Goal: Task Accomplishment & Management: Manage account settings

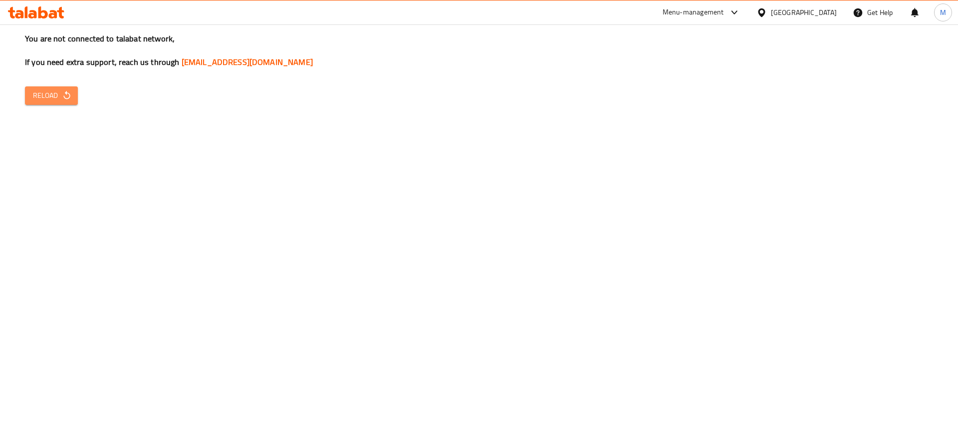
click at [28, 95] on button "Reload" at bounding box center [51, 95] width 53 height 18
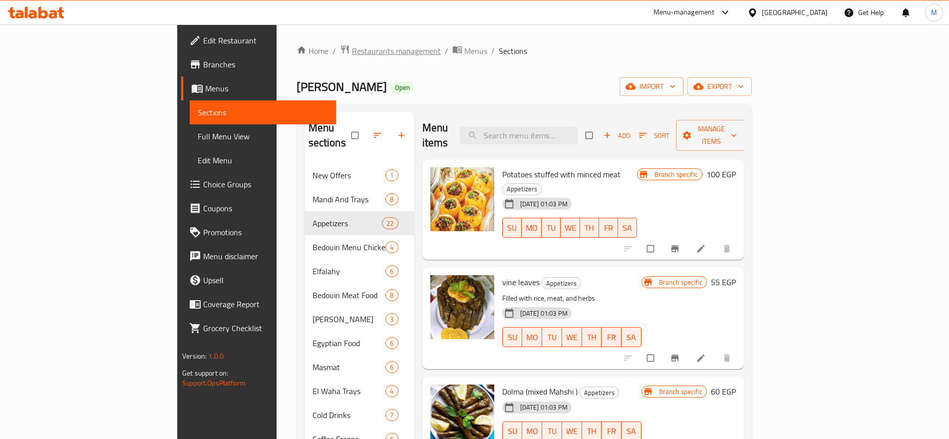
click at [352, 52] on span "Restaurants management" at bounding box center [396, 51] width 89 height 12
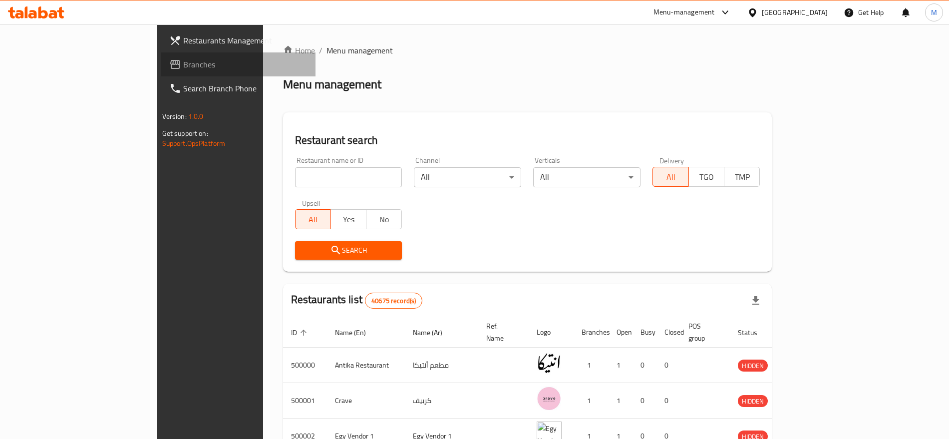
click at [183, 66] on span "Branches" at bounding box center [245, 64] width 124 height 12
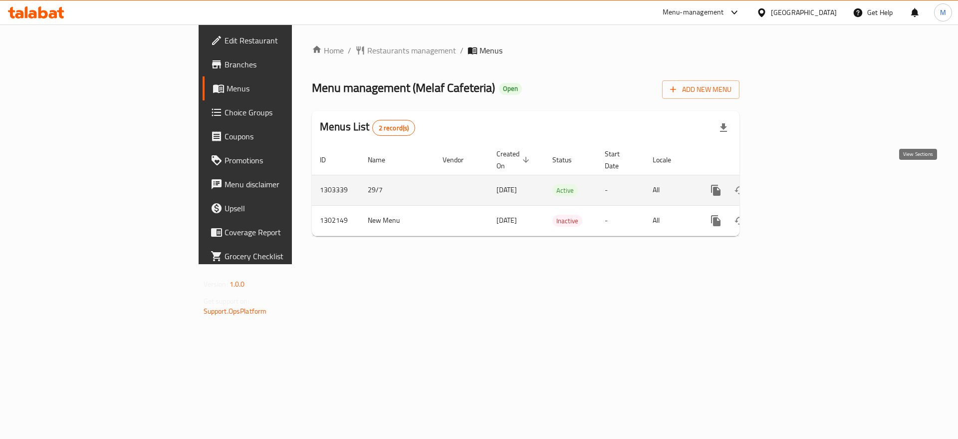
click at [794, 184] on icon "enhanced table" at bounding box center [788, 190] width 12 height 12
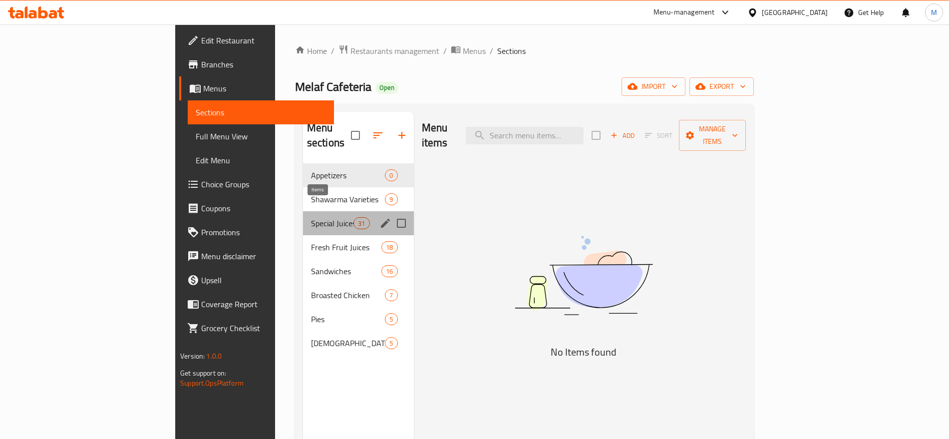
click at [354, 219] on span "31" at bounding box center [361, 223] width 15 height 9
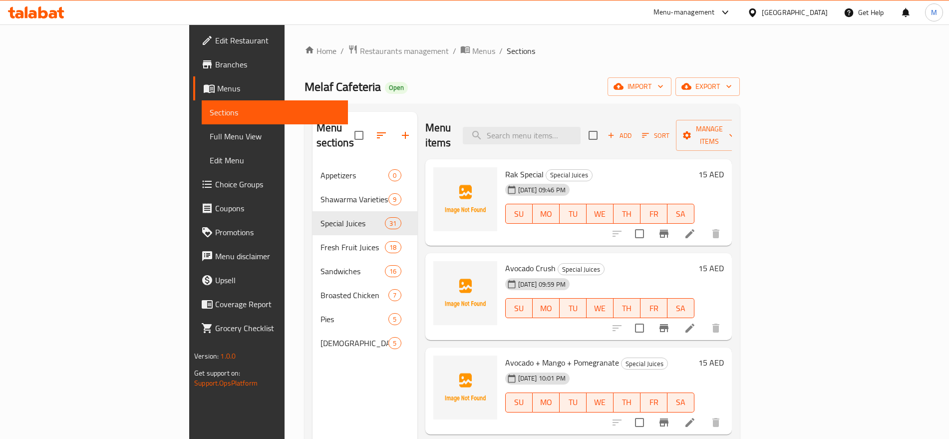
scroll to position [0, 0]
click at [581, 126] on input "search" at bounding box center [522, 134] width 118 height 17
paste input "2024"
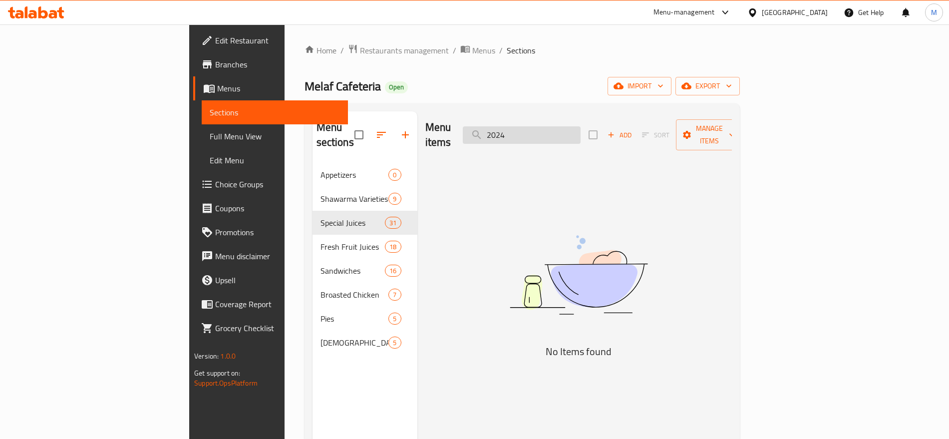
click at [581, 129] on input "2024" at bounding box center [522, 134] width 118 height 17
paste input "Berrylicious"
type input "Berrylicious"
click at [581, 129] on input "Berrylicious" at bounding box center [522, 134] width 118 height 17
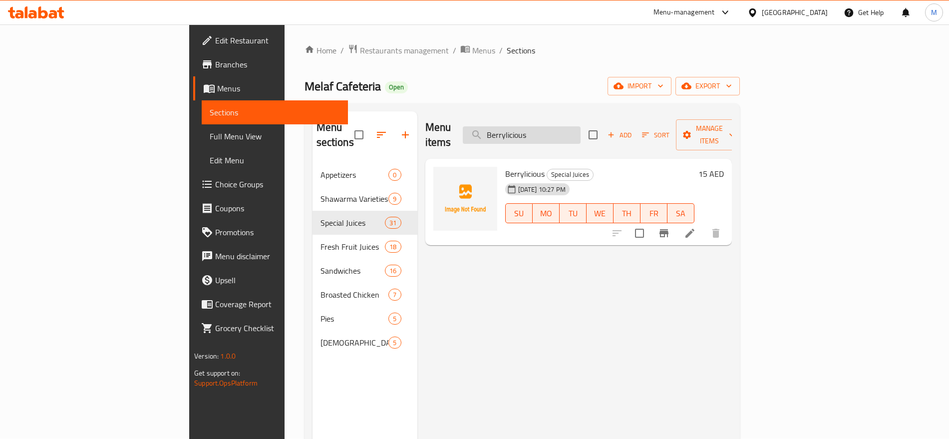
click at [581, 133] on input "Berrylicious" at bounding box center [522, 134] width 118 height 17
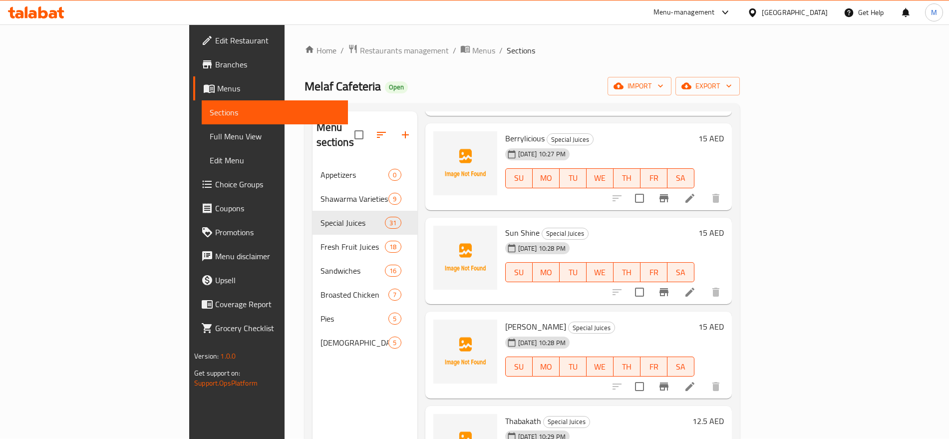
scroll to position [697, 0]
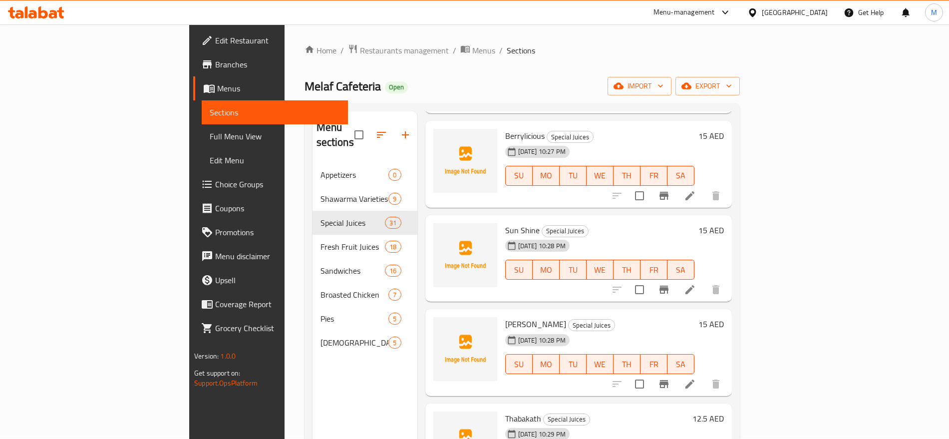
click at [505, 223] on span "Sun Shine" at bounding box center [522, 230] width 34 height 15
copy h6 "Sun Shine"
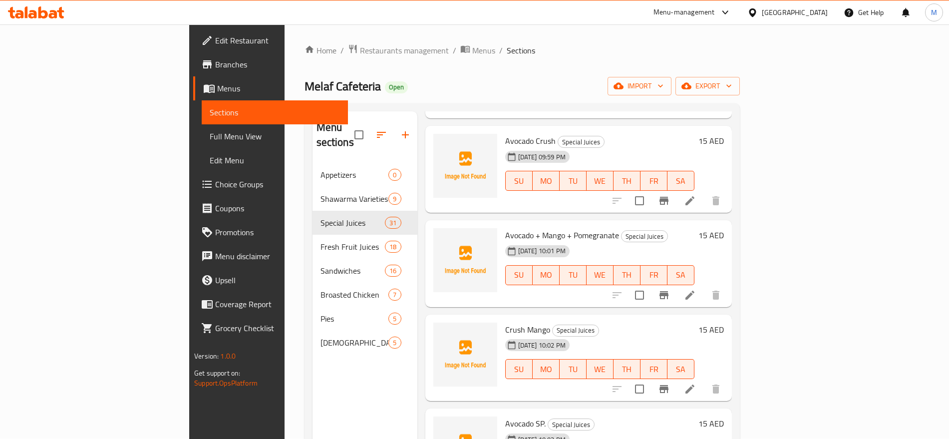
scroll to position [0, 0]
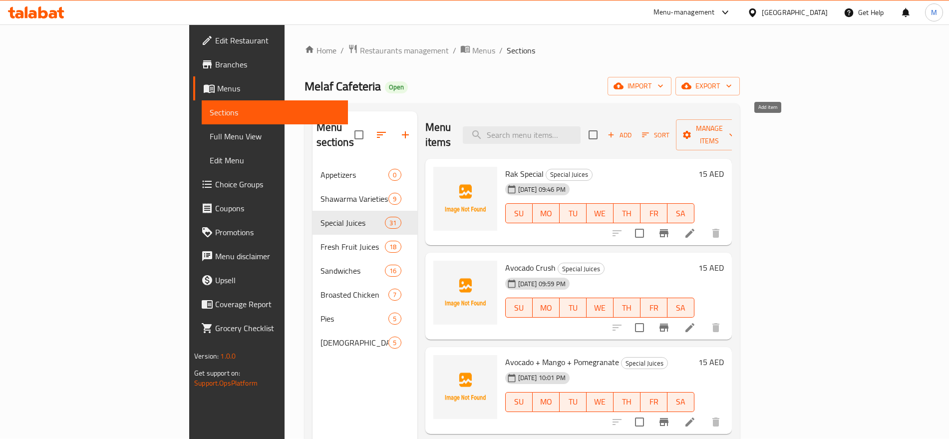
click at [633, 130] on span "Add" at bounding box center [619, 134] width 27 height 11
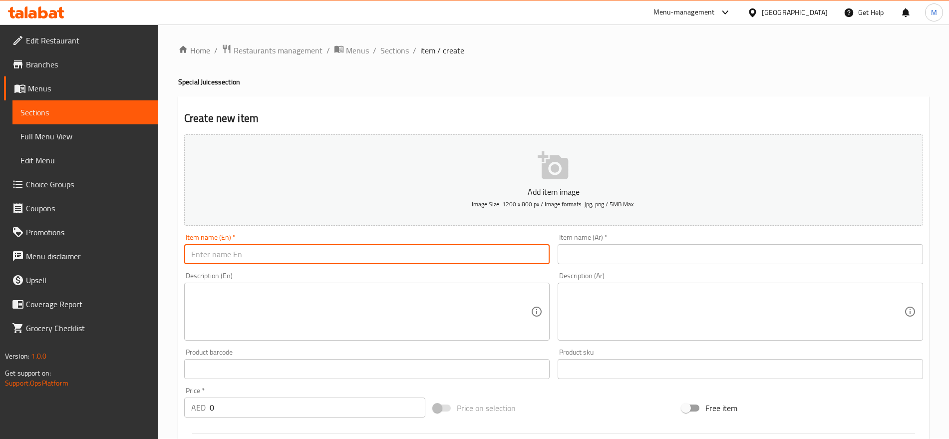
click at [376, 256] on input "text" at bounding box center [366, 254] width 365 height 20
paste input ".Sp 2"
click at [190, 252] on input ".Sp 2" at bounding box center [366, 254] width 365 height 20
paste input "2024"
click at [261, 250] on input "2024 .Sp 2" at bounding box center [366, 254] width 365 height 20
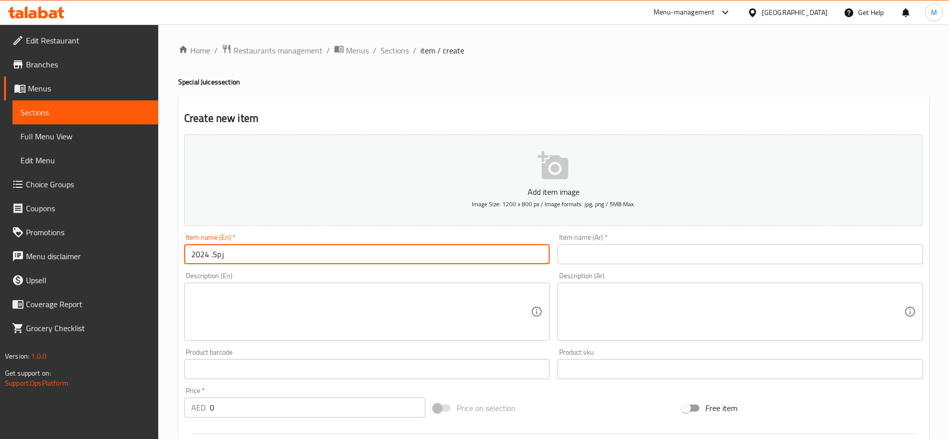
click at [216, 255] on input "2024 .Spز" at bounding box center [366, 254] width 365 height 20
type input "2024 Sp."
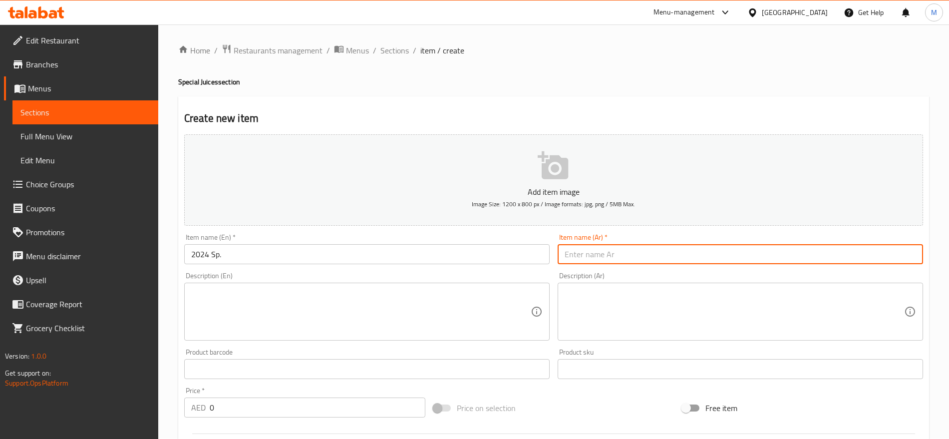
click at [786, 257] on input "text" at bounding box center [740, 254] width 365 height 20
paste input "خاض"
type input "2024 خاص"
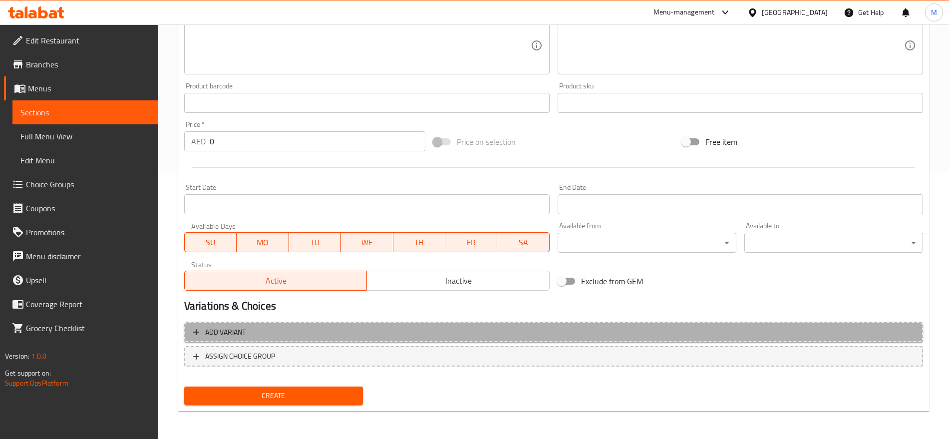
click at [796, 330] on span "Add variant" at bounding box center [553, 332] width 721 height 12
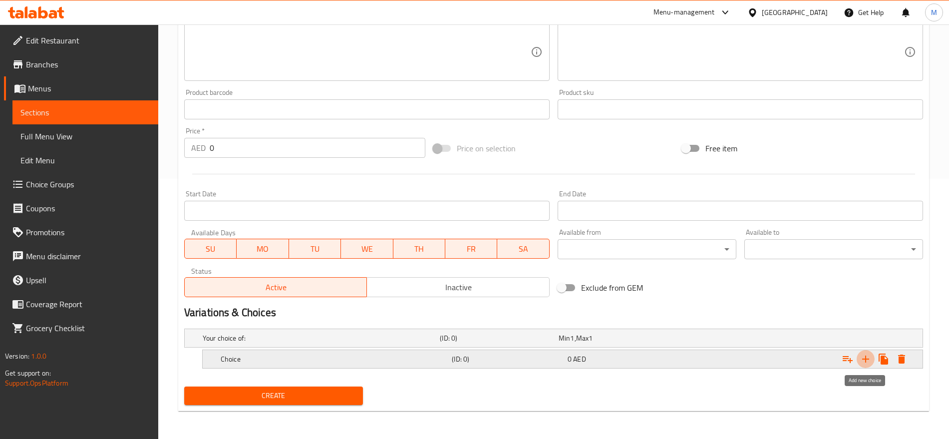
click at [868, 358] on icon "Expand" at bounding box center [865, 358] width 7 height 7
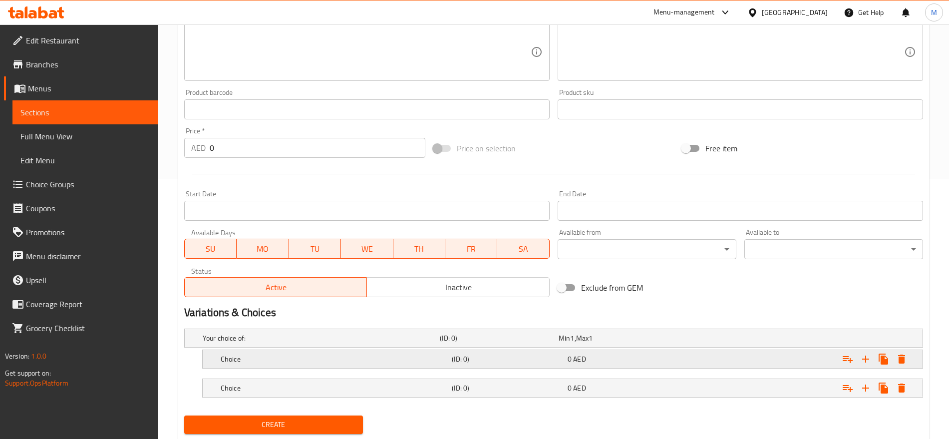
click at [648, 343] on div "0 AED" at bounding box center [616, 338] width 115 height 10
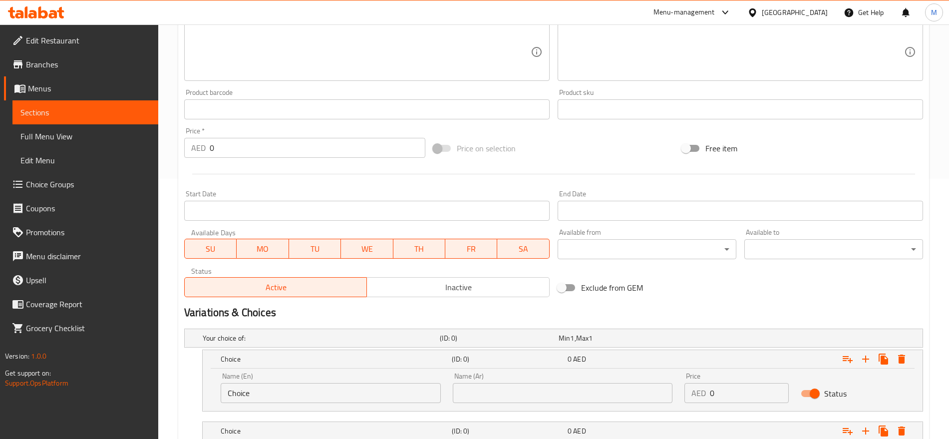
click at [546, 405] on div "Name (Ar) Name (Ar)" at bounding box center [563, 387] width 232 height 42
click at [556, 399] on input "text" at bounding box center [563, 393] width 220 height 20
type input "صغير"
click at [301, 398] on input "Choice" at bounding box center [331, 393] width 220 height 20
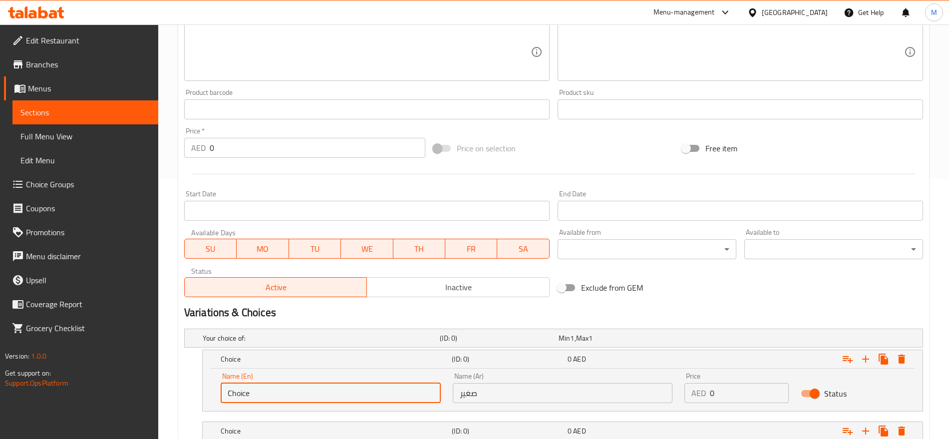
click at [301, 398] on input "Choice" at bounding box center [331, 393] width 220 height 20
type input "Small"
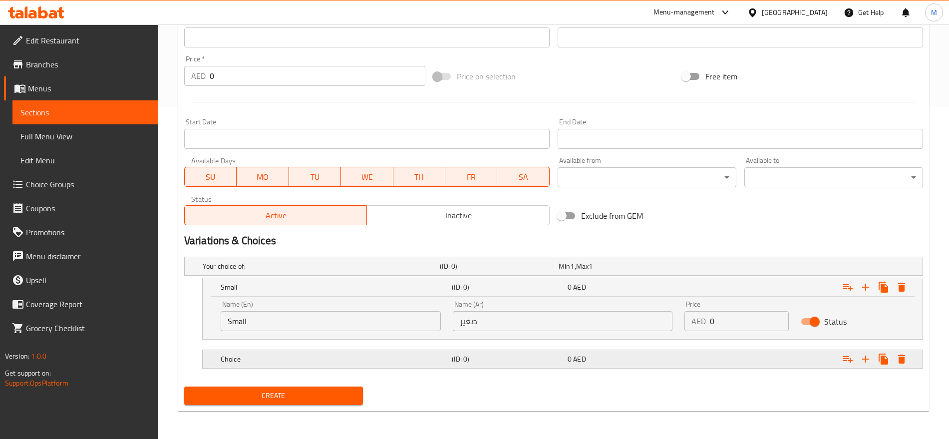
click at [240, 277] on div "Choice (ID: 0) 0 AED" at bounding box center [557, 266] width 712 height 22
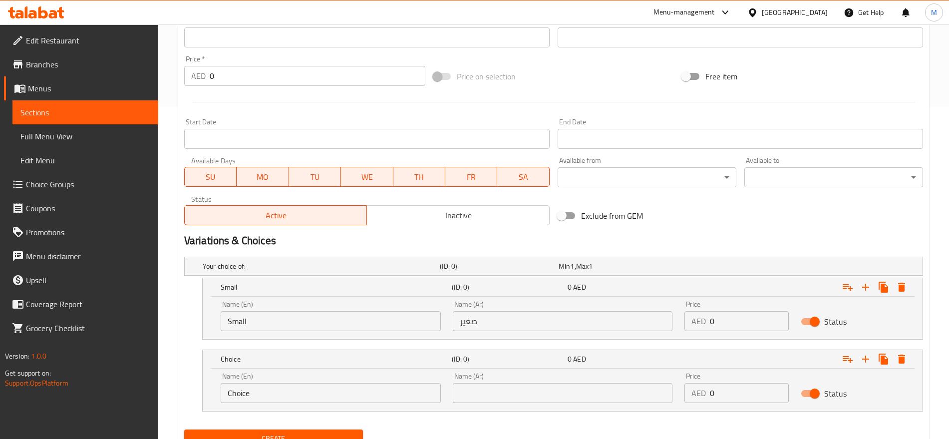
click at [240, 393] on input "Choice" at bounding box center [331, 393] width 220 height 20
type input "Large"
click at [590, 383] on input "text" at bounding box center [563, 393] width 220 height 20
type input "كبير"
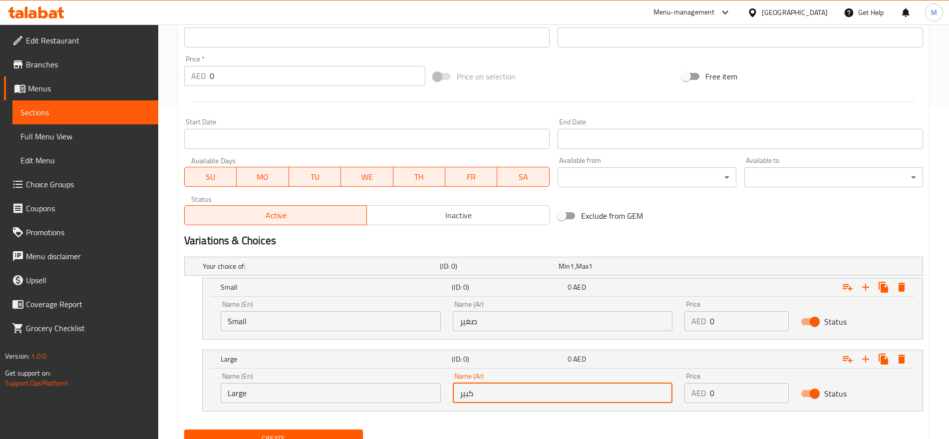
click at [719, 388] on input "0" at bounding box center [749, 393] width 78 height 20
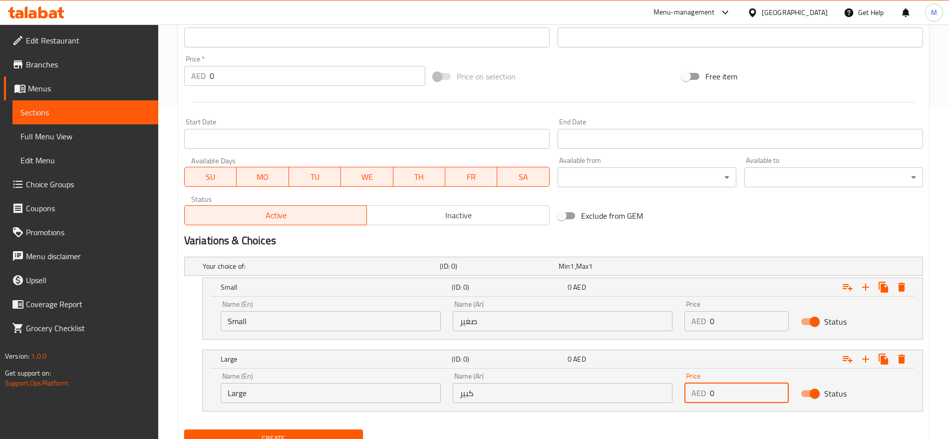
click at [719, 388] on input "0" at bounding box center [749, 393] width 78 height 20
type input "12.50"
click at [725, 323] on input "0" at bounding box center [749, 321] width 78 height 20
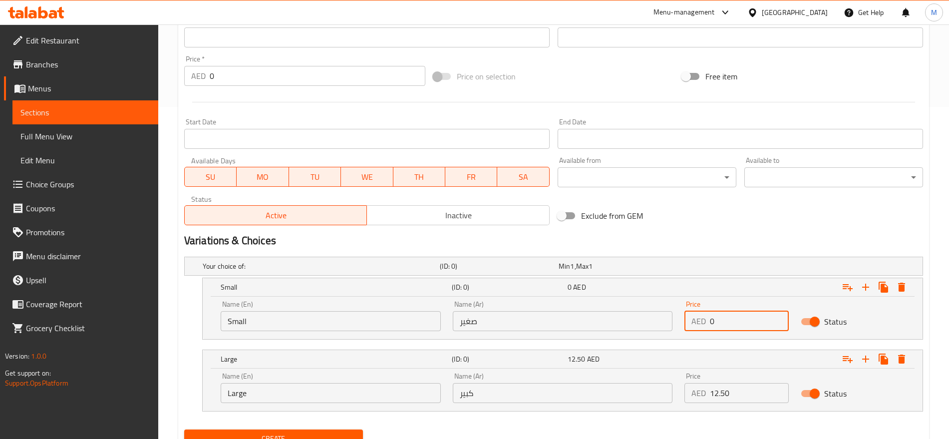
click at [725, 323] on input "0" at bounding box center [749, 321] width 78 height 20
type input "10.50"
click at [184, 429] on button "Create" at bounding box center [273, 438] width 179 height 18
type input "0"
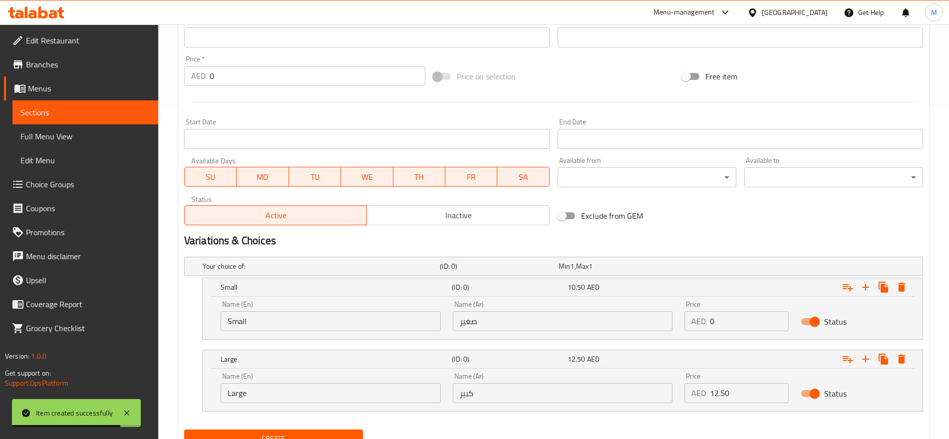
click at [695, 241] on h2 "Variations & Choices" at bounding box center [553, 240] width 739 height 15
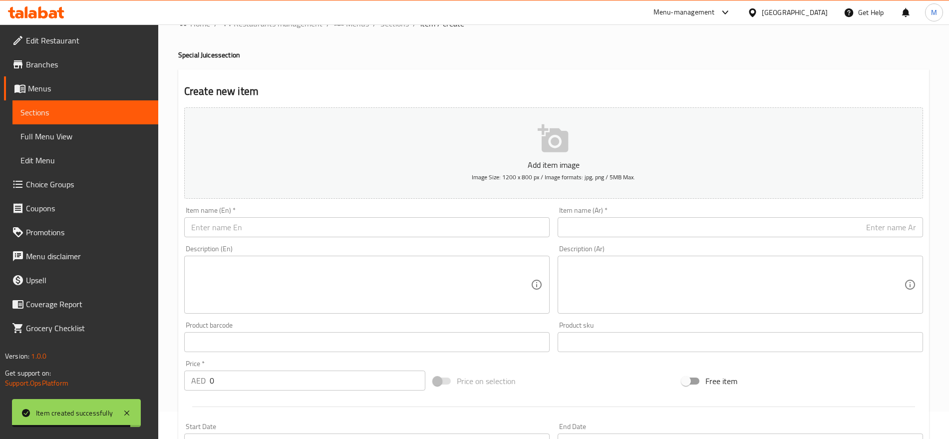
scroll to position [0, 0]
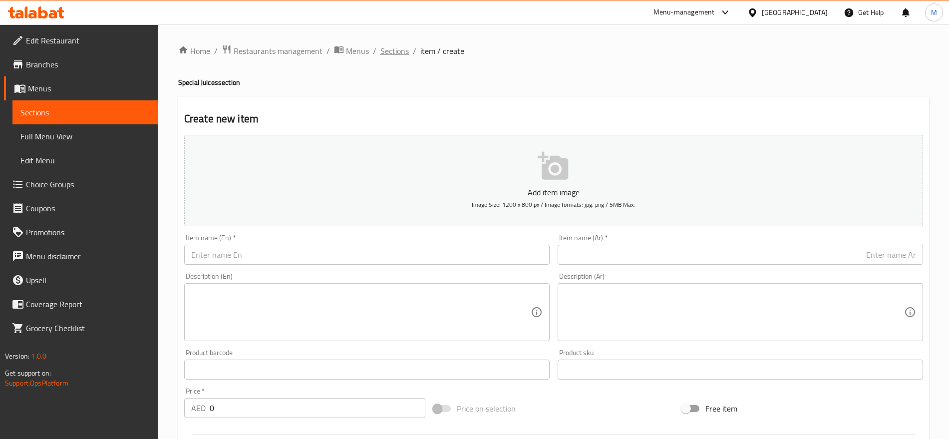
click at [391, 47] on span "Sections" at bounding box center [394, 51] width 28 height 12
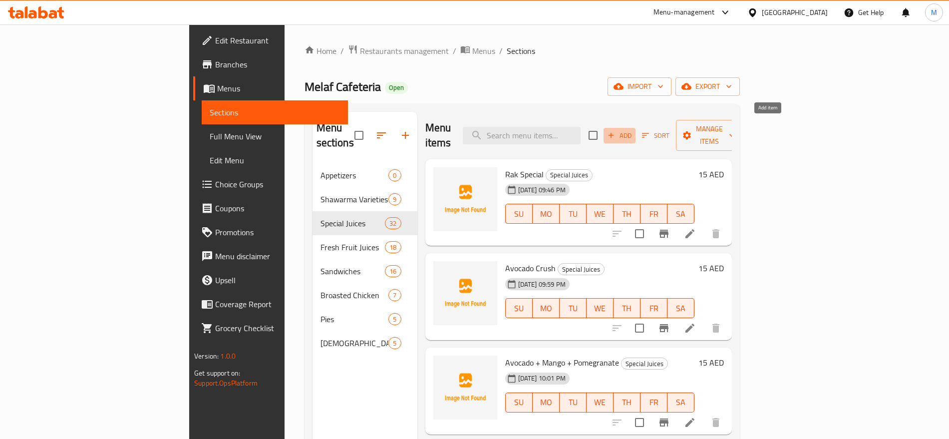
click at [633, 130] on span "Add" at bounding box center [619, 135] width 27 height 11
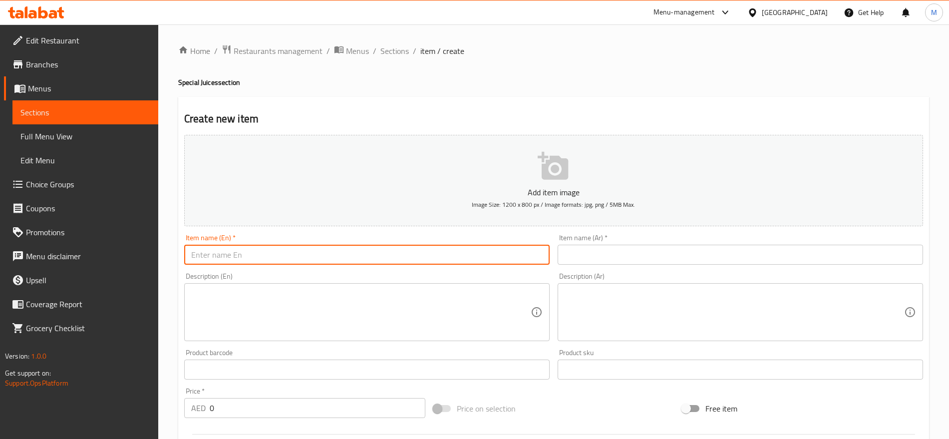
click at [438, 246] on input "text" at bounding box center [366, 255] width 365 height 20
paste input "Mix Ice Cream"
type input "Mix Ice Cream"
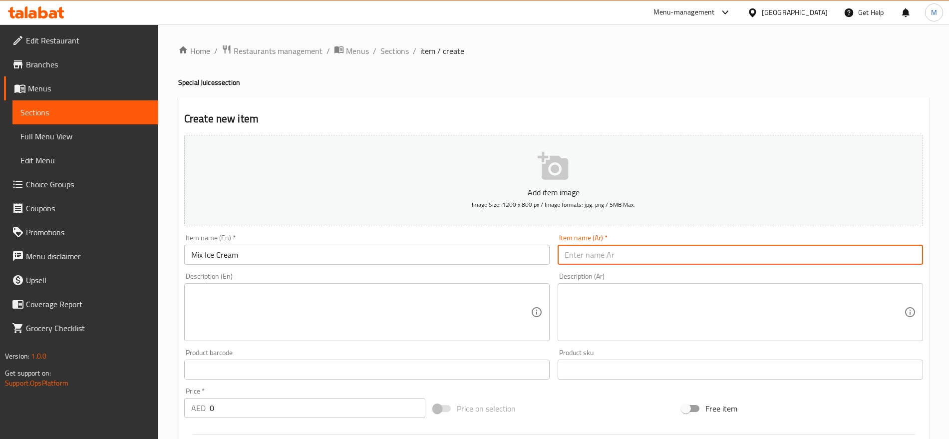
click at [628, 257] on input "text" at bounding box center [740, 255] width 365 height 20
paste input "ايسكريم"
paste input "مشكل"
type input "ايسكريم مشكل"
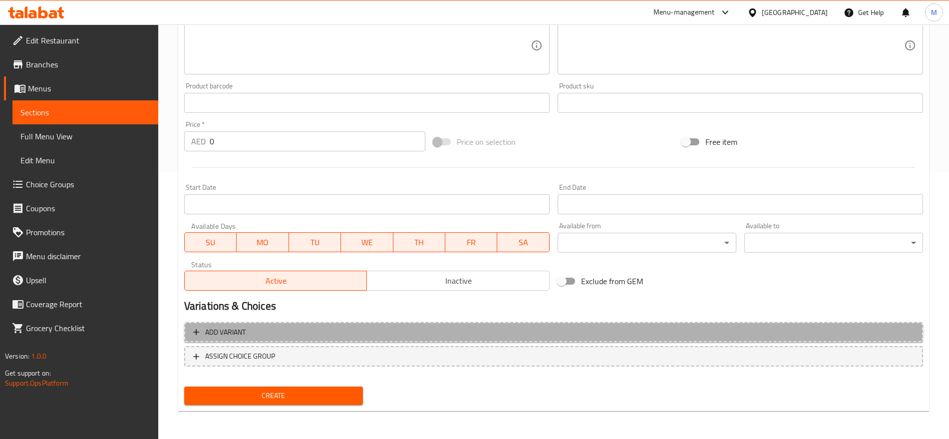
click at [720, 328] on span "Add variant" at bounding box center [553, 332] width 721 height 12
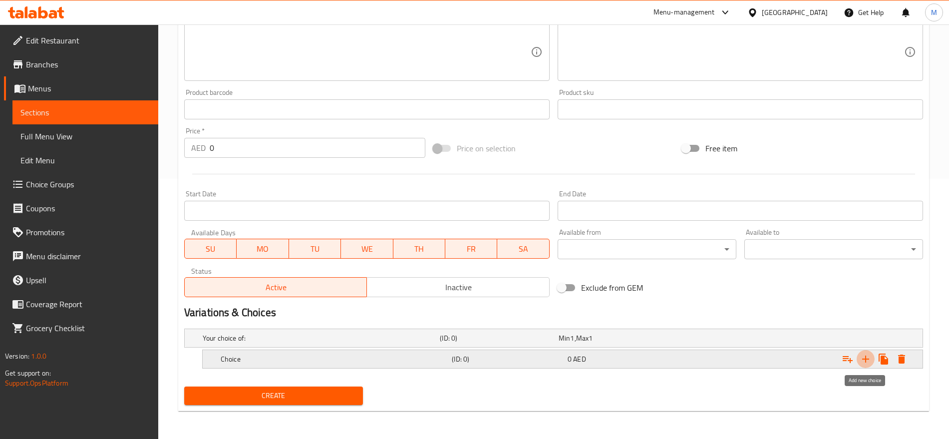
click at [862, 359] on icon "Expand" at bounding box center [866, 359] width 12 height 12
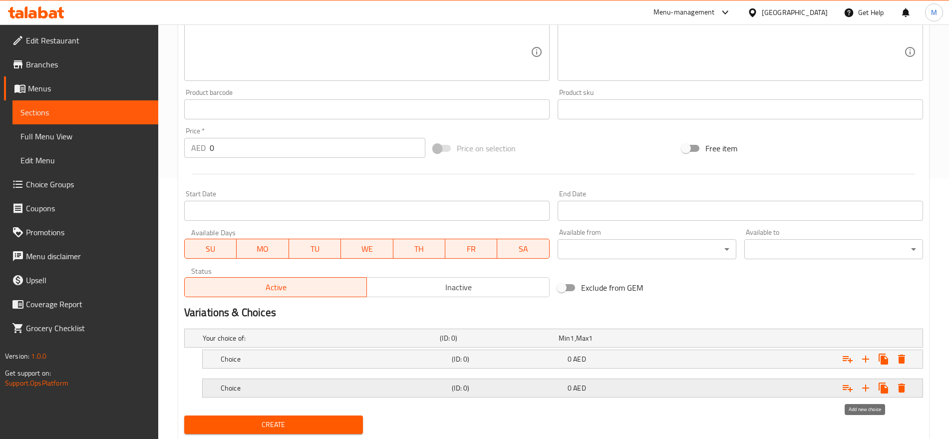
click at [865, 389] on icon "Expand" at bounding box center [865, 387] width 7 height 7
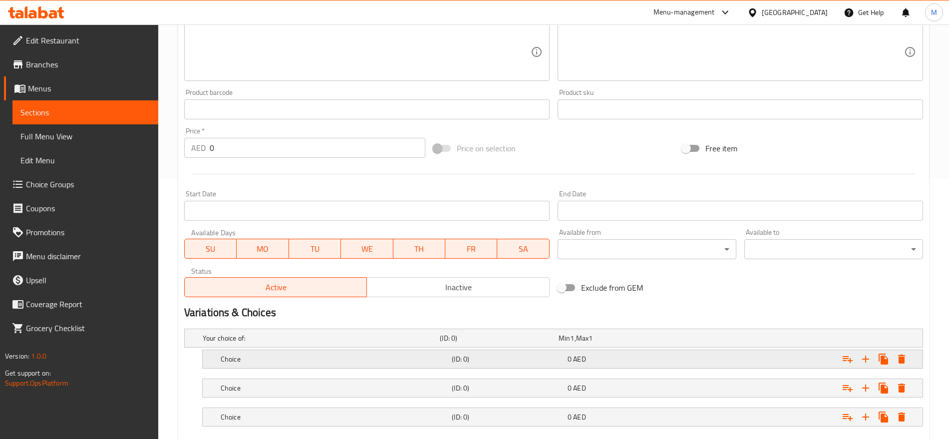
click at [707, 340] on div "Expand" at bounding box center [793, 338] width 237 height 4
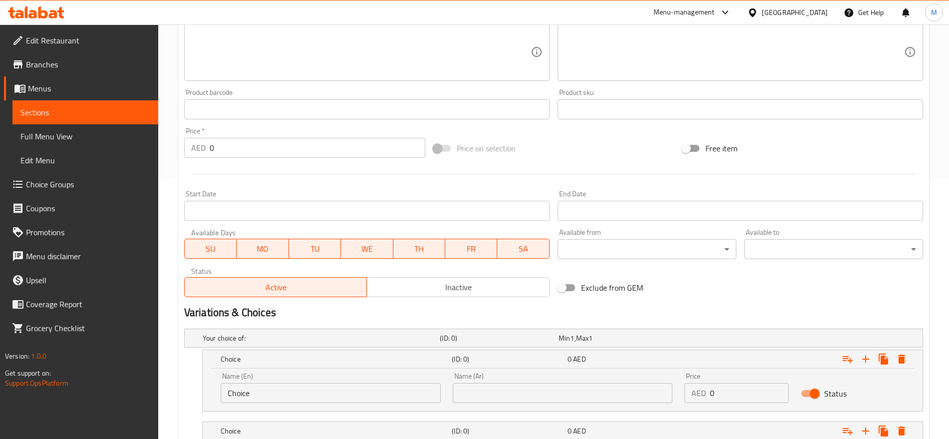
click at [292, 397] on input "Choice" at bounding box center [331, 393] width 220 height 20
type input "Small"
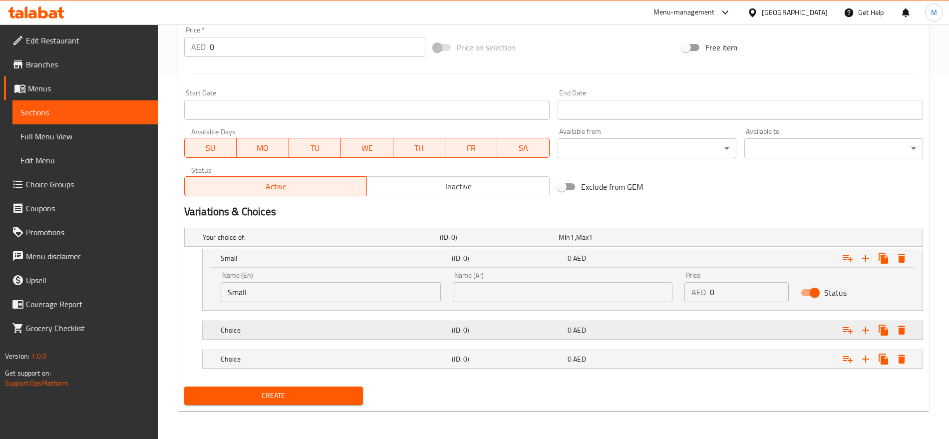
click at [261, 242] on h5 "Choice" at bounding box center [319, 237] width 233 height 10
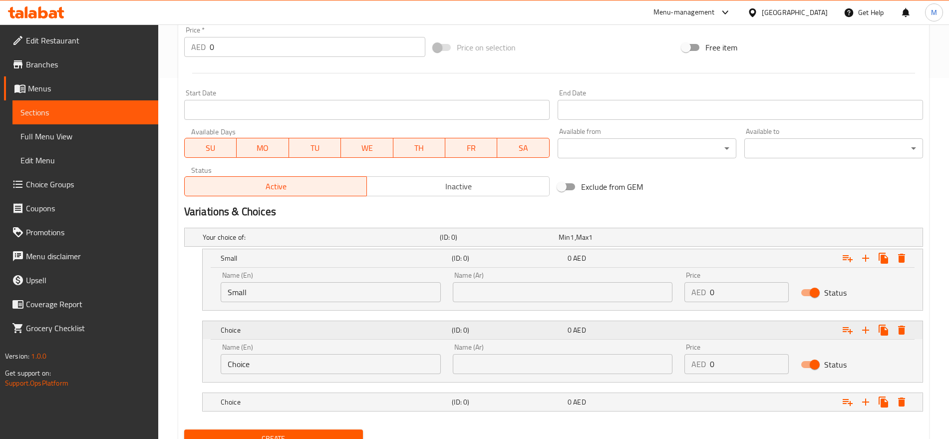
click at [261, 263] on h5 "Choice" at bounding box center [334, 258] width 227 height 10
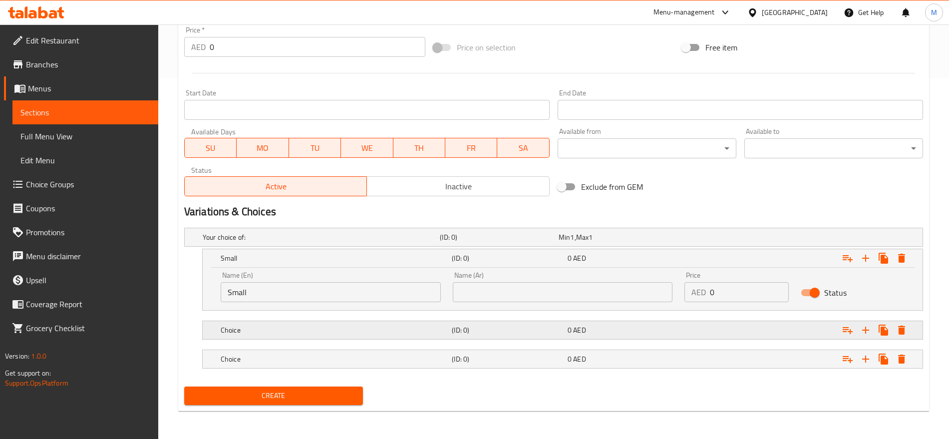
drag, startPoint x: 261, startPoint y: 333, endPoint x: 267, endPoint y: 333, distance: 6.0
click at [267, 242] on h5 "Choice" at bounding box center [319, 237] width 233 height 10
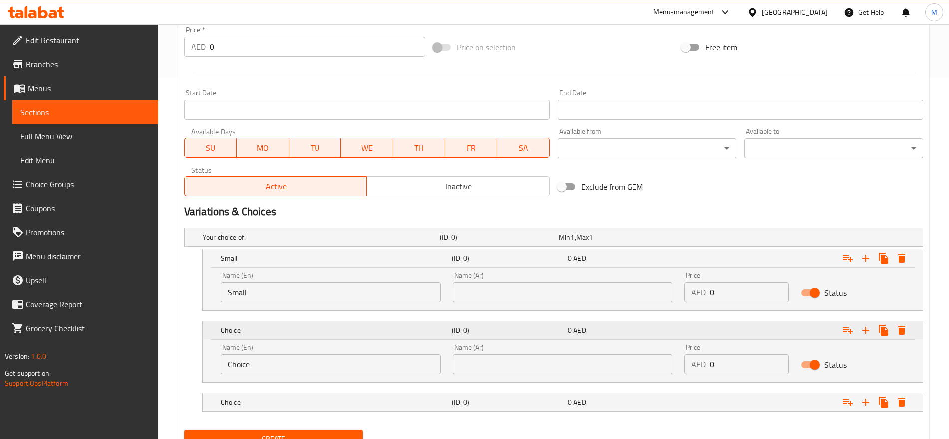
click at [267, 263] on h5 "Choice" at bounding box center [334, 258] width 227 height 10
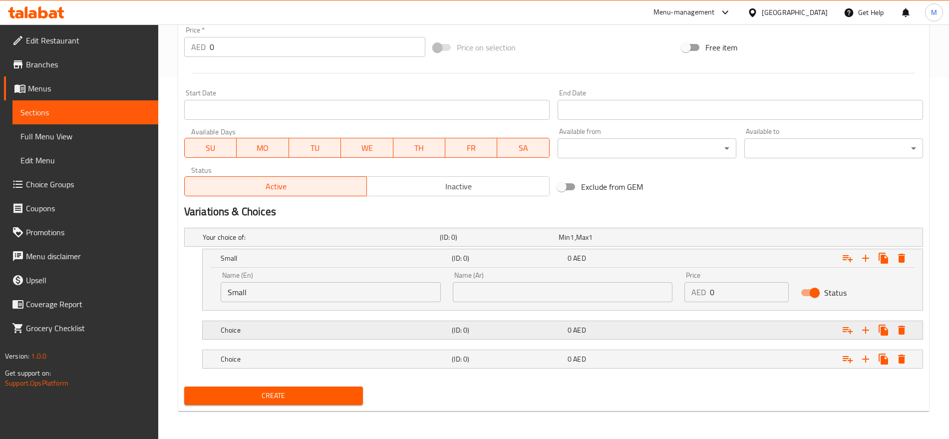
click at [277, 242] on h5 "Choice" at bounding box center [319, 237] width 233 height 10
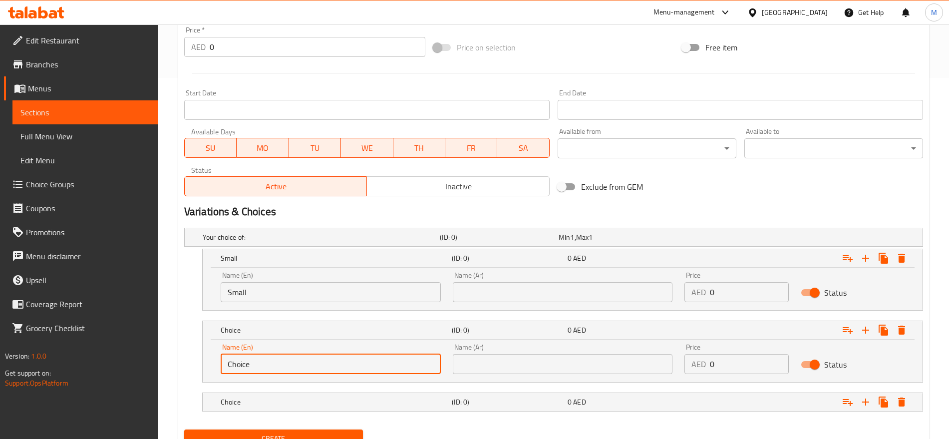
click at [252, 365] on input "Choice" at bounding box center [331, 364] width 220 height 20
click at [252, 365] on input "m" at bounding box center [331, 364] width 220 height 20
type input "Medium"
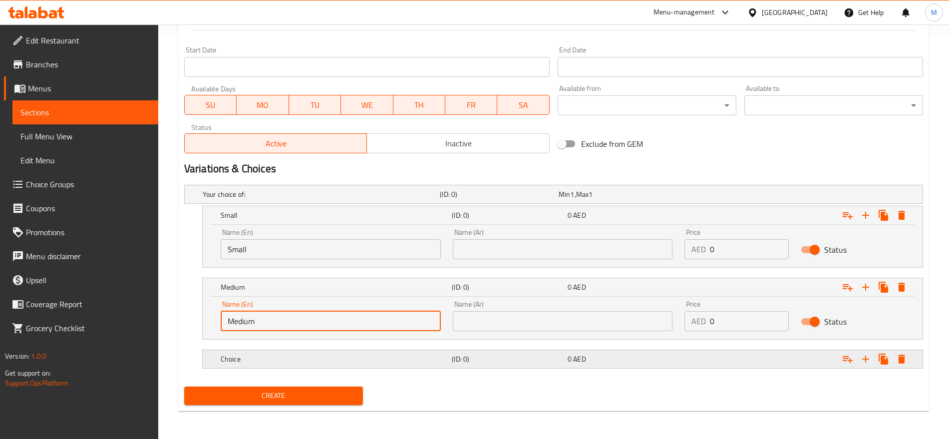
click at [253, 199] on h5 "Choice" at bounding box center [319, 194] width 233 height 10
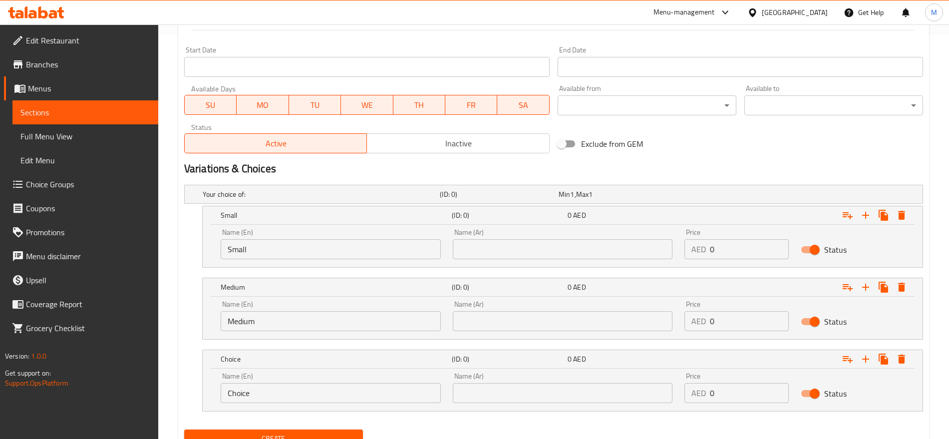
click at [256, 395] on input "Choice" at bounding box center [331, 393] width 220 height 20
type input "Large"
click at [732, 255] on input "0" at bounding box center [749, 249] width 78 height 20
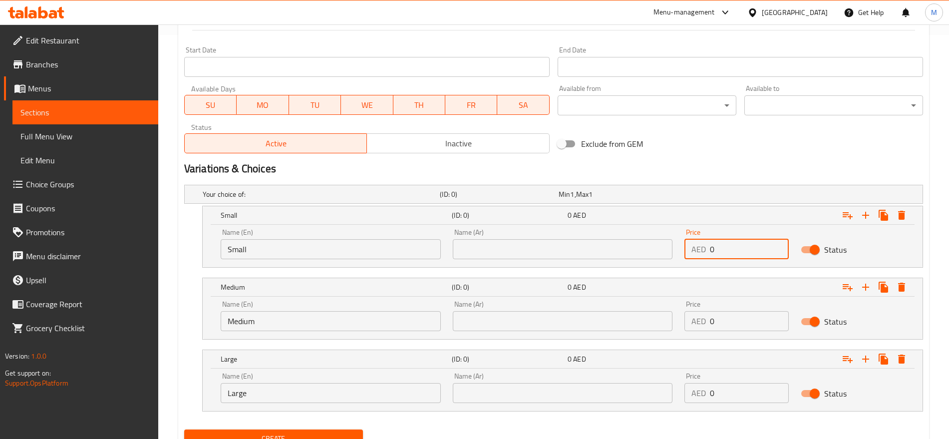
click at [732, 255] on input "0" at bounding box center [749, 249] width 78 height 20
paste input "6.5"
type input "6.50"
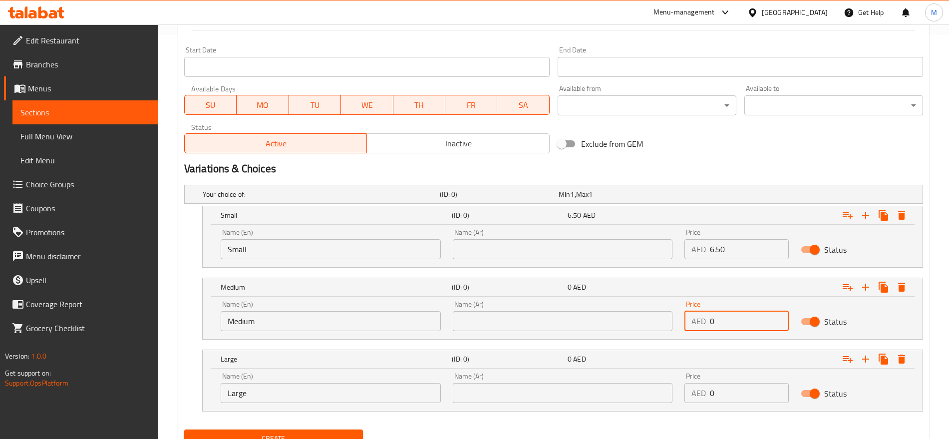
click at [737, 320] on input "0" at bounding box center [749, 321] width 78 height 20
type input "8.50"
click at [713, 396] on input "0" at bounding box center [749, 393] width 78 height 20
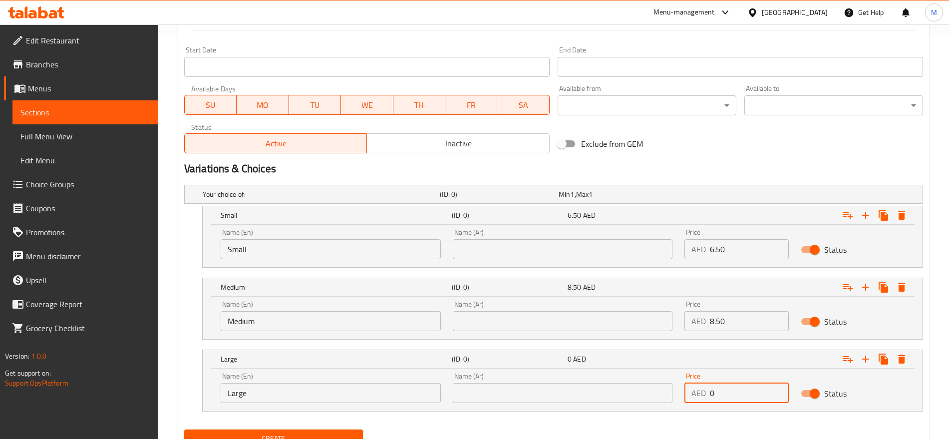
click at [713, 396] on input "0" at bounding box center [749, 393] width 78 height 20
paste input "10.5"
type input "10.50"
click at [644, 241] on input "text" at bounding box center [563, 249] width 220 height 20
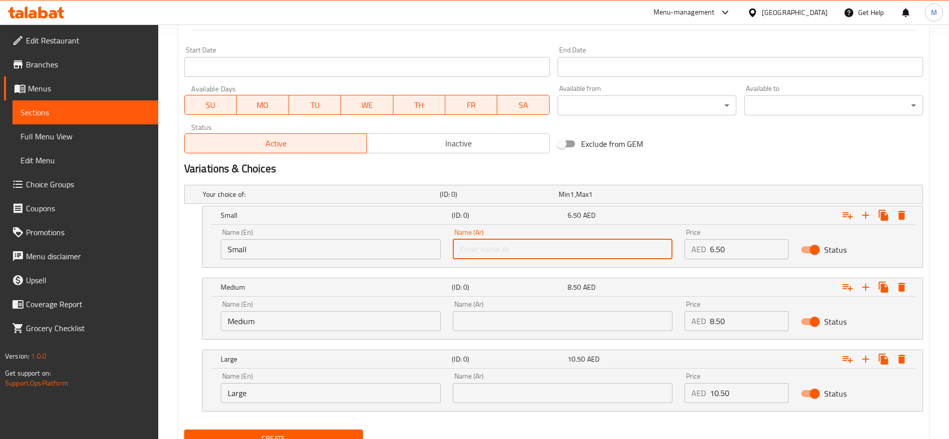
type input "صغير"
click at [522, 323] on input "text" at bounding box center [563, 321] width 220 height 20
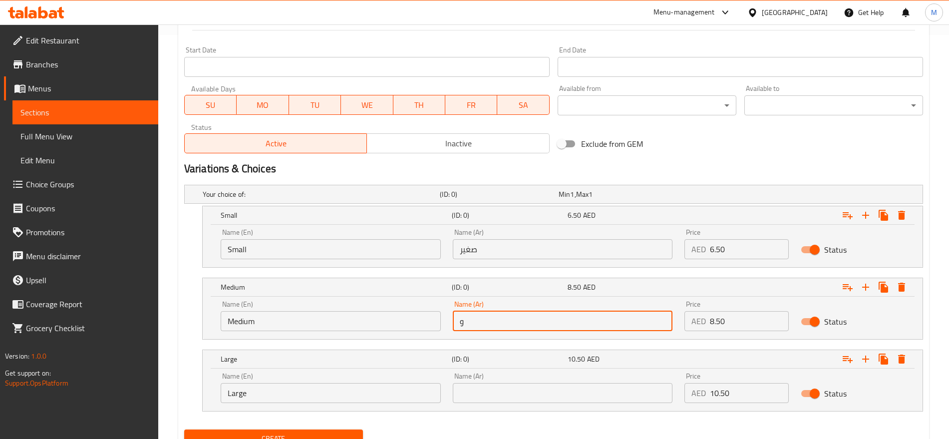
type input "وسط"
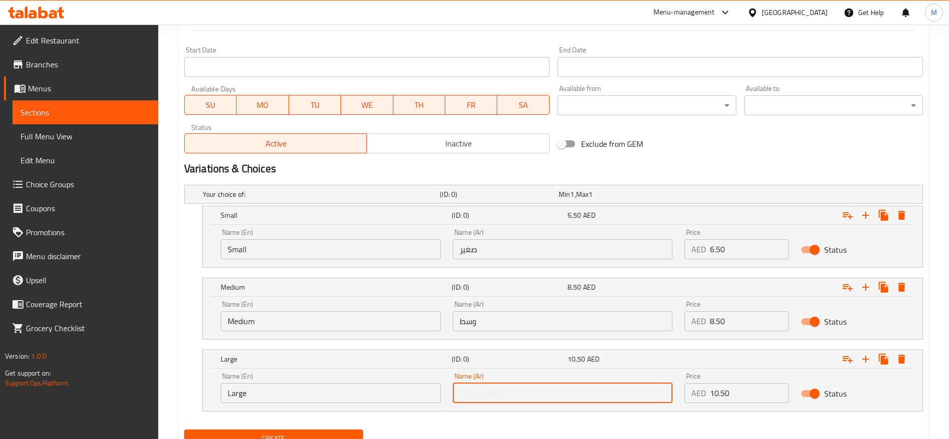
click at [482, 388] on input "text" at bounding box center [563, 393] width 220 height 20
type input "كبير"
click at [184, 429] on button "Create" at bounding box center [273, 438] width 179 height 18
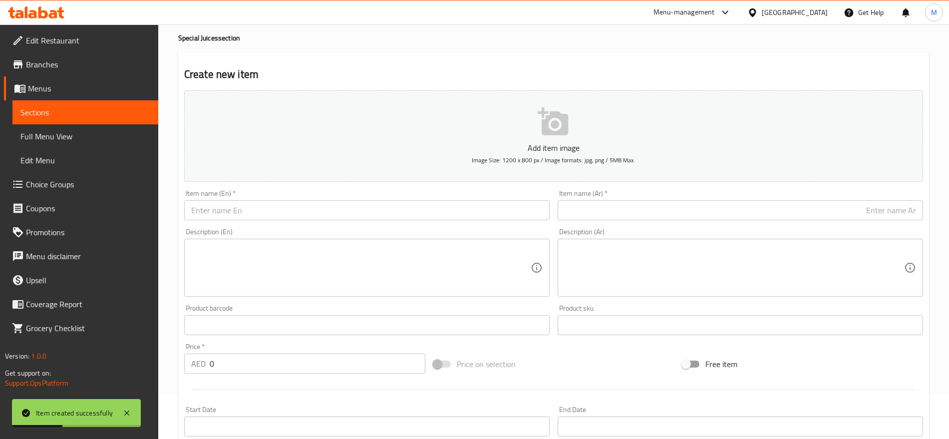
scroll to position [0, 0]
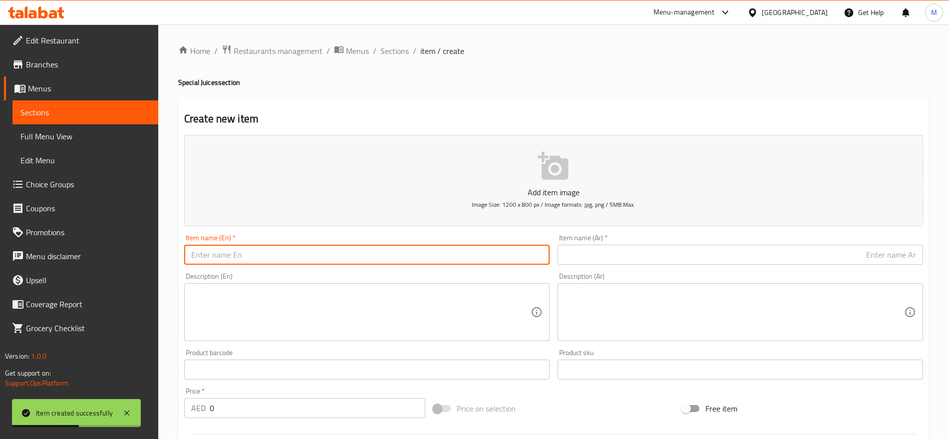
click at [388, 258] on input "text" at bounding box center [366, 255] width 365 height 20
paste input "Fruit Thabakath"
type input "Fruit Thabakath"
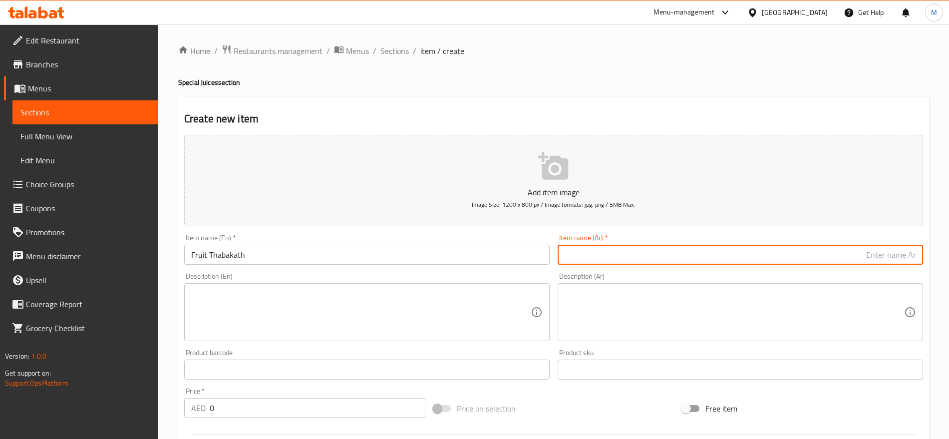
click at [694, 253] on input "text" at bounding box center [740, 255] width 365 height 20
paste input "فواكه"
paste input "طبقات"
type input "فواكه طبقات"
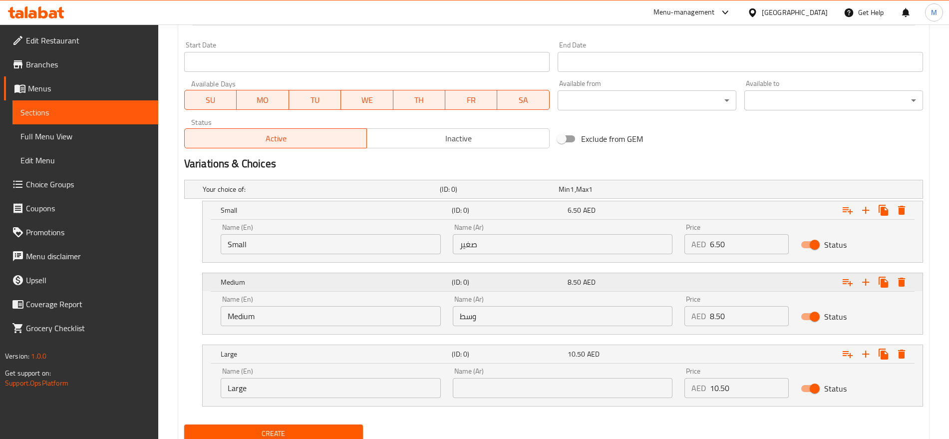
click at [715, 221] on div "Expand" at bounding box center [796, 210] width 231 height 22
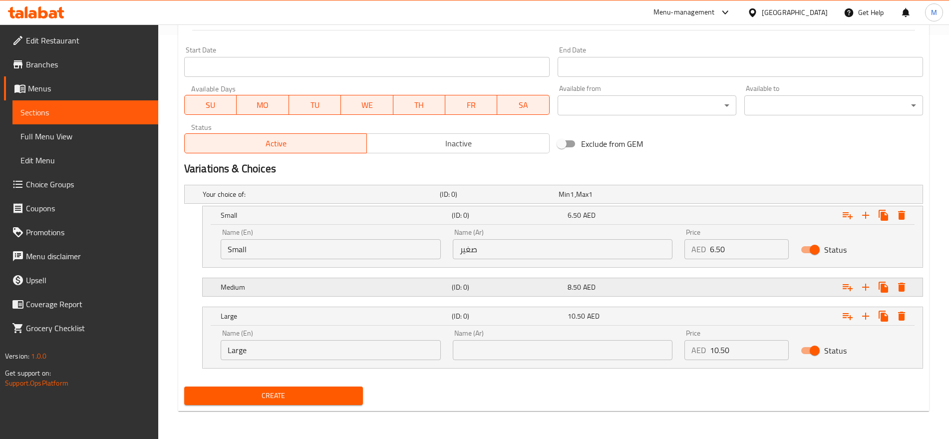
scroll to position [403, 0]
click at [706, 227] on div "Expand" at bounding box center [796, 216] width 231 height 22
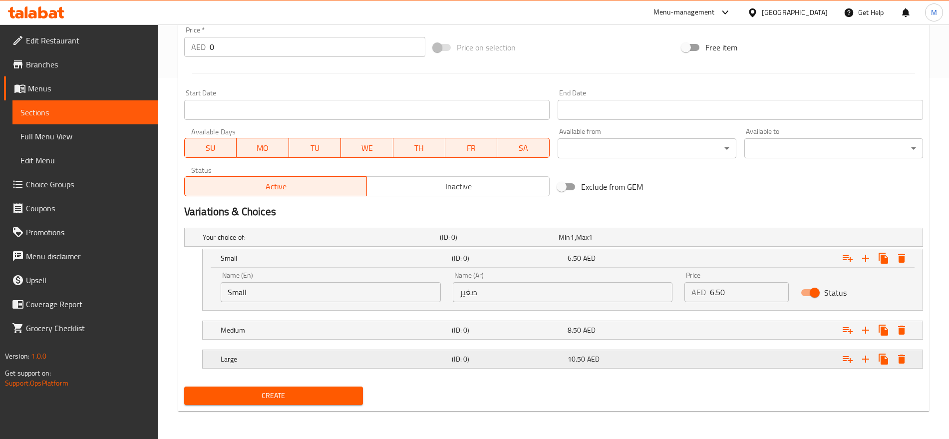
scroll to position [361, 0]
click at [740, 295] on input "6.50" at bounding box center [749, 292] width 78 height 20
type input "10.50"
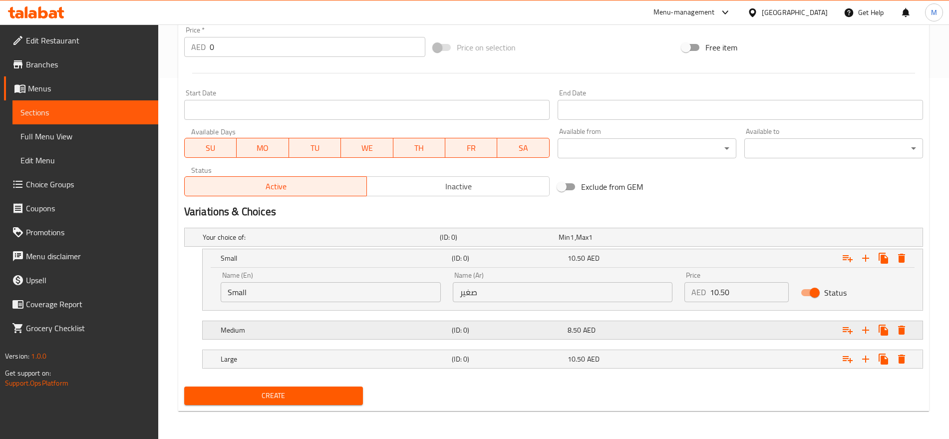
click at [735, 239] on div "Expand" at bounding box center [793, 237] width 237 height 4
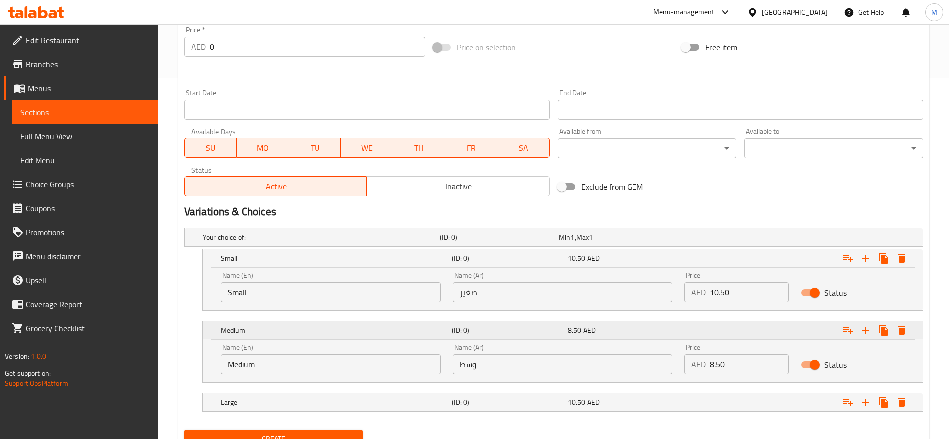
scroll to position [404, 0]
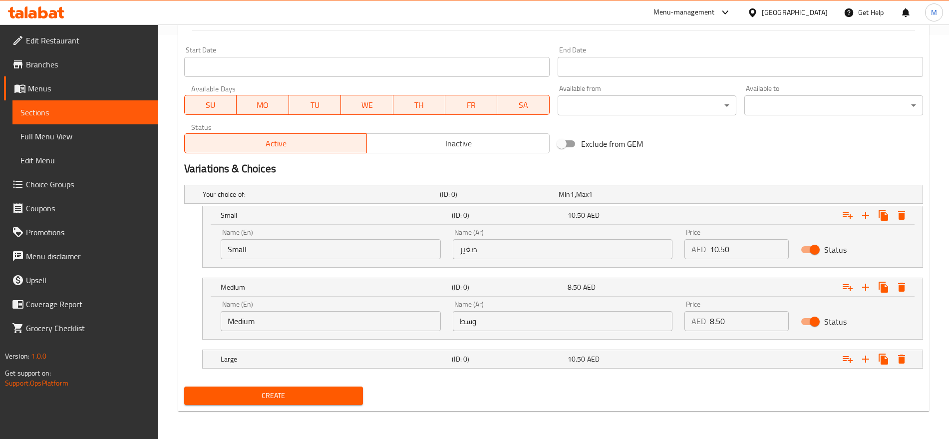
click at [724, 324] on input "8.50" at bounding box center [749, 321] width 78 height 20
type input "12.50"
click at [745, 196] on div "Expand" at bounding box center [793, 194] width 237 height 4
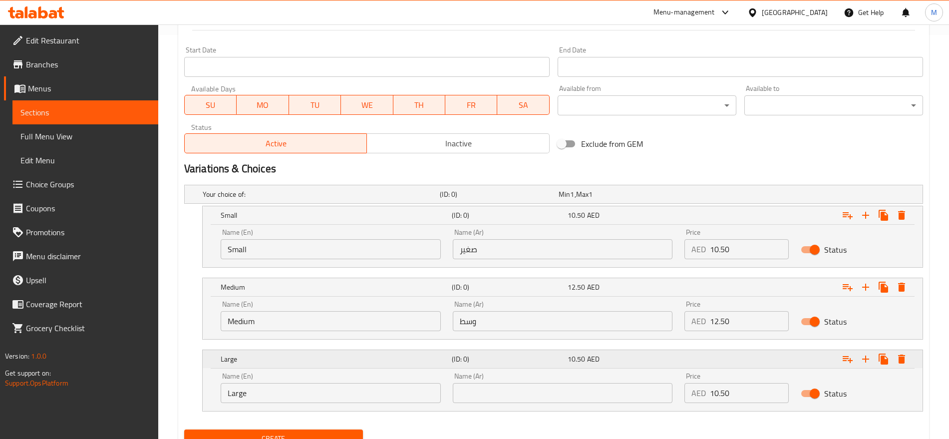
scroll to position [447, 0]
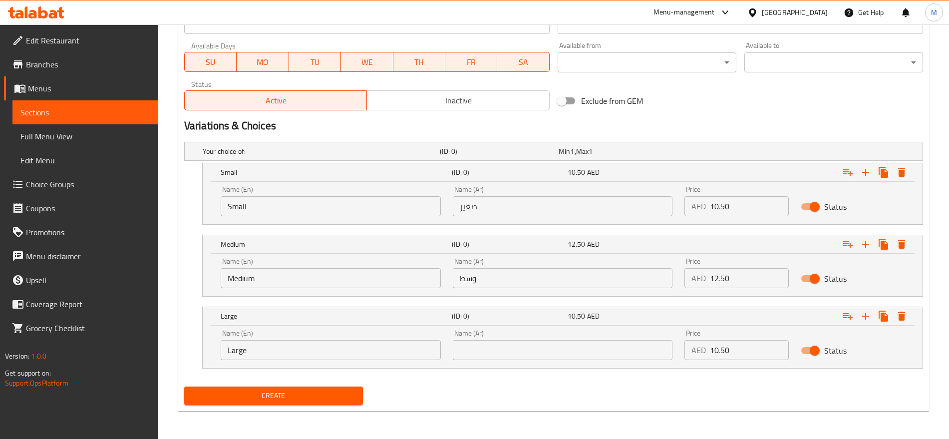
click at [735, 347] on input "10.50" at bounding box center [749, 350] width 78 height 20
type input "15"
click at [184, 386] on button "Create" at bounding box center [273, 395] width 179 height 18
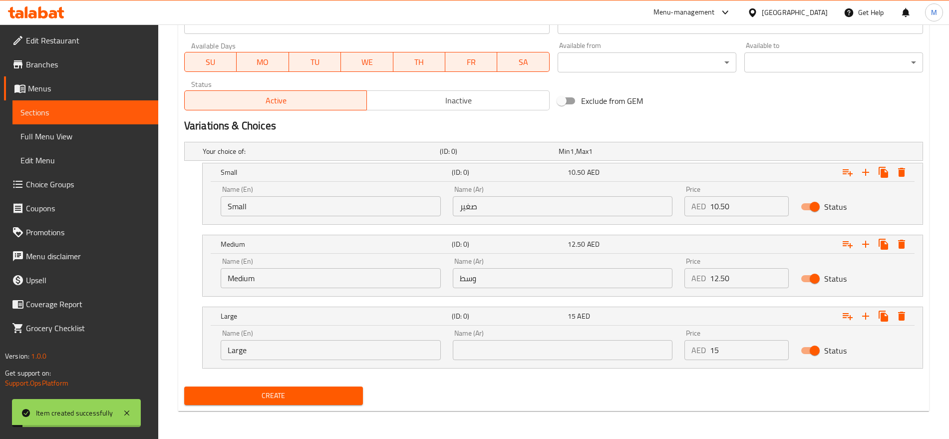
type input "0"
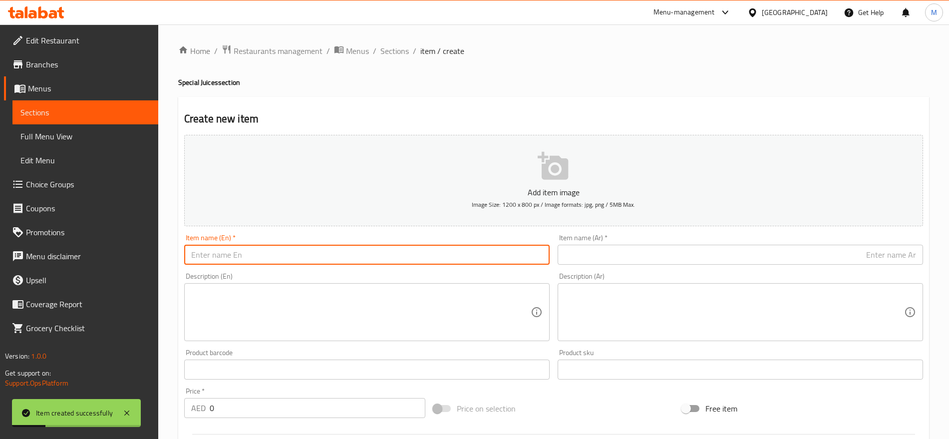
click at [367, 251] on input "text" at bounding box center [366, 255] width 365 height 20
paste input "فواكه بريكس Fruit Bricks"
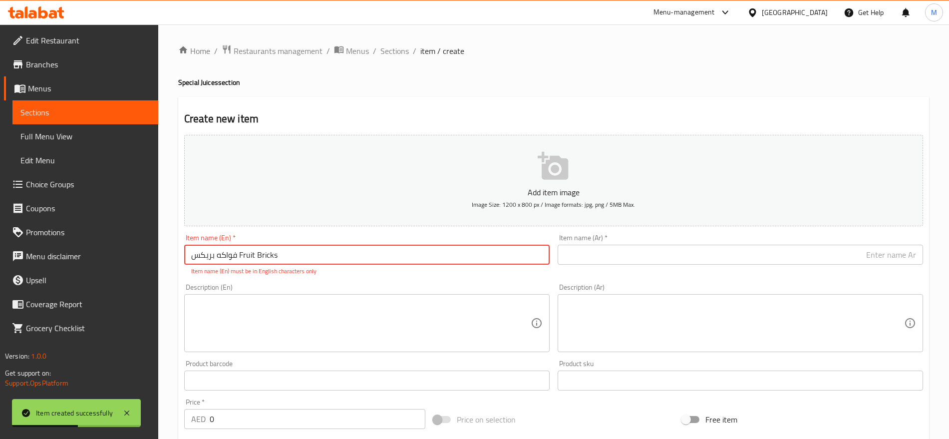
drag, startPoint x: 239, startPoint y: 253, endPoint x: 168, endPoint y: 253, distance: 70.4
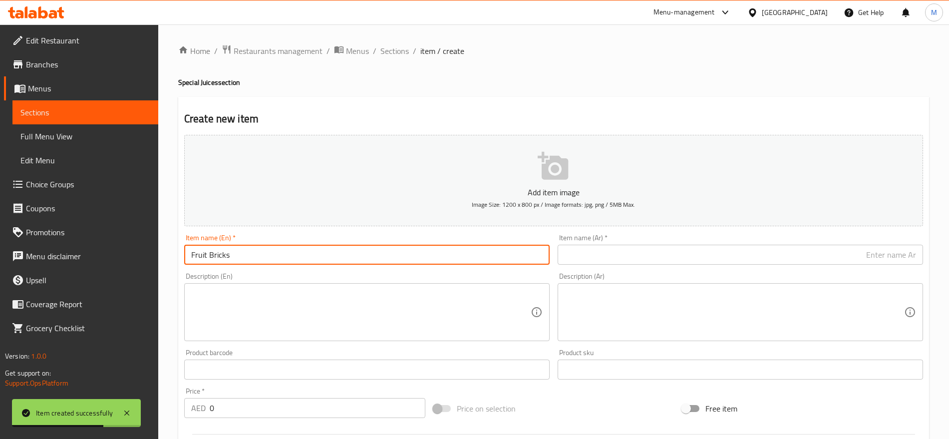
type input "Fruit Bricks"
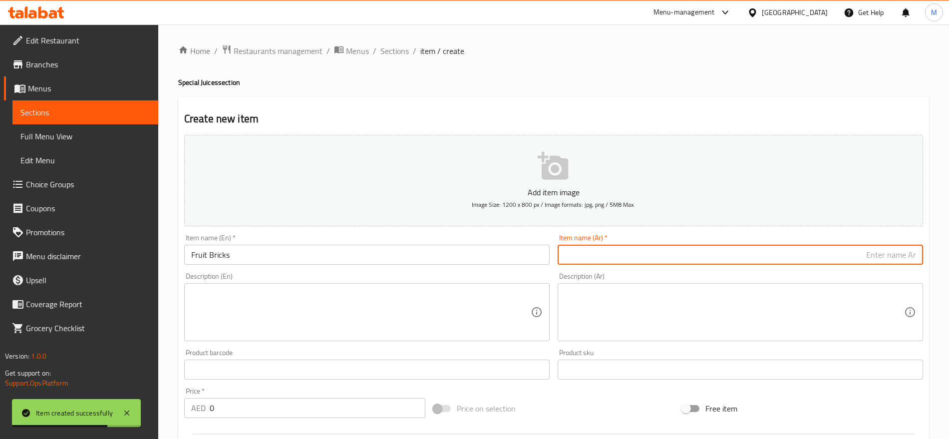
click at [604, 254] on input "text" at bounding box center [740, 255] width 365 height 20
paste input "فواكه بريكس"
type input "فواكه بريكس"
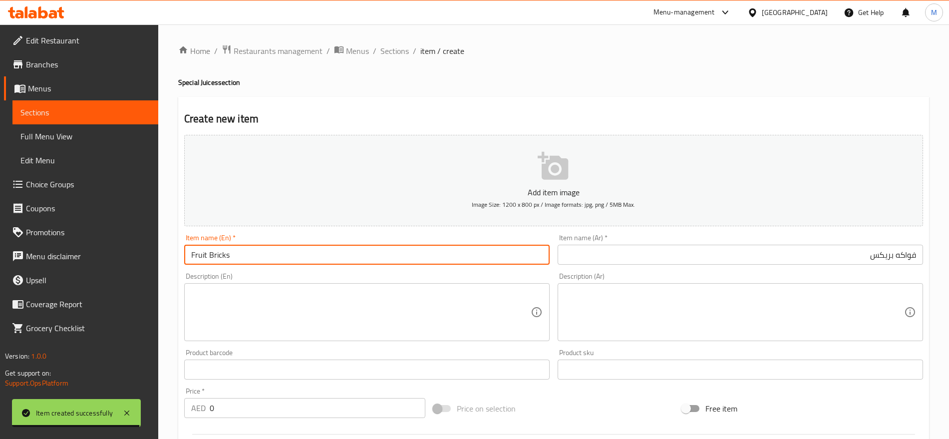
click at [195, 261] on input "Fruit Bricks" at bounding box center [366, 255] width 365 height 20
type input "Fruit Bricks"
click at [912, 251] on input "فواكه بريكس" at bounding box center [740, 255] width 365 height 20
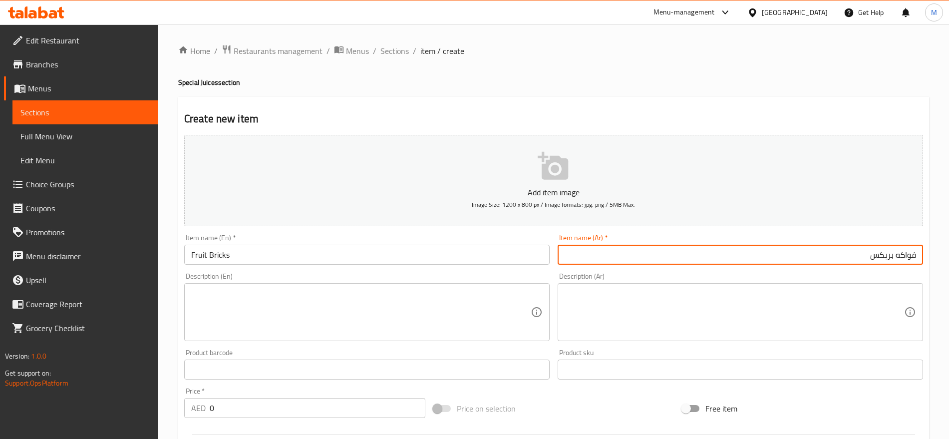
click at [823, 247] on input "فواكه بريكس" at bounding box center [740, 255] width 365 height 20
type input "فواكه بريكس"
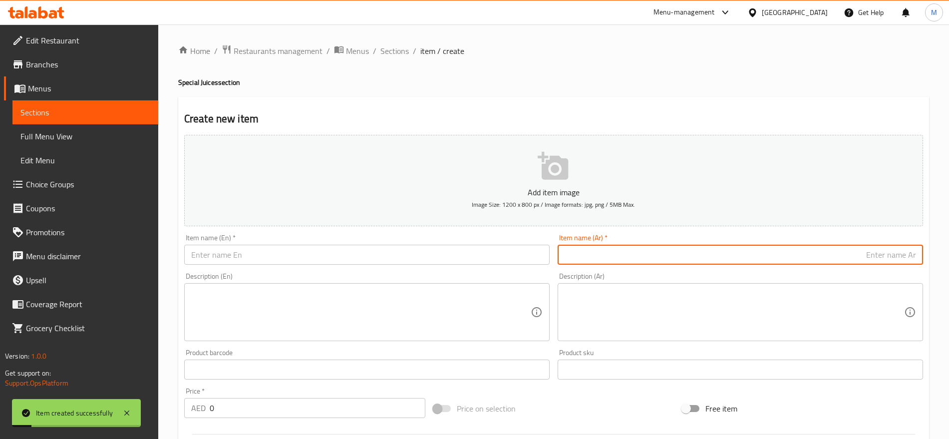
paste input "Glory"
click at [252, 255] on input "Glory" at bounding box center [366, 255] width 365 height 20
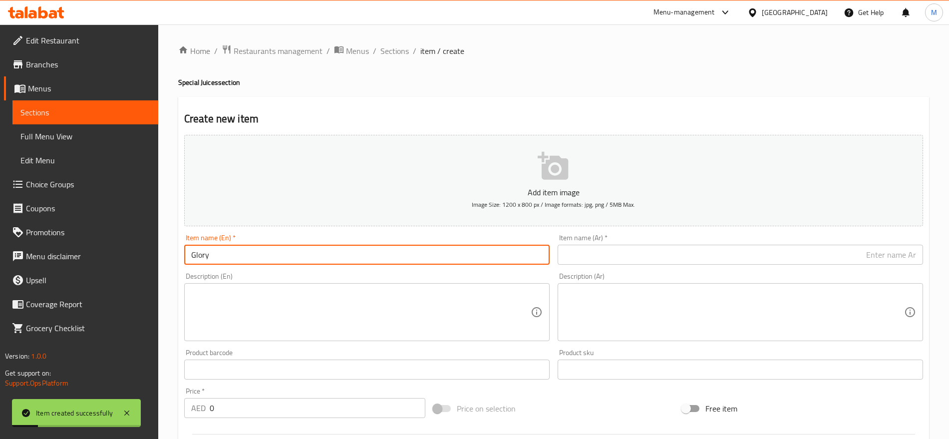
type input "Glory"
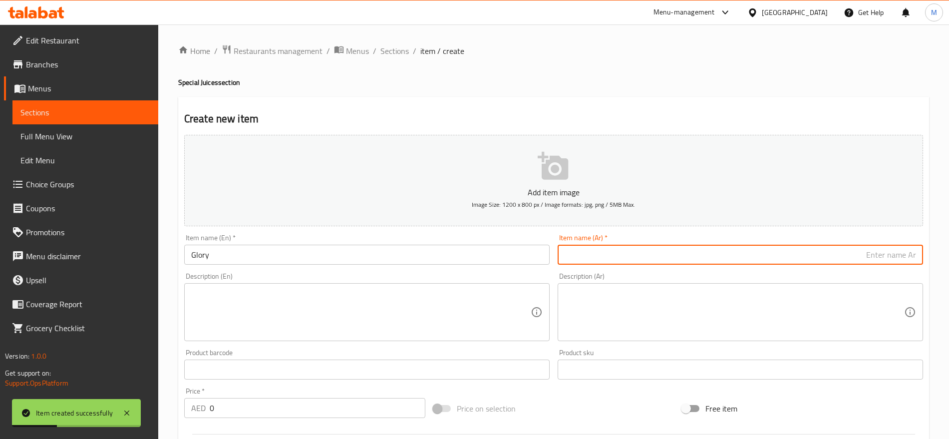
click at [806, 252] on input "text" at bounding box center [740, 255] width 365 height 20
paste input "جلوري"
type input "جلوري"
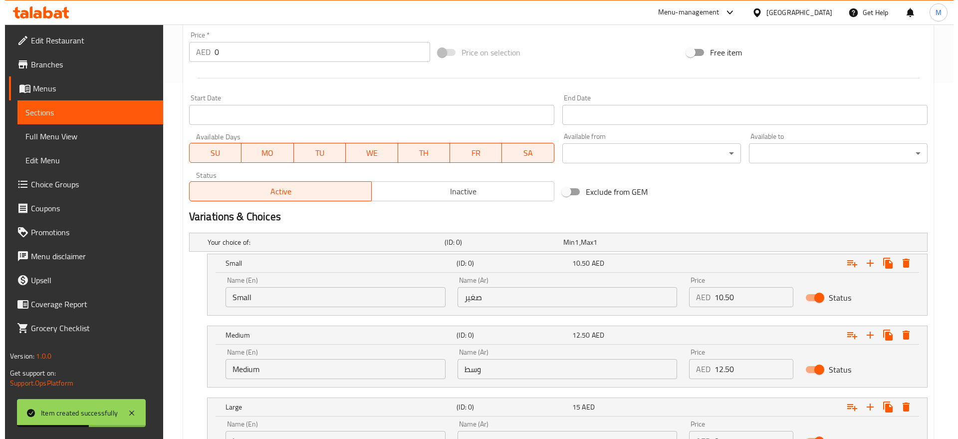
scroll to position [447, 0]
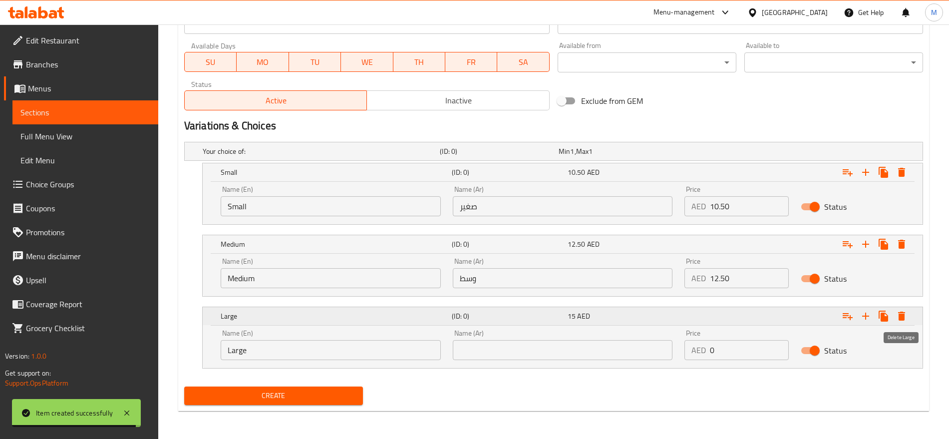
click at [904, 313] on icon "Expand" at bounding box center [901, 315] width 7 height 9
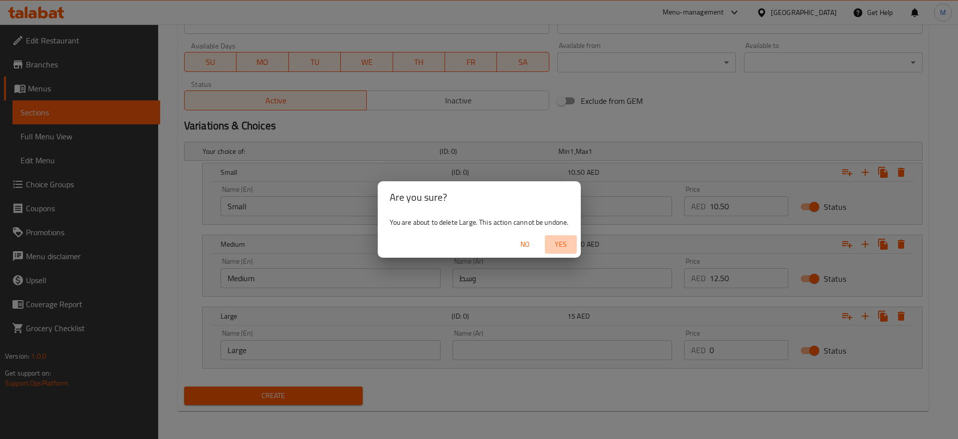
click at [559, 239] on span "Yes" at bounding box center [561, 244] width 24 height 12
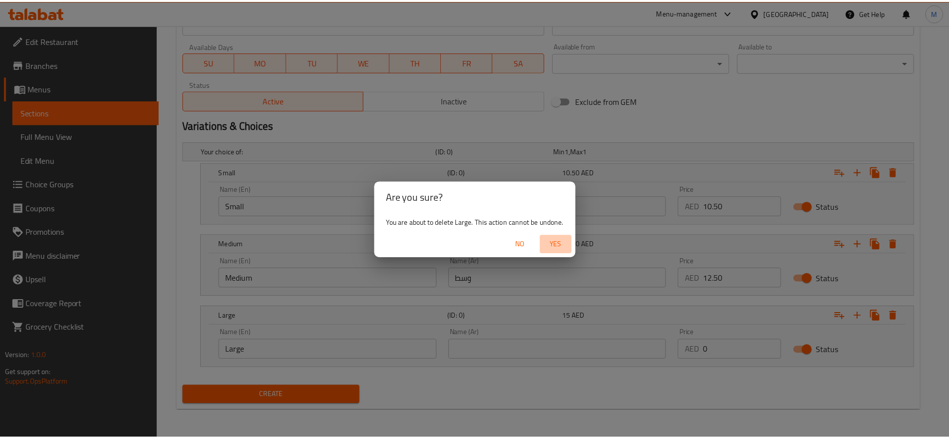
scroll to position [375, 0]
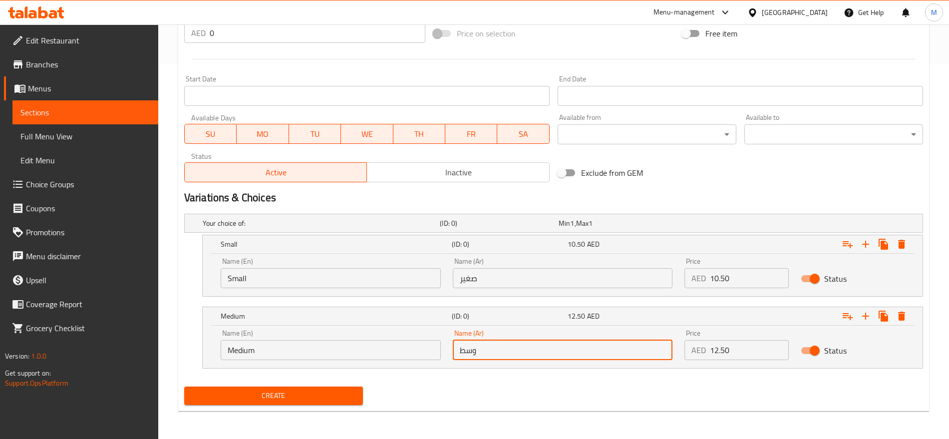
click at [522, 346] on input "وسط" at bounding box center [563, 350] width 220 height 20
type input "كبير"
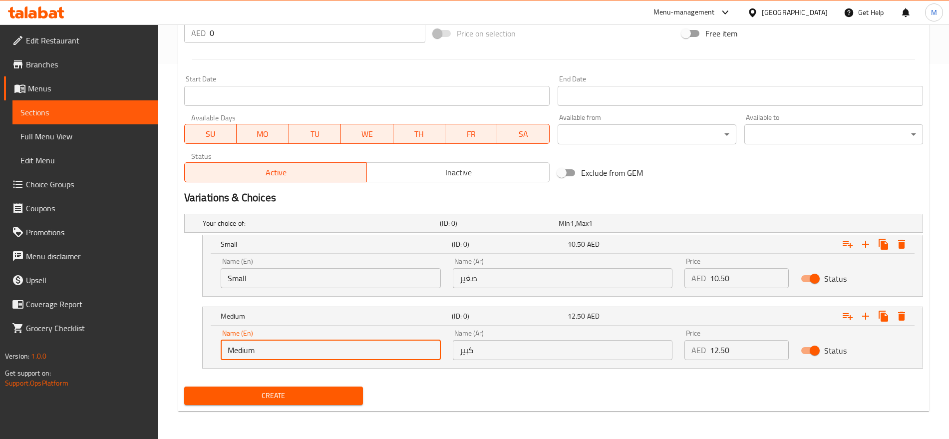
click at [282, 346] on input "Medium" at bounding box center [331, 350] width 220 height 20
type input "Large"
click at [332, 393] on span "Create" at bounding box center [273, 395] width 163 height 12
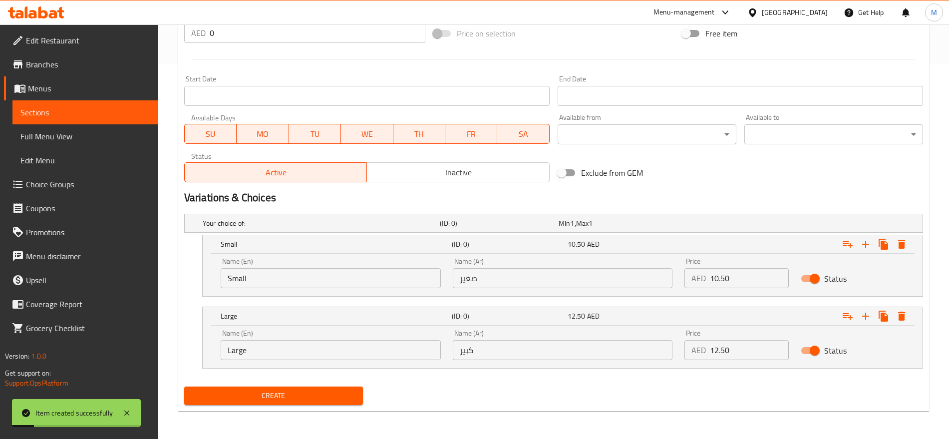
click at [640, 192] on h2 "Variations & Choices" at bounding box center [553, 197] width 739 height 15
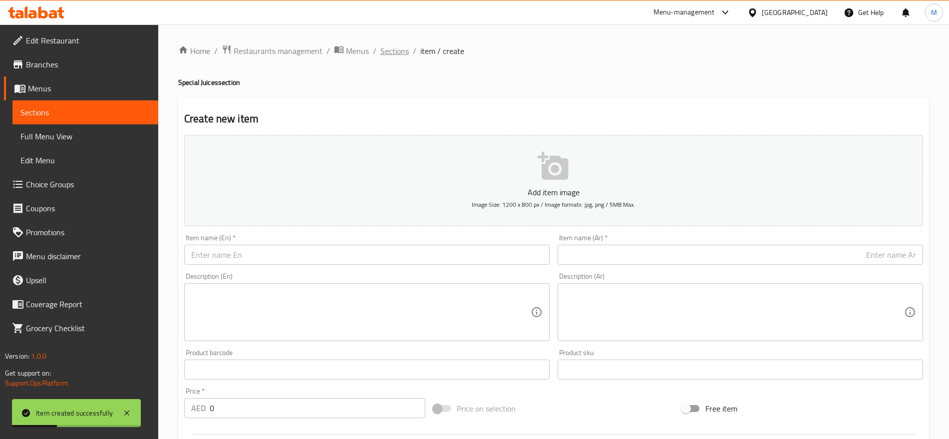
click at [395, 56] on span "Sections" at bounding box center [394, 51] width 28 height 12
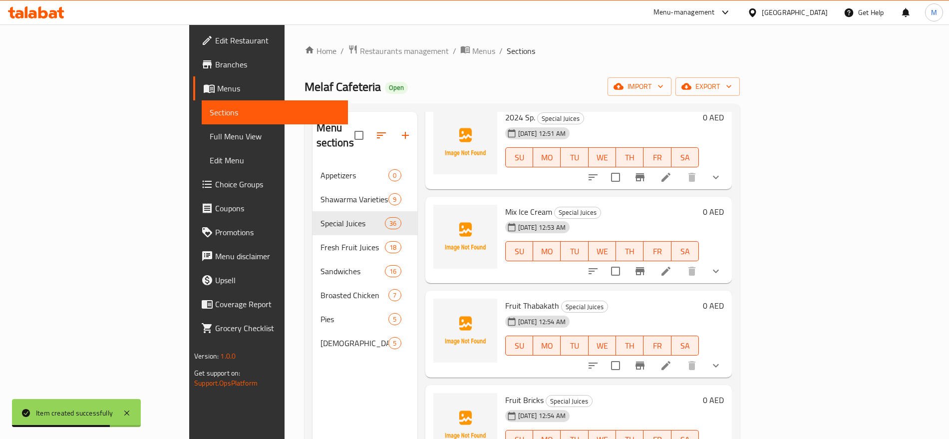
scroll to position [140, 0]
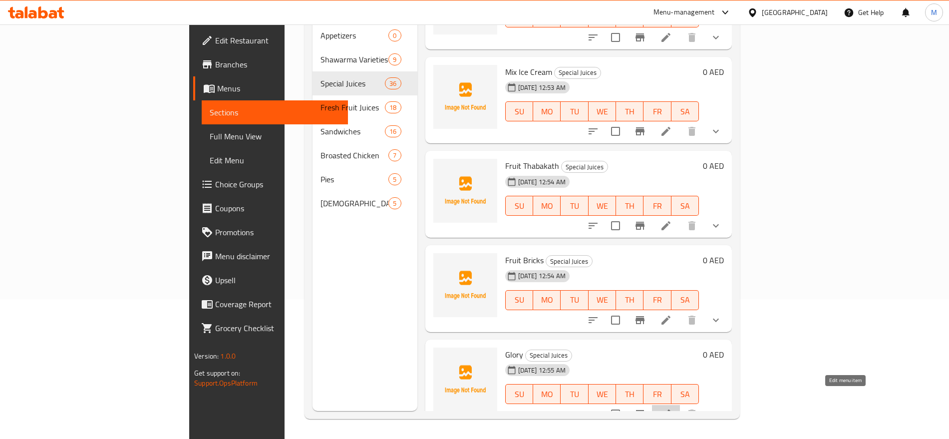
click at [670, 409] on icon at bounding box center [665, 413] width 9 height 9
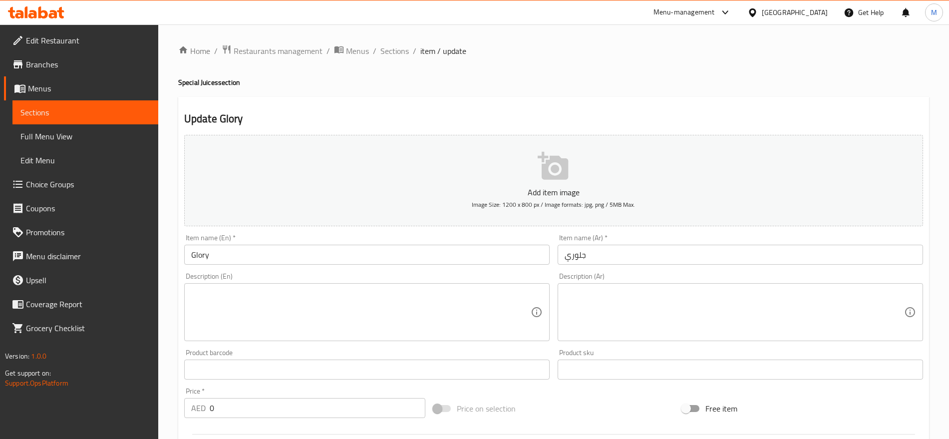
scroll to position [289, 0]
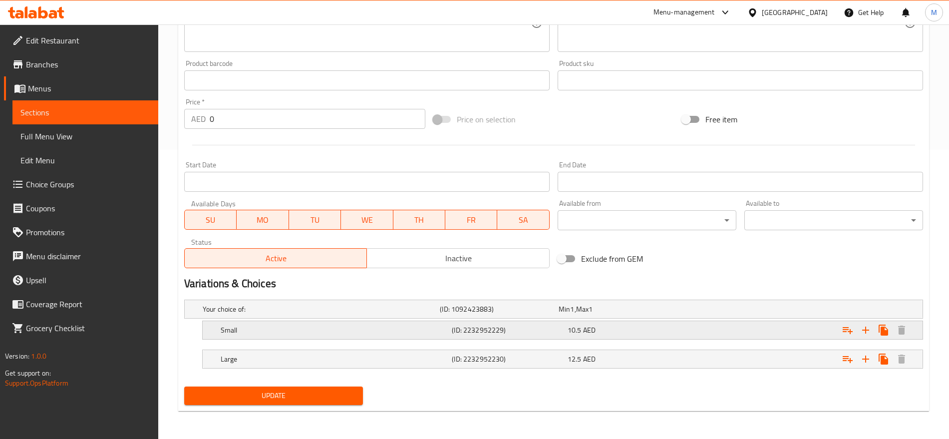
click at [535, 314] on h5 "(ID: 2232952229)" at bounding box center [497, 309] width 115 height 10
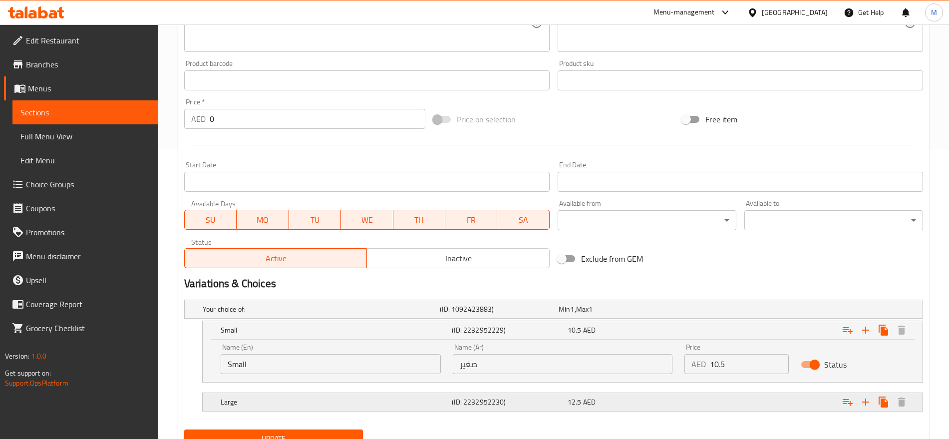
click at [526, 314] on h5 "(ID: 2232952230)" at bounding box center [497, 309] width 115 height 10
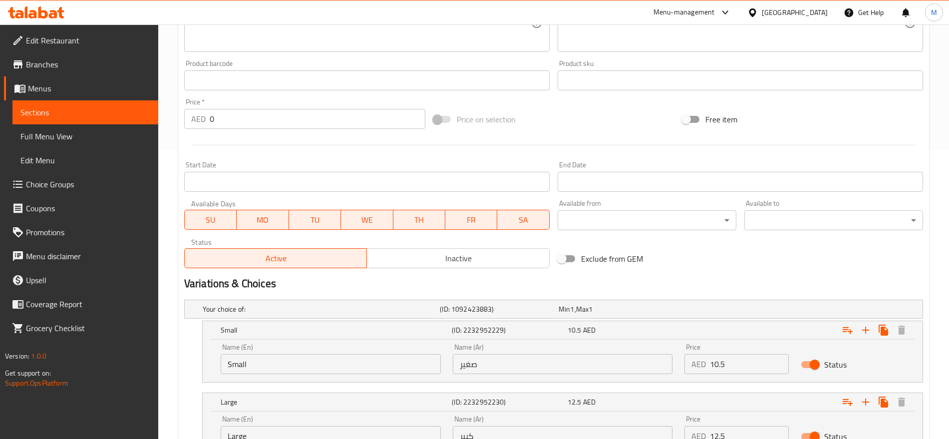
scroll to position [0, 0]
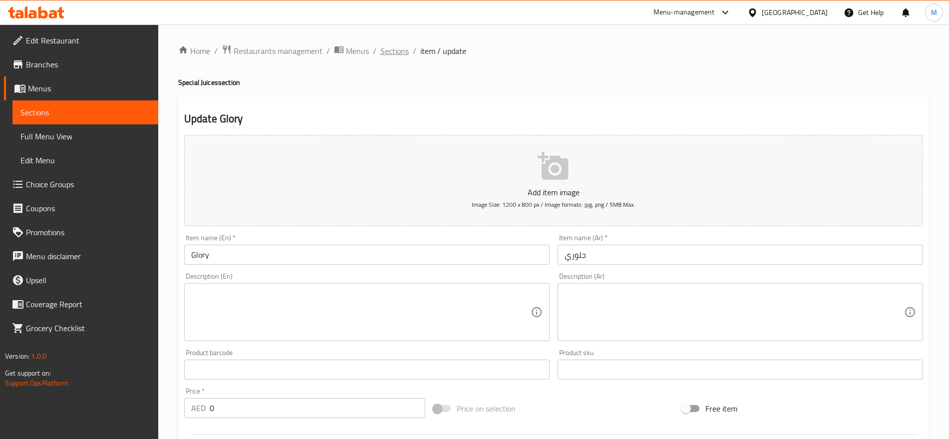
click at [391, 52] on span "Sections" at bounding box center [394, 51] width 28 height 12
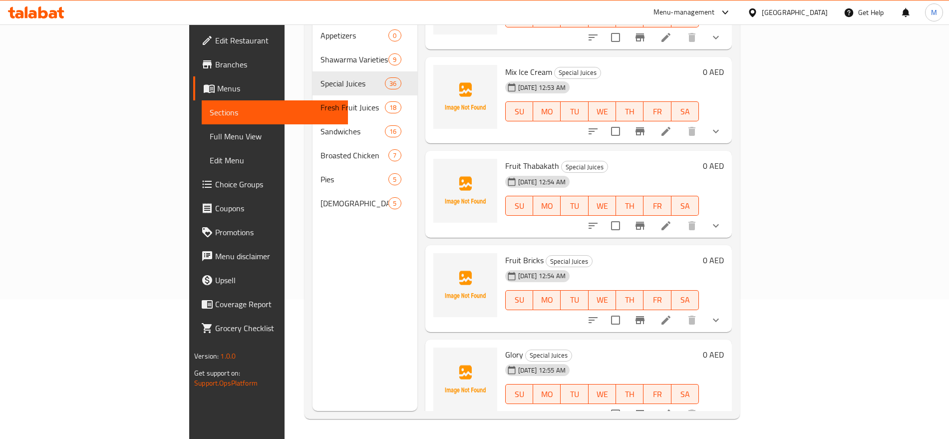
scroll to position [2762, 0]
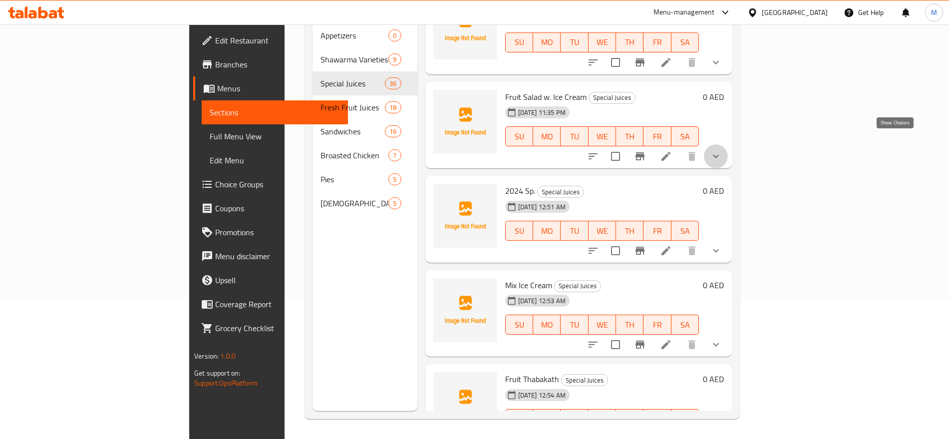
click at [722, 150] on icon "show more" at bounding box center [716, 156] width 12 height 12
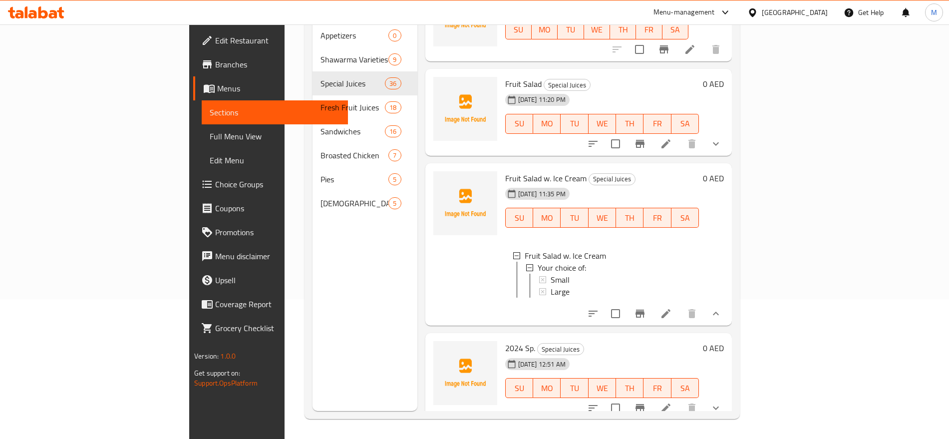
scroll to position [2674, 0]
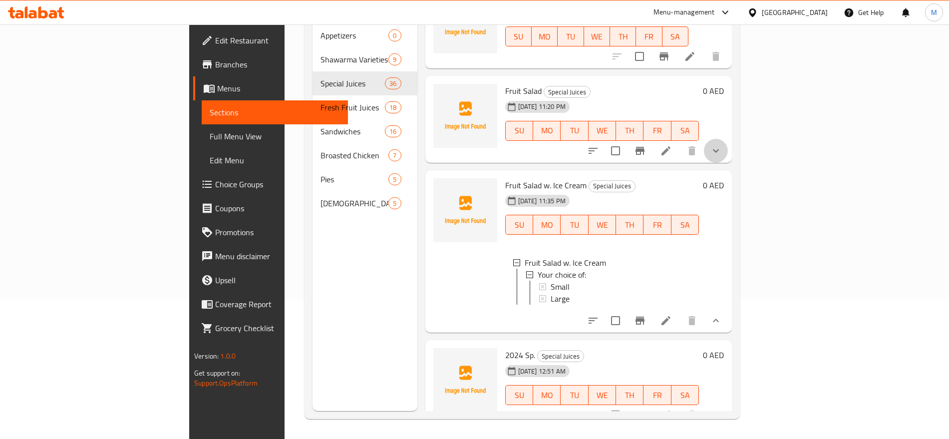
click at [728, 141] on button "show more" at bounding box center [716, 151] width 24 height 24
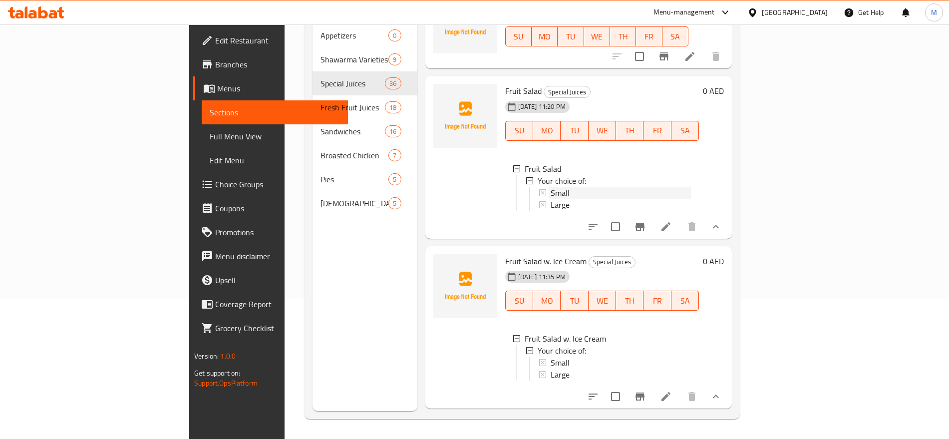
click at [683, 187] on div "Small" at bounding box center [621, 193] width 140 height 12
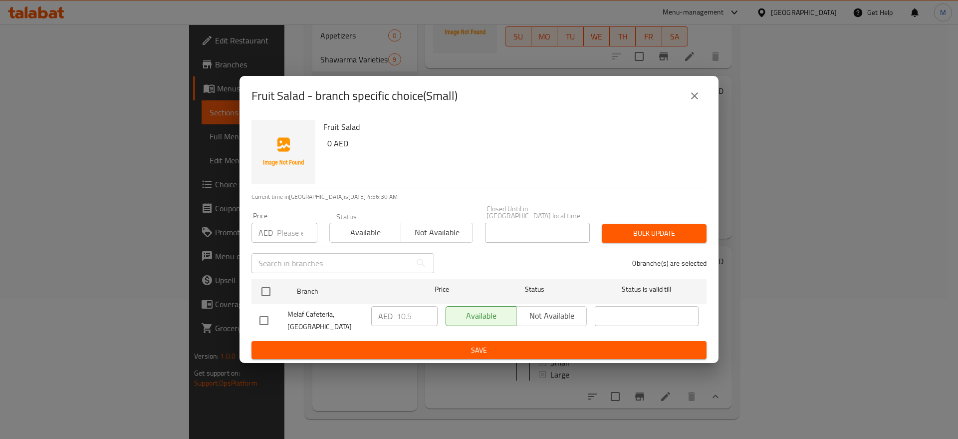
click at [699, 91] on icon "close" at bounding box center [695, 96] width 12 height 12
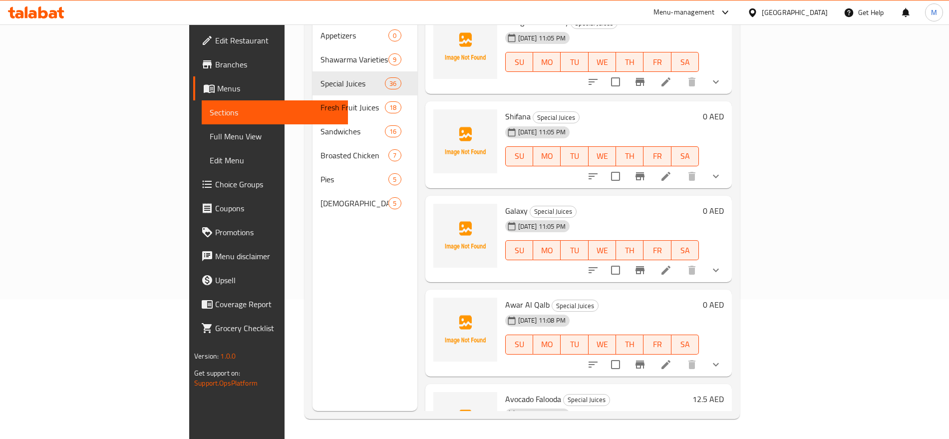
scroll to position [1795, 0]
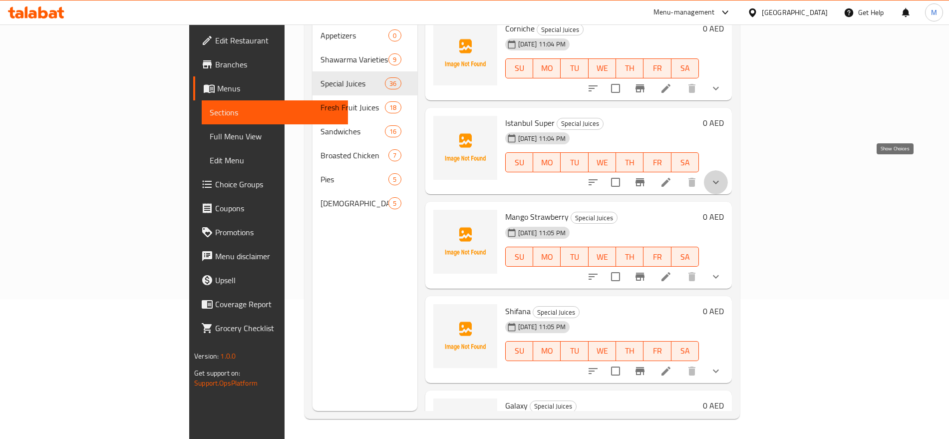
click at [722, 176] on icon "show more" at bounding box center [716, 182] width 12 height 12
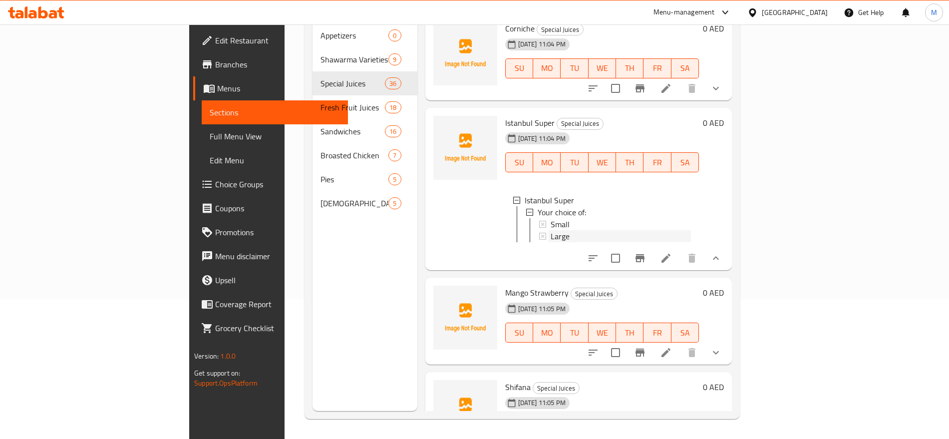
click at [609, 230] on div "Large" at bounding box center [621, 236] width 140 height 12
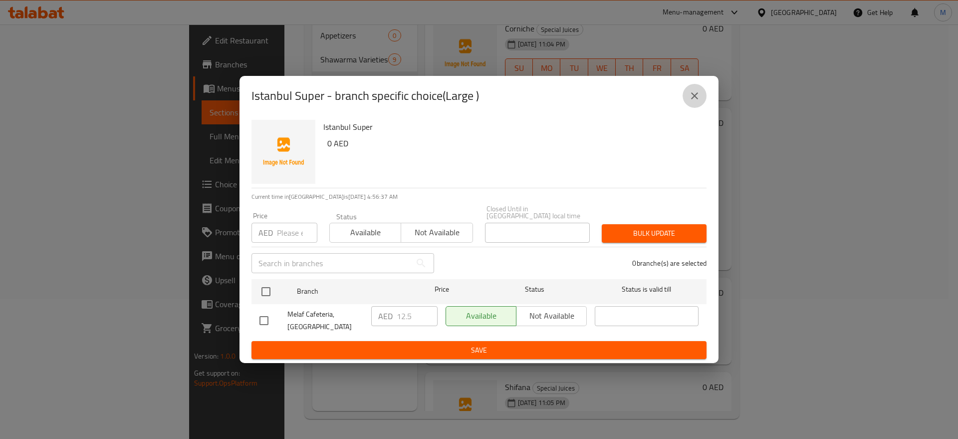
click at [696, 88] on button "close" at bounding box center [695, 96] width 24 height 24
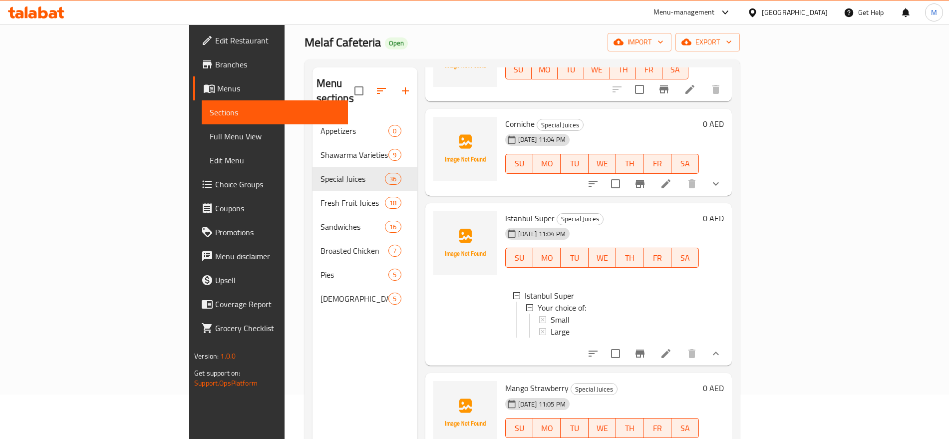
scroll to position [42, 0]
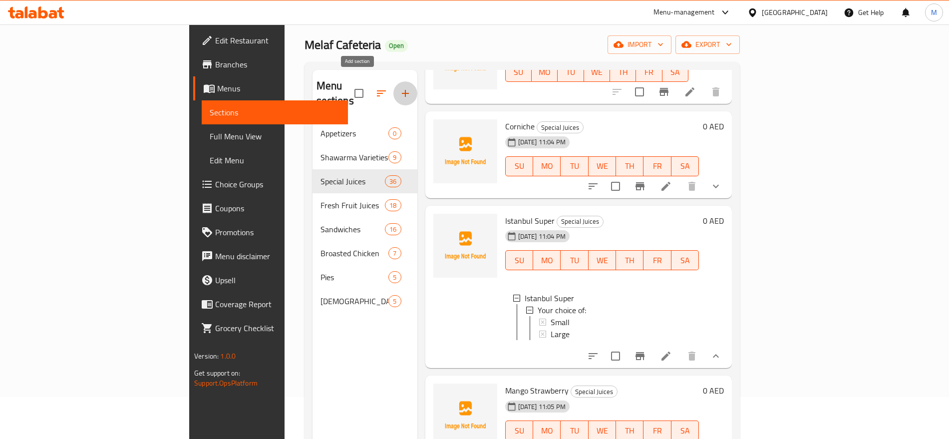
click at [402, 90] on icon "button" at bounding box center [405, 93] width 7 height 7
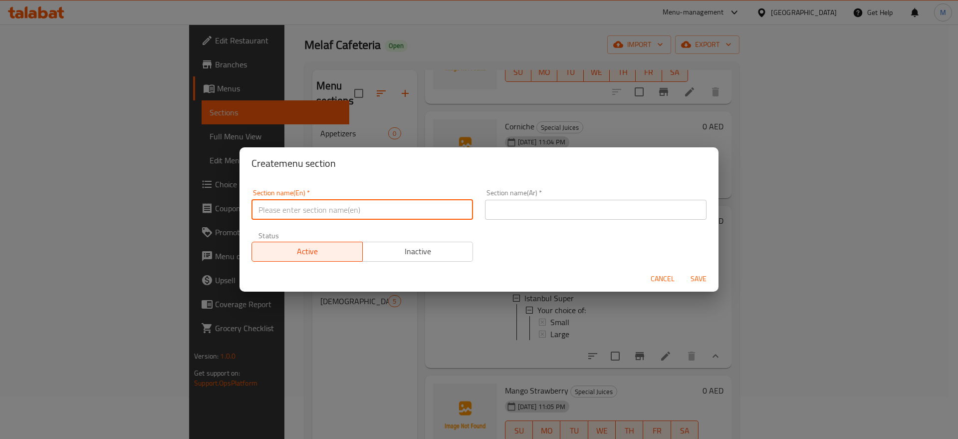
click at [382, 205] on input "text" at bounding box center [363, 210] width 222 height 20
paste input "MILK SHАКЕ"
click at [382, 205] on input "MILK SHАКЕ" at bounding box center [363, 210] width 222 height 20
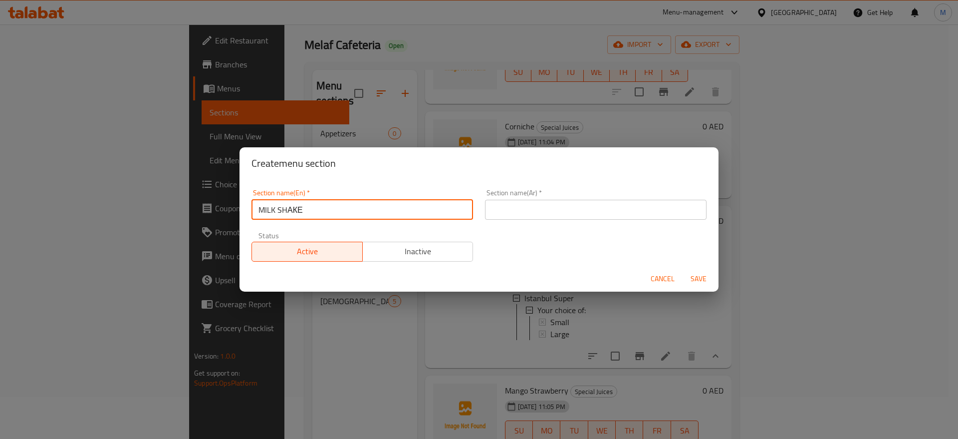
click at [382, 205] on input "MILK SHАКЕ" at bounding box center [363, 210] width 222 height 20
click at [340, 210] on input "Milk Shаке" at bounding box center [363, 210] width 222 height 20
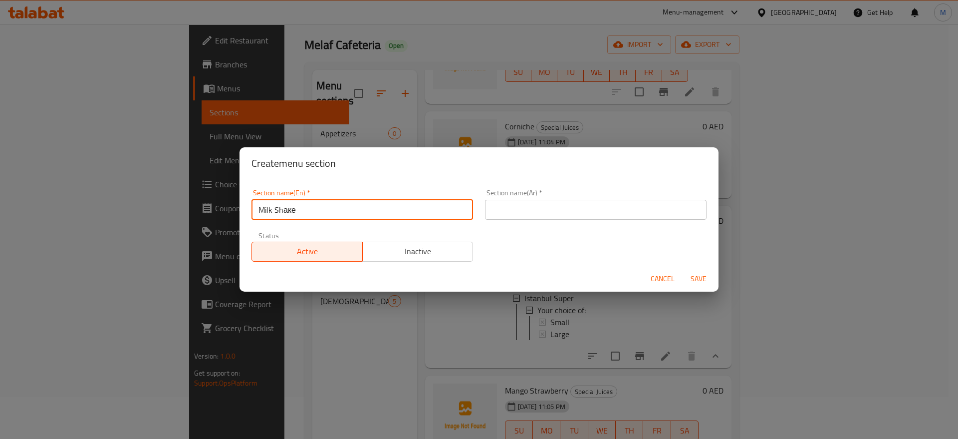
click at [340, 210] on input "Milk Shаке" at bounding box center [363, 210] width 222 height 20
type input "Milk Shаке"
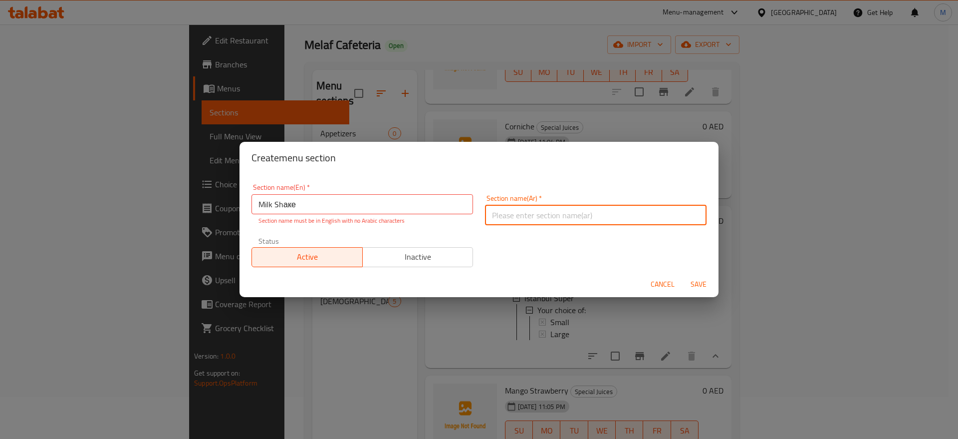
click at [491, 211] on input "text" at bounding box center [596, 215] width 222 height 20
type input "ميلك شيك"
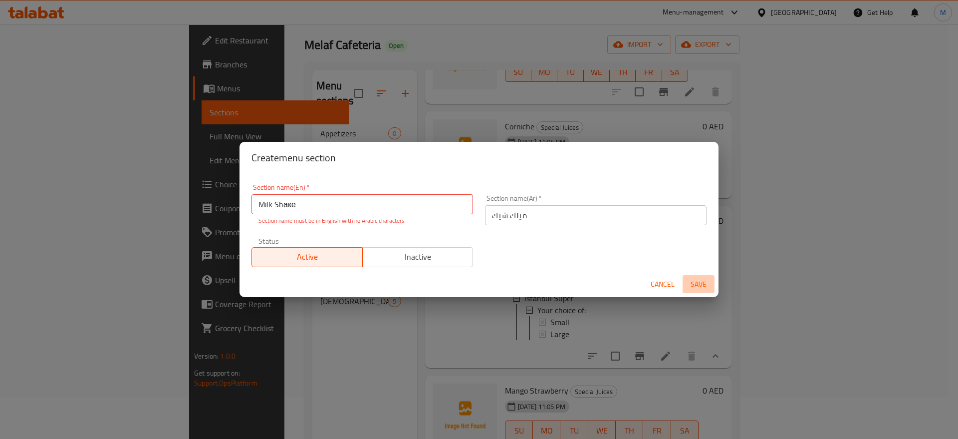
click at [697, 283] on span "Save" at bounding box center [699, 284] width 24 height 12
click at [358, 214] on div "Section name(En)   * Milk Shаке Section name(En) * Section name must be in Engl…" at bounding box center [363, 204] width 222 height 41
click at [309, 211] on input "Milk Shаке" at bounding box center [363, 204] width 222 height 20
click at [333, 217] on p "Section name must be in English with no Arabic characters" at bounding box center [363, 220] width 208 height 9
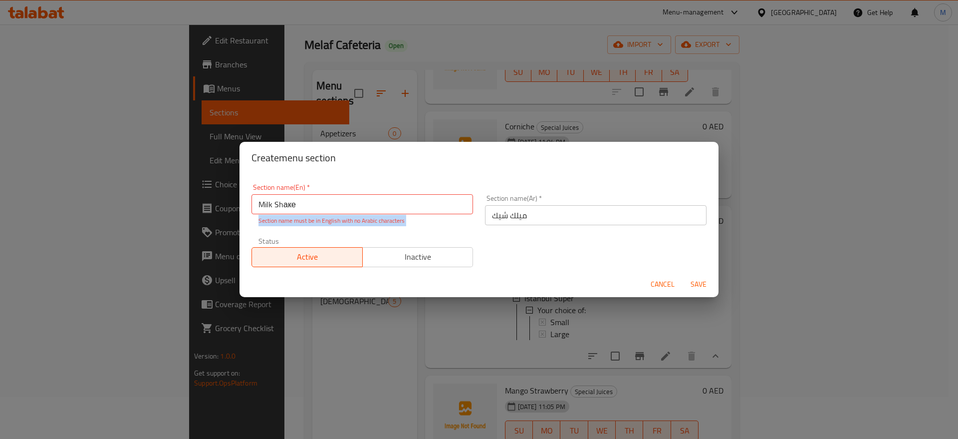
click at [333, 217] on p "Section name must be in English with no Arabic characters" at bounding box center [363, 220] width 208 height 9
click at [298, 206] on input "Milk Shаке" at bounding box center [363, 204] width 222 height 20
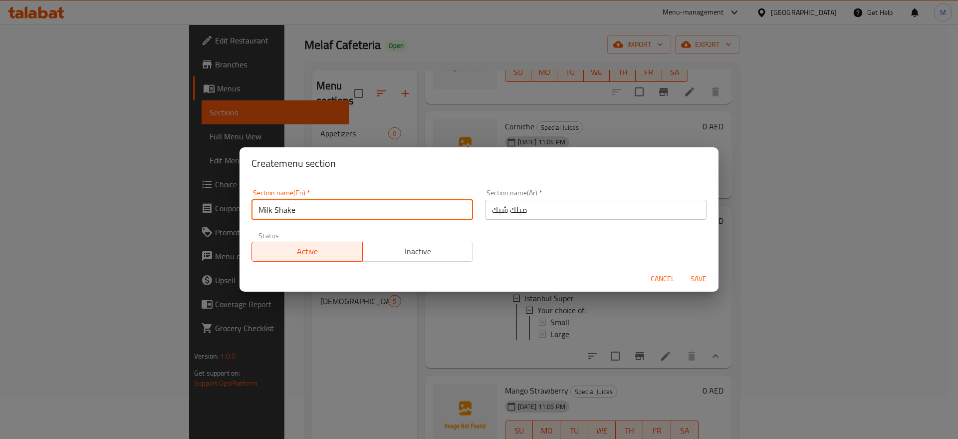
type input "Milk Shake"
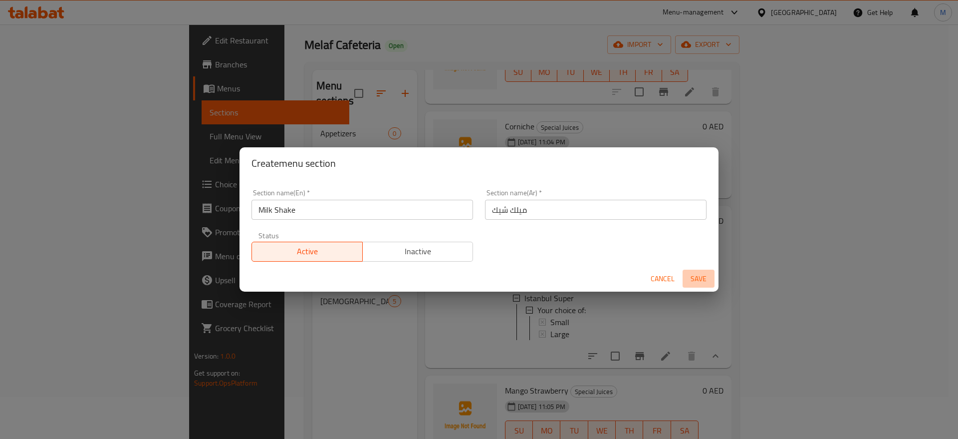
click at [691, 280] on span "Save" at bounding box center [699, 279] width 24 height 12
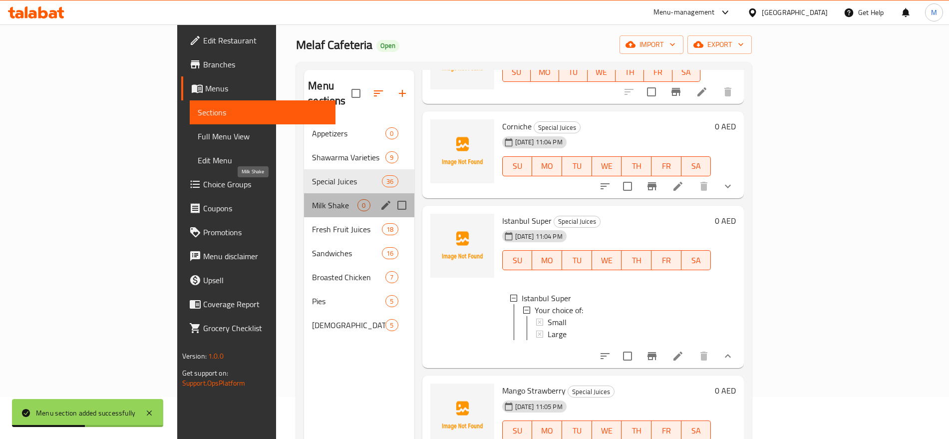
click at [312, 199] on span "Milk Shake" at bounding box center [334, 205] width 45 height 12
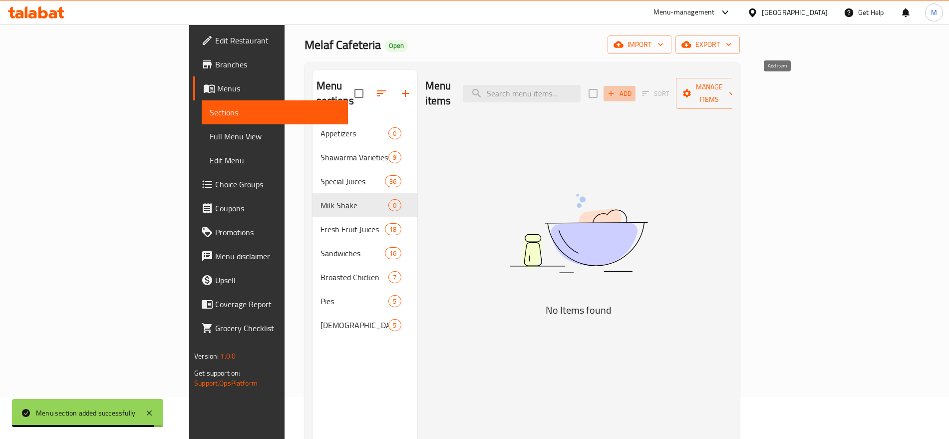
click at [635, 93] on button "Add" at bounding box center [620, 93] width 32 height 15
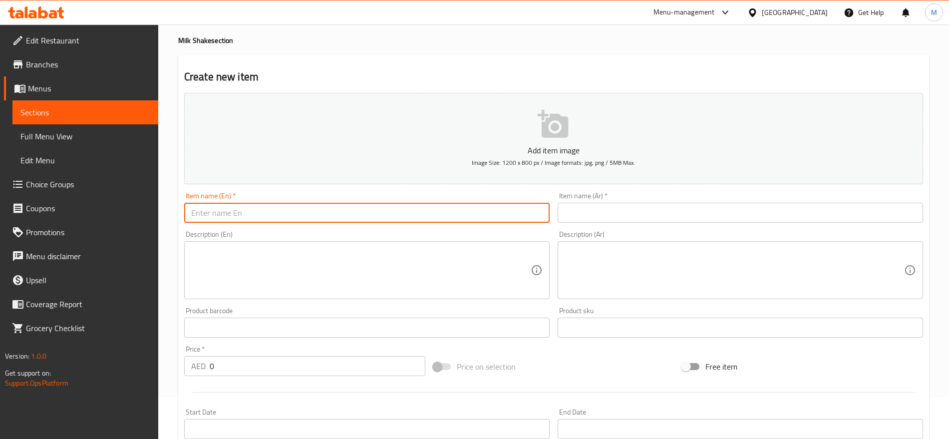
click at [461, 215] on input "text" at bounding box center [366, 213] width 365 height 20
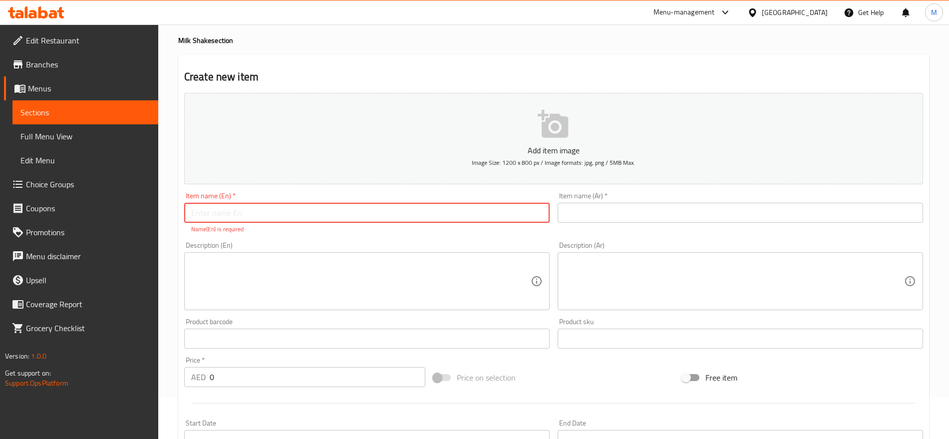
paste input "VANILLA"
click at [350, 213] on input "VANILLA" at bounding box center [366, 213] width 365 height 20
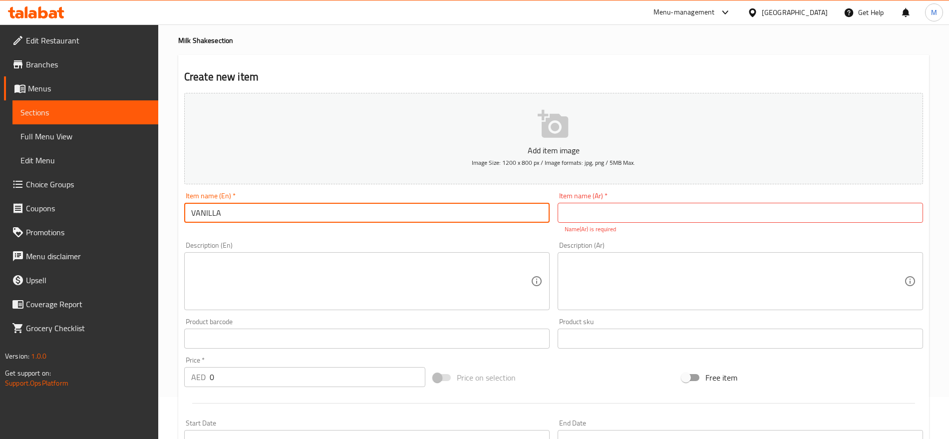
type input "Vanilla"
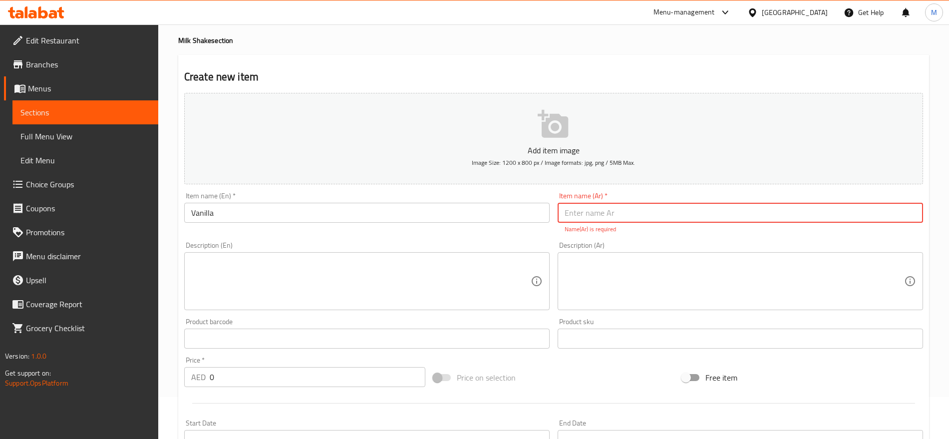
click at [599, 216] on input "text" at bounding box center [740, 213] width 365 height 20
type input "فانيليا"
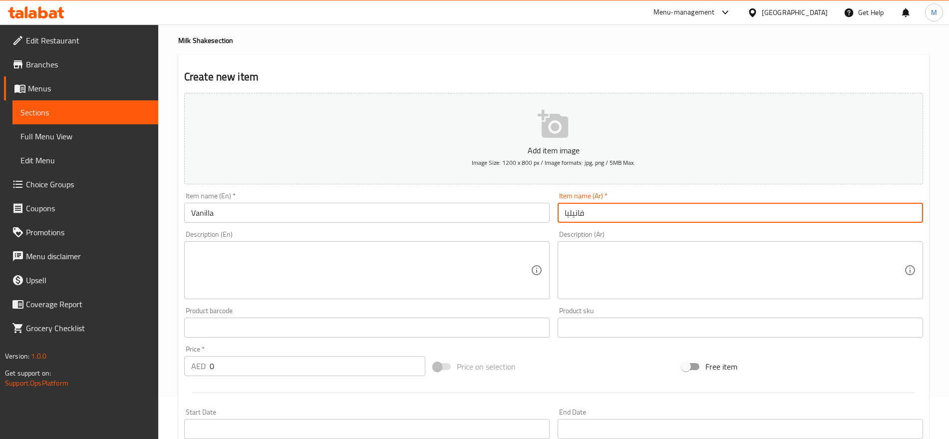
scroll to position [267, 0]
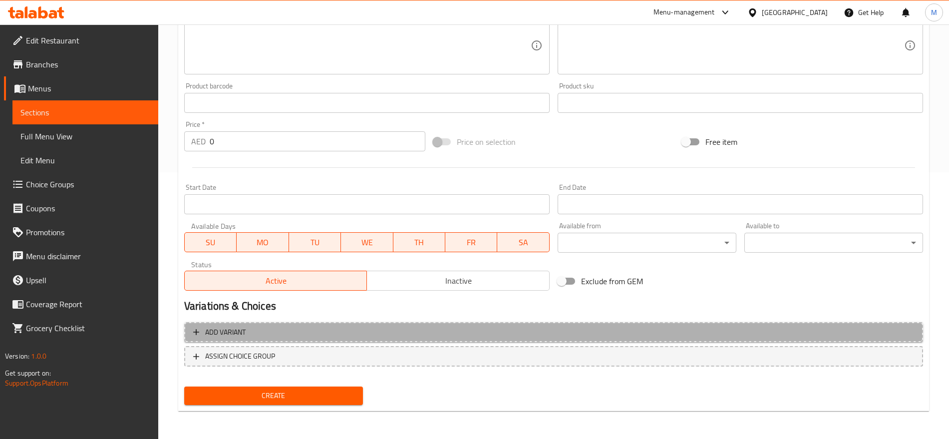
click at [717, 336] on span "Add variant" at bounding box center [553, 332] width 721 height 12
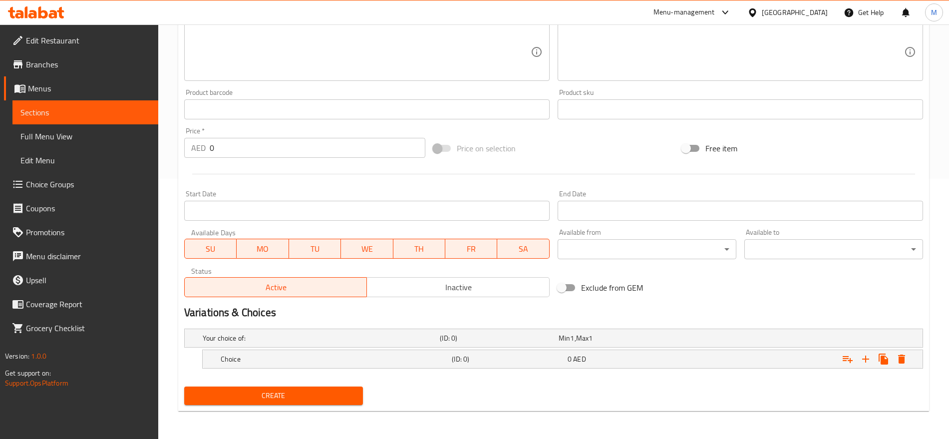
scroll to position [260, 0]
click at [864, 355] on icon "Expand" at bounding box center [866, 359] width 12 height 12
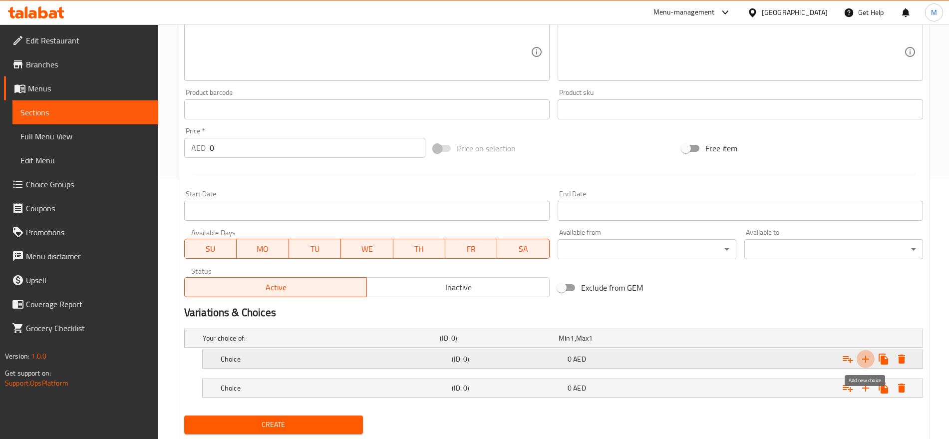
click at [864, 355] on icon "Expand" at bounding box center [866, 359] width 12 height 12
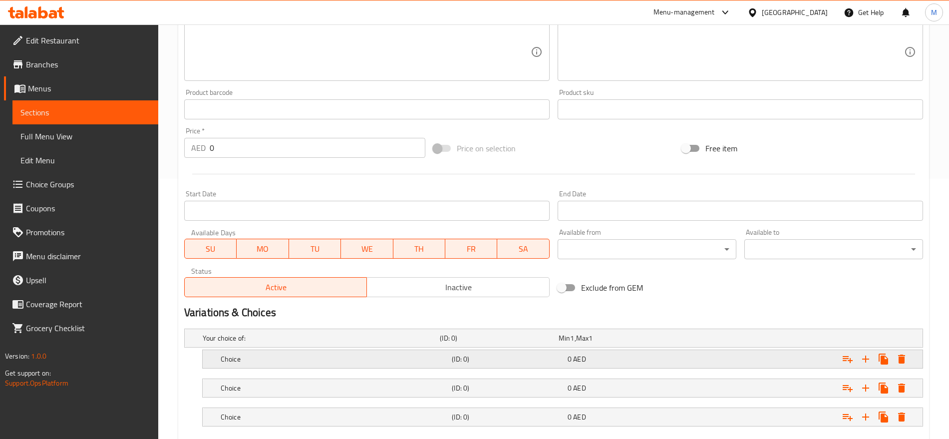
scroll to position [318, 0]
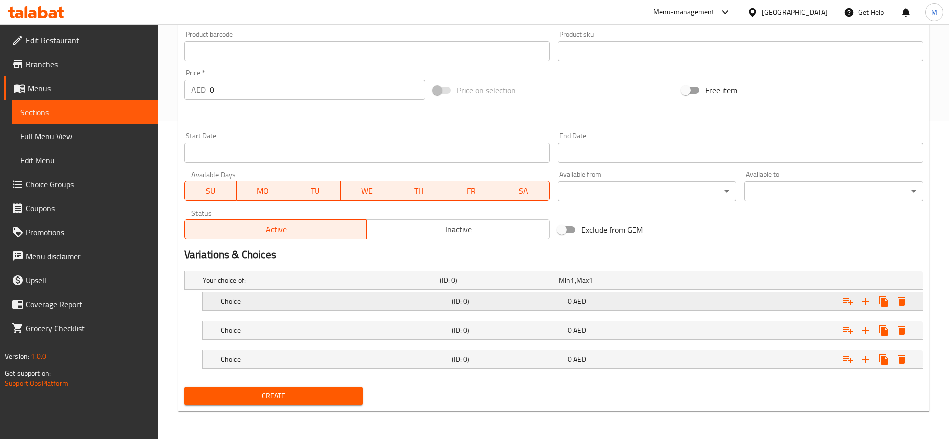
click at [509, 285] on h5 "(ID: 0)" at bounding box center [497, 280] width 115 height 10
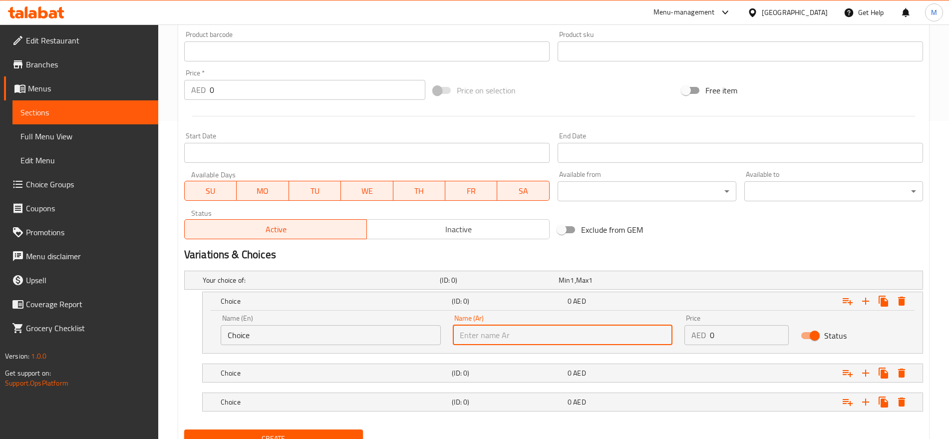
click at [547, 340] on input "text" at bounding box center [563, 335] width 220 height 20
type input "صغير"
click at [554, 287] on div "(ID: 0)" at bounding box center [497, 280] width 119 height 14
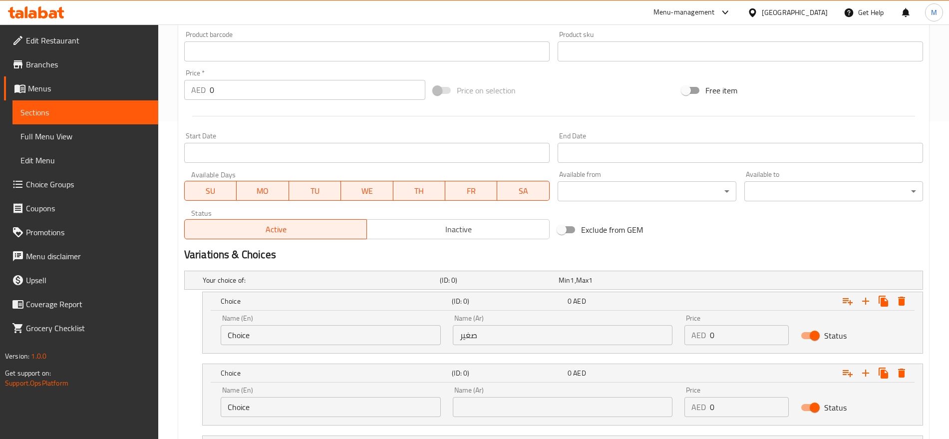
click at [407, 404] on input "Choice" at bounding box center [331, 407] width 220 height 20
type input "Medium"
click at [560, 412] on input "text" at bounding box center [563, 407] width 220 height 20
type input "وسط"
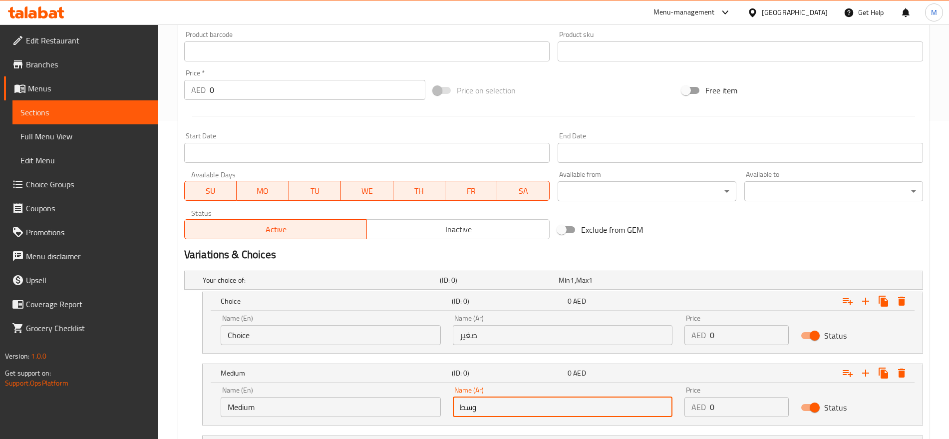
click at [326, 334] on input "Choice" at bounding box center [331, 335] width 220 height 20
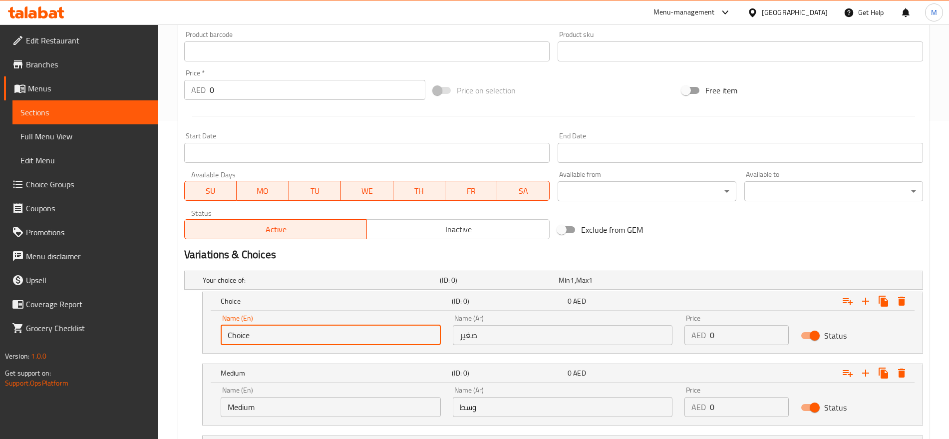
click at [326, 334] on input "Choice" at bounding box center [331, 335] width 220 height 20
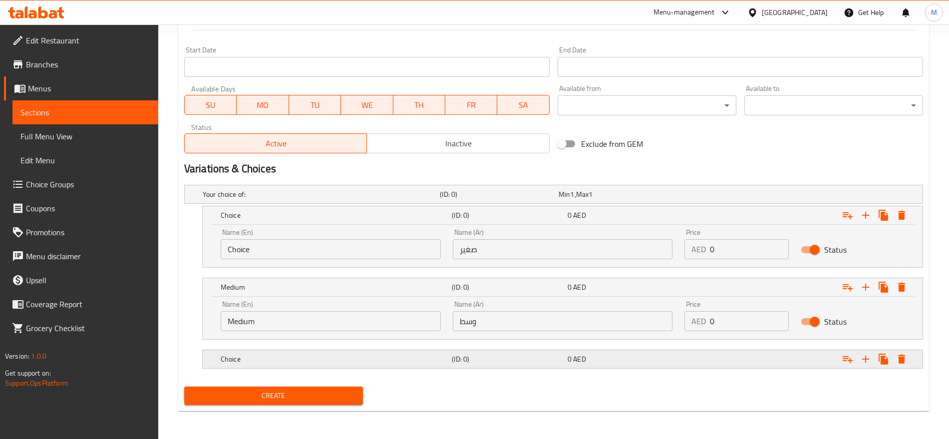
click at [596, 199] on div "0 AED" at bounding box center [616, 194] width 115 height 10
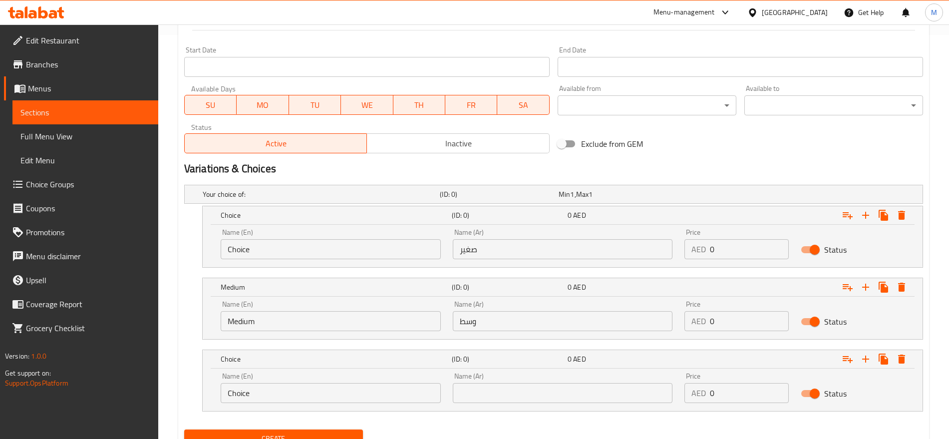
click at [555, 380] on div "Name (Ar) Name (Ar)" at bounding box center [563, 387] width 220 height 30
click at [546, 385] on input "text" at bounding box center [563, 393] width 220 height 20
type input "كبير"
click at [290, 387] on input "Choice" at bounding box center [331, 393] width 220 height 20
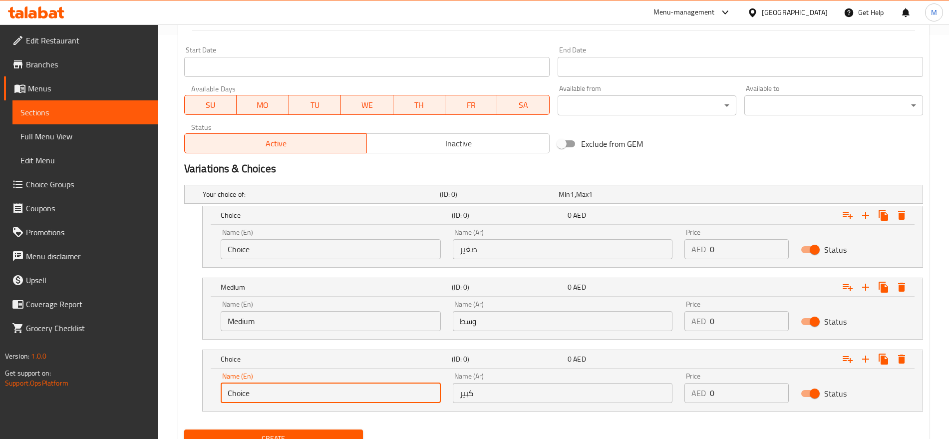
click at [290, 387] on input "Choice" at bounding box center [331, 393] width 220 height 20
type input "Large"
click at [249, 250] on input "Choice" at bounding box center [331, 249] width 220 height 20
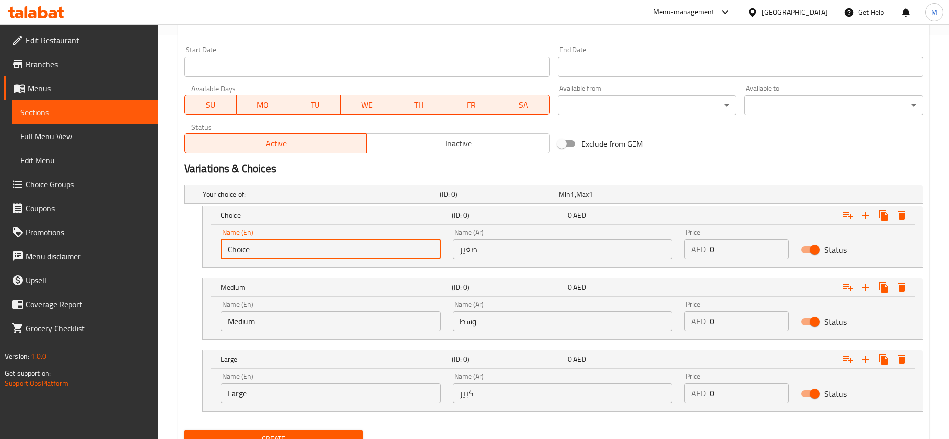
click at [249, 250] on input "Choice" at bounding box center [331, 249] width 220 height 20
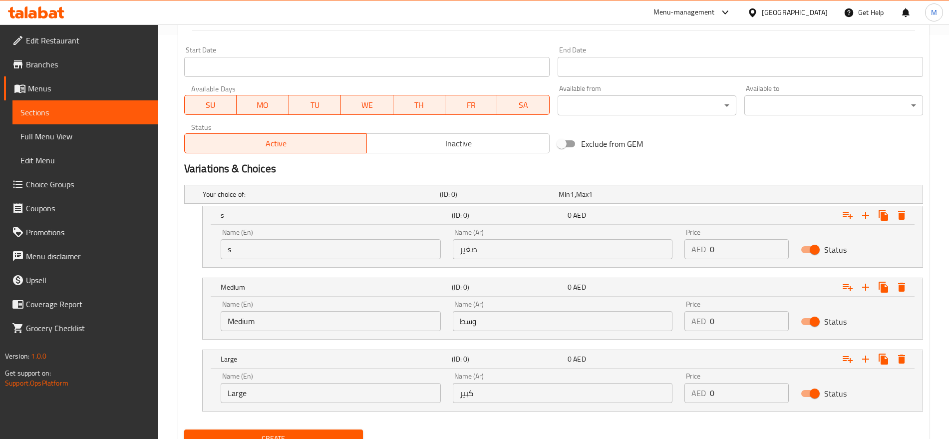
click at [276, 270] on nav at bounding box center [553, 274] width 739 height 8
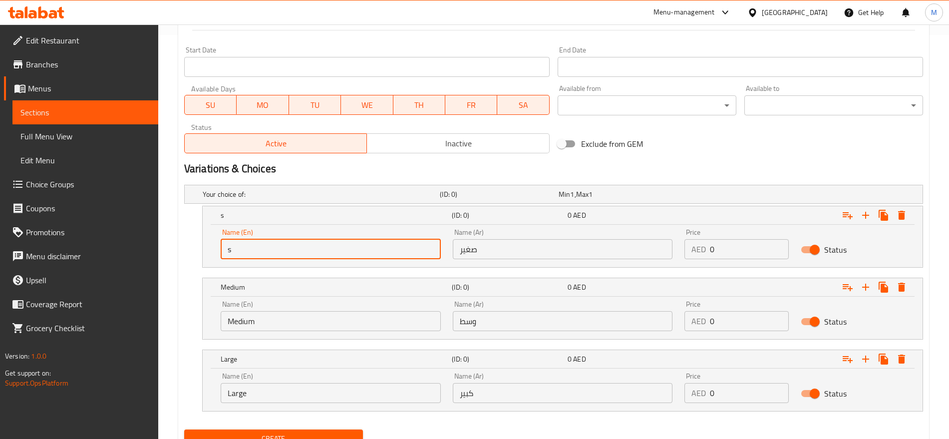
click at [295, 240] on input "s" at bounding box center [331, 249] width 220 height 20
type input "Small"
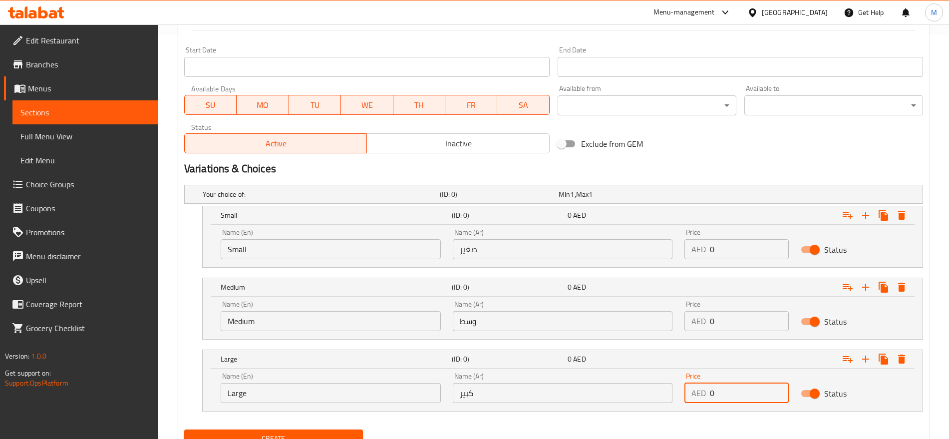
click at [743, 397] on input "0" at bounding box center [749, 393] width 78 height 20
type input "10.50"
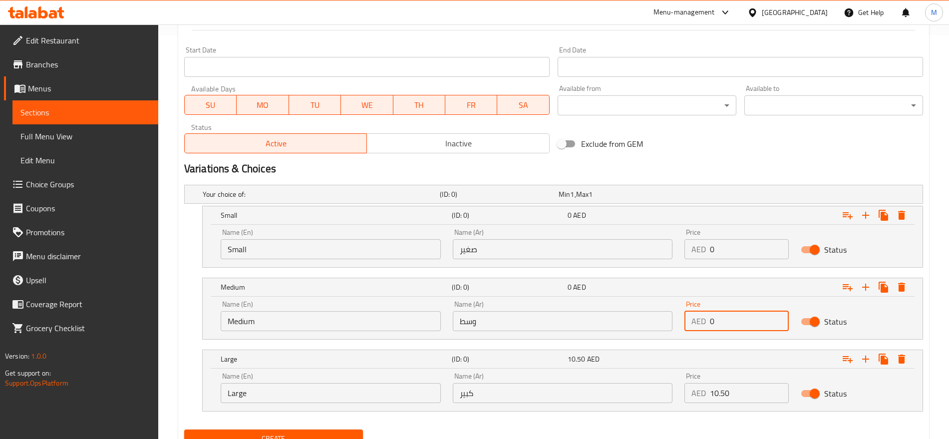
click at [740, 322] on input "0" at bounding box center [749, 321] width 78 height 20
type input "8.50"
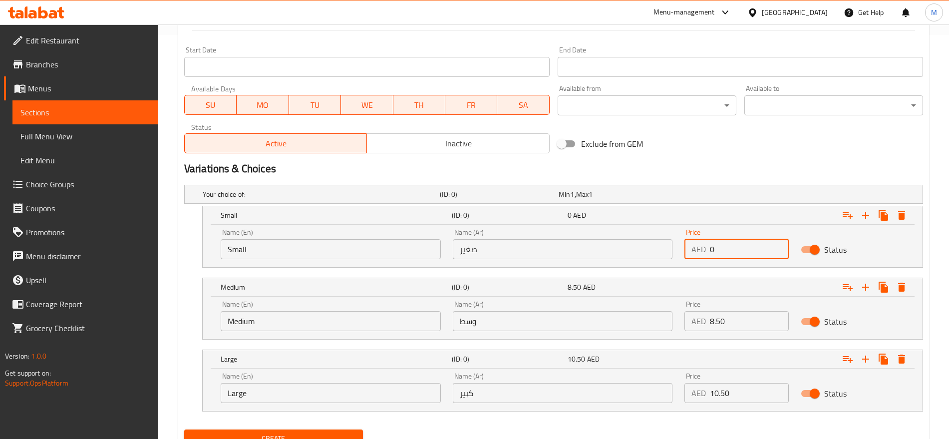
click at [722, 256] on input "0" at bounding box center [749, 249] width 78 height 20
click at [756, 163] on h2 "Variations & Choices" at bounding box center [553, 168] width 739 height 15
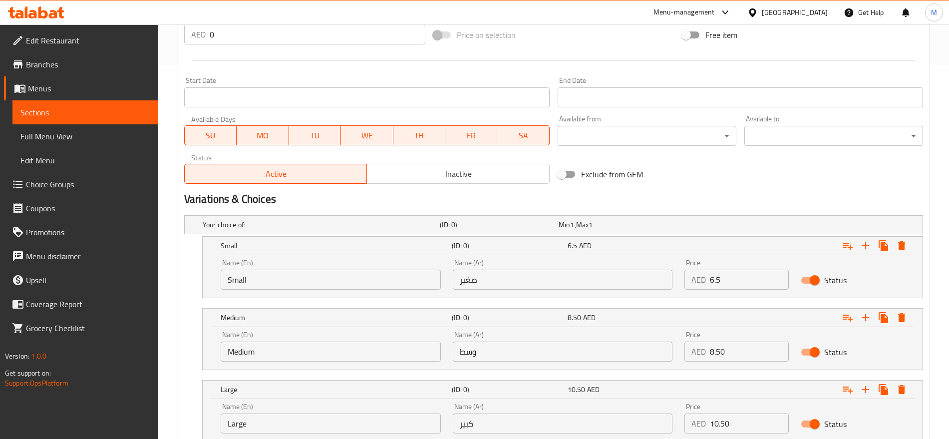
scroll to position [371, 0]
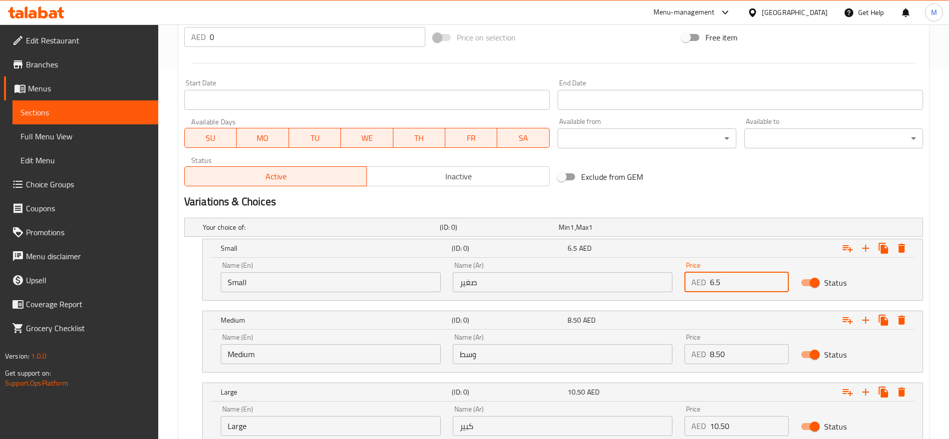
click at [723, 279] on input "6.5" at bounding box center [749, 282] width 78 height 20
type input "6.50"
click at [746, 195] on h2 "Variations & Choices" at bounding box center [553, 201] width 739 height 15
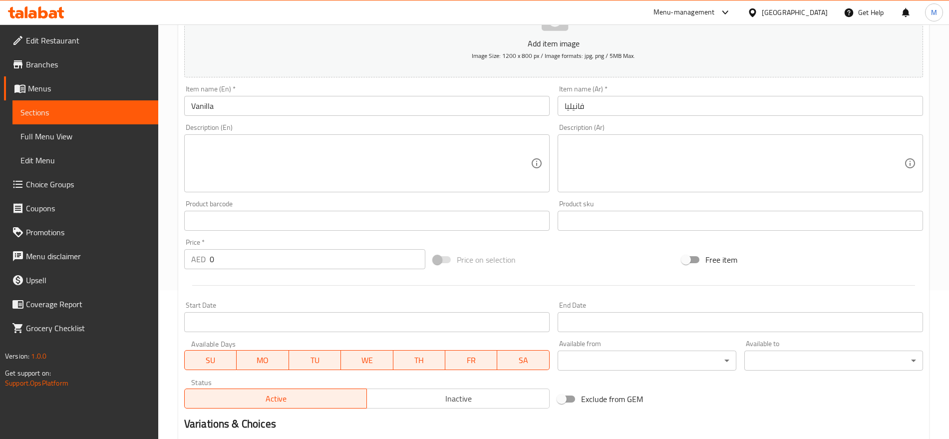
scroll to position [137, 0]
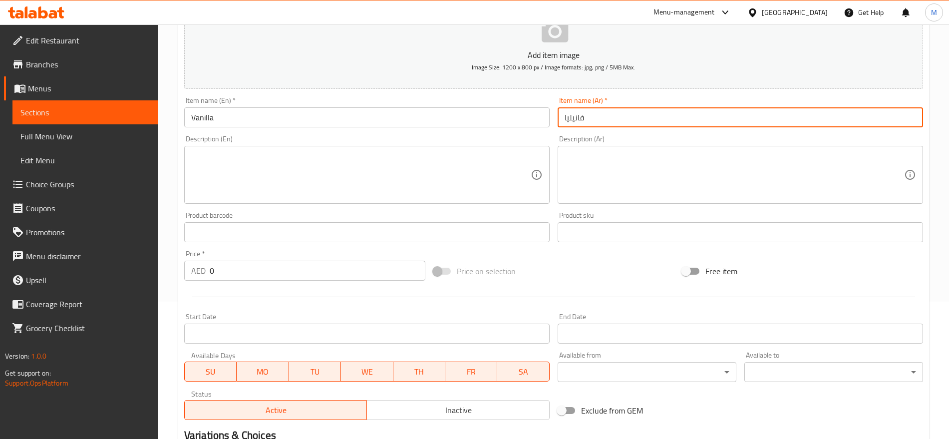
click at [665, 117] on input "فانيليا" at bounding box center [740, 117] width 365 height 20
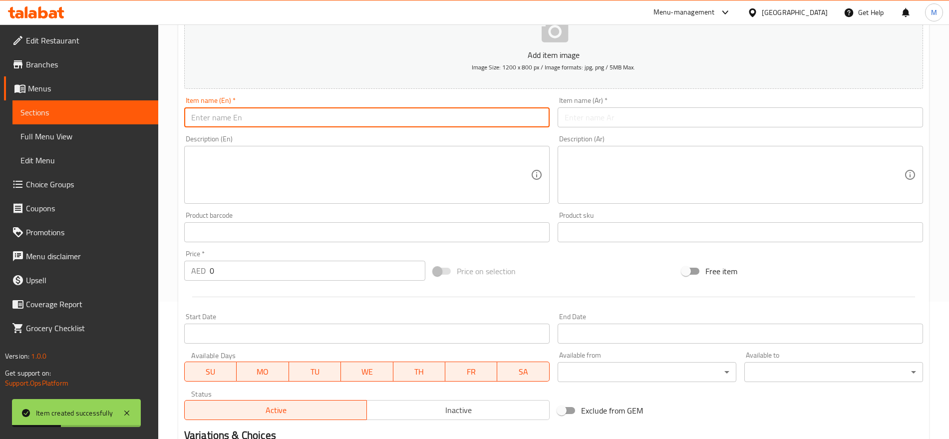
click at [353, 126] on input "text" at bounding box center [366, 117] width 365 height 20
paste input "PISTA"
click at [230, 123] on input "PISTA" at bounding box center [366, 117] width 365 height 20
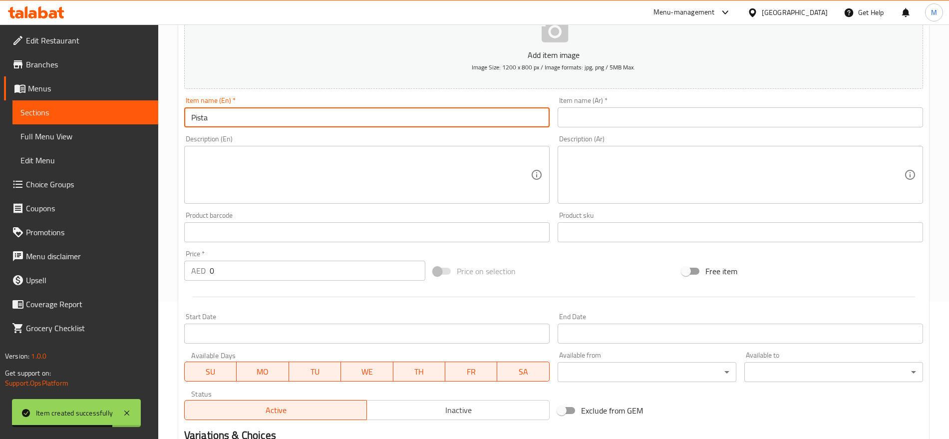
type input "Pista"
click at [587, 114] on input "text" at bounding box center [740, 117] width 365 height 20
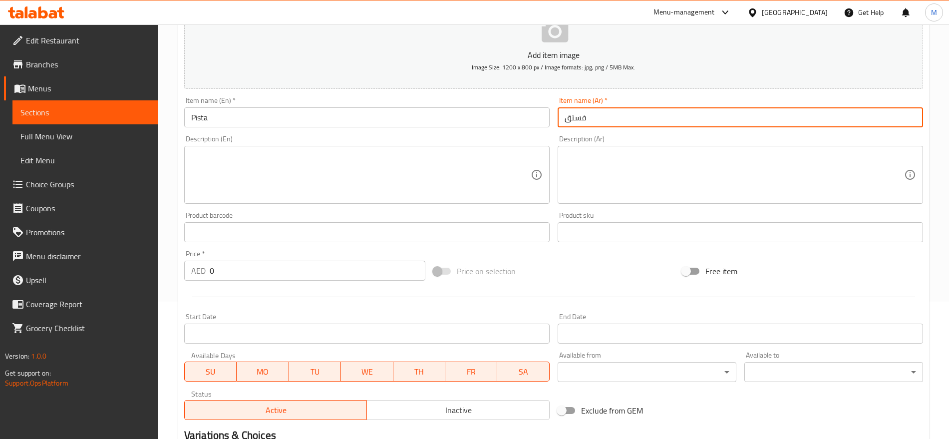
type input "فستق"
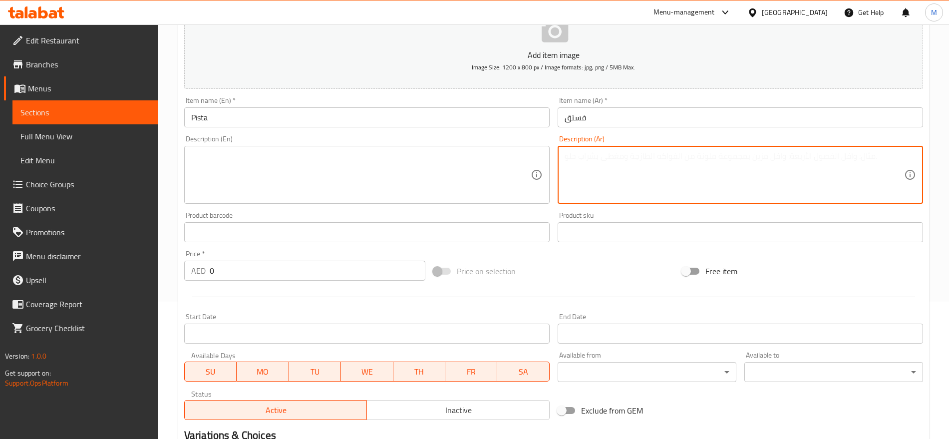
click at [583, 155] on textarea at bounding box center [734, 174] width 339 height 47
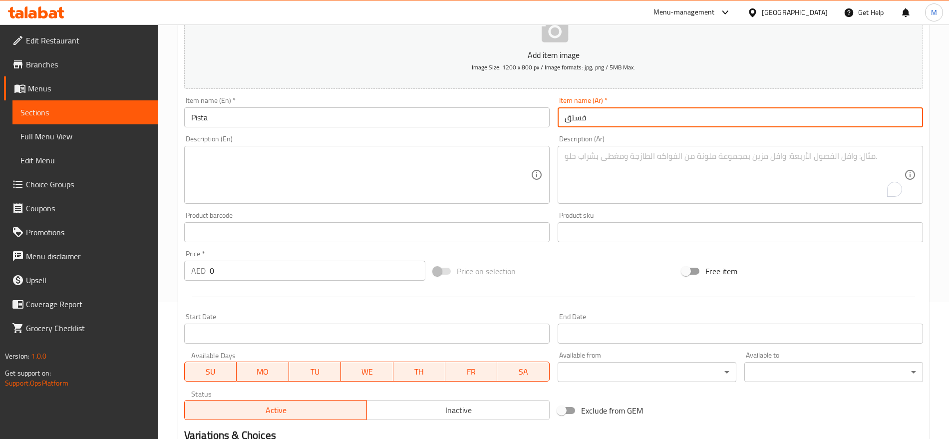
click at [607, 117] on input "فستق" at bounding box center [740, 117] width 365 height 20
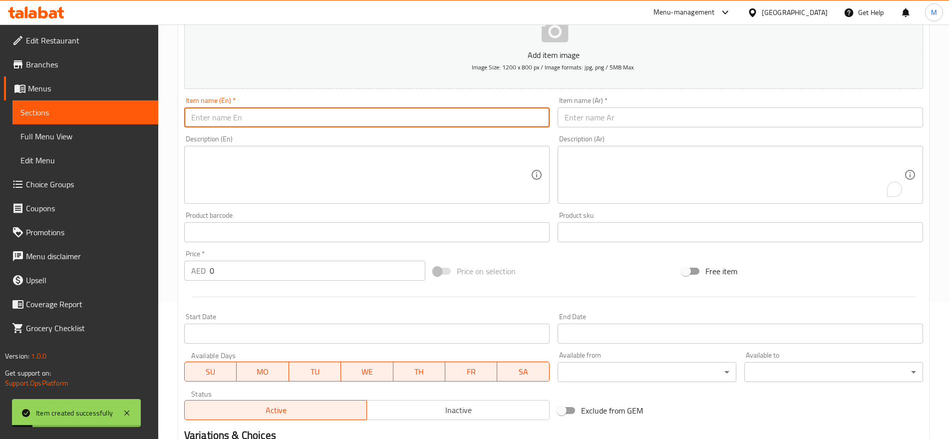
click at [335, 116] on input "text" at bounding box center [366, 117] width 365 height 20
paste input "CHOCOLATE"
type input "Chocolate"
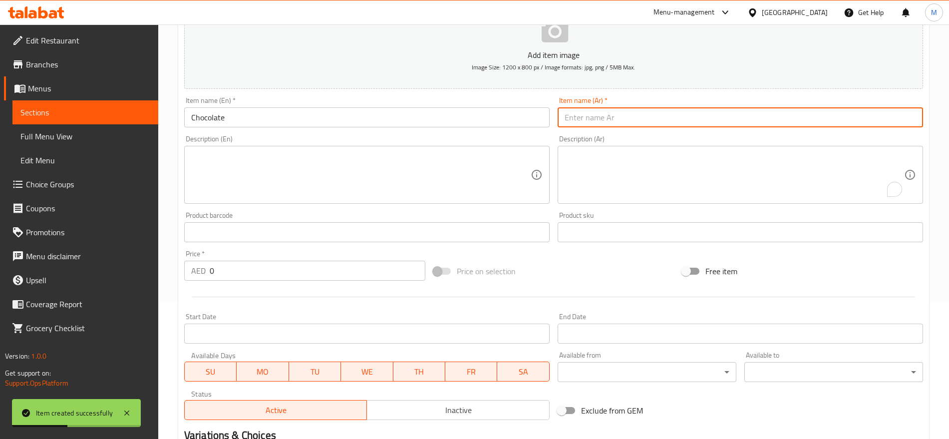
click at [596, 113] on input "text" at bounding box center [740, 117] width 365 height 20
type input "شوكولاتة"
paste input "MANGO"
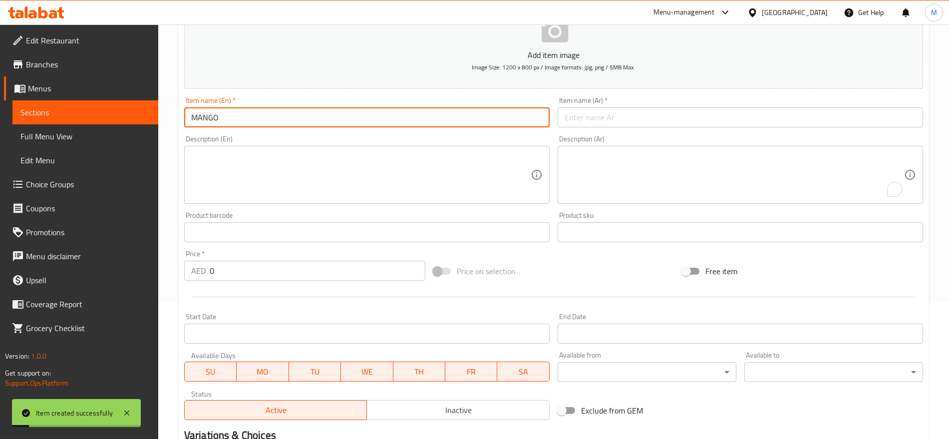
click at [370, 112] on input "MANGO" at bounding box center [366, 117] width 365 height 20
type input "Mango"
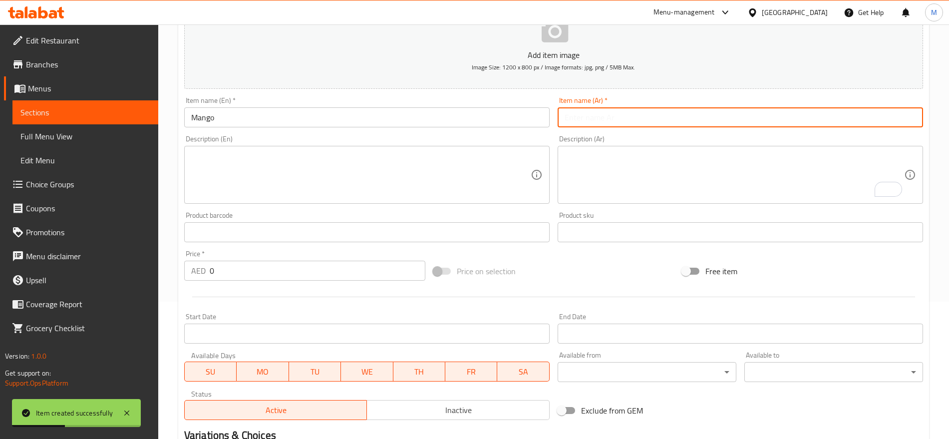
click at [641, 126] on input "text" at bounding box center [740, 117] width 365 height 20
type input "مانجو"
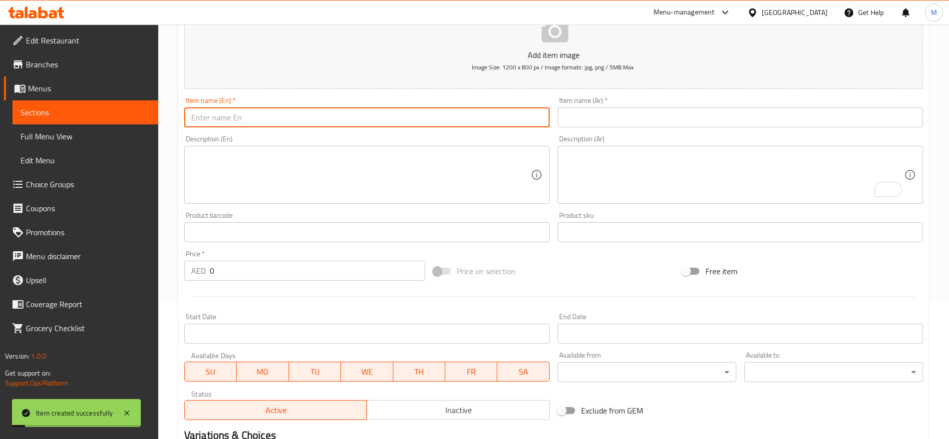
click at [413, 116] on input "text" at bounding box center [366, 117] width 365 height 20
paste input "STRAWBERRY"
type input "Strawberry"
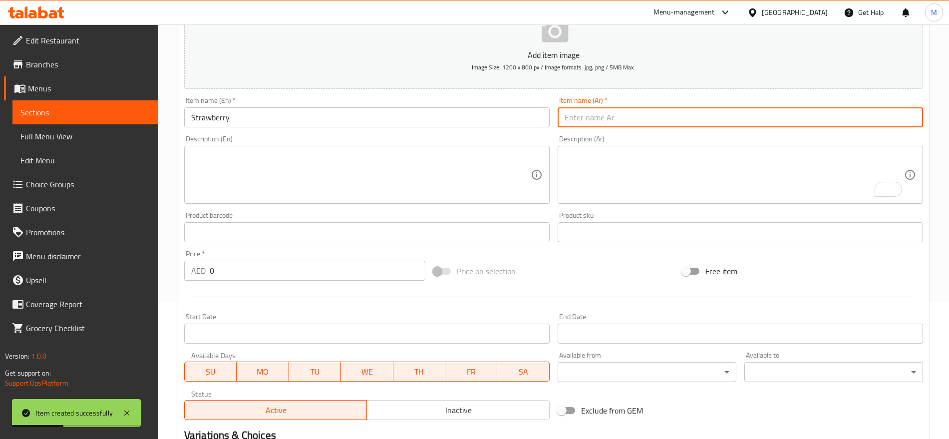
click at [621, 107] on input "text" at bounding box center [740, 117] width 365 height 20
type input "فراولة"
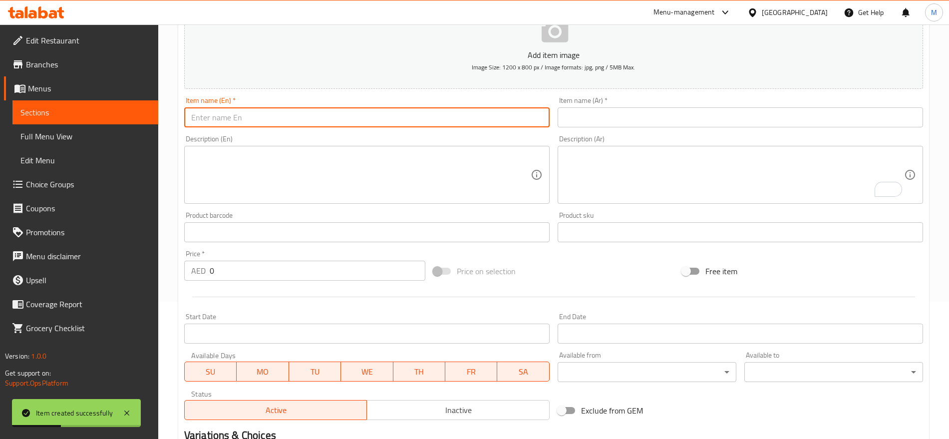
click at [339, 118] on input "text" at bounding box center [366, 117] width 365 height 20
paste input "Nutella"
type input "Nutella"
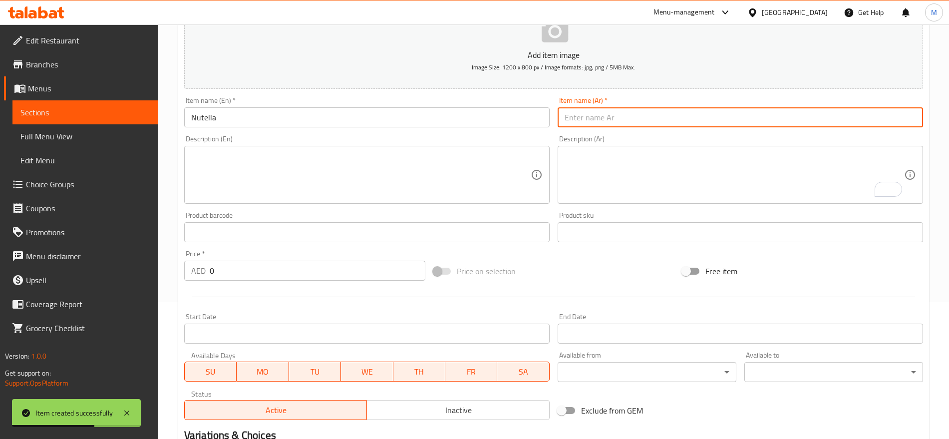
click at [679, 118] on input "text" at bounding box center [740, 117] width 365 height 20
paste input "نيوتيلا"
type input "نيوتيلا"
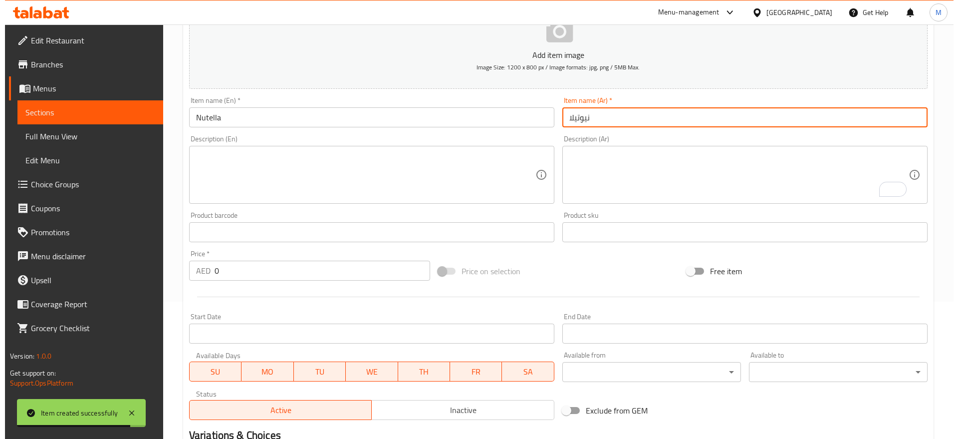
scroll to position [447, 0]
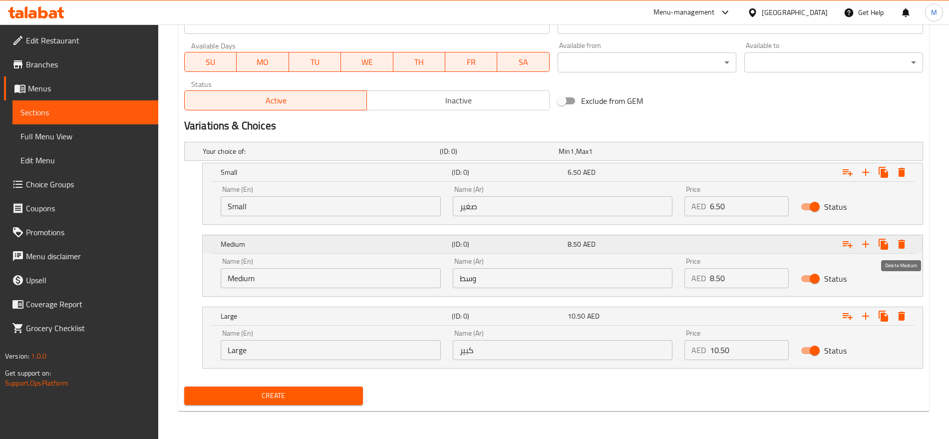
click at [900, 243] on icon "Expand" at bounding box center [901, 244] width 7 height 9
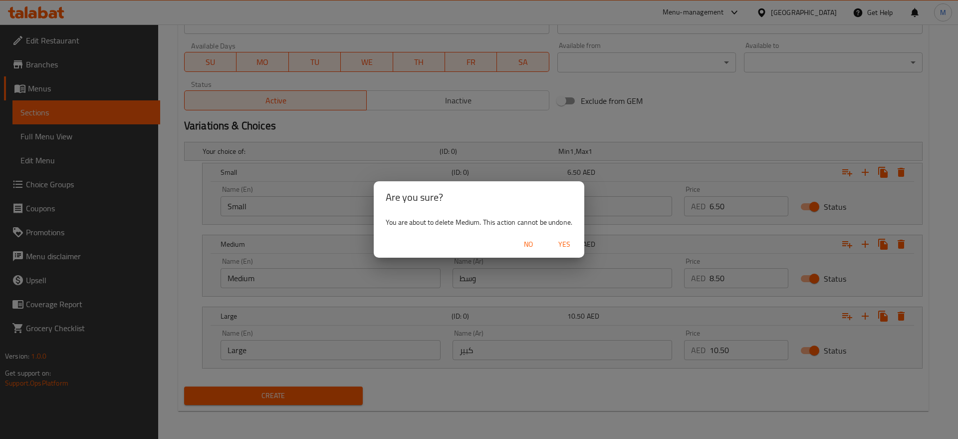
click at [565, 241] on span "Yes" at bounding box center [565, 244] width 24 height 12
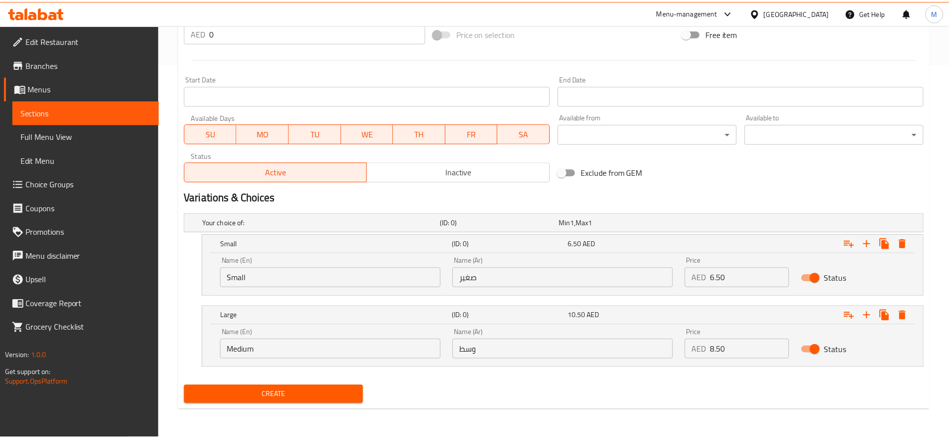
scroll to position [375, 0]
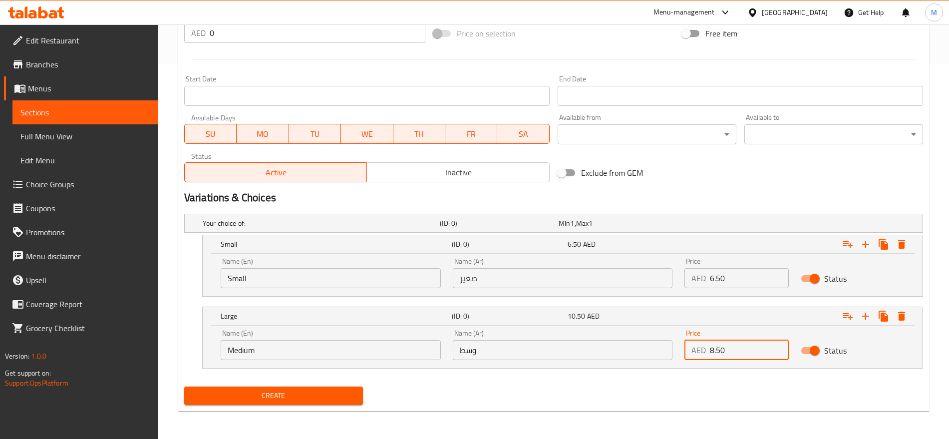
click at [726, 348] on input "8.50" at bounding box center [749, 350] width 78 height 20
type input "12.50"
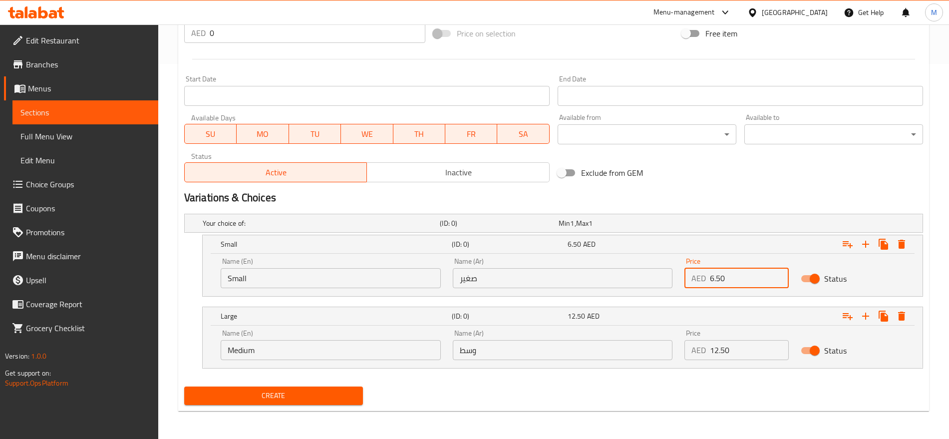
click at [750, 273] on input "6.50" at bounding box center [749, 278] width 78 height 20
type input "10.50"
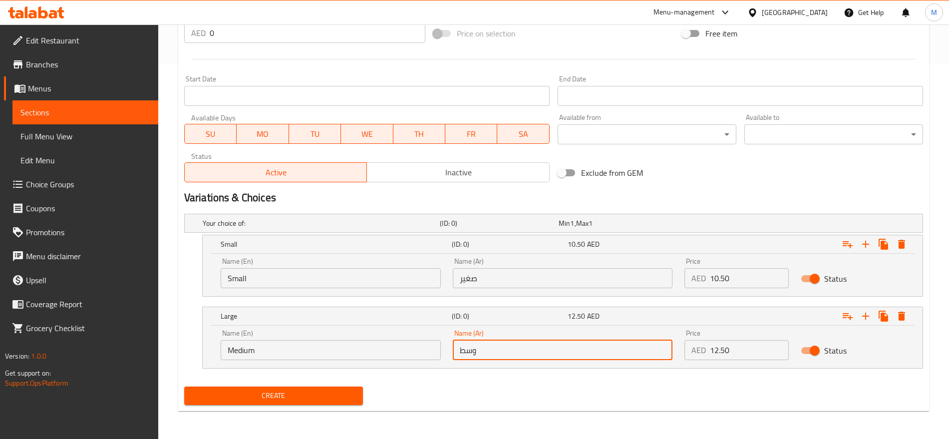
click at [517, 346] on input "وسط" at bounding box center [563, 350] width 220 height 20
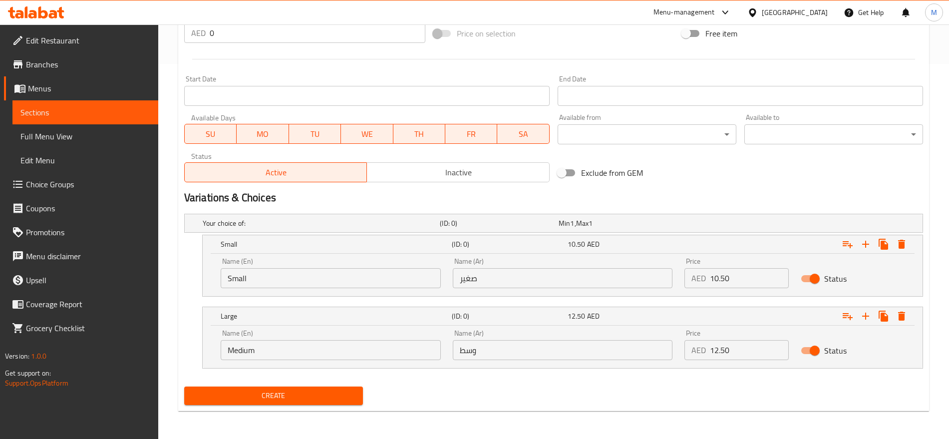
click at [523, 398] on div "Create" at bounding box center [553, 395] width 747 height 26
click at [343, 399] on span "Create" at bounding box center [273, 395] width 163 height 12
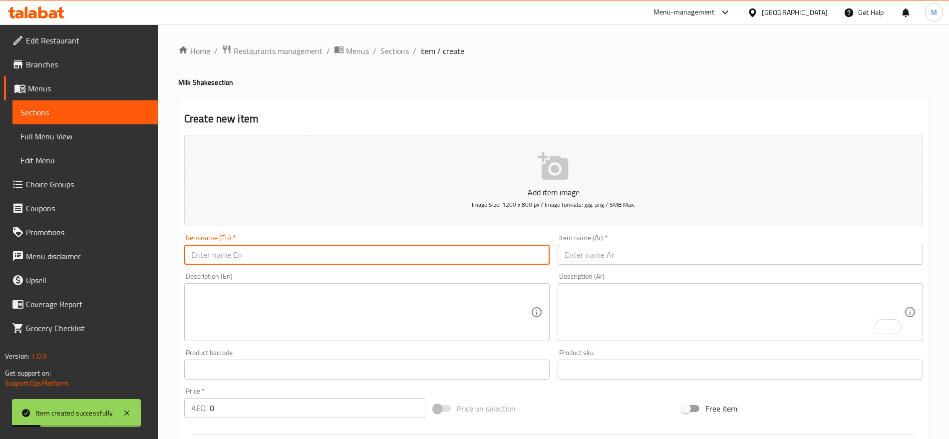
click at [271, 250] on input "text" at bounding box center [366, 255] width 365 height 20
paste input "Śnickersسنگارز"
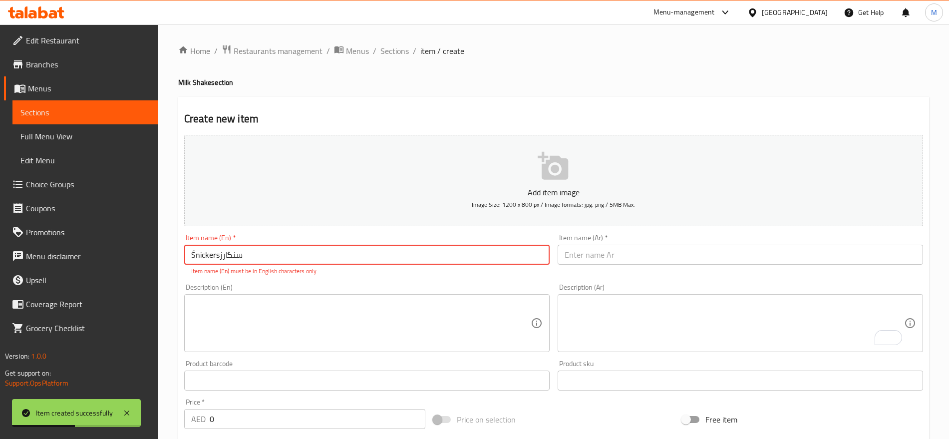
drag, startPoint x: 249, startPoint y: 252, endPoint x: 220, endPoint y: 256, distance: 29.2
click at [220, 256] on input "Śnickersسنگارز" at bounding box center [366, 255] width 365 height 20
type input "Śnickers"
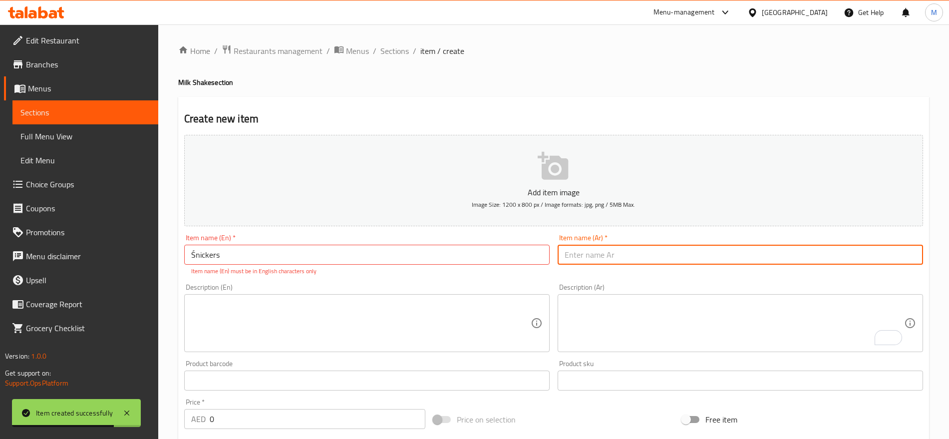
click at [603, 254] on input "text" at bounding box center [740, 255] width 365 height 20
paste input "سنگارز"
type input "سنگارز"
click at [195, 257] on input "Śnickers" at bounding box center [366, 255] width 365 height 20
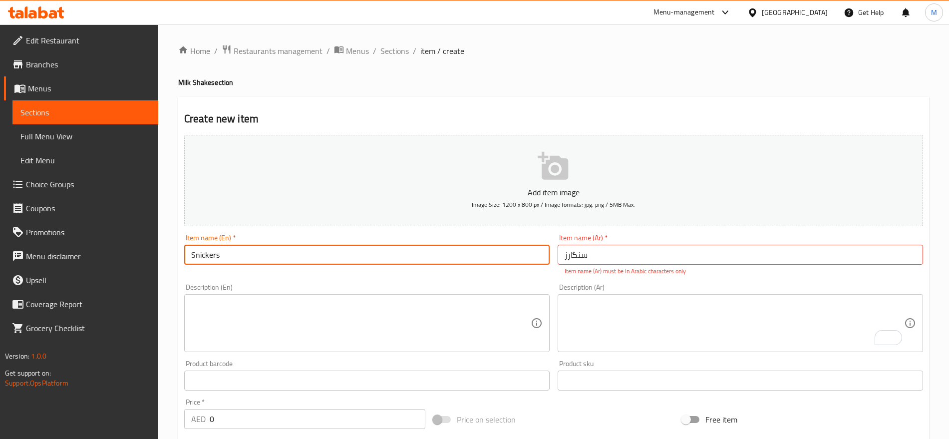
type input "Snickers"
click at [597, 260] on input "سنگارز" at bounding box center [740, 255] width 365 height 20
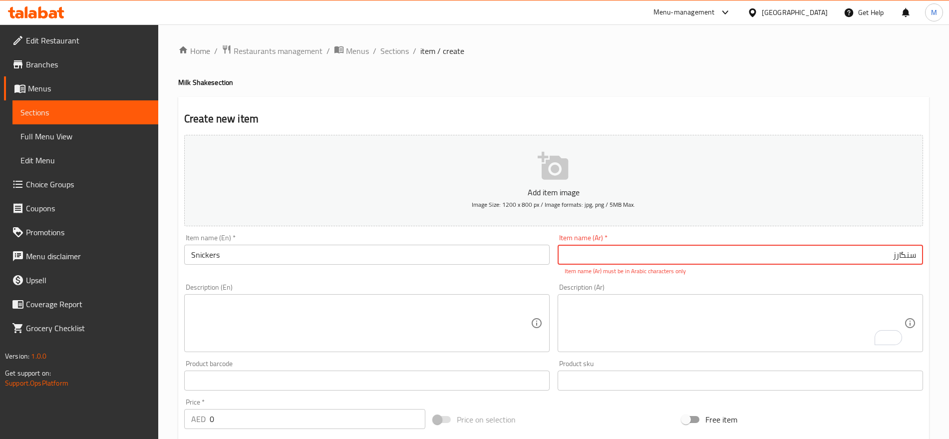
click at [902, 257] on input "سنگارز" at bounding box center [740, 255] width 365 height 20
type input "سنكارز"
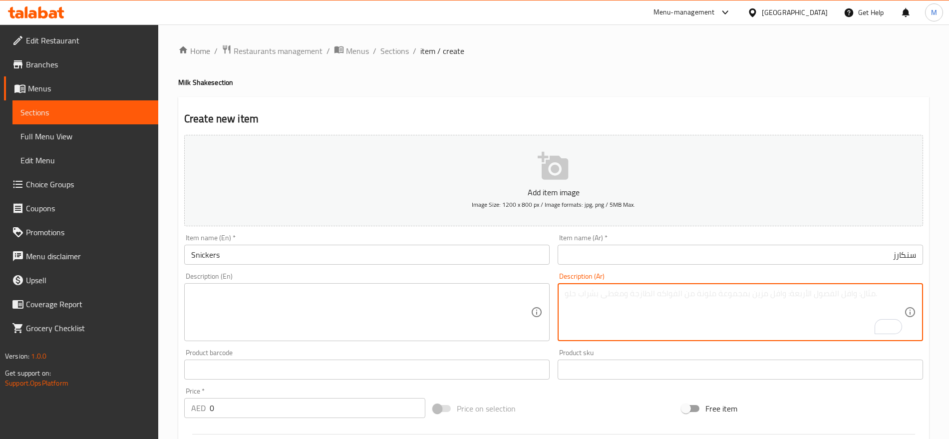
click at [840, 299] on textarea "To enrich screen reader interactions, please activate Accessibility in Grammarl…" at bounding box center [734, 312] width 339 height 47
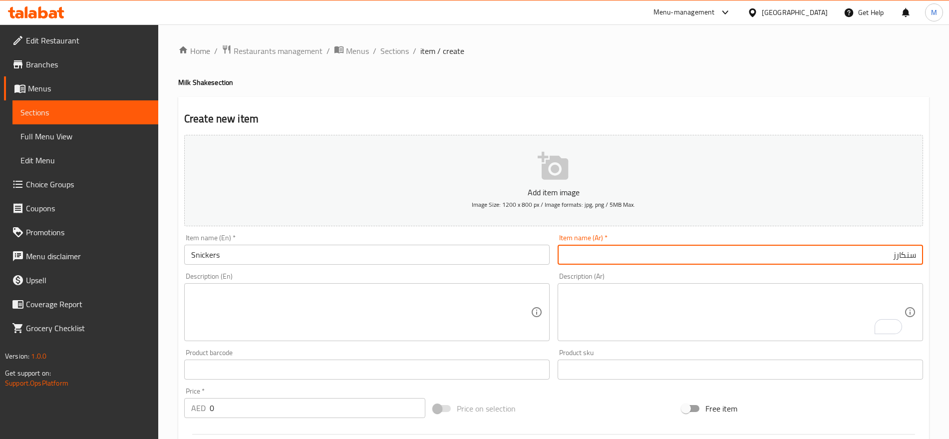
click at [692, 246] on input "سنكارز" at bounding box center [740, 255] width 365 height 20
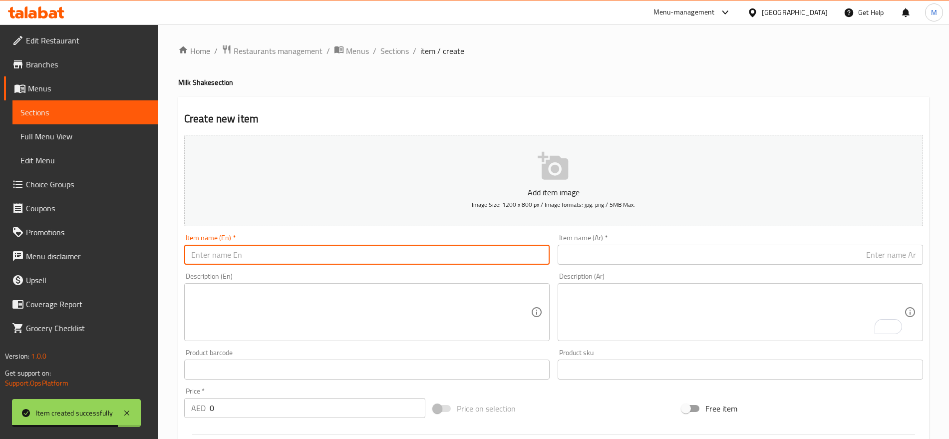
click at [406, 250] on input "text" at bounding box center [366, 255] width 365 height 20
paste input "Galaxyجالكسي"
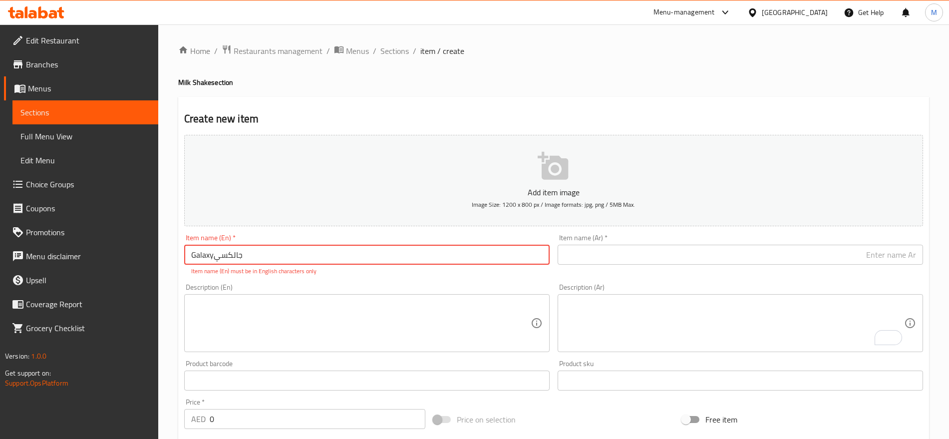
drag, startPoint x: 241, startPoint y: 253, endPoint x: 216, endPoint y: 265, distance: 27.7
click at [216, 265] on div "Item name (En)   * Galaxyجالكسي Item name (En) * Item name (En) must be in Engl…" at bounding box center [366, 254] width 365 height 41
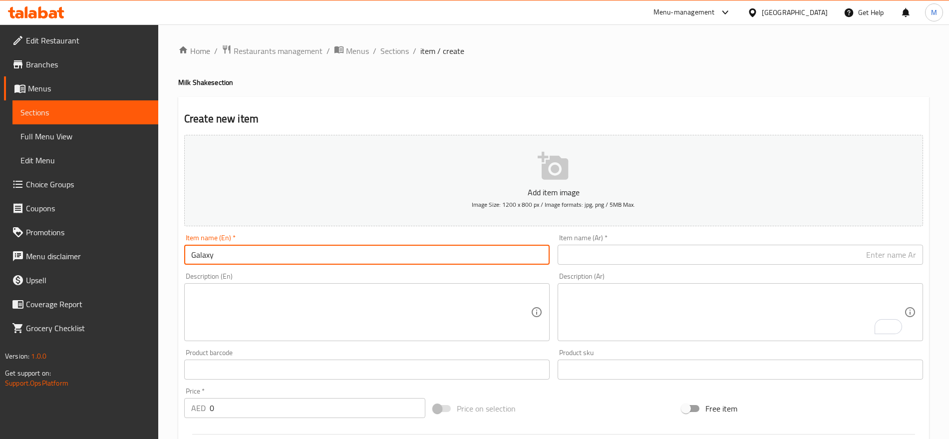
type input "Galaxy"
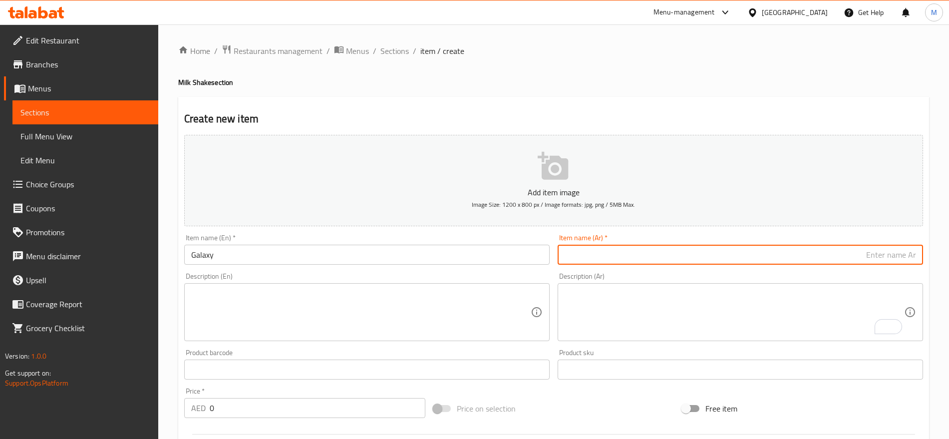
click at [630, 260] on input "text" at bounding box center [740, 255] width 365 height 20
paste input "جالكسي"
type input "جالكسي"
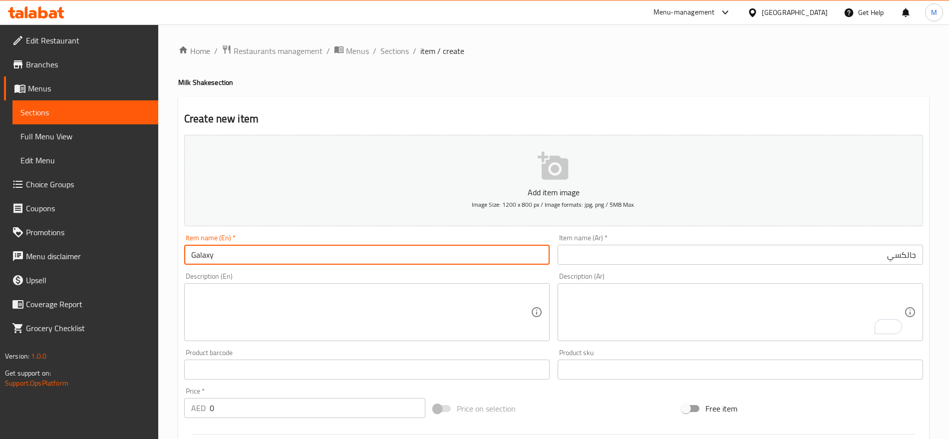
click at [191, 254] on input "Galaxy" at bounding box center [366, 255] width 365 height 20
paste input "Peanut"
type input "Peanut"
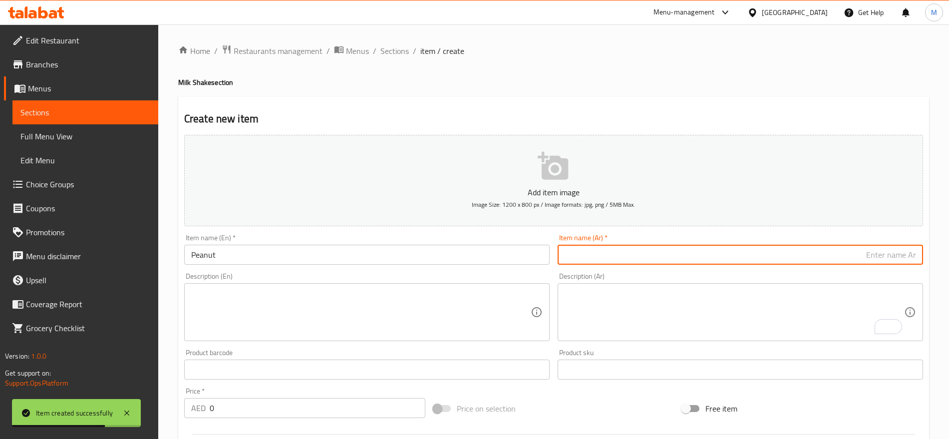
paste input "فول"
type input "فول سوداني"
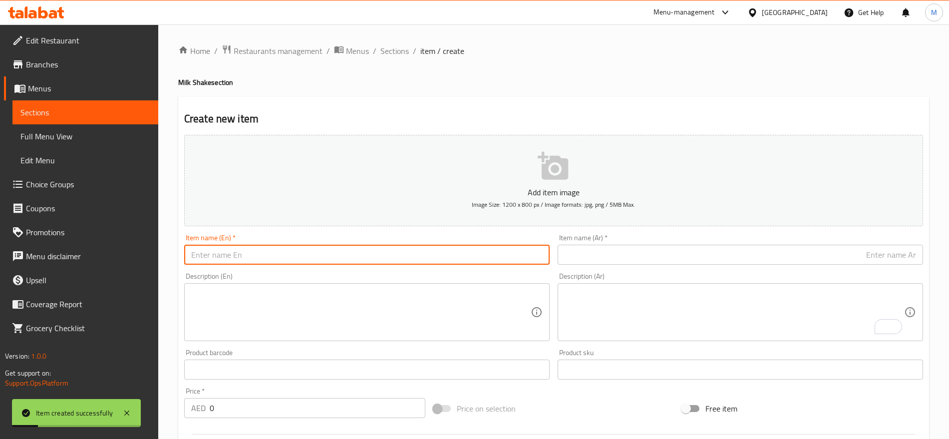
click at [370, 255] on input "text" at bounding box center [366, 255] width 365 height 20
paste input "Kitkat"
type input "Kitkat"
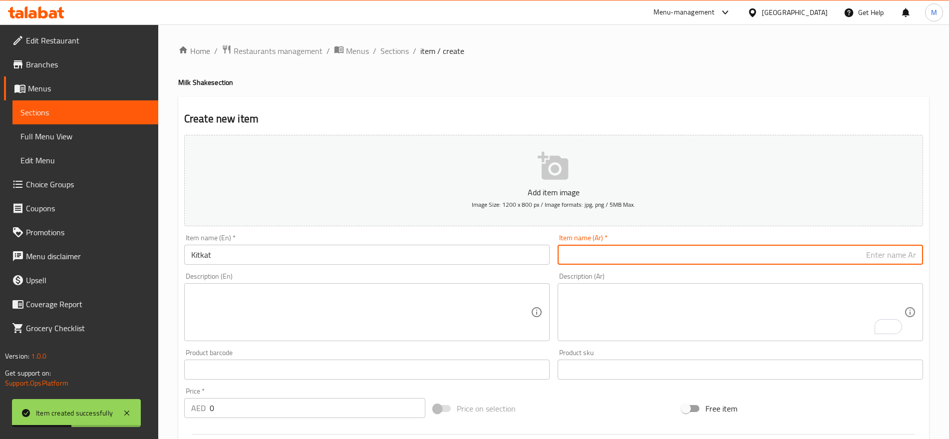
paste input "كتكات"
click at [908, 256] on input "كتكات" at bounding box center [740, 255] width 365 height 20
type input "كت كات"
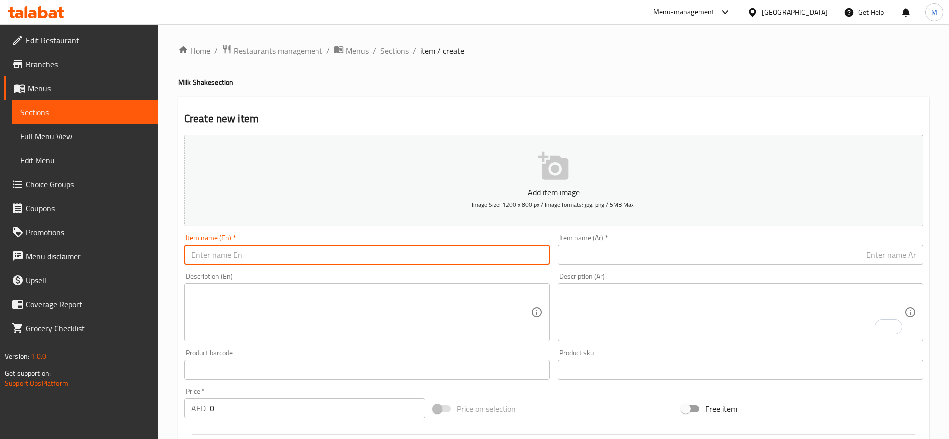
click at [405, 258] on input "text" at bounding box center [366, 255] width 365 height 20
click at [395, 254] on input "text" at bounding box center [366, 255] width 365 height 20
paste input "Lotus"
type input "Lotus"
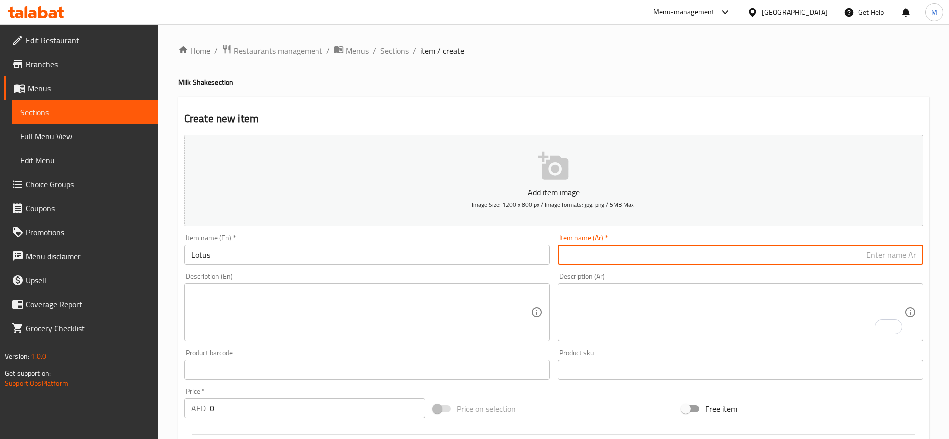
paste input "لوتس"
type input "لوتس"
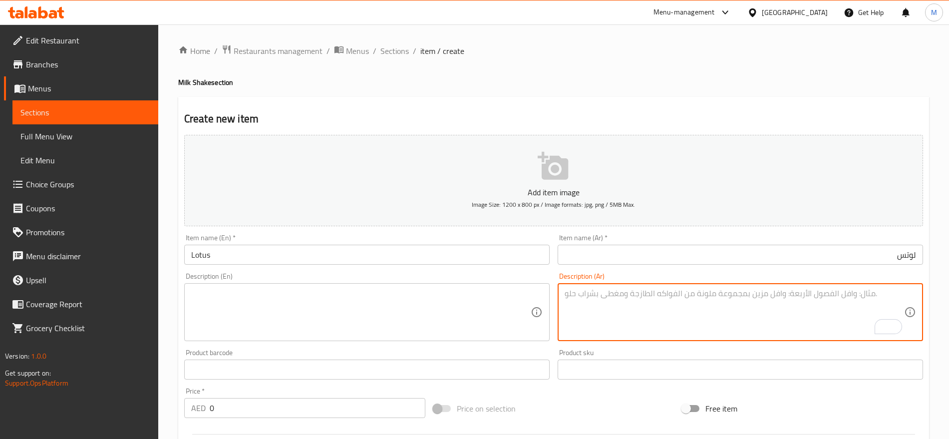
click at [666, 310] on textarea "To enrich screen reader interactions, please activate Accessibility in Grammarl…" at bounding box center [734, 312] width 339 height 47
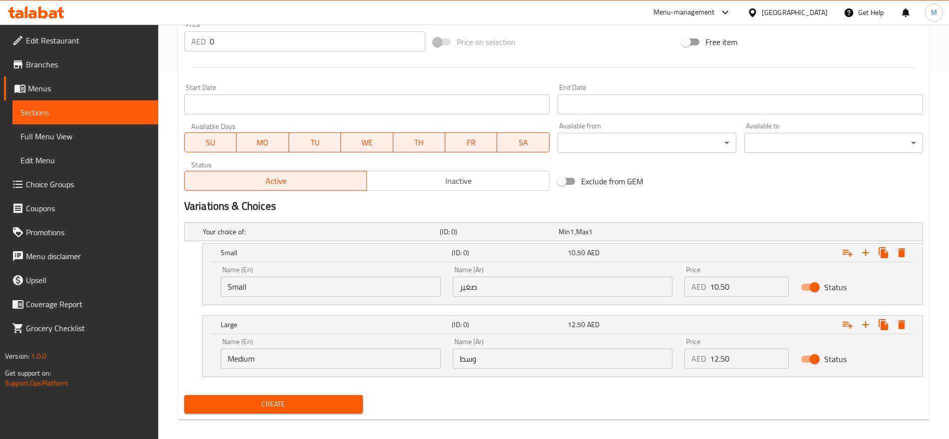
scroll to position [375, 0]
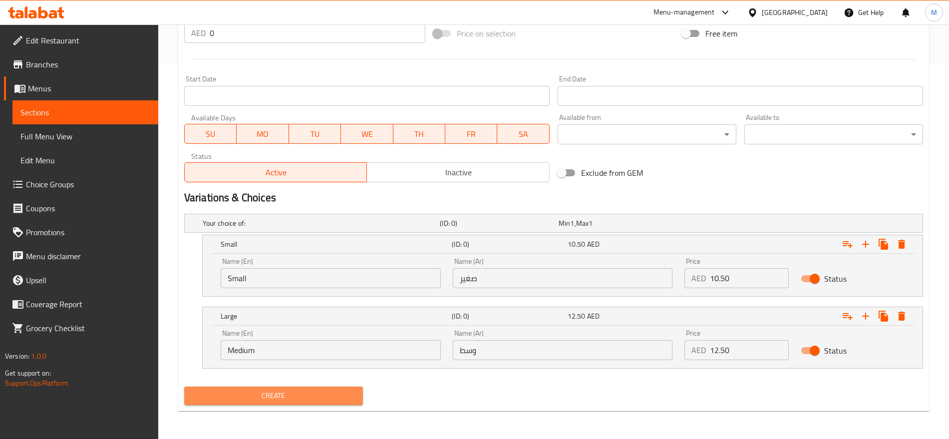
click at [331, 389] on span "Create" at bounding box center [273, 395] width 163 height 12
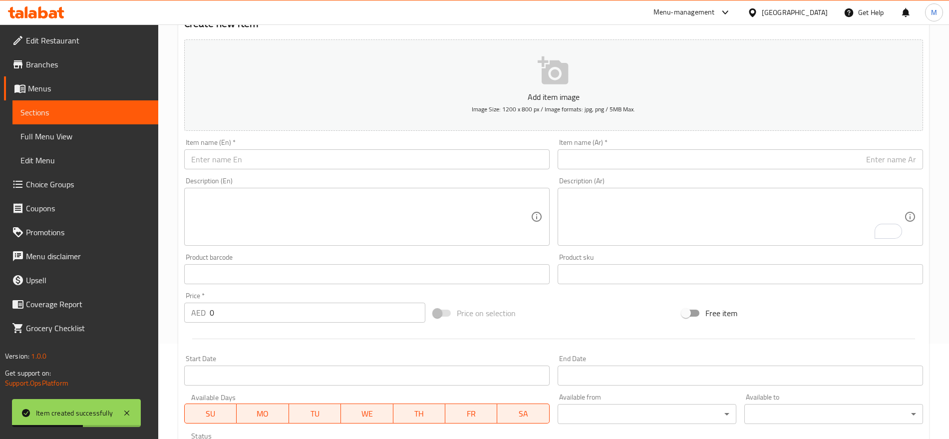
scroll to position [83, 0]
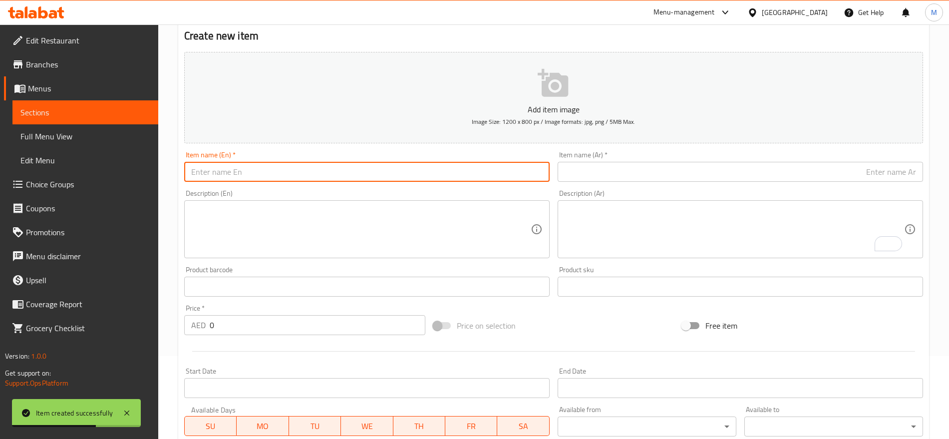
click at [299, 176] on input "text" at bounding box center [366, 172] width 365 height 20
paste input "Kinder"
click at [304, 166] on input "Kinder" at bounding box center [366, 172] width 365 height 20
paste input "Bueno"
type input "Kinder Bueno"
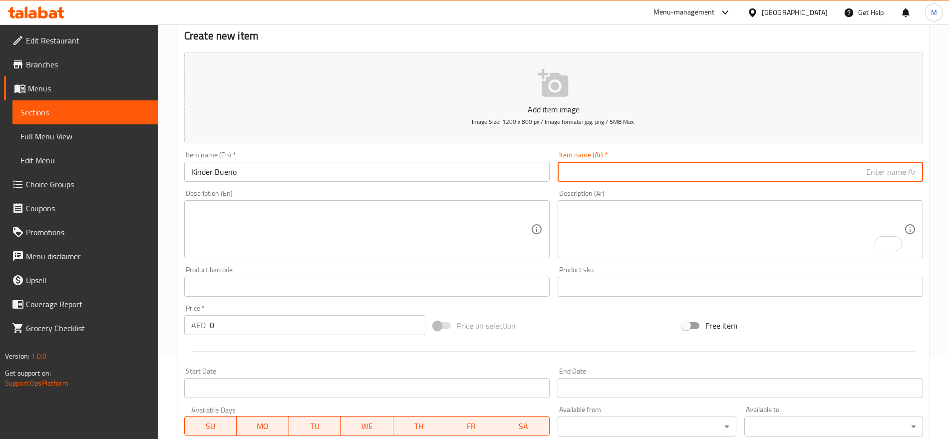
paste input "كندر"
paste input "بيونو"
type input "كندر بيونو"
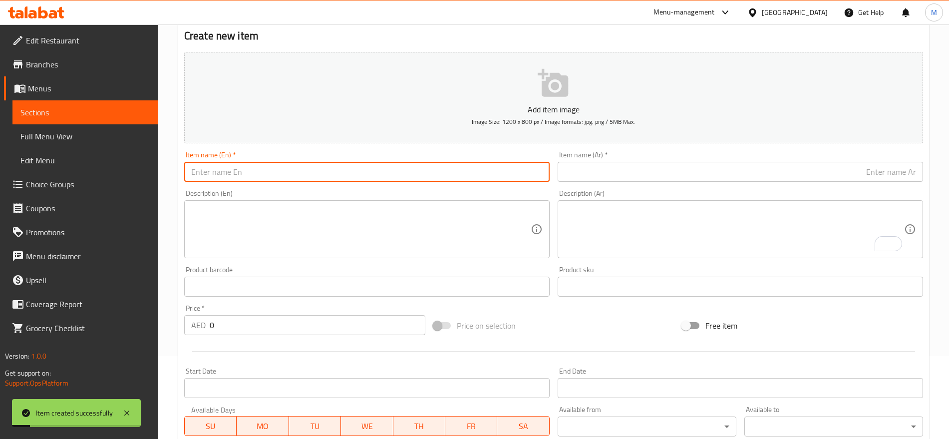
click at [492, 172] on input "text" at bounding box center [366, 172] width 365 height 20
paste input "Oreo"
paste input "Cornflakes"
type input "Oreo Cornflakes"
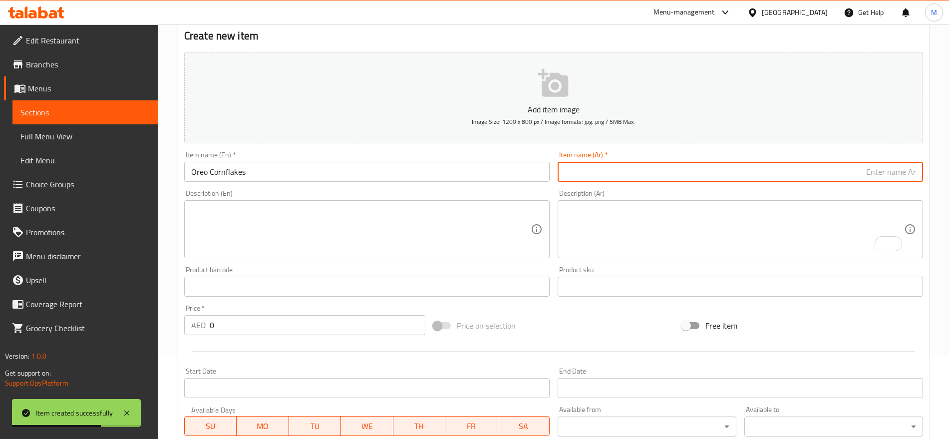
click at [832, 168] on input "text" at bounding box center [740, 172] width 365 height 20
paste input "اوريو"
paste input "كورنفليكس"
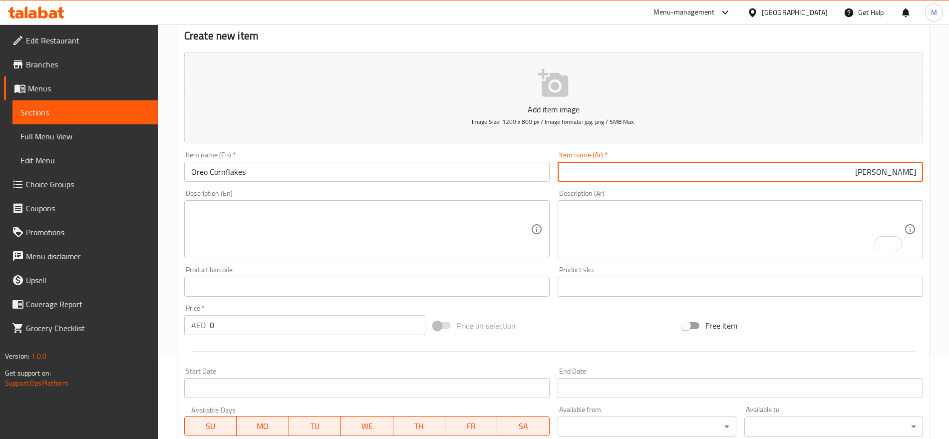
click at [882, 171] on input "اوريو كورنفليكس" at bounding box center [740, 172] width 365 height 20
type input "اوريو كورن فليكس"
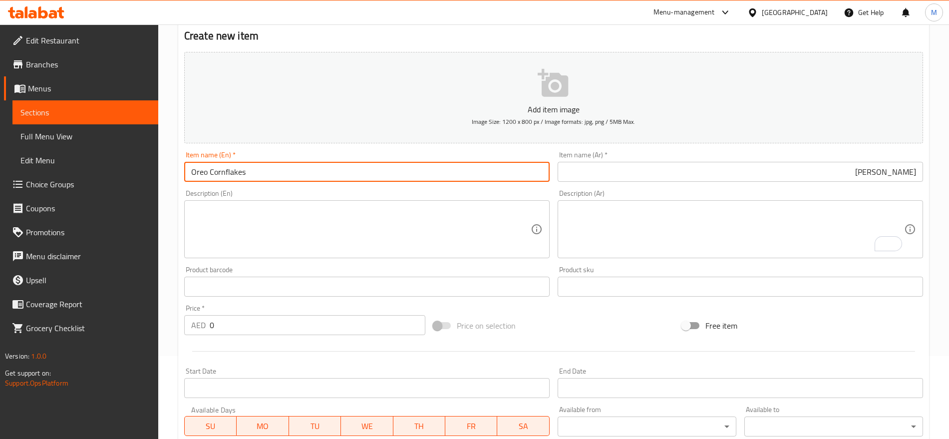
click at [224, 175] on input "Oreo Cornflakes" at bounding box center [366, 172] width 365 height 20
click at [231, 171] on input "Oreo Corn flakes" at bounding box center [366, 172] width 365 height 20
click at [305, 171] on input "Oreo Corn Flakes" at bounding box center [366, 172] width 365 height 20
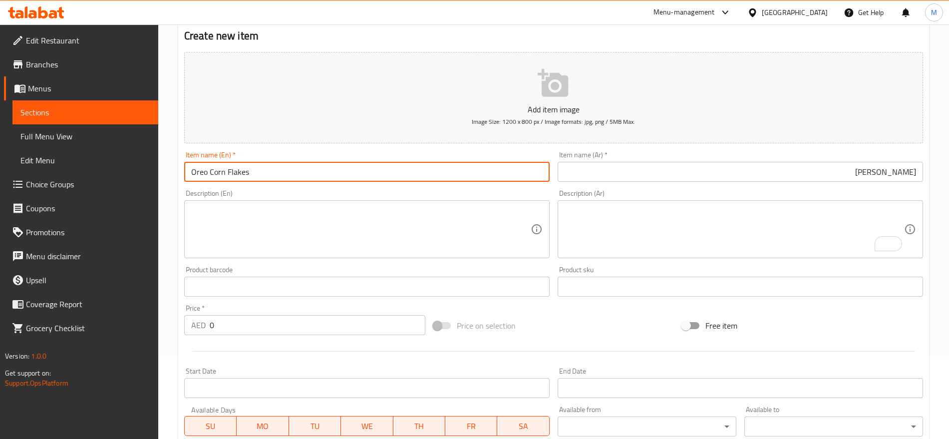
type input "Oreo Corn Flakes"
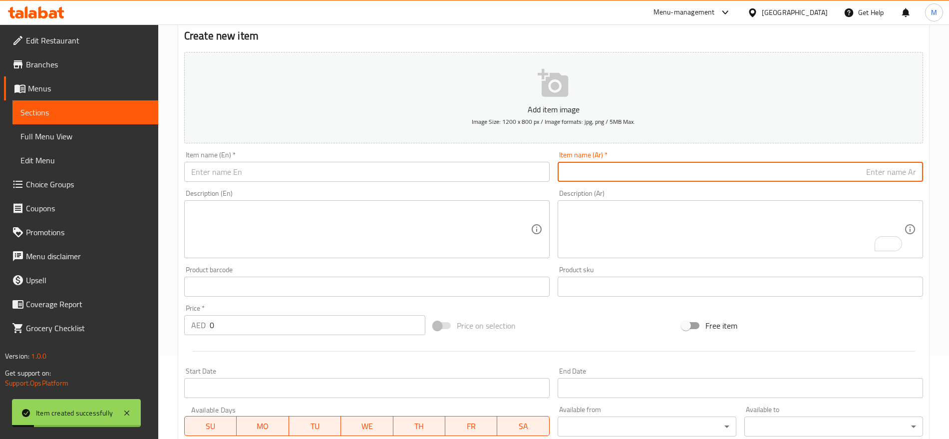
click at [916, 172] on input "text" at bounding box center [740, 172] width 365 height 20
paste input "اوريو"
type input "اوريو"
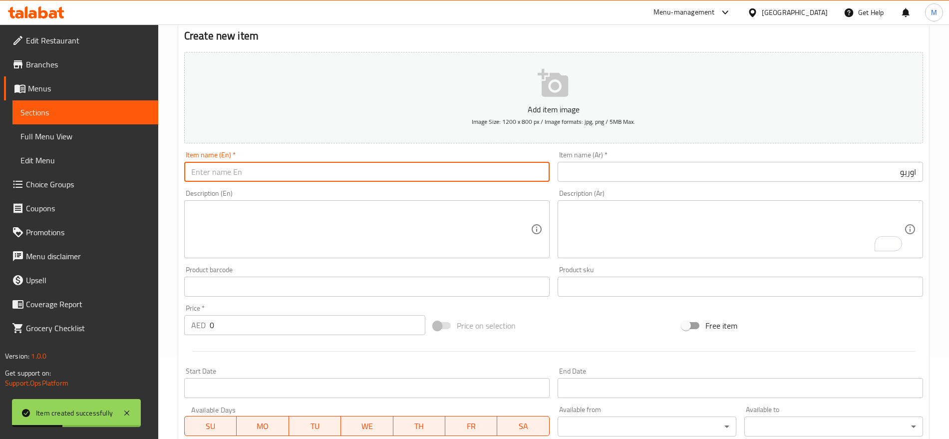
click at [516, 171] on input "text" at bounding box center [366, 172] width 365 height 20
paste input "Oreo"
type input "Oreo"
click at [81, 104] on link "Sections" at bounding box center [85, 112] width 146 height 24
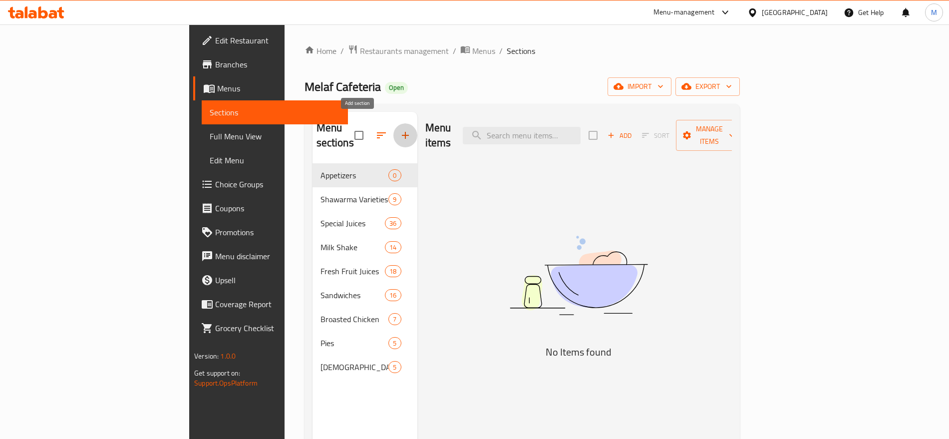
click at [393, 127] on button "button" at bounding box center [405, 135] width 24 height 24
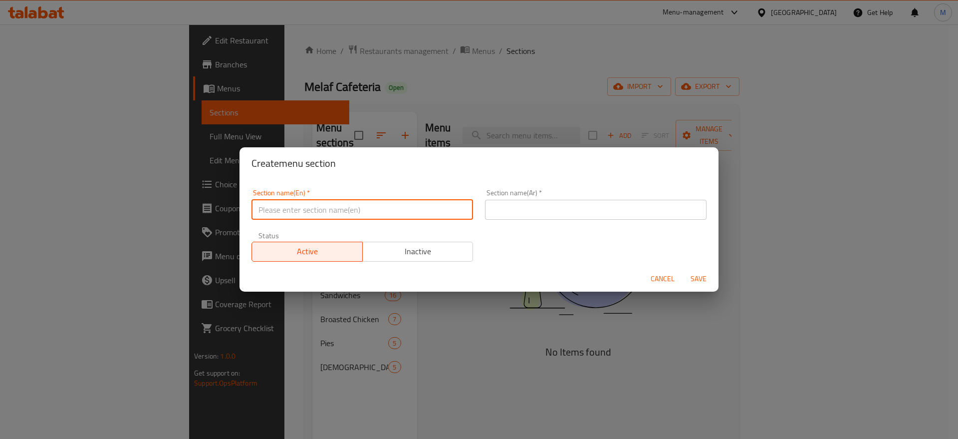
click at [342, 207] on input "text" at bounding box center [363, 210] width 222 height 20
paste input "PASSION FRUIT VARIETY FLAVOURS"
click at [342, 207] on input "PASSION FRUIT VARIETY FLAVOURS" at bounding box center [363, 210] width 222 height 20
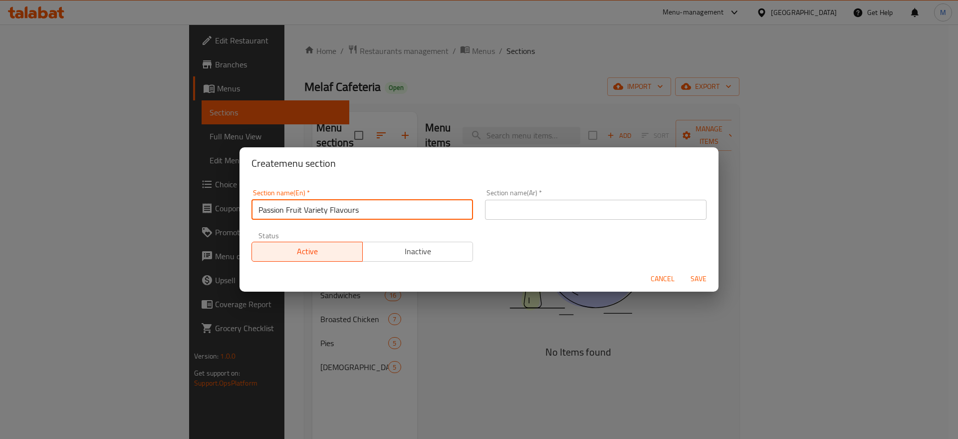
type input "Passion Fruit Variety Flavours"
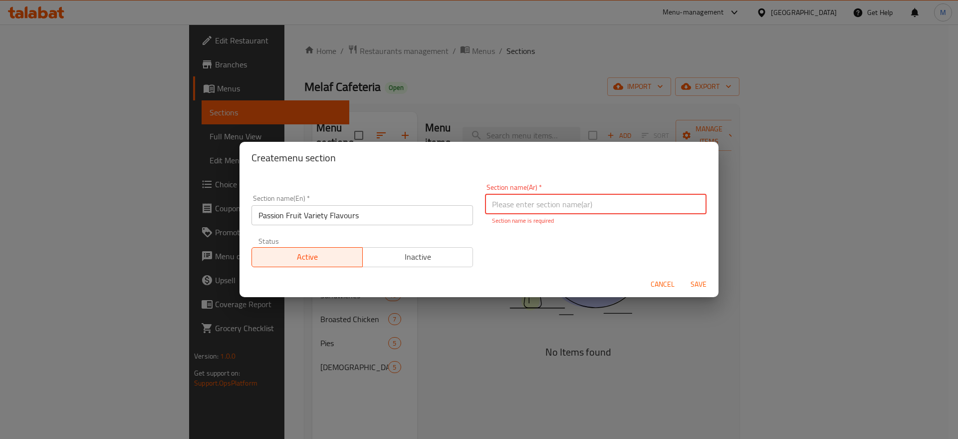
click at [680, 209] on input "text" at bounding box center [596, 204] width 222 height 20
paste input "نكهات متنوعة من فاكهة العاطفة"
drag, startPoint x: 600, startPoint y: 205, endPoint x: 503, endPoint y: 220, distance: 98.4
click at [503, 220] on div "Section name(Ar)   * باشون فروت نكهات متنوعة من فاكهة العاطفة Section name(Ar) …" at bounding box center [596, 204] width 222 height 41
type input "باشون فروت نكهات متنوعة"
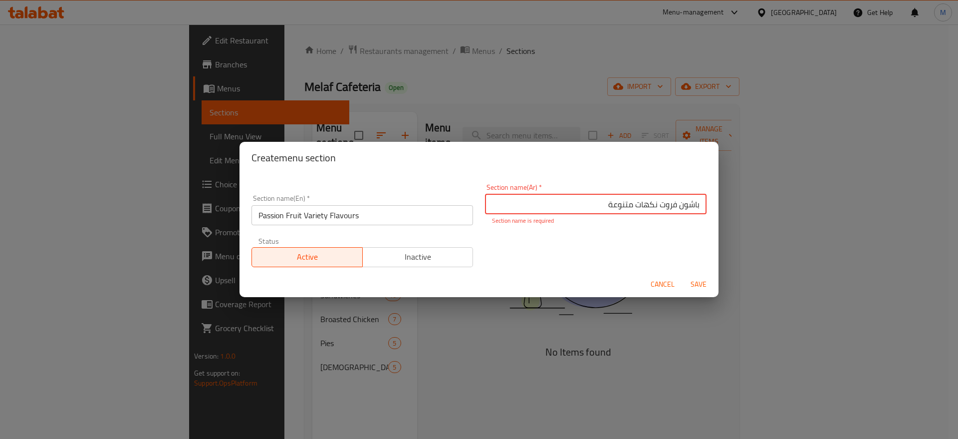
click at [703, 288] on div "Cancel Save" at bounding box center [479, 284] width 479 height 26
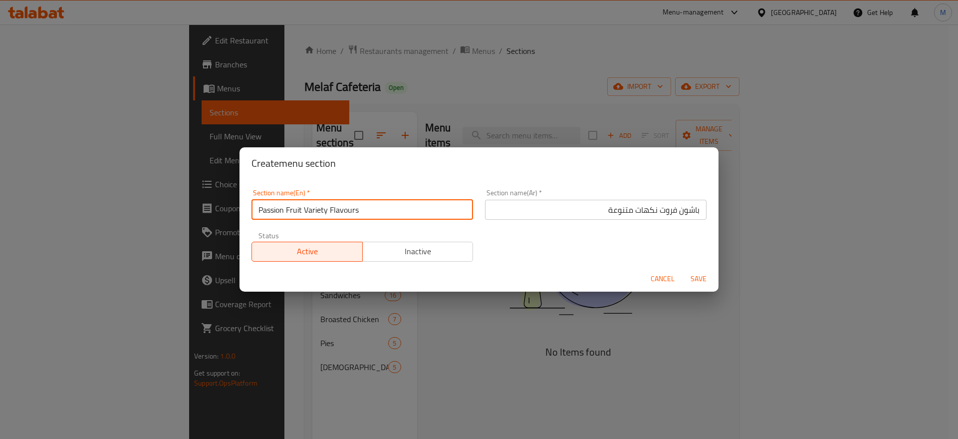
click at [279, 213] on input "Passion Fruit Variety Flavours" at bounding box center [363, 210] width 222 height 20
click at [702, 273] on span "Save" at bounding box center [699, 279] width 24 height 12
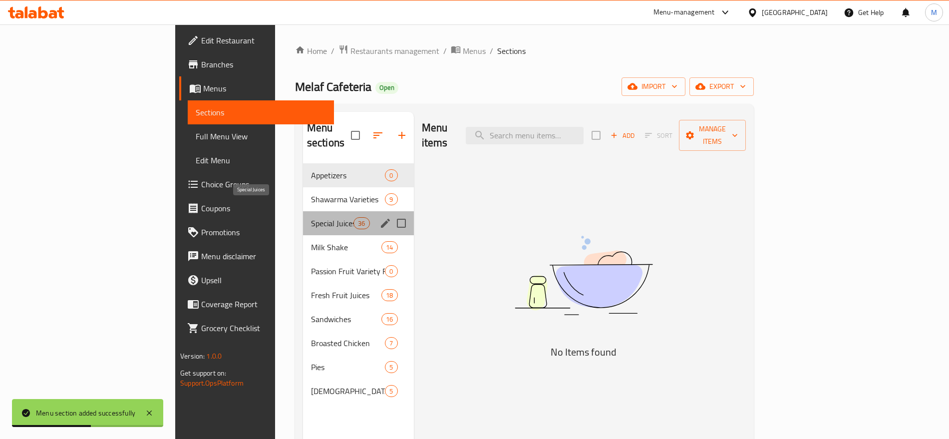
click at [311, 217] on span "Special Juices" at bounding box center [332, 223] width 42 height 12
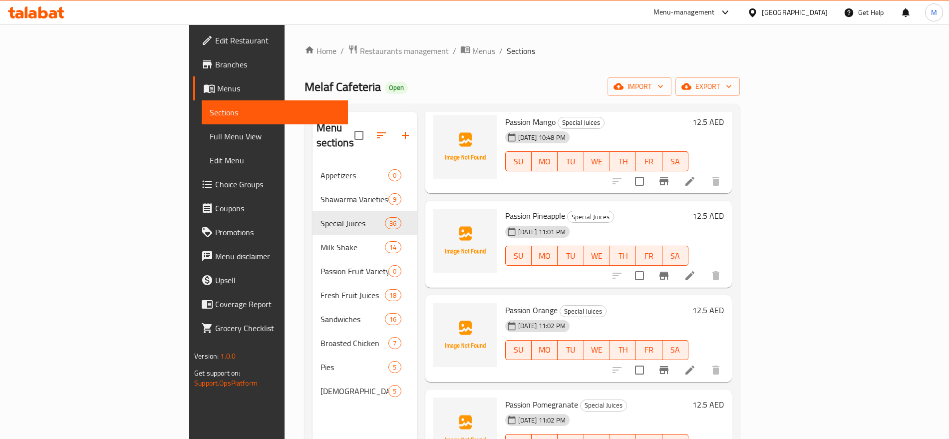
scroll to position [1465, 0]
click at [650, 170] on input "checkbox" at bounding box center [639, 180] width 21 height 21
checkbox input "true"
click at [650, 267] on input "checkbox" at bounding box center [639, 275] width 21 height 21
checkbox input "true"
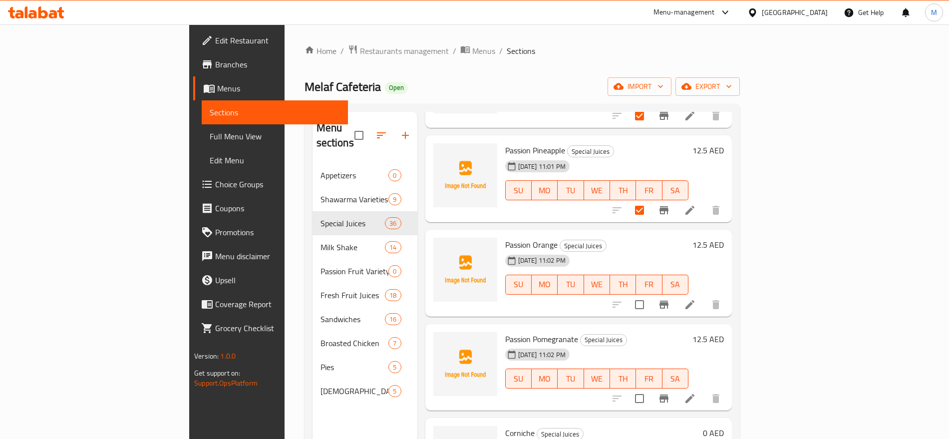
scroll to position [1531, 0]
click at [650, 297] on input "checkbox" at bounding box center [639, 303] width 21 height 21
checkbox input "true"
click at [650, 387] on input "checkbox" at bounding box center [639, 397] width 21 height 21
checkbox input "true"
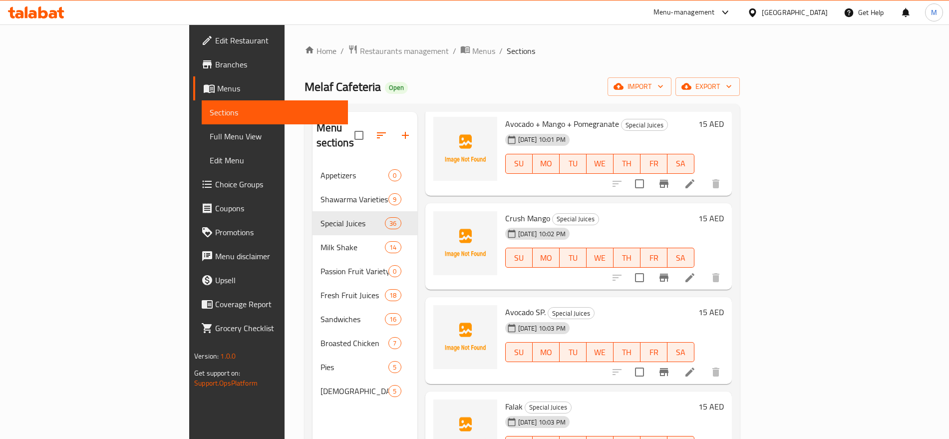
scroll to position [0, 0]
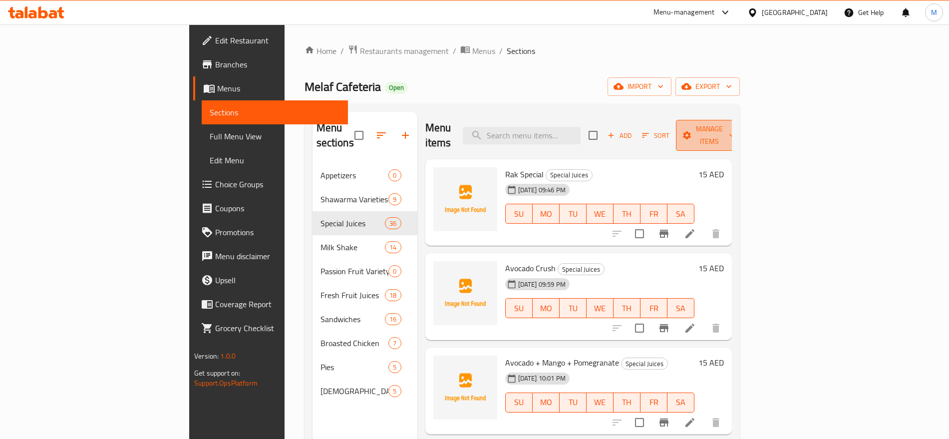
click at [735, 129] on span "Manage items" at bounding box center [709, 135] width 51 height 25
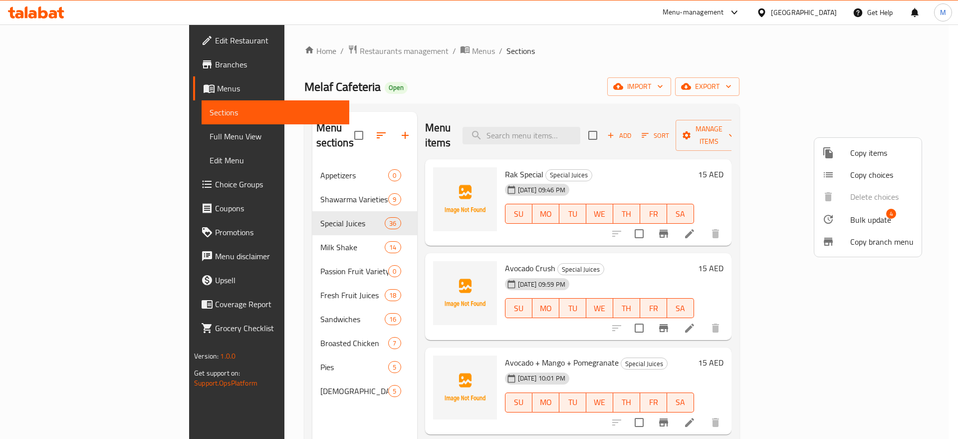
click at [863, 220] on span "Bulk update" at bounding box center [871, 220] width 41 height 12
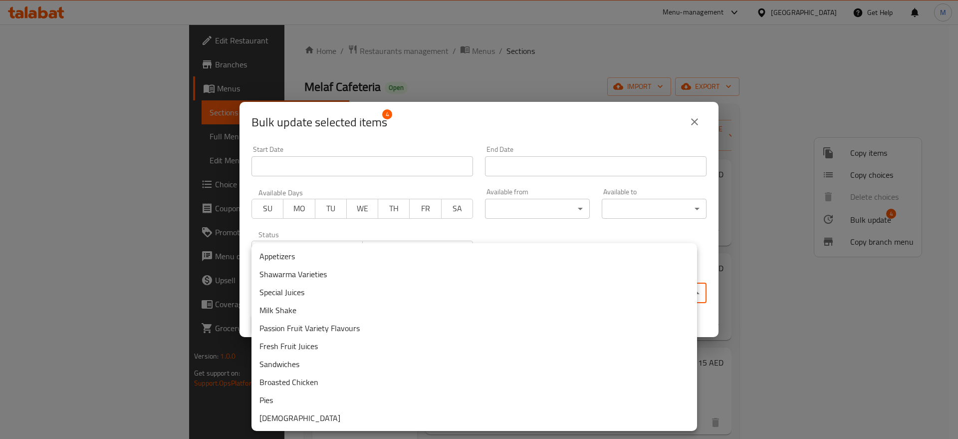
click at [558, 286] on body "​ Menu-management United Arab Emirates Get Help M Edit Restaurant Branches Menu…" at bounding box center [479, 231] width 958 height 414
click at [345, 323] on li "Passion Fruit Variety Flavours" at bounding box center [475, 328] width 446 height 18
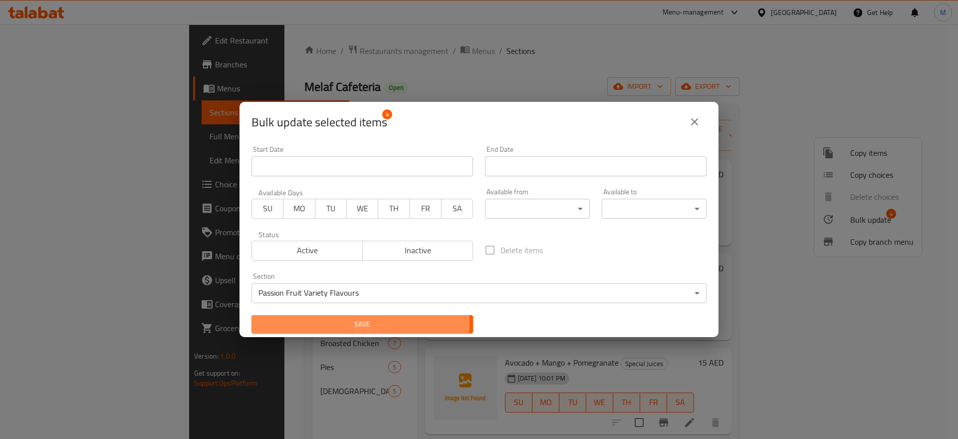
click at [345, 323] on span "Save" at bounding box center [363, 324] width 206 height 12
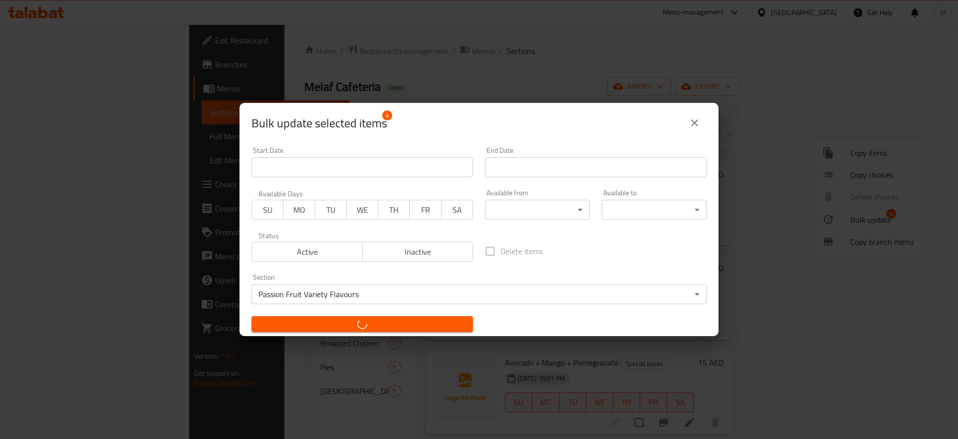
checkbox input "false"
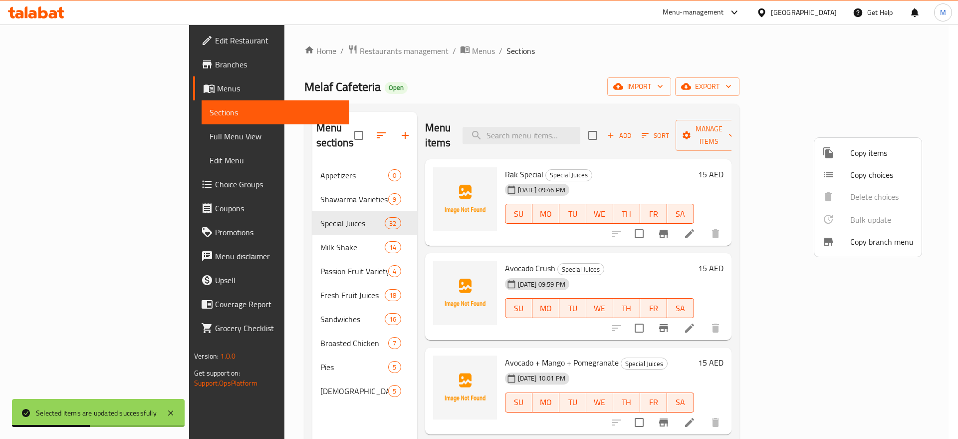
click at [278, 256] on div at bounding box center [479, 219] width 958 height 439
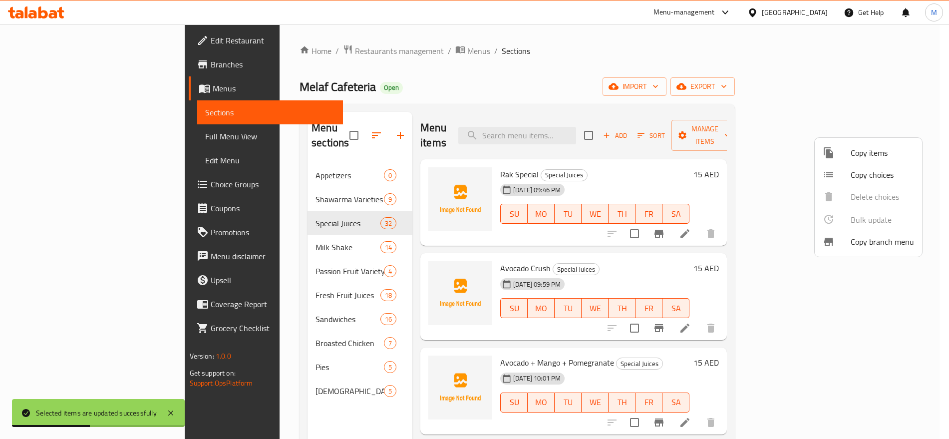
click at [315, 265] on span "Passion Fruit Variety Flavours" at bounding box center [349, 271] width 68 height 12
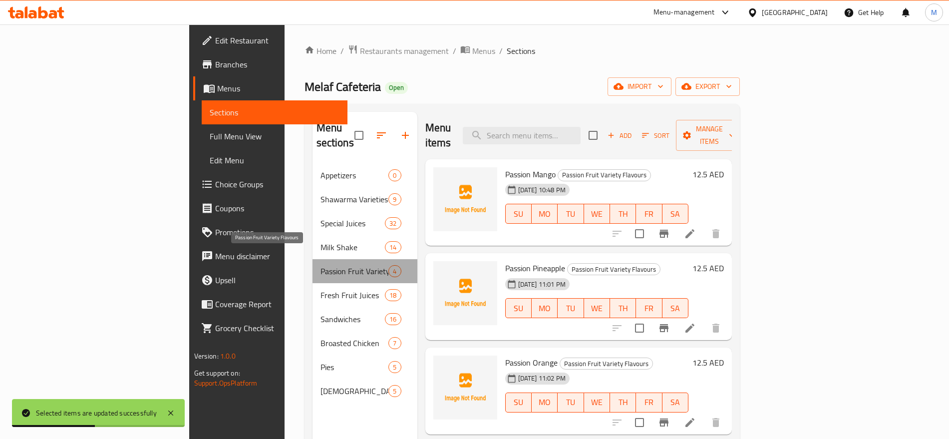
click at [320, 265] on span "Passion Fruit Variety Flavours" at bounding box center [354, 271] width 68 height 12
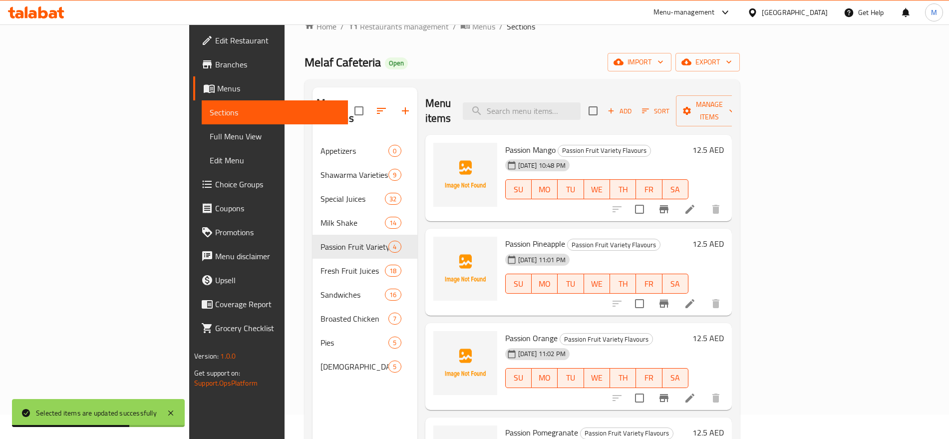
scroll to position [44, 0]
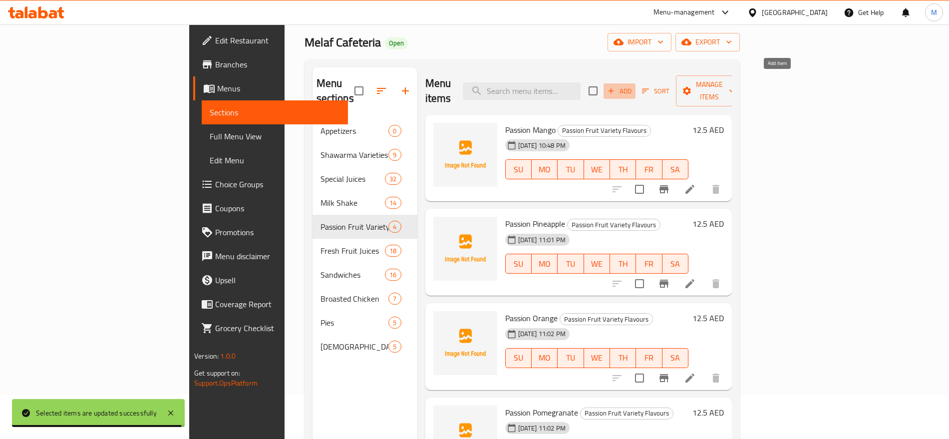
click at [633, 85] on span "Add" at bounding box center [619, 90] width 27 height 11
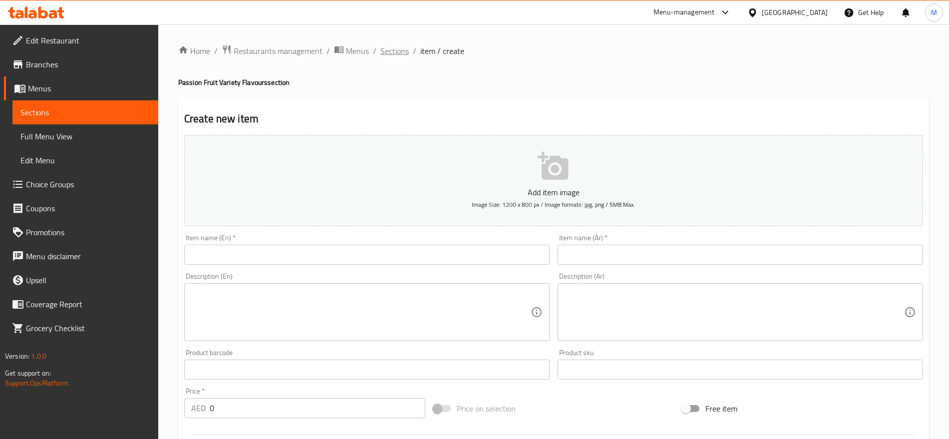
click at [380, 54] on span "Sections" at bounding box center [394, 51] width 28 height 12
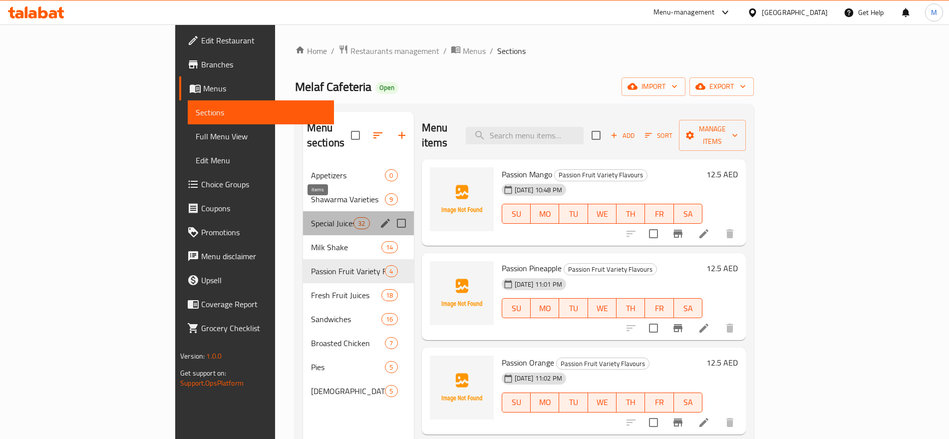
click at [353, 217] on div "32" at bounding box center [361, 223] width 16 height 12
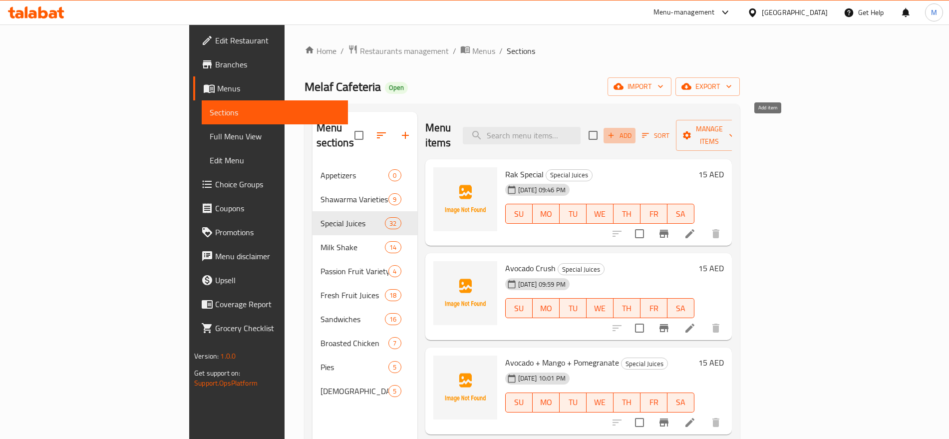
click at [633, 130] on span "Add" at bounding box center [619, 135] width 27 height 11
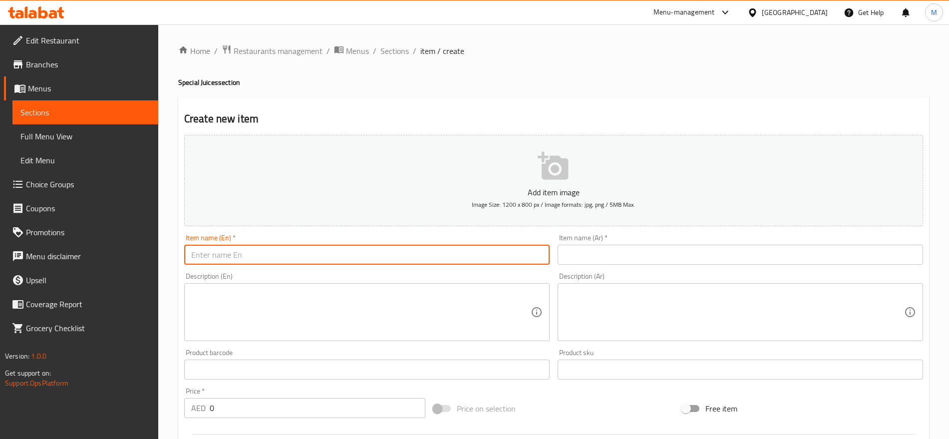
click at [500, 249] on input "text" at bounding box center [366, 255] width 365 height 20
paste input "Bottle Juice"
type input "Bottle Juice"
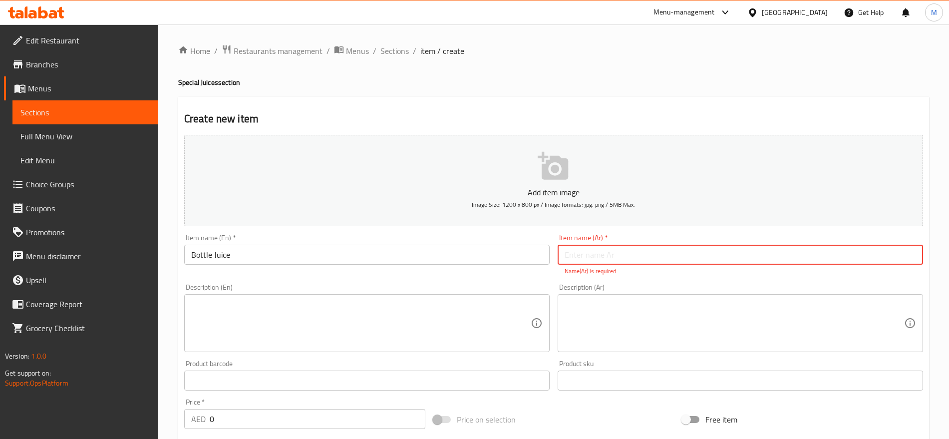
paste input "عصائر الفرشة"
type input "عصائر الفرشة"
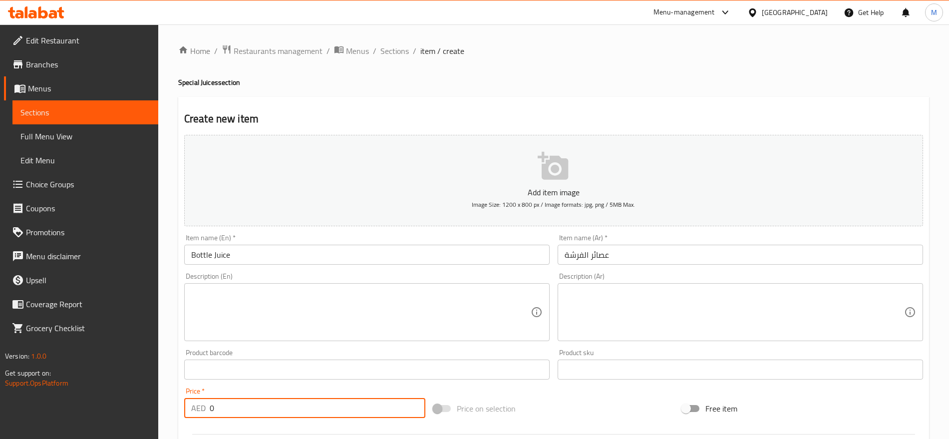
click at [300, 414] on input "0" at bounding box center [318, 408] width 216 height 20
type input "27"
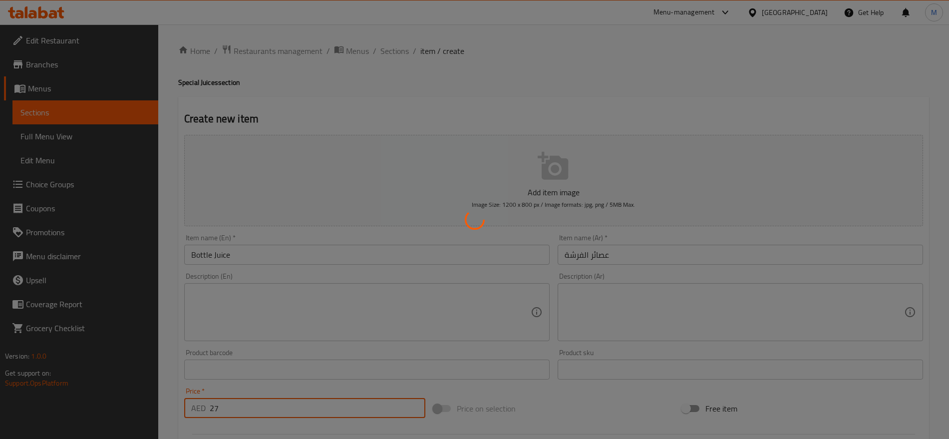
type input "0"
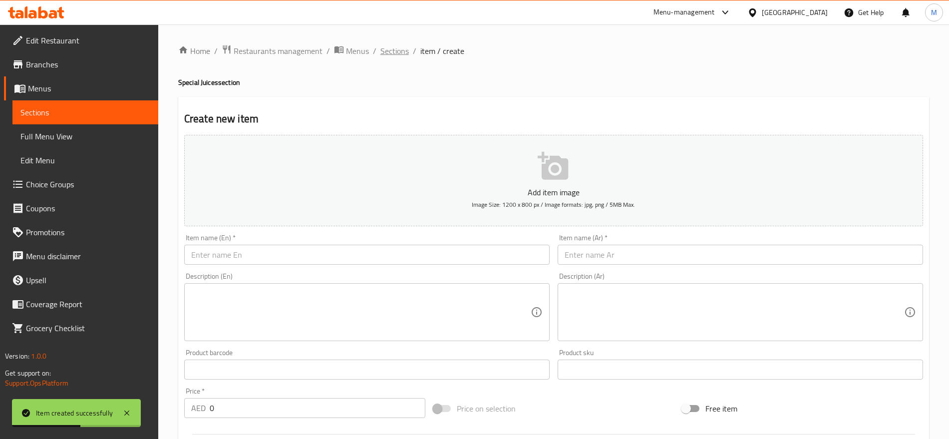
drag, startPoint x: 393, startPoint y: 59, endPoint x: 396, endPoint y: 50, distance: 9.5
click at [396, 50] on div "Home / Restaurants management / Menus / Sections / item / create Special Juices…" at bounding box center [553, 364] width 751 height 641
click at [396, 50] on span "Sections" at bounding box center [394, 51] width 28 height 12
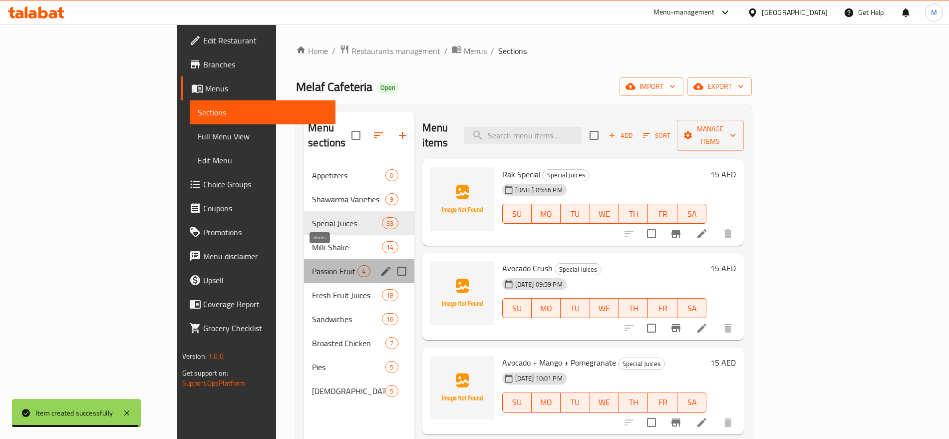
click at [358, 267] on span "4" at bounding box center [363, 271] width 11 height 9
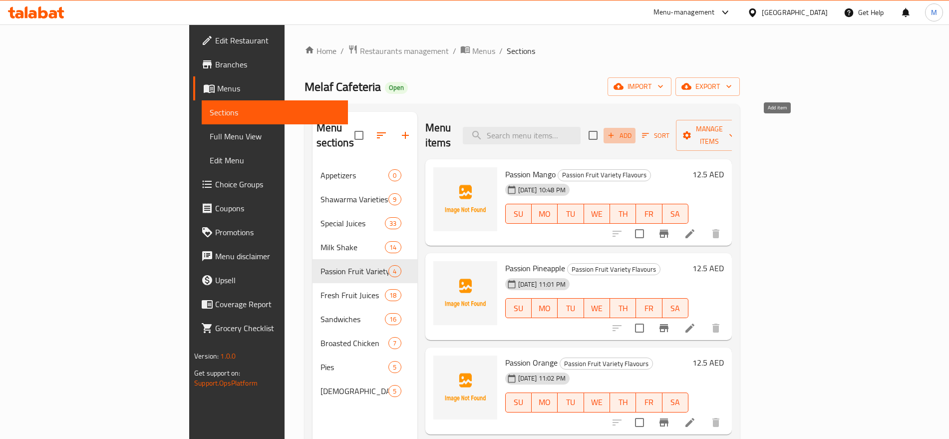
click at [616, 131] on icon "button" at bounding box center [611, 135] width 9 height 9
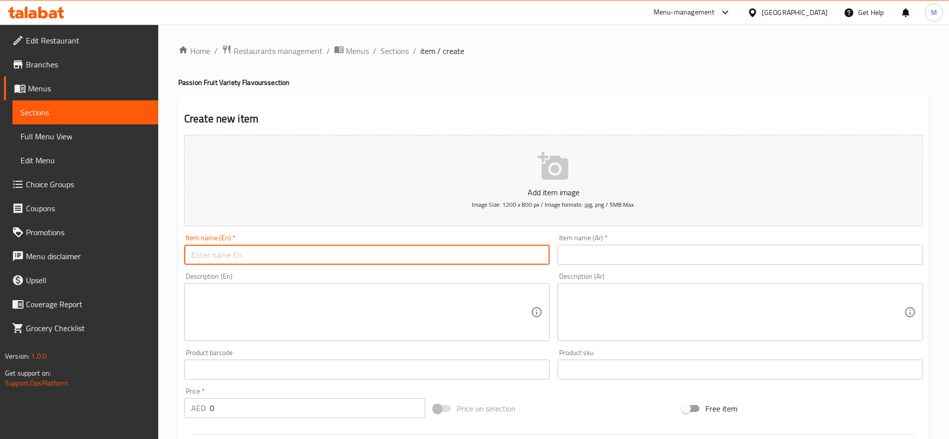
paste input "Mixberry Passion"
click at [373, 263] on input "text" at bounding box center [366, 255] width 365 height 20
click at [203, 257] on input "Mixberry Passion" at bounding box center [366, 255] width 365 height 20
click at [214, 256] on input "Mix berry Passion" at bounding box center [366, 255] width 365 height 20
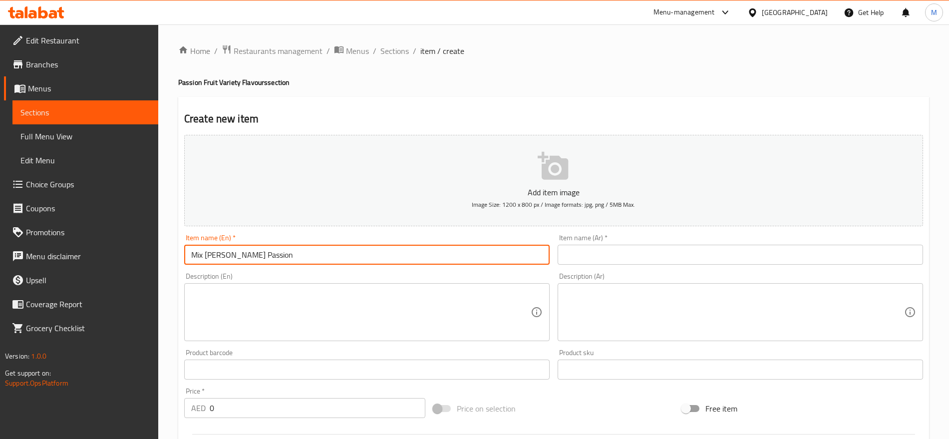
click at [214, 256] on input "Mix berry Passion" at bounding box center [366, 255] width 365 height 20
type input "Mix Berry Passion"
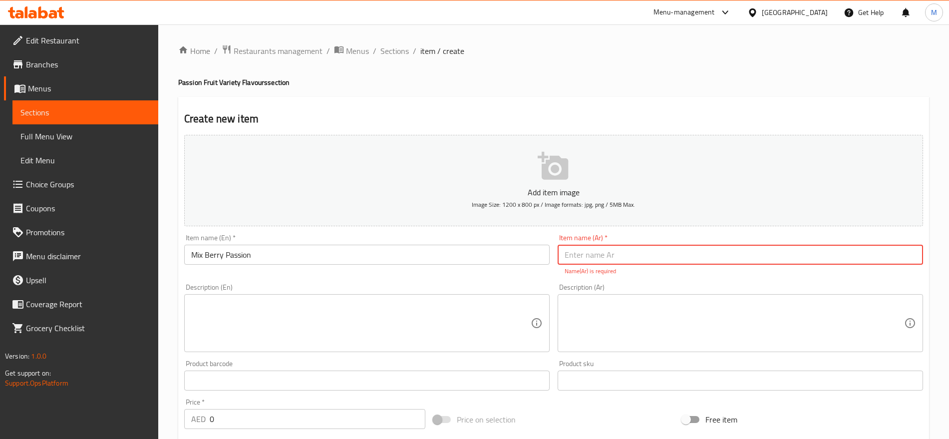
paste input "باشن بري مشكل"
type input "باشن بري مشكل"
click at [302, 410] on input "0" at bounding box center [318, 408] width 216 height 20
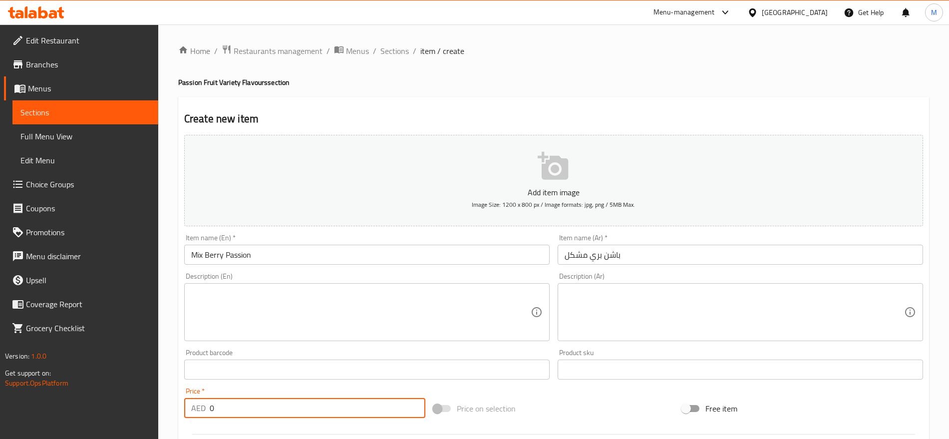
click at [302, 410] on input "0" at bounding box center [318, 408] width 216 height 20
type input "13"
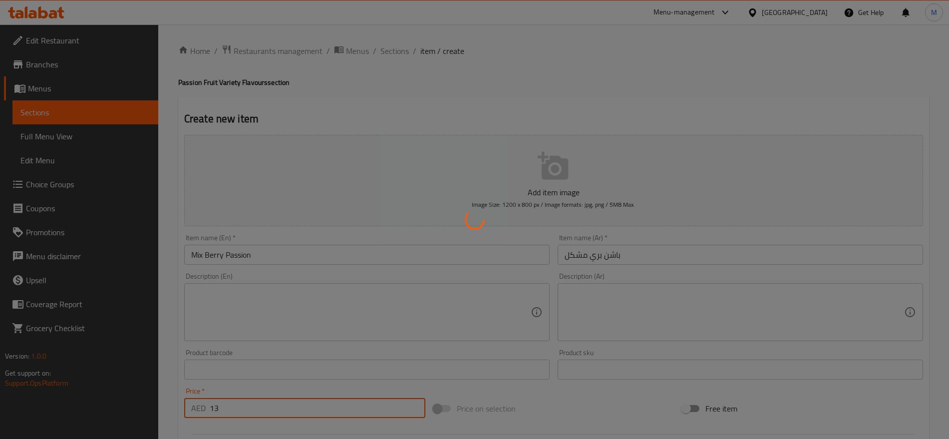
type input "0"
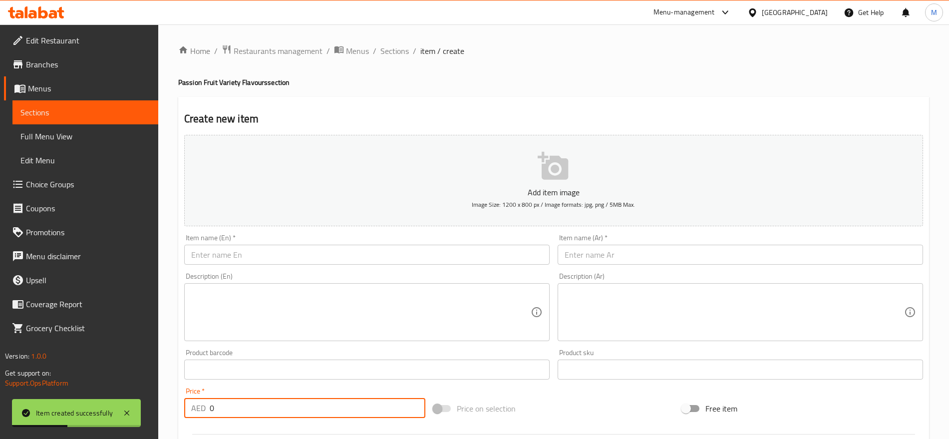
click at [714, 252] on input "text" at bounding box center [740, 255] width 365 height 20
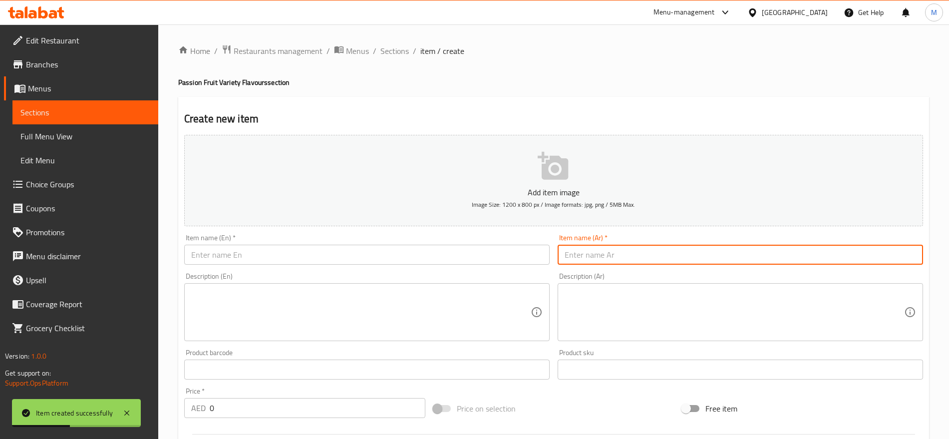
paste input "ناشن بلو بري"
click at [714, 252] on input "ناشن بلو بري" at bounding box center [740, 255] width 365 height 20
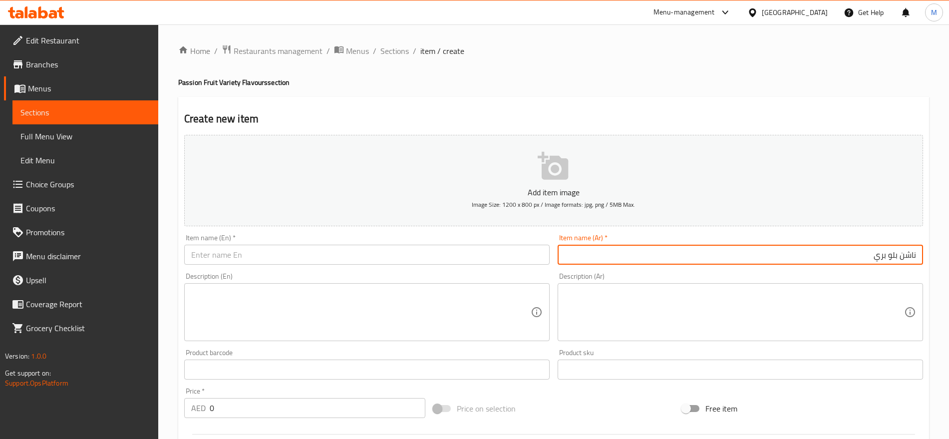
click at [915, 255] on input "ناشن بلو بري" at bounding box center [740, 255] width 365 height 20
type input "باشن بلو بري"
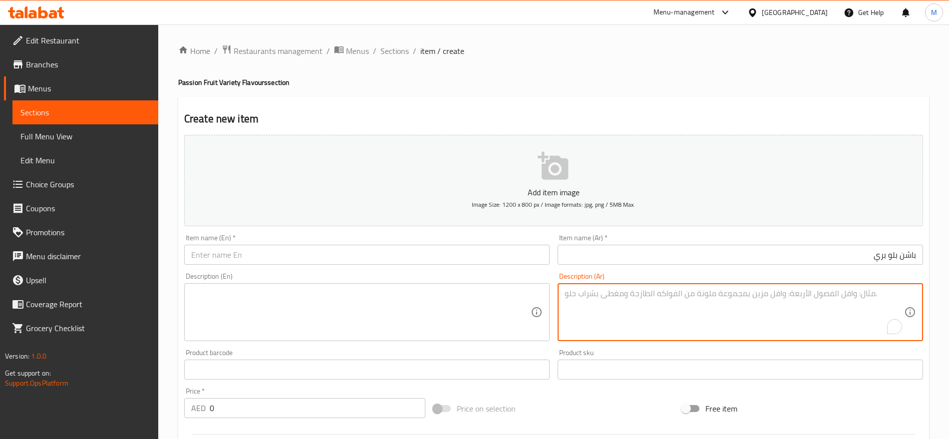
click at [883, 300] on textarea "To enrich screen reader interactions, please activate Accessibility in Grammarl…" at bounding box center [734, 312] width 339 height 47
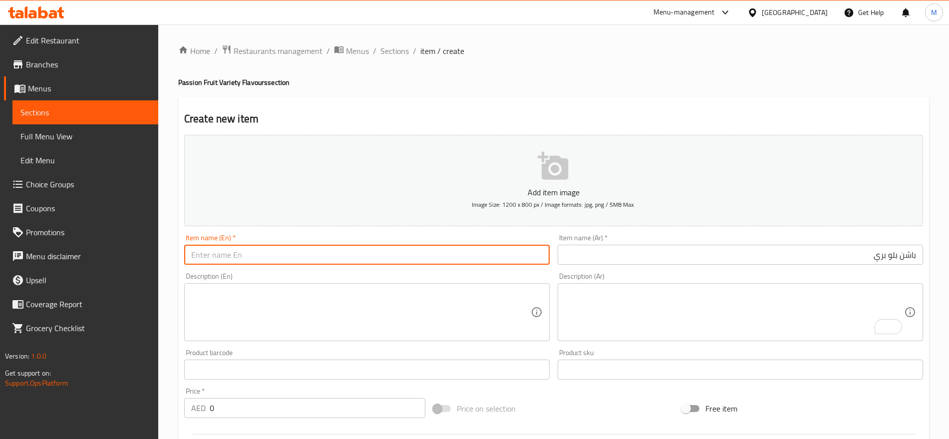
click at [444, 257] on input "text" at bounding box center [366, 255] width 365 height 20
paste input "Passion Blueberry"
type input "Passion Blueberry"
click at [304, 411] on input "0" at bounding box center [318, 408] width 216 height 20
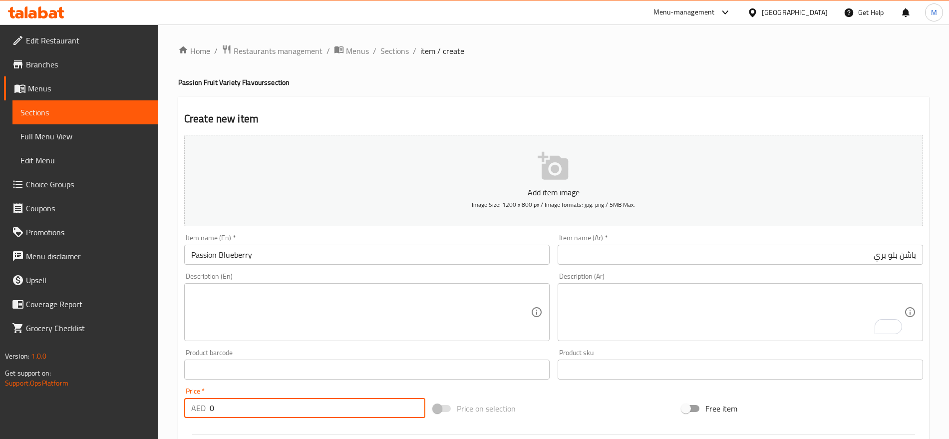
click at [304, 411] on input "0" at bounding box center [318, 408] width 216 height 20
type input "13"
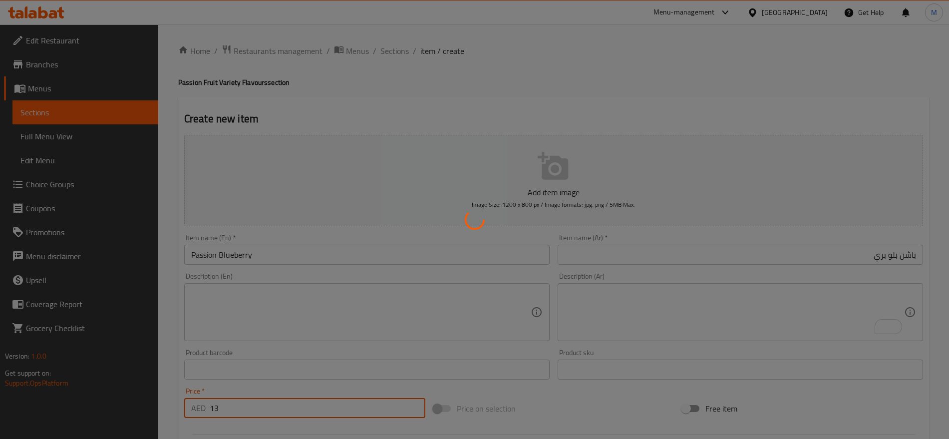
type input "0"
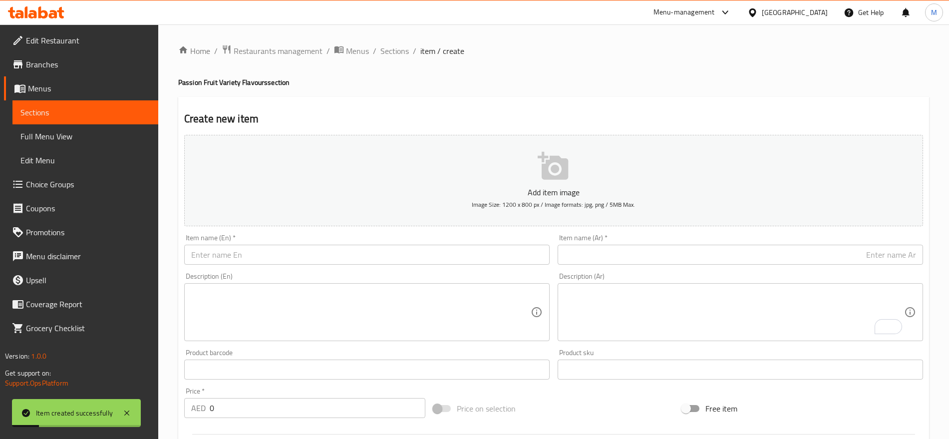
click at [400, 42] on div "Home / Restaurants management / Menus / Sections / item / create Passion Fruit …" at bounding box center [553, 364] width 791 height 681
drag, startPoint x: 388, startPoint y: 61, endPoint x: 392, endPoint y: 54, distance: 8.7
click at [392, 54] on div "Home / Restaurants management / Menus / Sections / item / create Passion Fruit …" at bounding box center [553, 364] width 751 height 641
click at [392, 54] on span "Sections" at bounding box center [394, 51] width 28 height 12
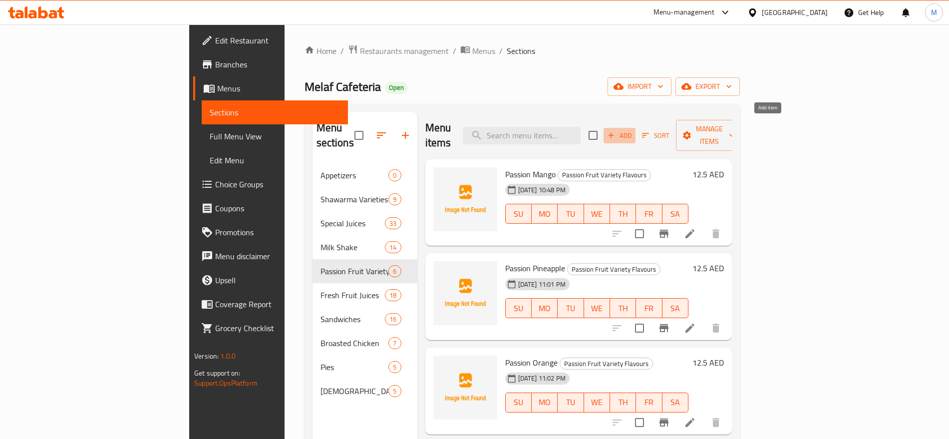
click at [633, 130] on span "Add" at bounding box center [619, 135] width 27 height 11
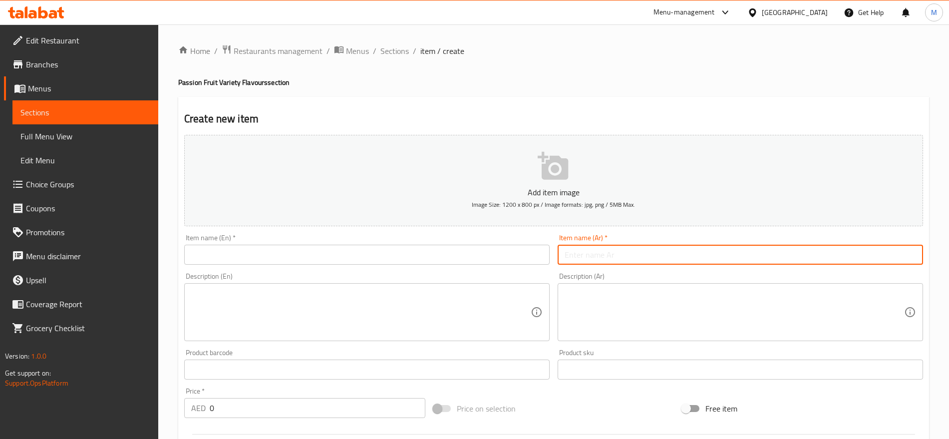
click at [764, 249] on input "text" at bounding box center [740, 255] width 365 height 20
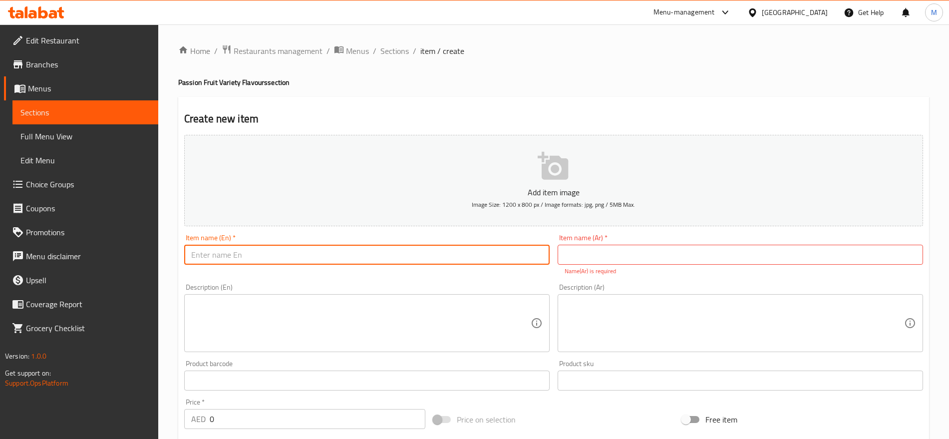
click at [504, 258] on input "text" at bounding box center [366, 255] width 365 height 20
paste input "Passion Strawberry Passion Mango Mint"
type input "Passion Strawberry Passion Mango Mint"
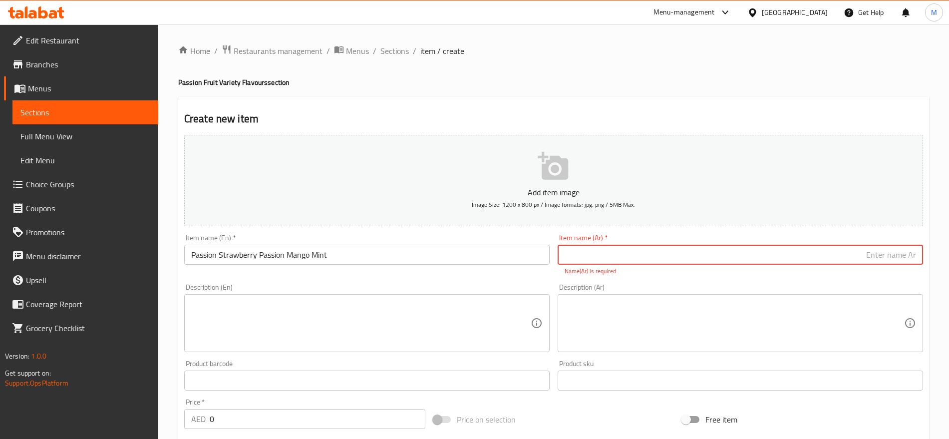
click at [911, 258] on input "text" at bounding box center [740, 255] width 365 height 20
paste input "باشن مانجو نعناع باشن فراوله"
click at [860, 257] on input "باشن مانجو نعناع باشن فراوله" at bounding box center [740, 255] width 365 height 20
type input "باشن فراوله"
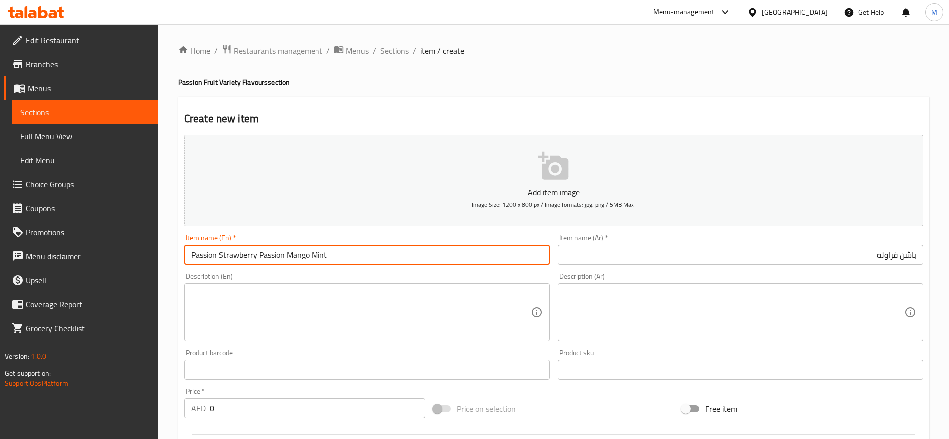
click at [387, 260] on input "Passion Strawberry Passion Mango Mint" at bounding box center [366, 255] width 365 height 20
paste input "باشن مانجو نعناع"
drag, startPoint x: 384, startPoint y: 255, endPoint x: 260, endPoint y: 256, distance: 124.3
click at [260, 256] on input "Passion Strawberry Passion Mango Mint باشن مانجو نعناع" at bounding box center [366, 255] width 365 height 20
type input "Passion Strawberry"
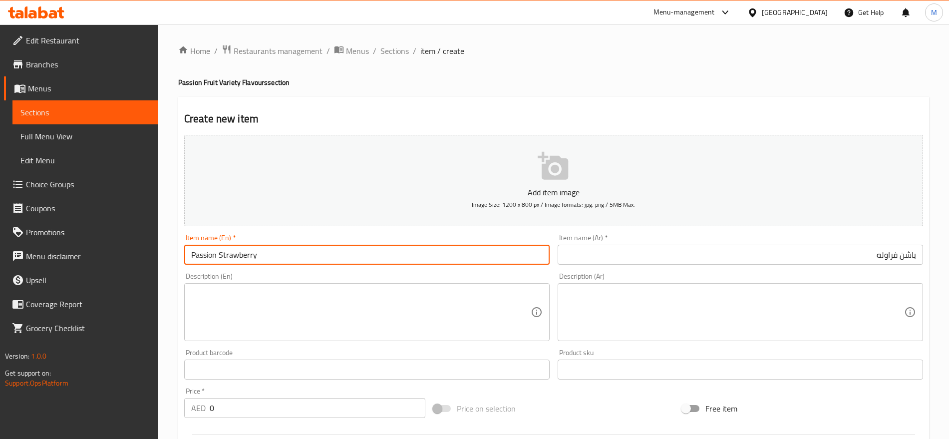
click at [229, 413] on input "0" at bounding box center [318, 408] width 216 height 20
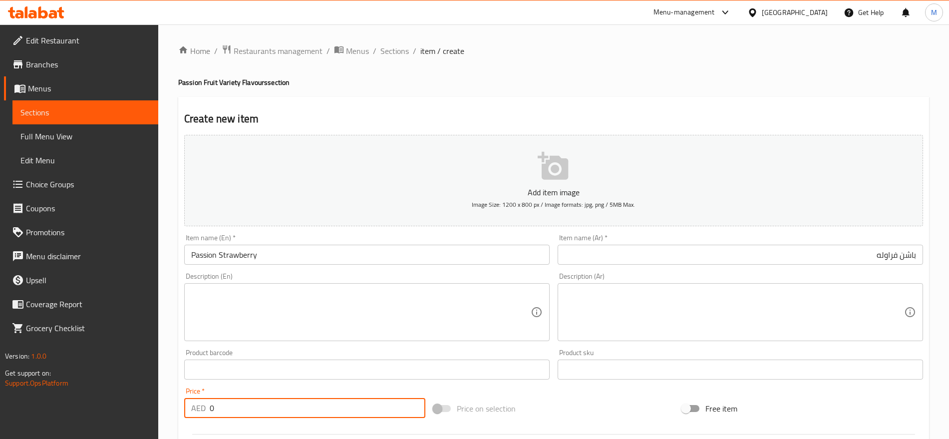
click at [229, 413] on input "0" at bounding box center [318, 408] width 216 height 20
type input "12"
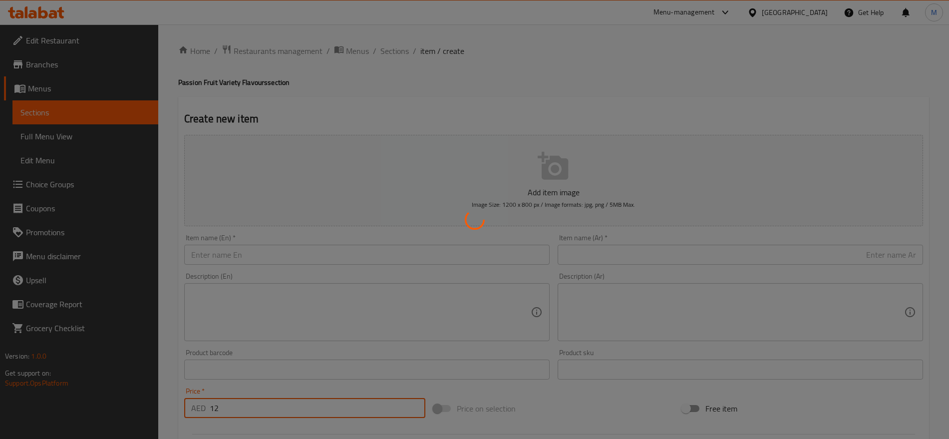
type input "0"
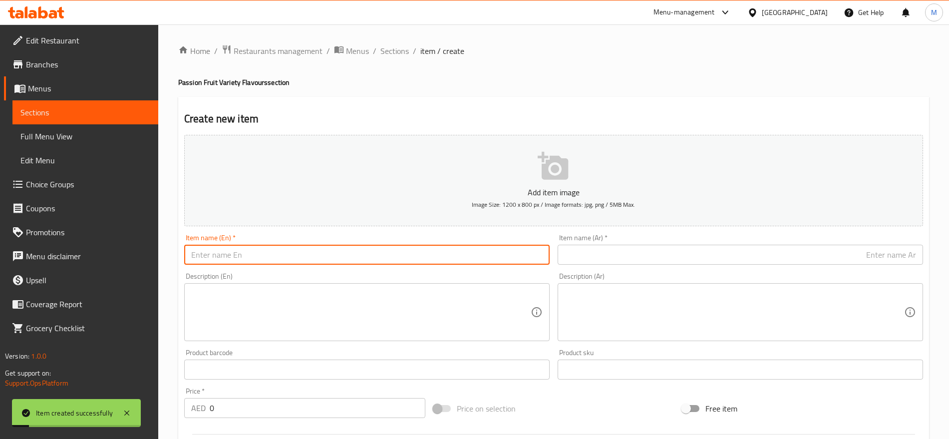
click at [244, 247] on input "text" at bounding box center [366, 255] width 365 height 20
paste input "Passion Mango Mint باشن مانجو نعناع"
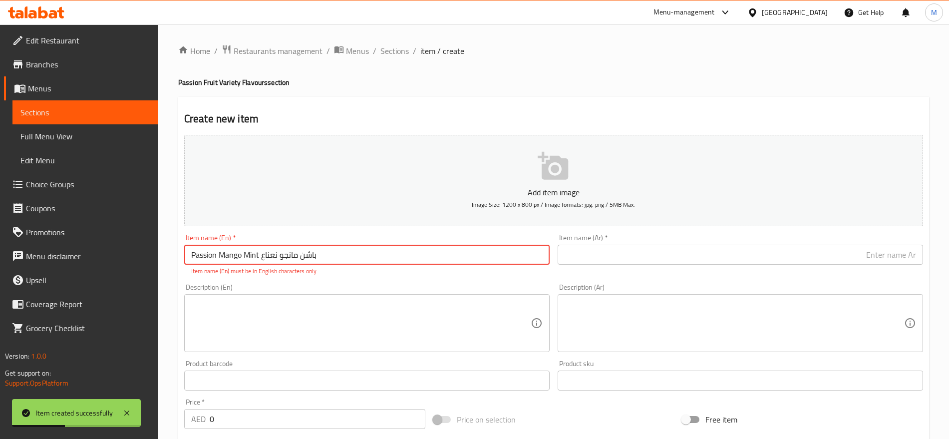
drag, startPoint x: 319, startPoint y: 250, endPoint x: 264, endPoint y: 255, distance: 55.7
click at [264, 255] on input "Passion Mango Mint باشن مانجو نعناع" at bounding box center [366, 255] width 365 height 20
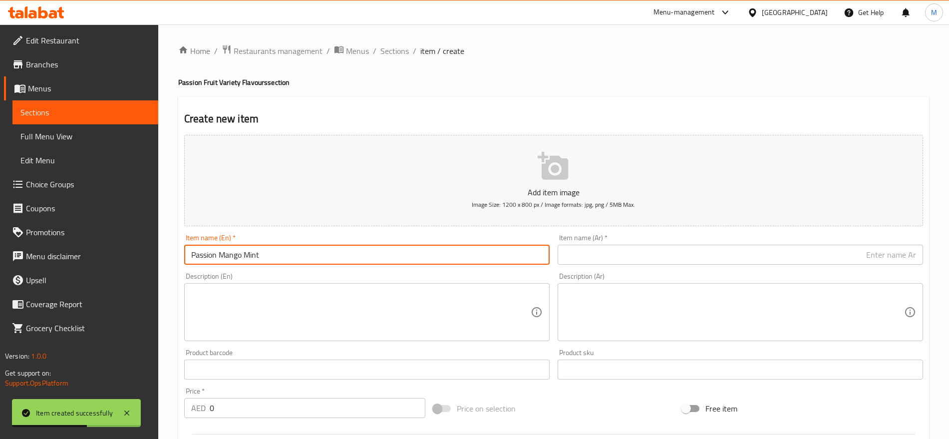
type input "Passion Mango Mint"
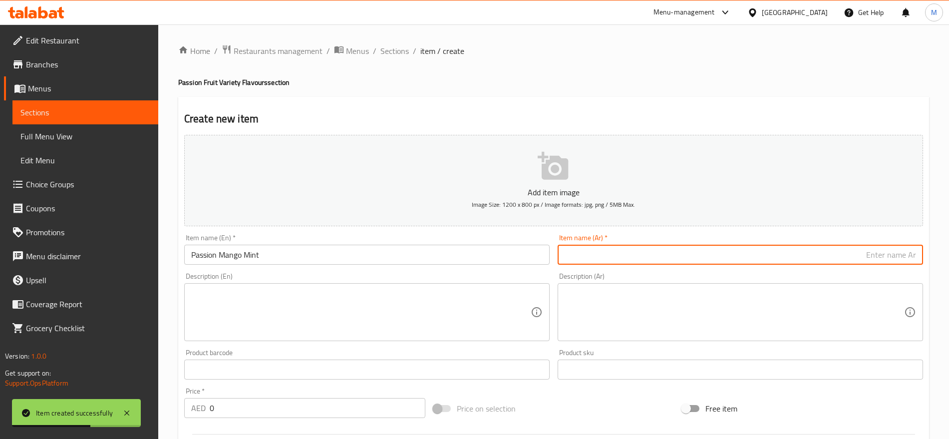
click at [618, 247] on input "text" at bounding box center [740, 255] width 365 height 20
paste input "باشن مانجو نعناع"
type input "باشن مانجو نعناع"
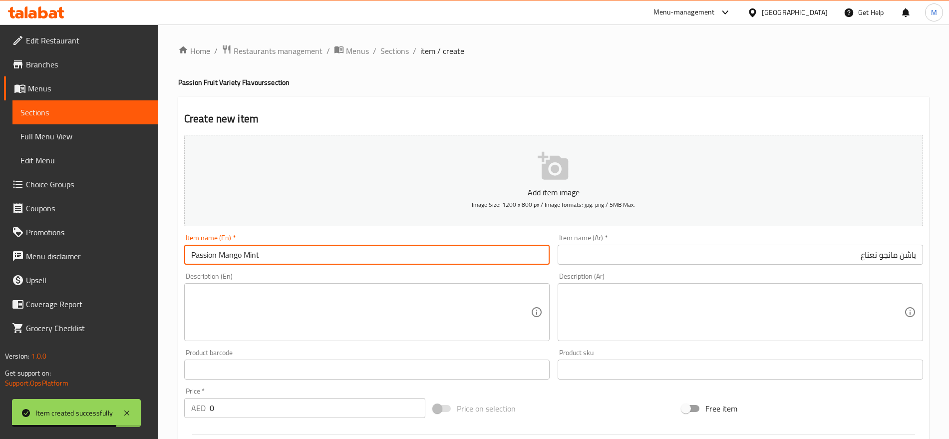
click at [193, 257] on input "Passion Mango Mint" at bounding box center [366, 255] width 365 height 20
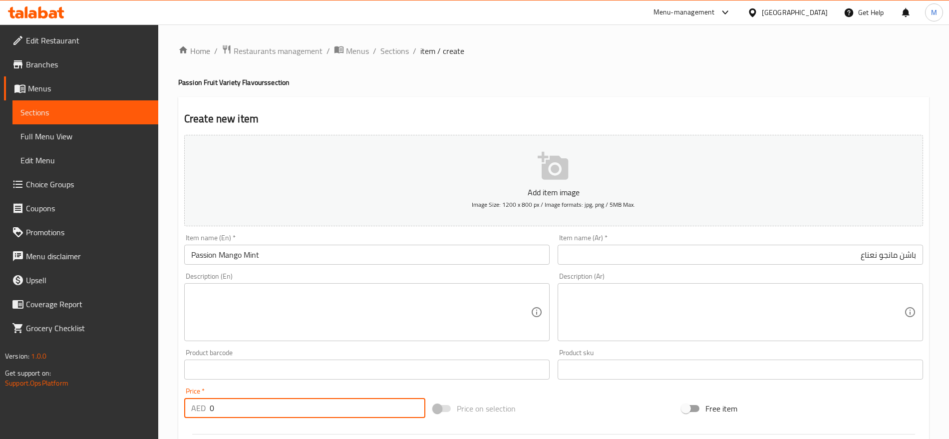
click at [253, 410] on input "0" at bounding box center [318, 408] width 216 height 20
type input "12"
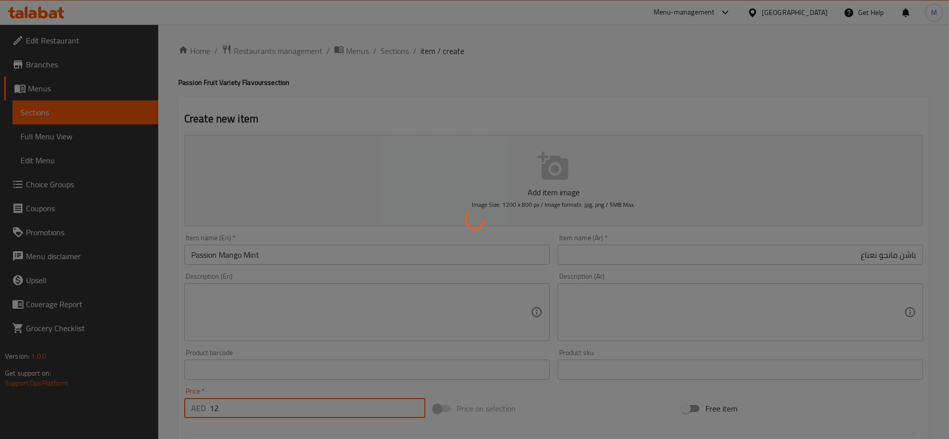
type input "0"
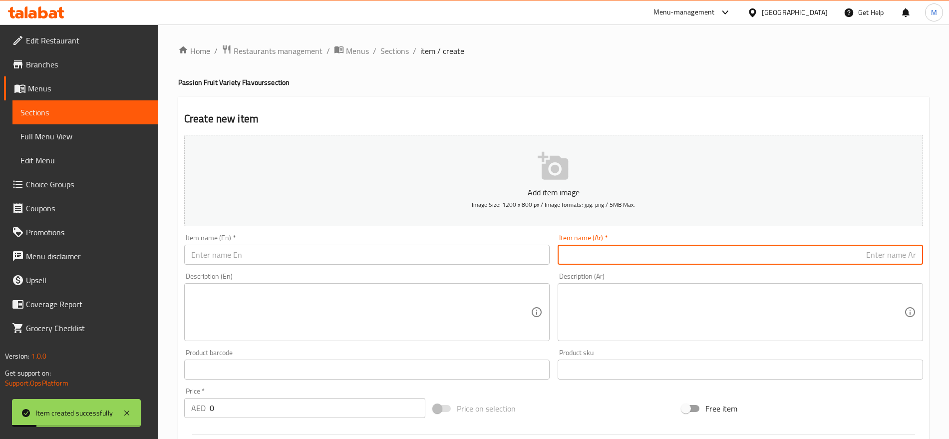
click at [746, 252] on input "text" at bounding box center [740, 255] width 365 height 20
paste input "افوكادو باشن"
type input "افوكادو باشن"
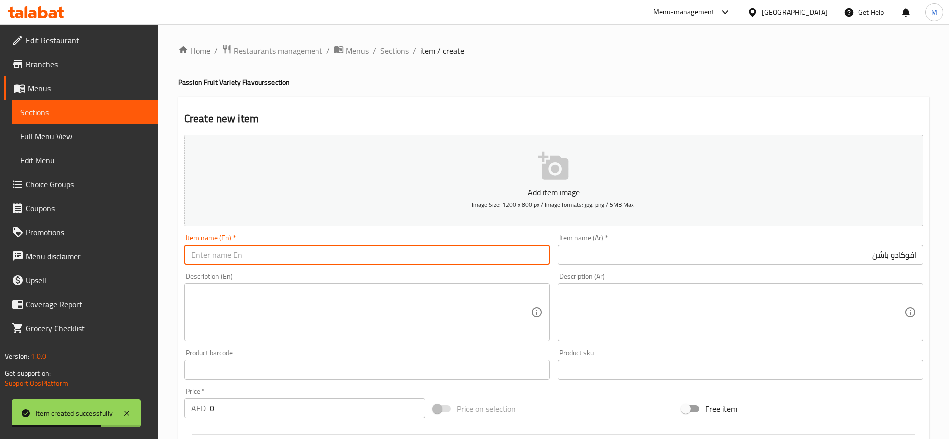
paste input "Avocado Passion"
click at [411, 259] on input "text" at bounding box center [366, 255] width 365 height 20
type input "Avocado Passion"
click at [316, 409] on input "0" at bounding box center [318, 408] width 216 height 20
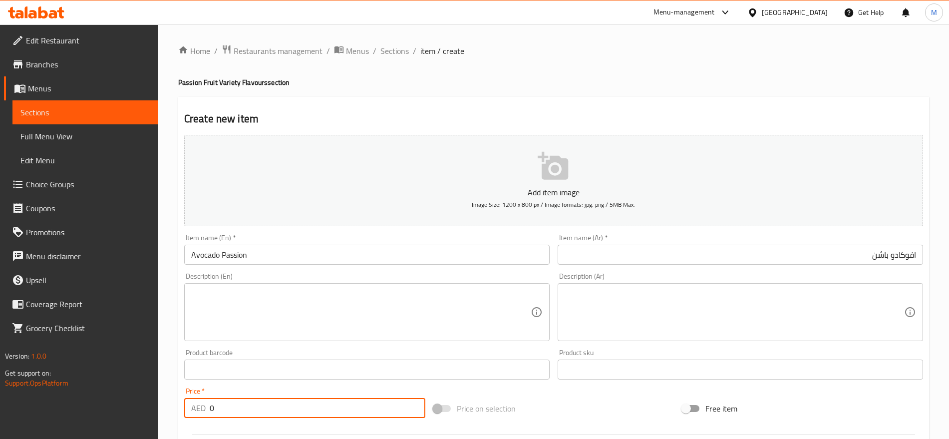
click at [316, 409] on input "0" at bounding box center [318, 408] width 216 height 20
paste input "12"
type input "12"
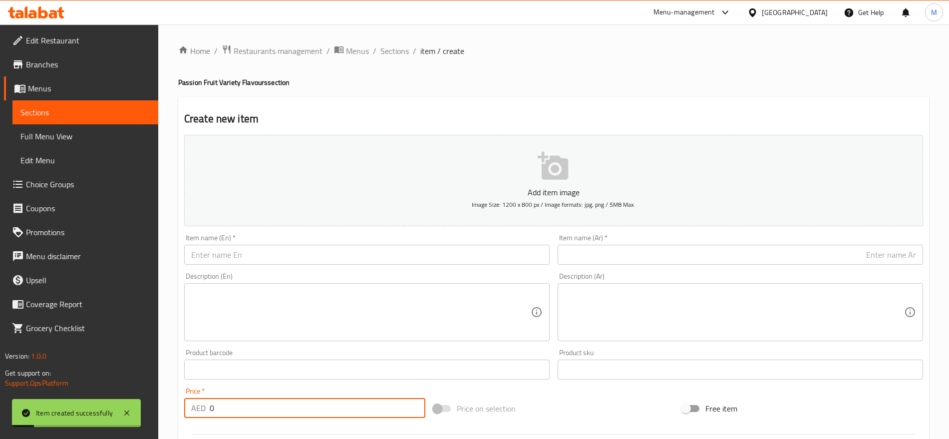
click at [316, 409] on input "0" at bounding box center [318, 408] width 216 height 20
click at [249, 412] on input "0" at bounding box center [318, 408] width 216 height 20
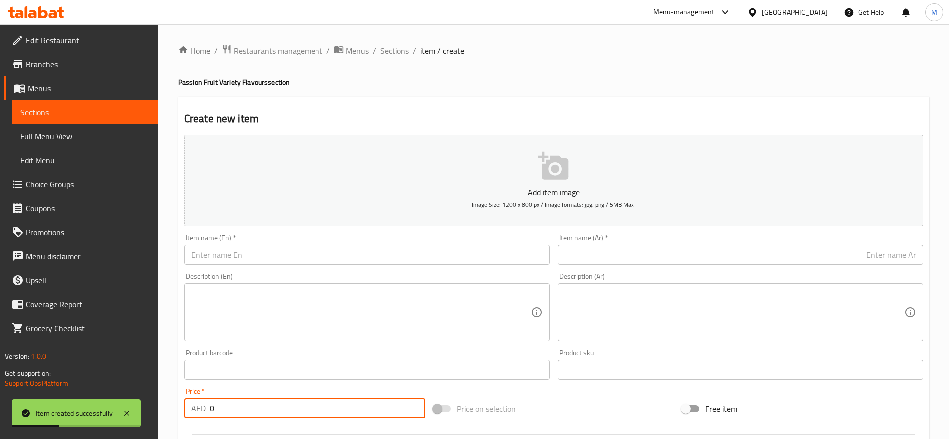
paste input "12"
type input "12"
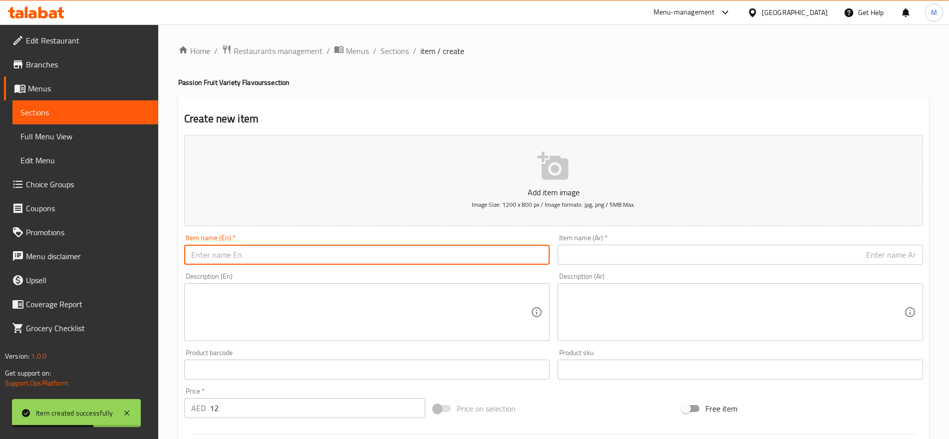
click at [378, 257] on input "text" at bounding box center [366, 255] width 365 height 20
paste input "Passion Pineapple"
type input "Passion Pineapple"
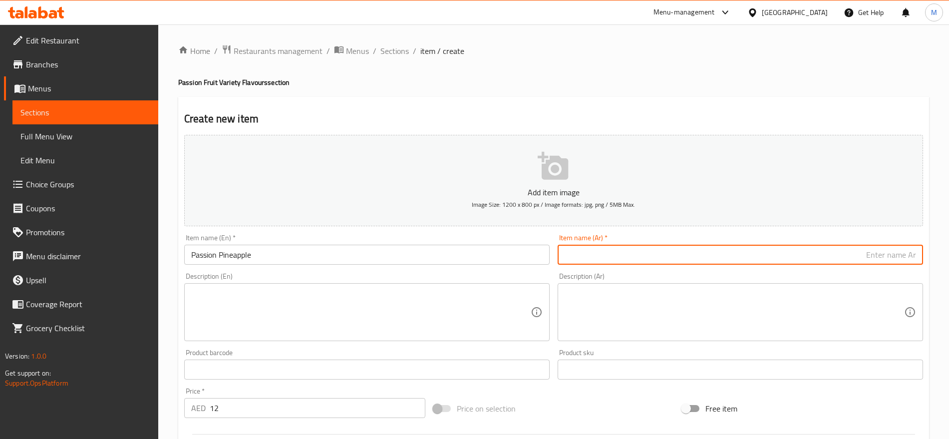
click at [303, 250] on input "Passion Pineapple" at bounding box center [366, 255] width 365 height 20
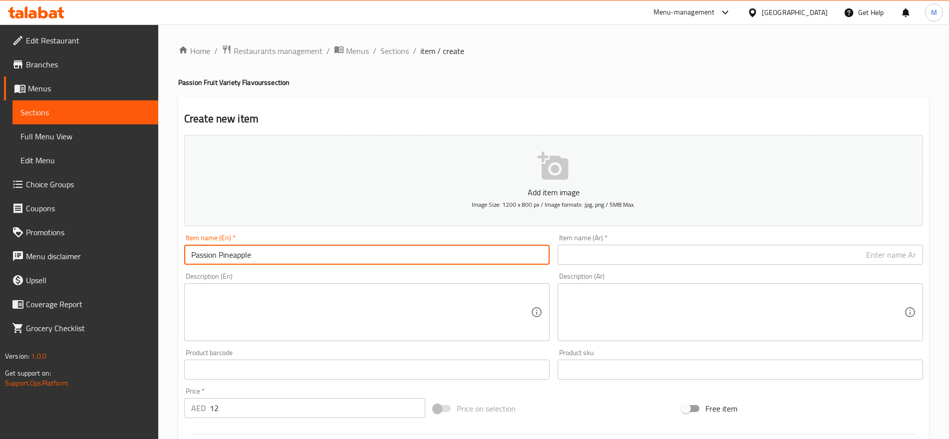
click at [303, 250] on input "Passion Pineapple" at bounding box center [366, 255] width 365 height 20
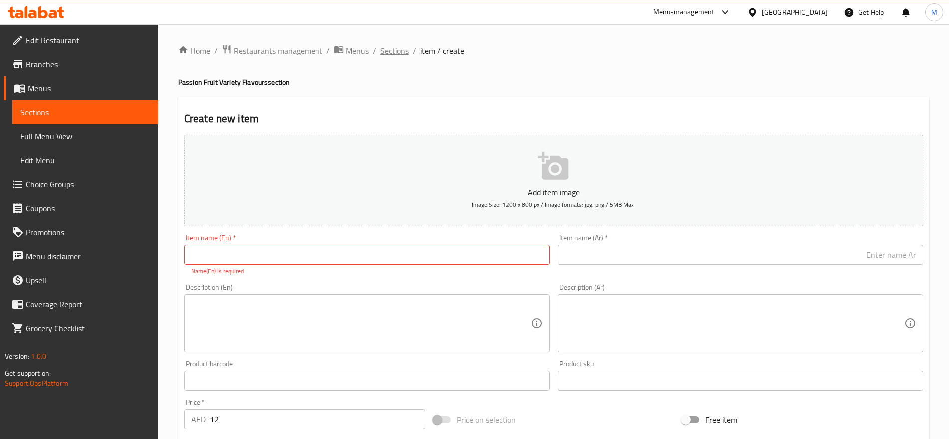
click at [382, 56] on span "Sections" at bounding box center [394, 51] width 28 height 12
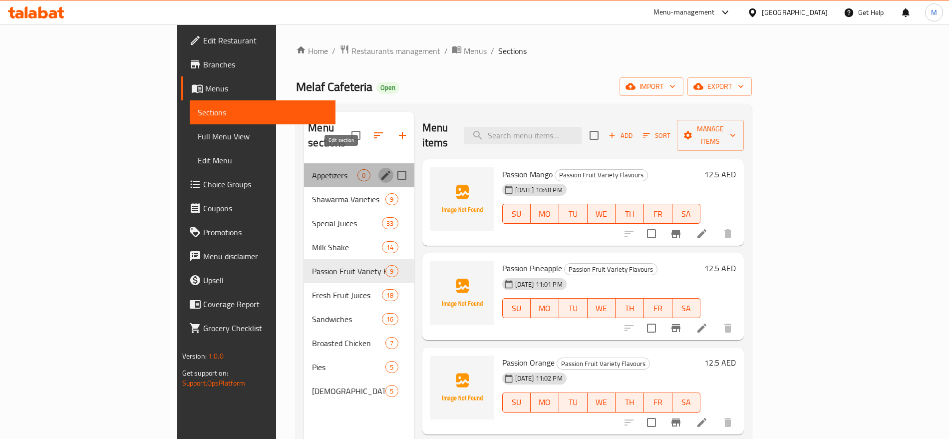
click at [380, 169] on icon "edit" at bounding box center [386, 175] width 12 height 12
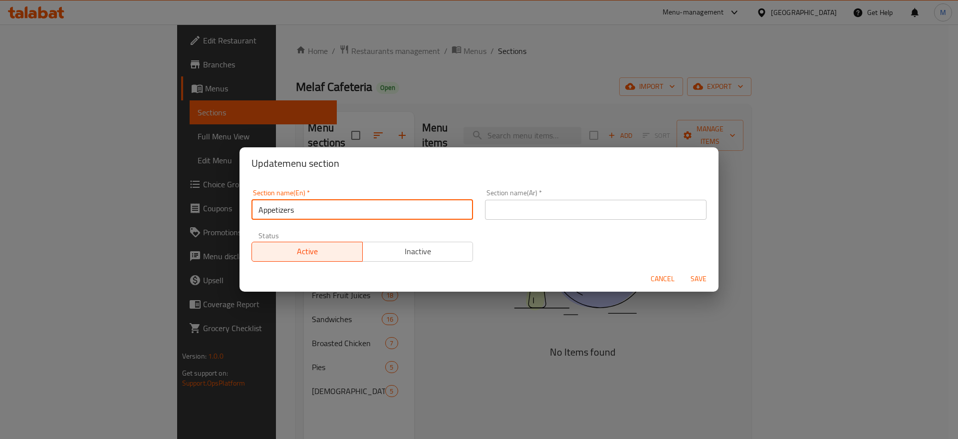
click at [264, 202] on input "Appetizers" at bounding box center [363, 210] width 222 height 20
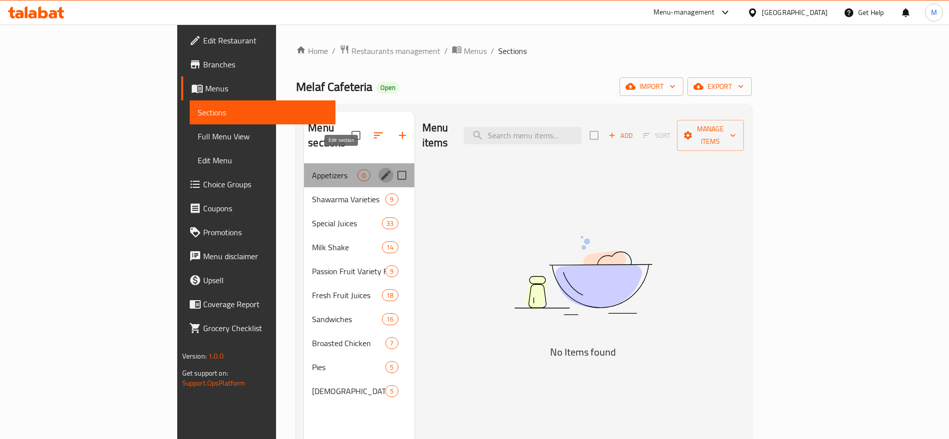
click at [380, 169] on icon "edit" at bounding box center [386, 175] width 12 height 12
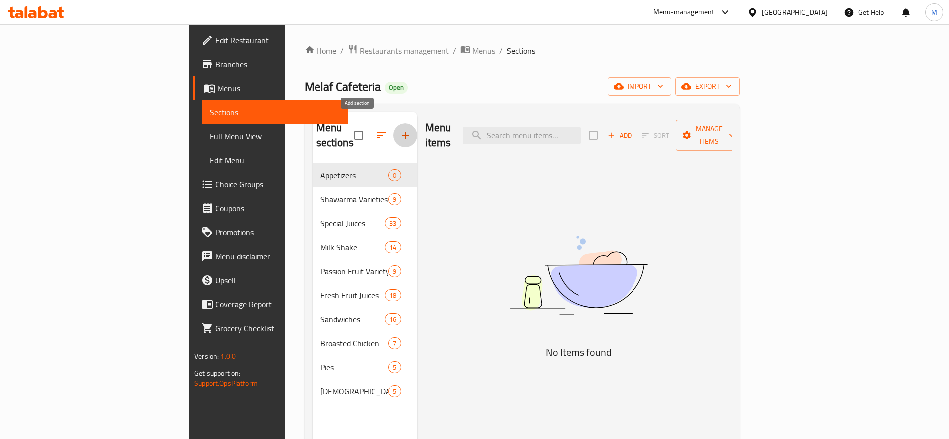
click at [399, 129] on icon "button" at bounding box center [405, 135] width 12 height 12
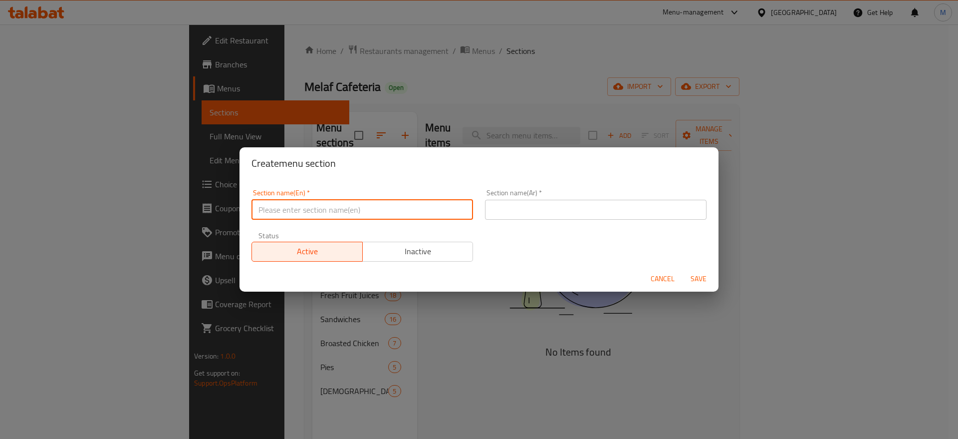
click at [371, 212] on input "text" at bounding box center [363, 210] width 222 height 20
paste input "mojito"
type input "Mojito"
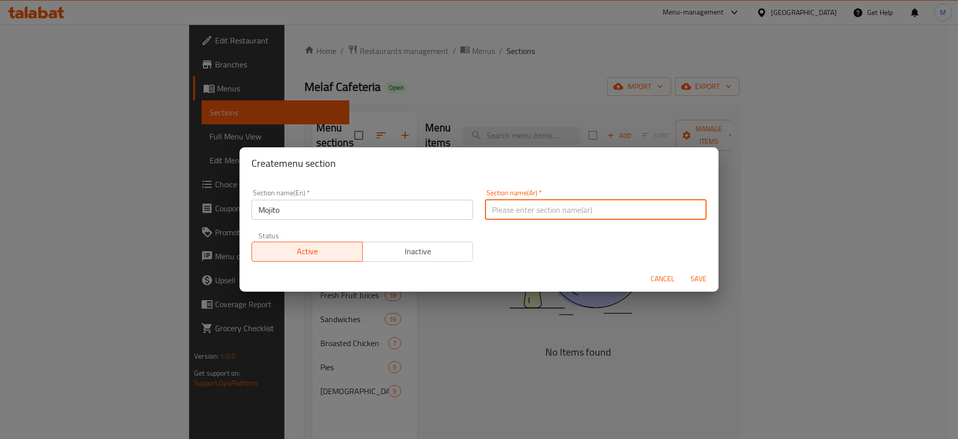
click at [566, 215] on input "text" at bounding box center [596, 210] width 222 height 20
type input "موهيتو"
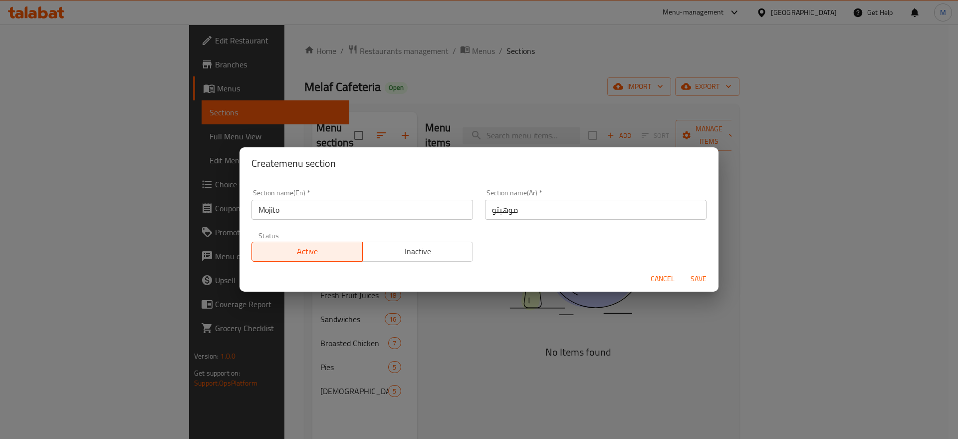
click at [702, 288] on div "Cancel Save" at bounding box center [479, 279] width 479 height 26
click at [703, 278] on span "Save" at bounding box center [699, 279] width 24 height 12
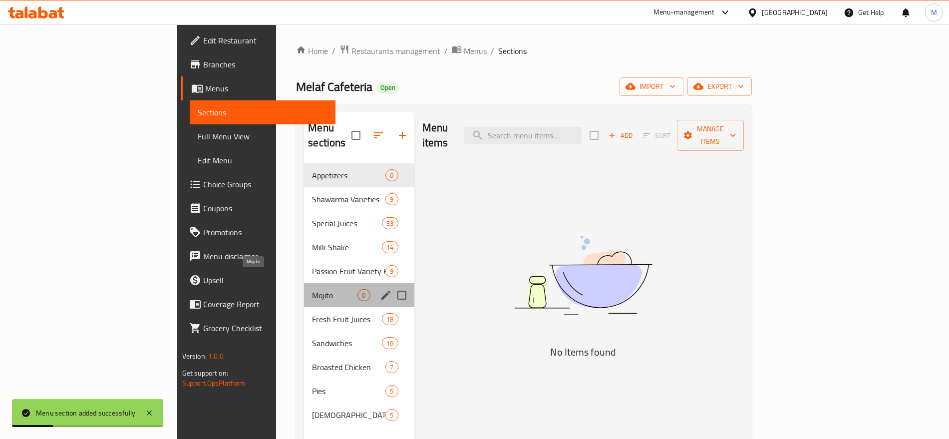
click at [312, 289] on span "Mojito" at bounding box center [334, 295] width 45 height 12
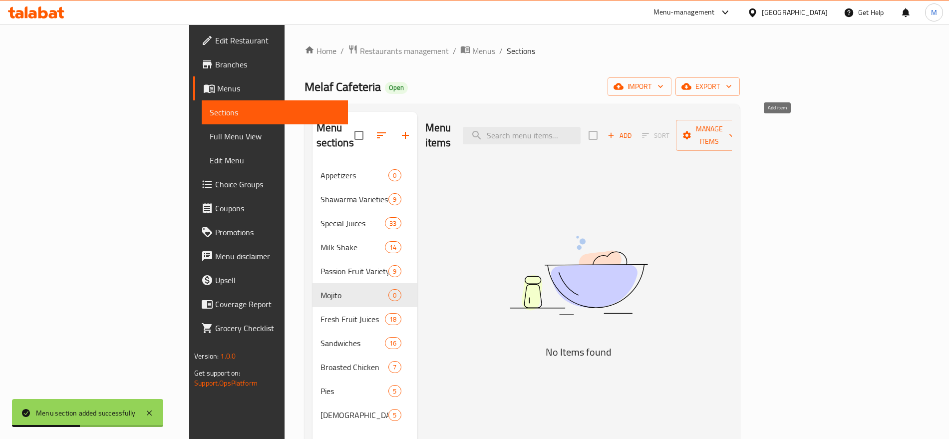
click at [635, 128] on button "Add" at bounding box center [620, 135] width 32 height 15
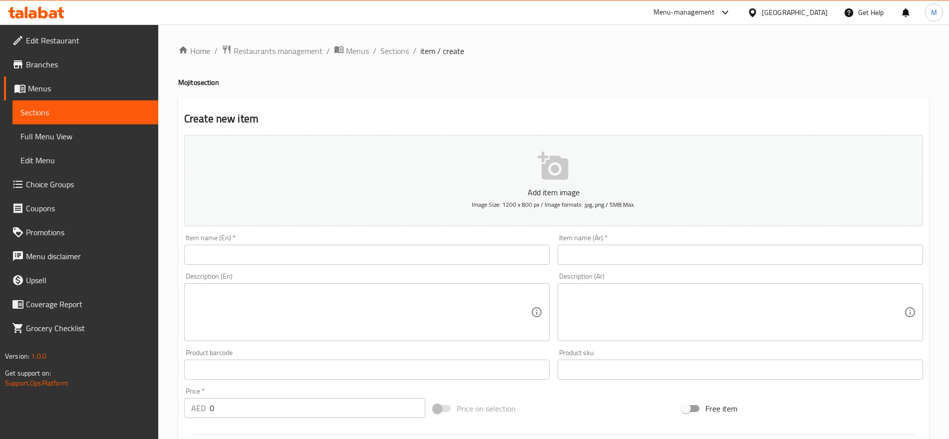
click at [320, 243] on div "Item name (En)   * Item name (En) *" at bounding box center [366, 249] width 365 height 30
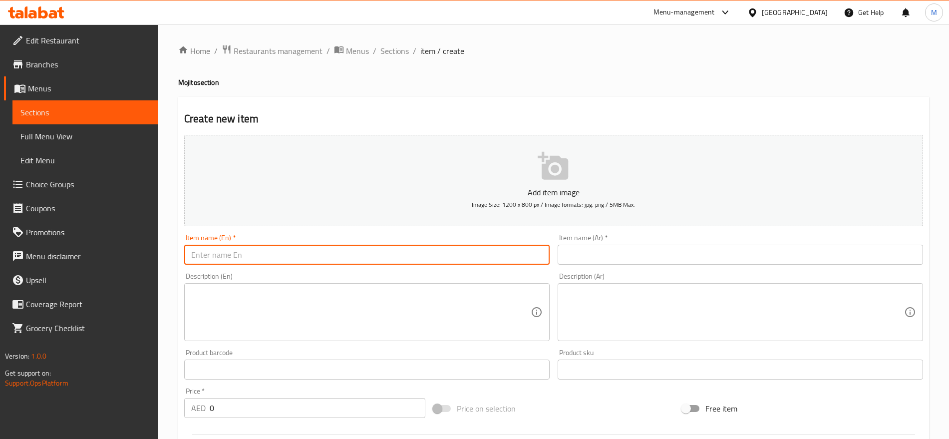
paste input "Strawberry"
click at [306, 247] on input "Strawberry" at bounding box center [366, 255] width 365 height 20
type input "Strawberry"
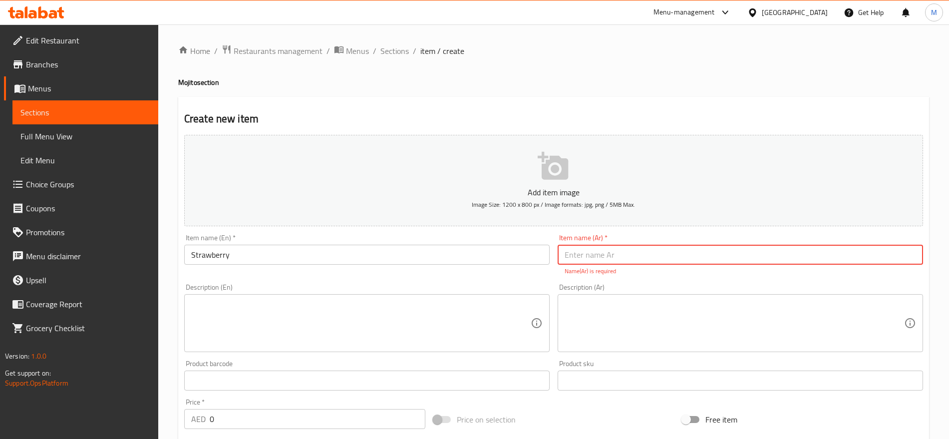
paste input "فراوله"
type input "فراوله"
click at [281, 411] on input "0" at bounding box center [318, 408] width 216 height 20
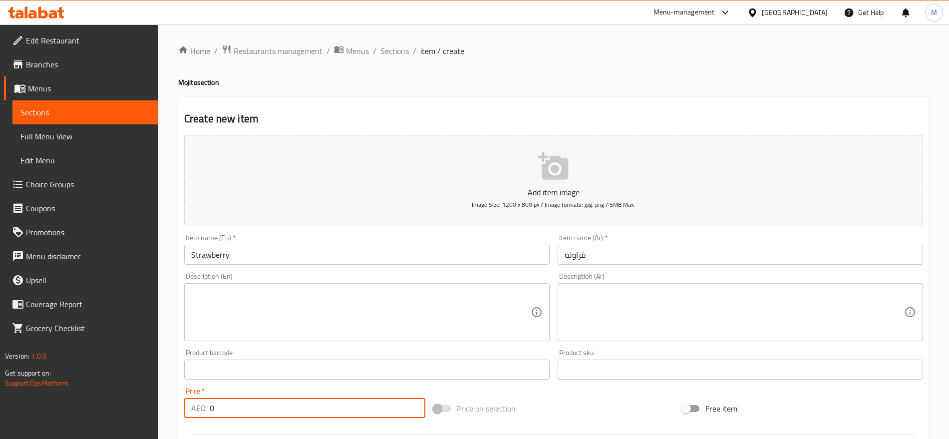
click at [281, 411] on input "0" at bounding box center [318, 408] width 216 height 20
type input "12"
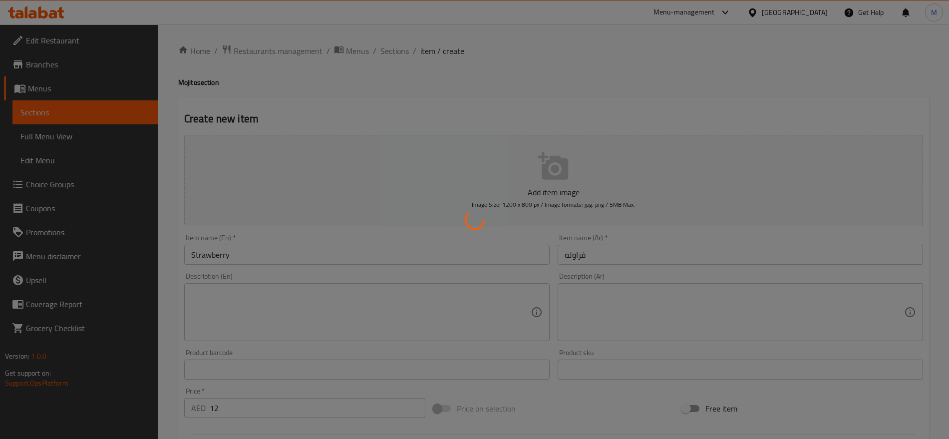
type input "0"
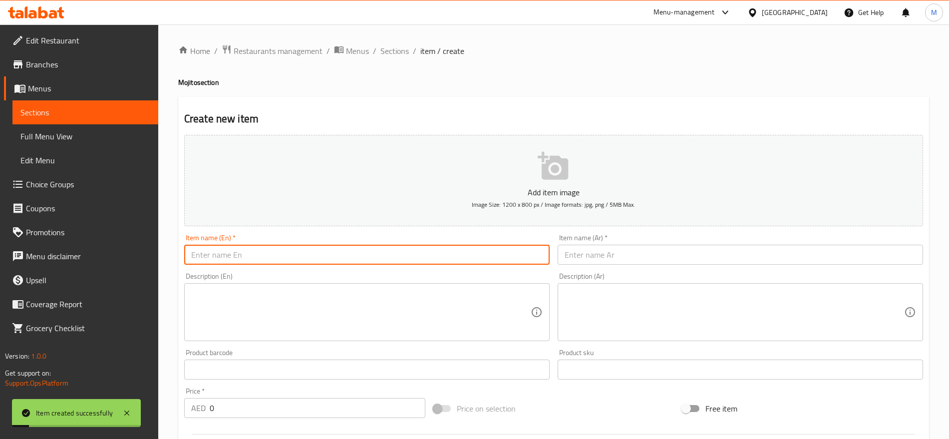
paste input "Blueberry"
click at [287, 255] on input "Blueberry" at bounding box center [366, 255] width 365 height 20
type input "Blueberry"
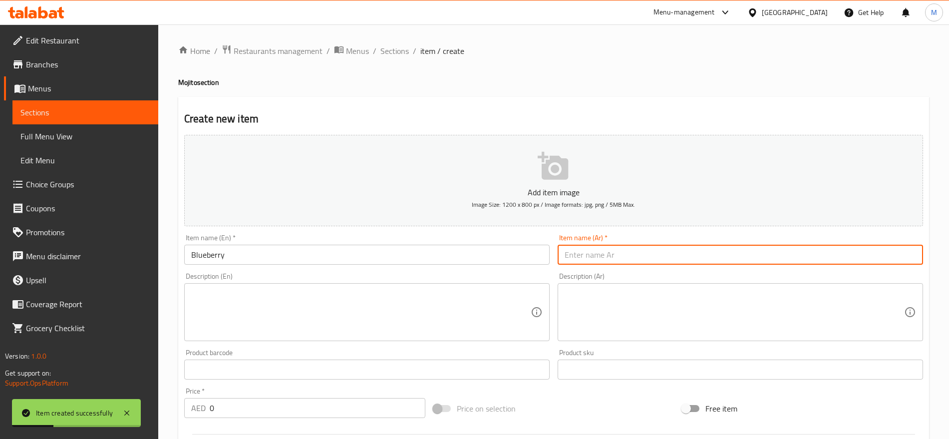
paste input "بلوبري"
type input "بلوبري"
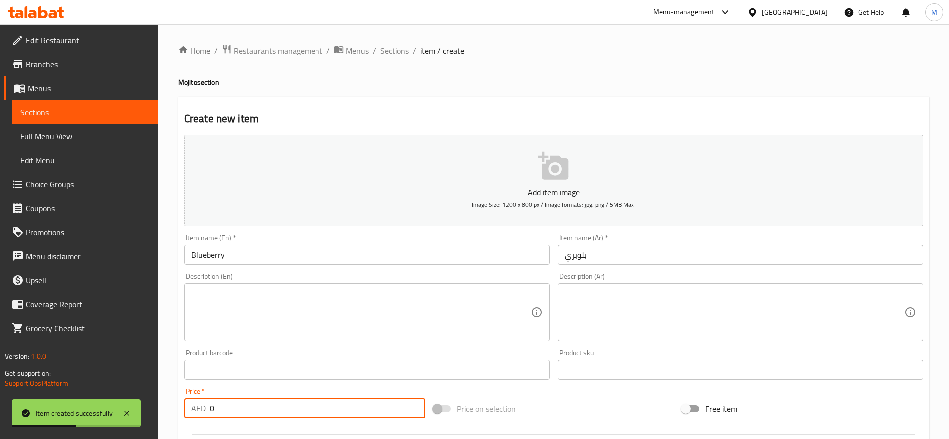
click at [262, 413] on input "0" at bounding box center [318, 408] width 216 height 20
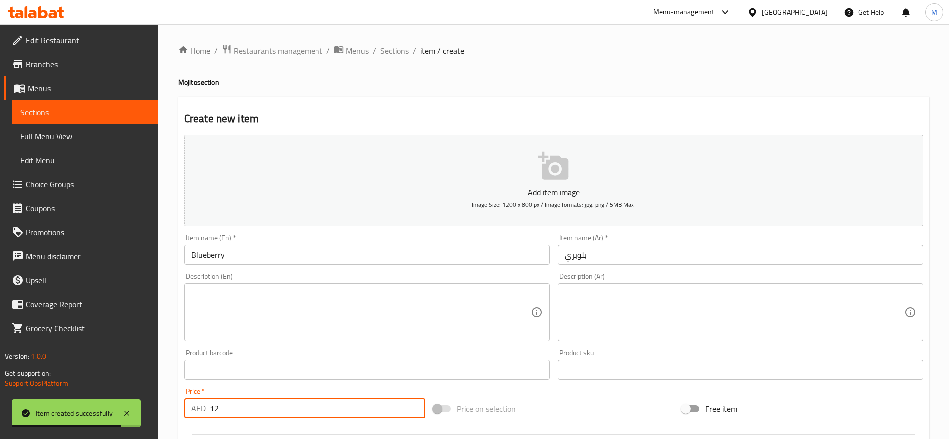
type input "12"
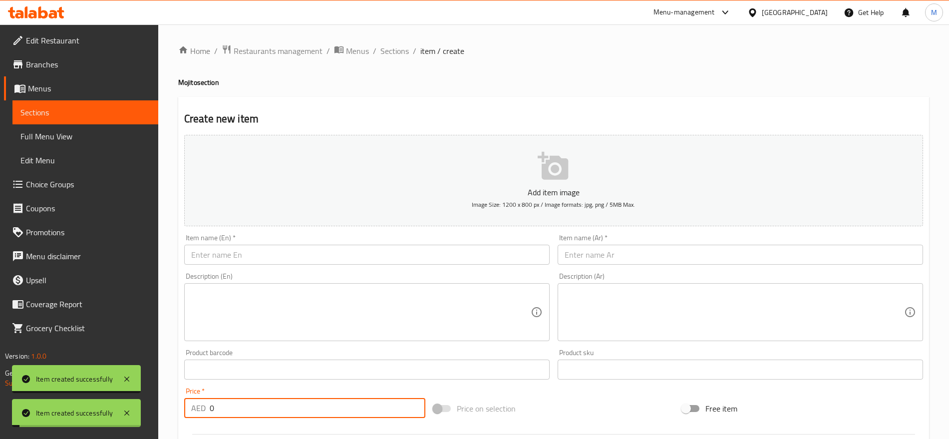
click at [262, 413] on input "0" at bounding box center [318, 408] width 216 height 20
type input "12"
paste input "باشن فروت"
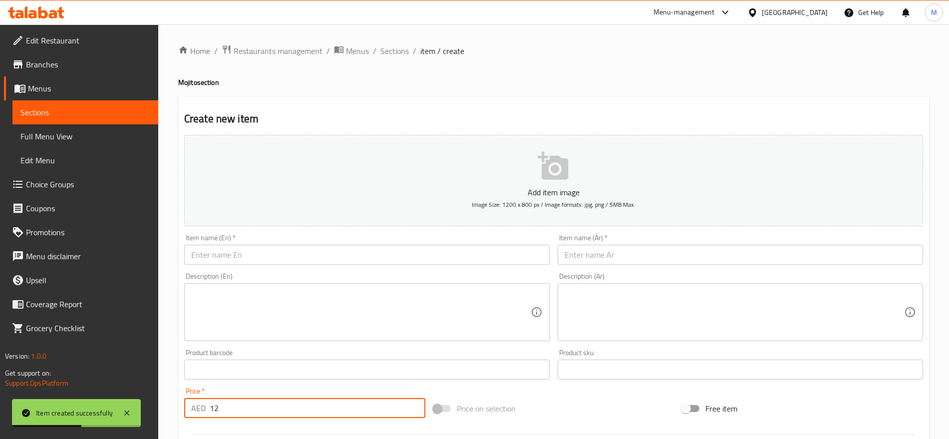
click at [597, 251] on input "text" at bounding box center [740, 255] width 365 height 20
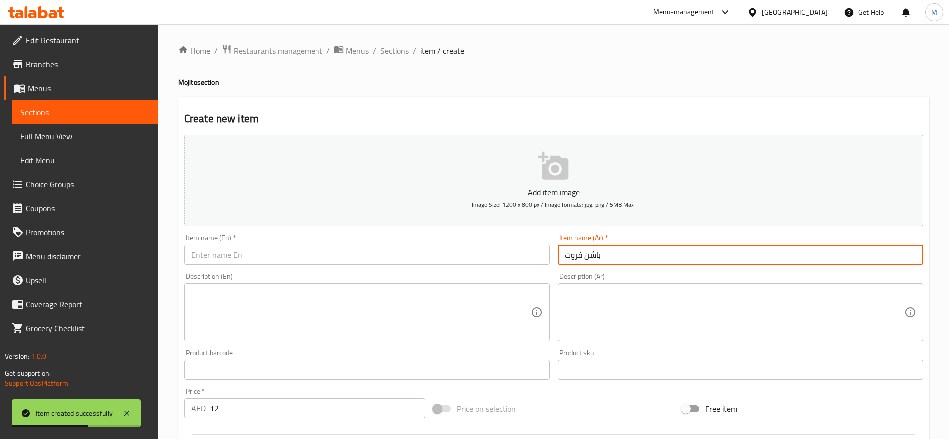
type input "باشن فروت"
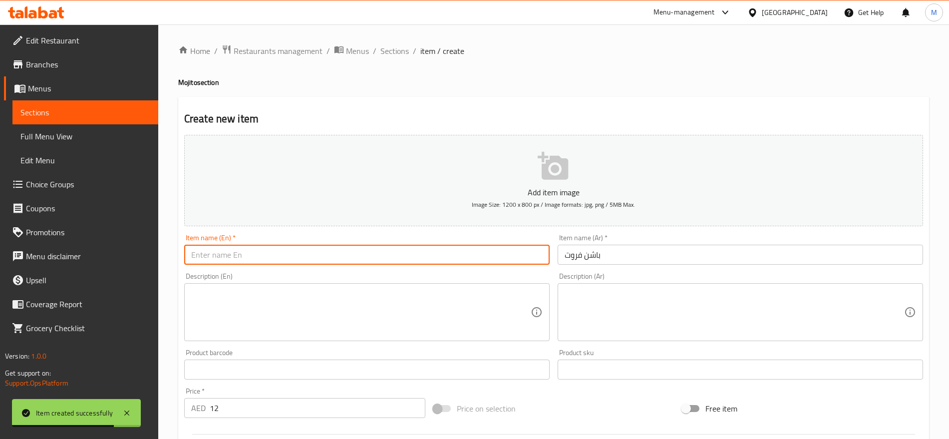
click at [346, 264] on input "text" at bounding box center [366, 255] width 365 height 20
type input "Passion Fruit"
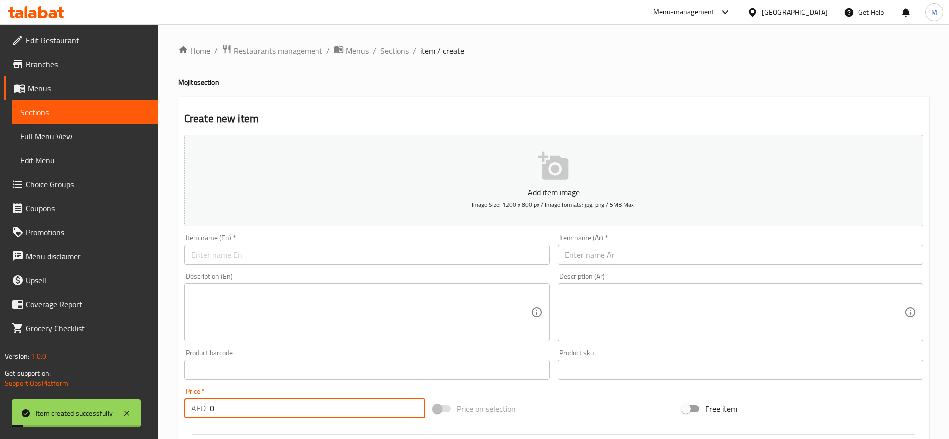
click at [230, 416] on input "0" at bounding box center [318, 408] width 216 height 20
type input "12"
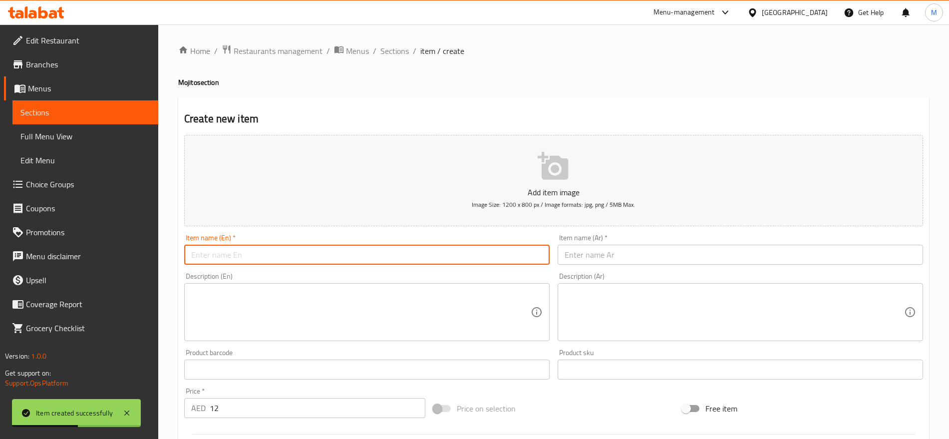
paste input "Lemon"
click at [282, 254] on input "text" at bounding box center [366, 255] width 365 height 20
type input "Lemon Mint"
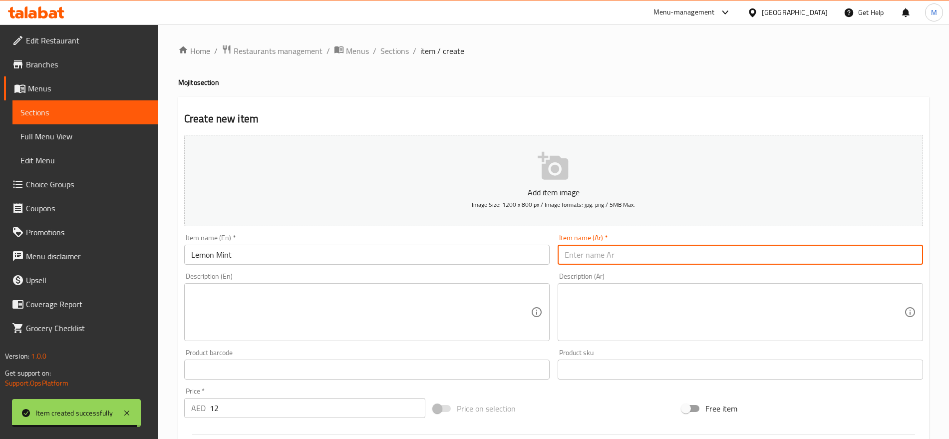
paste input "ليمون"
type input "ليمون نعناع"
click at [242, 413] on input "0" at bounding box center [318, 408] width 216 height 20
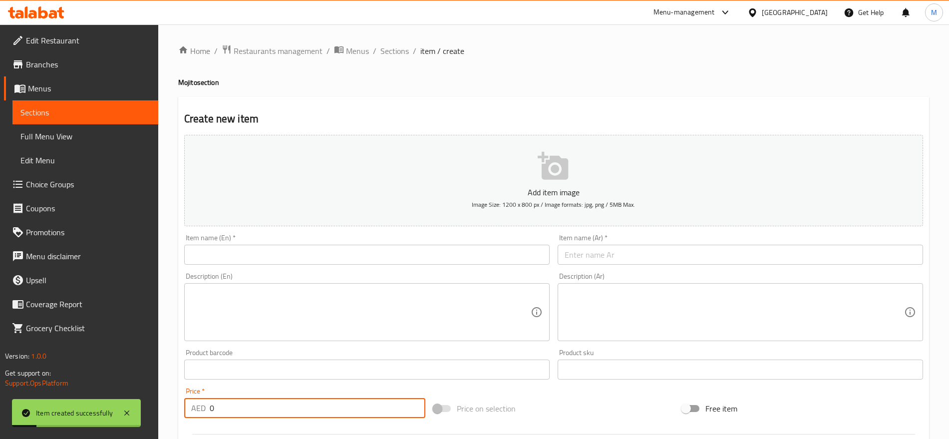
click at [242, 413] on input "0" at bounding box center [318, 408] width 216 height 20
type input "12"
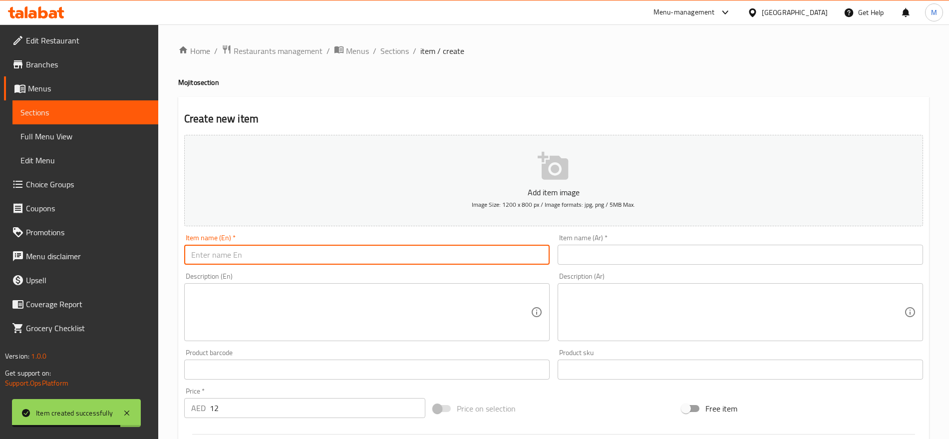
click at [255, 246] on input "text" at bounding box center [366, 255] width 365 height 20
paste input "Green"
click at [243, 250] on input "Green Apple Juice" at bounding box center [366, 255] width 365 height 20
type input "Green Apple"
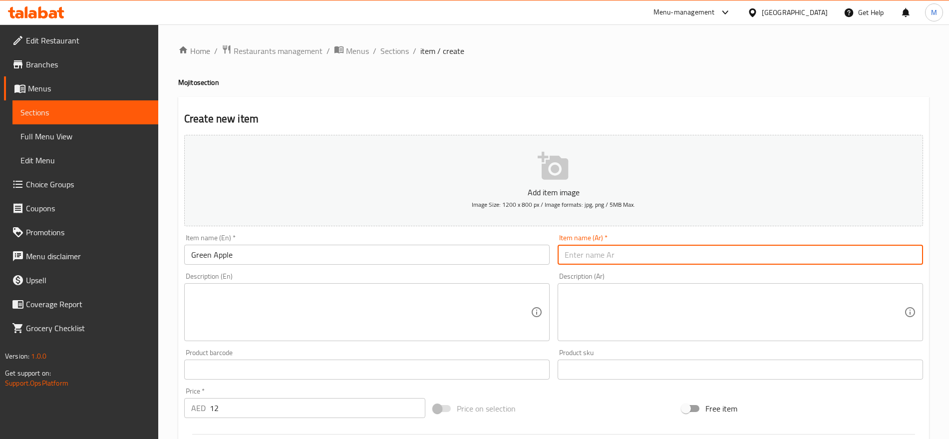
paste input "تفاح"
type input "تفاح أخضر"
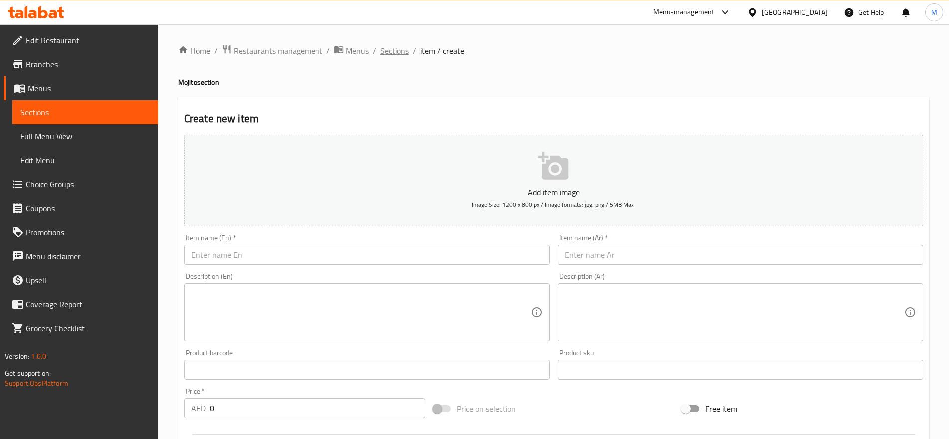
click at [387, 54] on span "Sections" at bounding box center [394, 51] width 28 height 12
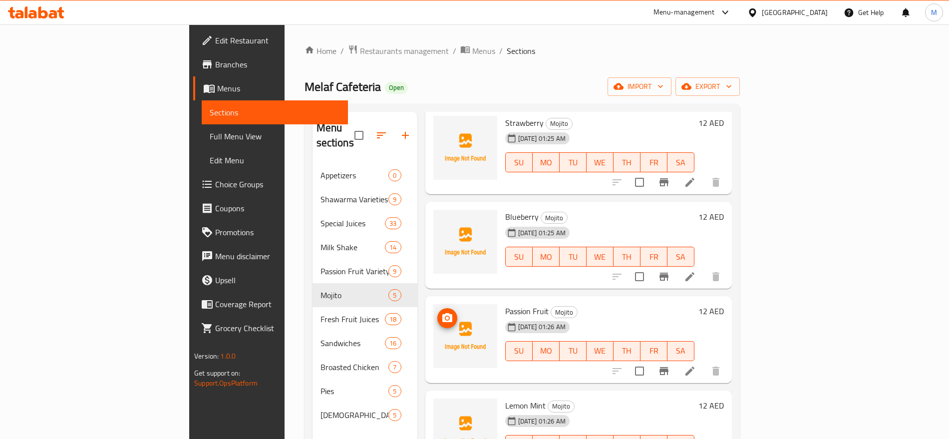
scroll to position [57, 0]
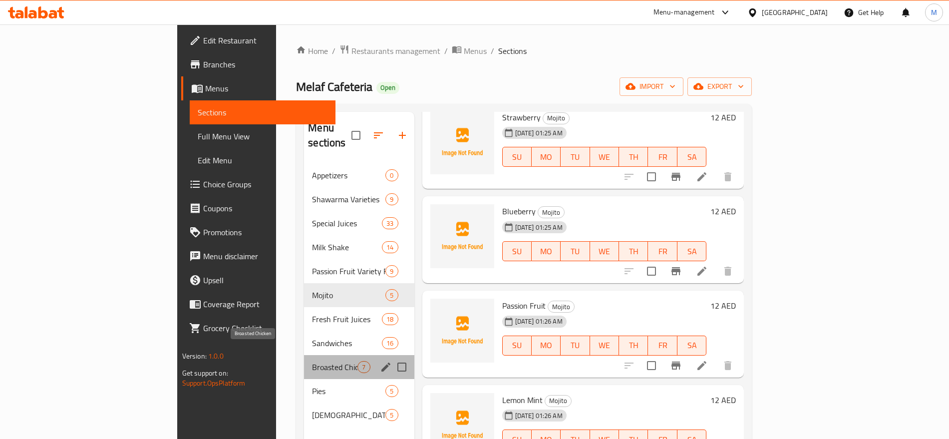
click at [312, 361] on span "Broasted Chicken" at bounding box center [334, 367] width 45 height 12
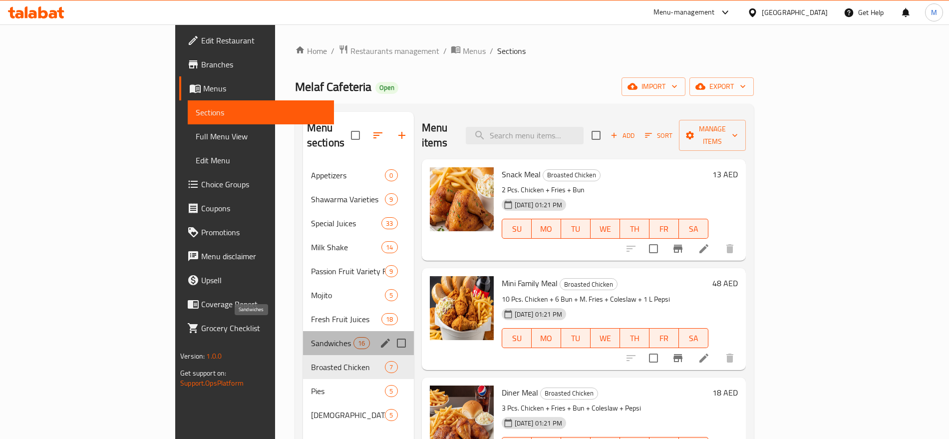
click at [311, 337] on span "Sandwiches" at bounding box center [332, 343] width 42 height 12
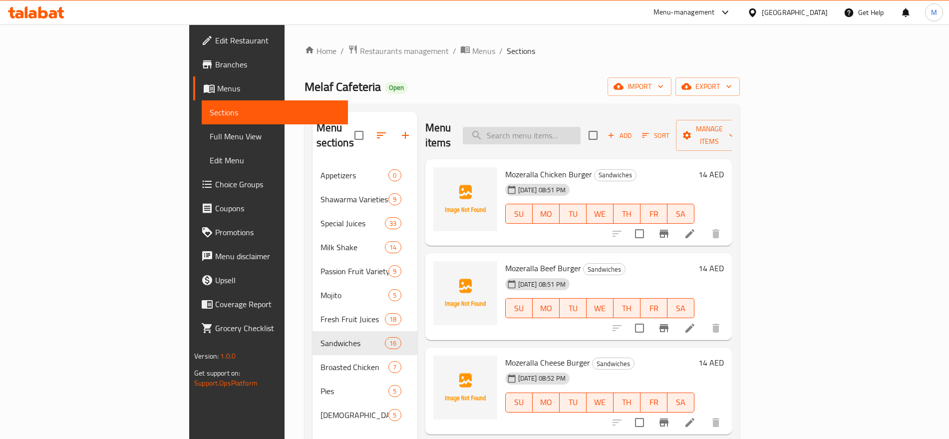
click at [561, 128] on input "search" at bounding box center [522, 135] width 118 height 17
paste input "Fried"
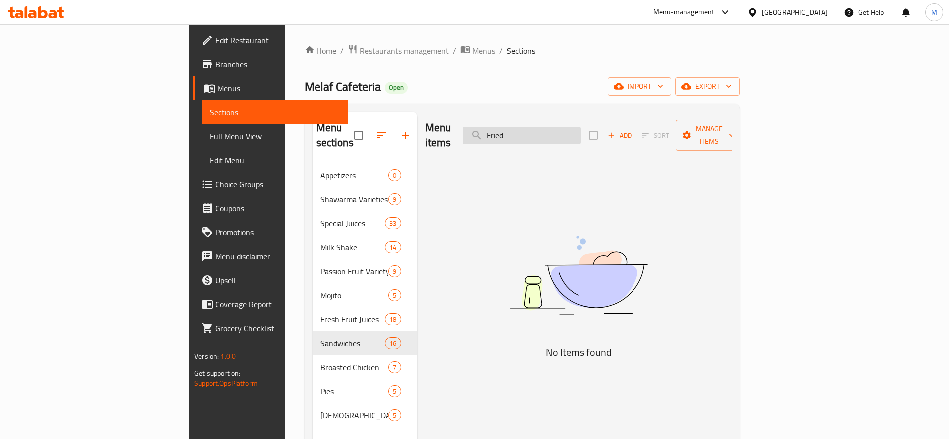
click at [581, 127] on input "Fried" at bounding box center [522, 135] width 118 height 17
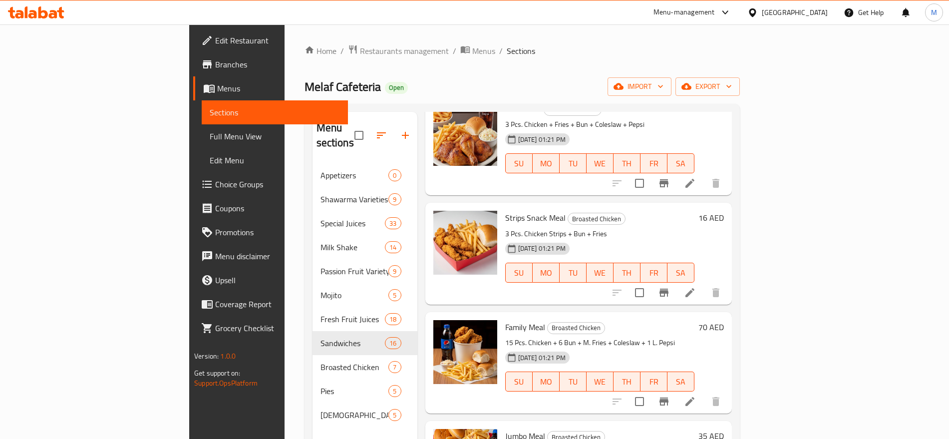
scroll to position [553, 0]
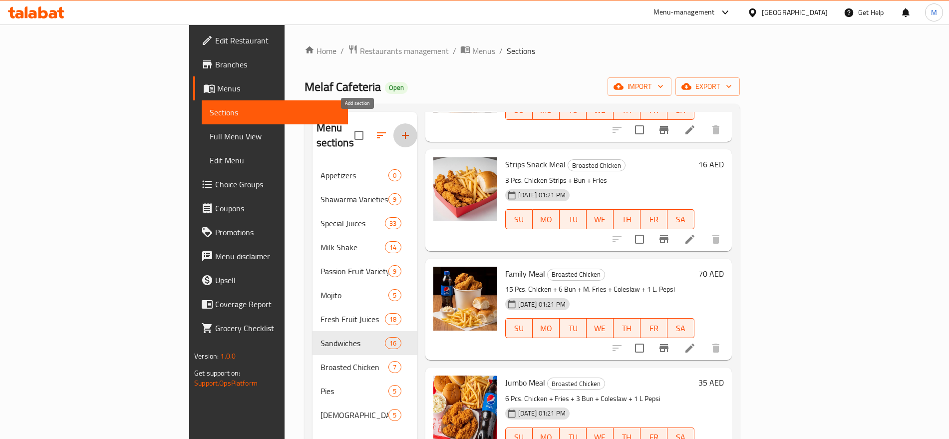
click at [402, 132] on icon "button" at bounding box center [405, 135] width 7 height 7
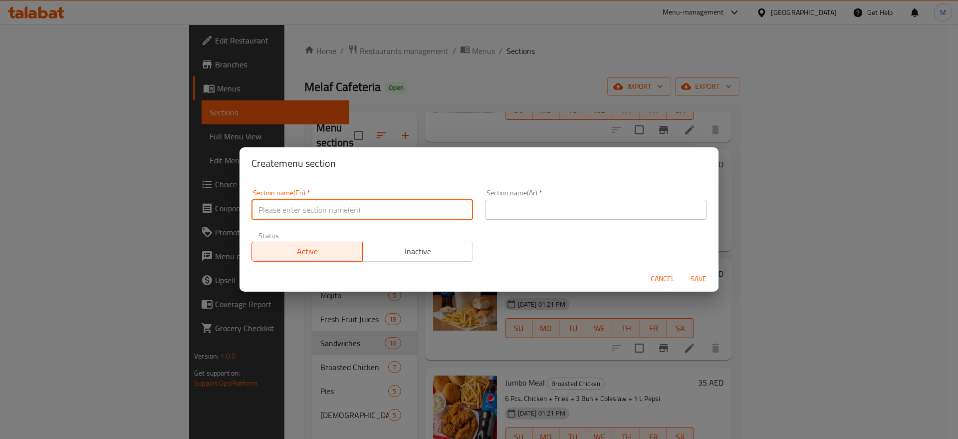
click at [339, 203] on input "text" at bounding box center [363, 210] width 222 height 20
paste input "Fried"
click at [287, 202] on input "Fried Broasted Chicken" at bounding box center [363, 210] width 222 height 20
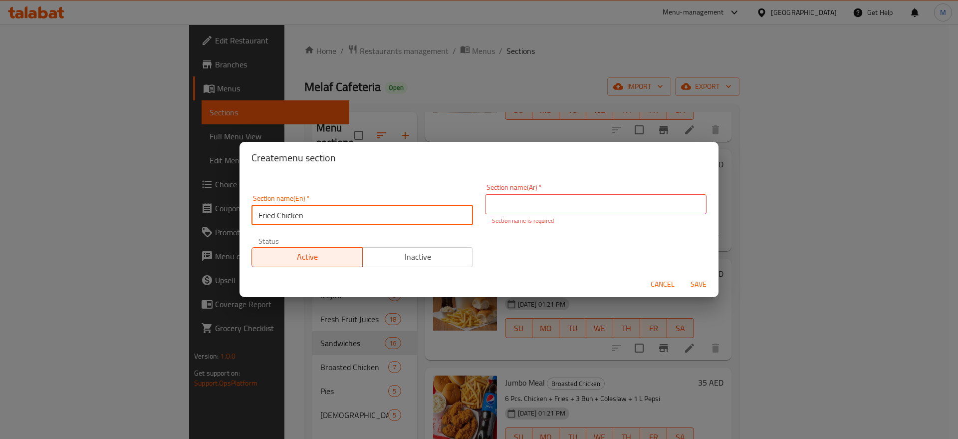
click at [311, 212] on input "Fried Chicken" at bounding box center [363, 215] width 222 height 20
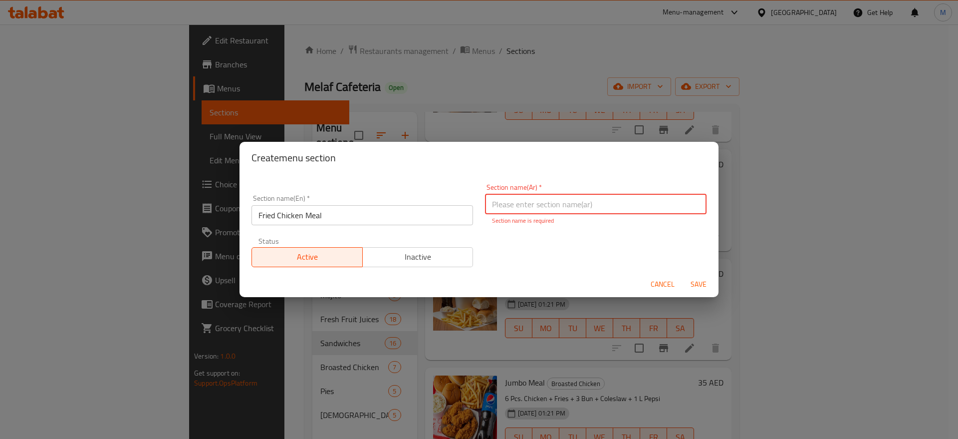
click at [538, 198] on input "text" at bounding box center [596, 204] width 222 height 20
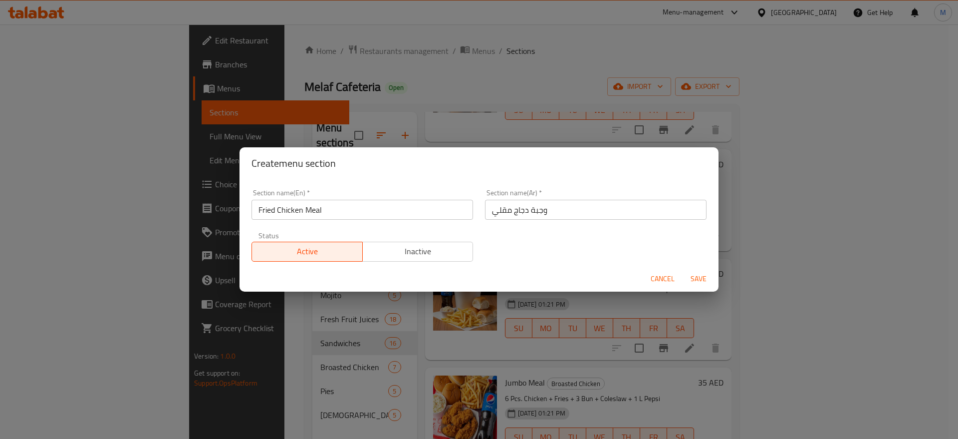
click at [662, 261] on div "Section name(En)   * Fried Chicken Meal Section name(En) * Section name(Ar)   *…" at bounding box center [479, 225] width 467 height 84
click at [690, 282] on span "Save" at bounding box center [699, 279] width 24 height 12
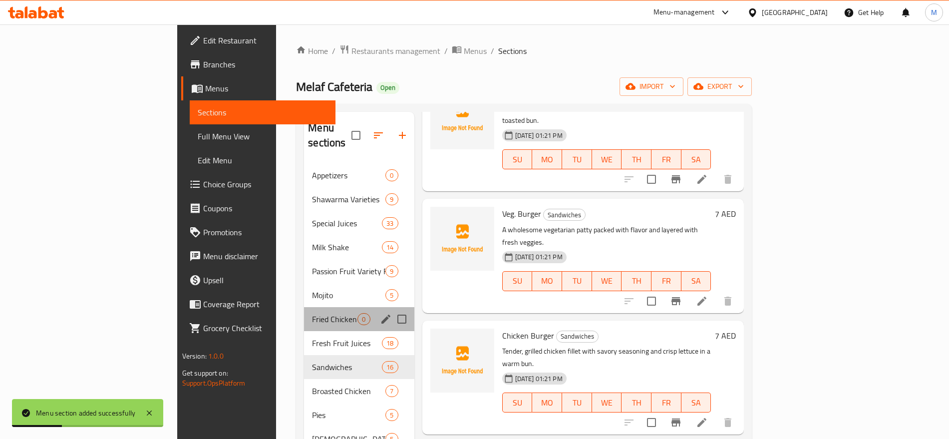
click at [314, 307] on div "Fried Chicken Meal 0" at bounding box center [359, 319] width 110 height 24
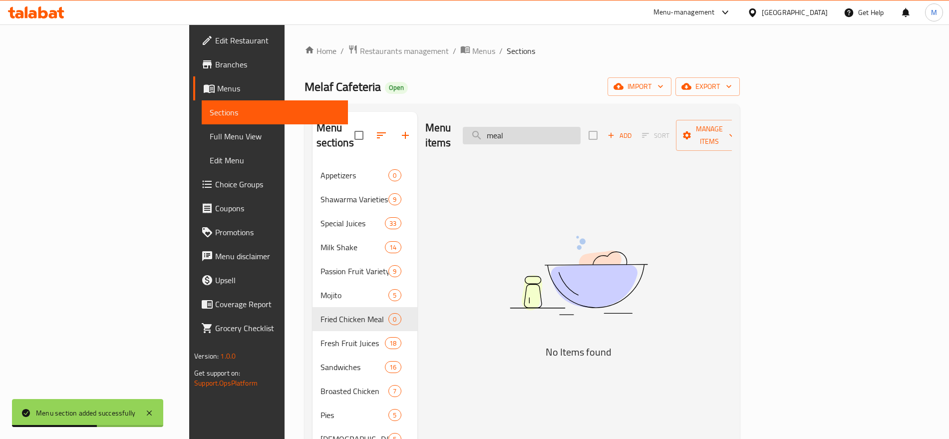
click at [581, 129] on input "meal" at bounding box center [522, 135] width 118 height 17
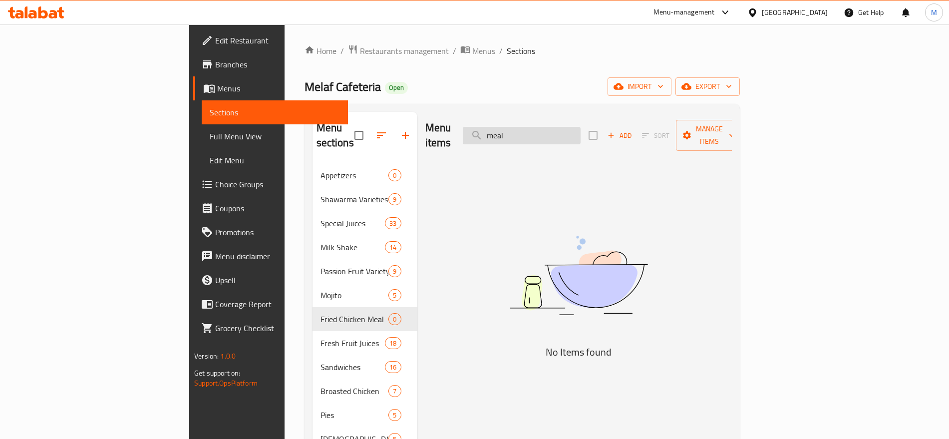
click at [581, 129] on input "meal" at bounding box center [522, 135] width 118 height 17
paste input "meal"
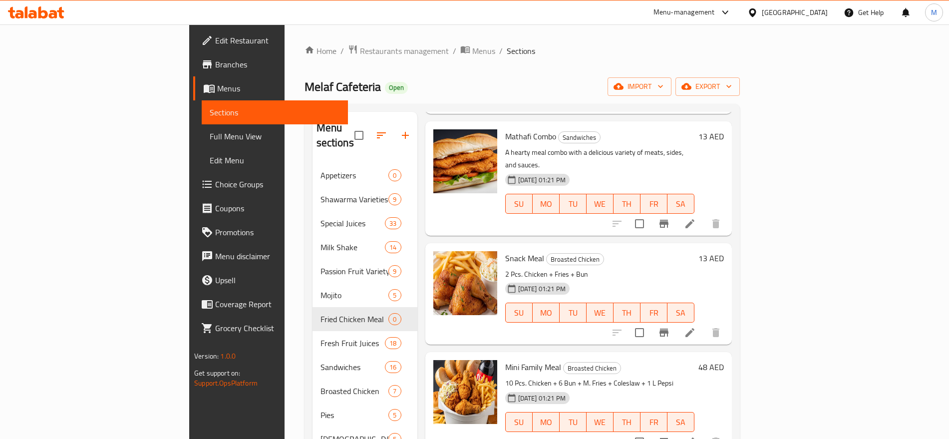
scroll to position [132, 0]
click at [650, 321] on input "checkbox" at bounding box center [639, 331] width 21 height 21
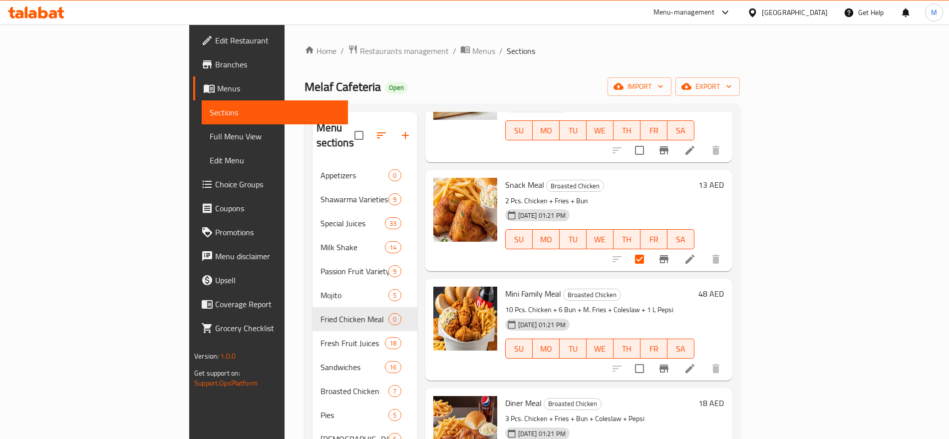
scroll to position [206, 0]
click at [650, 357] on input "checkbox" at bounding box center [639, 367] width 21 height 21
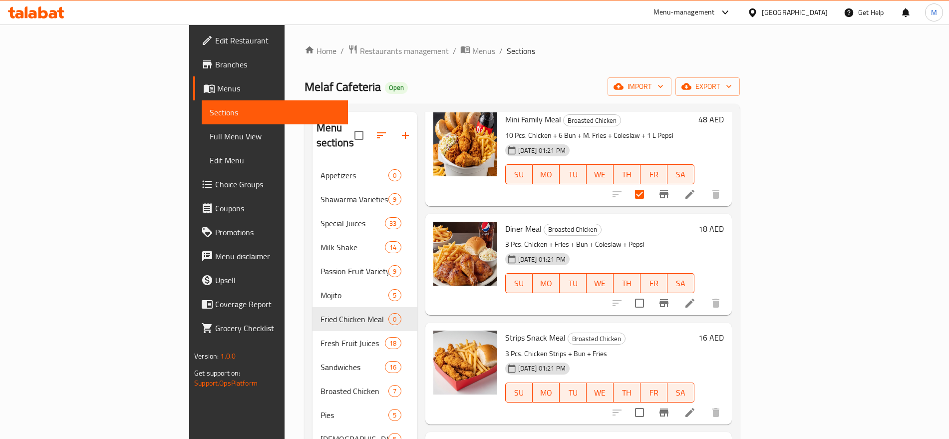
scroll to position [380, 0]
click at [650, 292] on input "checkbox" at bounding box center [639, 302] width 21 height 21
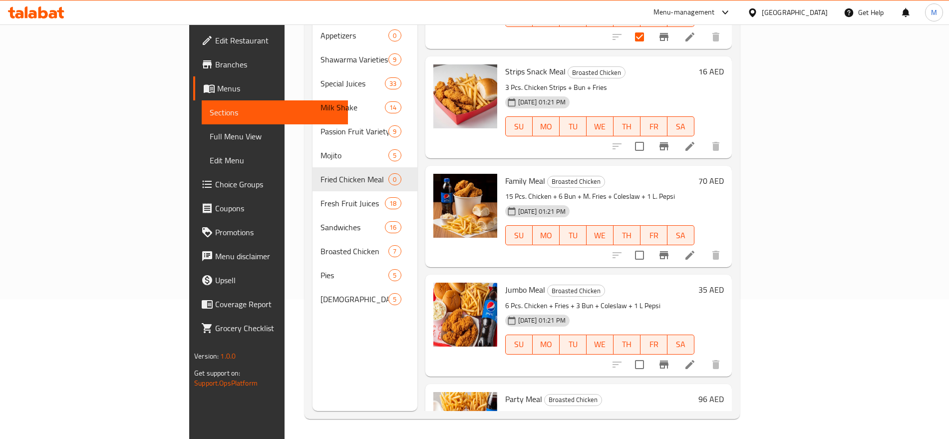
scroll to position [494, 0]
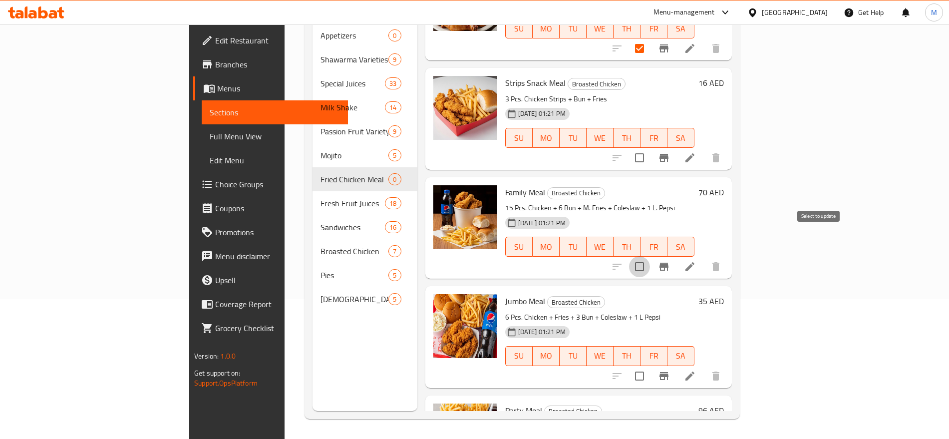
click at [650, 256] on input "checkbox" at bounding box center [639, 266] width 21 height 21
click at [650, 365] on input "checkbox" at bounding box center [639, 375] width 21 height 21
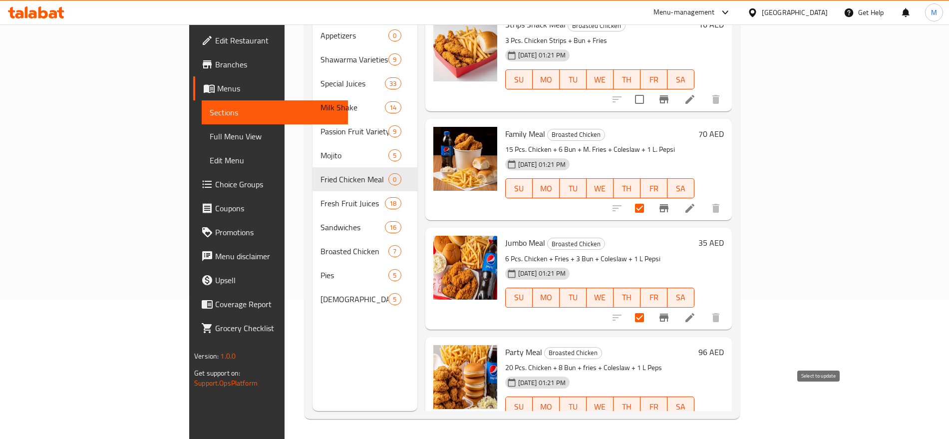
click at [650, 416] on input "checkbox" at bounding box center [639, 426] width 21 height 21
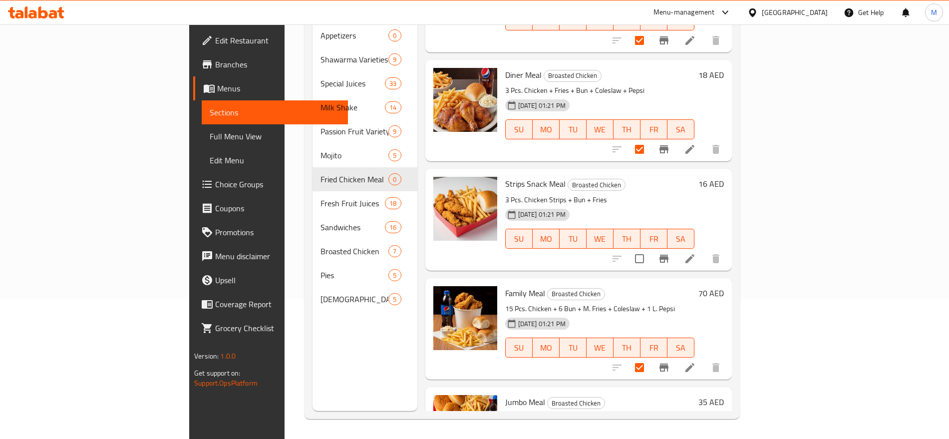
scroll to position [391, 0]
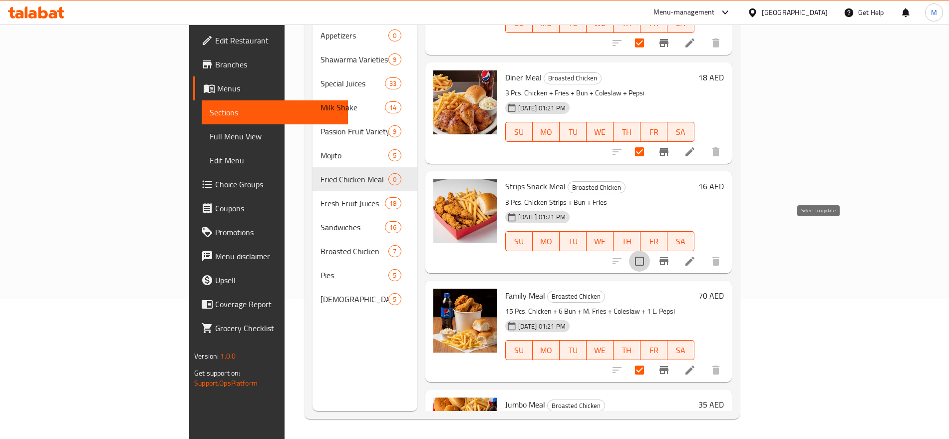
click at [650, 251] on input "checkbox" at bounding box center [639, 261] width 21 height 21
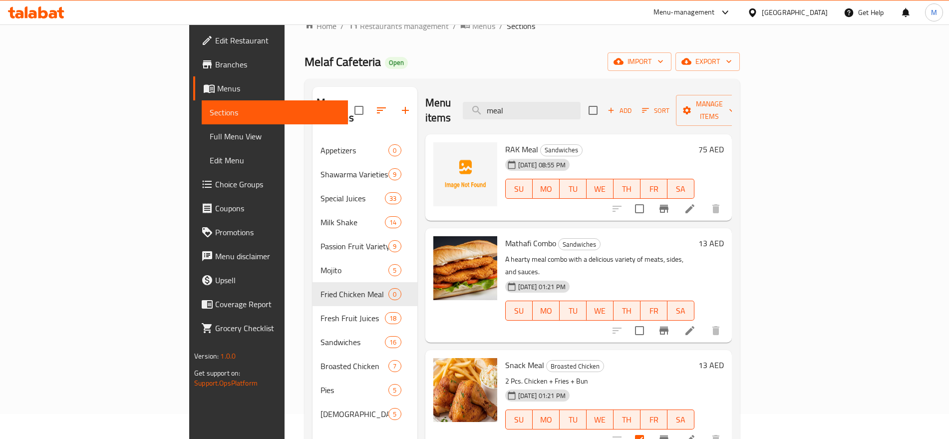
scroll to position [25, 0]
click at [735, 104] on span "Manage items" at bounding box center [709, 109] width 51 height 25
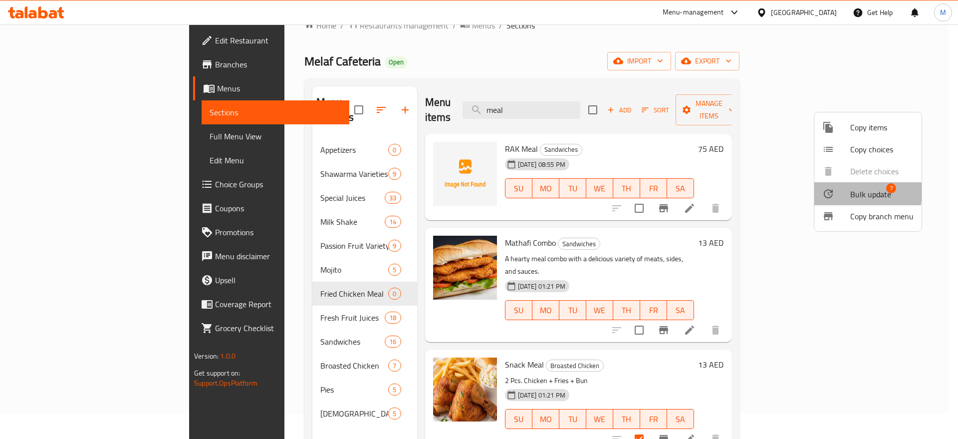
click at [848, 192] on div at bounding box center [837, 194] width 28 height 12
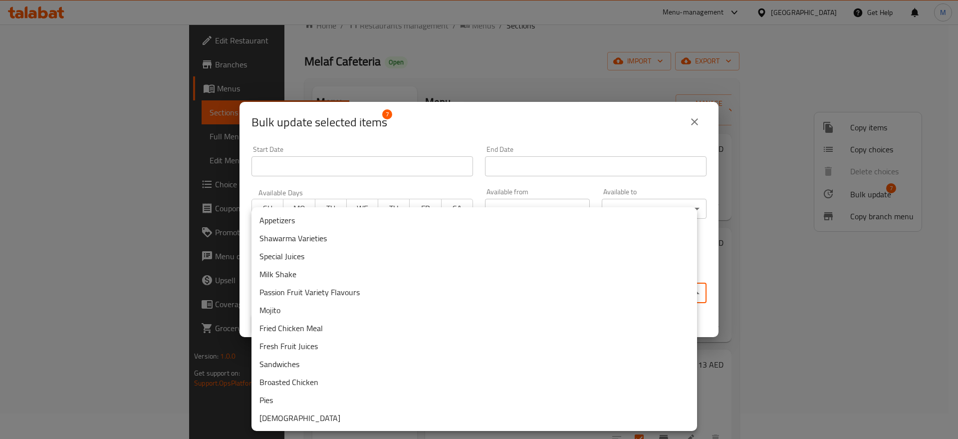
click at [576, 296] on body "​ Menu-management United Arab Emirates Get Help M Edit Restaurant Branches Menu…" at bounding box center [479, 206] width 958 height 414
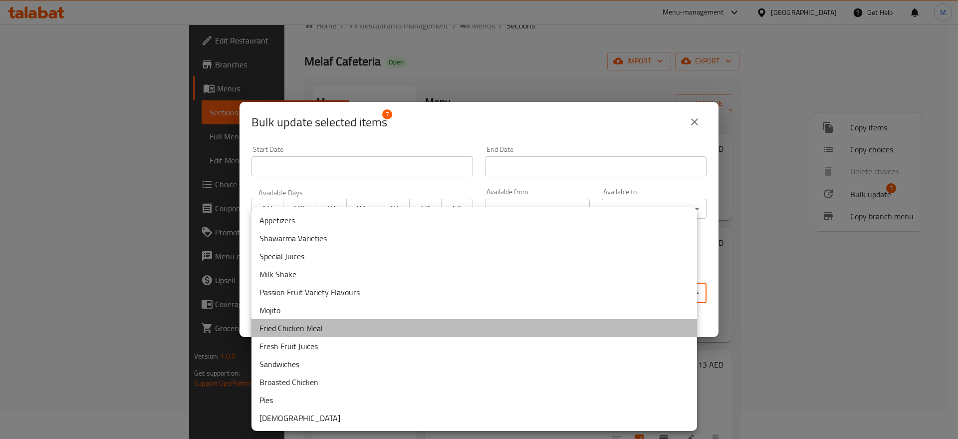
click at [320, 322] on li "Fried Chicken Meal" at bounding box center [475, 328] width 446 height 18
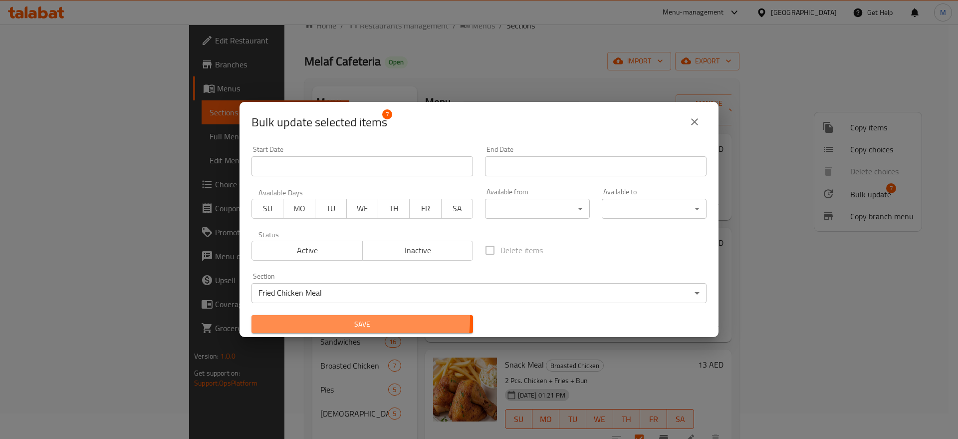
click at [337, 318] on span "Save" at bounding box center [363, 324] width 206 height 12
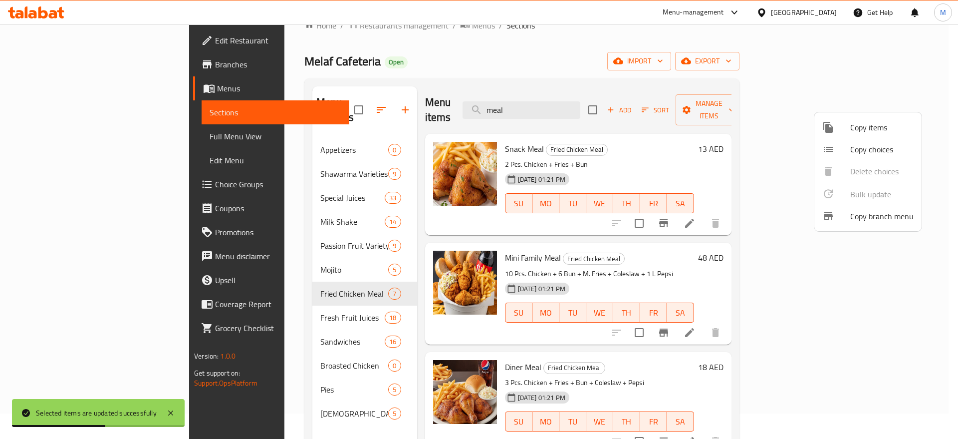
click at [663, 258] on div at bounding box center [479, 219] width 958 height 439
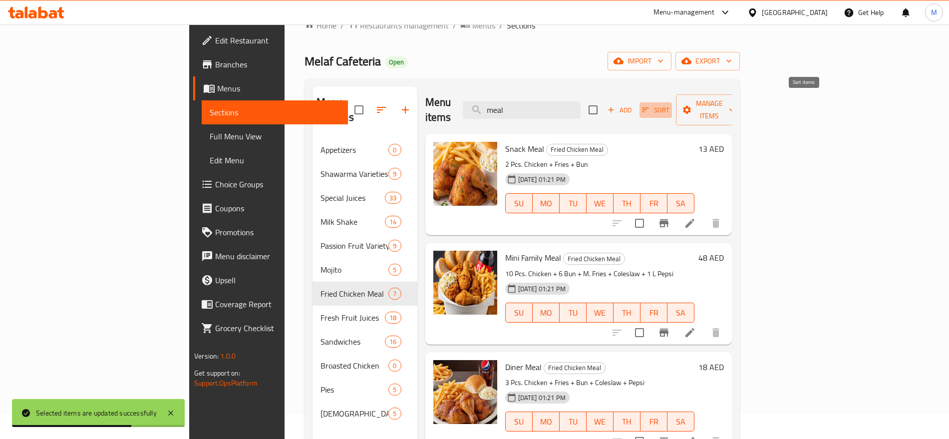
click at [650, 105] on icon "button" at bounding box center [645, 109] width 9 height 9
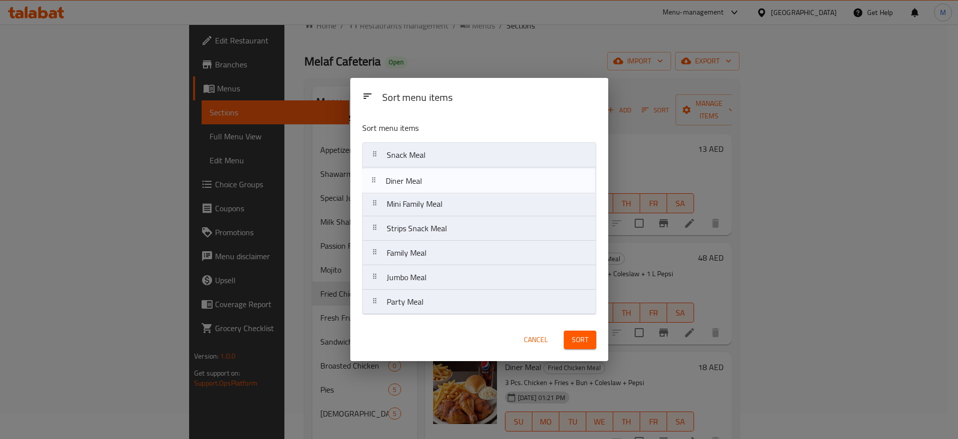
drag, startPoint x: 455, startPoint y: 208, endPoint x: 453, endPoint y: 183, distance: 25.5
click at [453, 183] on nav "Snack Meal Mini Family Meal Diner Meal Strips Snack Meal Family Meal Jumbo Meal…" at bounding box center [479, 228] width 234 height 172
drag, startPoint x: 480, startPoint y: 237, endPoint x: 473, endPoint y: 196, distance: 41.5
click at [473, 196] on nav "Snack Meal Diner Meal Mini Family Meal Strips Snack Meal Family Meal Jumbo Meal…" at bounding box center [479, 228] width 234 height 172
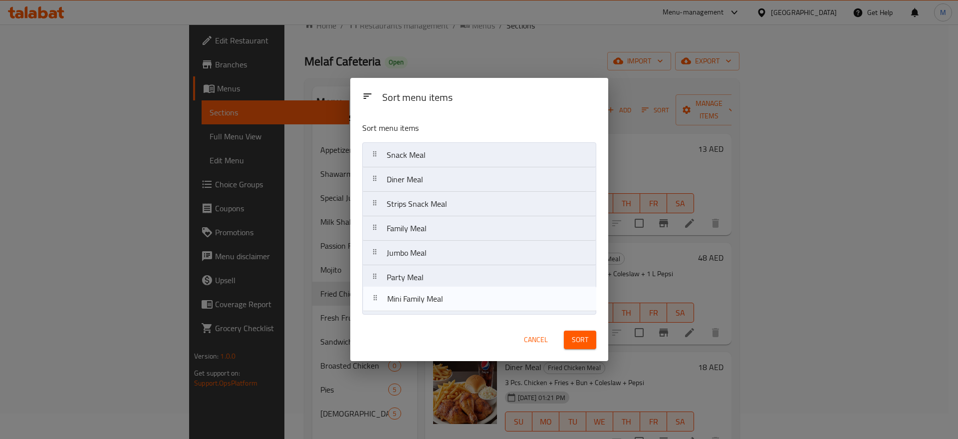
drag, startPoint x: 457, startPoint y: 229, endPoint x: 456, endPoint y: 312, distance: 82.9
click at [456, 312] on nav "Snack Meal Diner Meal Strips Snack Meal Mini Family Meal Family Meal Jumbo Meal…" at bounding box center [479, 228] width 234 height 172
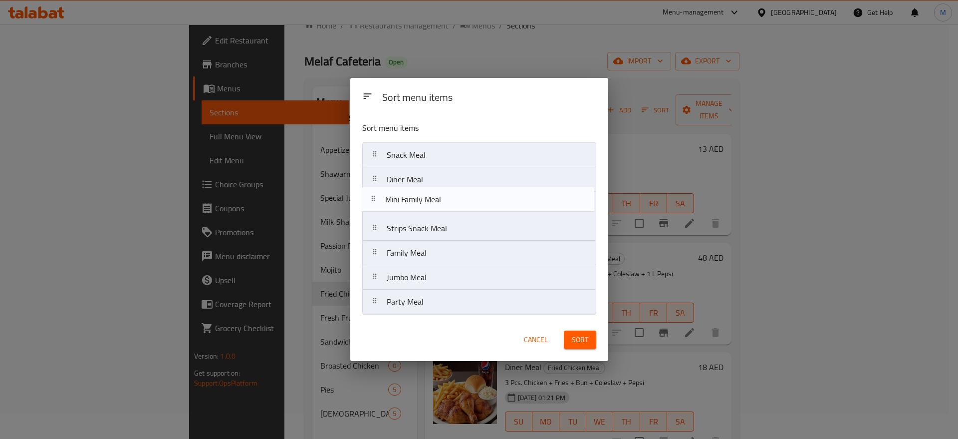
drag, startPoint x: 521, startPoint y: 305, endPoint x: 519, endPoint y: 200, distance: 104.8
click at [519, 200] on nav "Snack Meal Diner Meal Strips Snack Meal Family Meal Jumbo Meal Party Meal Mini …" at bounding box center [479, 228] width 234 height 172
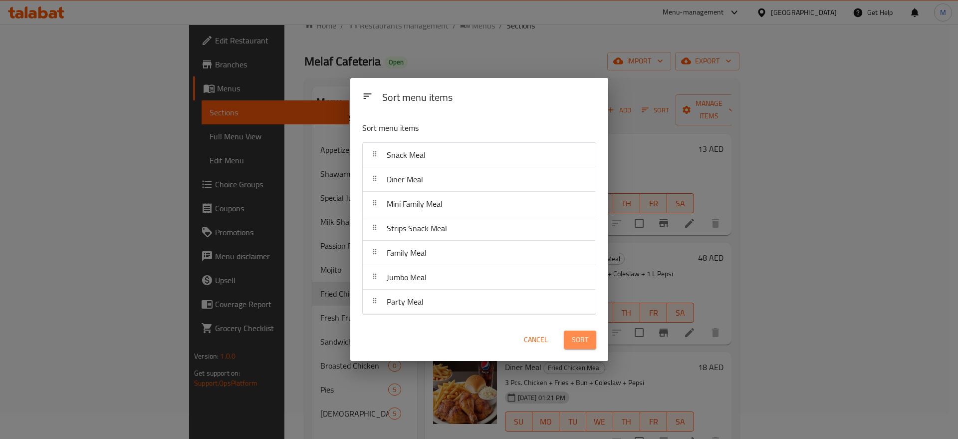
click at [583, 334] on span "Sort" at bounding box center [580, 339] width 16 height 12
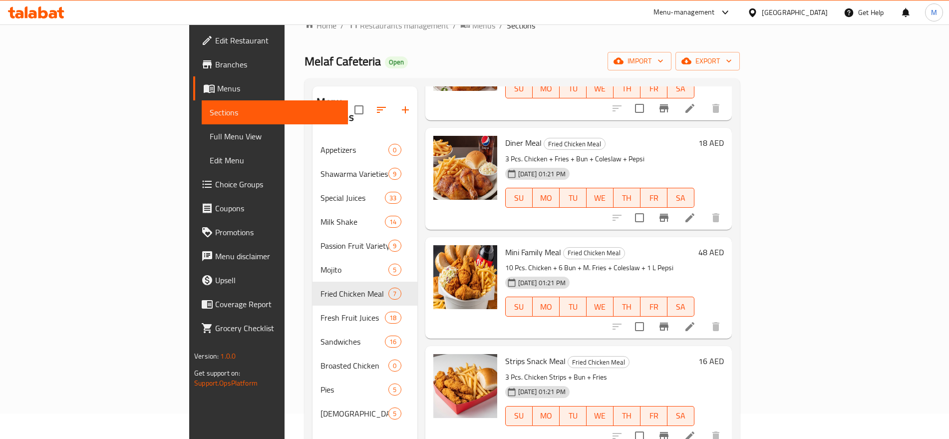
scroll to position [117, 0]
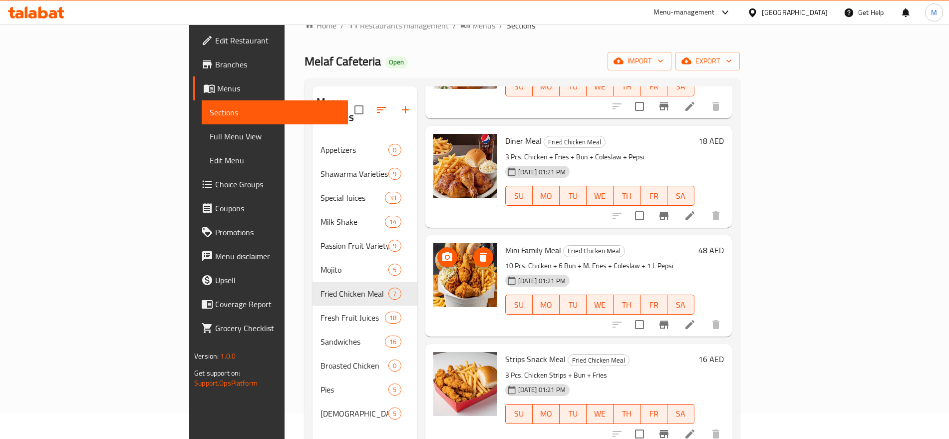
drag, startPoint x: 431, startPoint y: 273, endPoint x: 447, endPoint y: 281, distance: 17.6
click at [447, 281] on img at bounding box center [465, 275] width 64 height 64
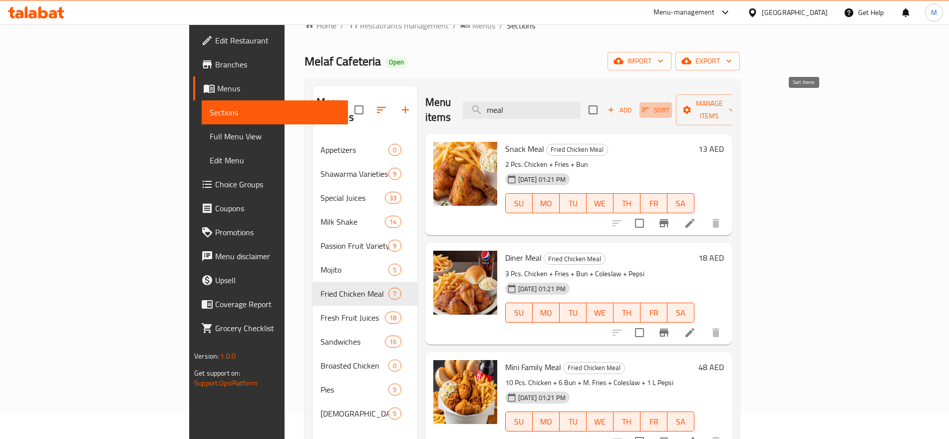
click at [649, 108] on icon "button" at bounding box center [645, 110] width 7 height 4
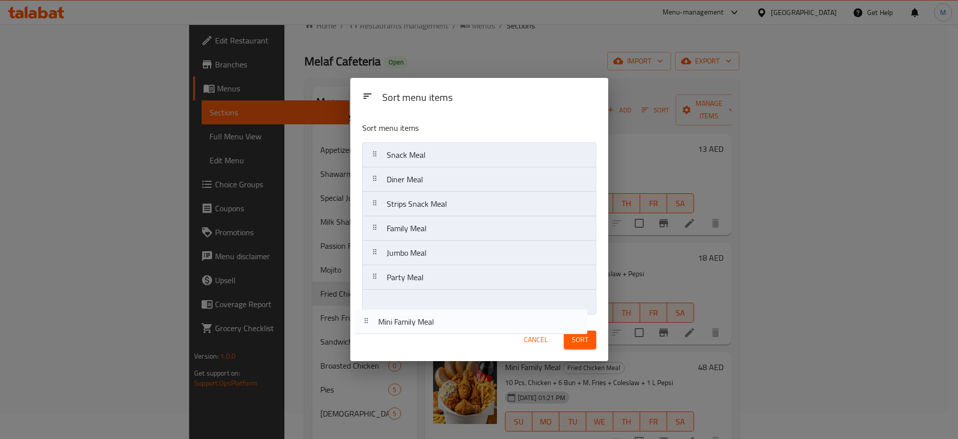
drag, startPoint x: 472, startPoint y: 206, endPoint x: 465, endPoint y: 320, distance: 114.6
click at [465, 320] on div "Sort menu items Sort menu items Snack Meal Diner Meal Mini Family Meal Strips S…" at bounding box center [479, 219] width 258 height 283
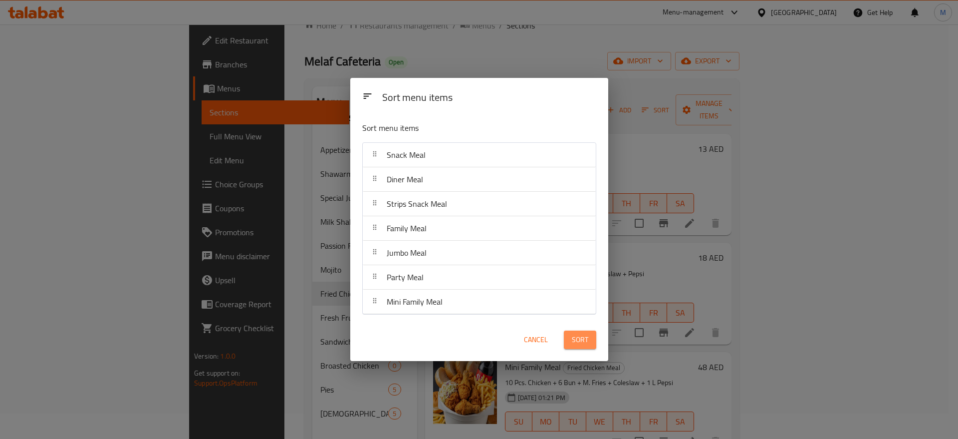
click at [577, 333] on span "Sort" at bounding box center [580, 339] width 16 height 12
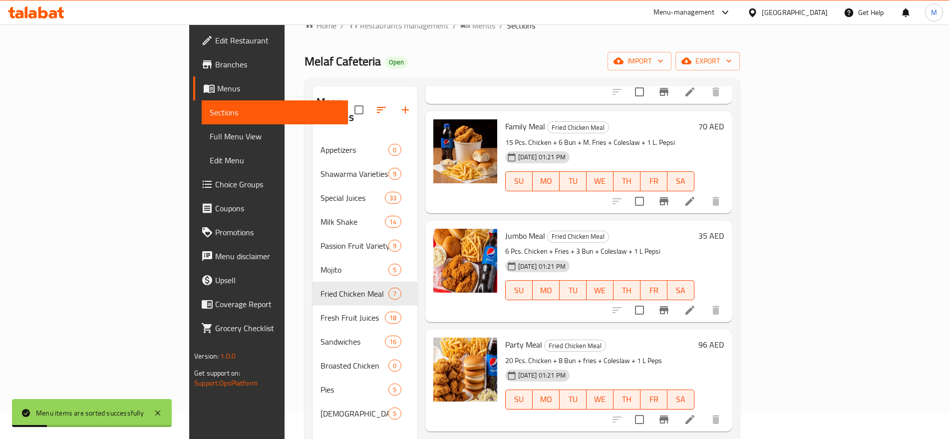
scroll to position [140, 0]
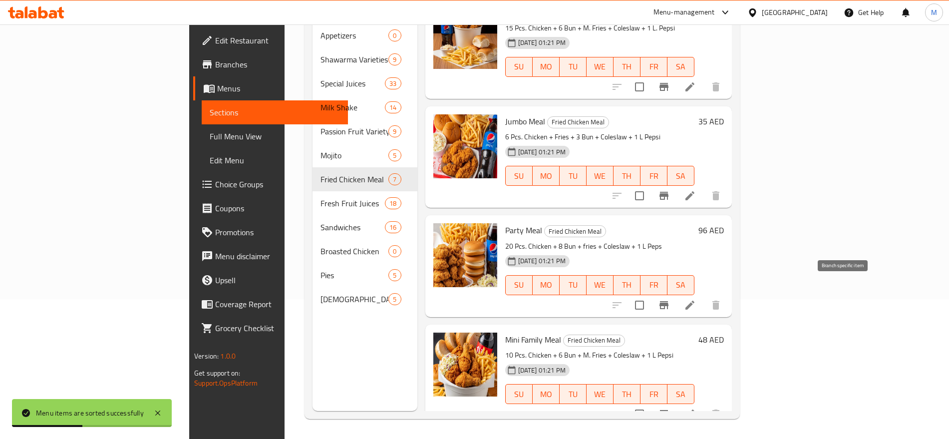
click at [670, 299] on icon "Branch-specific-item" at bounding box center [664, 305] width 12 height 12
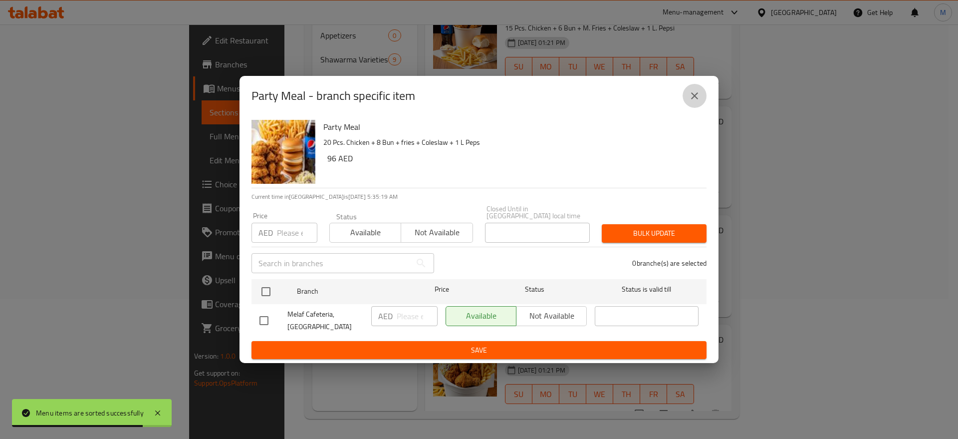
click at [704, 92] on button "close" at bounding box center [695, 96] width 24 height 24
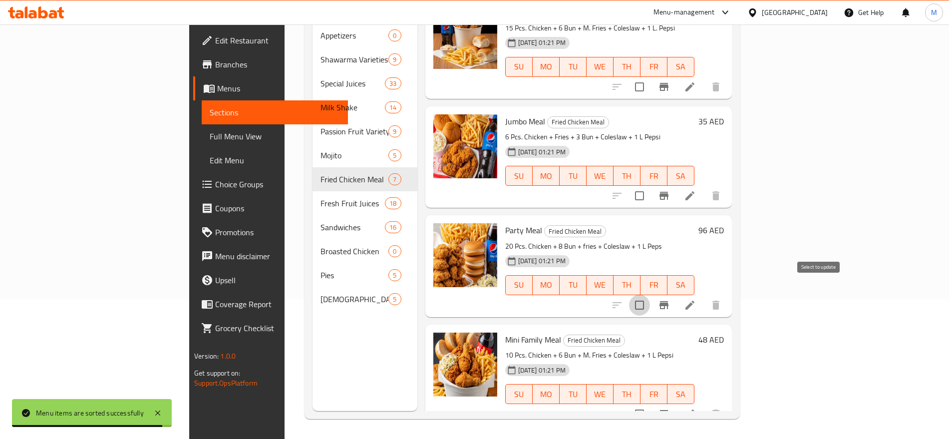
click at [650, 295] on input "checkbox" at bounding box center [639, 305] width 21 height 21
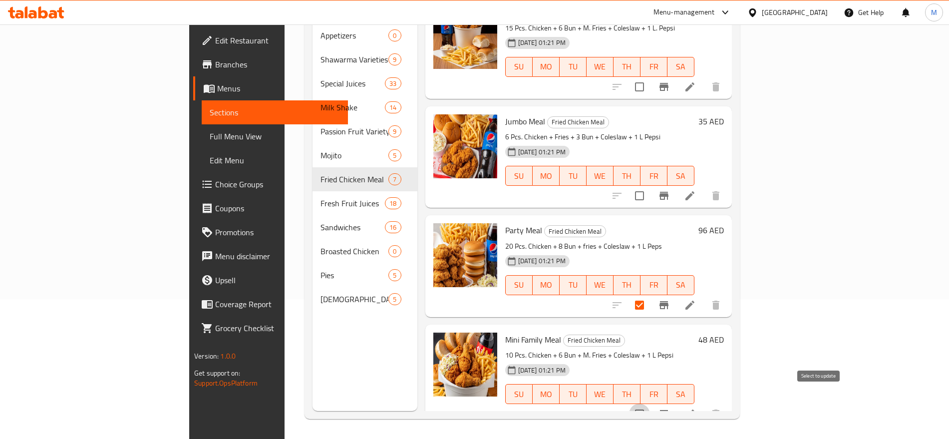
click at [650, 407] on input "checkbox" at bounding box center [639, 413] width 21 height 21
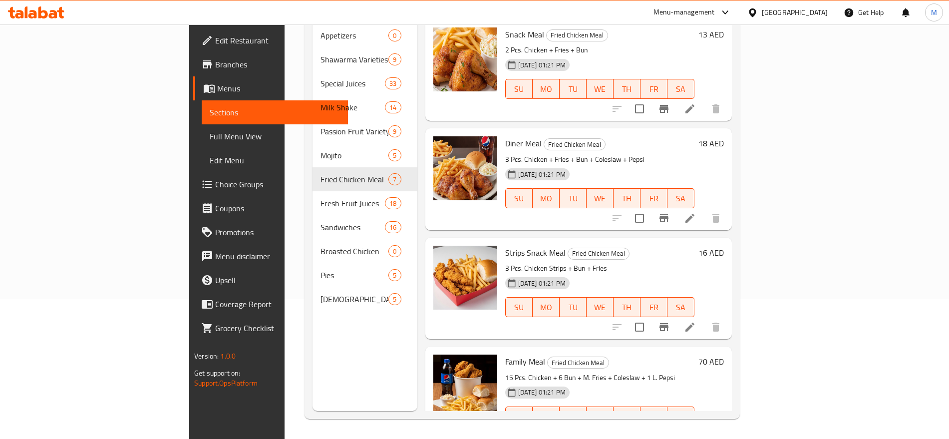
scroll to position [0, 0]
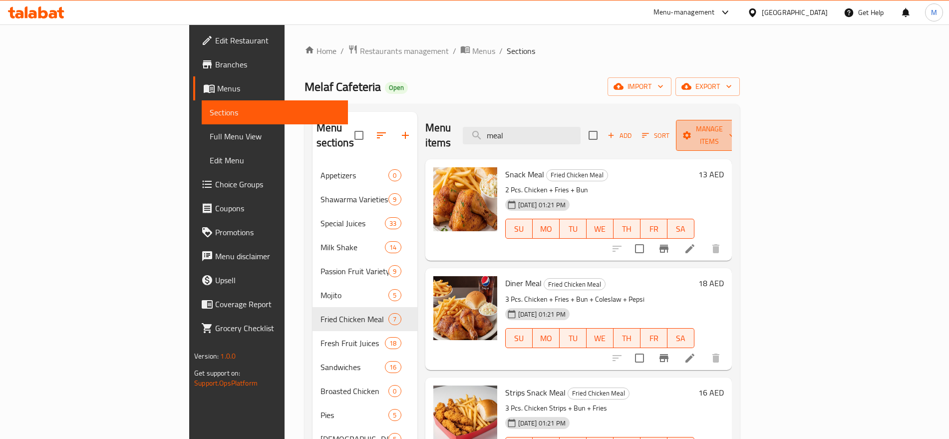
click at [735, 124] on span "Manage items" at bounding box center [709, 135] width 51 height 25
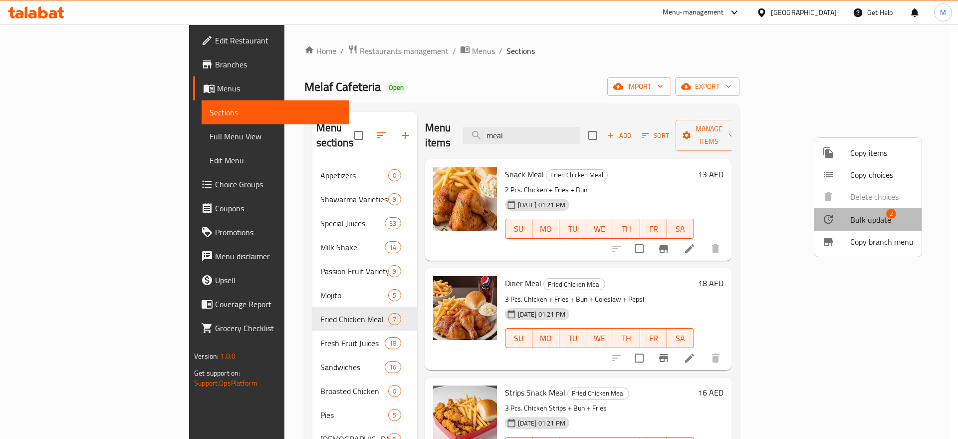
click at [864, 214] on span "Bulk update" at bounding box center [871, 220] width 41 height 12
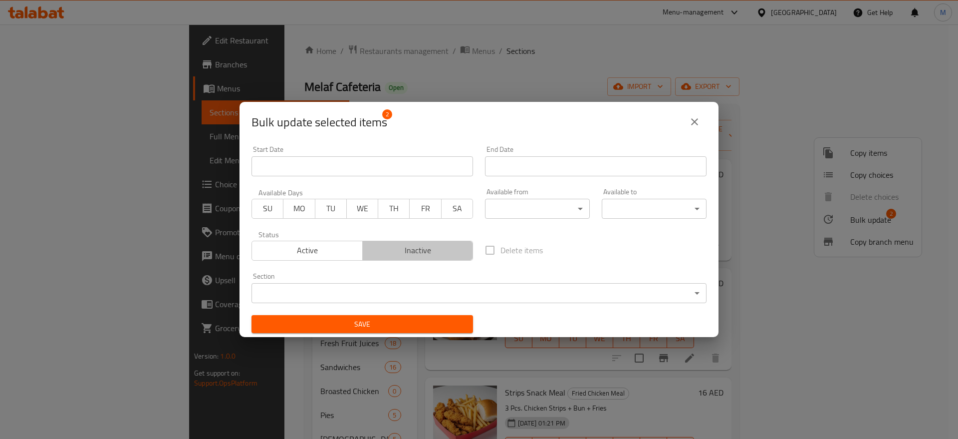
click at [466, 241] on button "Inactive" at bounding box center [417, 251] width 111 height 20
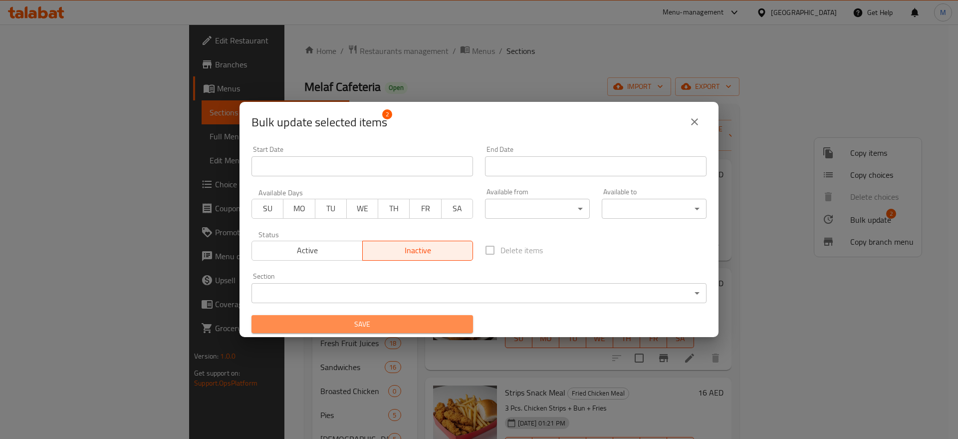
click at [422, 327] on span "Save" at bounding box center [363, 324] width 206 height 12
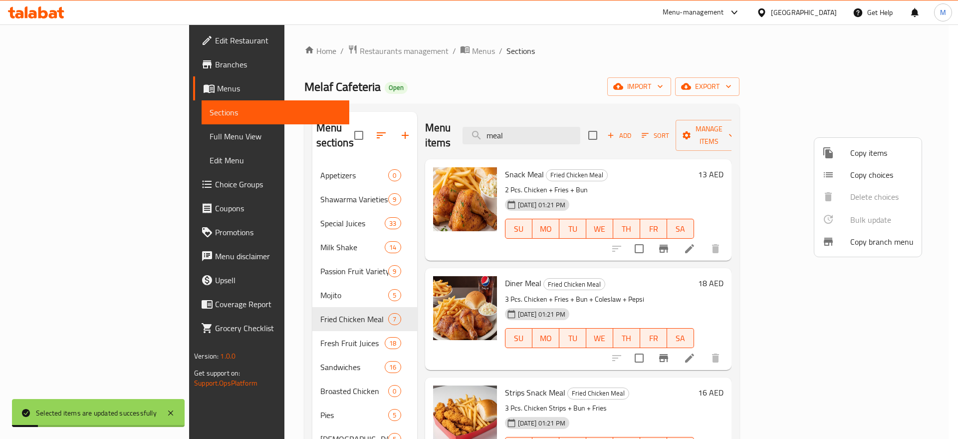
click at [576, 126] on div at bounding box center [479, 219] width 958 height 439
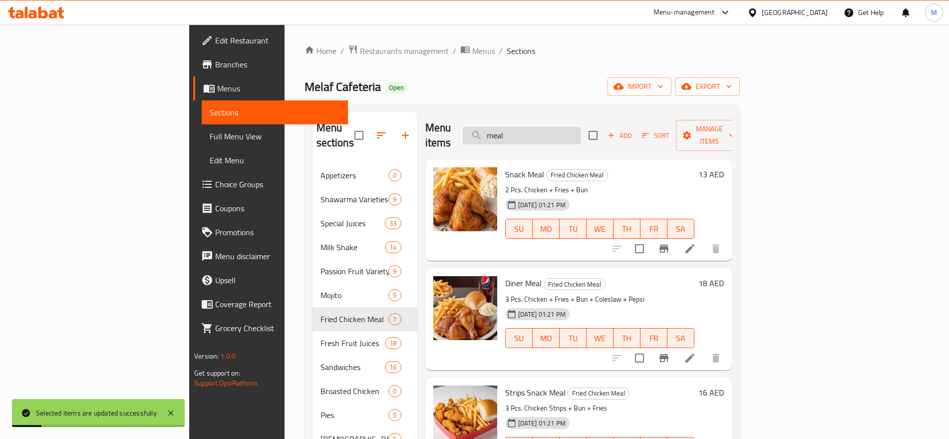
click at [576, 127] on input "meal" at bounding box center [522, 135] width 118 height 17
paste input "meal"
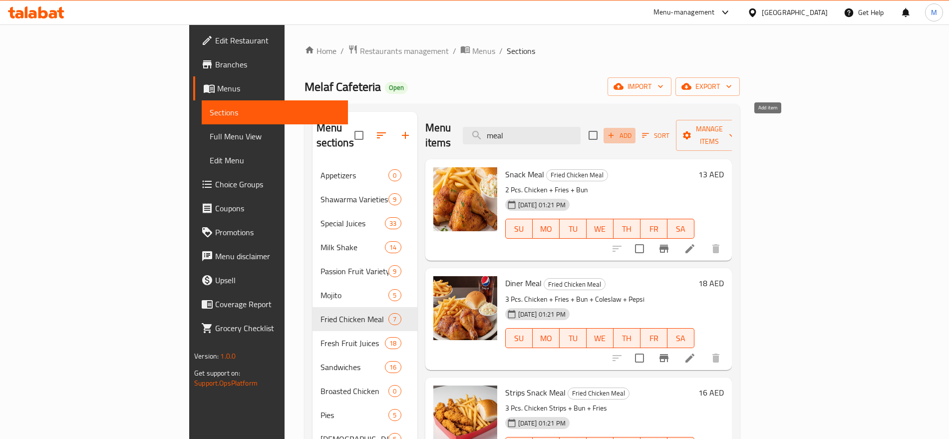
click at [616, 131] on icon "button" at bounding box center [611, 135] width 9 height 9
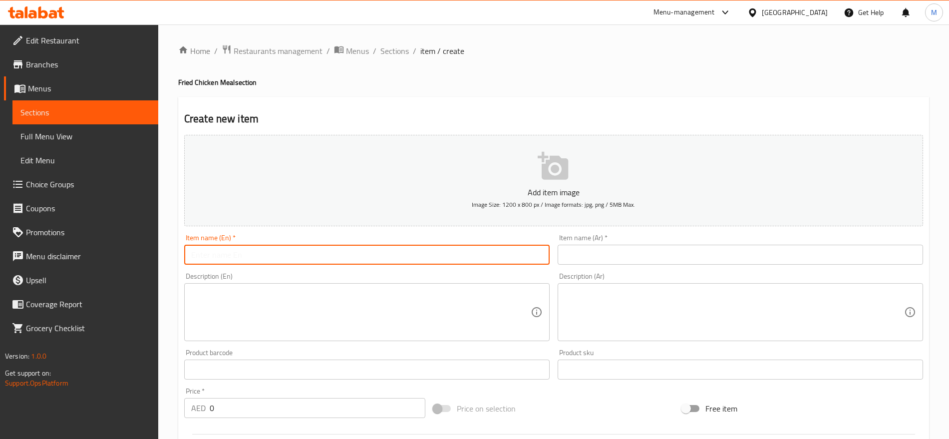
click at [343, 248] on input "text" at bounding box center [366, 255] width 365 height 20
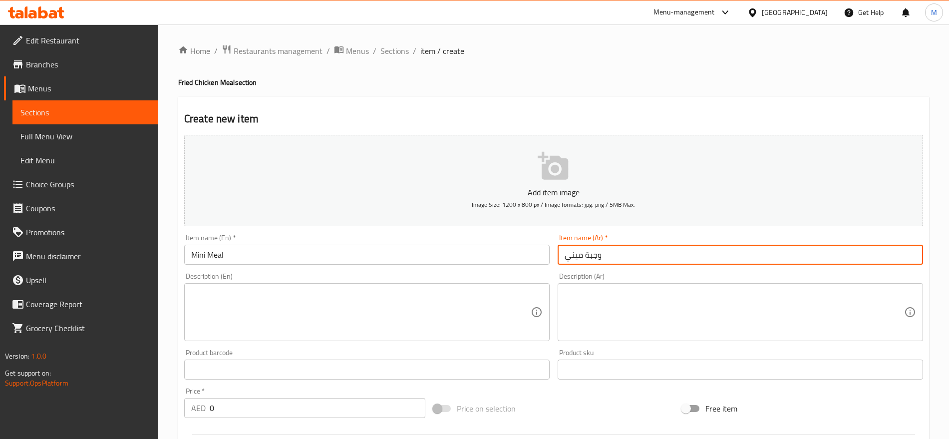
click at [337, 299] on textarea at bounding box center [360, 312] width 339 height 47
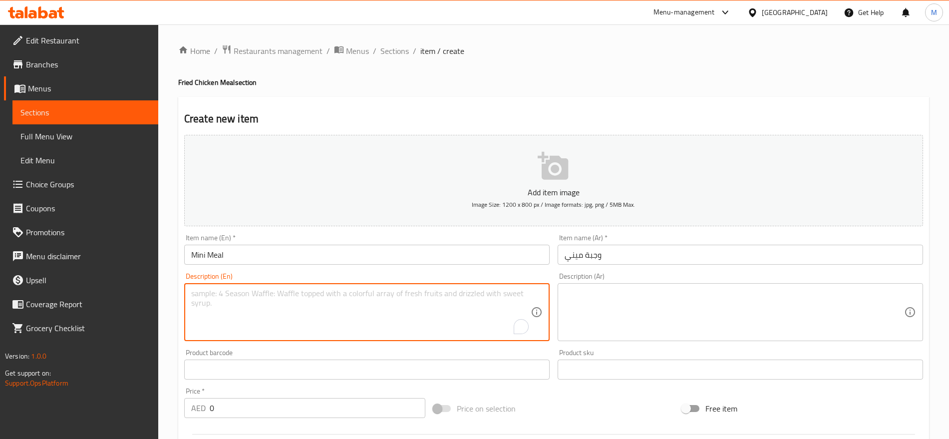
paste textarea "3 Pc. Chicken+Fries+Bun+"
click at [295, 295] on textarea "3 Pc. Chicken+Fries+Bun+" at bounding box center [360, 312] width 339 height 47
paste textarea "Coleslaw+Pepsi"
click at [310, 293] on textarea "3 Pc. Chicken+Fries+Bun+ Coleslaw+Pepsi" at bounding box center [360, 312] width 339 height 47
click at [317, 293] on textarea "3 Pc. Chicken+Fries+Bun+ Coleslaw +Pepsi" at bounding box center [360, 312] width 339 height 47
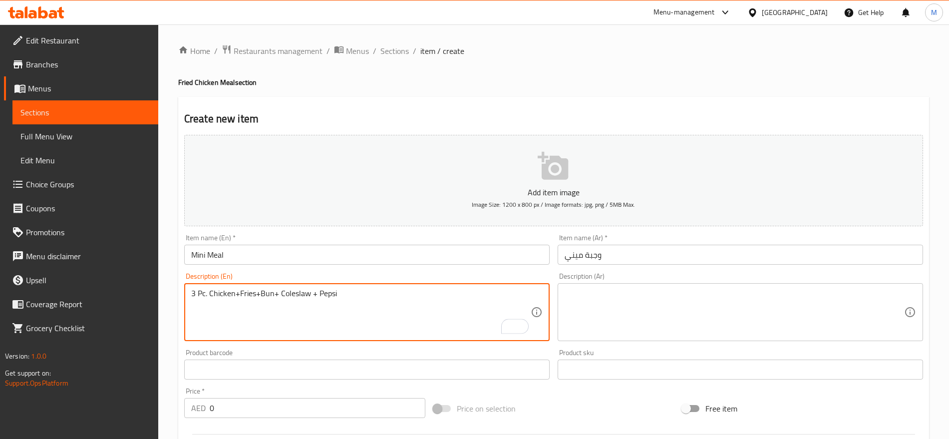
click at [258, 294] on textarea "3 Pc. Chicken+Fries+Bun+ Coleslaw + Pepsi" at bounding box center [360, 312] width 339 height 47
click at [275, 294] on textarea "3 Pc. Chicken+Fries+ Bun+ Coleslaw + Pepsi" at bounding box center [360, 312] width 339 height 47
click at [255, 294] on textarea "3 Pc. Chicken+Fries+ Bun + Coleslaw + Pepsi" at bounding box center [360, 312] width 339 height 47
click at [236, 292] on textarea "3 Pc. Chicken+Fries + Bun + Coleslaw + Pepsi" at bounding box center [360, 312] width 339 height 47
click at [242, 296] on textarea "3 Pc. Chicken +Fries + Bun + Coleslaw + Pepsi" at bounding box center [360, 312] width 339 height 47
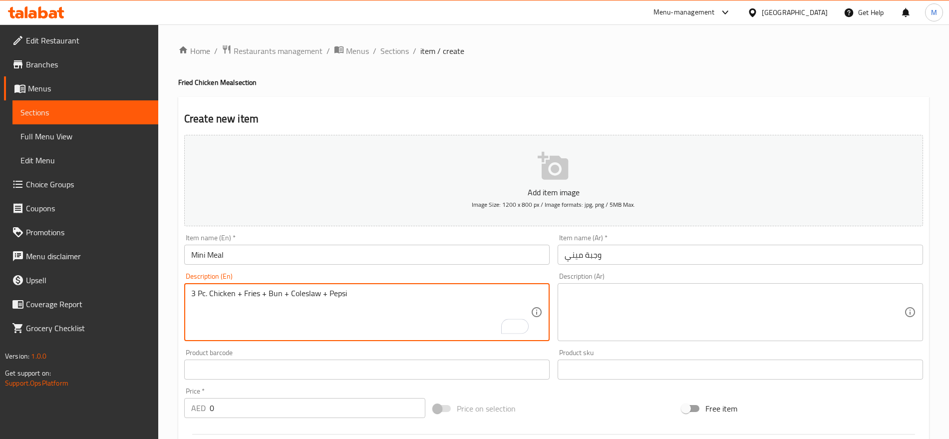
click at [267, 294] on textarea "3 Pc. Chicken + Fries + Bun + Coleslaw + Pepsi" at bounding box center [360, 312] width 339 height 47
type textarea "3 pc. chicken + fries + bun + coleslaw + pepsi"
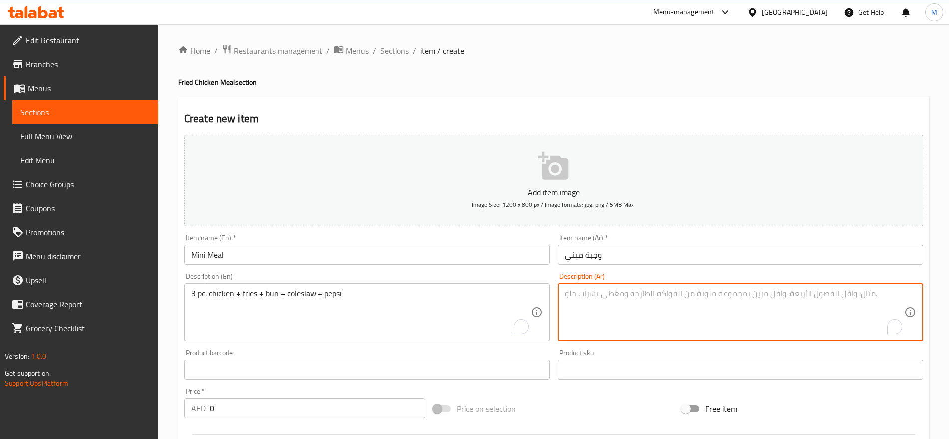
click at [829, 294] on textarea "To enrich screen reader interactions, please activate Accessibility in Grammarl…" at bounding box center [734, 312] width 339 height 47
paste textarea "3 قطع دجاج + بطاطس مقلية + خبز + سلطة كول سلو + بيبسي"
type textarea "3 قطع دجاج + بطاطس مقلية + خبز + سلطة كول سلو + بيبسي"
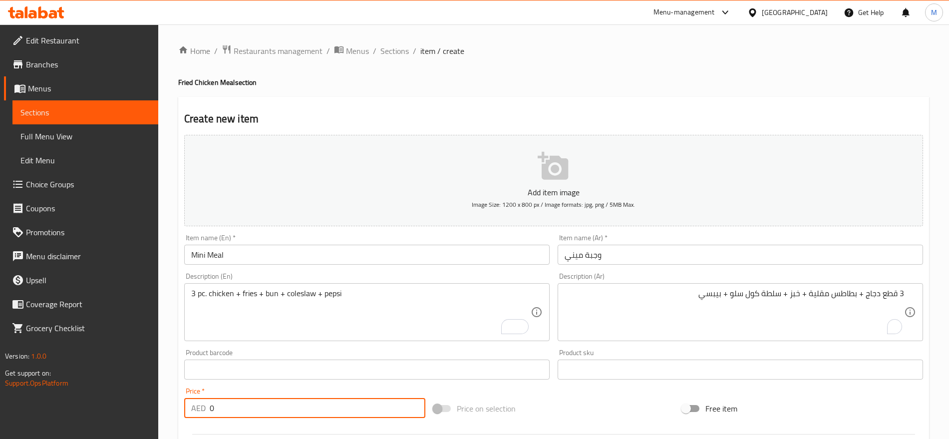
click at [309, 412] on input "0" at bounding box center [318, 408] width 216 height 20
type input "20"
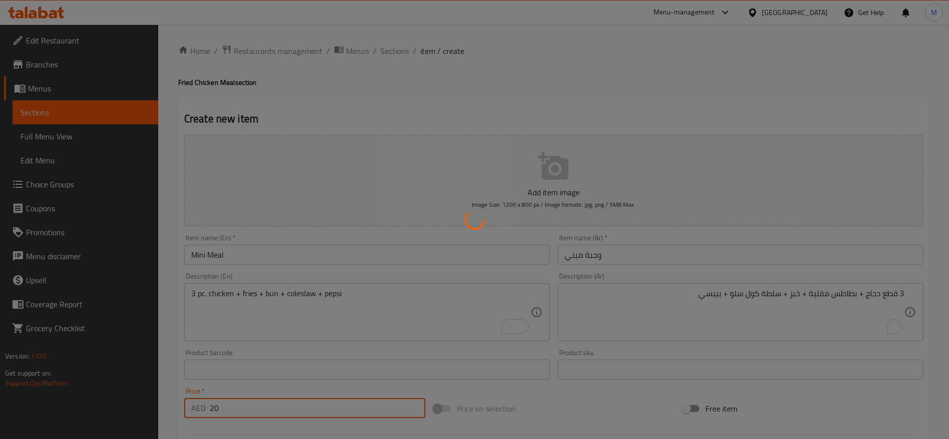
type input "0"
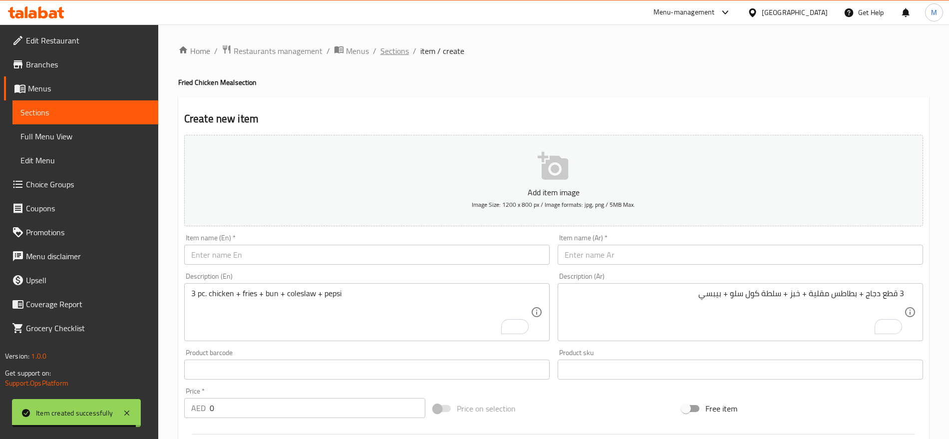
click at [389, 55] on span "Sections" at bounding box center [394, 51] width 28 height 12
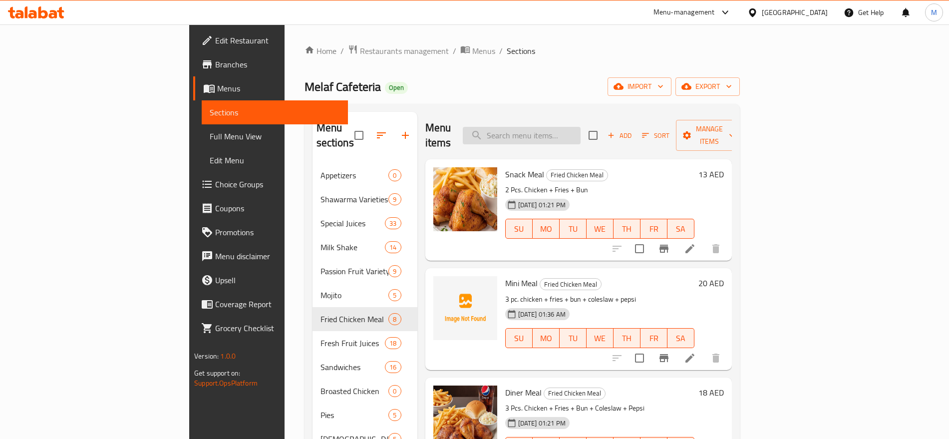
click at [562, 127] on input "search" at bounding box center [522, 135] width 118 height 17
paste input "SHRIMPS"
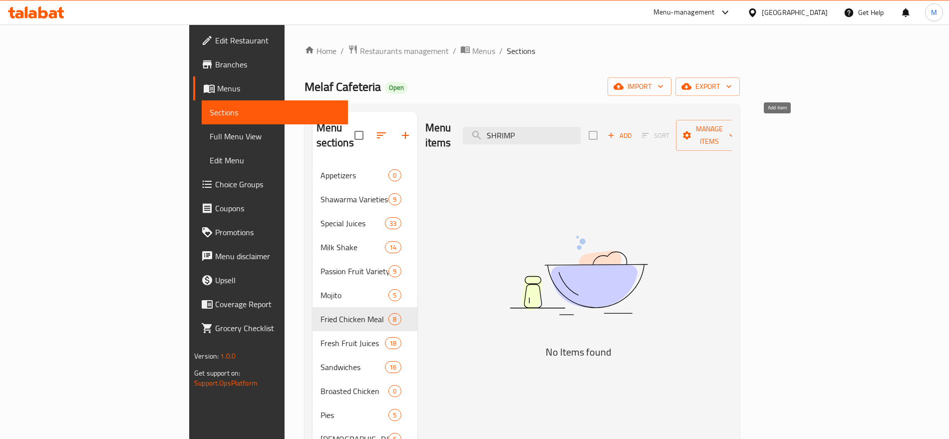
type input "SHRIMP"
click at [633, 130] on span "Add" at bounding box center [619, 135] width 27 height 11
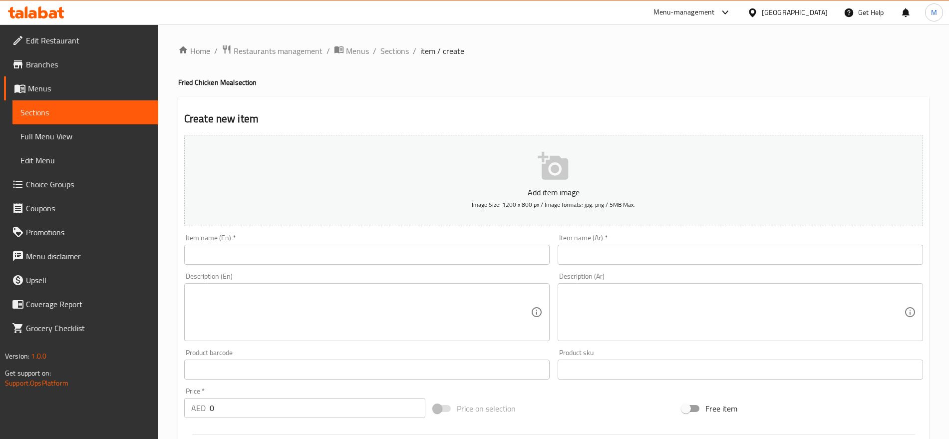
paste input "روبيان"
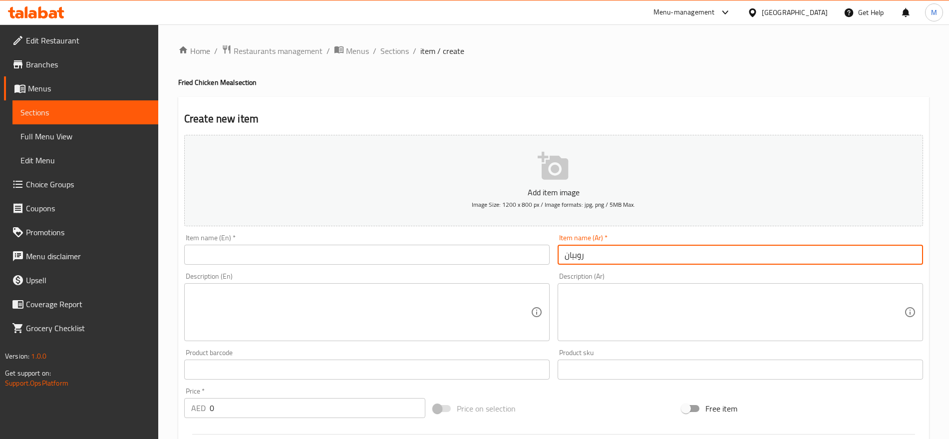
click at [809, 251] on input "روبيان" at bounding box center [740, 255] width 365 height 20
type input "روبيان فرايد"
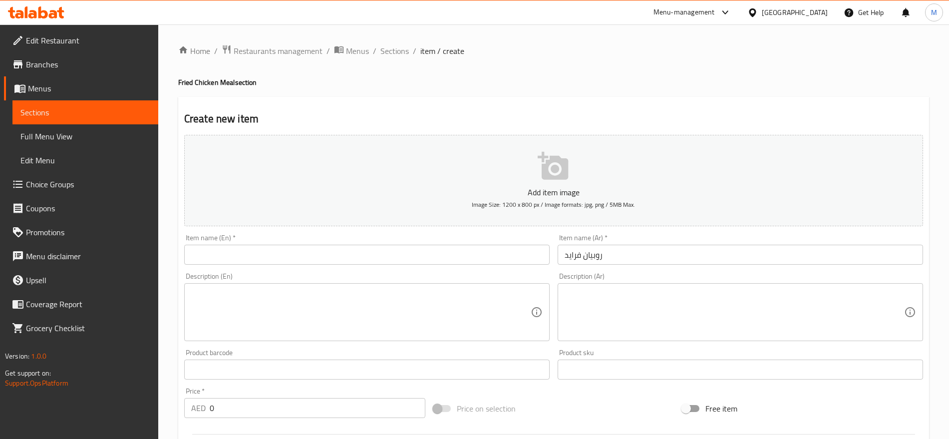
click at [187, 83] on h4 "Fried Chicken Meal section" at bounding box center [553, 82] width 751 height 10
copy h4 "Fried"
drag, startPoint x: 223, startPoint y: 271, endPoint x: 228, endPoint y: 250, distance: 21.1
click at [228, 250] on div "Add item image Image Size: 1200 x 800 px / Image formats: jpg, png / 5MB Max. I…" at bounding box center [553, 346] width 747 height 430
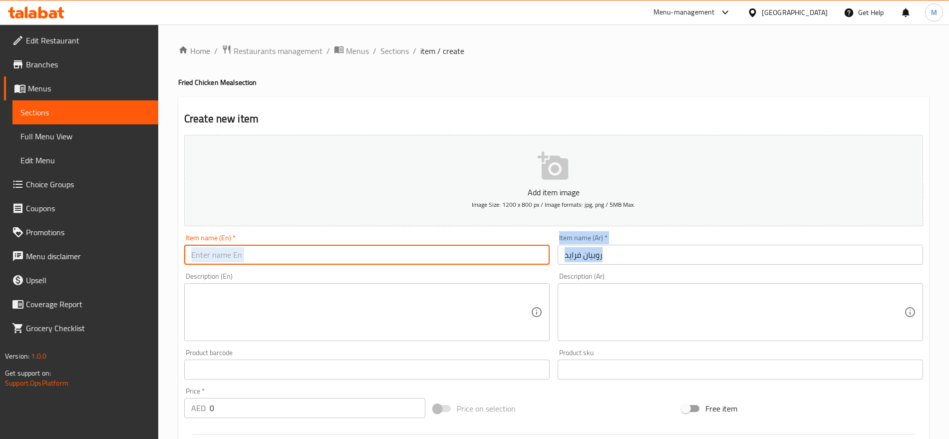
click at [228, 250] on input "text" at bounding box center [366, 255] width 365 height 20
paste input "Fried"
paste input "SHRIMPS"
type input "Fried SHRIMPS"
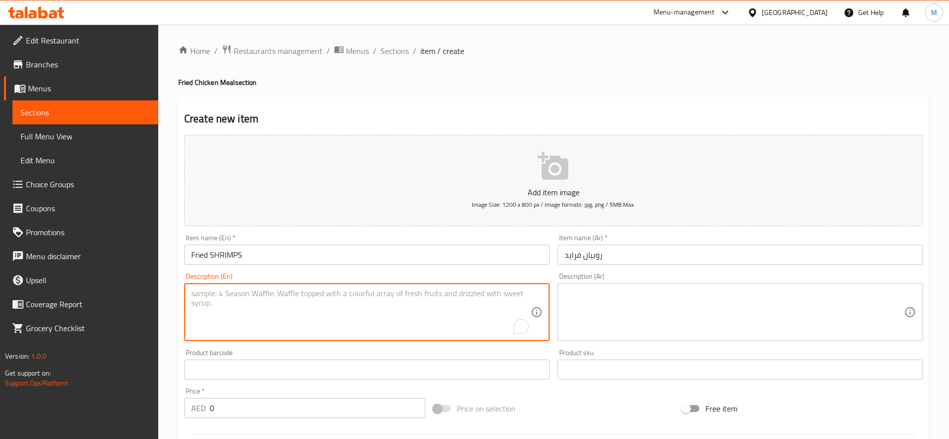
click at [394, 312] on textarea "To enrich screen reader interactions, please activate Accessibility in Grammarl…" at bounding box center [360, 312] width 339 height 47
paste textarea "10 Pc. Shrimps+Fries+Bun+"
click at [327, 299] on textarea "10 Pc. Shrimps+Fries+Bun+" at bounding box center [360, 312] width 339 height 47
click at [302, 293] on textarea "10 Pc. Shrimps+Fries+Bun+" at bounding box center [360, 312] width 339 height 47
paste textarea "Coleslaw+Pepsi"
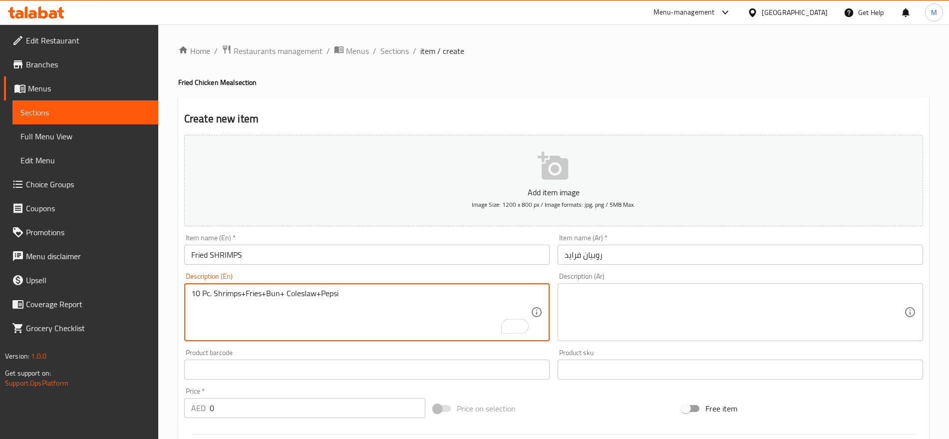
click at [263, 294] on textarea "10 Pc. Shrimps+Fries+Bun+ Coleslaw+Pepsi" at bounding box center [360, 312] width 339 height 47
click at [270, 293] on textarea "10 Pc. Shrimps+Fries +Bun+ Coleslaw+Pepsi" at bounding box center [360, 312] width 339 height 47
click at [284, 294] on textarea "10 Pc. Shrimps+Fries + Bun+ Coleslaw+Pepsi" at bounding box center [360, 312] width 339 height 47
click at [325, 294] on textarea "10 Pc. Shrimps+Fries + Bun + Coleslaw+Pepsi" at bounding box center [360, 312] width 339 height 47
click at [319, 293] on textarea "10 Pc. Shrimps+Fries + Bun + Coleslaw+ Pepsi" at bounding box center [360, 312] width 339 height 47
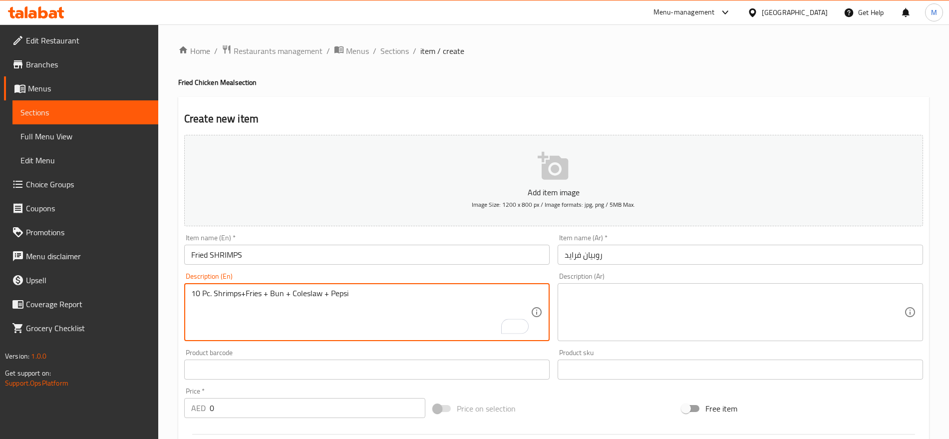
click at [245, 292] on textarea "10 Pc. Shrimps+Fries + Bun + Coleslaw + Pepsi" at bounding box center [360, 312] width 339 height 47
click at [273, 292] on textarea "10 Pc. Shrimps+ Fries + Bun + Coleslaw + Pepsi" at bounding box center [360, 312] width 339 height 47
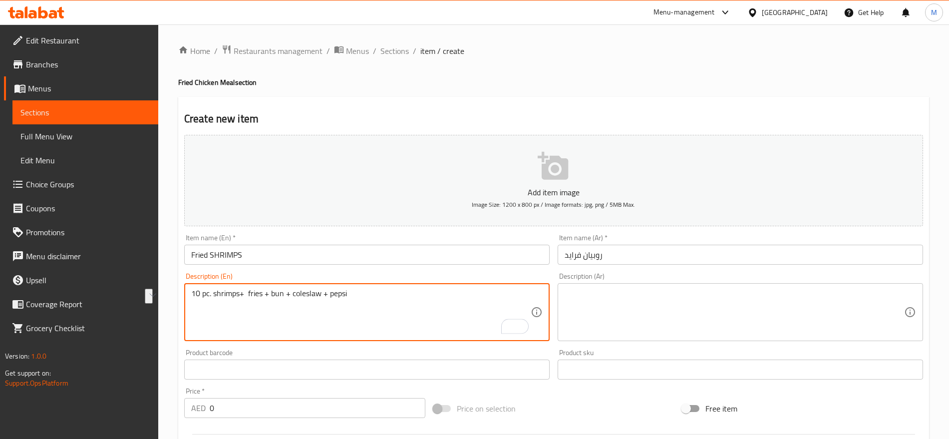
click at [334, 295] on textarea "10 pc. shrimps+ fries + bun + coleslaw + pepsi" at bounding box center [360, 312] width 339 height 47
click at [301, 294] on textarea "10 pc. shrimps+ fries + bun + coleslaw + Pepsi" at bounding box center [360, 312] width 339 height 47
click at [301, 294] on textarea "10 pc. shrimps+ fries + bun + Coleslaw + Pepsi" at bounding box center [360, 312] width 339 height 47
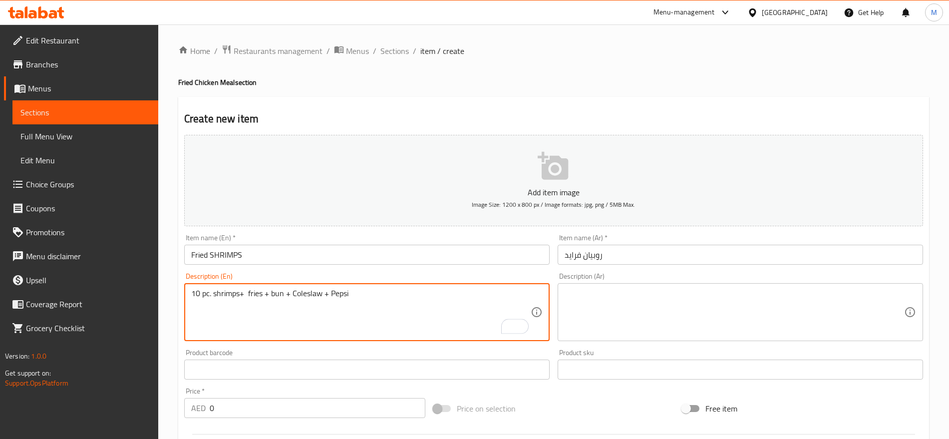
click at [301, 294] on textarea "10 pc. shrimps+ fries + bun + Coleslaw + Pepsi" at bounding box center [360, 312] width 339 height 47
click at [240, 296] on textarea "10 pc. shrimps+ fries + bun + Coleslaw + Pepsi" at bounding box center [360, 312] width 339 height 47
type textarea "10 pc. shrimps + fries + bun + Coleslaw + Pepsi"
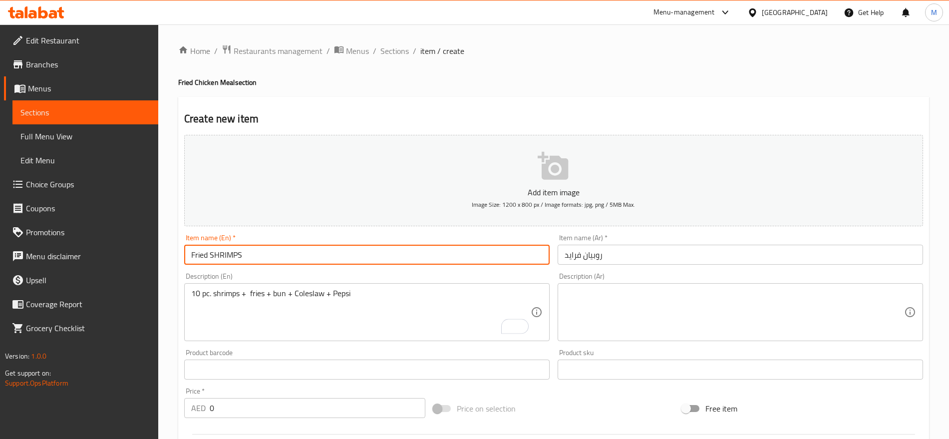
click at [227, 257] on input "Fried SHRIMPS" at bounding box center [366, 255] width 365 height 20
type input "Fried Shrimps"
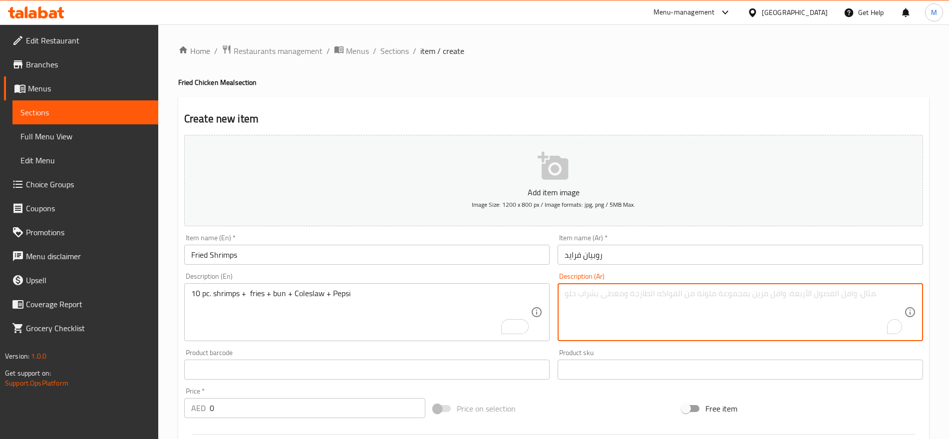
click at [794, 300] on textarea "To enrich screen reader interactions, please activate Accessibility in Grammarl…" at bounding box center [734, 312] width 339 height 47
paste textarea "10 قطع روبيان مقلي + خبز + سلطة كول سلو + بيبسي"
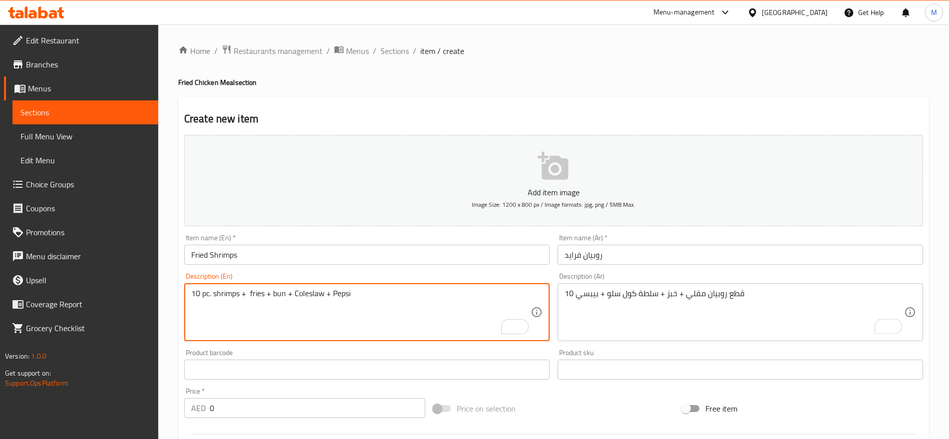
click at [280, 291] on textarea "10 pc. shrimps + fries + bun + Coleslaw + Pepsi" at bounding box center [360, 312] width 339 height 47
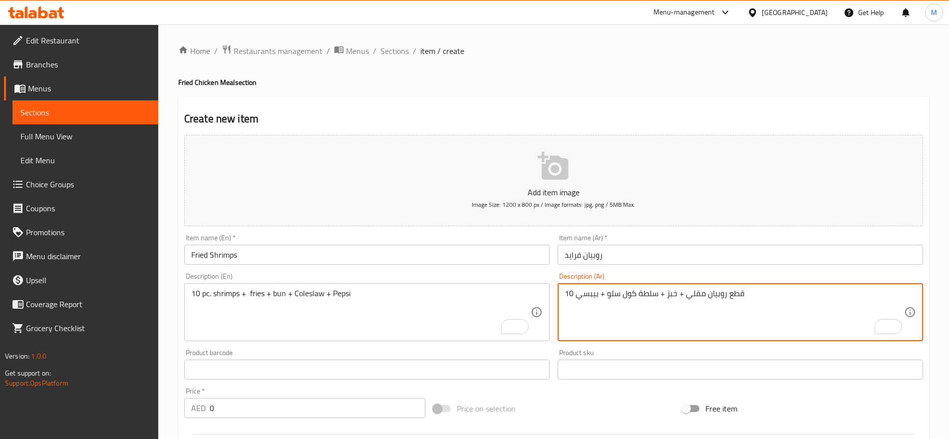
click at [673, 297] on textarea "10 قطع روبيان مقلي + خبز + سلطة كول سلو + بيبسي" at bounding box center [734, 312] width 339 height 47
paste textarea "كيزر"
type textarea "10 قطع روبيان مقلي + كيزر + سلطة كول سلو + بيبسي"
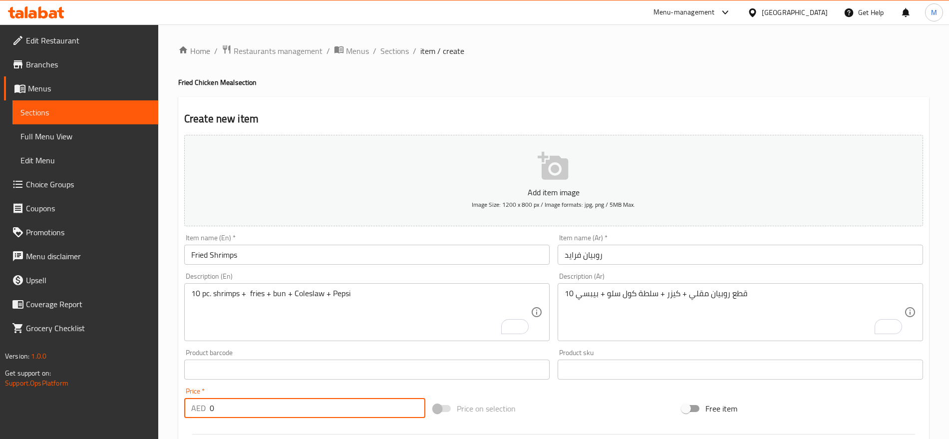
click at [258, 400] on input "0" at bounding box center [318, 408] width 216 height 20
paste input "35"
type input "35"
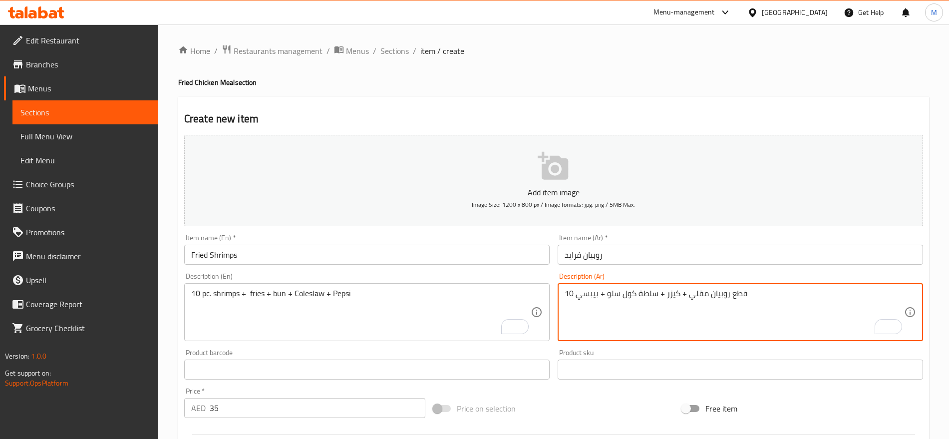
click at [672, 295] on textarea "10 قطع روبيان مقلي + كيزر + سلطة كول سلو + بيبسي" at bounding box center [734, 312] width 339 height 47
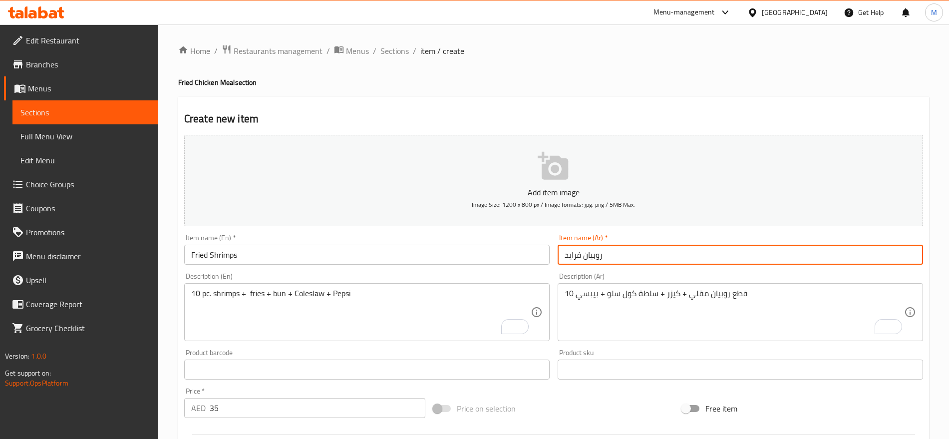
click at [618, 258] on input "روبيان فرايد" at bounding box center [740, 255] width 365 height 20
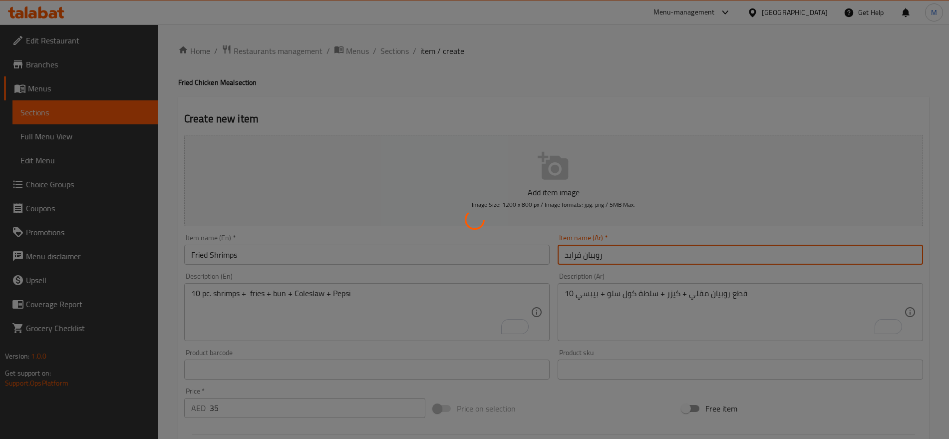
type input "0"
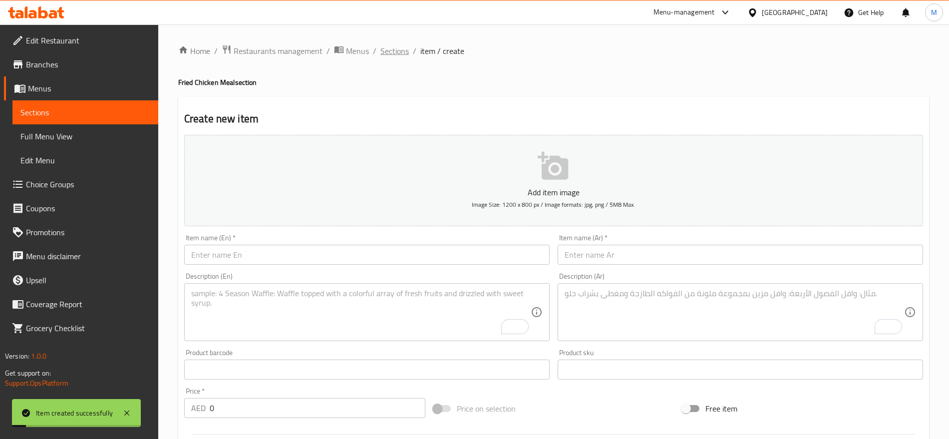
click at [395, 53] on span "Sections" at bounding box center [394, 51] width 28 height 12
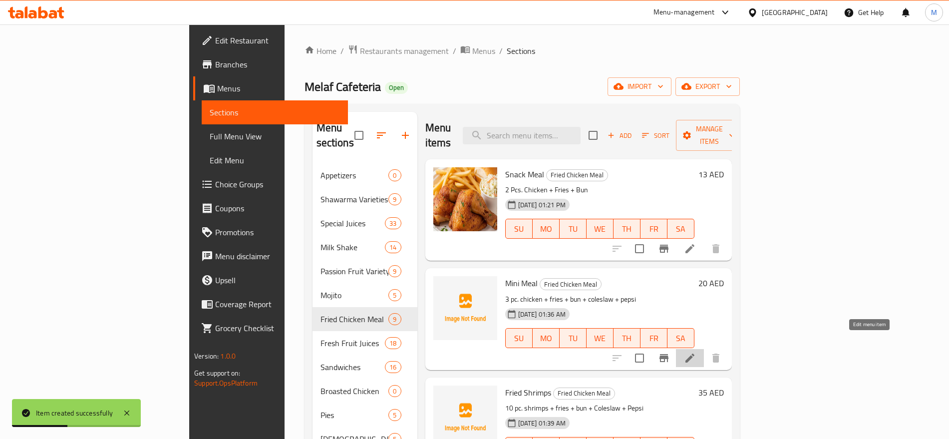
click at [696, 352] on icon at bounding box center [690, 358] width 12 height 12
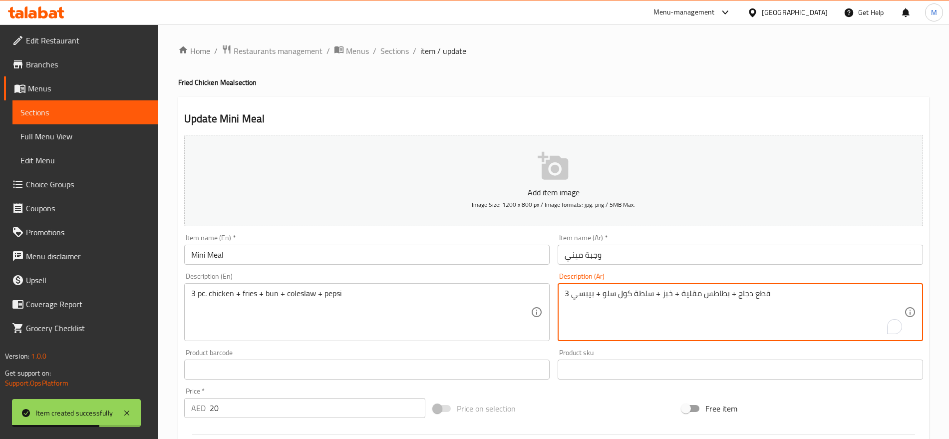
click at [668, 295] on textarea "3 قطع دجاج + بطاطس مقلية + خبز + سلطة كول سلو + بيبسي" at bounding box center [734, 312] width 339 height 47
paste textarea "كيزر"
type textarea "3 قطع دجاج + بطاطس مقلية + كيزر + سلطة كول سلو + بيبسي"
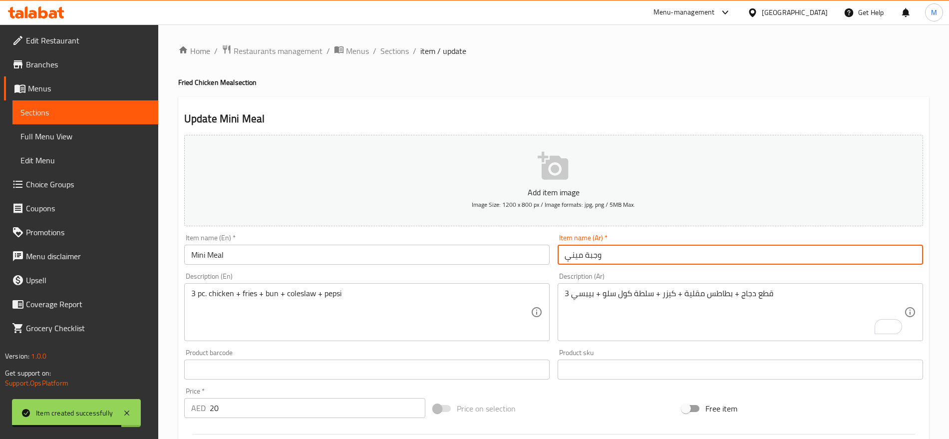
click at [639, 257] on input "وجبة ميني" at bounding box center [740, 255] width 365 height 20
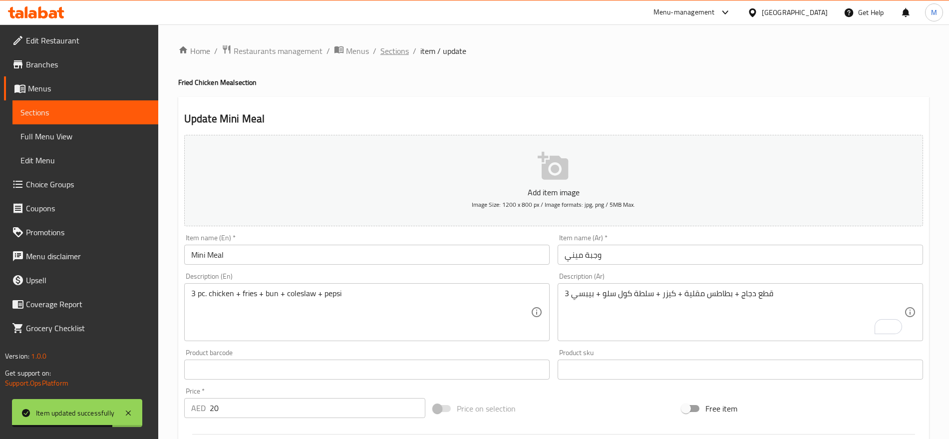
click at [395, 50] on span "Sections" at bounding box center [394, 51] width 28 height 12
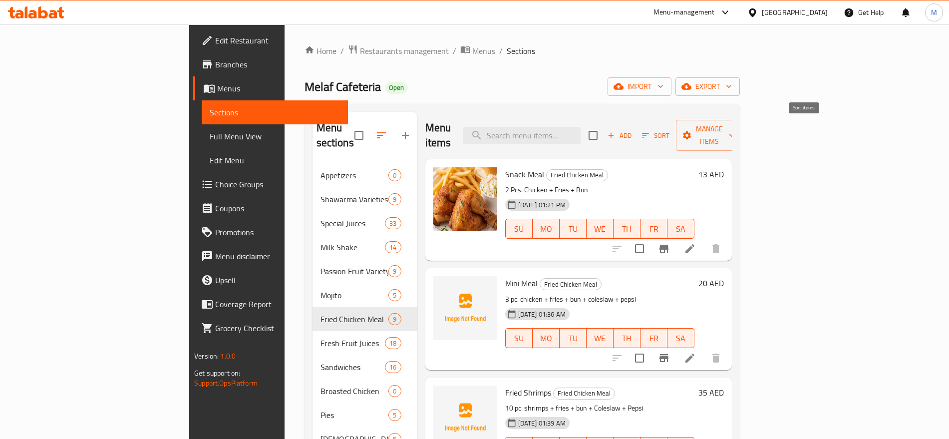
click at [650, 131] on icon "button" at bounding box center [645, 135] width 9 height 9
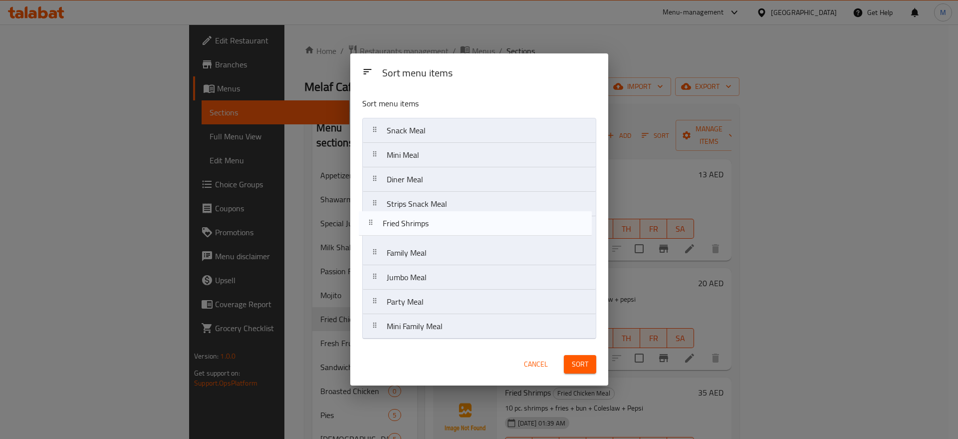
drag, startPoint x: 479, startPoint y: 181, endPoint x: 469, endPoint y: 242, distance: 62.2
click at [469, 242] on nav "Snack Meal Mini Meal Fried Shrimps Diner Meal Strips Snack Meal Family Meal Jum…" at bounding box center [479, 228] width 234 height 221
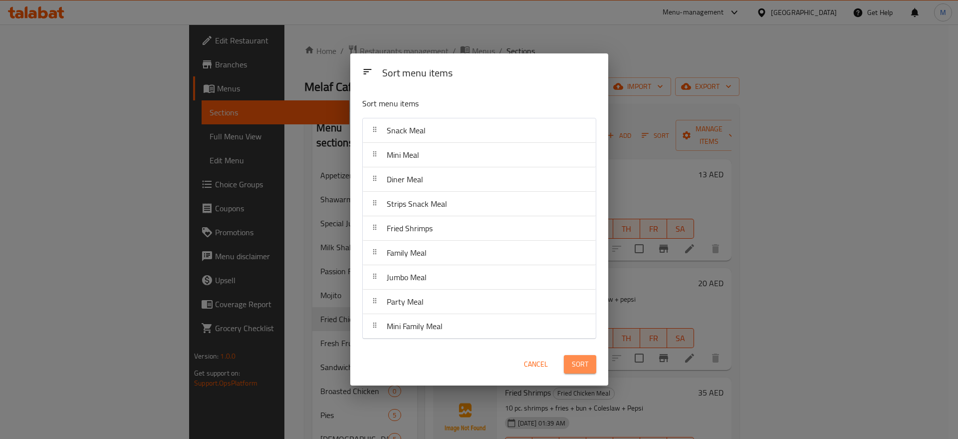
click at [578, 360] on span "Sort" at bounding box center [580, 364] width 16 height 12
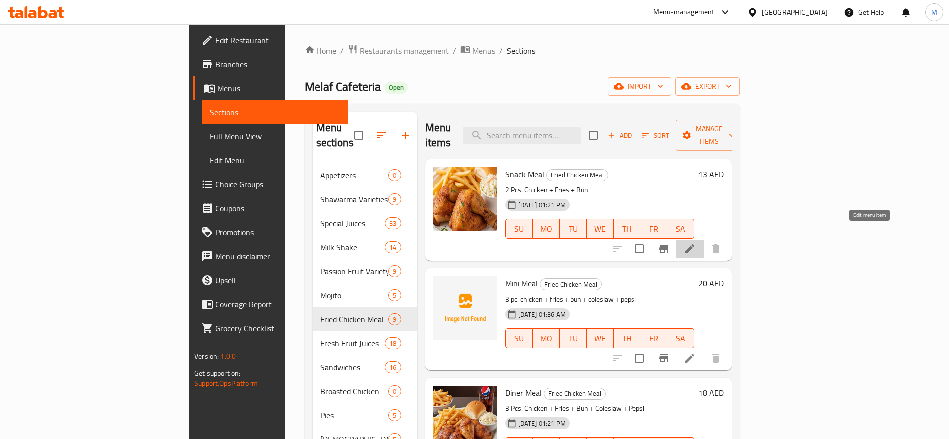
click at [694, 244] on icon at bounding box center [689, 248] width 9 height 9
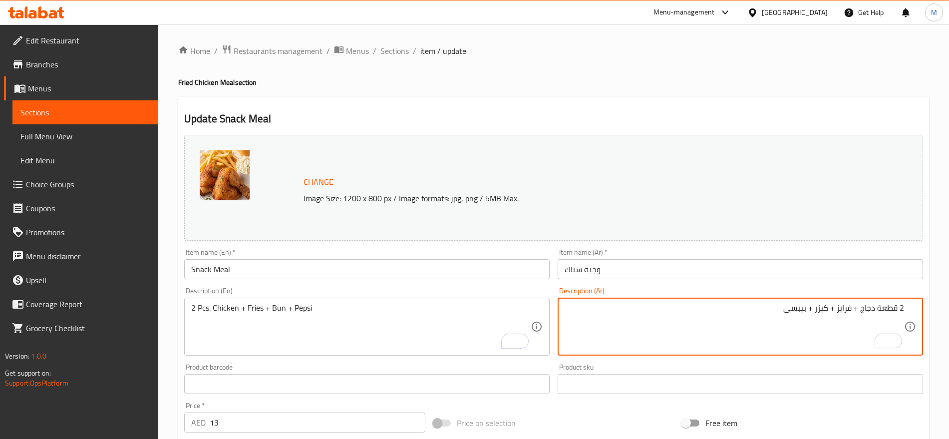
type textarea "2 قطعة دجاج + فرايز + كيزر + بيبسي"
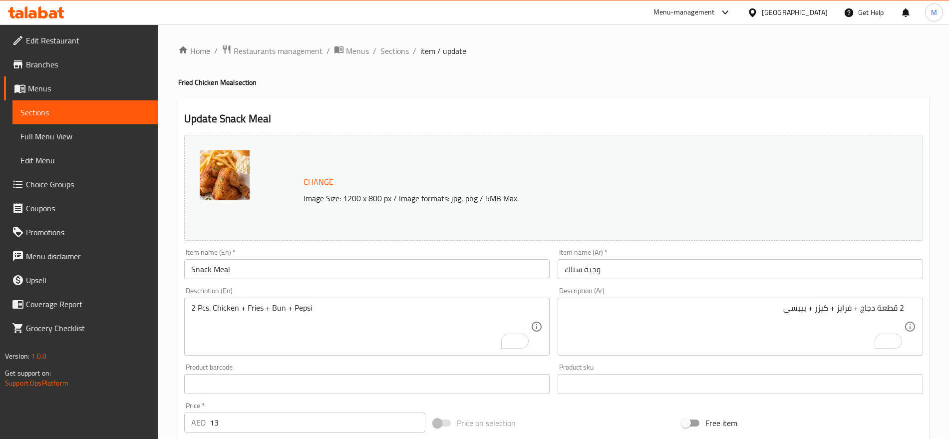
drag, startPoint x: 641, startPoint y: 257, endPoint x: 619, endPoint y: 271, distance: 26.5
click at [619, 271] on div "Item name (Ar)   * [PERSON_NAME] Item name (Ar) *" at bounding box center [740, 264] width 365 height 30
click at [619, 271] on input "وجبة سناك" at bounding box center [740, 269] width 365 height 20
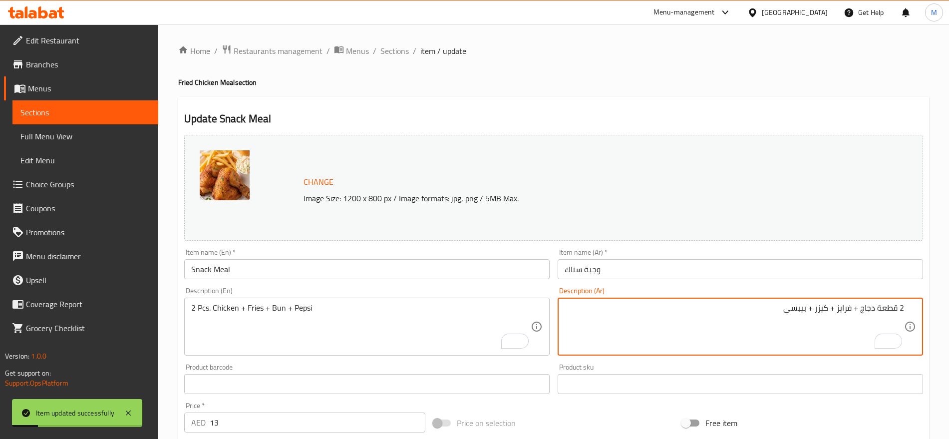
click at [795, 307] on textarea "2 قطعة دجاج + فرايز + كيزر + بيبسي" at bounding box center [734, 326] width 339 height 47
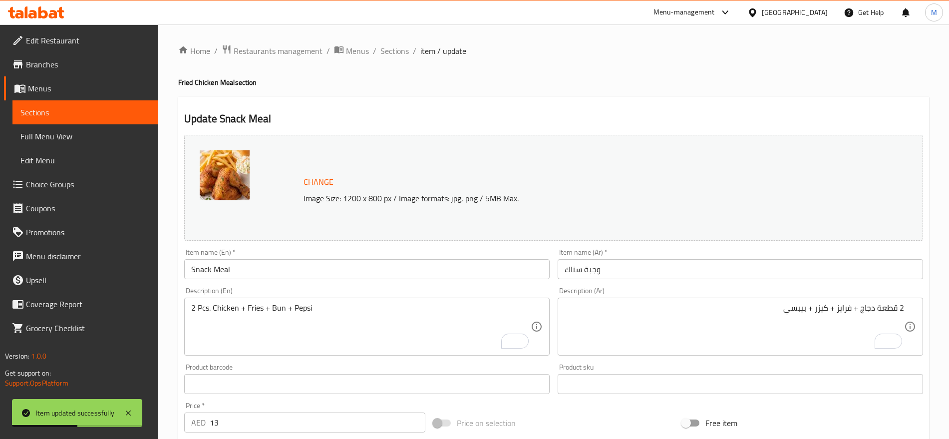
click at [410, 47] on ol "Home / Restaurants management / Menus / Sections / item / update" at bounding box center [553, 50] width 751 height 13
drag, startPoint x: 410, startPoint y: 47, endPoint x: 393, endPoint y: 52, distance: 17.6
click at [393, 52] on ol "Home / Restaurants management / Menus / Sections / item / update" at bounding box center [553, 50] width 751 height 13
click at [393, 52] on span "Sections" at bounding box center [394, 51] width 28 height 12
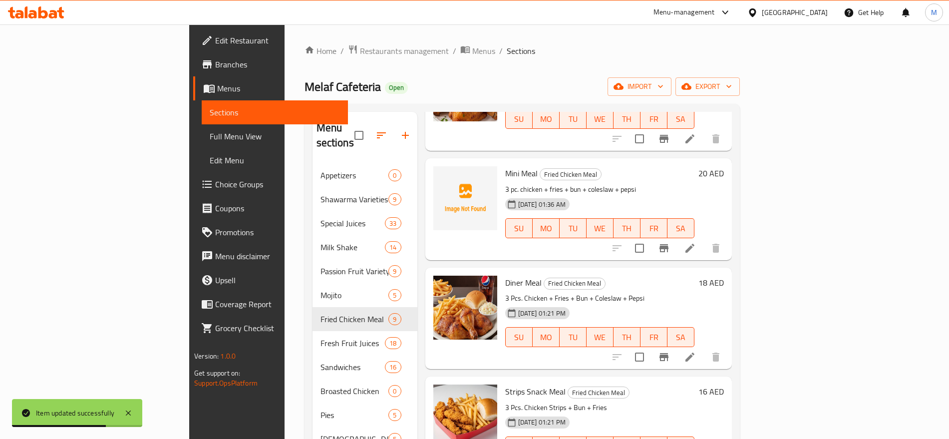
scroll to position [110, 0]
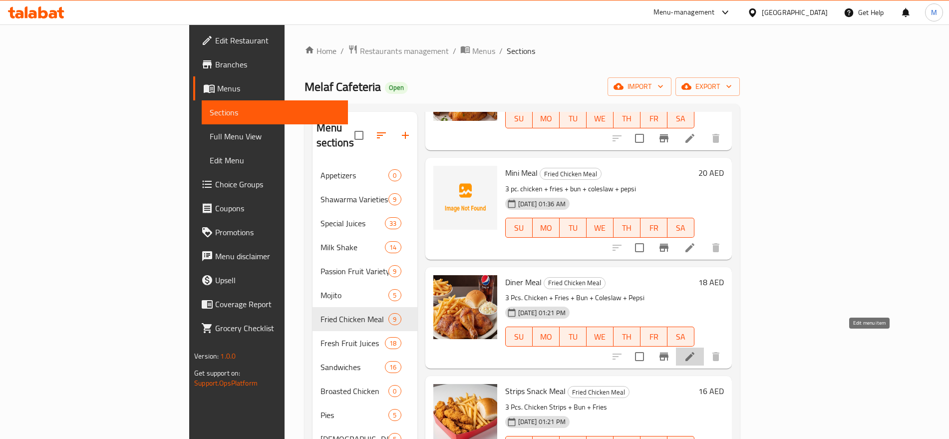
click at [696, 350] on icon at bounding box center [690, 356] width 12 height 12
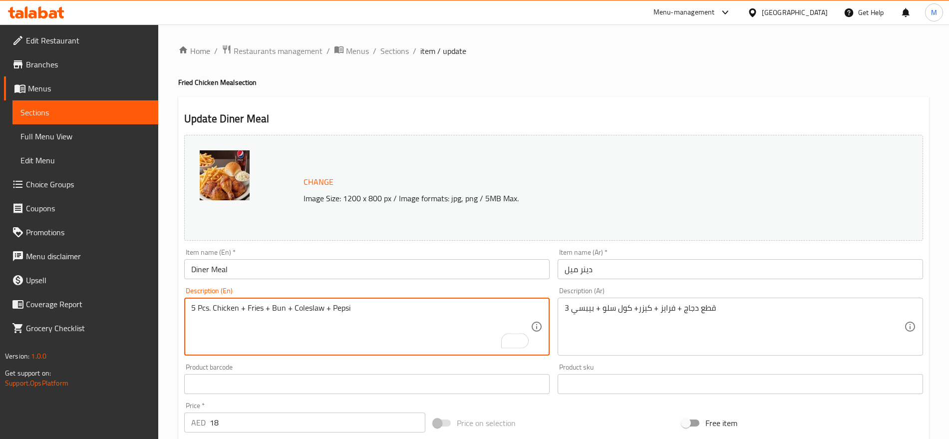
type textarea "5 Pcs. Chicken + Fries + Bun + Coleslaw + Pepsi"
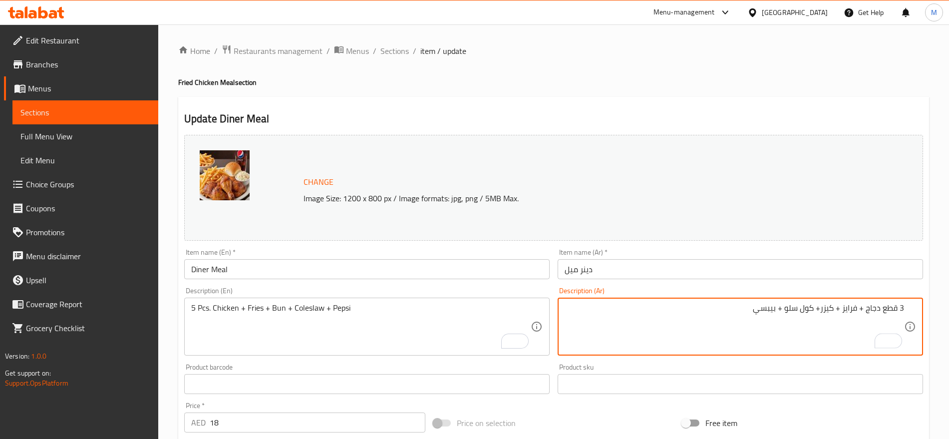
click at [899, 310] on textarea "3 قطع دجاج + فرايز + كيزر+ كول سلو + بيبسي" at bounding box center [734, 326] width 339 height 47
type textarea "5 قطع دجاج + فرايز + كيزر+ كول سلو + بيبسي"
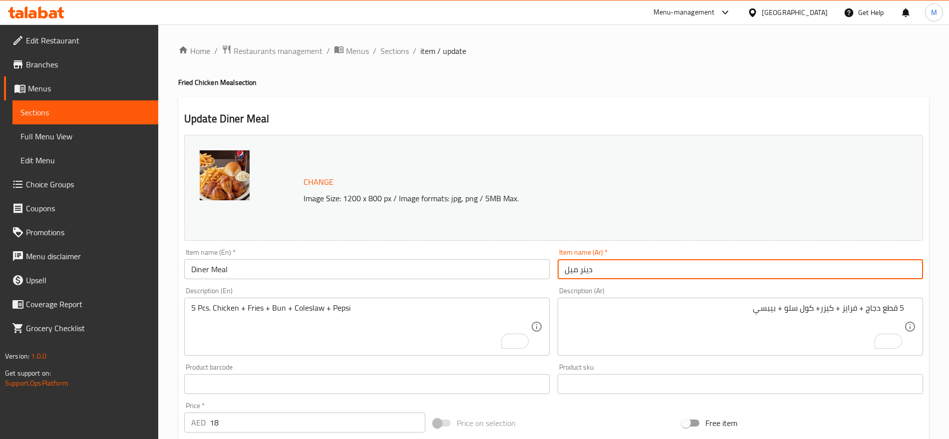
click at [726, 267] on input "دينر ميل" at bounding box center [740, 269] width 365 height 20
click at [577, 271] on input "دينر ميل" at bounding box center [740, 269] width 365 height 20
click at [895, 268] on input "دينر ميل" at bounding box center [740, 269] width 365 height 20
type input "وجبة دينر"
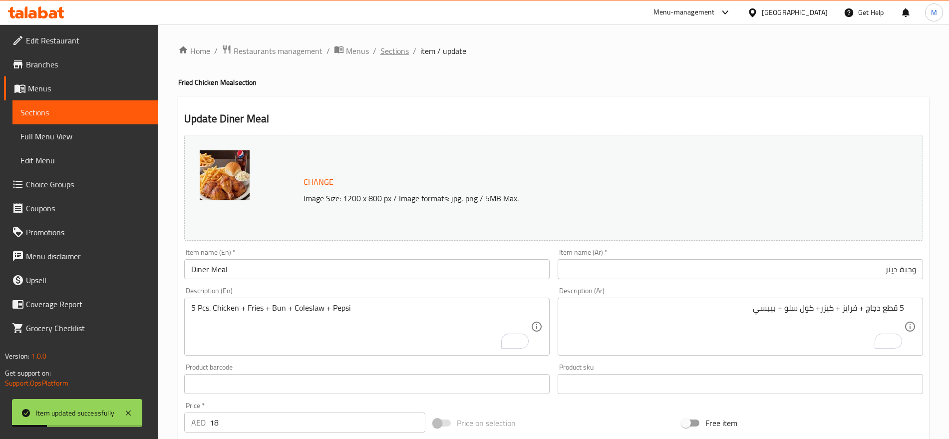
click at [381, 51] on span "Sections" at bounding box center [394, 51] width 28 height 12
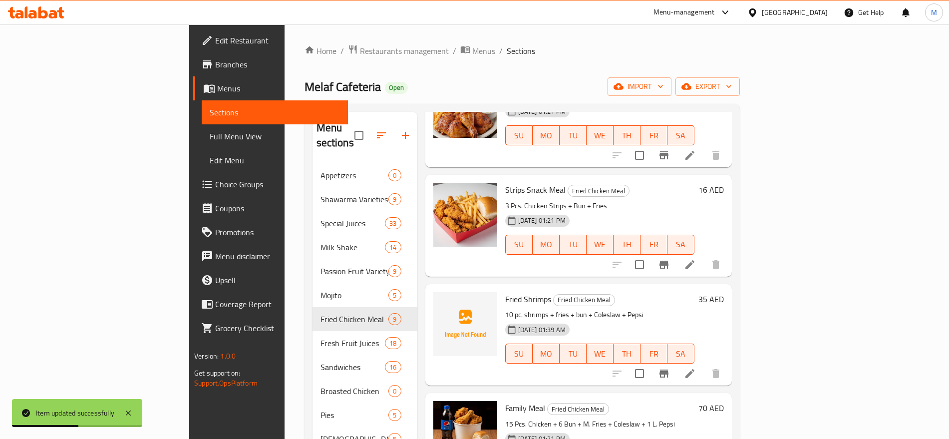
scroll to position [318, 0]
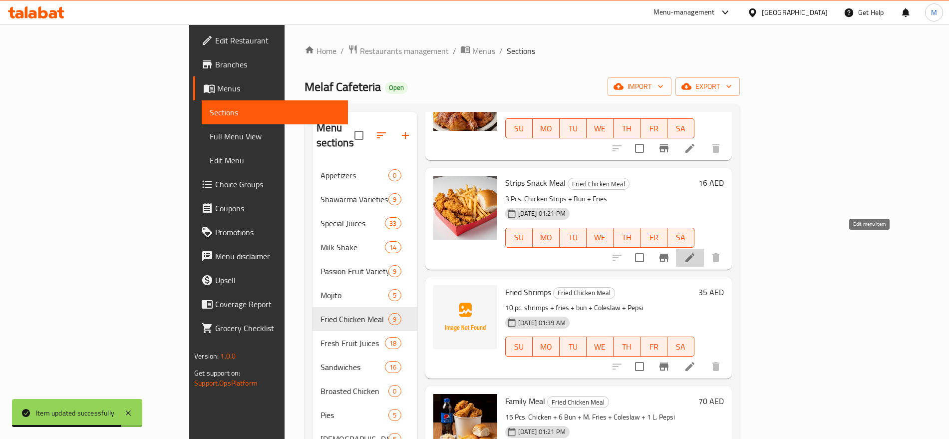
click at [696, 252] on icon at bounding box center [690, 258] width 12 height 12
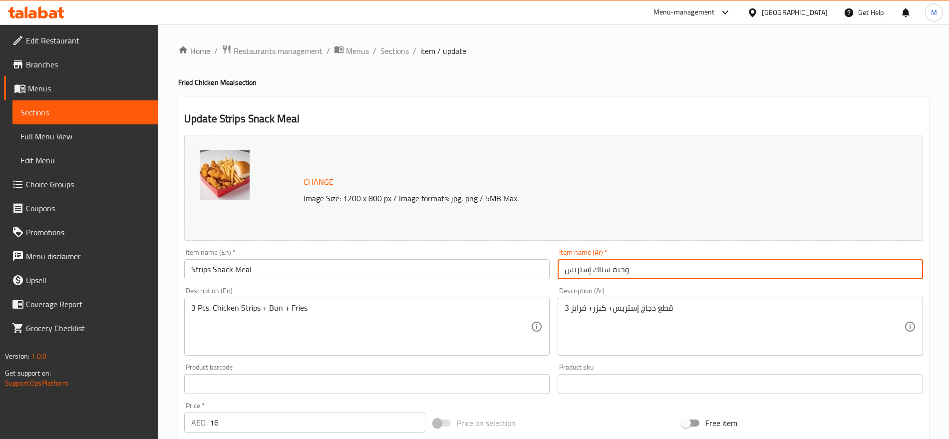
click at [642, 266] on input "وجبة سناك إستربس" at bounding box center [740, 269] width 365 height 20
paste input "تريبس سناك"
type input "وجبة ستريبس سناك"
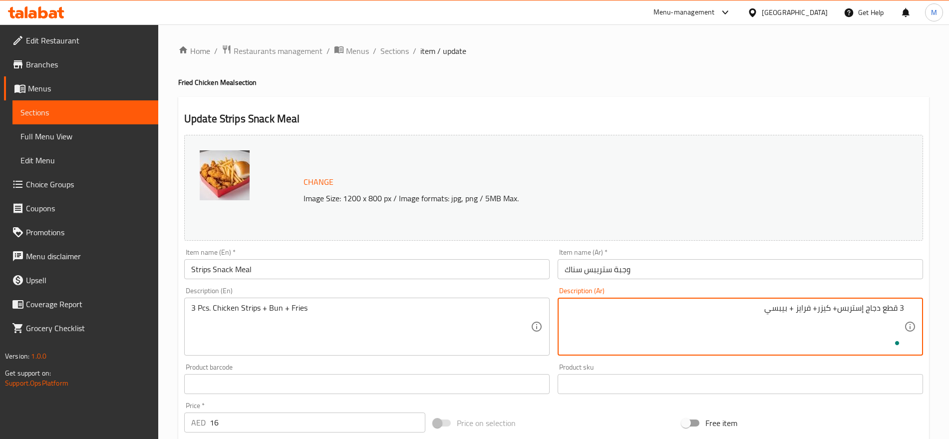
type textarea "3 قطع دجاج إستربس+ كيزر+ فرايز + بيبسي"
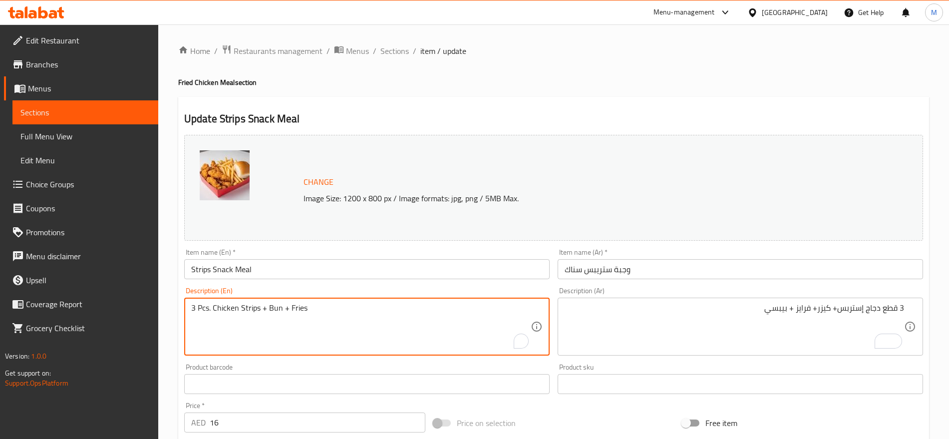
click at [298, 305] on textarea "3 Pcs. Chicken Strips + Bun + Fries" at bounding box center [360, 326] width 339 height 47
click at [269, 307] on textarea "3 Pcs. Chicken Strips + Bun +" at bounding box center [360, 326] width 339 height 47
paste textarea "Fries"
click at [321, 310] on textarea "3 Pcs. Chicken Strips + Fries + Bun +" at bounding box center [360, 326] width 339 height 47
paste textarea "Pepsi"
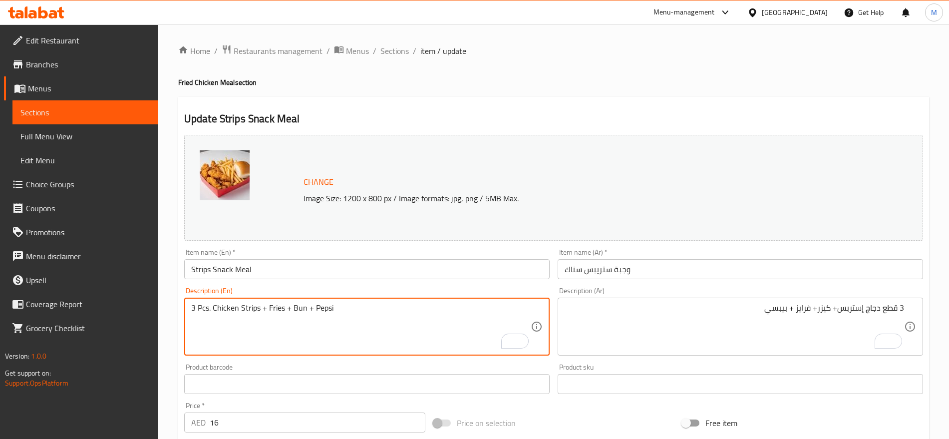
type textarea "3 Pcs. Chicken Strips + Fries + Bun + Pepsi"
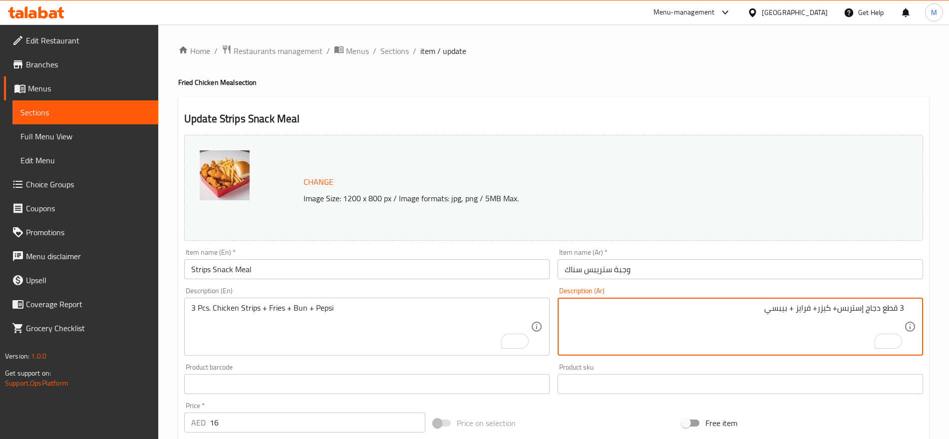
click at [807, 305] on textarea "3 قطع دجاج إستربس+ كيزر+ فرايز + بيبسي" at bounding box center [734, 326] width 339 height 47
click at [831, 310] on textarea "3 قطع دجاج إستربس+ كيزر+ + بيبسي" at bounding box center [734, 326] width 339 height 47
paste textarea "رايز"
click at [784, 309] on textarea "3 قطع دجاج إستربس+ فرايز+ كيزر+ + بيبسي" at bounding box center [734, 326] width 339 height 47
click at [795, 308] on textarea "3 قطع دجاج إستربس+ فرايز+ كيزر+ بيبسي" at bounding box center [734, 326] width 339 height 47
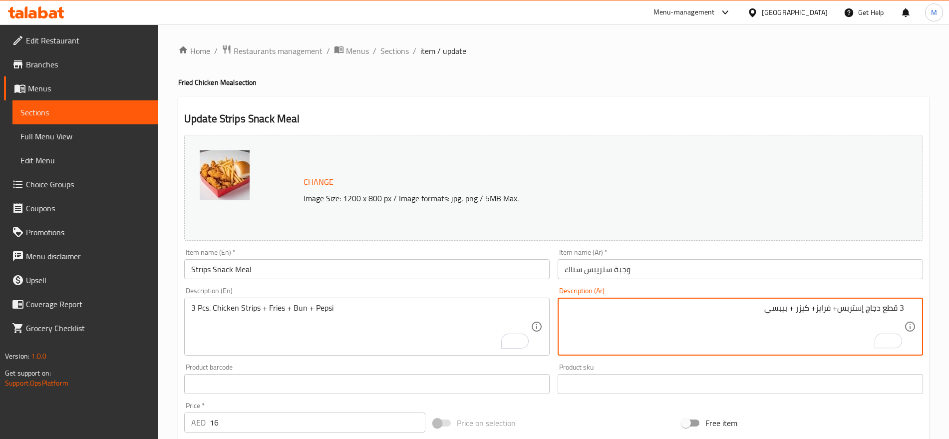
click at [837, 307] on textarea "3 قطع دجاج إستربس+ فرايز+ كيزر + بيبسي" at bounding box center [734, 326] width 339 height 47
type textarea "3 قطع دجاج إستربس + فرايز+ كيزر + بيبسي"
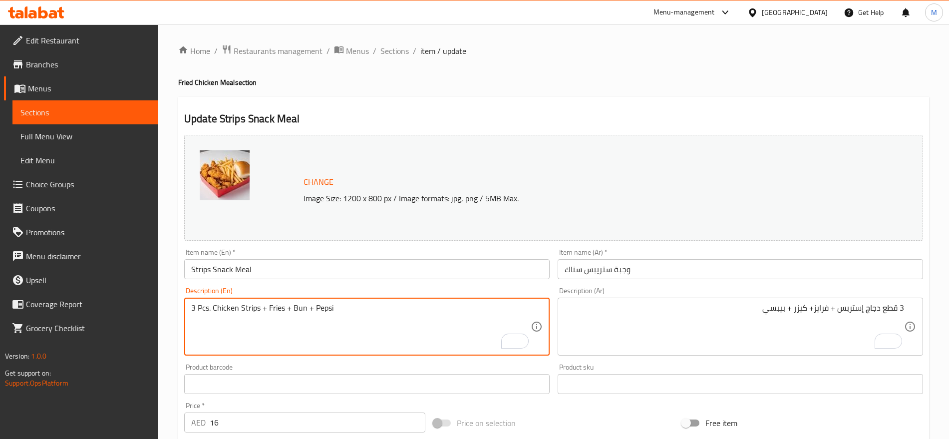
click at [333, 307] on textarea "3 Pcs. Chicken Strips + Fries + Bun + Pepsi" at bounding box center [360, 326] width 339 height 47
click at [297, 308] on textarea "3 Pcs. Chicken Strips + Fries + Bun + Pepsi" at bounding box center [360, 326] width 339 height 47
drag, startPoint x: 305, startPoint y: 308, endPoint x: 174, endPoint y: 317, distance: 131.1
click at [174, 317] on div "Home / Restaurants management / Menus / Sections / item / update Fried Chicken …" at bounding box center [553, 371] width 791 height 695
type textarea "3 pcs. chicken strips + fries + bun + Pepsi"
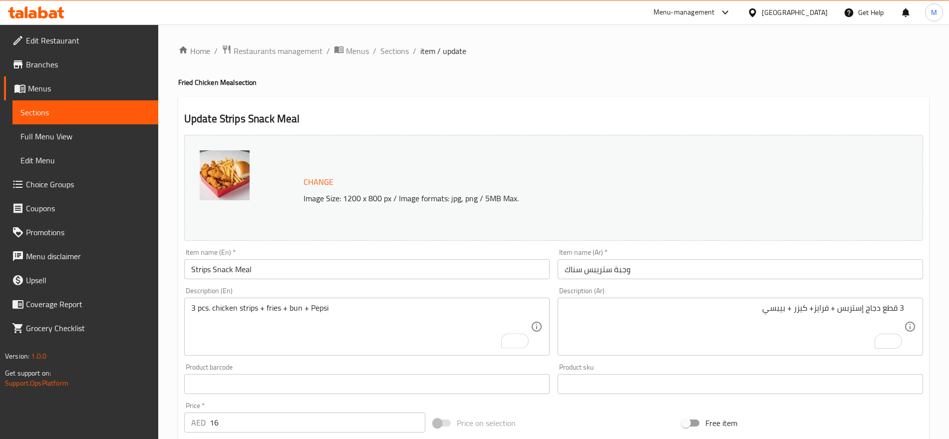
drag, startPoint x: 284, startPoint y: 258, endPoint x: 267, endPoint y: 276, distance: 24.4
click at [267, 276] on div "Item name (En)   * Strips Snack Meal Item name (En) *" at bounding box center [366, 264] width 365 height 30
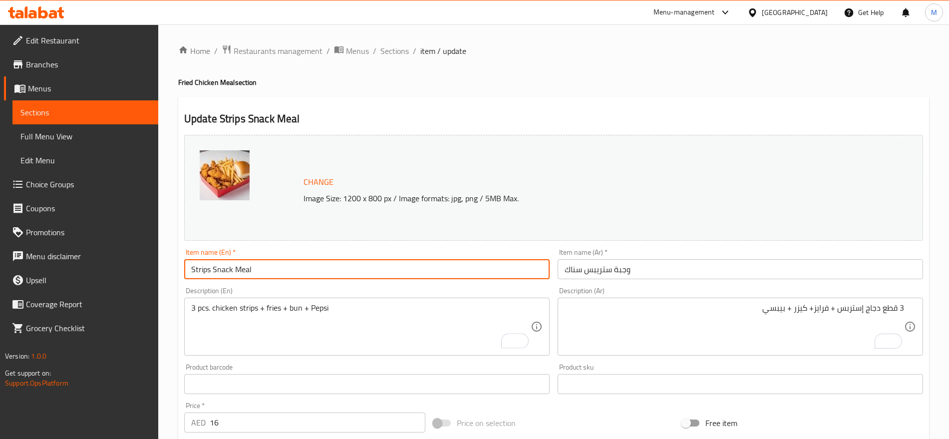
click at [267, 276] on input "Strips Snack Meal" at bounding box center [366, 269] width 365 height 20
click at [399, 53] on span "Sections" at bounding box center [394, 51] width 28 height 12
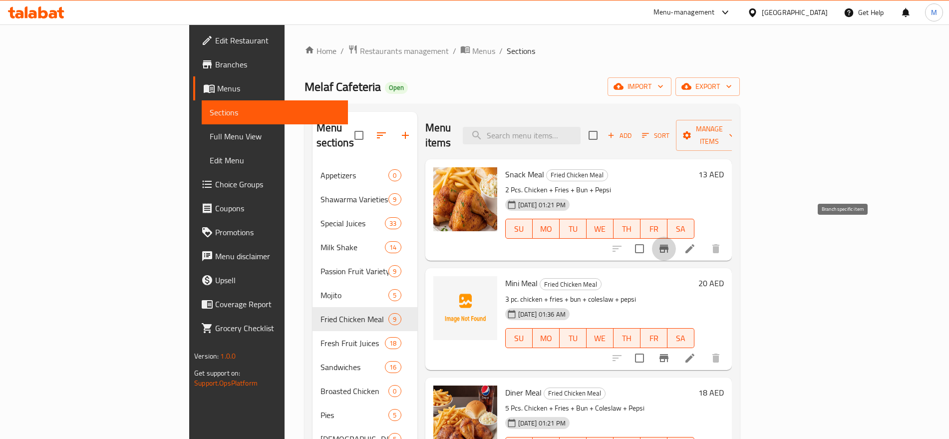
click at [668, 245] on icon "Branch-specific-item" at bounding box center [663, 249] width 9 height 8
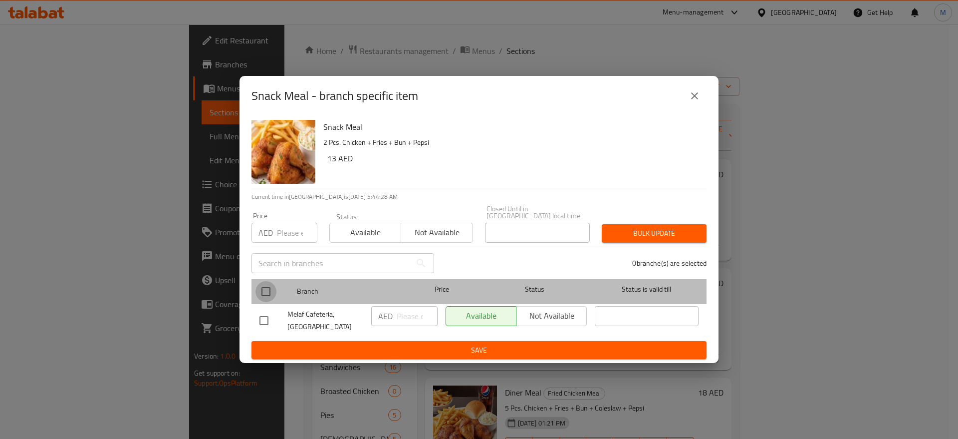
click at [267, 294] on input "checkbox" at bounding box center [266, 291] width 21 height 21
checkbox input "true"
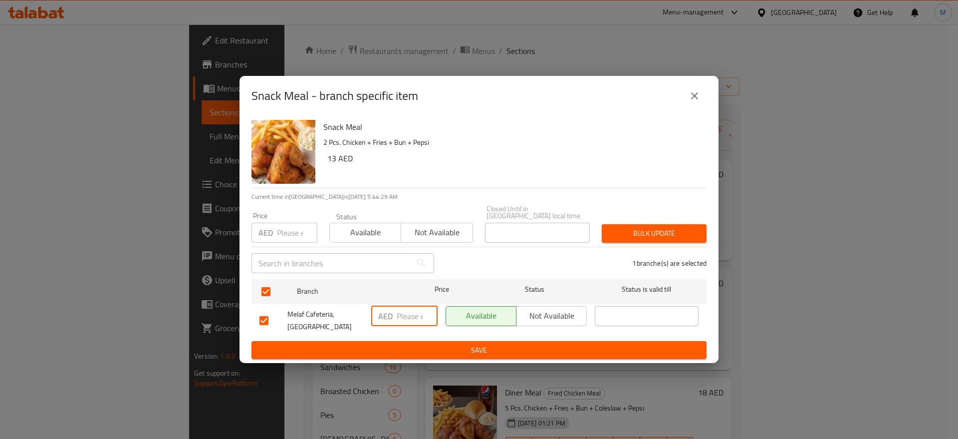
click at [403, 313] on input "number" at bounding box center [417, 316] width 41 height 20
type input "13"
click at [537, 349] on span "Save" at bounding box center [479, 350] width 439 height 12
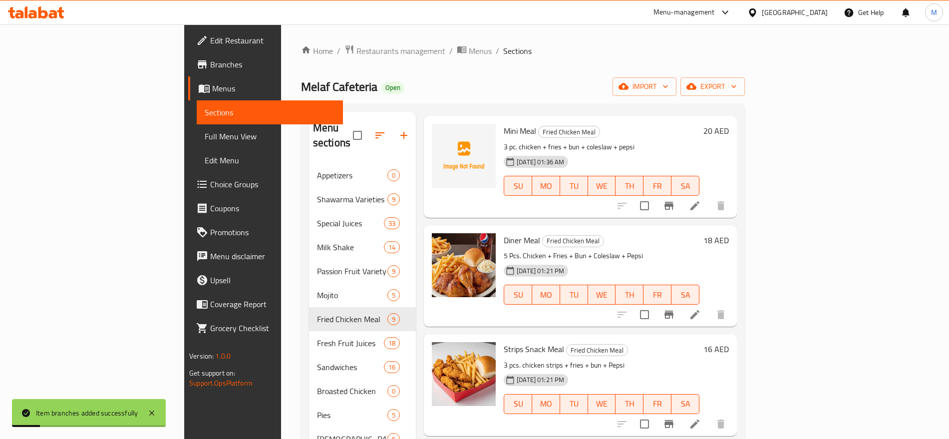
scroll to position [164, 0]
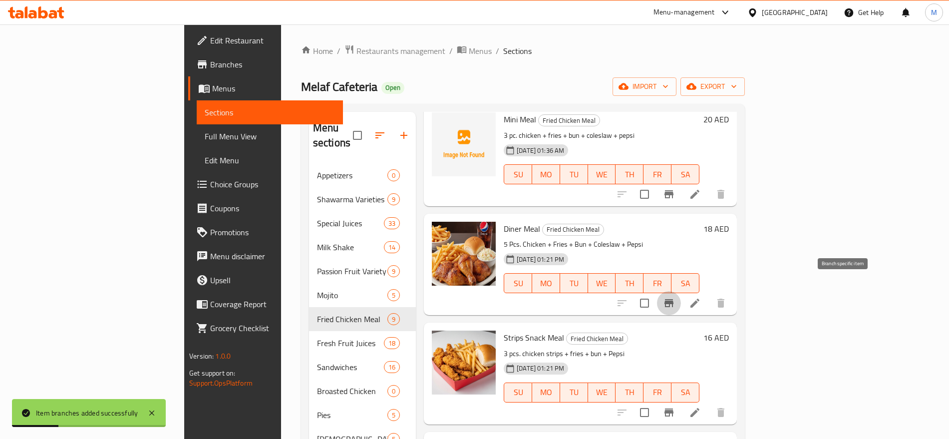
click at [681, 291] on button "Branch-specific-item" at bounding box center [669, 303] width 24 height 24
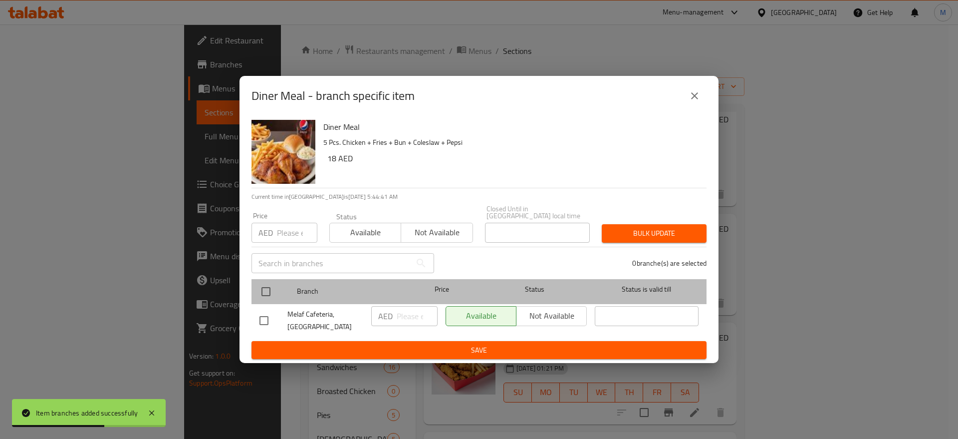
click at [277, 288] on div at bounding box center [274, 291] width 37 height 29
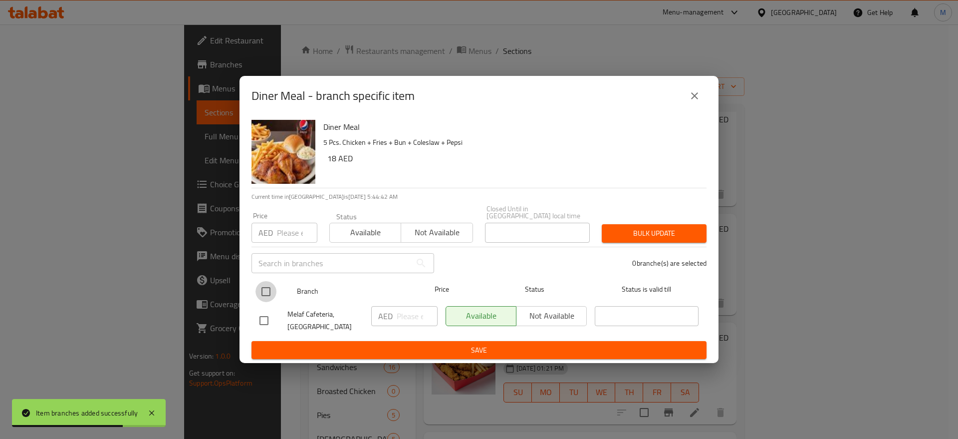
click at [272, 287] on input "checkbox" at bounding box center [266, 291] width 21 height 21
checkbox input "true"
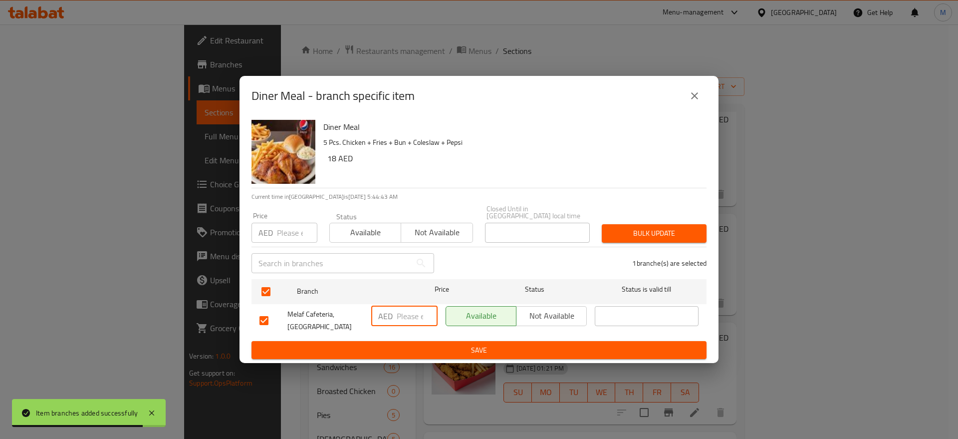
click at [406, 315] on input "number" at bounding box center [417, 316] width 41 height 20
type input "28"
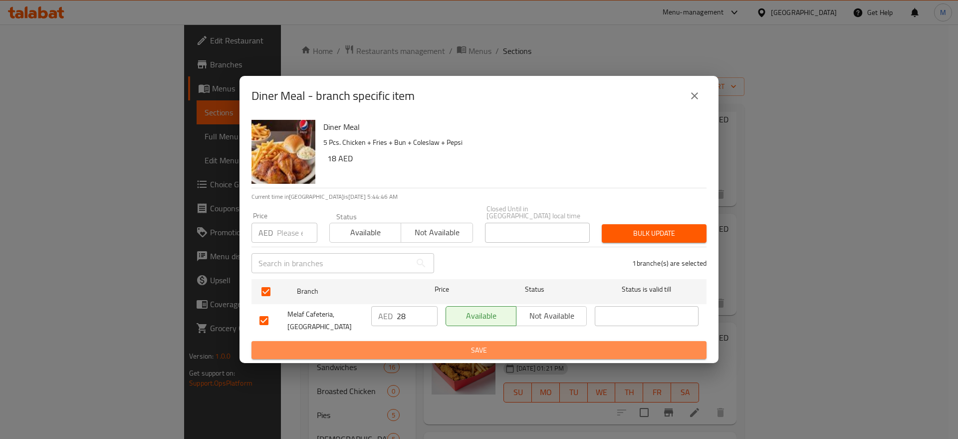
click at [431, 345] on span "Save" at bounding box center [479, 350] width 439 height 12
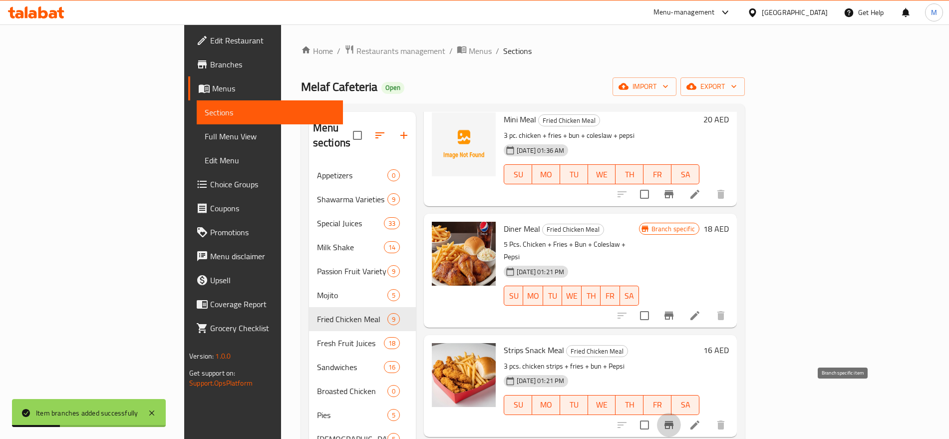
click at [681, 413] on button "Branch-specific-item" at bounding box center [669, 425] width 24 height 24
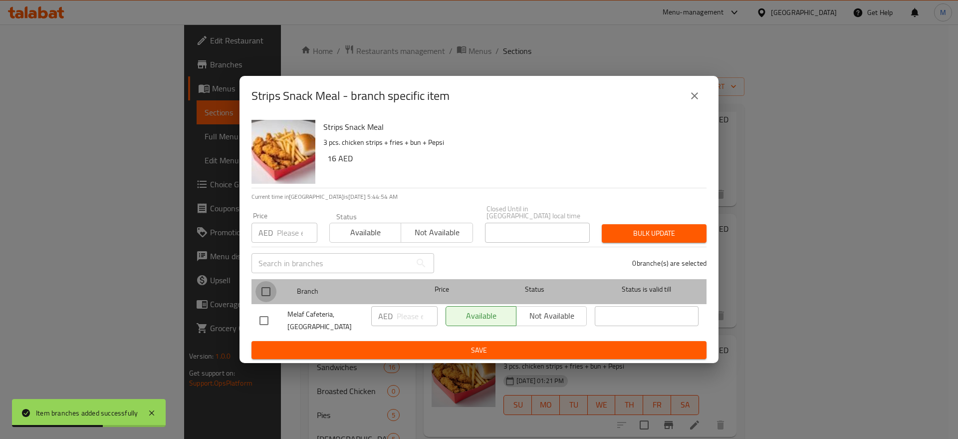
click at [270, 292] on input "checkbox" at bounding box center [266, 291] width 21 height 21
checkbox input "true"
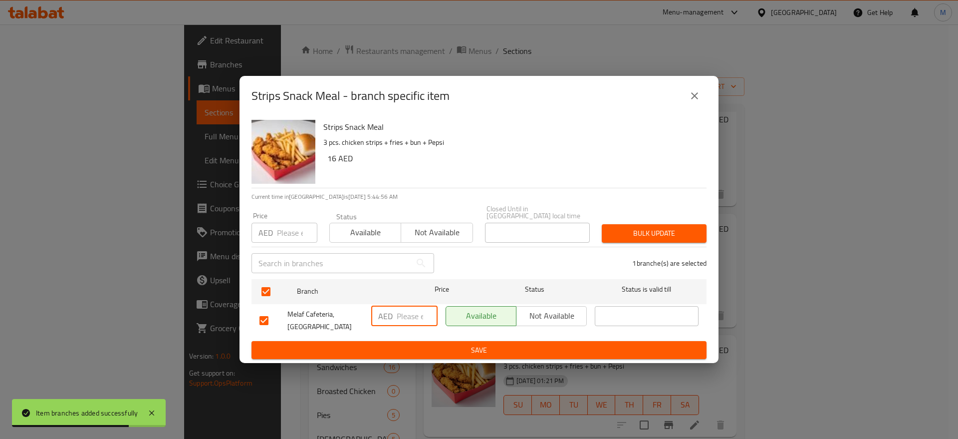
click at [412, 317] on input "number" at bounding box center [417, 316] width 41 height 20
type input "20"
click at [456, 339] on ul "Branch Price Status Status is valid till Melaf Cafeteria, Al Nakheel Area AED 2…" at bounding box center [479, 308] width 455 height 66
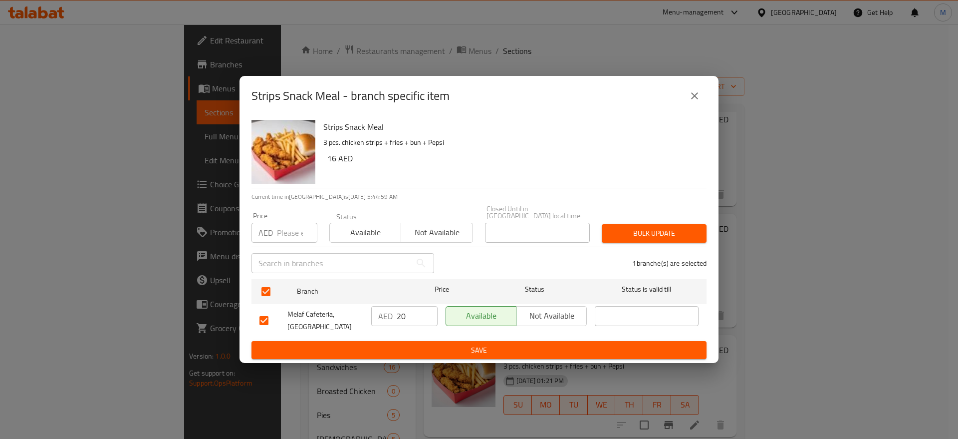
click at [456, 339] on ul "Branch Price Status Status is valid till Melaf Cafeteria, Al Nakheel Area AED 2…" at bounding box center [479, 308] width 455 height 66
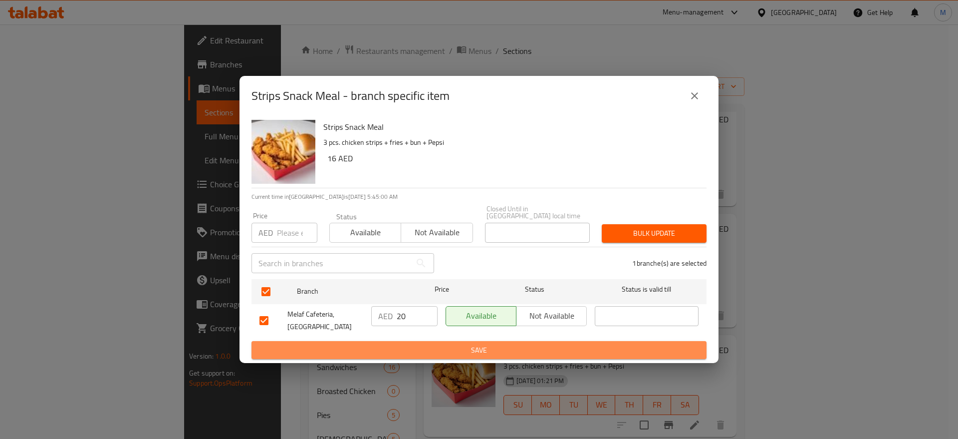
click at [460, 355] on span "Save" at bounding box center [479, 350] width 439 height 12
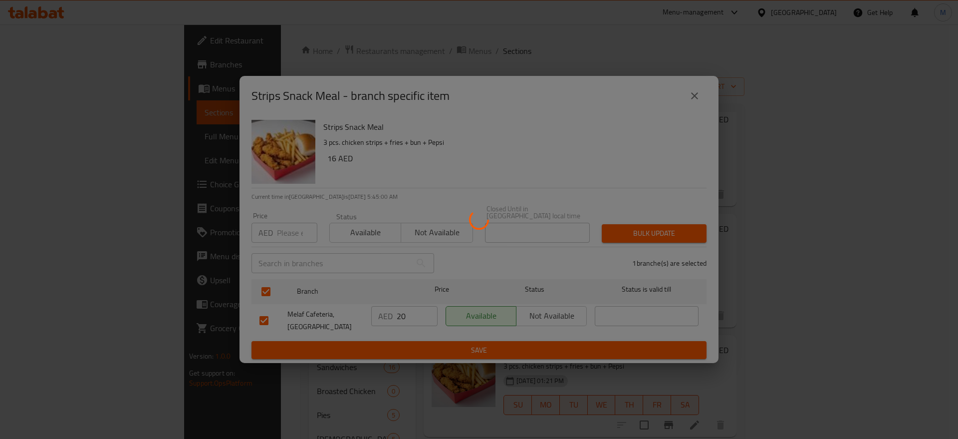
click at [460, 355] on div at bounding box center [479, 219] width 958 height 439
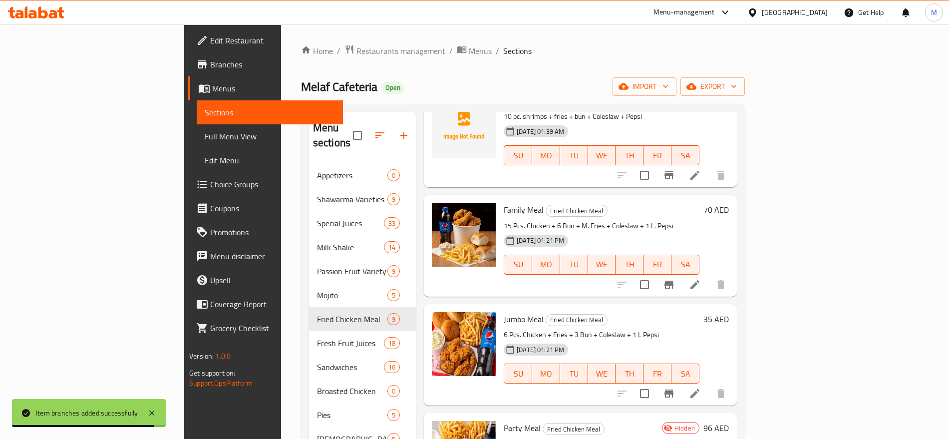
scroll to position [0, 0]
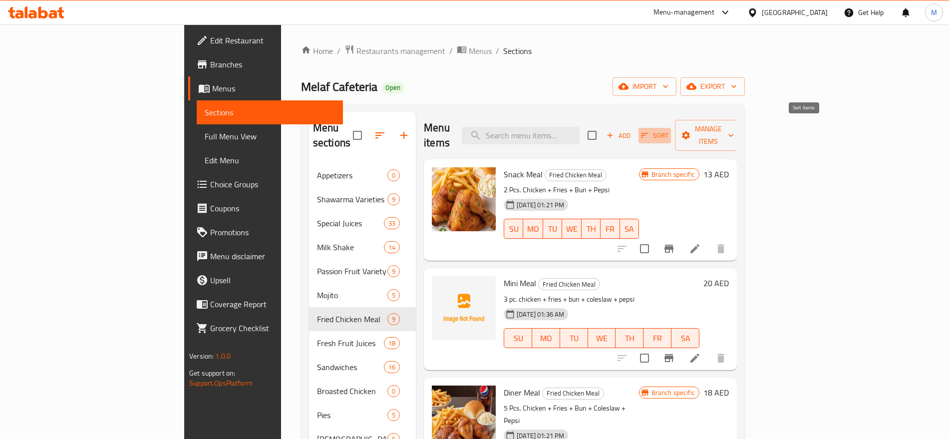
click at [668, 130] on span "Sort" at bounding box center [654, 135] width 27 height 11
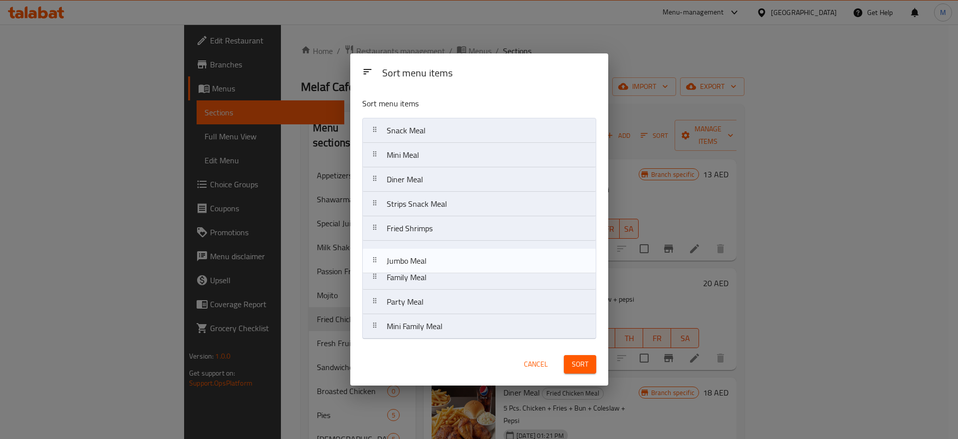
drag, startPoint x: 446, startPoint y: 285, endPoint x: 445, endPoint y: 260, distance: 24.5
click at [445, 260] on nav "Snack Meal Mini Meal Diner Meal Strips Snack Meal Fried Shrimps Family Meal Jum…" at bounding box center [479, 228] width 234 height 221
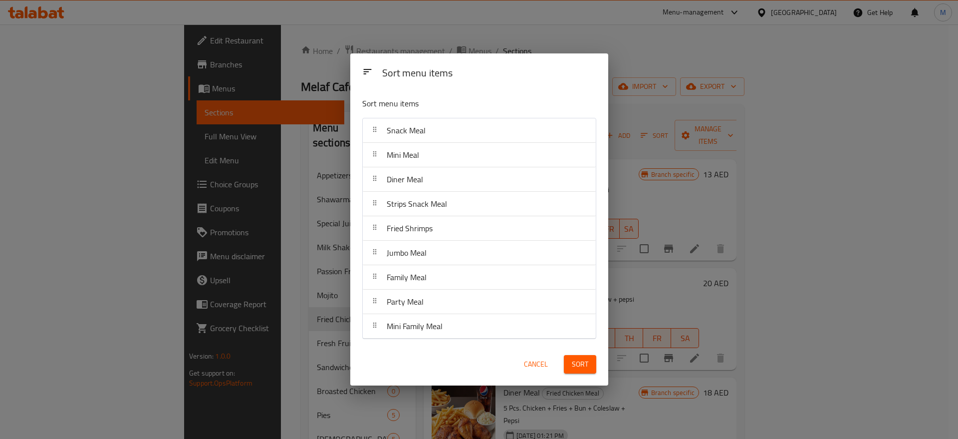
click at [583, 365] on span "Sort" at bounding box center [580, 364] width 16 height 12
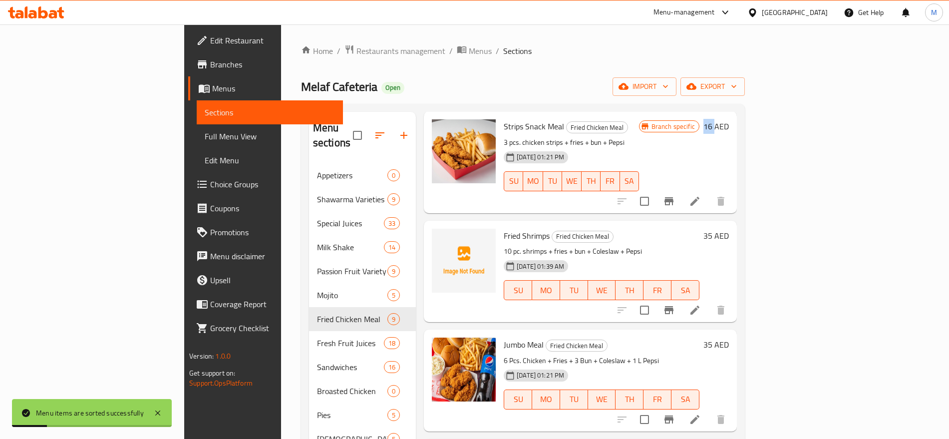
scroll to position [568, 0]
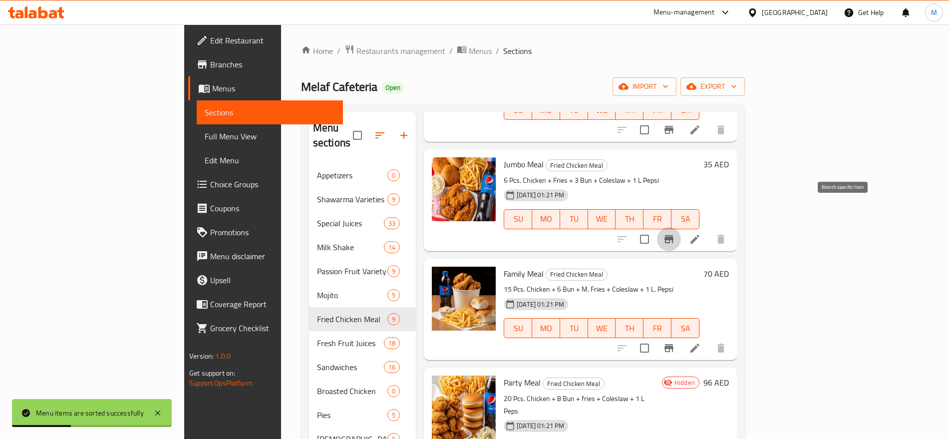
click at [675, 233] on icon "Branch-specific-item" at bounding box center [669, 239] width 12 height 12
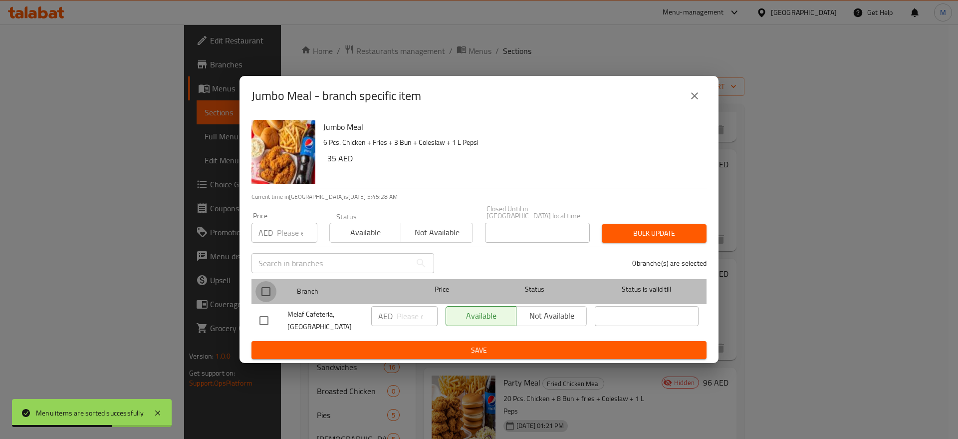
click at [270, 295] on input "checkbox" at bounding box center [266, 291] width 21 height 21
checkbox input "true"
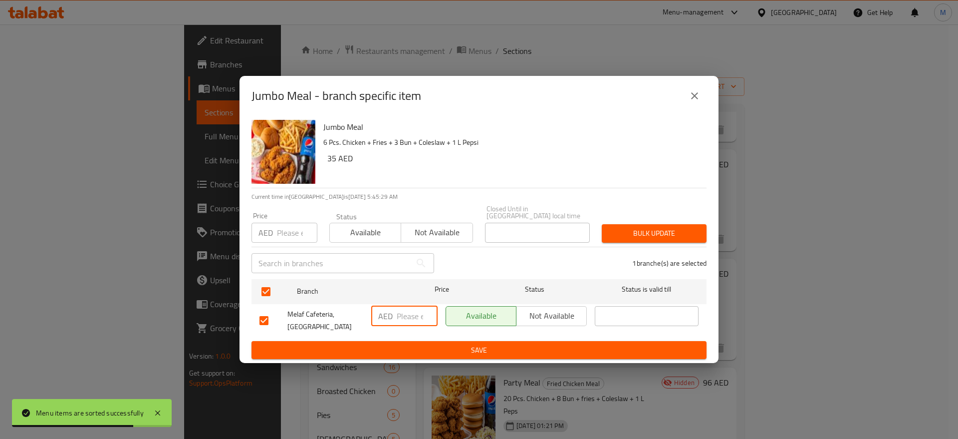
click at [406, 318] on input "number" at bounding box center [417, 316] width 41 height 20
type input "33"
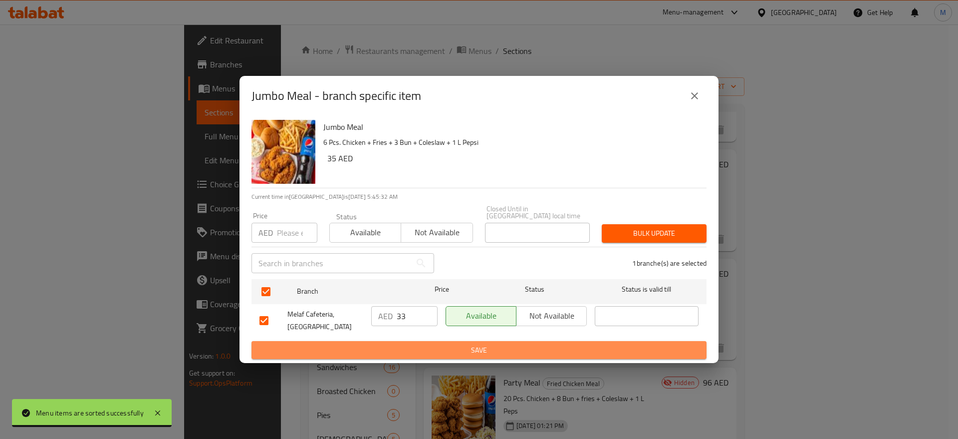
click at [485, 346] on span "Save" at bounding box center [479, 350] width 439 height 12
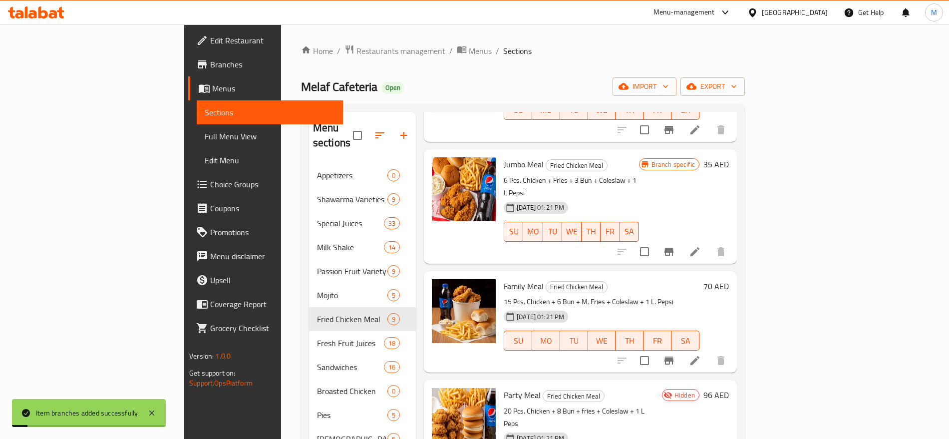
scroll to position [102, 0]
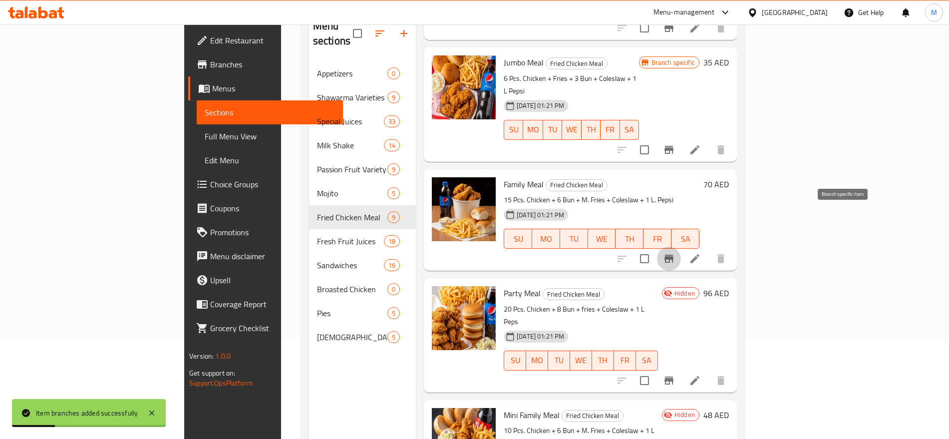
click at [681, 247] on button "Branch-specific-item" at bounding box center [669, 259] width 24 height 24
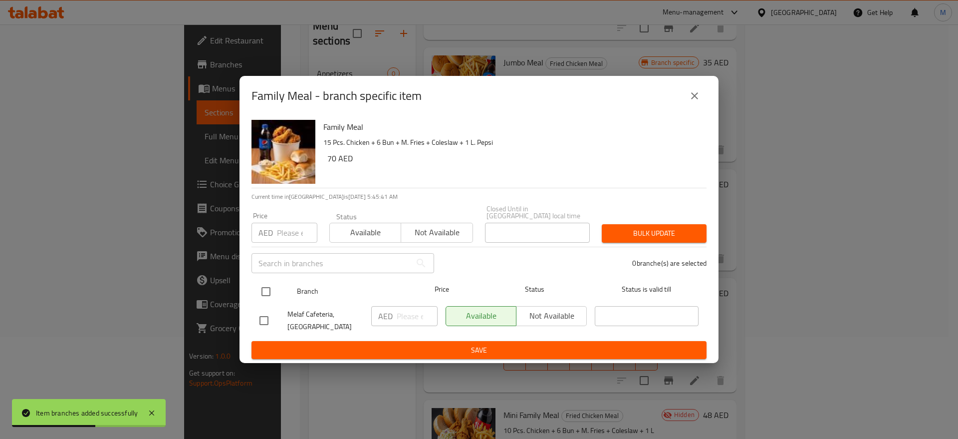
click at [267, 290] on input "checkbox" at bounding box center [266, 291] width 21 height 21
checkbox input "true"
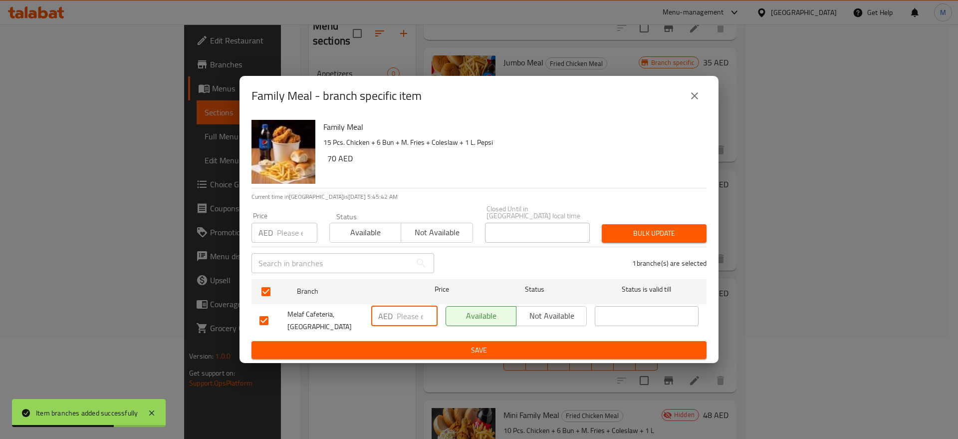
click at [416, 310] on input "number" at bounding box center [417, 316] width 41 height 20
type input "65"
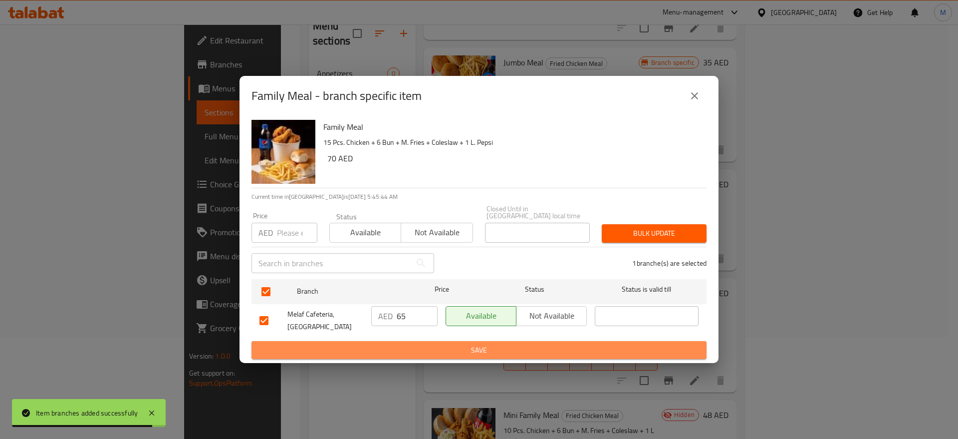
click at [499, 353] on span "Save" at bounding box center [479, 350] width 439 height 12
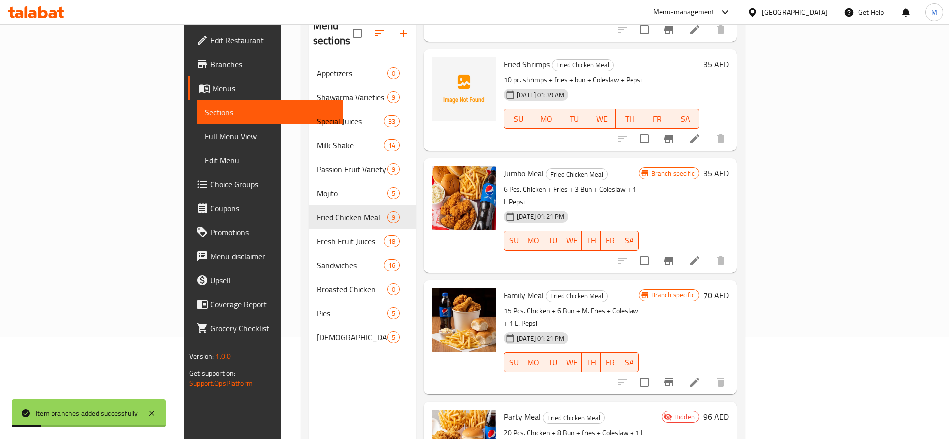
scroll to position [435, 0]
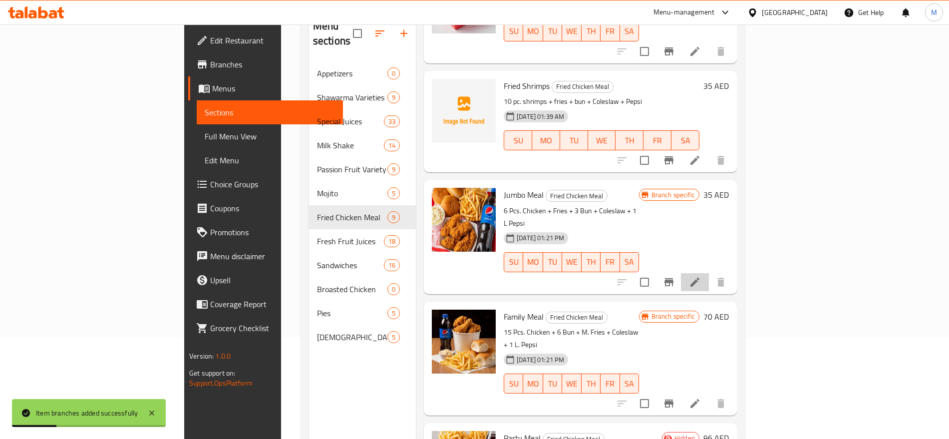
click at [709, 273] on li at bounding box center [695, 282] width 28 height 18
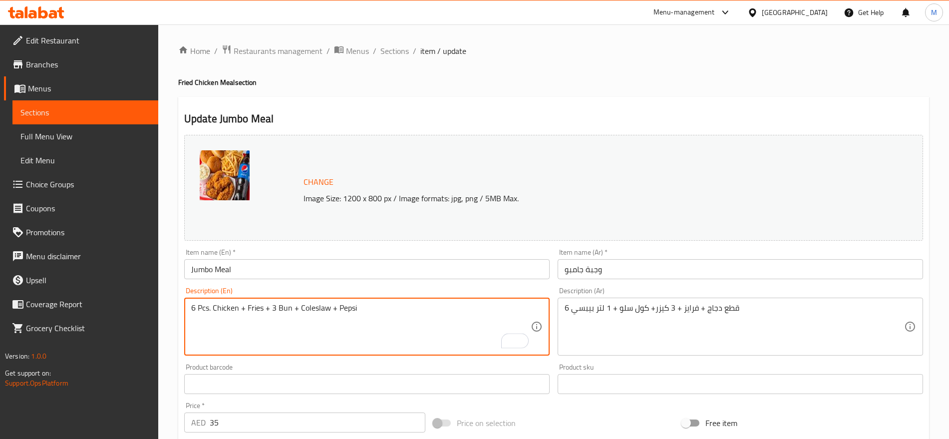
type textarea "6 Pcs. Chicken + Fries + 3 Bun + Coleslaw + Pepsi"
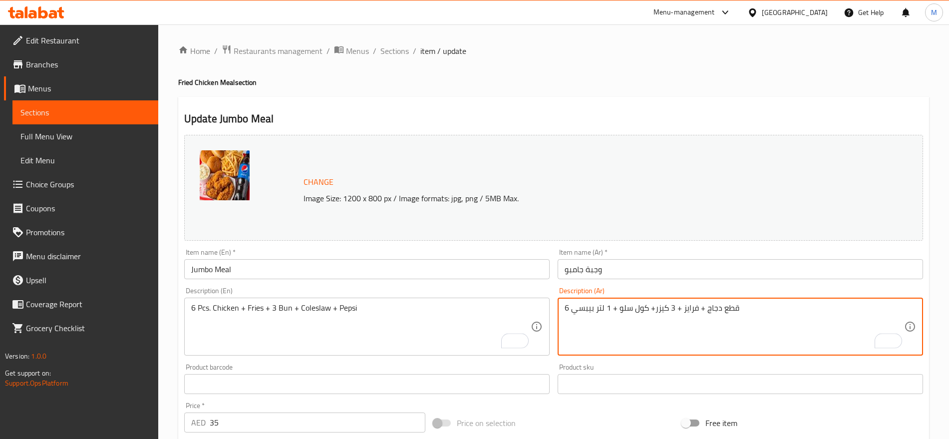
click at [781, 313] on textarea "6 قطع دجاج + فرايز + 3 كيزر+ كول سلو + 1 لتر بيبسي" at bounding box center [734, 326] width 339 height 47
click at [755, 310] on textarea "6 قطع دجاج + فرايز + 3 كيزر+ كول سلو + 1 لتر بيبسي" at bounding box center [734, 326] width 339 height 47
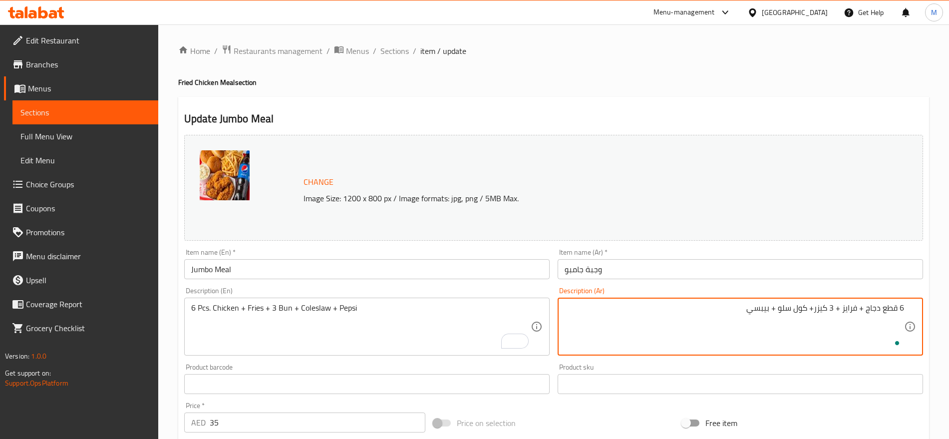
type textarea "6 قطع دجاج + فرايز + 3 كيزر+ كول سلو + بيبسي"
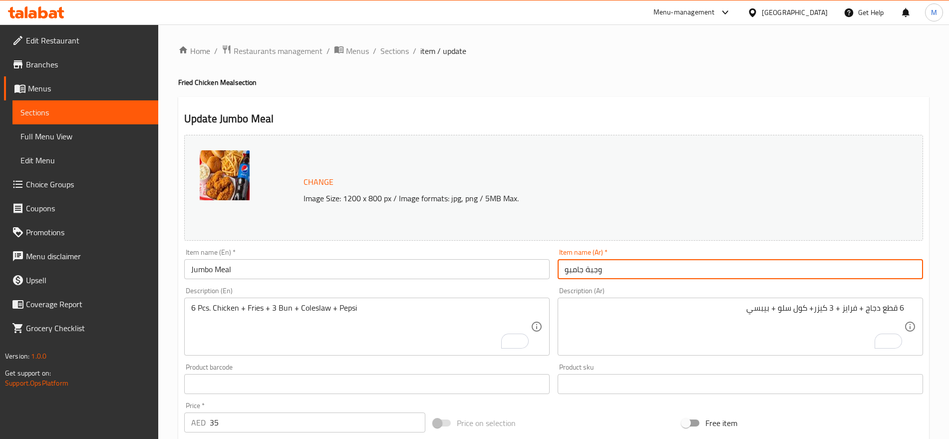
click at [578, 268] on input "وجبة جامبو" at bounding box center [740, 269] width 365 height 20
type input "وجبة جمبو"
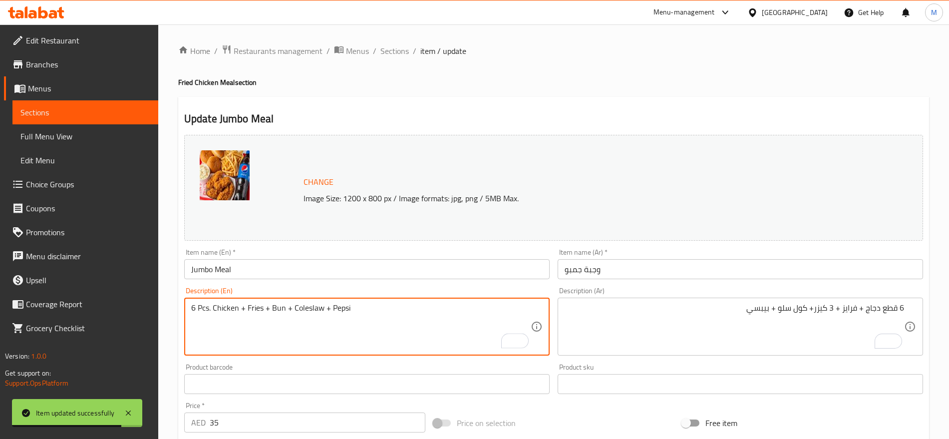
type textarea "6 Pcs. Chicken + Fries + Bun + Coleslaw + Pepsi"
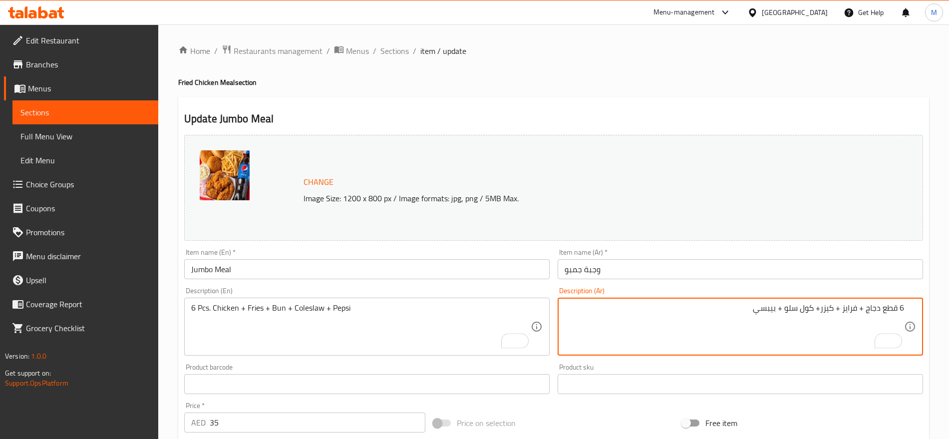
type textarea "6 قطع دجاج + فرايز + كيزر+ كول سلو + بيبسي"
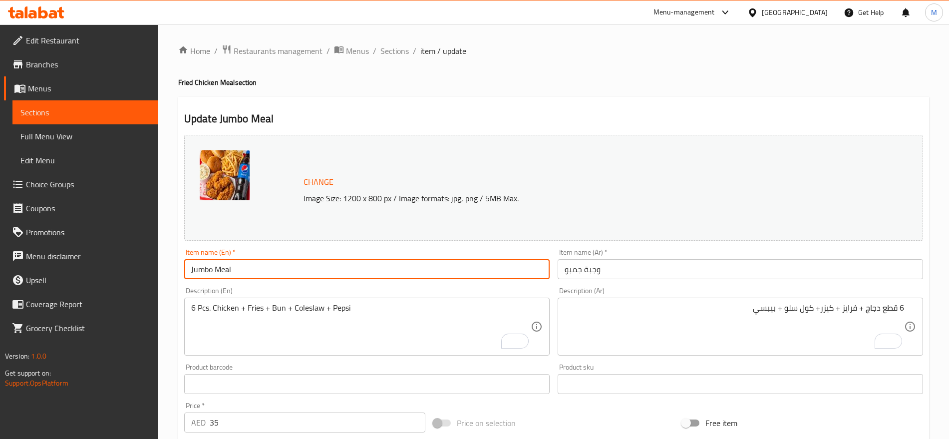
click at [538, 265] on input "Jumbo Meal" at bounding box center [366, 269] width 365 height 20
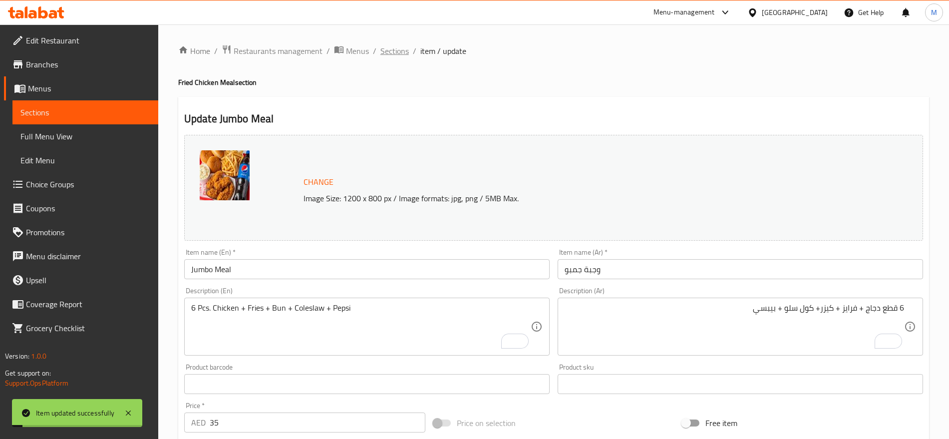
click at [384, 46] on span "Sections" at bounding box center [394, 51] width 28 height 12
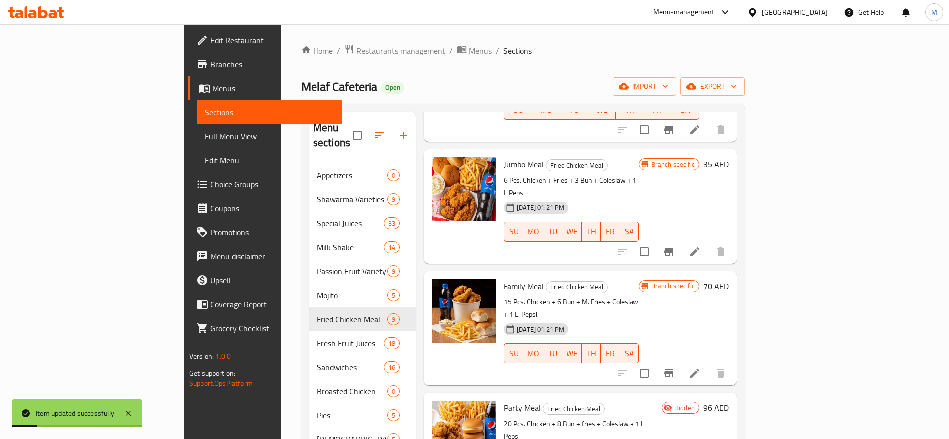
scroll to position [140, 0]
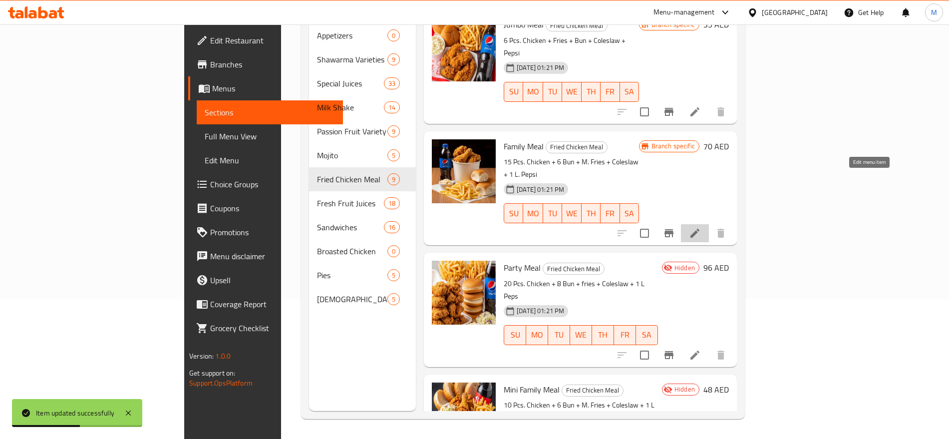
click at [699, 229] on icon at bounding box center [694, 233] width 9 height 9
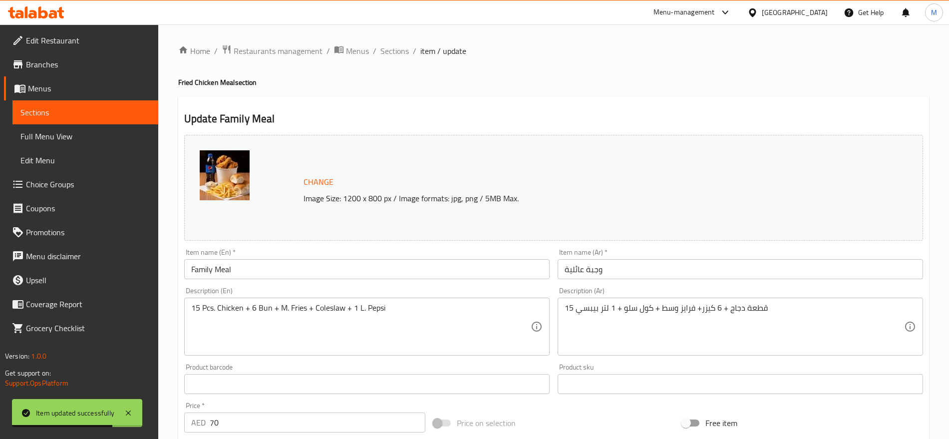
click at [779, 302] on div "15 قطعة دجاج + 6 كيزر+ فرايز وسط + كول سلو + 1 لتر بيبسي Description (Ar)" at bounding box center [740, 327] width 365 height 58
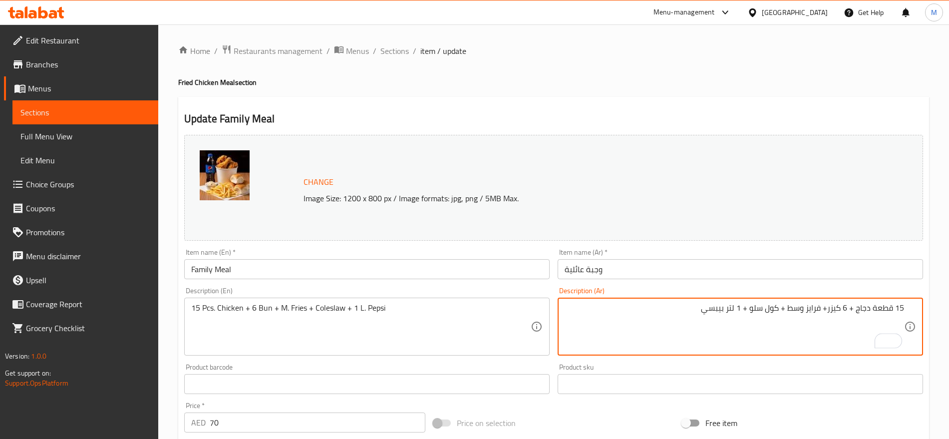
drag, startPoint x: 894, startPoint y: 307, endPoint x: 908, endPoint y: 332, distance: 29.5
click at [908, 332] on div "15 قطعة دجاج + 6 كيزر+ فرايز وسط + كول سلو + 1 لتر بيبسي Description (Ar)" at bounding box center [740, 327] width 365 height 58
type textarea "12 قطعة دجاج + 6 كيزر+ فرايز وسط + كول سلو + 1 لتر بيبسي"
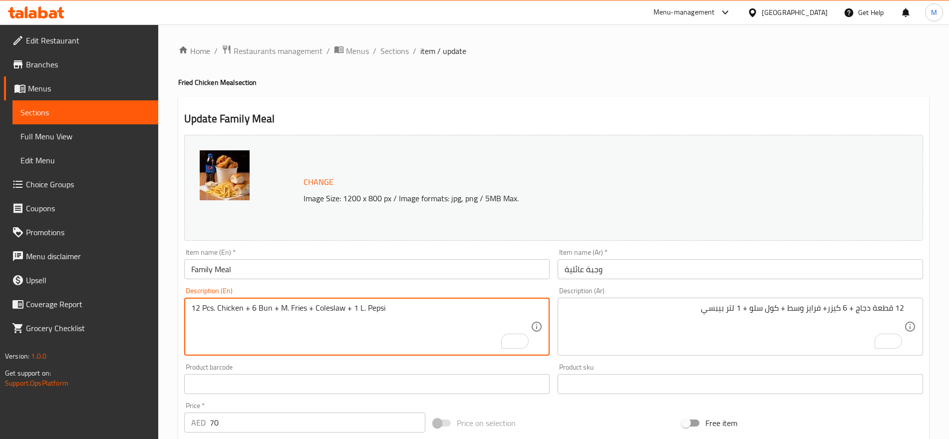
click at [257, 310] on textarea "12 Pcs. Chicken + 6 Bun + M. Fries + Coleslaw + 1 L. Pepsi" at bounding box center [360, 326] width 339 height 47
click at [283, 307] on textarea "12 Pcs. Chicken + Bun + M. Fries + Coleslaw + 1 L. Pepsi" at bounding box center [360, 326] width 339 height 47
type textarea "12 Pcs. Chicken + Bun + Fries + Coleslaw + 1 L. Pepsi"
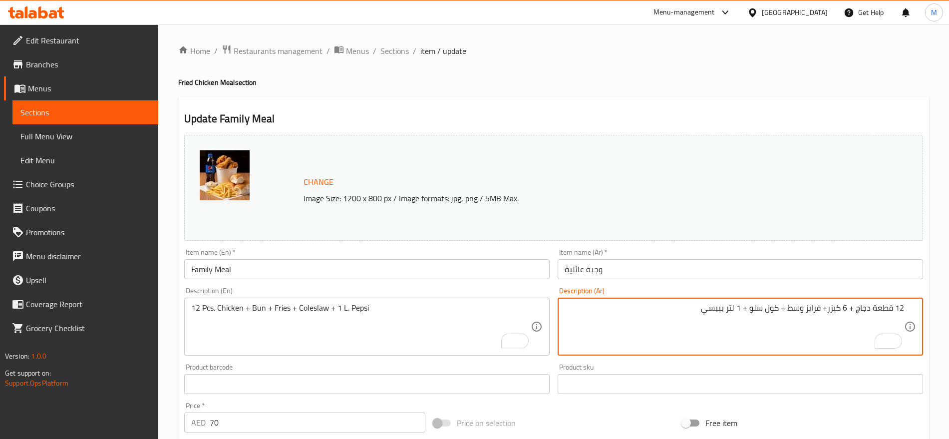
click at [799, 306] on textarea "12 قطعة دجاج + 6 كيزر+ فرايز وسط + كول سلو + 1 لتر بيبسي" at bounding box center [734, 326] width 339 height 47
click at [845, 305] on textarea "12 قطعة دجاج + 6 كيزر+ فرايز + كول سلو + 1 لتر بيبسي" at bounding box center [734, 326] width 339 height 47
click at [763, 310] on textarea "12 قطعة دجاج + كيزر+ فرايز + كول سلو + 1 لتر بيبسي" at bounding box center [734, 326] width 339 height 47
click at [747, 306] on textarea "12 قطعة دجاج + كيزر+ فرايز + كول سلو + لتر بيبسي" at bounding box center [734, 326] width 339 height 47
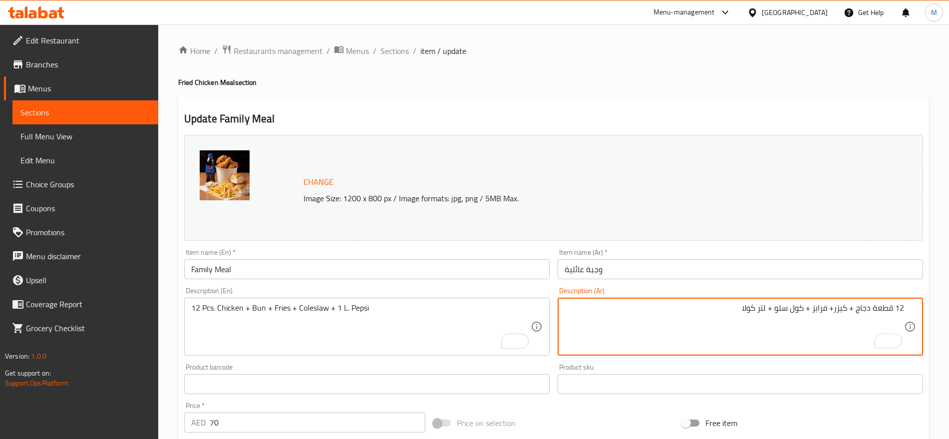
type textarea "12 قطعة دجاج + كيزر+ فرايز + كول سلو + لتر كولا"
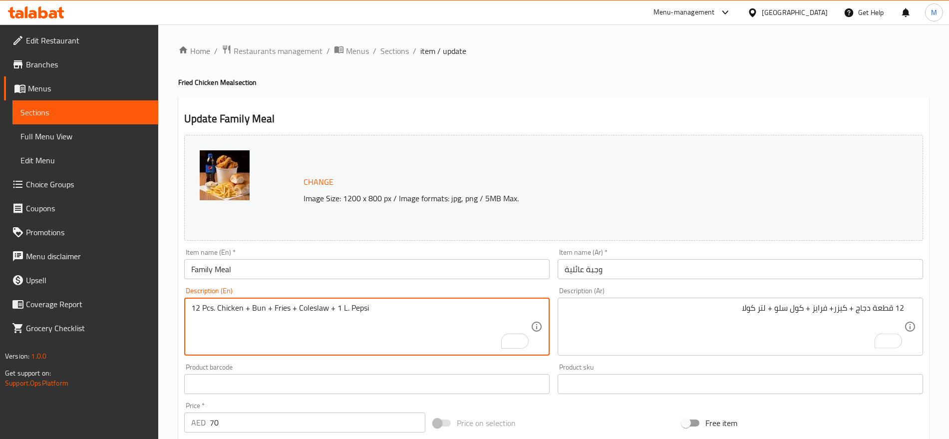
click at [360, 308] on textarea "12 Pcs. Chicken + Bun + Fries + Coleslaw + 1 L. Pepsi" at bounding box center [360, 326] width 339 height 47
click at [340, 310] on textarea "12 Pcs. Chicken + Bun + Fries + Coleslaw + 1 L. Cola" at bounding box center [360, 326] width 339 height 47
type textarea "12 Pcs. Chicken + Bun + Fries + Coleslaw + L. Cola"
click at [348, 273] on input "Family Meal" at bounding box center [366, 269] width 365 height 20
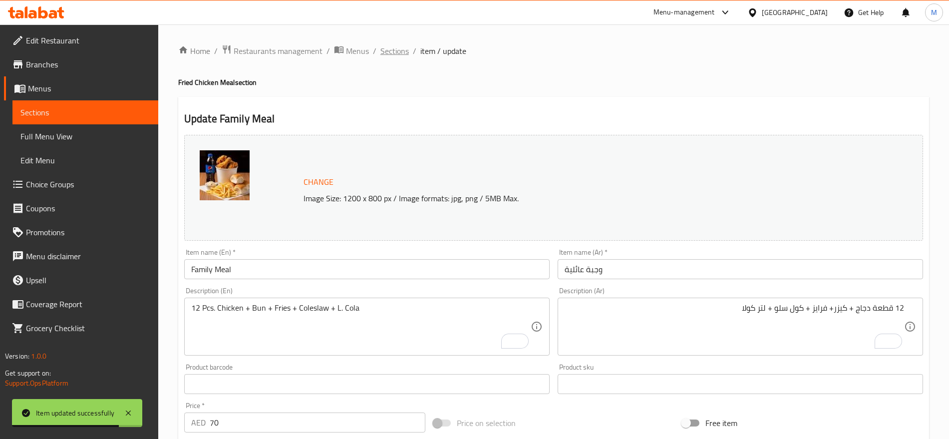
click at [398, 47] on span "Sections" at bounding box center [394, 51] width 28 height 12
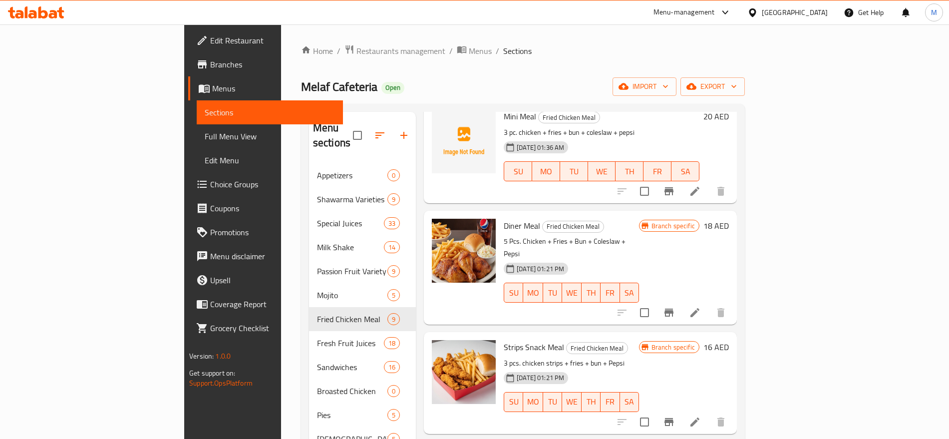
scroll to position [227, 0]
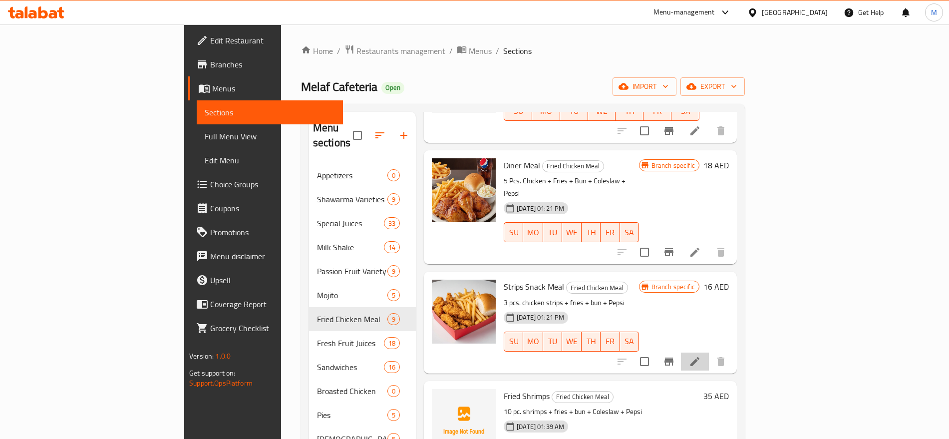
click at [709, 352] on li at bounding box center [695, 361] width 28 height 18
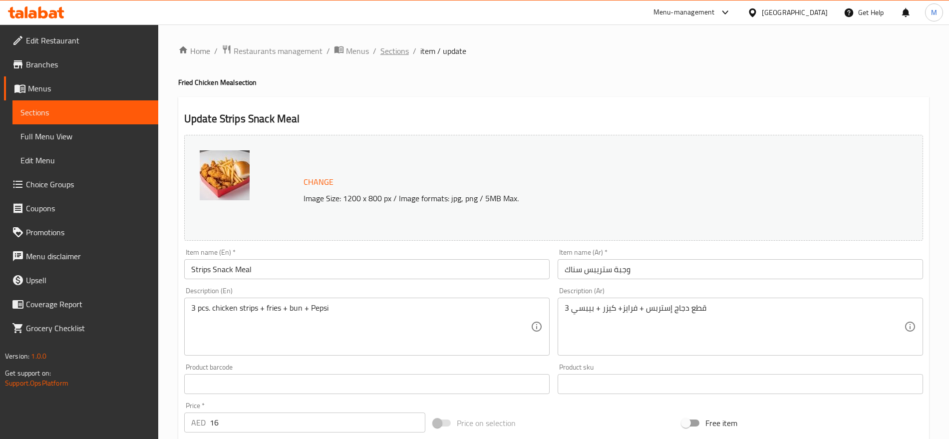
click at [383, 57] on span "Sections" at bounding box center [394, 51] width 28 height 12
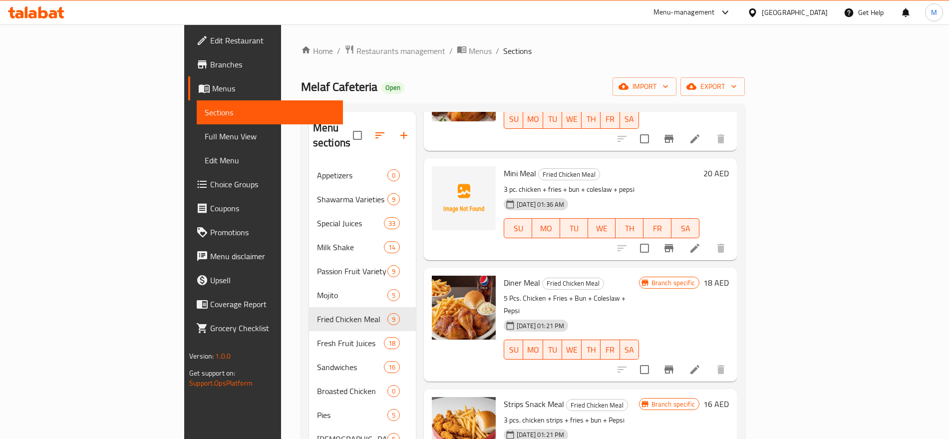
scroll to position [115, 0]
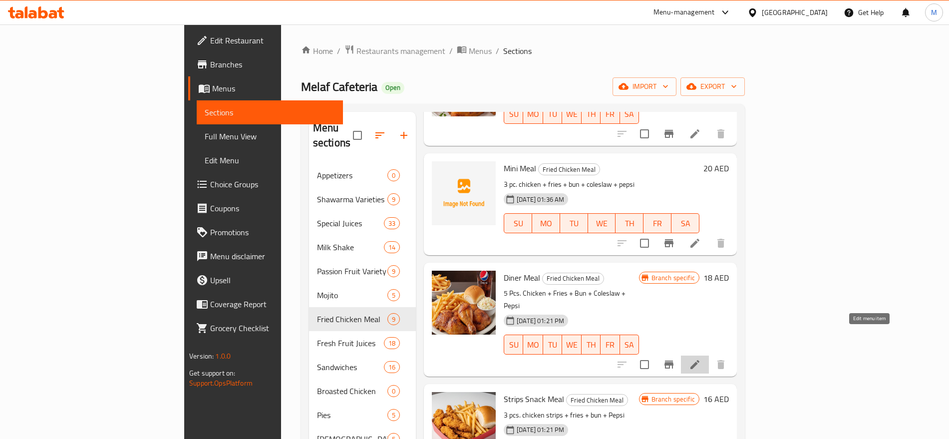
click at [701, 358] on icon at bounding box center [695, 364] width 12 height 12
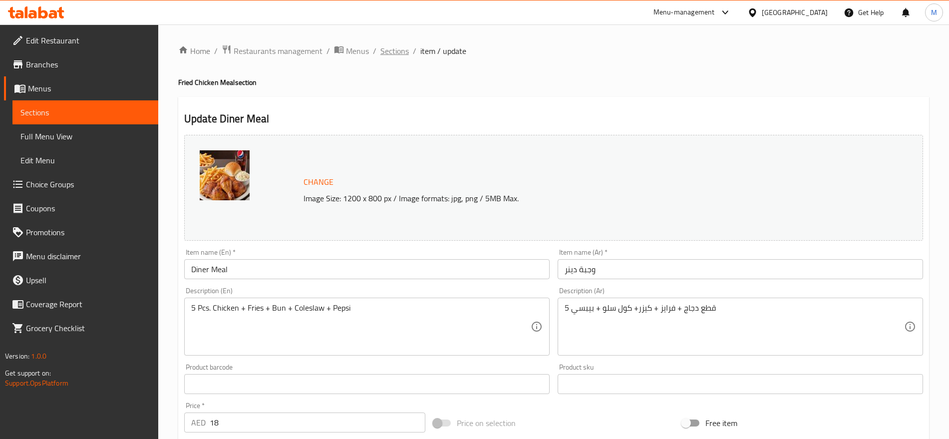
click at [380, 45] on span "Sections" at bounding box center [394, 51] width 28 height 12
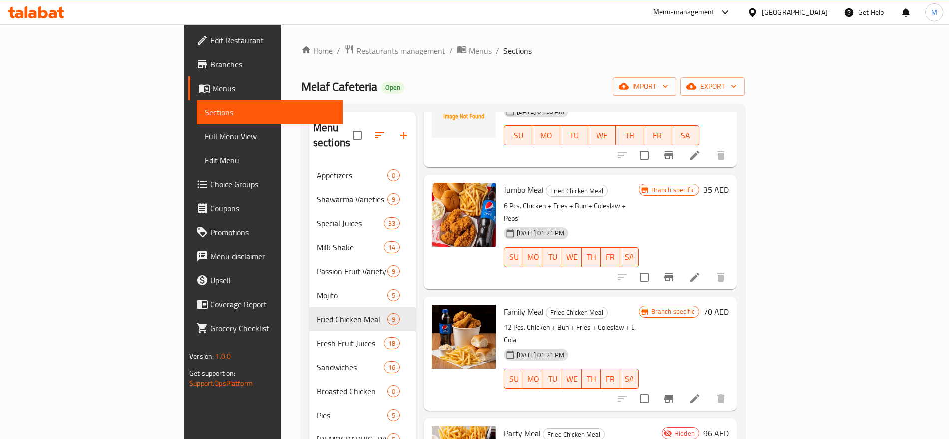
scroll to position [543, 0]
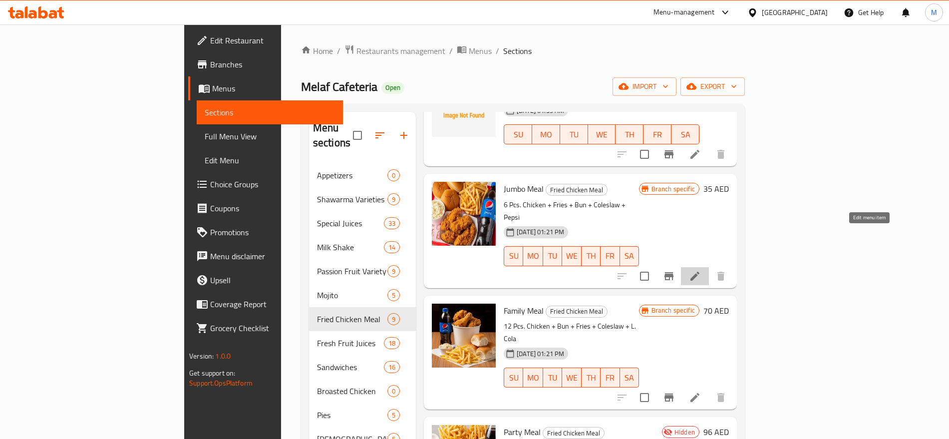
click at [701, 270] on icon at bounding box center [695, 276] width 12 height 12
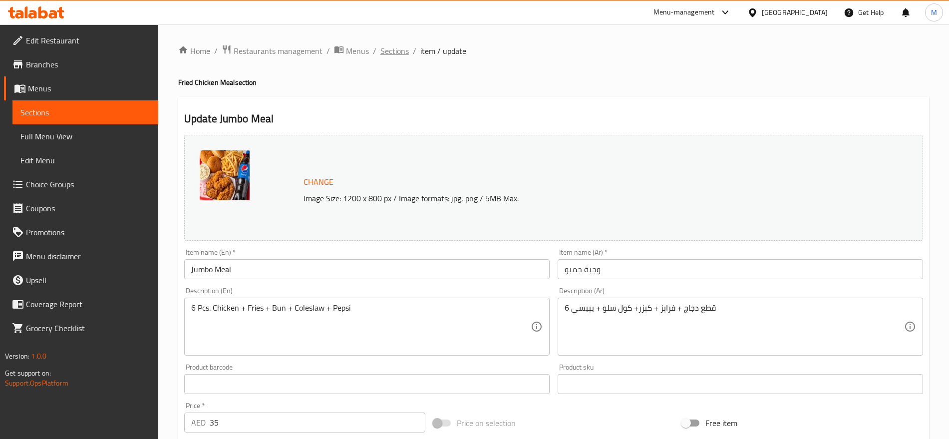
click at [393, 46] on span "Sections" at bounding box center [394, 51] width 28 height 12
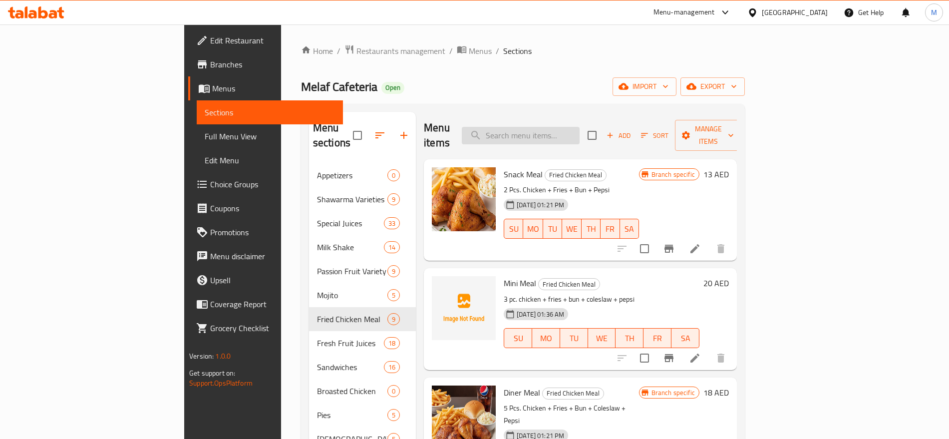
click at [580, 129] on input "search" at bounding box center [521, 135] width 118 height 17
paste input "BURGER"
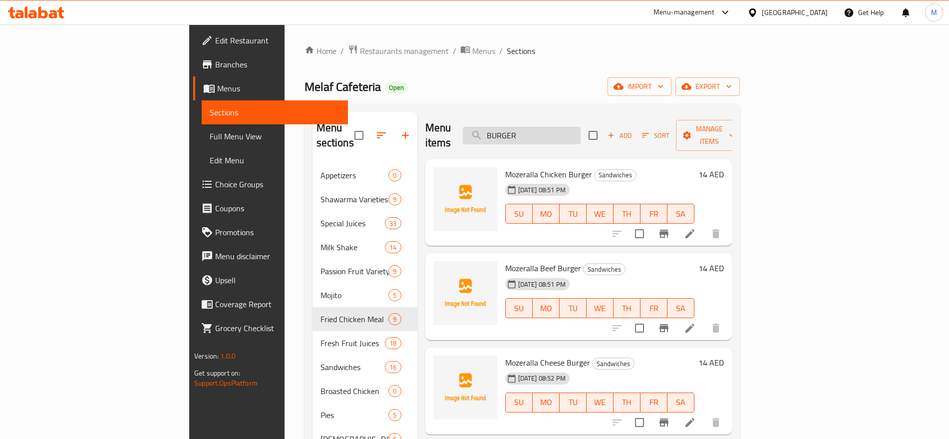
click at [559, 131] on input "BURGER" at bounding box center [522, 135] width 118 height 17
paste input "ZIN"
click at [559, 131] on input "BURGER" at bounding box center [522, 135] width 118 height 17
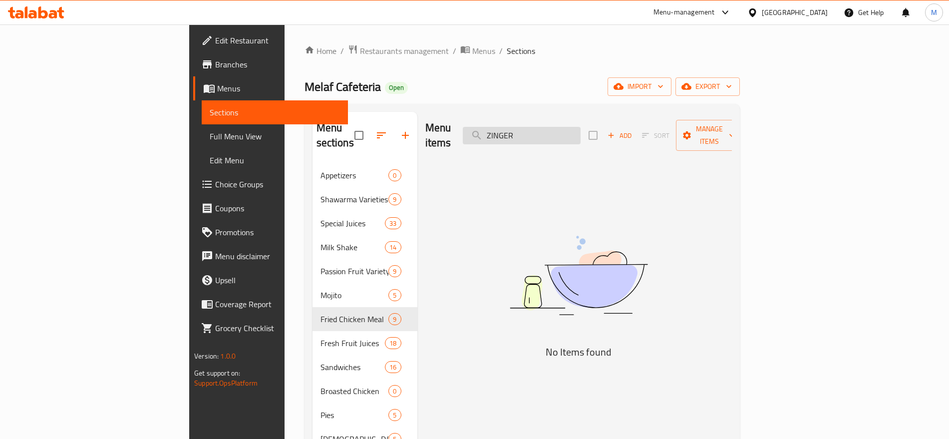
click at [581, 127] on input "ZINGER" at bounding box center [522, 135] width 118 height 17
paste input "زنجر"
click at [581, 127] on input "زنجر" at bounding box center [522, 135] width 118 height 17
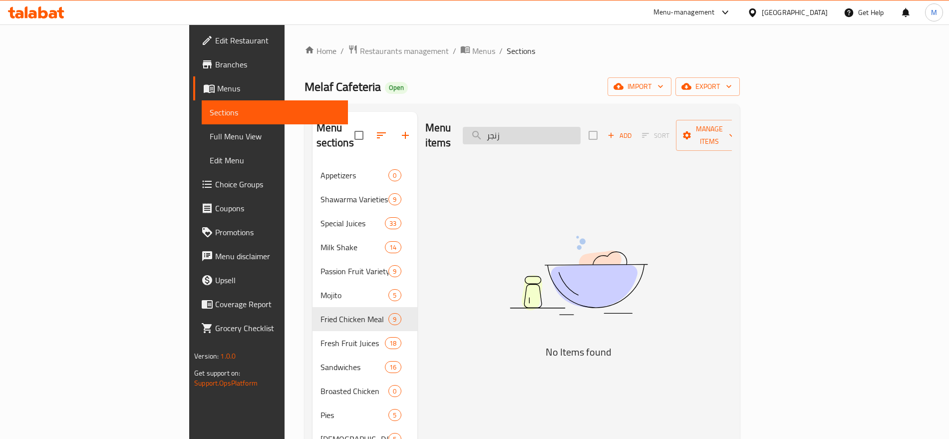
click at [581, 127] on input "زنجر" at bounding box center [522, 135] width 118 height 17
paste input "CALZONI"
click at [581, 127] on input "CALZONI" at bounding box center [522, 135] width 118 height 17
click at [581, 132] on input "CALZONI" at bounding box center [522, 135] width 118 height 17
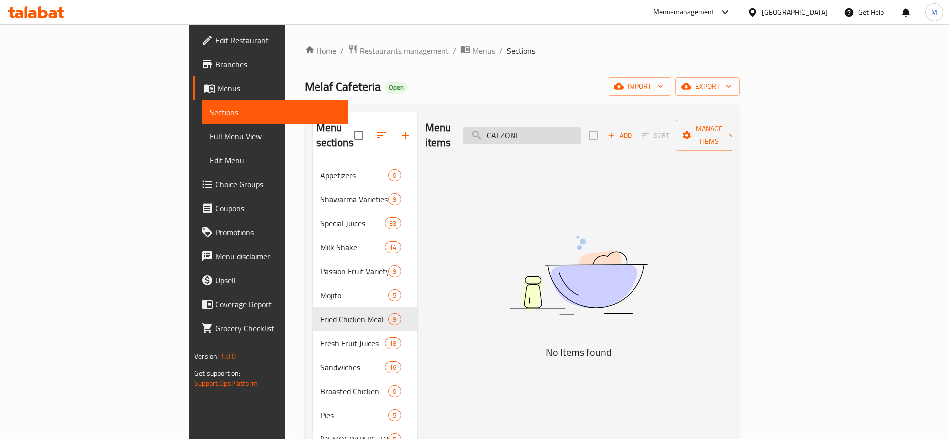
click at [581, 132] on input "CALZONI" at bounding box center [522, 135] width 118 height 17
paste input "RUNCHER"
click at [581, 132] on input "CRUNCHER" at bounding box center [522, 135] width 118 height 17
click at [581, 129] on input "CRUNCHER" at bounding box center [522, 135] width 118 height 17
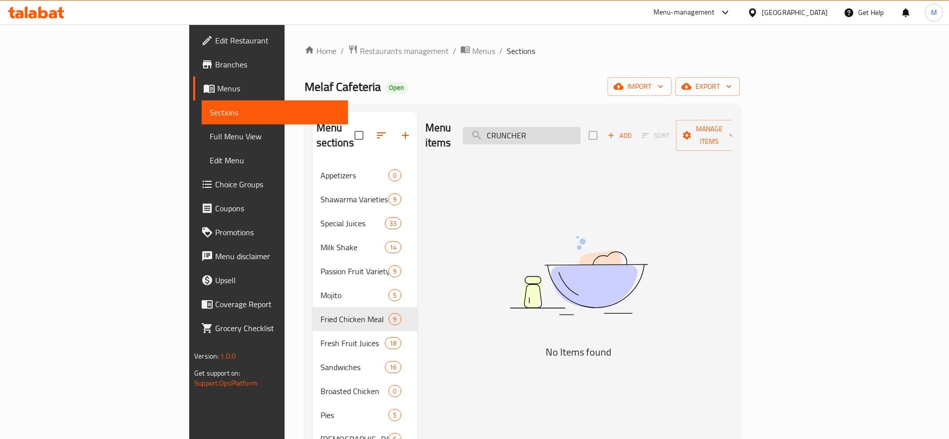
paste input "TWIST"
click at [581, 129] on input "TWISTER" at bounding box center [522, 135] width 118 height 17
type input "TWISTER"
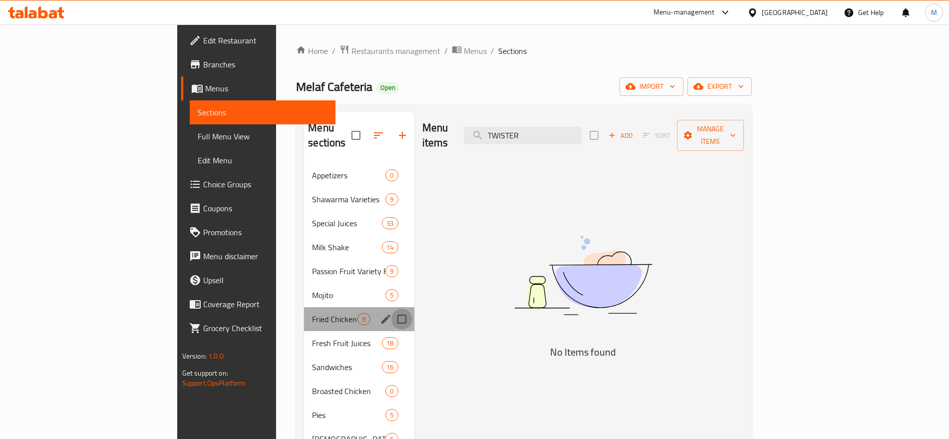
click at [391, 309] on input "Menu sections" at bounding box center [401, 319] width 21 height 21
checkbox input "true"
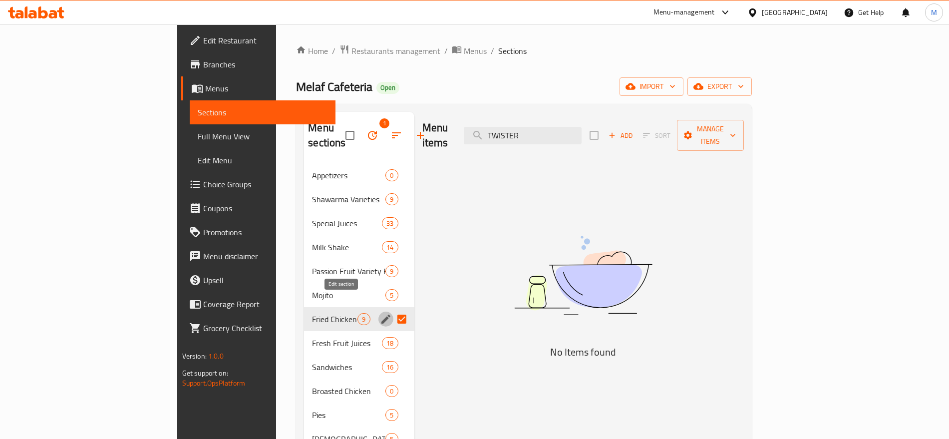
click at [380, 313] on icon "edit" at bounding box center [386, 319] width 12 height 12
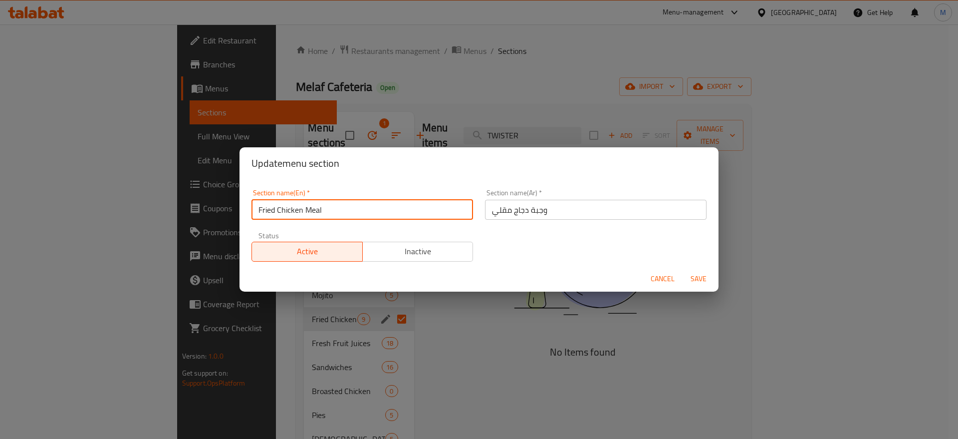
click at [313, 204] on input "Fried Chicken Meal" at bounding box center [363, 210] width 222 height 20
type input "Fried Chicken"
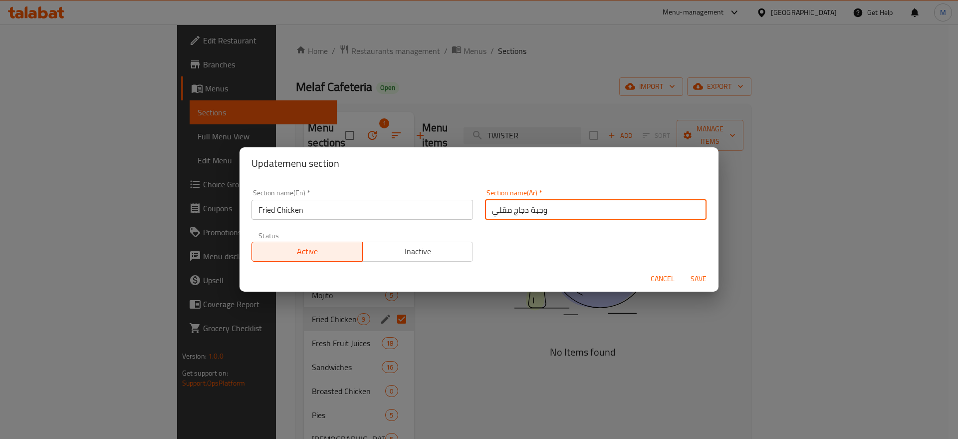
click at [535, 207] on input "وجبة دجاج مقلي" at bounding box center [596, 210] width 222 height 20
click at [543, 208] on input "وجبة دجاج مقلي" at bounding box center [596, 210] width 222 height 20
drag, startPoint x: 543, startPoint y: 208, endPoint x: 522, endPoint y: 216, distance: 22.4
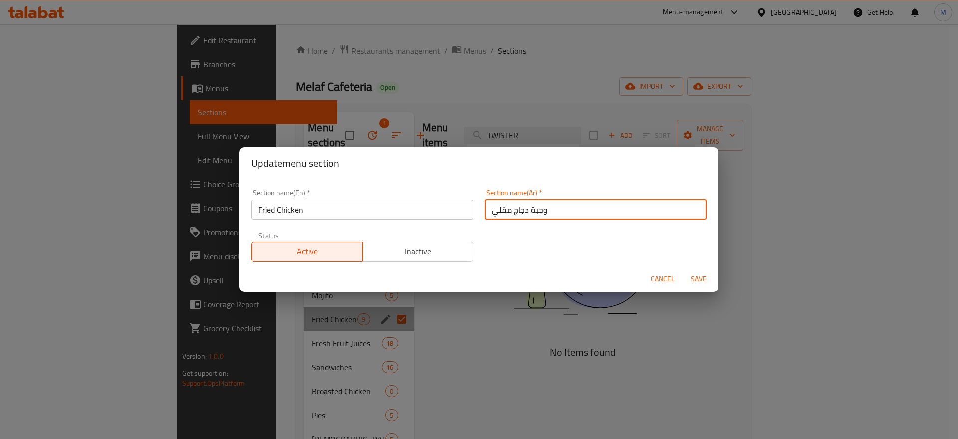
click at [522, 216] on input "وجبة دجاج مقلي" at bounding box center [596, 210] width 222 height 20
type input "دجاج مقلي"
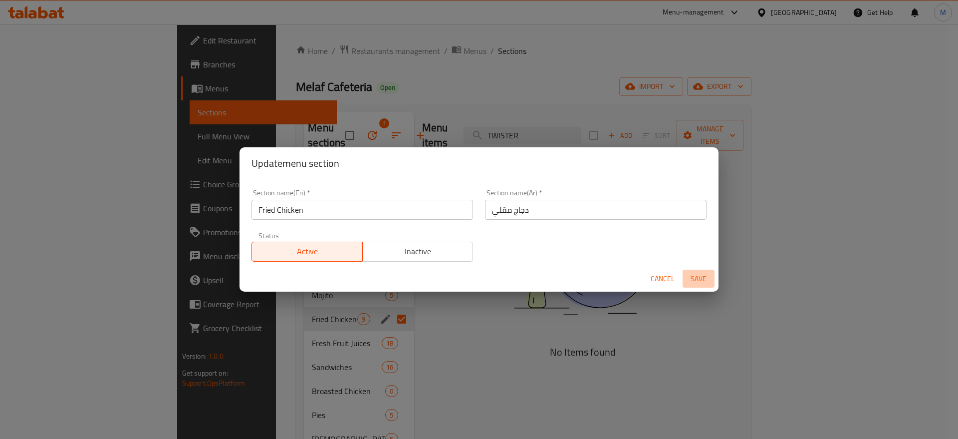
click at [701, 274] on span "Save" at bounding box center [699, 279] width 24 height 12
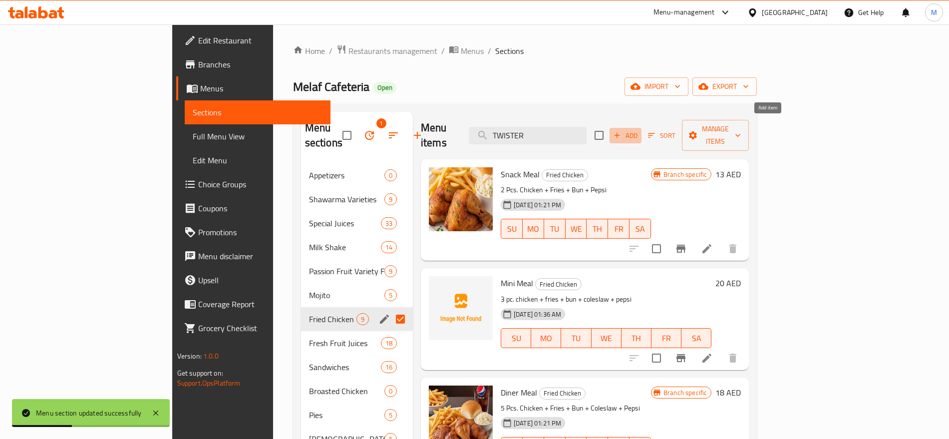
click at [639, 130] on span "Add" at bounding box center [625, 135] width 27 height 11
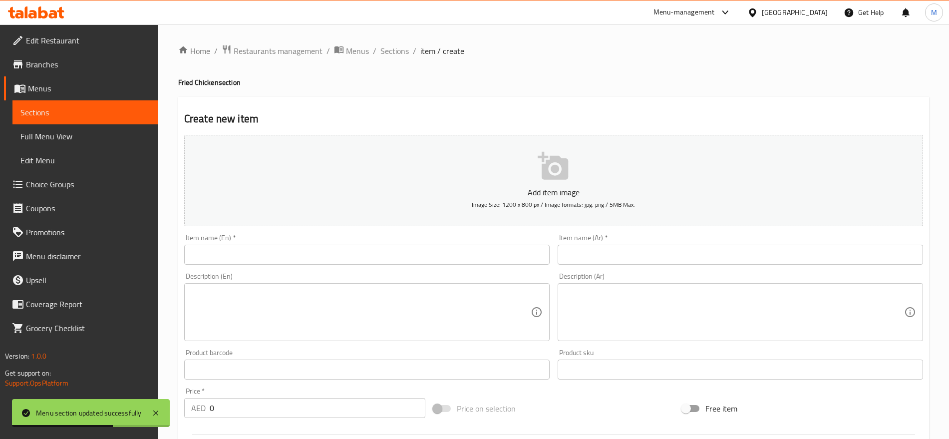
click at [580, 259] on input "text" at bounding box center [740, 255] width 365 height 20
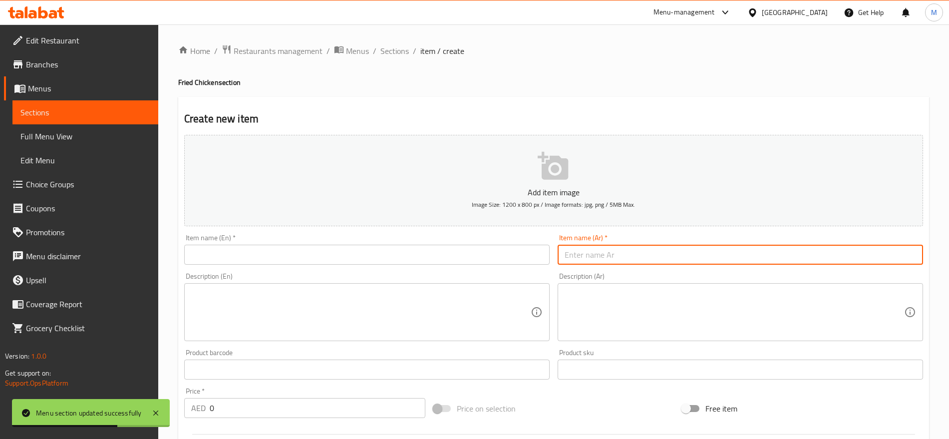
paste input "برجر کرنشر"
type input "برجر کرنشر"
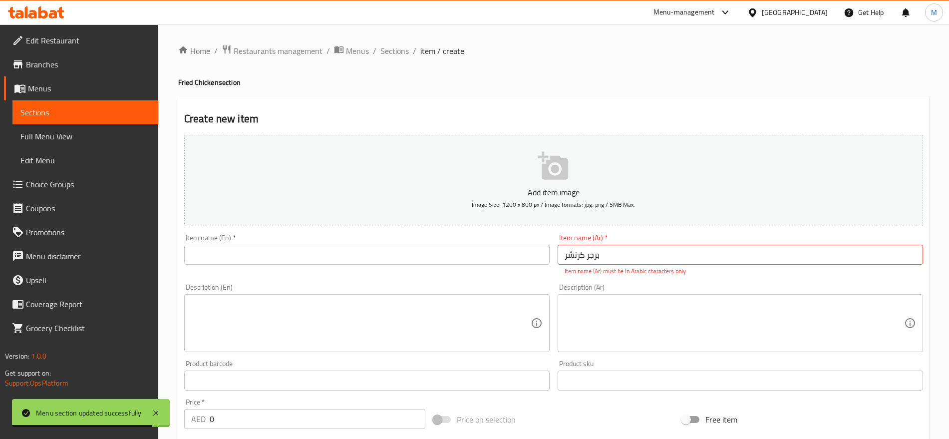
drag, startPoint x: 271, startPoint y: 275, endPoint x: 285, endPoint y: 260, distance: 19.8
click at [285, 260] on div "Item name (En)   * Item name (En) *" at bounding box center [366, 254] width 373 height 49
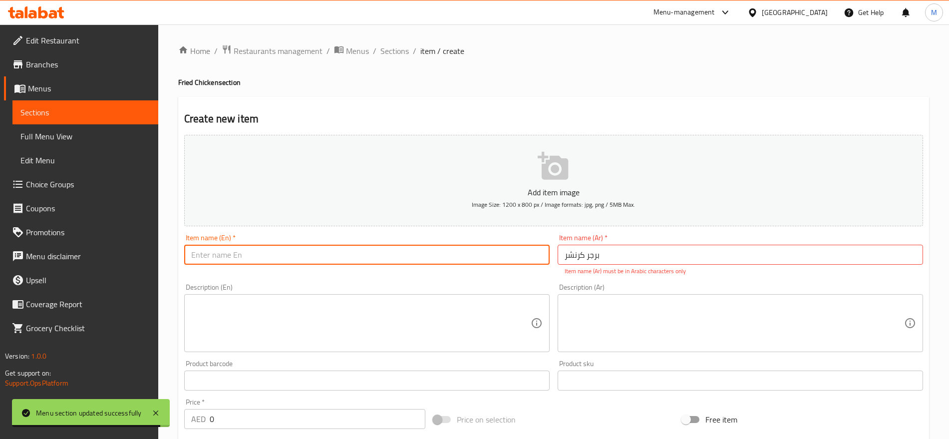
click at [285, 260] on input "text" at bounding box center [366, 255] width 365 height 20
paste input "CRUNCHER BURGER 18"
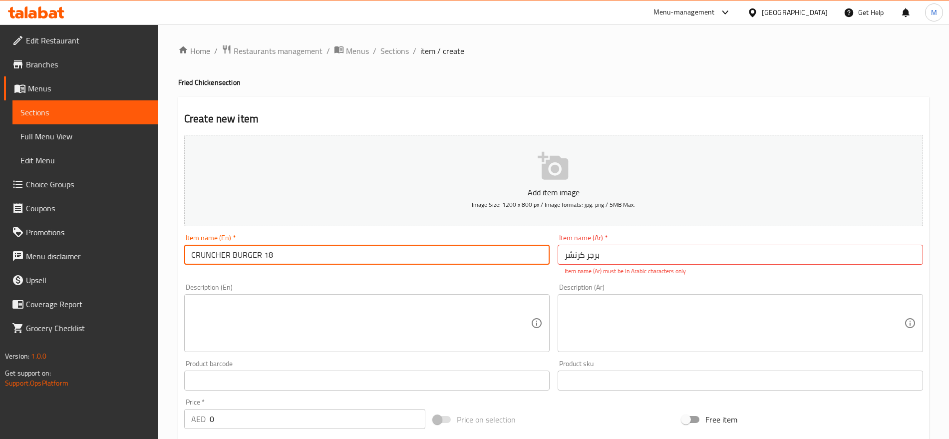
drag, startPoint x: 285, startPoint y: 260, endPoint x: 263, endPoint y: 258, distance: 21.6
click at [263, 258] on input "CRUNCHER BURGER 18" at bounding box center [366, 255] width 365 height 20
type input "CRUNCHER BURGER"
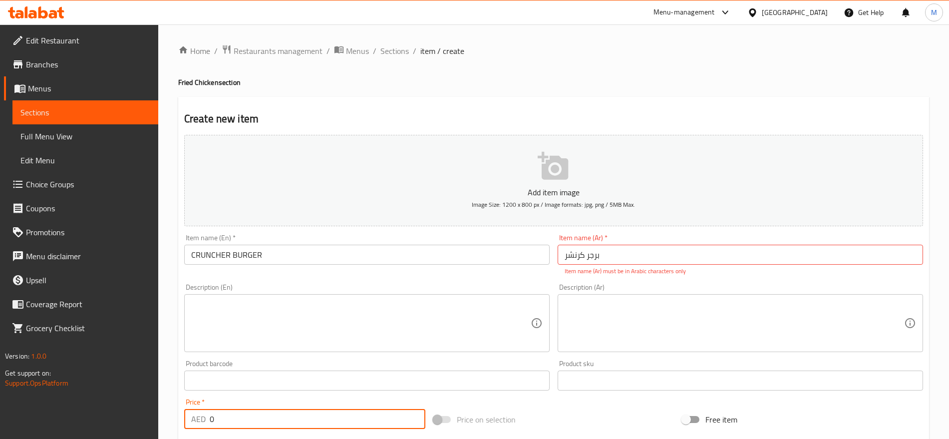
click at [246, 418] on input "0" at bounding box center [318, 419] width 216 height 20
paste input "18"
type input "18"
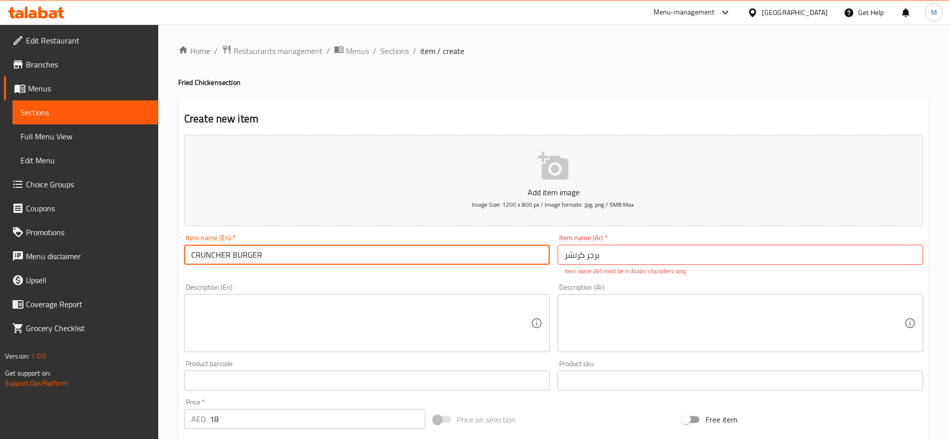
click at [315, 254] on input "CRUNCHER BURGER" at bounding box center [366, 255] width 365 height 20
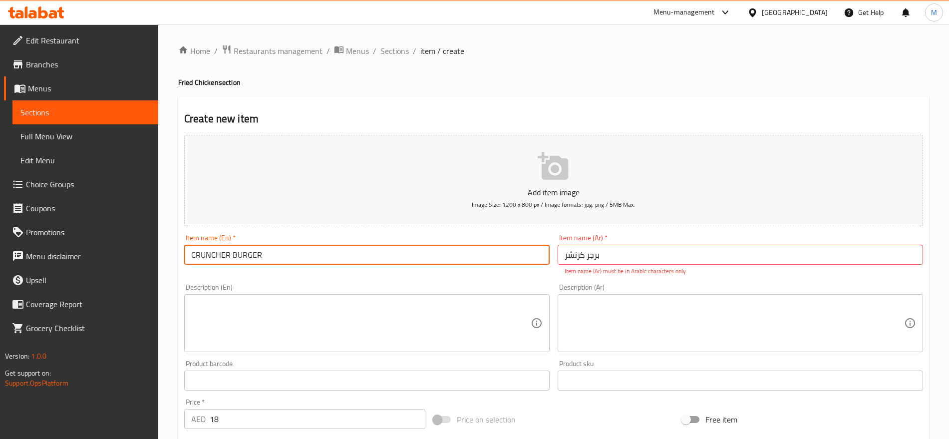
click at [315, 254] on input "CRUNCHER BURGER" at bounding box center [366, 255] width 365 height 20
type input "Cruncher Burger"
click at [315, 254] on input "Cruncher Burger" at bounding box center [366, 255] width 365 height 20
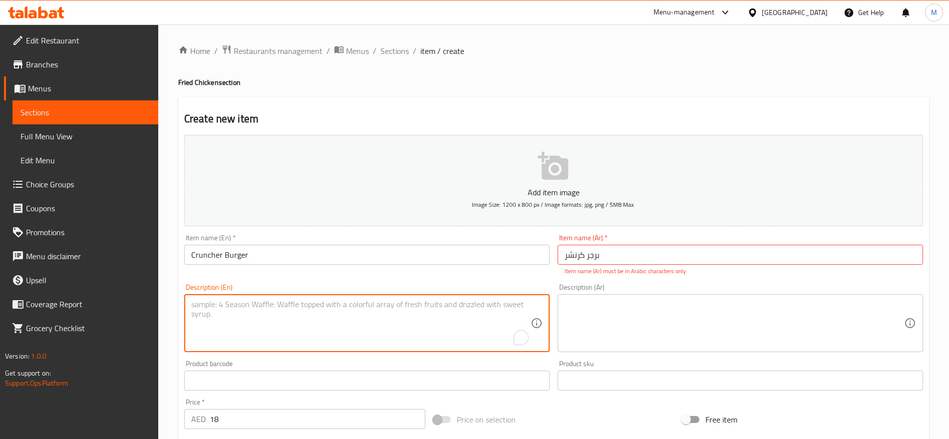
click at [328, 320] on textarea "To enrich screen reader interactions, please activate Accessibility in Grammarl…" at bounding box center [360, 323] width 339 height 47
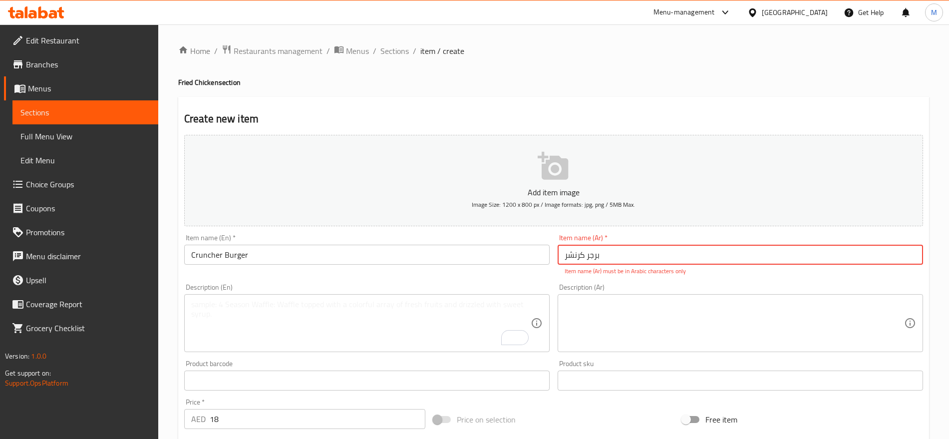
click at [625, 261] on input "برجر کرنشر" at bounding box center [740, 255] width 365 height 20
type input "برجر كرنشر"
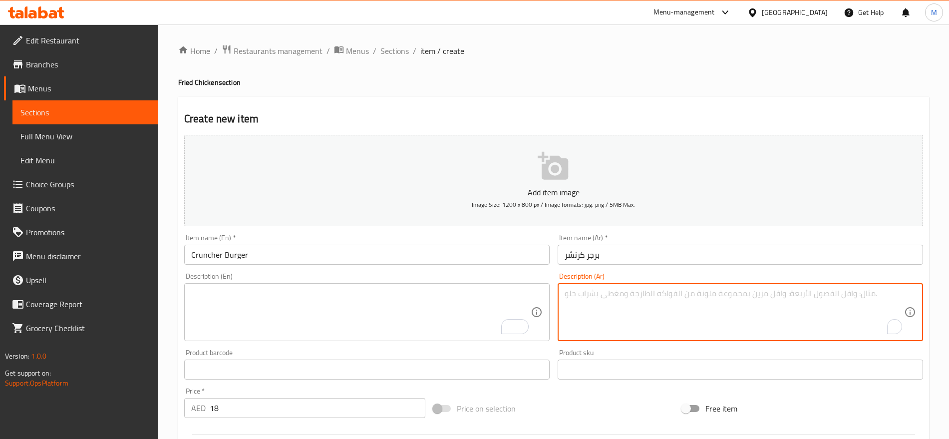
click at [689, 313] on textarea "To enrich screen reader interactions, please activate Accessibility in Grammarl…" at bounding box center [734, 312] width 339 height 47
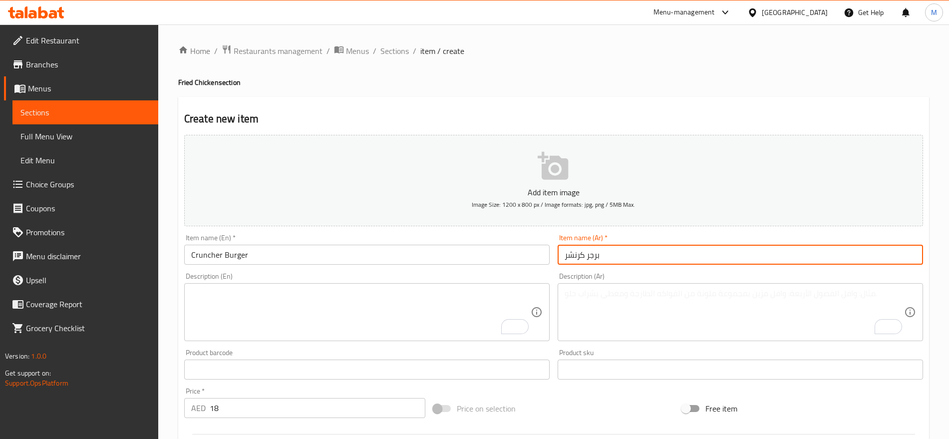
click at [665, 249] on input "برجر كرنشر" at bounding box center [740, 255] width 365 height 20
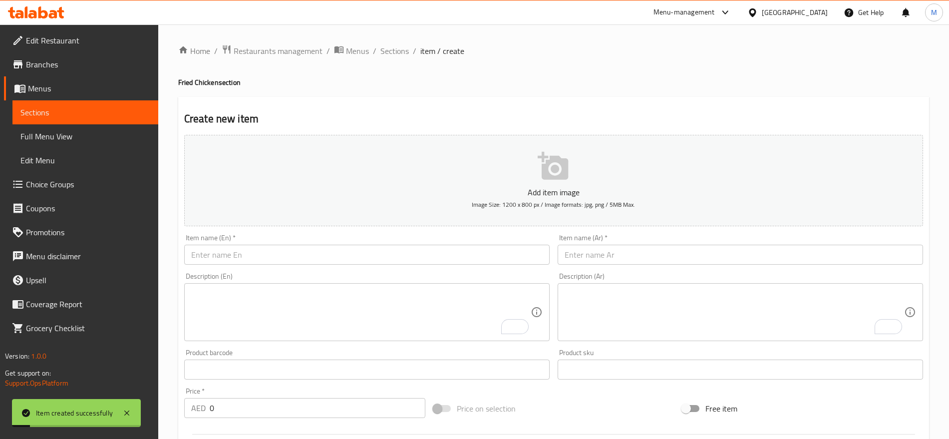
click at [370, 244] on div "Item name (En)   * Item name (En) *" at bounding box center [366, 249] width 365 height 30
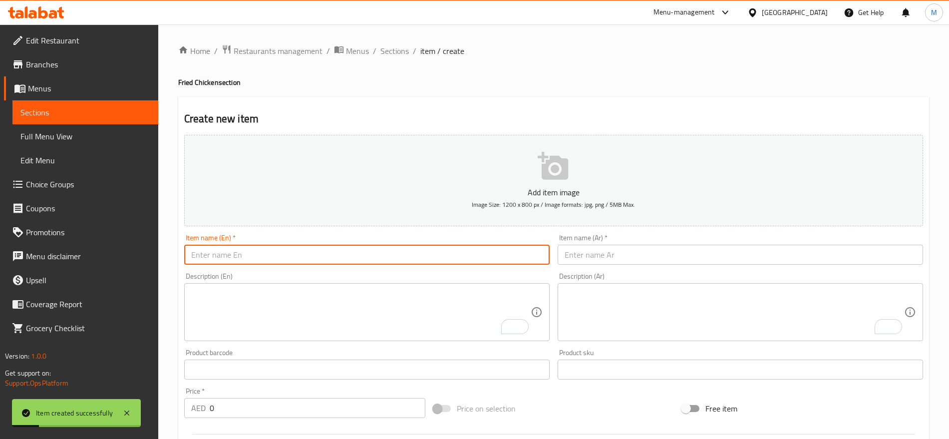
click at [338, 249] on input "text" at bounding box center [366, 255] width 365 height 20
paste input "SPANISH TURKISH BURGER 18"
click at [295, 260] on input "SPANISH TURKISH BURGER 18" at bounding box center [366, 255] width 365 height 20
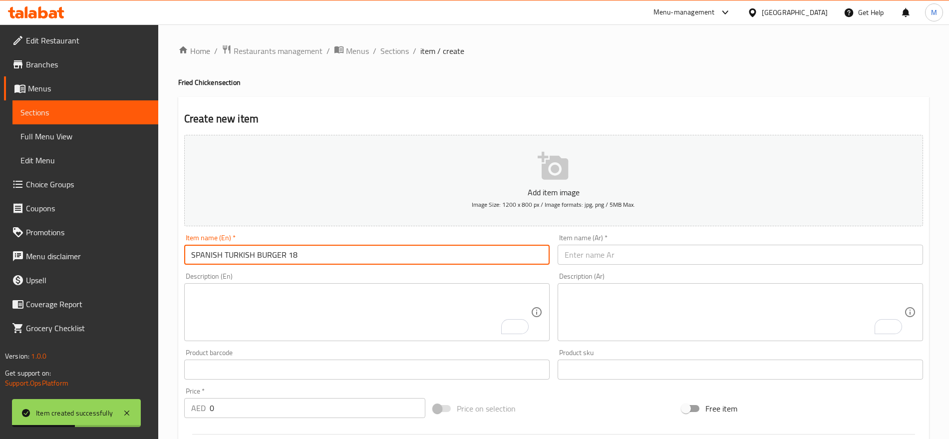
click at [295, 260] on input "SPANISH TURKISH BURGER 18" at bounding box center [366, 255] width 365 height 20
type input "SPANISH TURKISH BURGER"
click at [235, 406] on input "0" at bounding box center [318, 408] width 216 height 20
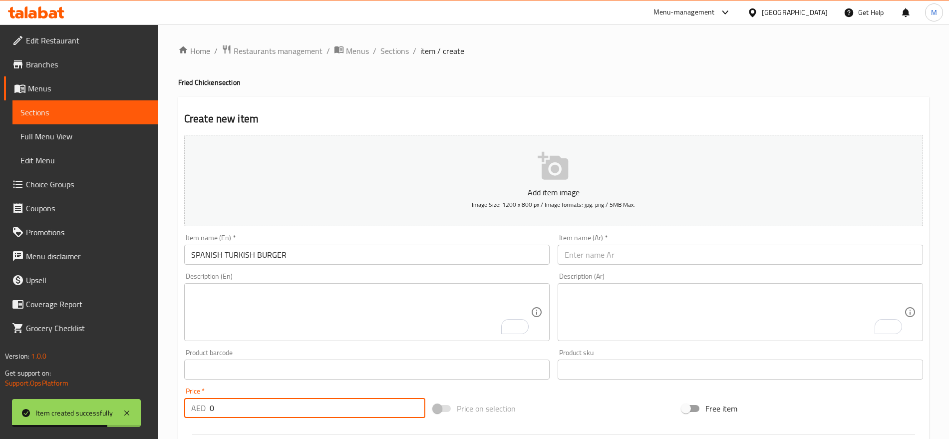
click at [235, 406] on input "0" at bounding box center [318, 408] width 216 height 20
paste input "18"
type input "18"
click at [310, 247] on input "SPANISH TURKISH BURGER" at bounding box center [366, 255] width 365 height 20
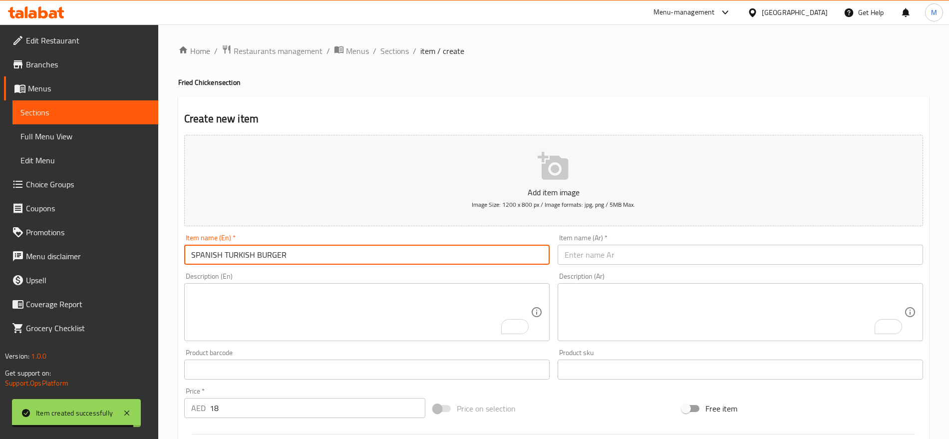
click at [310, 247] on input "SPANISH TURKISH BURGER" at bounding box center [366, 255] width 365 height 20
type input "Spanish Turkish Burger"
click at [310, 247] on input "Spanish Turkish Burger" at bounding box center [366, 255] width 365 height 20
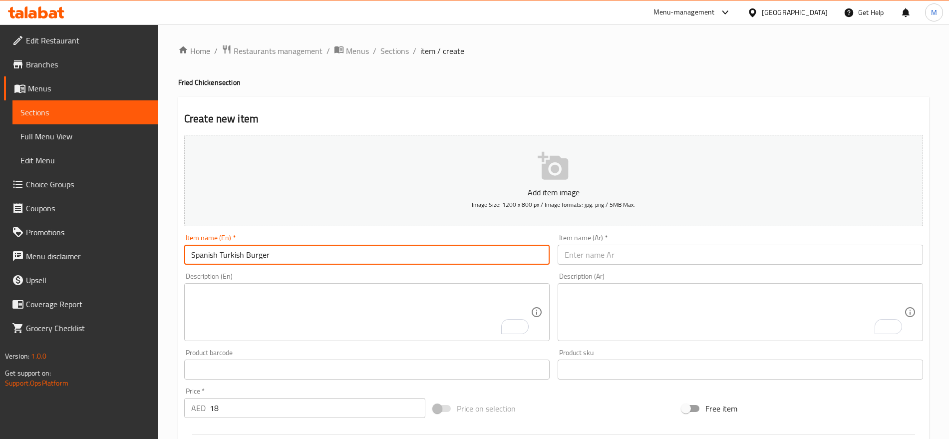
click at [310, 247] on input "Spanish Turkish Burger" at bounding box center [366, 255] width 365 height 20
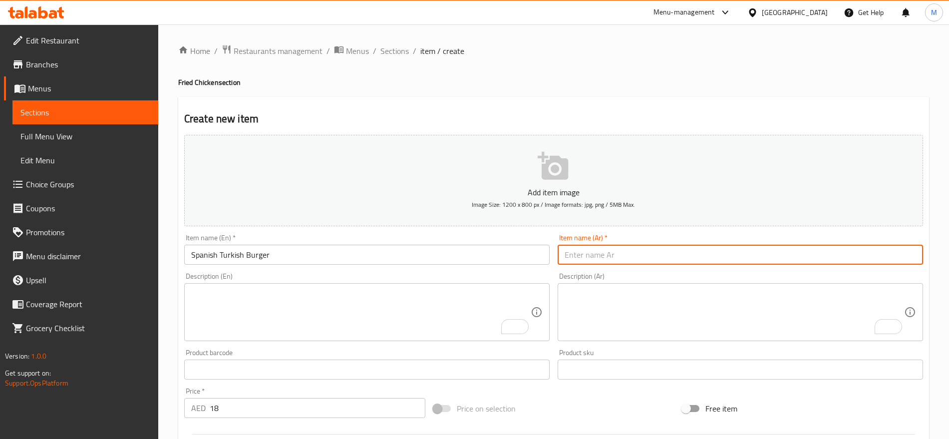
paste input "برجر سبانش ترکش .AED"
click at [606, 255] on input "text" at bounding box center [740, 255] width 365 height 20
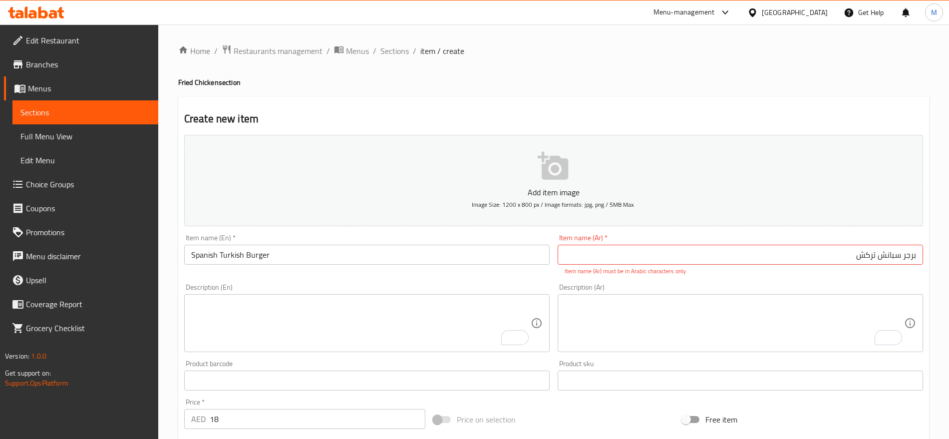
click at [837, 358] on div "Product sku Product sku" at bounding box center [740, 375] width 373 height 38
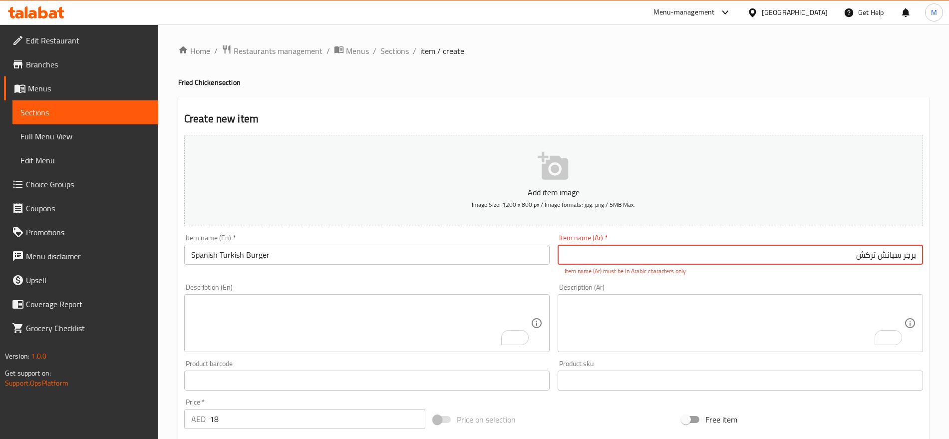
click at [777, 249] on input "برجر سبانش ترکش" at bounding box center [740, 255] width 365 height 20
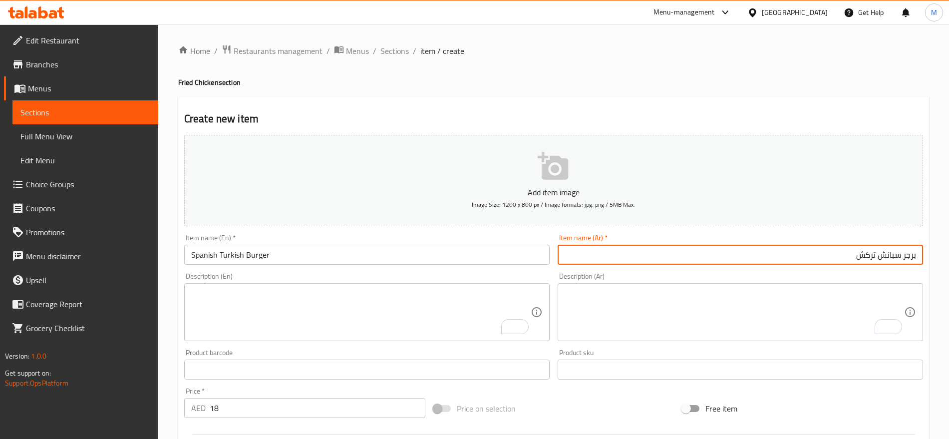
type input "برجر سبانش تركش"
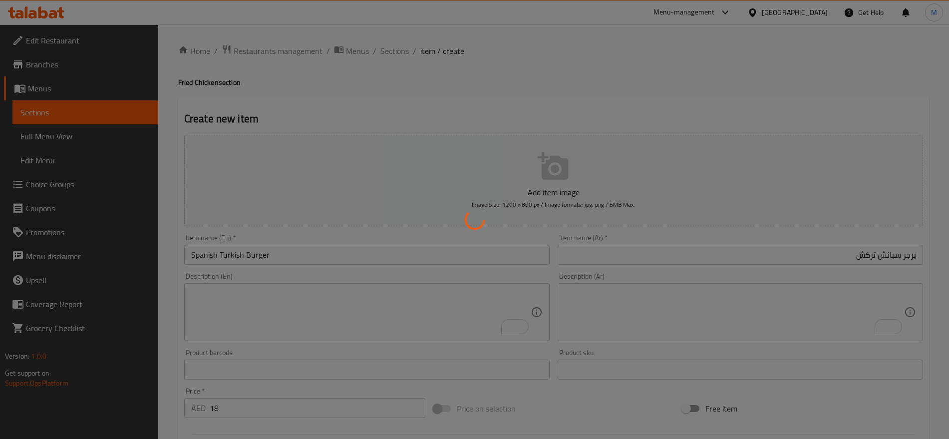
type input "0"
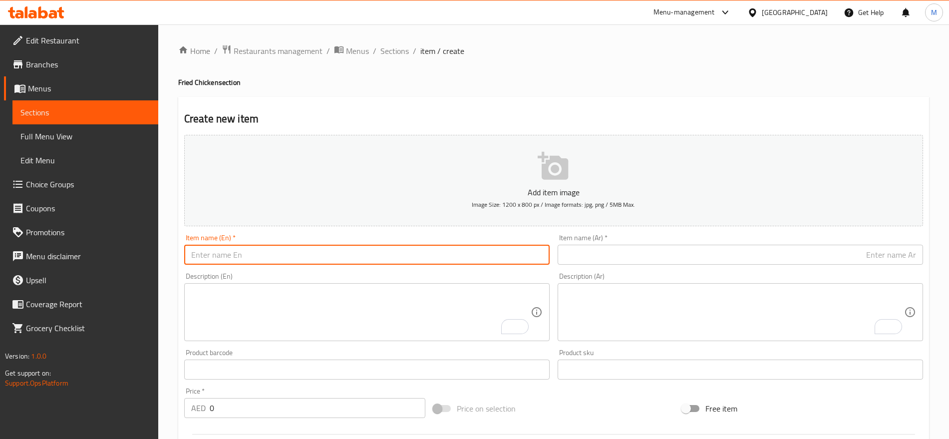
click at [317, 254] on input "text" at bounding box center [366, 255] width 365 height 20
paste input "CALZONI"
paste input "BURGER"
click at [278, 250] on input "CALZONI BURGER" at bounding box center [366, 255] width 365 height 20
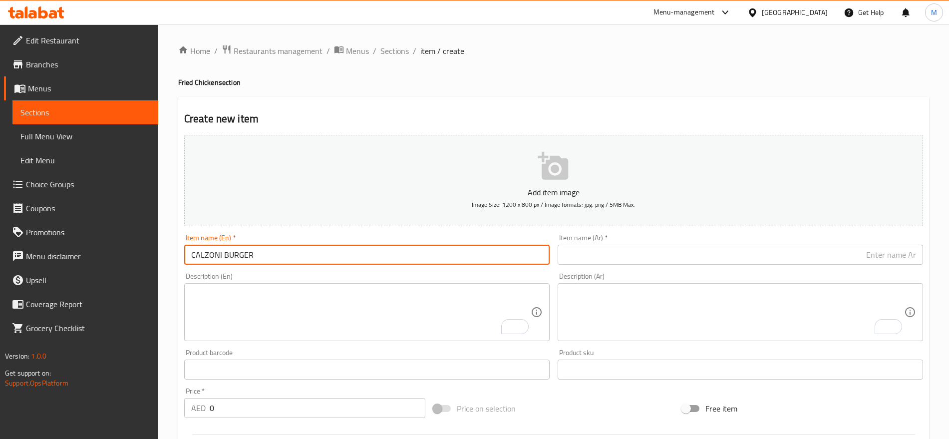
click at [278, 250] on input "CALZONI BURGER" at bounding box center [366, 255] width 365 height 20
type input "Calzoni Burger"
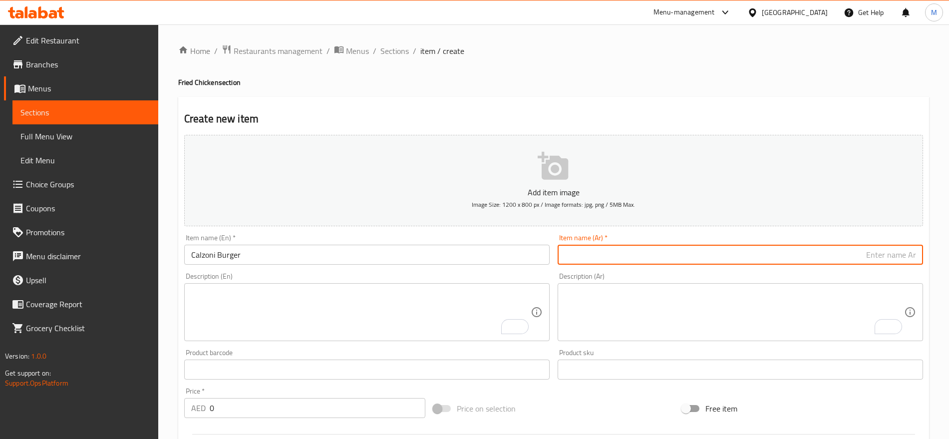
paste input "برجر"
paste input "كلزوني"
type input "برجر كلزوني"
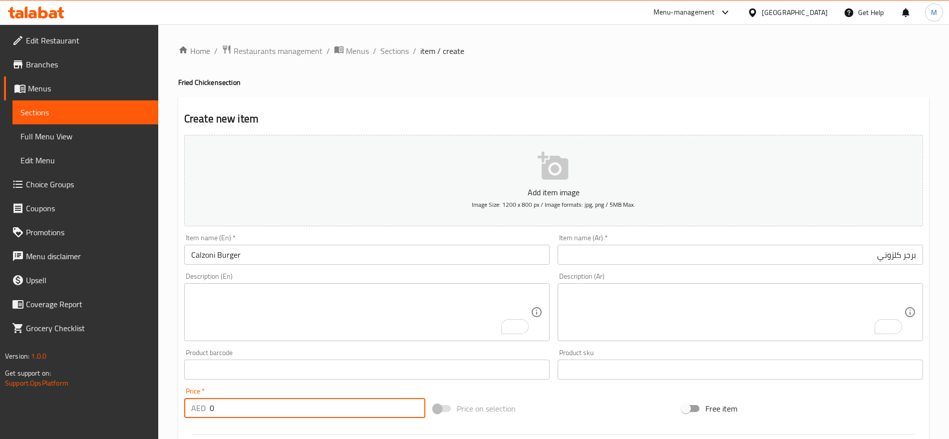
click at [232, 402] on input "0" at bounding box center [318, 408] width 216 height 20
paste input "13"
type input "13"
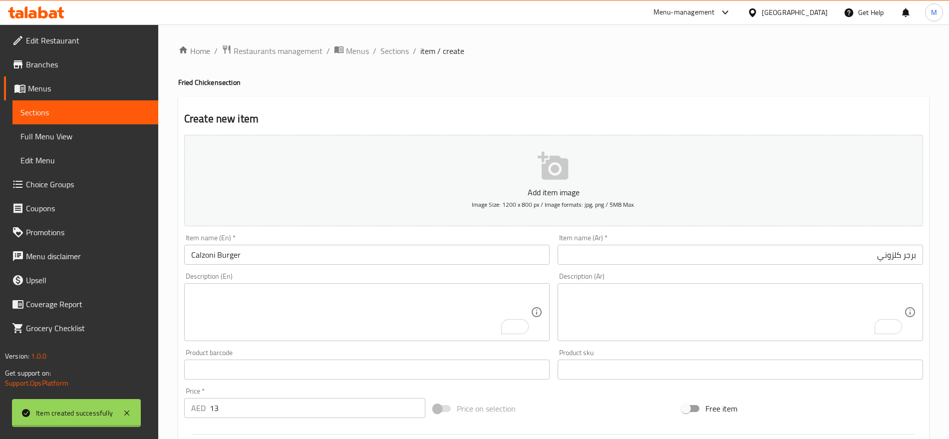
type input "0"
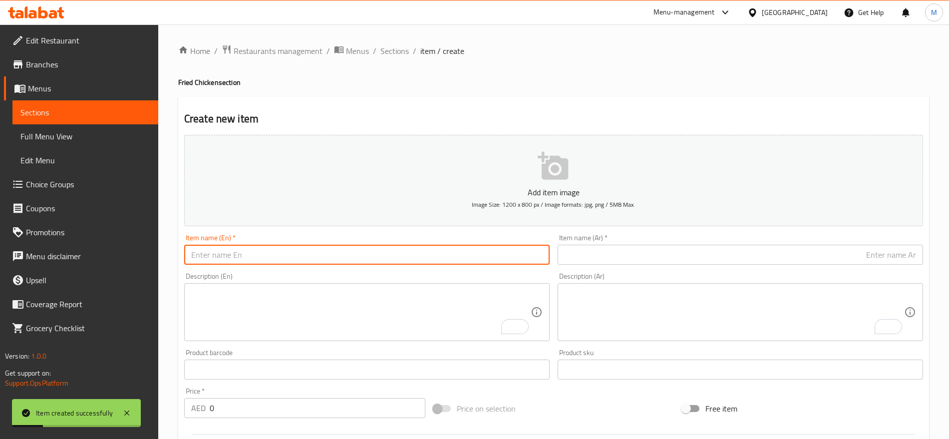
click at [292, 255] on input "text" at bounding box center [366, 255] width 365 height 20
paste input "ZINGER"
paste input "CHEESE"
paste input "BURGER12"
drag, startPoint x: 301, startPoint y: 252, endPoint x: 279, endPoint y: 255, distance: 21.6
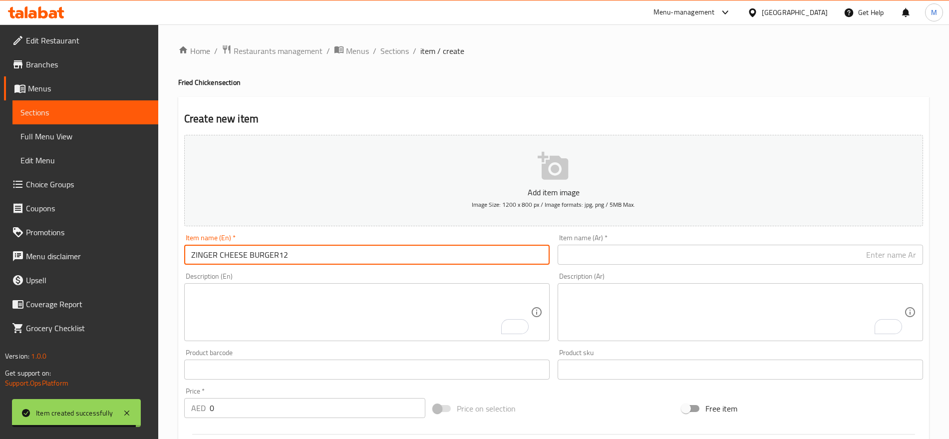
click at [279, 255] on input "ZINGER CHEESE BURGER12" at bounding box center [366, 255] width 365 height 20
click at [300, 261] on input "ZINGER CHEESE BURGER" at bounding box center [366, 255] width 365 height 20
type input "Zinger Cheese Burger"
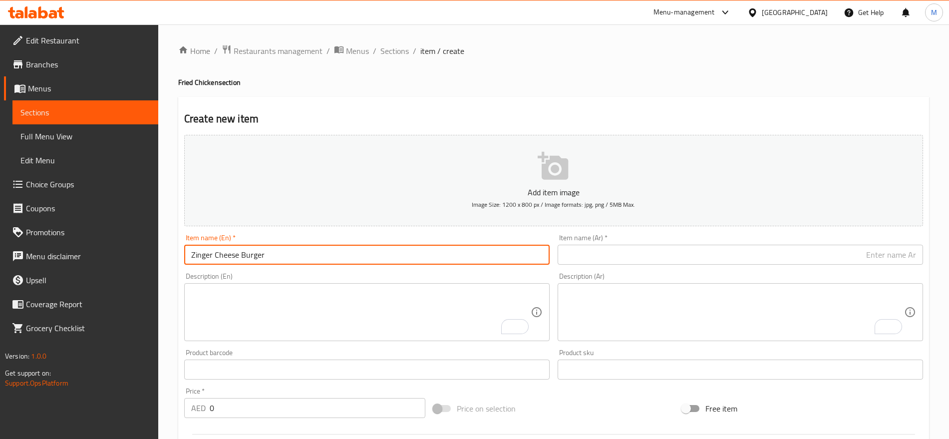
click at [249, 413] on input "0" at bounding box center [318, 408] width 216 height 20
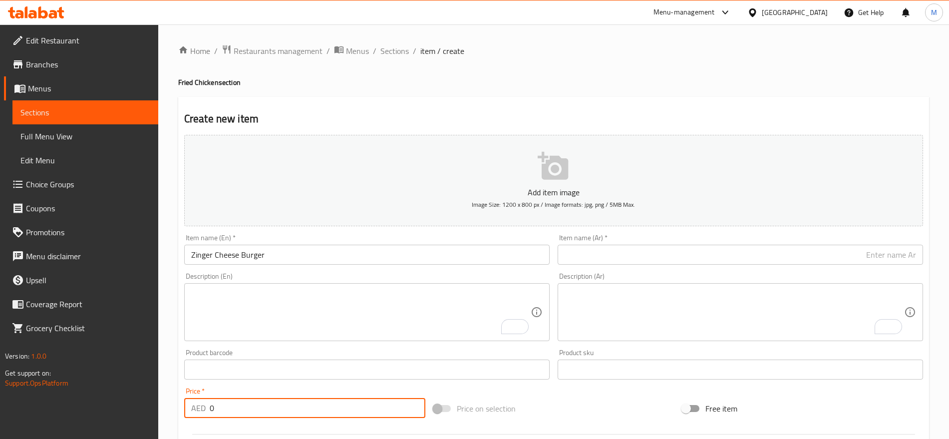
click at [249, 413] on input "0" at bounding box center [318, 408] width 216 height 20
paste input "12"
type input "12"
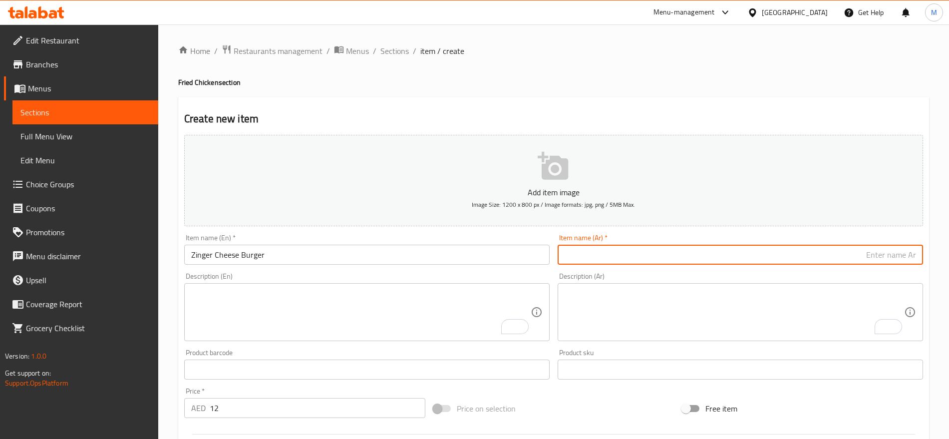
click at [611, 249] on input "text" at bounding box center [740, 255] width 365 height 20
paste input "برجر زنجر بلجبن"
type input "برجر زنجر بلجبن"
click at [638, 264] on input "برجر زنجر بلجبن" at bounding box center [740, 255] width 365 height 20
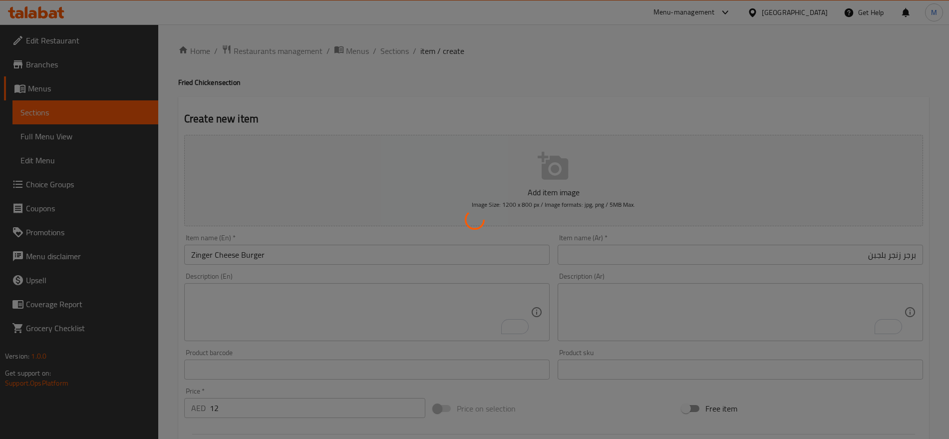
type input "0"
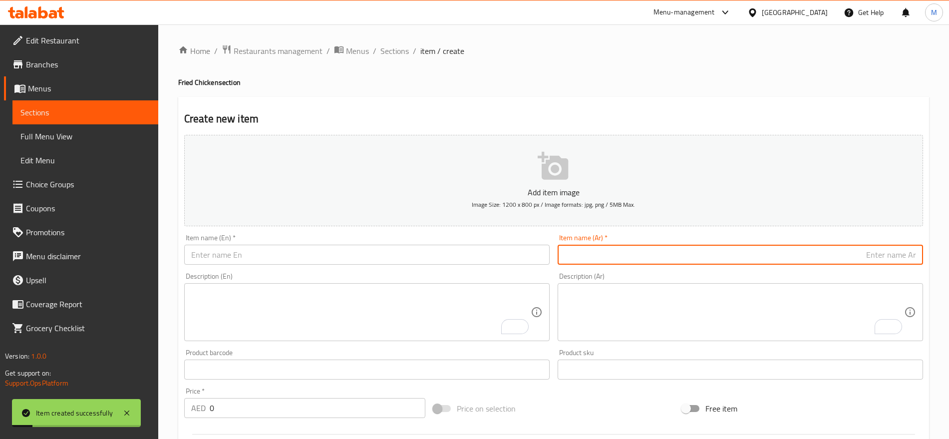
paste input "برجر"
paste input "زنجو"
paste input "دجاج"
type input "برجر زنجو دجاج"
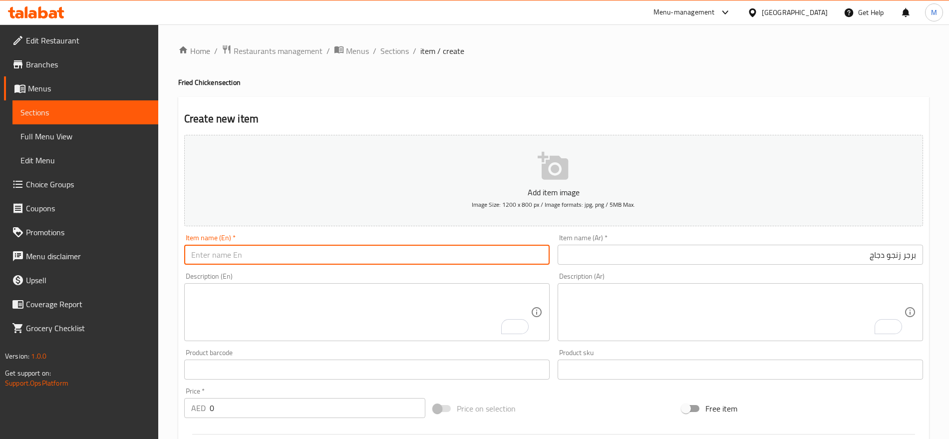
click at [334, 254] on input "text" at bounding box center [366, 255] width 365 height 20
paste input "[MEDICAL_DATA]"
paste input "CHICKEN"
paste input "BURGER"
click at [247, 252] on input "[MEDICAL_DATA] CHICKENBURGER" at bounding box center [366, 255] width 365 height 20
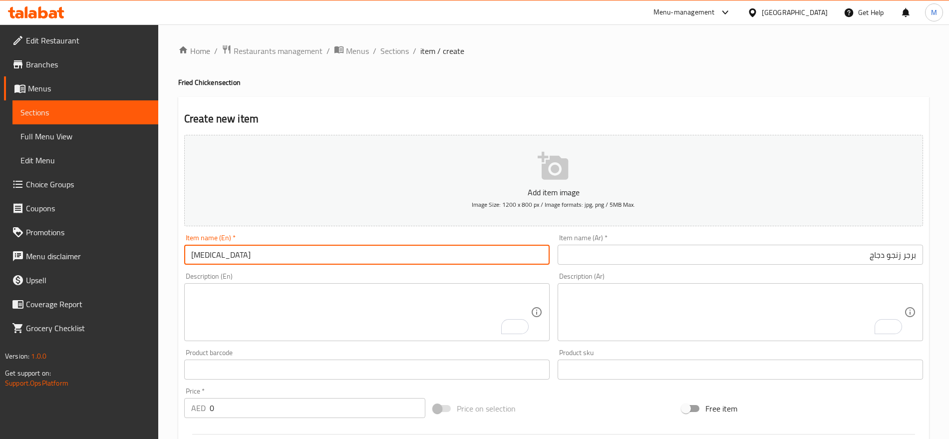
click at [247, 252] on input "[MEDICAL_DATA]" at bounding box center [366, 255] width 365 height 20
click at [247, 252] on input "[MEDICAL_DATA] CHICKENBURGER" at bounding box center [366, 255] width 365 height 20
click at [279, 261] on input "[MEDICAL_DATA] CHICKEN BURGER" at bounding box center [366, 255] width 365 height 20
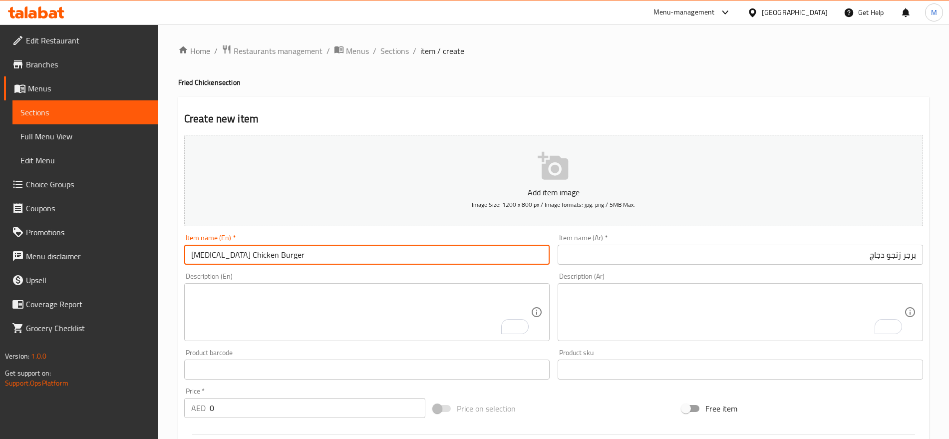
type input "[MEDICAL_DATA] Chicken Burger"
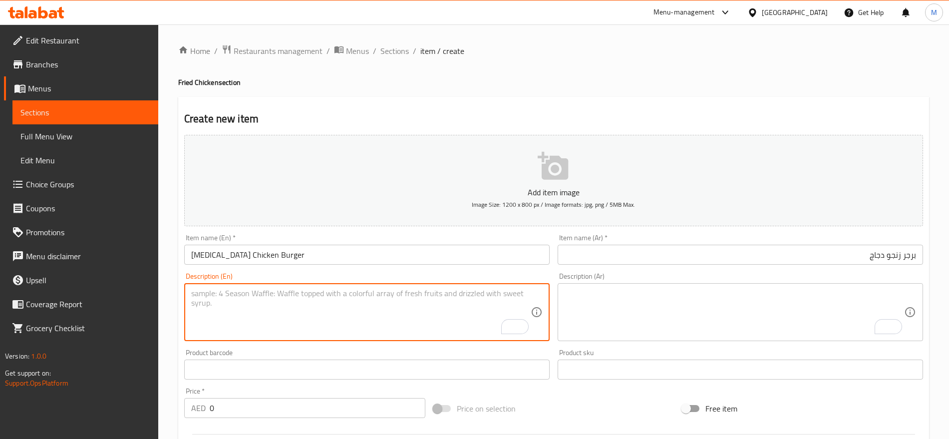
click at [262, 312] on textarea "To enrich screen reader interactions, please activate Accessibility in Grammarl…" at bounding box center [360, 312] width 339 height 47
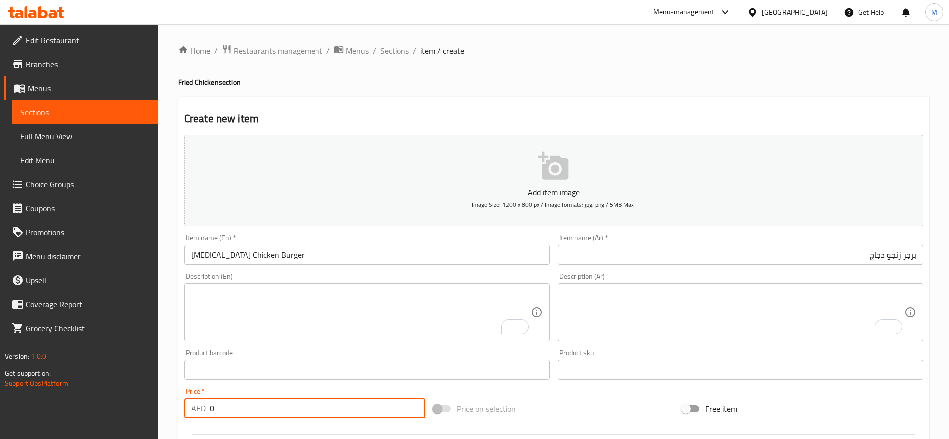
click at [245, 403] on input "0" at bounding box center [318, 408] width 216 height 20
paste input "12"
type input "12"
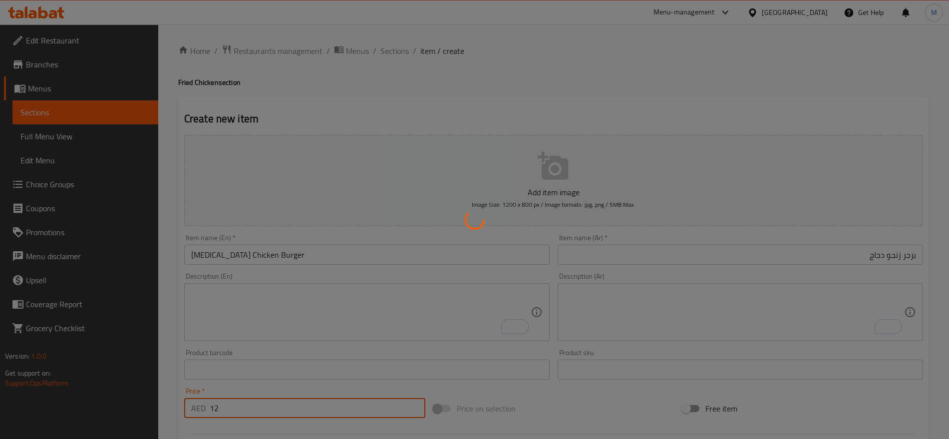
type input "0"
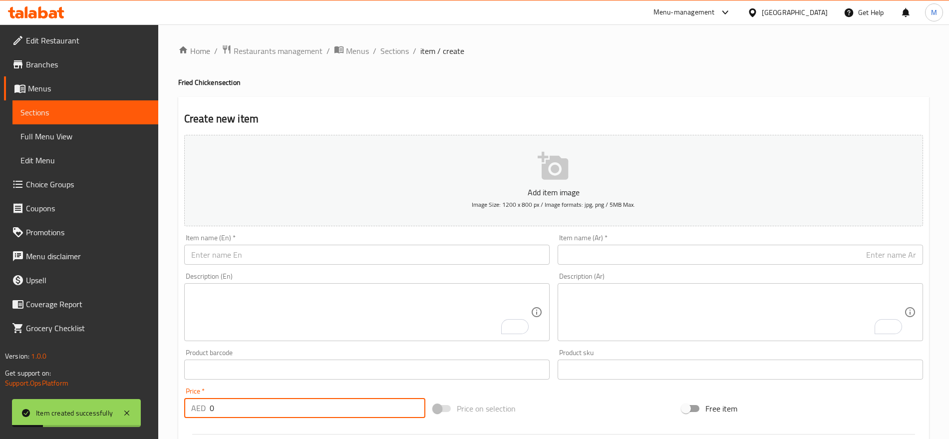
click at [603, 251] on input "text" at bounding box center [740, 255] width 365 height 20
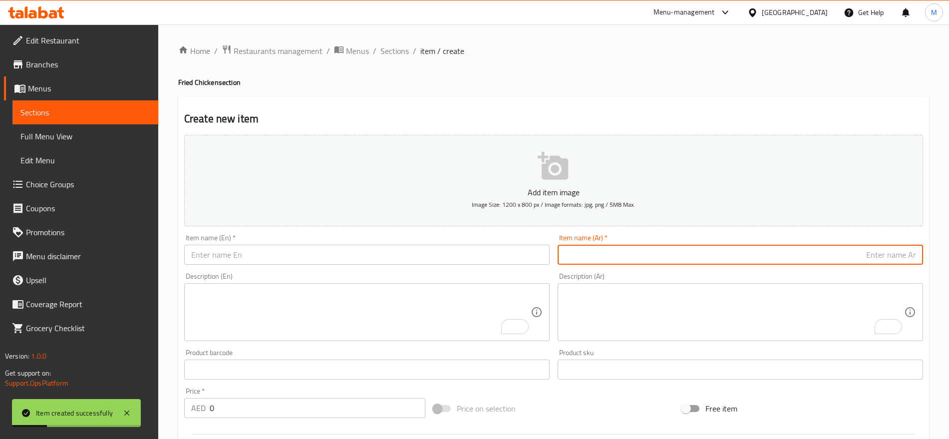
paste input "كومبو كرنشر .AED"
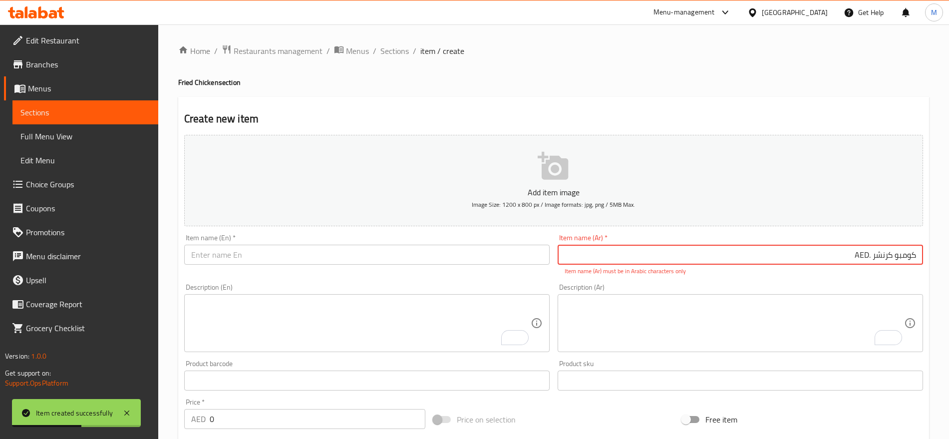
click at [862, 252] on input "كومبو كرنشر .AED" at bounding box center [740, 255] width 365 height 20
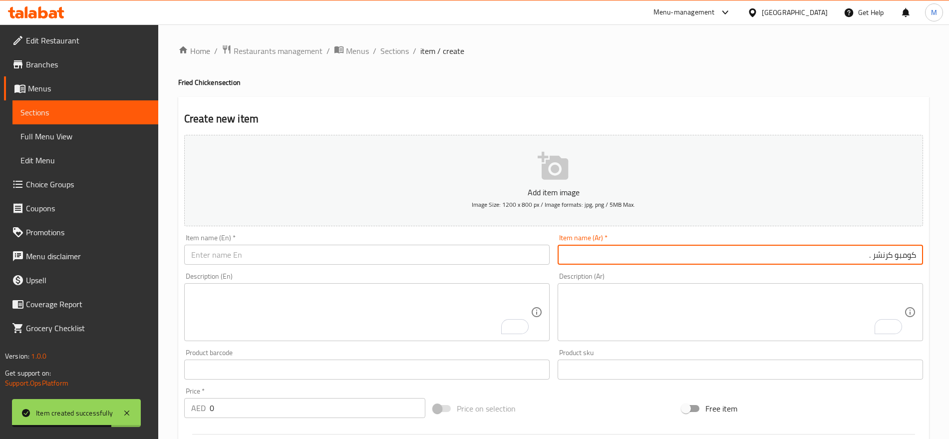
drag, startPoint x: 871, startPoint y: 258, endPoint x: 831, endPoint y: 263, distance: 40.2
click at [831, 263] on input "كومبو كرنشر ." at bounding box center [740, 255] width 365 height 20
type input "كومبو كرنشر"
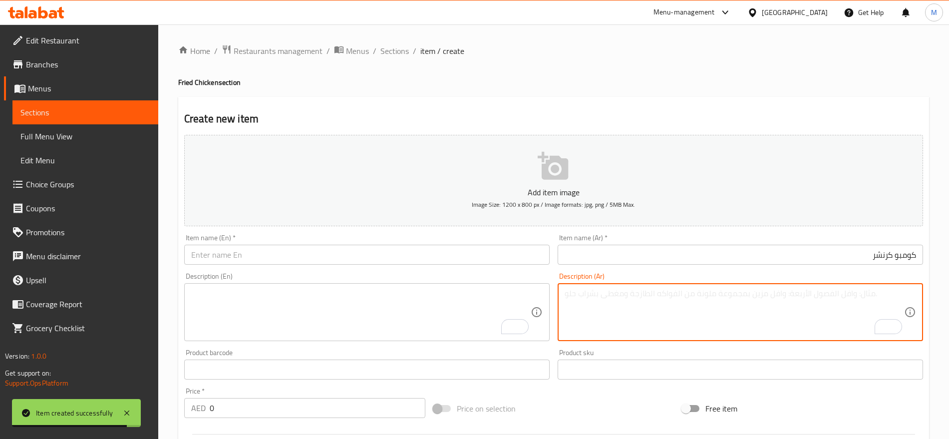
click at [778, 316] on textarea "To enrich screen reader interactions, please activate Accessibility in Grammarl…" at bounding box center [734, 312] width 339 height 47
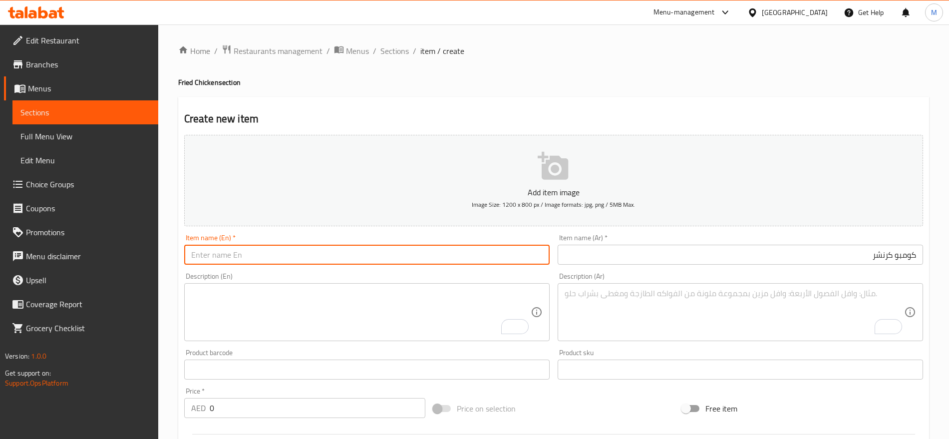
click at [329, 260] on input "text" at bounding box center [366, 255] width 365 height 20
paste input "CRUNCHER"
paste input "COMBO"
click at [274, 258] on input "CRUNCHER COMBO" at bounding box center [366, 255] width 365 height 20
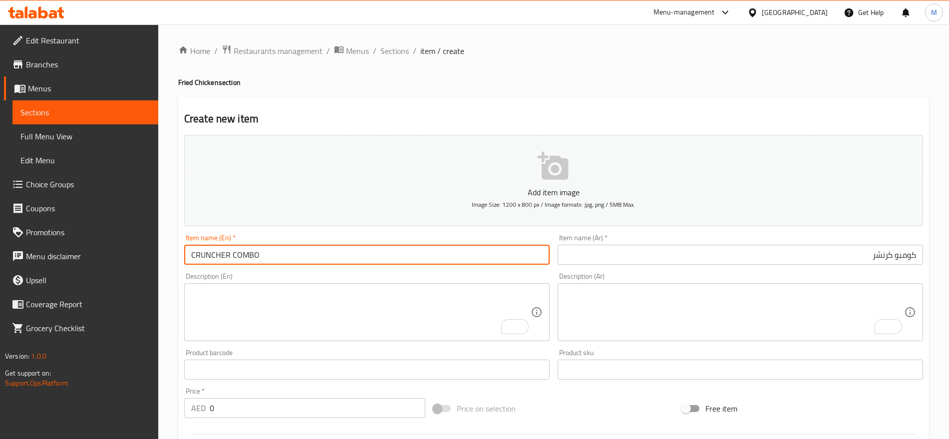
click at [274, 258] on input "CRUNCHER COMBO" at bounding box center [366, 255] width 365 height 20
type input "Cruncher Combo"
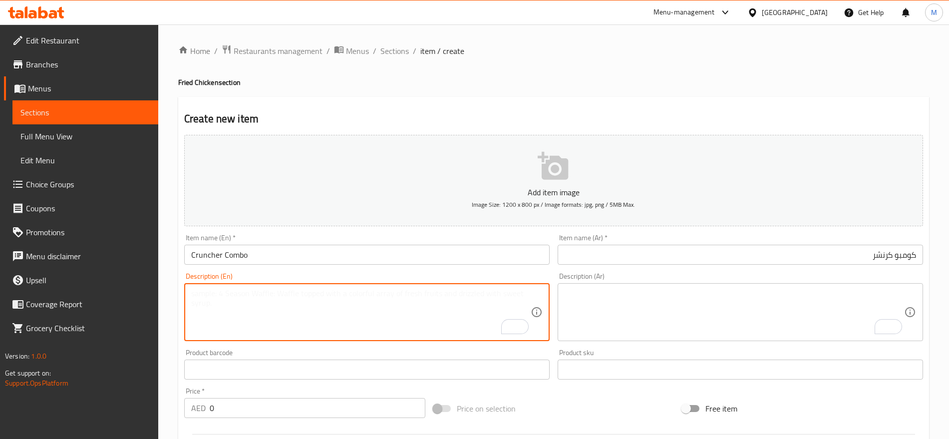
click at [276, 293] on textarea "To enrich screen reader interactions, please activate Accessibility in Grammarl…" at bounding box center [360, 312] width 339 height 47
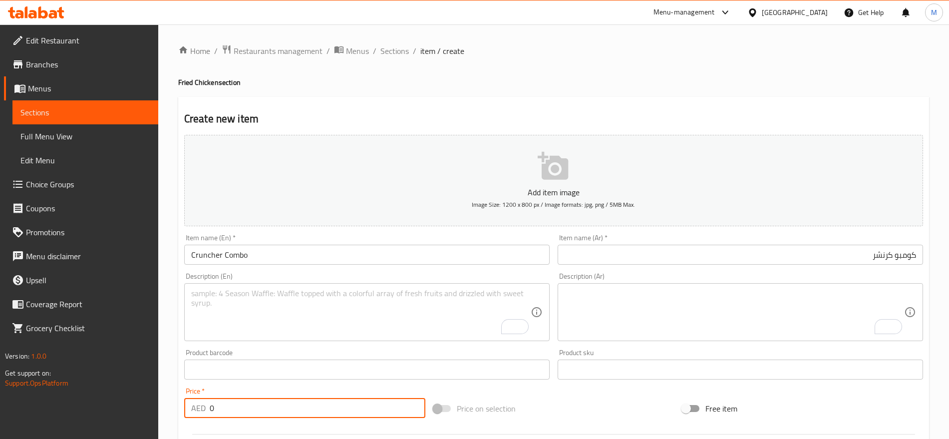
click at [248, 412] on input "0" at bounding box center [318, 408] width 216 height 20
paste input "18"
type input "18"
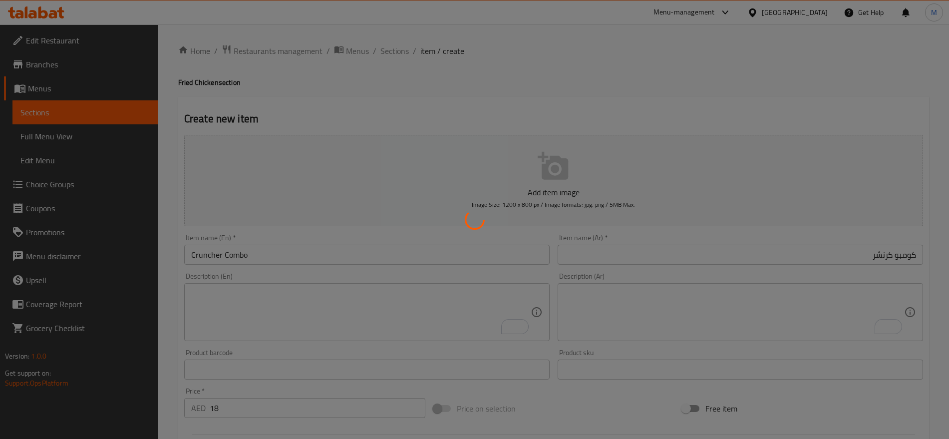
type input "0"
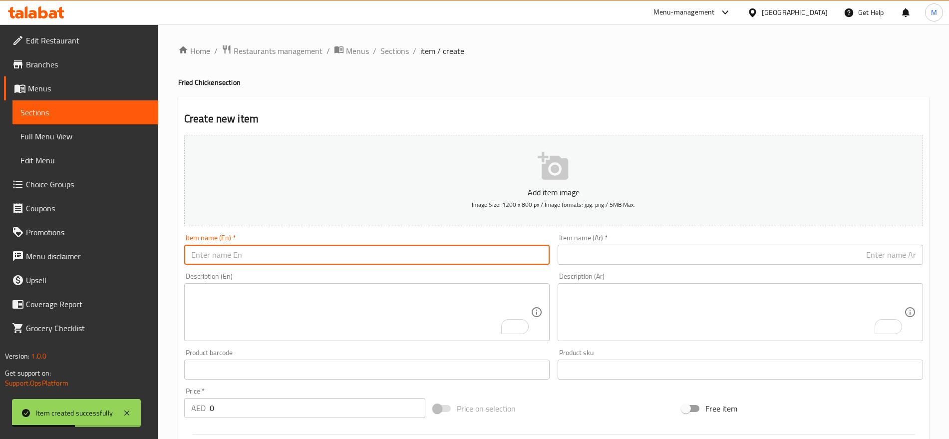
click at [212, 254] on input "text" at bounding box center [366, 255] width 365 height 20
paste input "CALZONI"
paste input "COMBО"
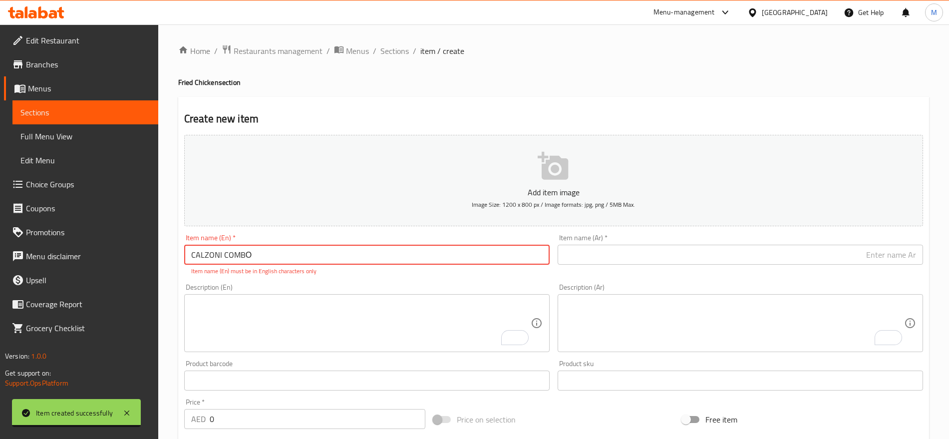
click at [363, 248] on input "CALZONI COMBО" at bounding box center [366, 255] width 365 height 20
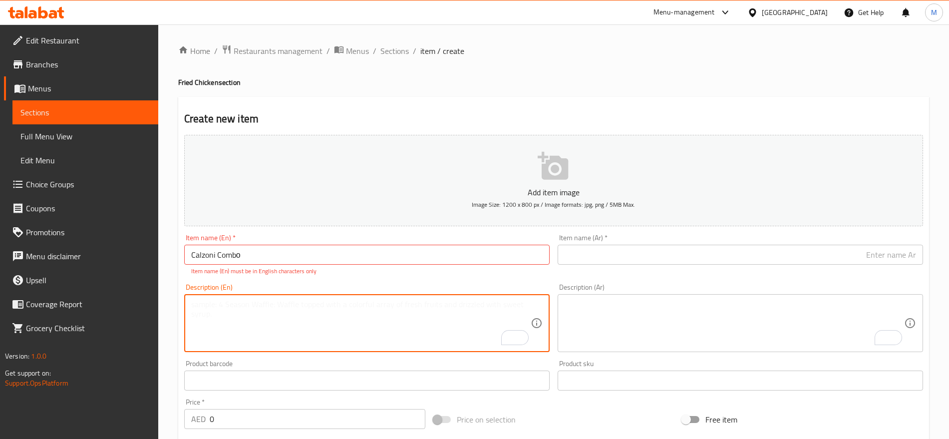
click at [349, 302] on textarea "To enrich screen reader interactions, please activate Accessibility in Grammarl…" at bounding box center [360, 323] width 339 height 47
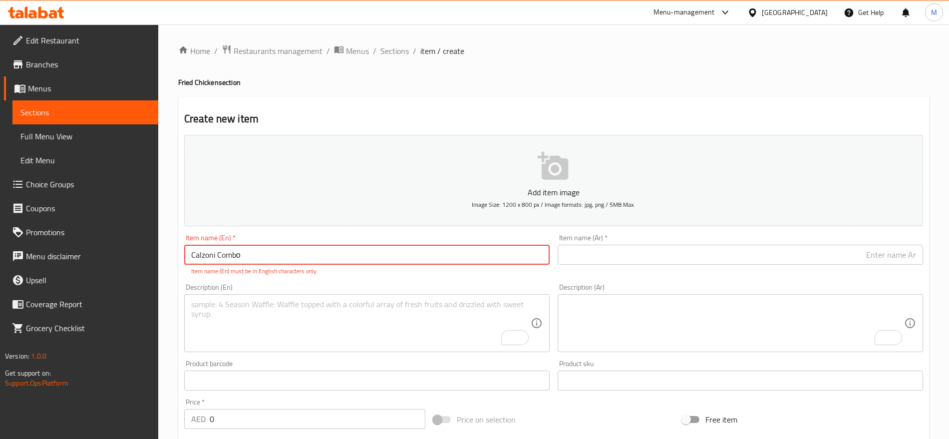
click at [282, 250] on input "Calzoni Combо" at bounding box center [366, 255] width 365 height 20
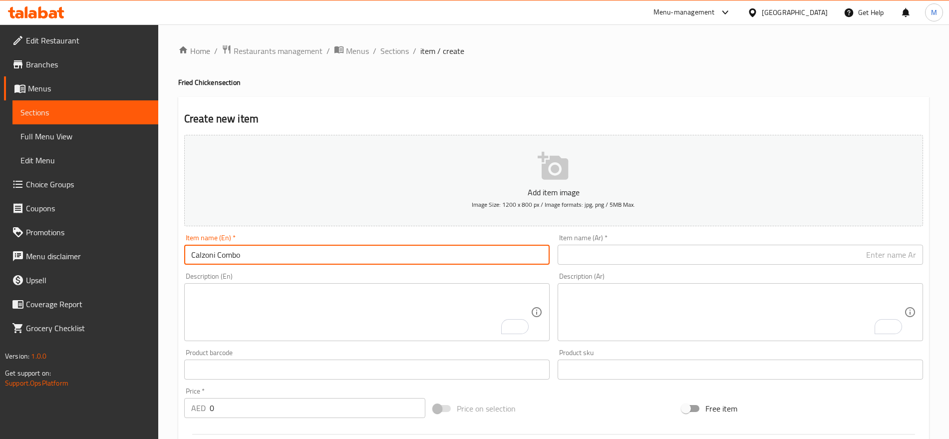
type input "Calzoni Combo"
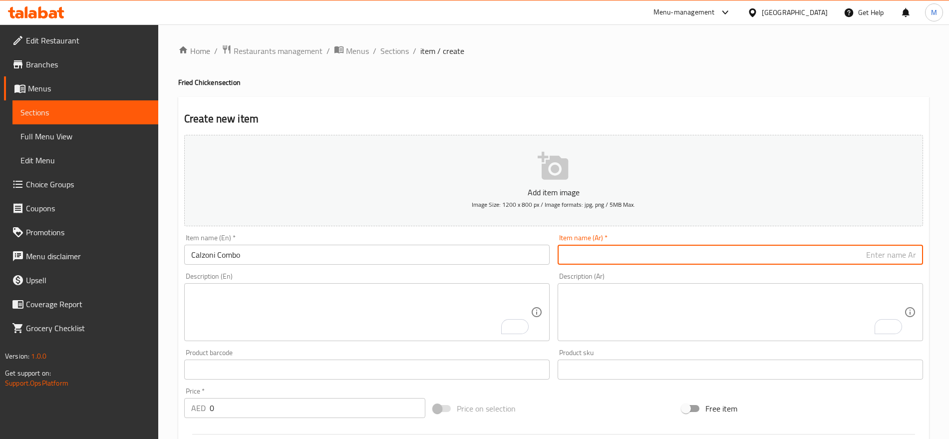
paste input "كومبو"
paste input "كلزوني"
type input "كومبو كلزوني"
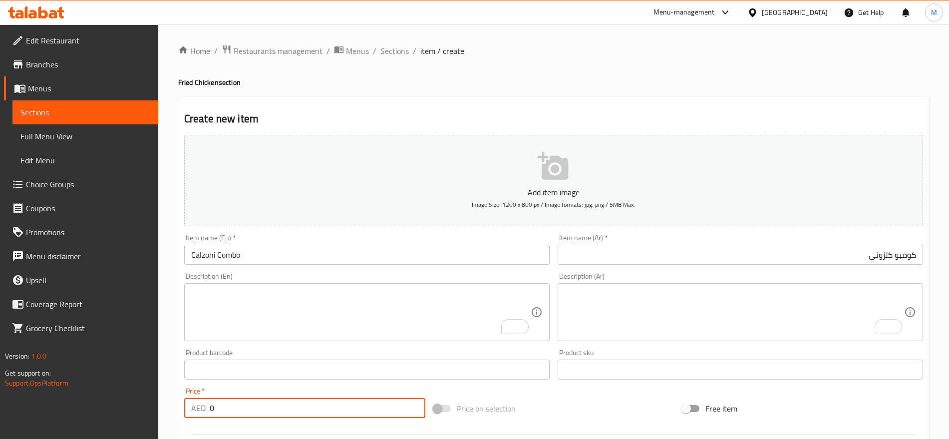
click at [308, 404] on input "0" at bounding box center [318, 408] width 216 height 20
type input "13"
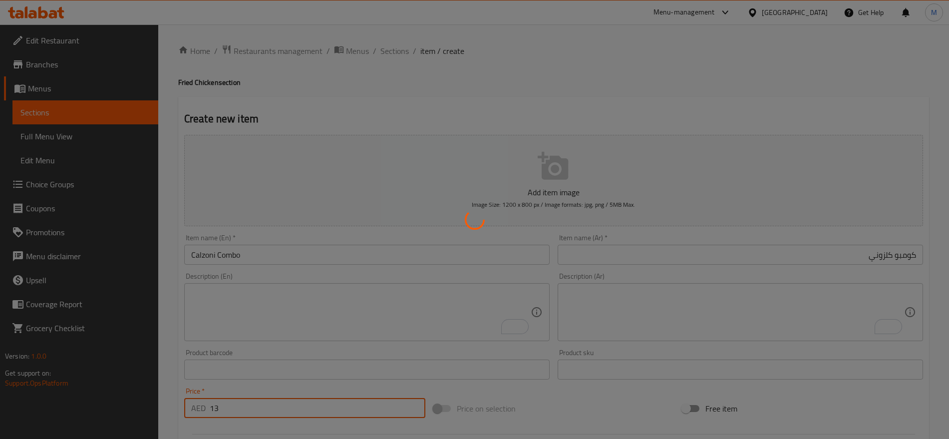
type input "0"
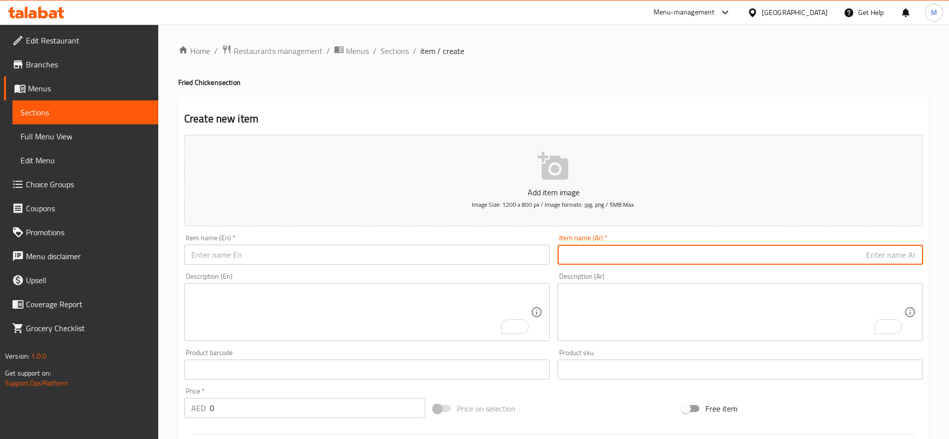
click at [669, 259] on input "text" at bounding box center [740, 255] width 365 height 20
paste input "گلزوني"
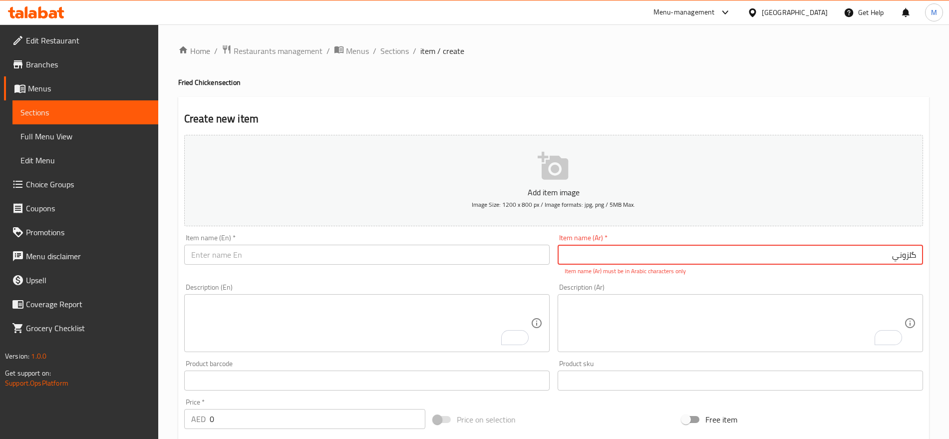
paste input "تويستر"
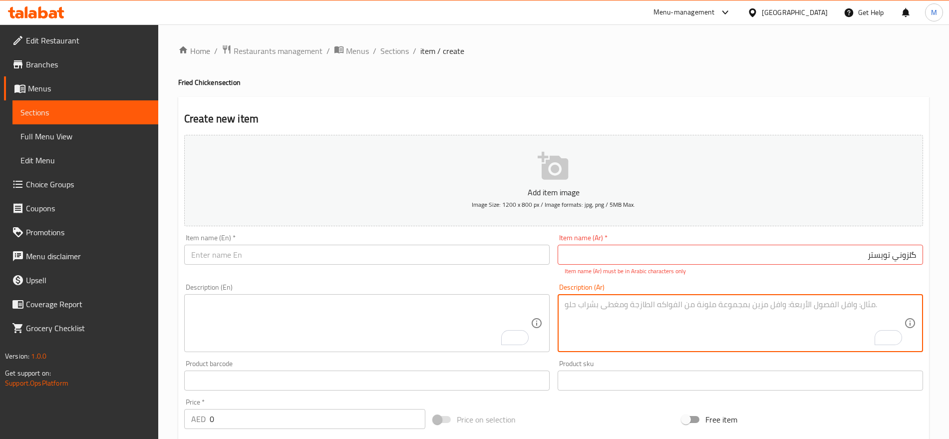
click at [604, 337] on textarea "To enrich screen reader interactions, please activate Accessibility in Grammarl…" at bounding box center [734, 323] width 339 height 47
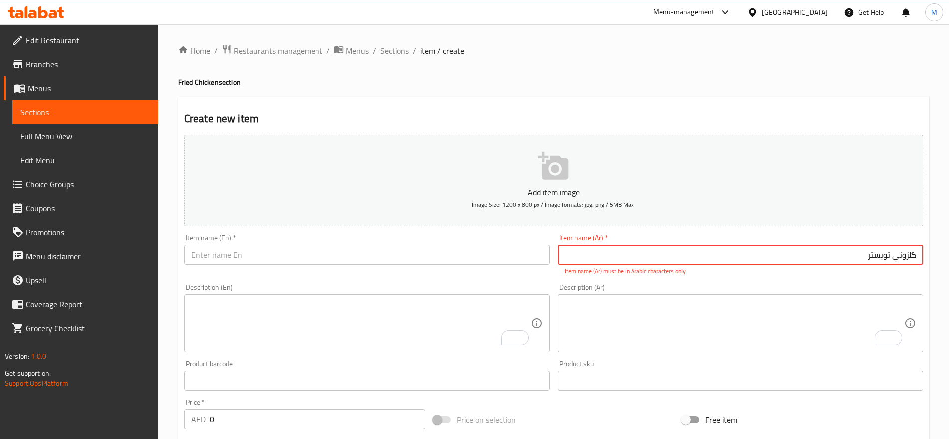
click at [897, 258] on input "گلزوني تويستر" at bounding box center [740, 255] width 365 height 20
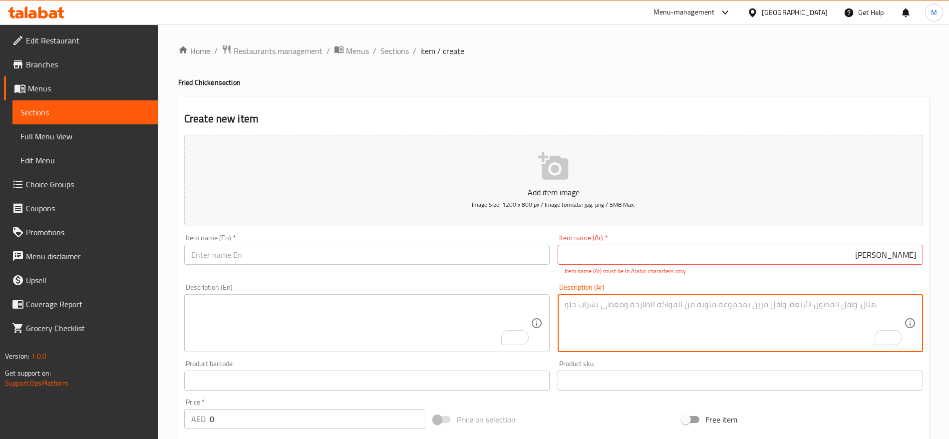
click at [844, 311] on textarea "To enrich screen reader interactions, please activate Accessibility in Grammarl…" at bounding box center [734, 323] width 339 height 47
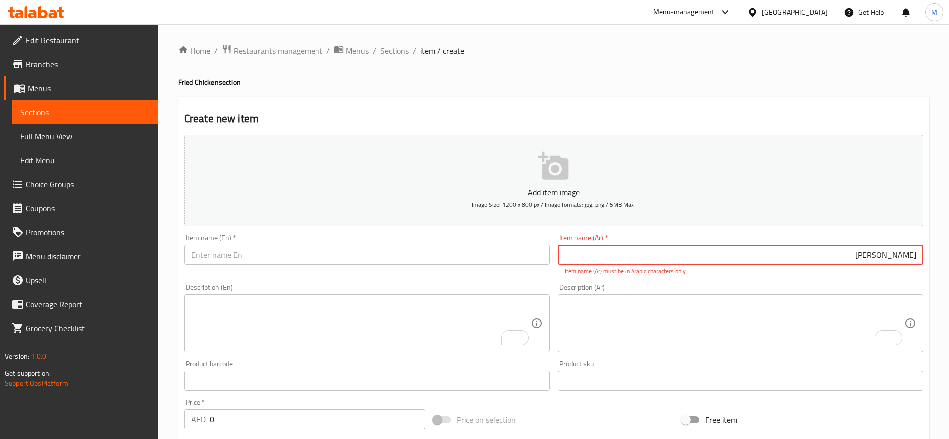
click at [896, 257] on input "[PERSON_NAME]" at bounding box center [740, 255] width 365 height 20
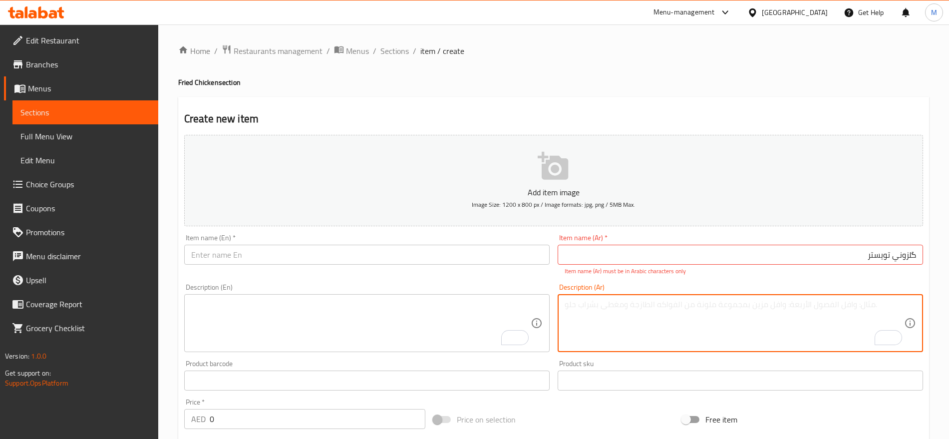
drag, startPoint x: 852, startPoint y: 310, endPoint x: 908, endPoint y: 256, distance: 78.4
click at [908, 256] on div "Add item image Image Size: 1200 x 800 px / Image formats: jpg, png / 5MB Max. I…" at bounding box center [553, 351] width 747 height 441
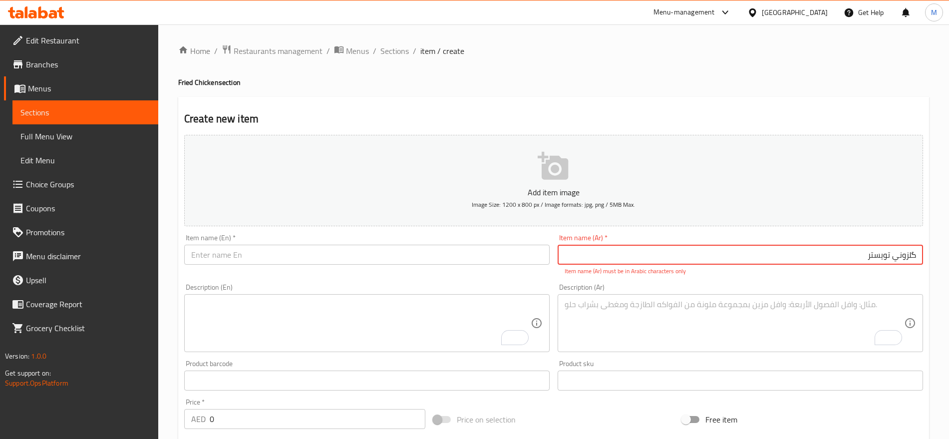
drag, startPoint x: 908, startPoint y: 256, endPoint x: 909, endPoint y: 280, distance: 24.5
click at [909, 280] on div "Add item image Image Size: 1200 x 800 px / Image formats: jpg, png / 5MB Max. I…" at bounding box center [553, 351] width 747 height 441
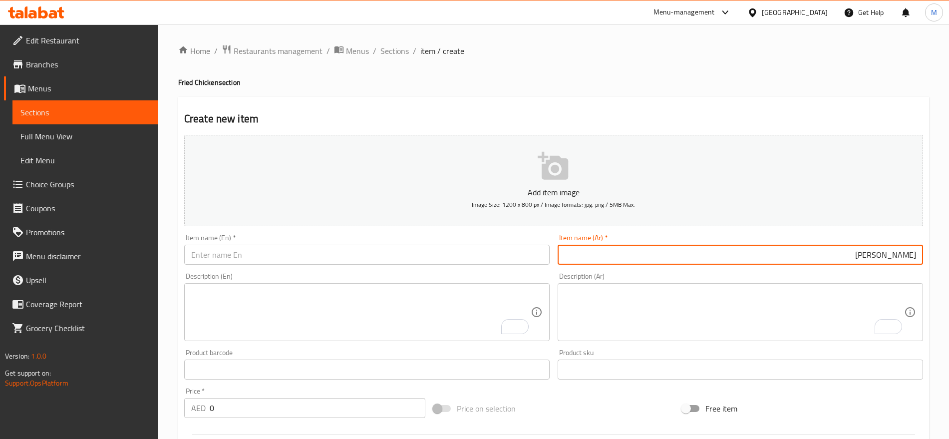
type input "كلزوني تويستر"
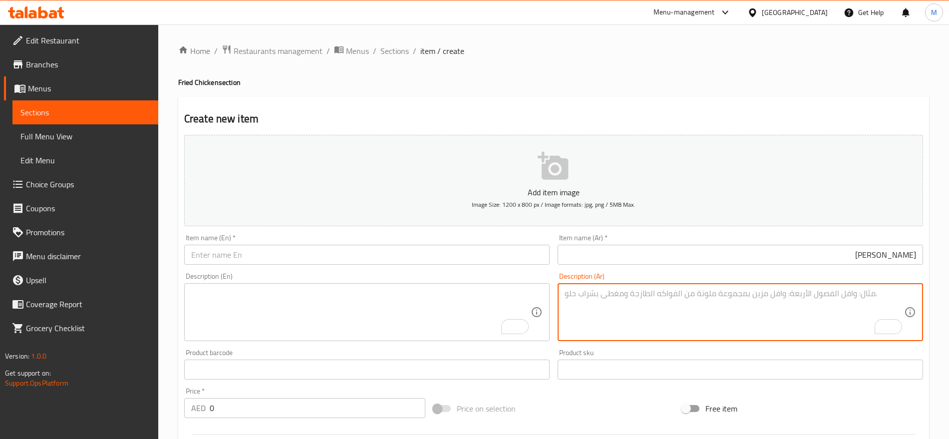
click at [769, 308] on textarea "To enrich screen reader interactions, please activate Accessibility in Grammarl…" at bounding box center [734, 312] width 339 height 47
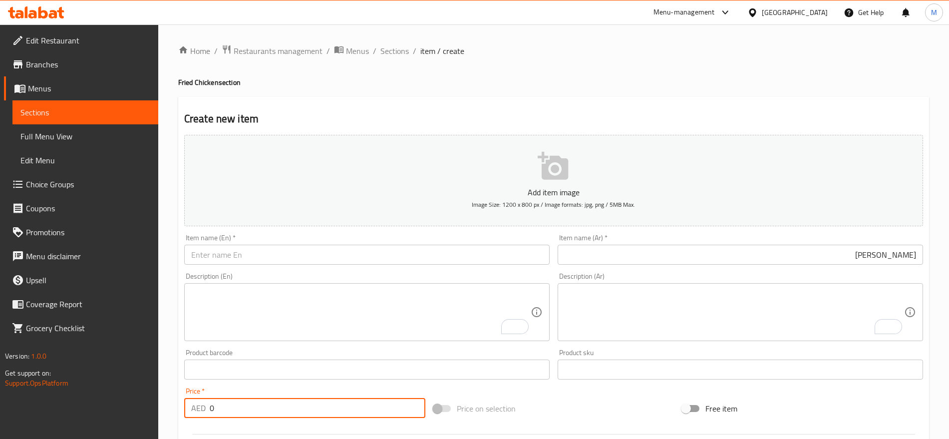
click at [237, 407] on input "0" at bounding box center [318, 408] width 216 height 20
paste input "14"
type input "14"
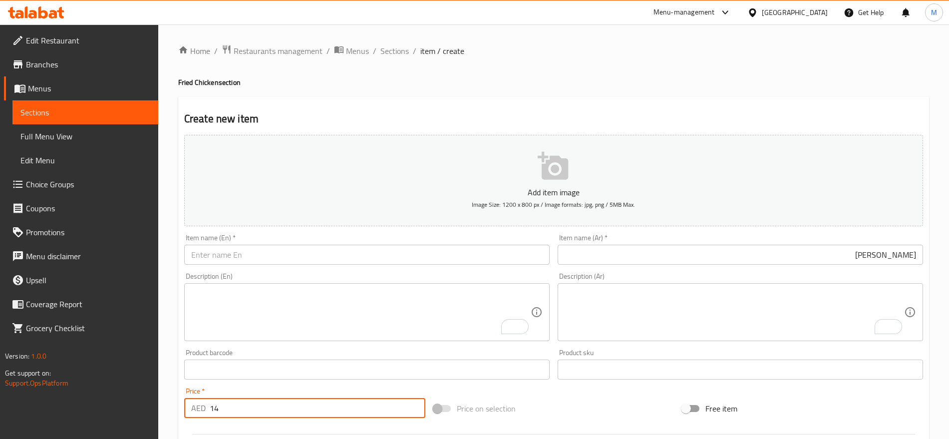
paste input "CALZONI"
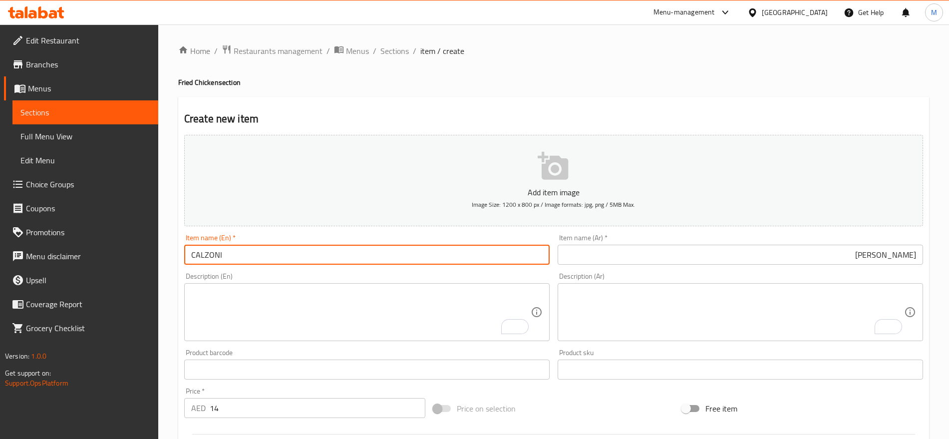
click at [272, 260] on input "CALZONI" at bounding box center [366, 255] width 365 height 20
click at [308, 254] on input "CALZONI" at bounding box center [366, 255] width 365 height 20
paste input "TWISTER"
click at [308, 254] on input "CALZONI TWISTER" at bounding box center [366, 255] width 365 height 20
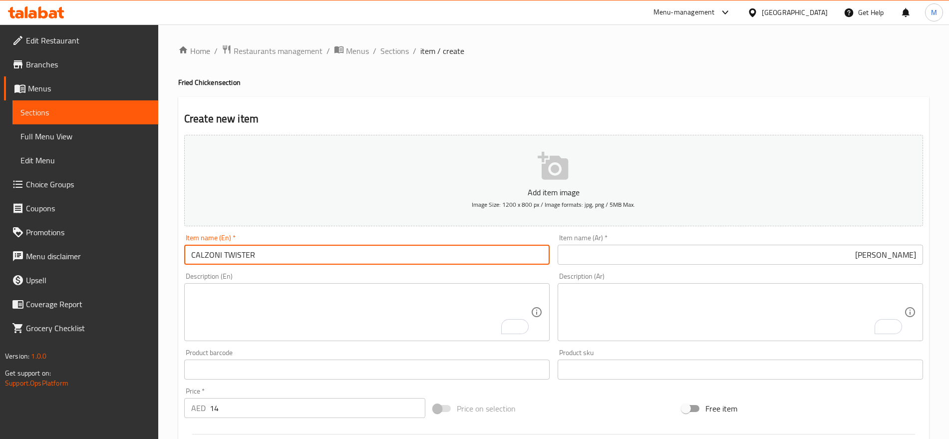
click at [308, 254] on input "CALZONI TWISTER" at bounding box center [366, 255] width 365 height 20
click at [308, 254] on input "Calzoni Twister" at bounding box center [366, 255] width 365 height 20
type input "Calzoni Twister"
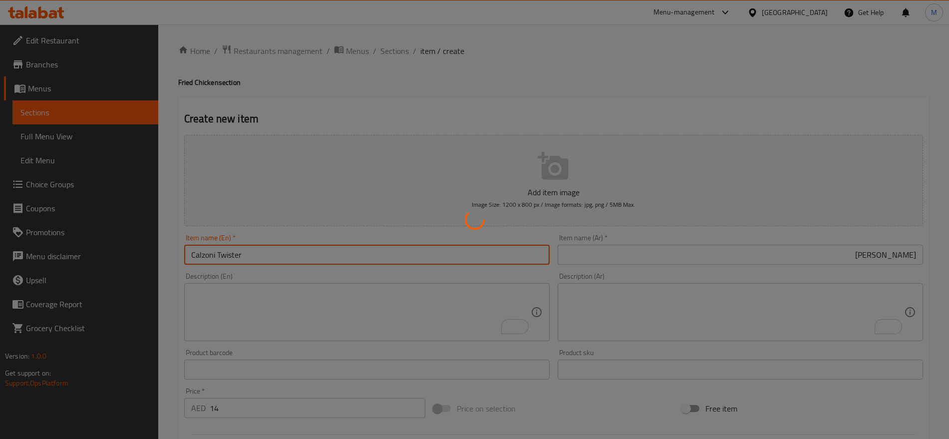
type input "0"
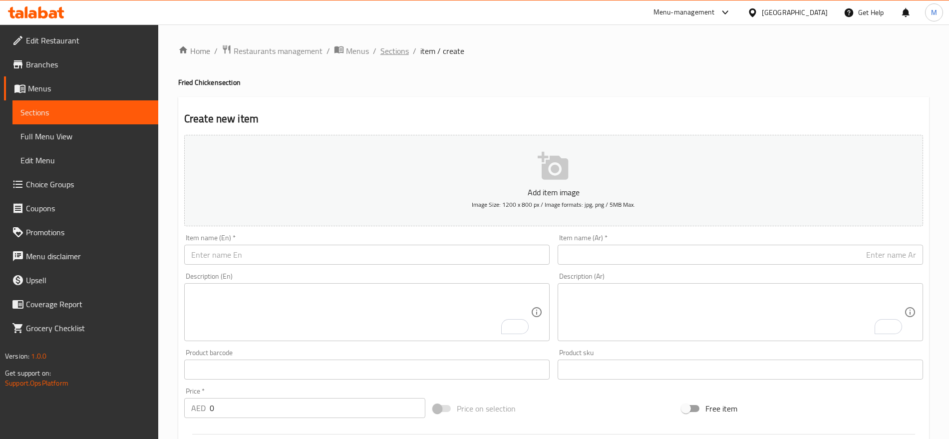
click at [383, 52] on span "Sections" at bounding box center [394, 51] width 28 height 12
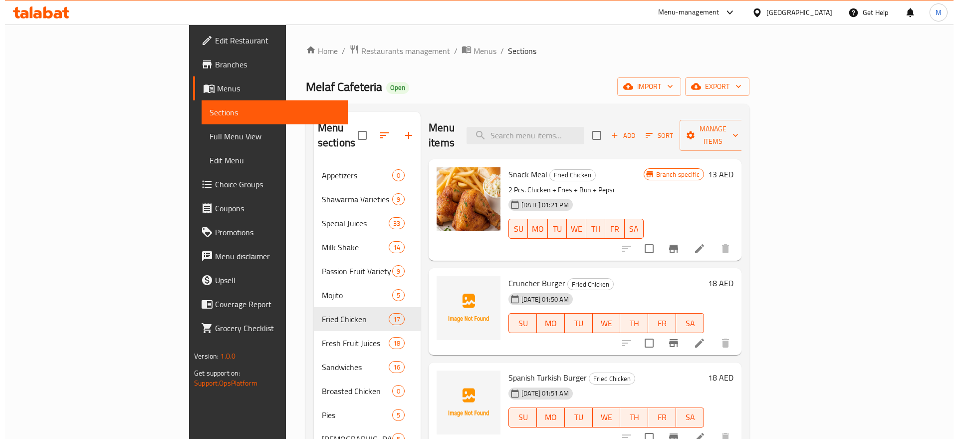
scroll to position [0, 0]
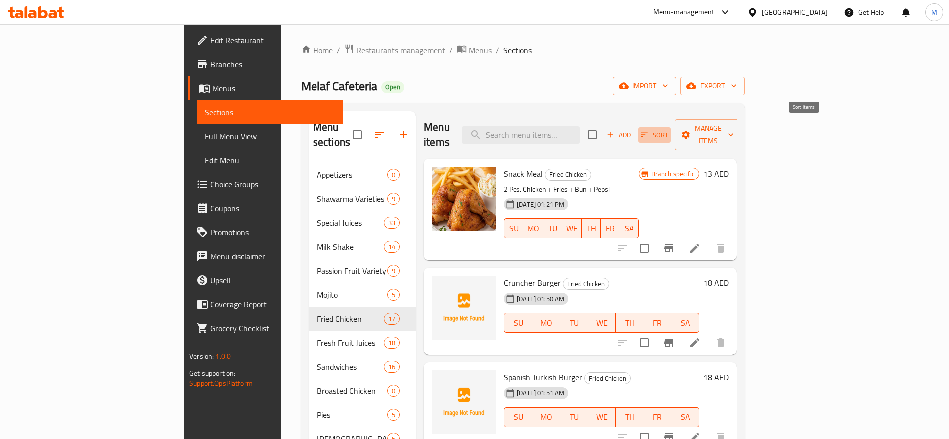
click at [649, 130] on icon "button" at bounding box center [644, 134] width 9 height 9
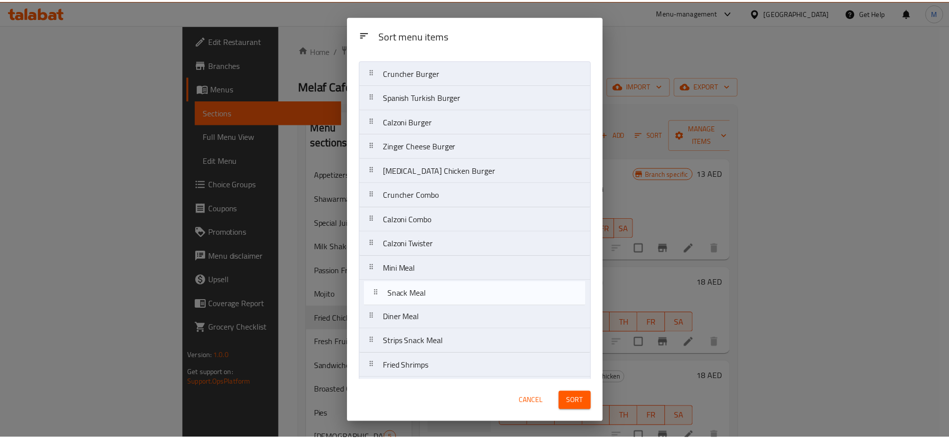
scroll to position [21, 0]
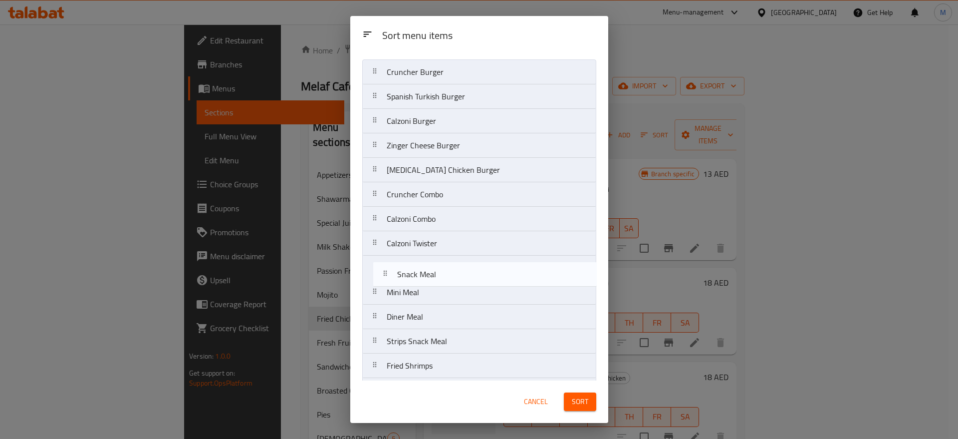
drag, startPoint x: 470, startPoint y: 85, endPoint x: 480, endPoint y: 271, distance: 186.5
click at [480, 271] on nav "Snack Meal Cruncher Burger Spanish Turkish Burger Calzoni Burger Zinger Cheese …" at bounding box center [479, 267] width 234 height 417
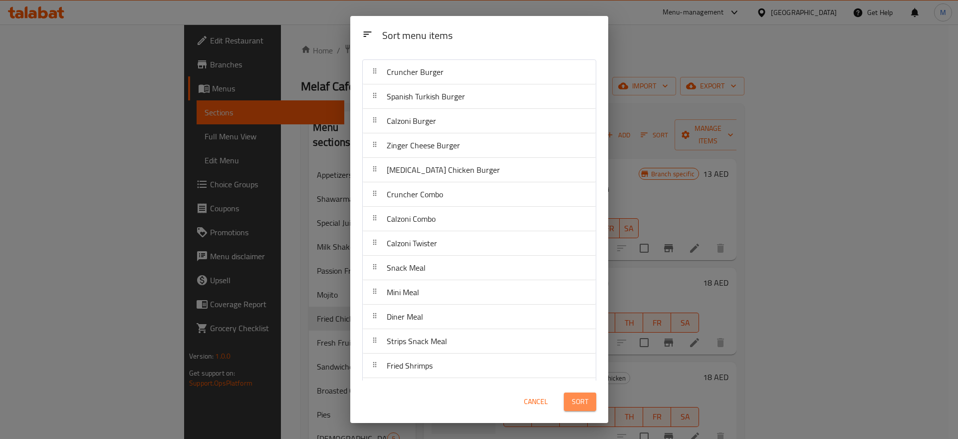
click at [586, 404] on span "Sort" at bounding box center [580, 401] width 16 height 12
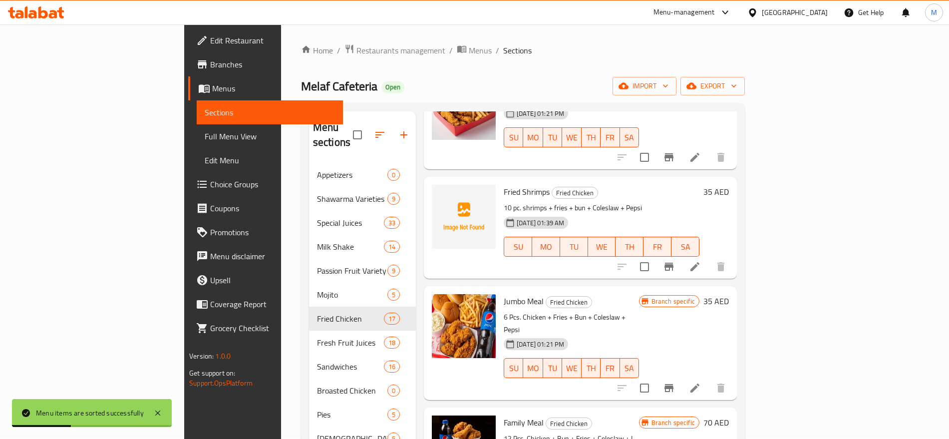
scroll to position [1321, 0]
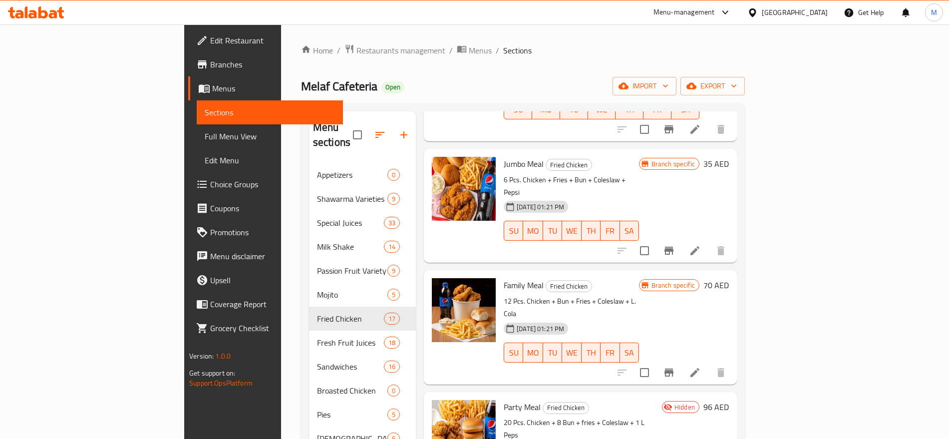
click at [504, 278] on span "Family Meal" at bounding box center [524, 285] width 40 height 15
copy span "Meal"
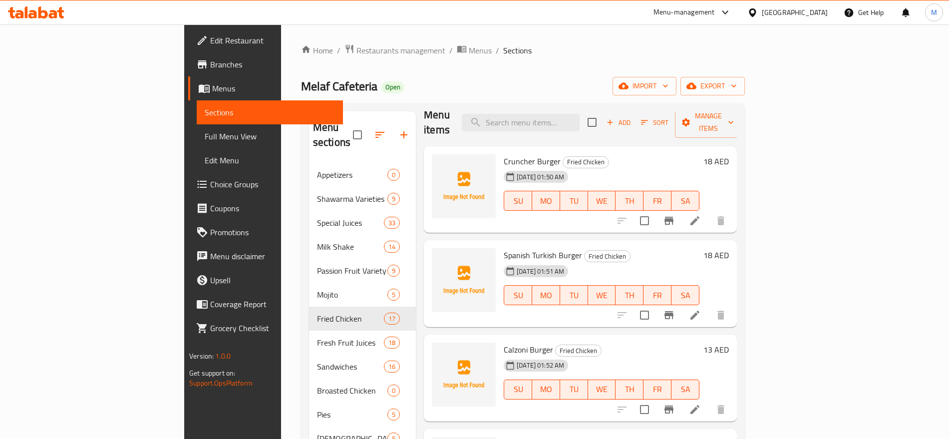
scroll to position [0, 0]
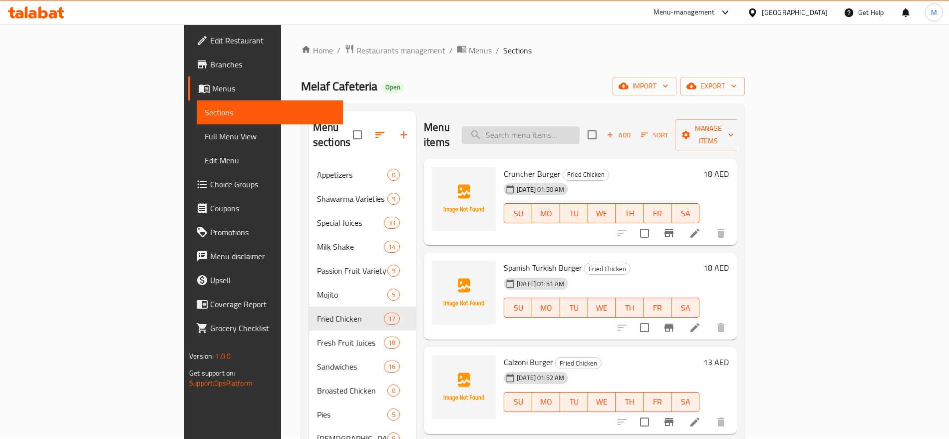
click at [580, 126] on input "search" at bounding box center [521, 134] width 118 height 17
paste input "Meal"
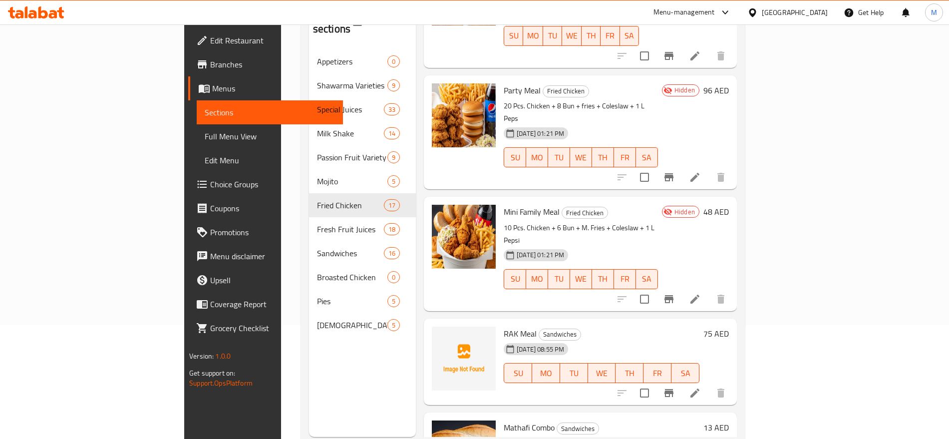
scroll to position [114, 0]
type input "Meal"
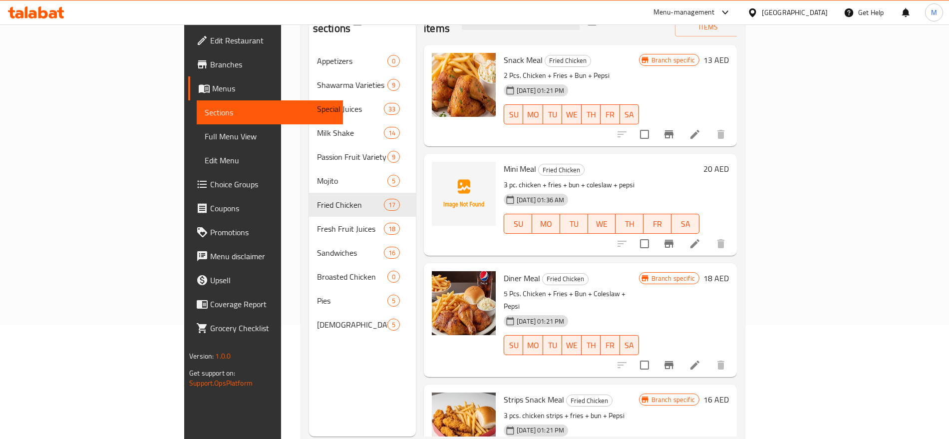
scroll to position [0, 0]
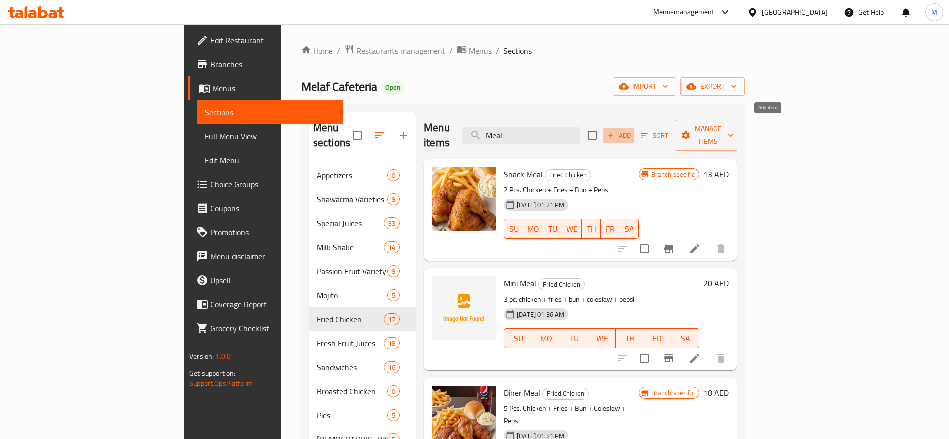
click at [632, 130] on span "Add" at bounding box center [618, 135] width 27 height 11
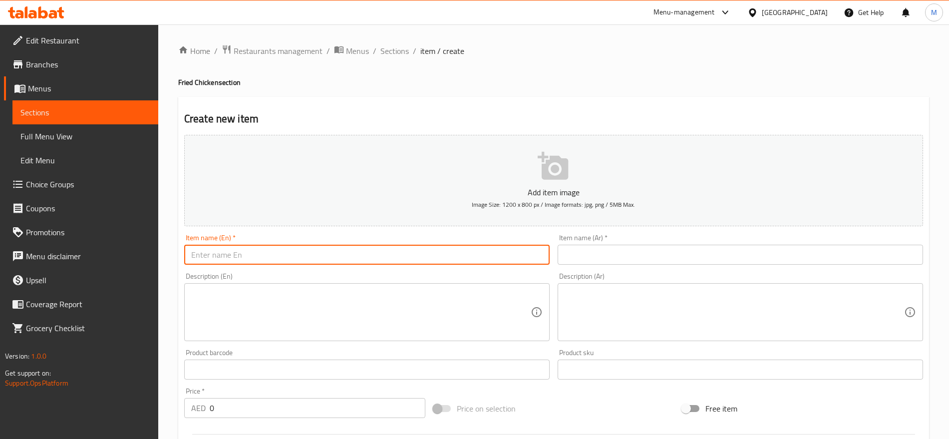
click at [483, 254] on input "text" at bounding box center [366, 255] width 365 height 20
paste input "شيش طاووق عربي"
type input "شيش طاووق عربي"
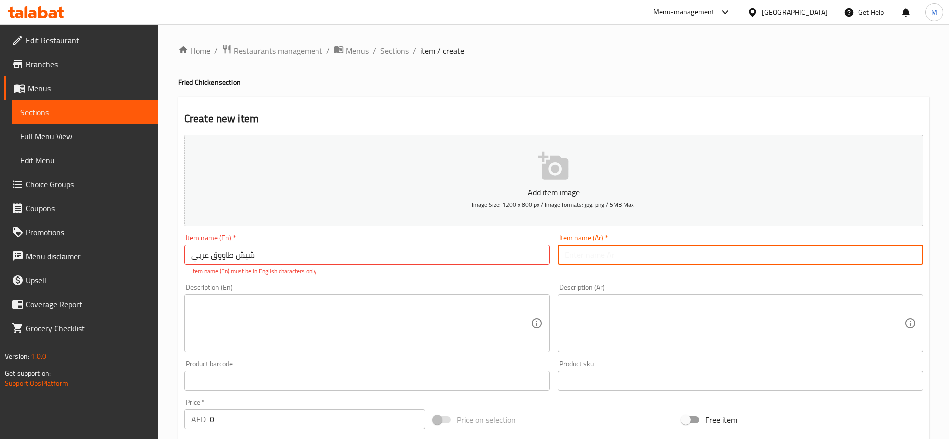
paste input "شيش طاووق عربي"
click at [586, 255] on input "شيش طاووق عربي" at bounding box center [740, 255] width 365 height 20
type input "شيش طاووق عربي"
click at [253, 249] on input "شيش طاووق عربي" at bounding box center [366, 255] width 365 height 20
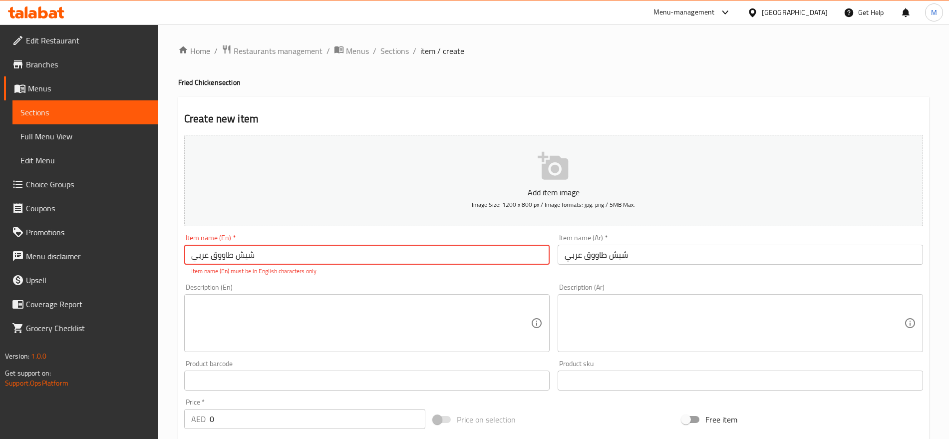
click at [253, 249] on input "شيش طاووق عربي" at bounding box center [366, 255] width 365 height 20
paste input "90 SHEESH TAWOOK ARABI 15.00"
click at [205, 254] on input "90 SHEESH TAWOOK ARABI 15.00" at bounding box center [366, 255] width 365 height 20
click at [202, 257] on input "90 SHEESH TAWOOK ARABI 15.00" at bounding box center [366, 255] width 365 height 20
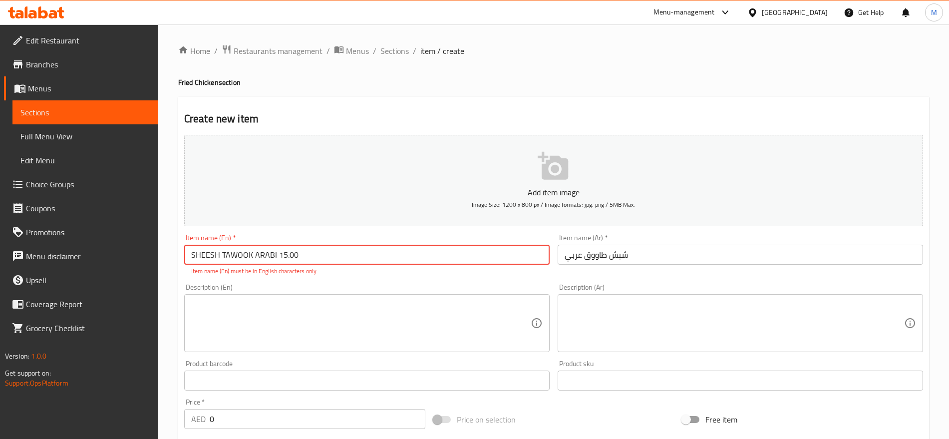
click at [289, 257] on input "SHEESH TAWOOK ARABI 15.00" at bounding box center [366, 255] width 365 height 20
type input "SHEESH TAWOOK ARABI"
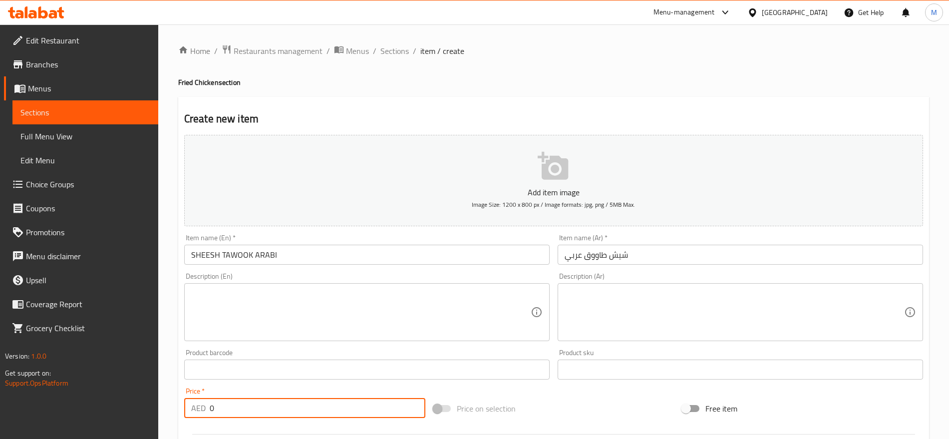
click at [232, 415] on input "0" at bounding box center [318, 408] width 216 height 20
paste input "15.0"
type input "15.00"
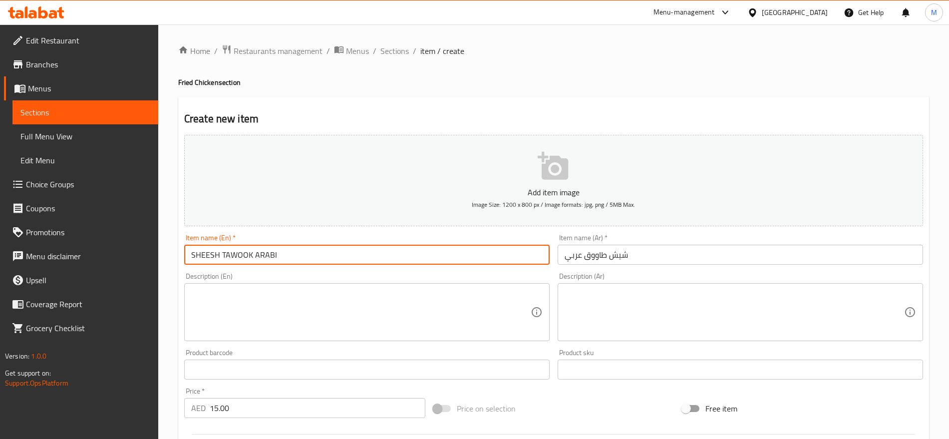
click at [301, 256] on input "SHEESH TAWOOK ARABI" at bounding box center [366, 255] width 365 height 20
type input "Sheesh Tawook Arabi"
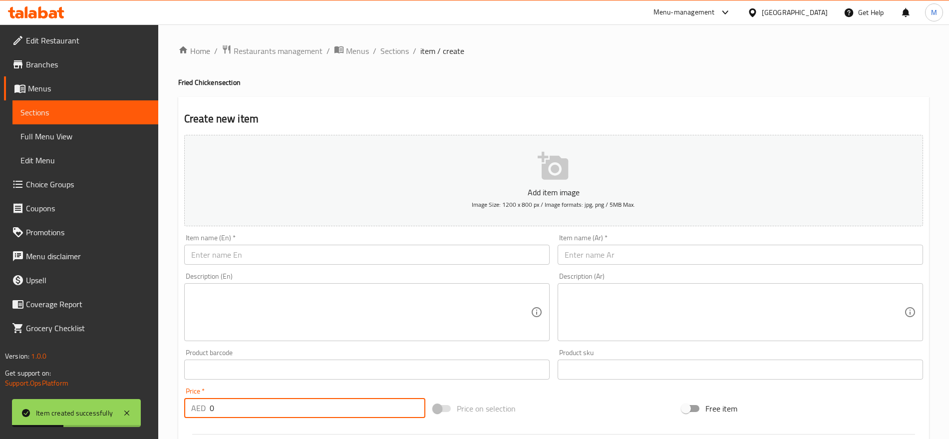
click at [291, 398] on input "0" at bounding box center [318, 408] width 216 height 20
paste input "15"
type input "15"
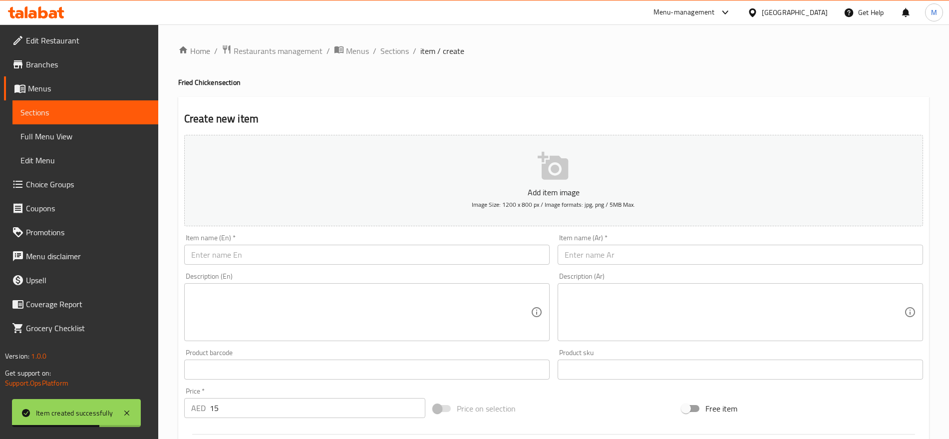
drag, startPoint x: 358, startPoint y: 242, endPoint x: 334, endPoint y: 246, distance: 24.4
click at [334, 246] on div "Item name (En)   * Item name (En) *" at bounding box center [366, 249] width 365 height 30
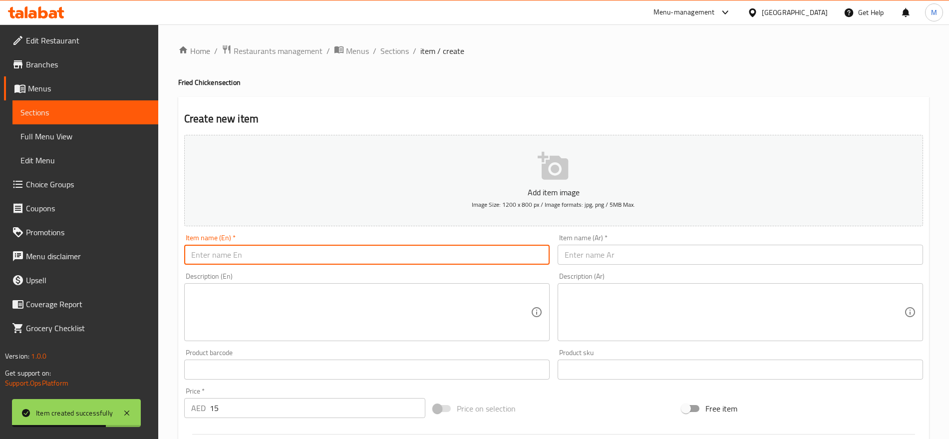
click at [334, 246] on input "text" at bounding box center [366, 255] width 365 height 20
paste input "ZINGER"
paste input "ARABІ"
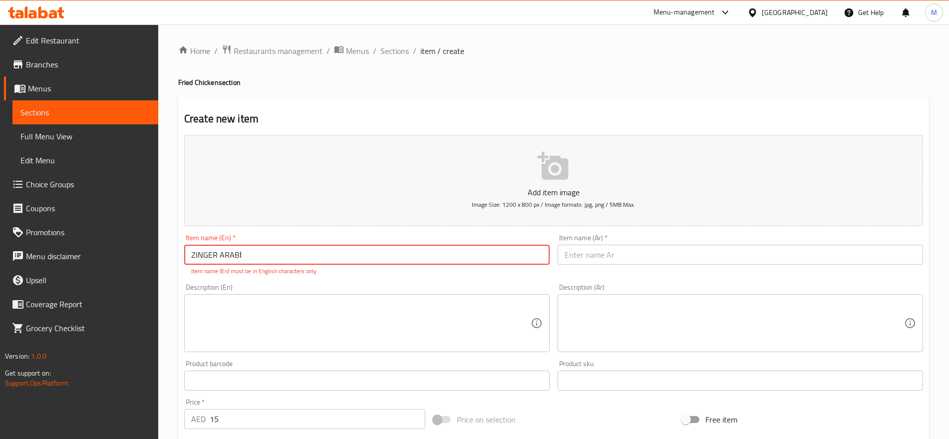
click at [244, 256] on input "ZINGER ARABІ" at bounding box center [366, 255] width 365 height 20
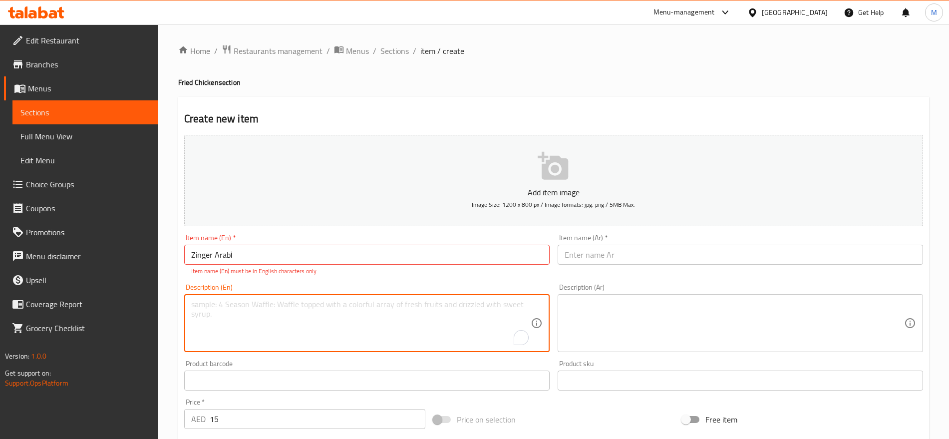
click at [246, 317] on textarea "To enrich screen reader interactions, please activate Accessibility in Grammarl…" at bounding box center [360, 323] width 339 height 47
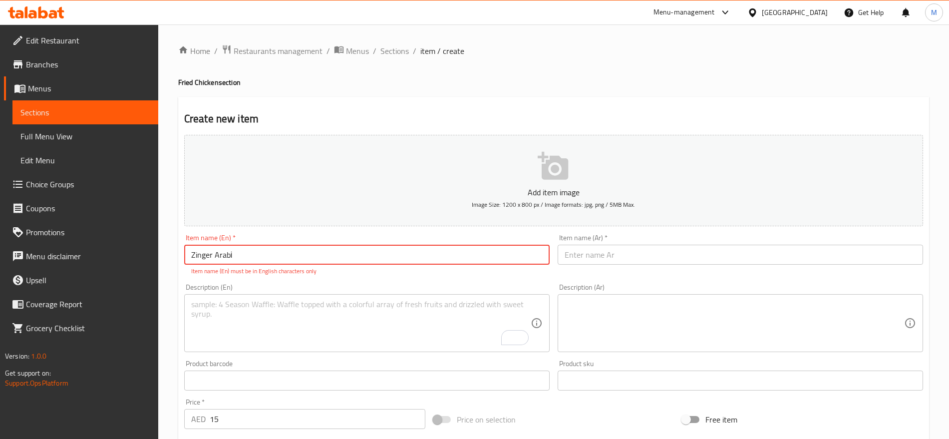
click at [266, 257] on input "Zinger Arabі" at bounding box center [366, 255] width 365 height 20
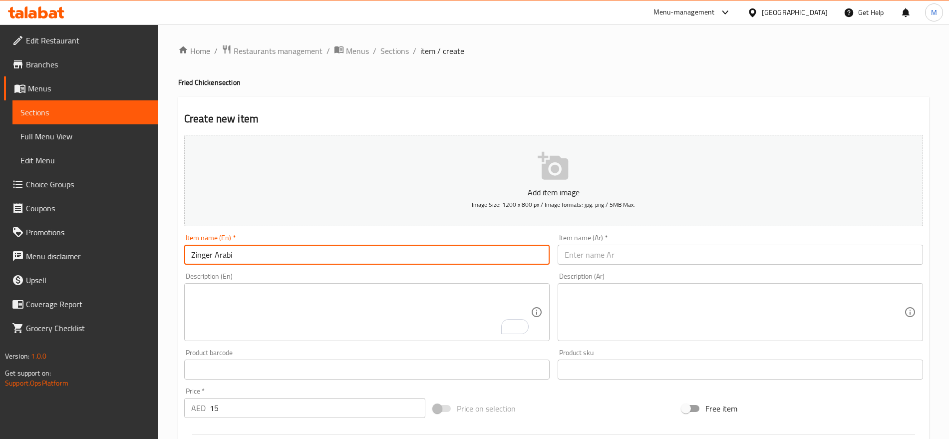
type input "Zinger Arabi"
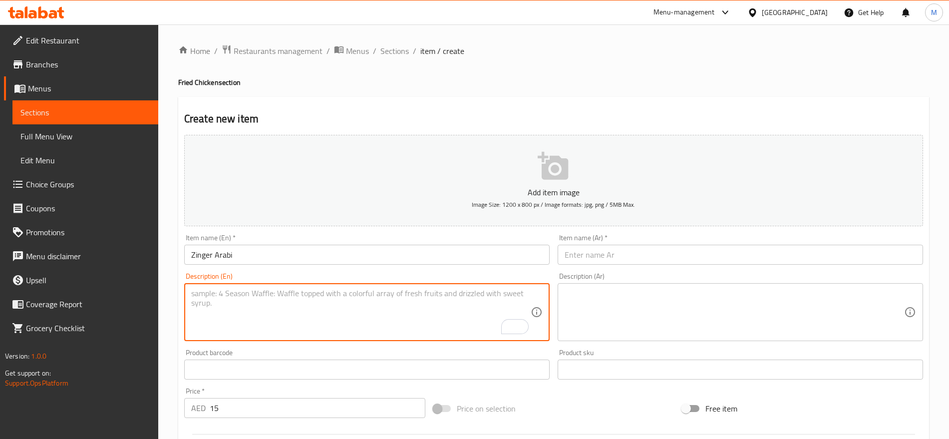
click at [234, 310] on textarea "To enrich screen reader interactions, please activate Accessibility in Grammarl…" at bounding box center [360, 312] width 339 height 47
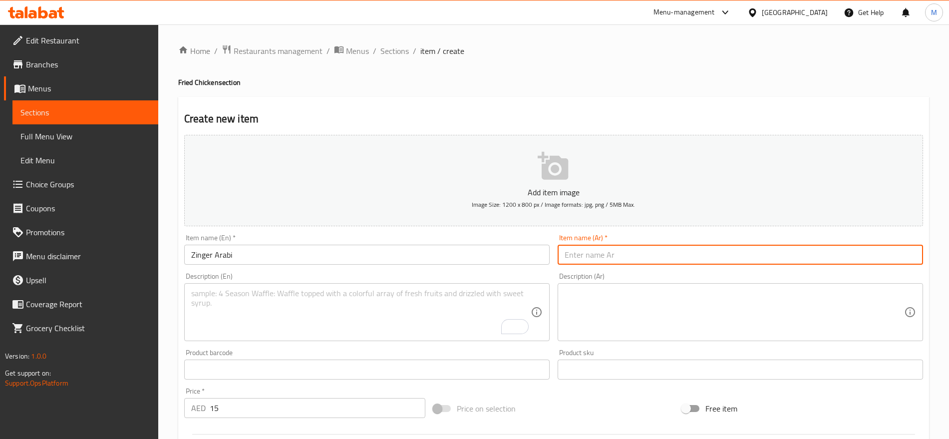
click at [716, 257] on input "text" at bounding box center [740, 255] width 365 height 20
paste input "زنجر"
paste input "عربي"
type input "زنجر عربي"
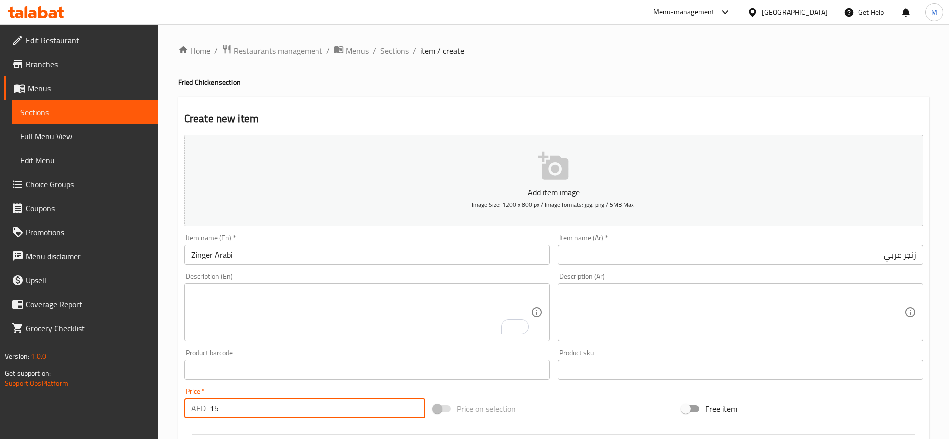
click at [275, 403] on input "15" at bounding box center [318, 408] width 216 height 20
click at [275, 403] on input "0" at bounding box center [318, 408] width 216 height 20
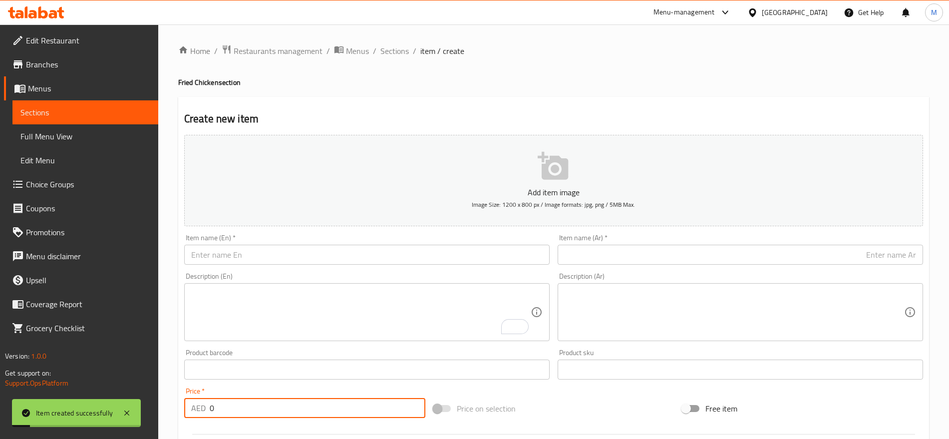
click at [275, 403] on input "0" at bounding box center [318, 408] width 216 height 20
paste input "15"
type input "15"
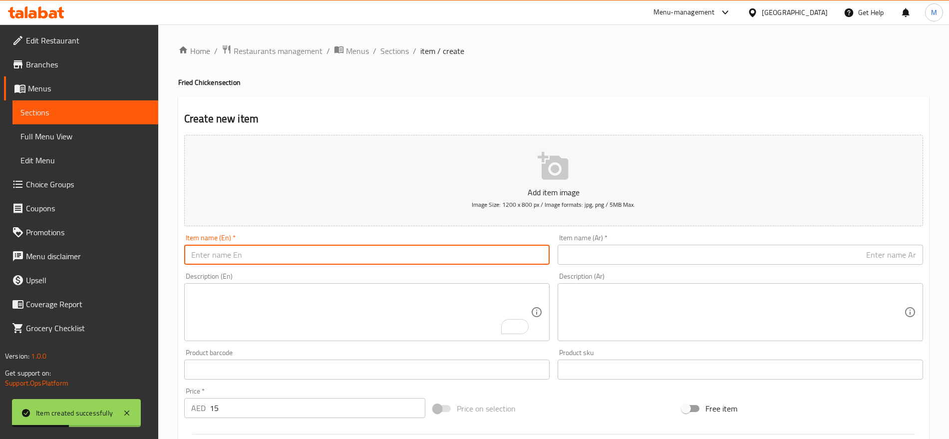
click at [416, 259] on input "text" at bounding box center [366, 255] width 365 height 20
paste input "PRAWNS"
paste input "ARABI"
click at [330, 259] on input "PRAWNS ARABI" at bounding box center [366, 255] width 365 height 20
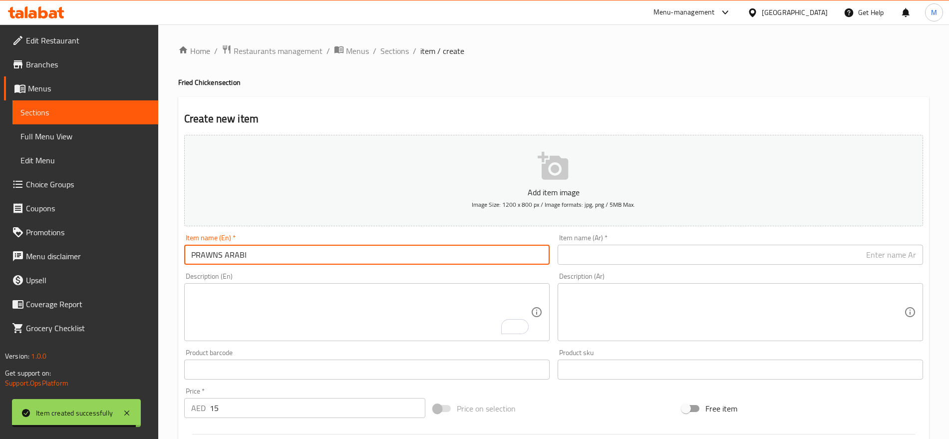
click at [330, 259] on input "PRAWNS ARABI" at bounding box center [366, 255] width 365 height 20
type input "Prawns Arabi"
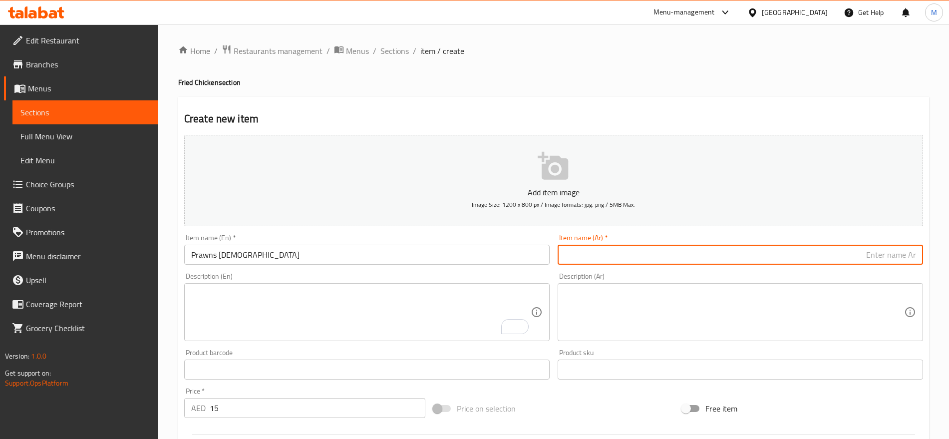
paste input "روبيان"
paste input "عربي"
type input "روبيان عربي"
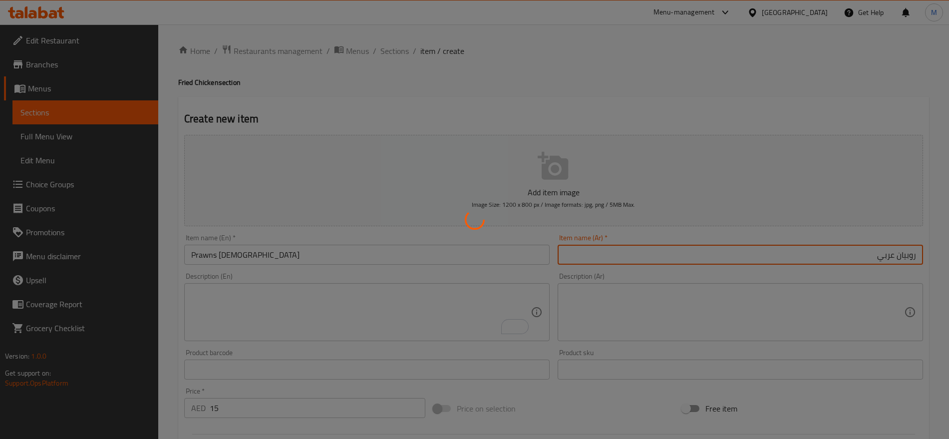
type input "0"
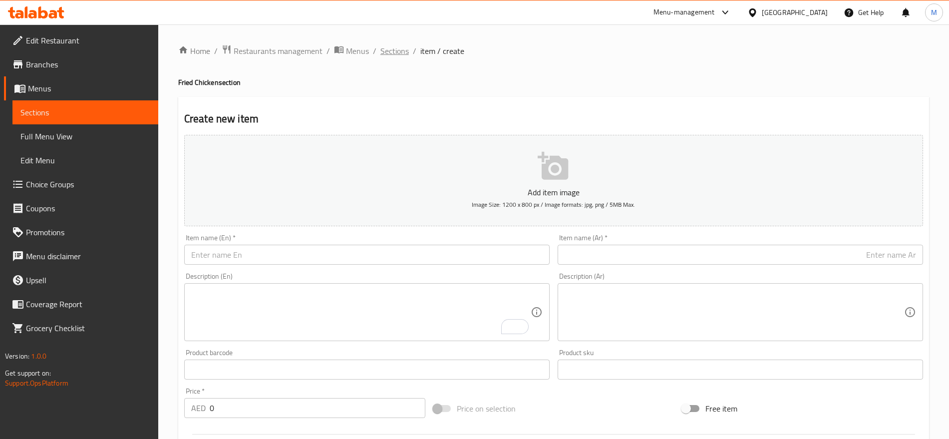
click at [403, 45] on span "Sections" at bounding box center [394, 51] width 28 height 12
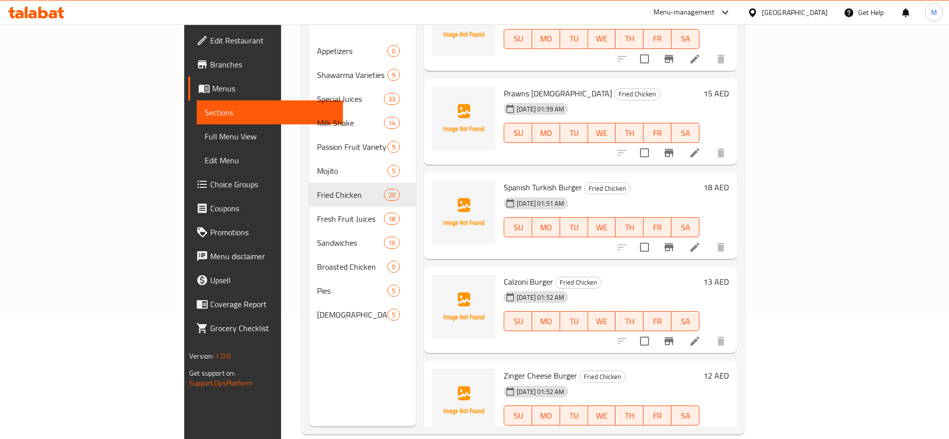
scroll to position [125, 0]
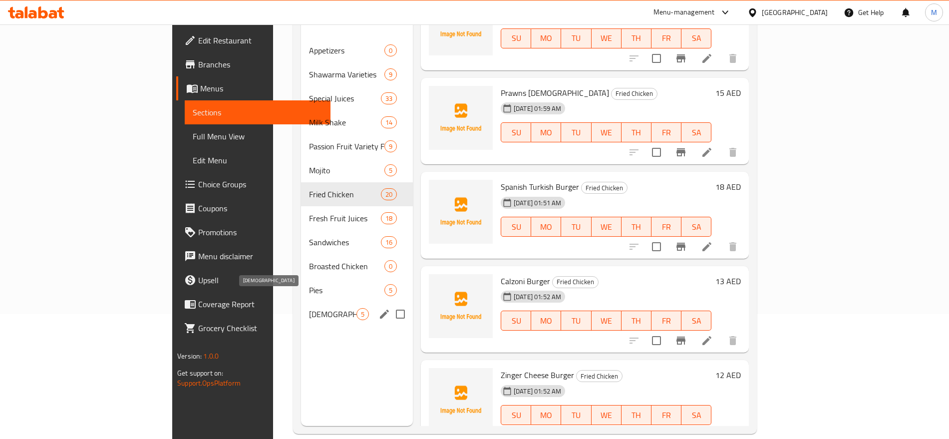
click at [309, 308] on span "[DEMOGRAPHIC_DATA]" at bounding box center [332, 314] width 47 height 12
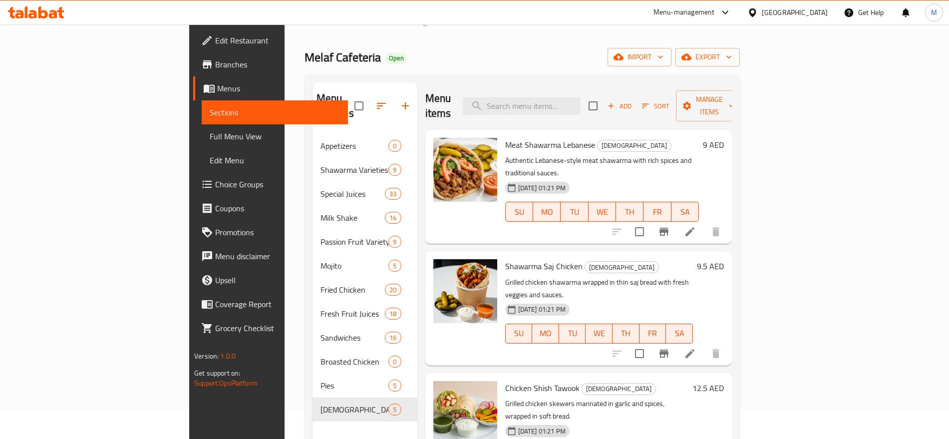
scroll to position [29, 0]
click at [565, 98] on input "search" at bounding box center [522, 106] width 118 height 17
paste input "porata andwiches"
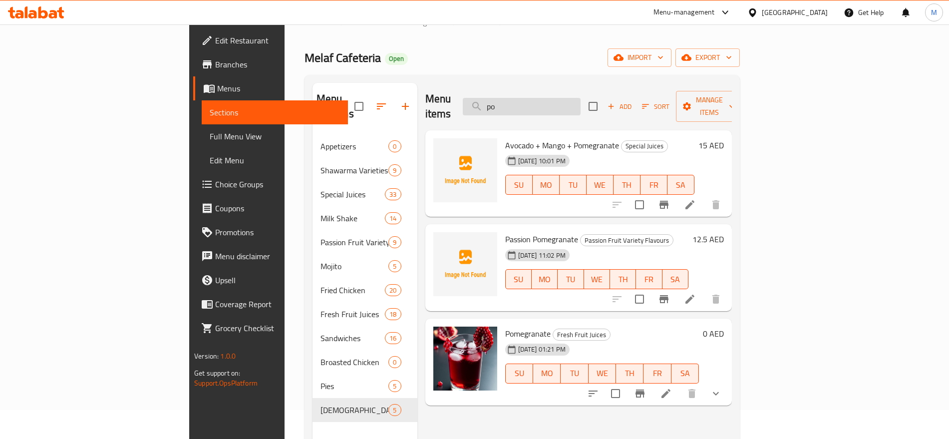
drag, startPoint x: 633, startPoint y: 110, endPoint x: 611, endPoint y: 107, distance: 22.7
click at [611, 107] on div "Menu items po Add Sort Manage items" at bounding box center [578, 106] width 307 height 47
click at [581, 107] on input "po" at bounding box center [522, 106] width 118 height 17
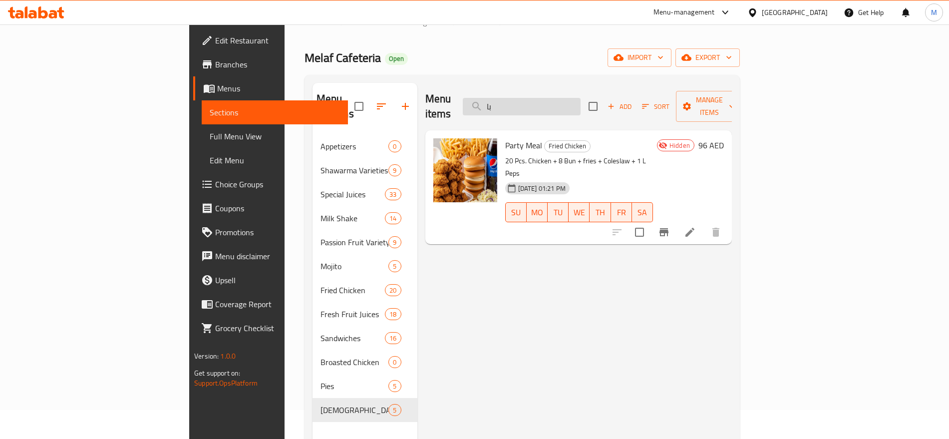
type input "ب"
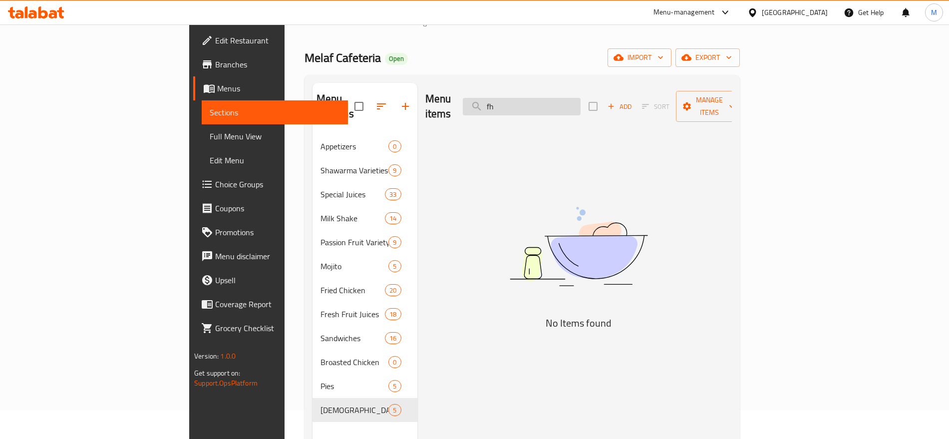
type input "f"
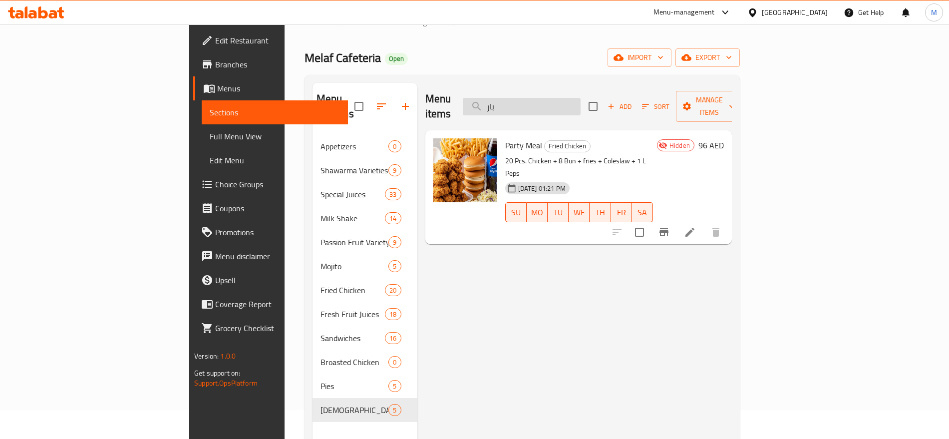
type input "بار"
click at [399, 104] on icon "button" at bounding box center [405, 106] width 12 height 12
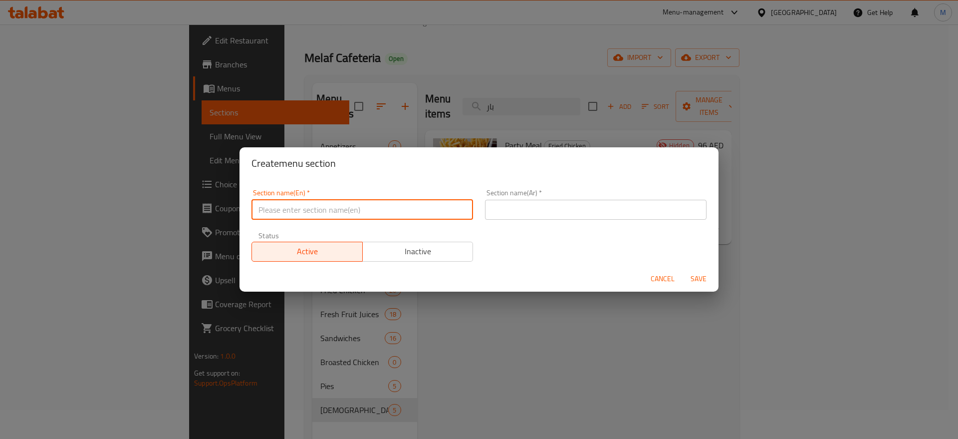
click at [315, 218] on input "text" at bounding box center [363, 210] width 222 height 20
paste input "porata"
click at [315, 217] on input "porata" at bounding box center [363, 210] width 222 height 20
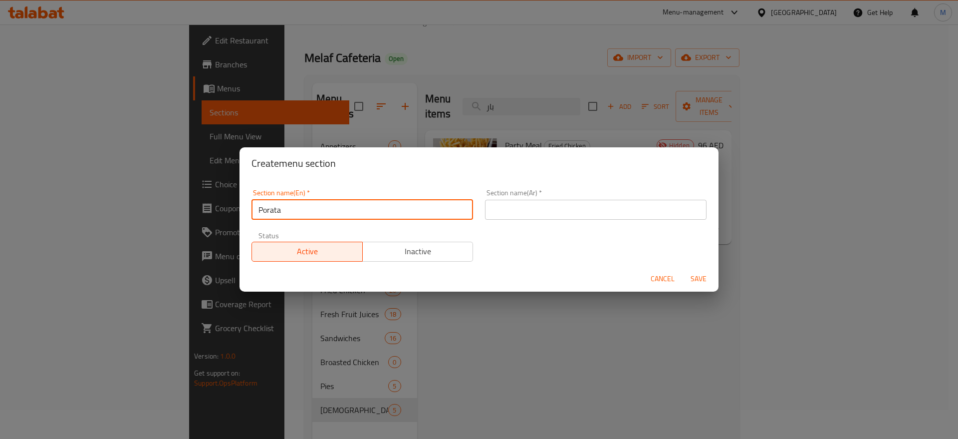
type input "Porata"
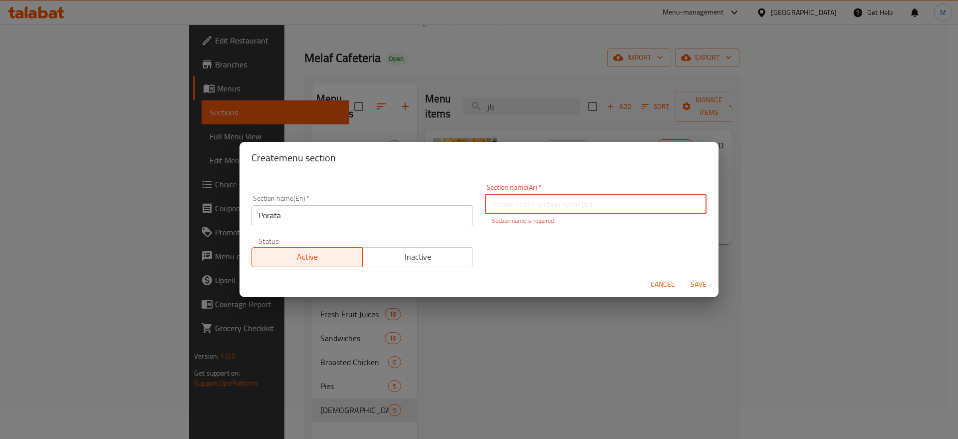
paste input "براتا"
type input "براتا"
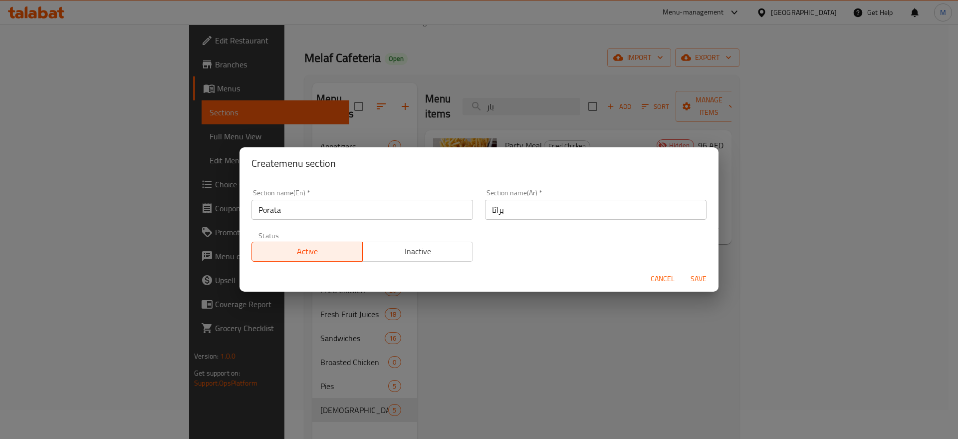
click at [670, 246] on div "Section name(En)   * Porata Section name(En) * Section name(Ar)   * براتا Secti…" at bounding box center [479, 225] width 467 height 84
click at [694, 280] on span "Save" at bounding box center [699, 279] width 24 height 12
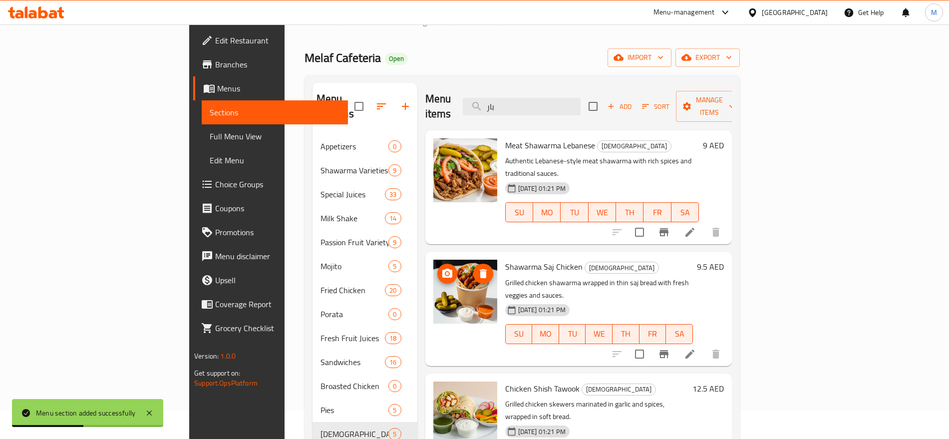
scroll to position [131, 0]
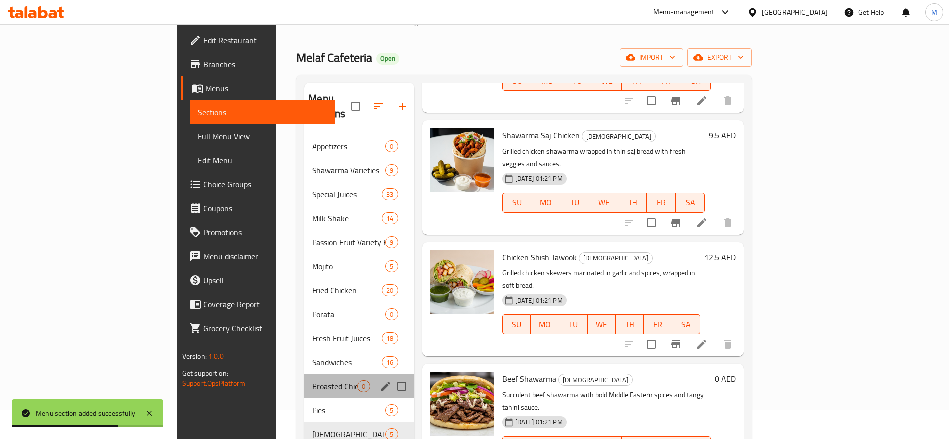
click at [304, 378] on div "Broasted Chicken 0" at bounding box center [359, 386] width 110 height 24
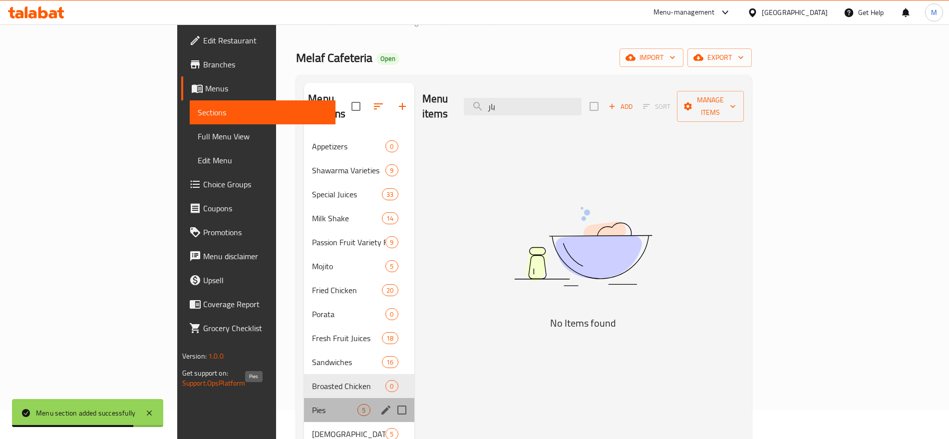
click at [312, 404] on span "Pies" at bounding box center [334, 410] width 45 height 12
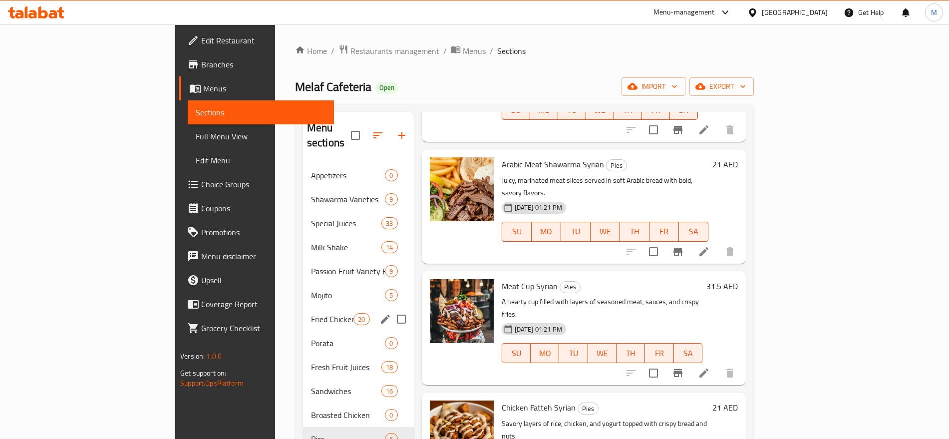
scroll to position [140, 0]
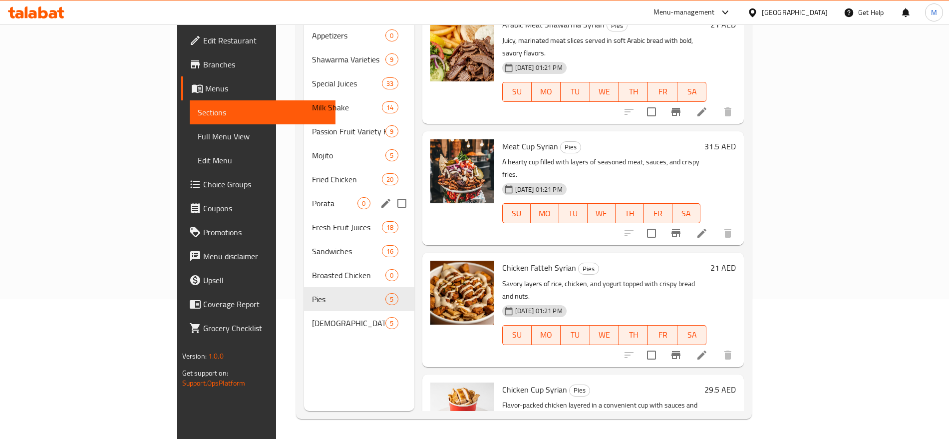
click at [312, 197] on span "Porata" at bounding box center [334, 203] width 45 height 12
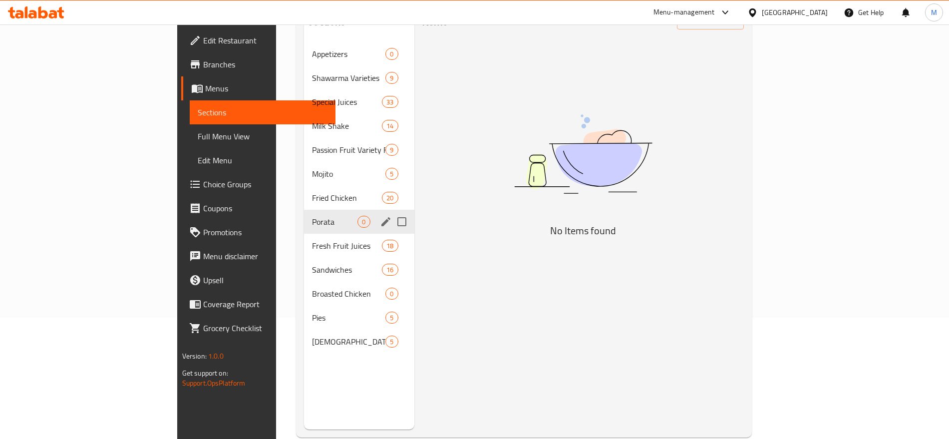
scroll to position [120, 0]
click at [304, 215] on div "Porata 0" at bounding box center [359, 223] width 110 height 24
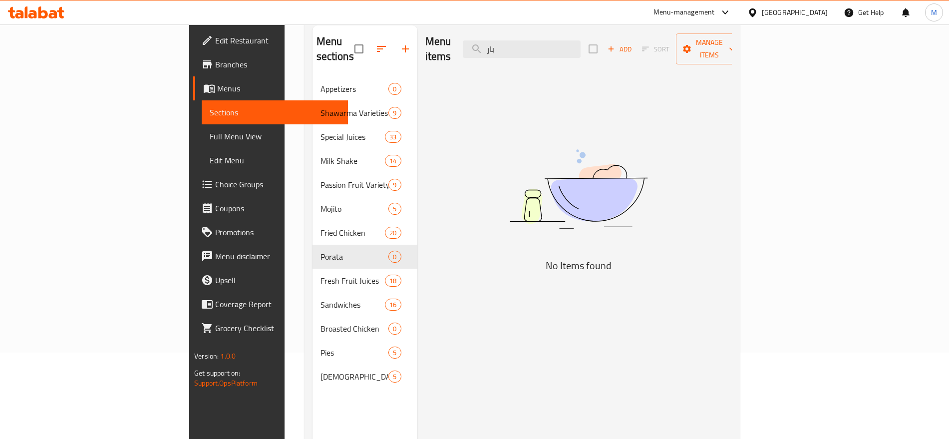
scroll to position [0, 0]
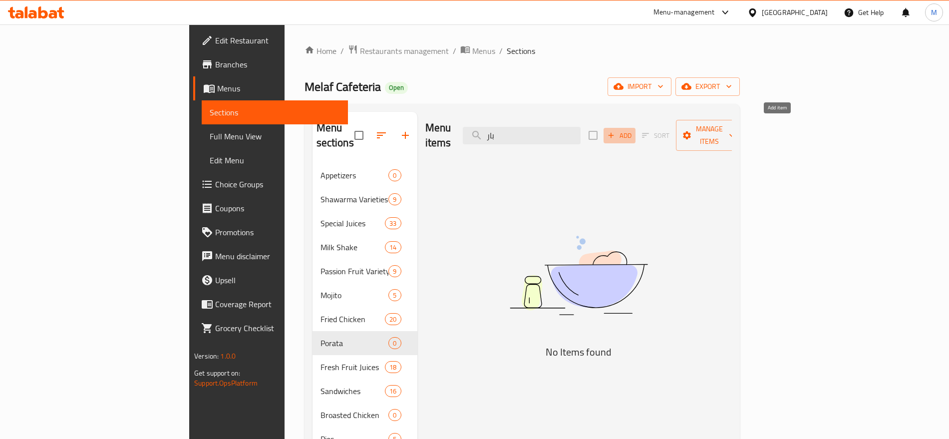
click at [633, 130] on span "Add" at bounding box center [619, 135] width 27 height 11
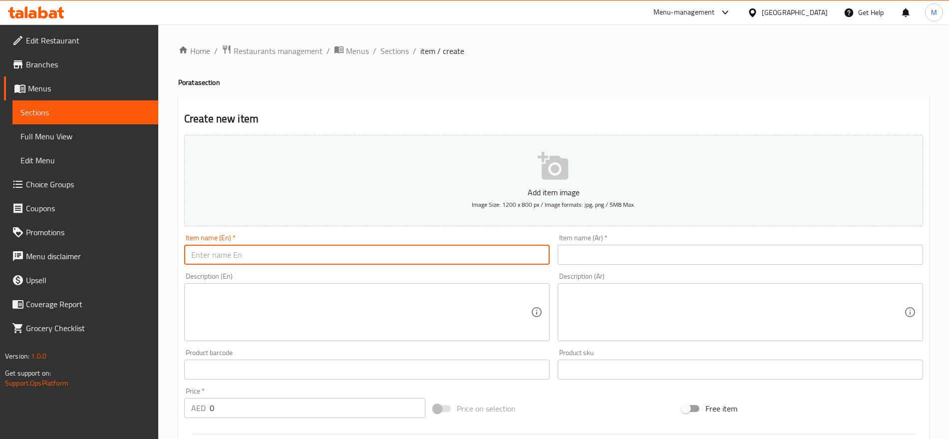
click at [503, 260] on input "text" at bounding box center [366, 255] width 365 height 20
paste input "Chilli Poratta"
type input "Chilli Poratta"
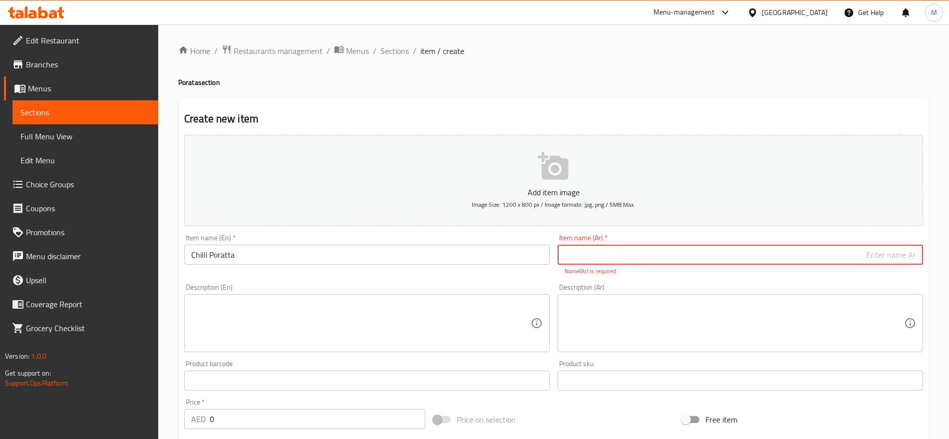
paste input "شيلي ب"
click at [917, 253] on input "شيلي" at bounding box center [740, 255] width 365 height 20
paste input "بوراتا"
type input "بوراتا شيلي"
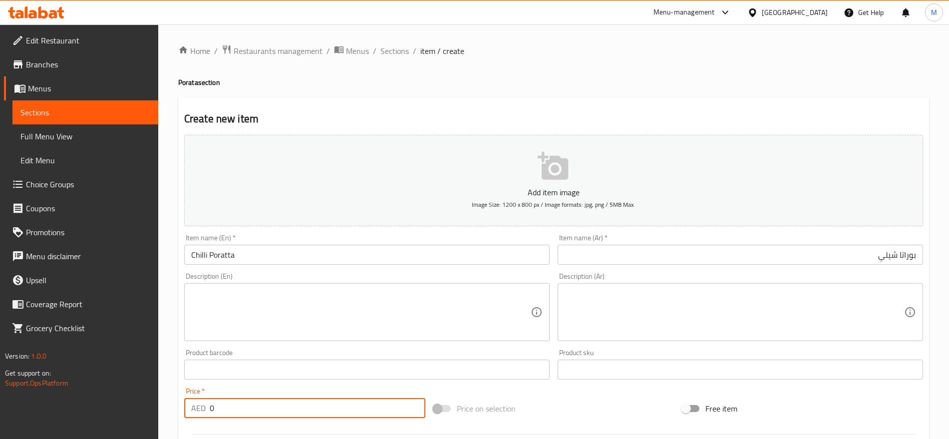
click at [225, 413] on input "0" at bounding box center [318, 408] width 216 height 20
paste input "5"
type input "5"
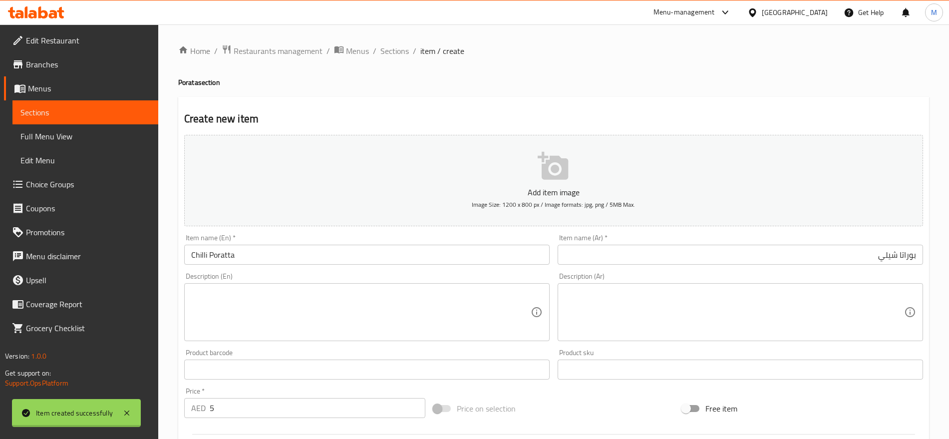
type input "0"
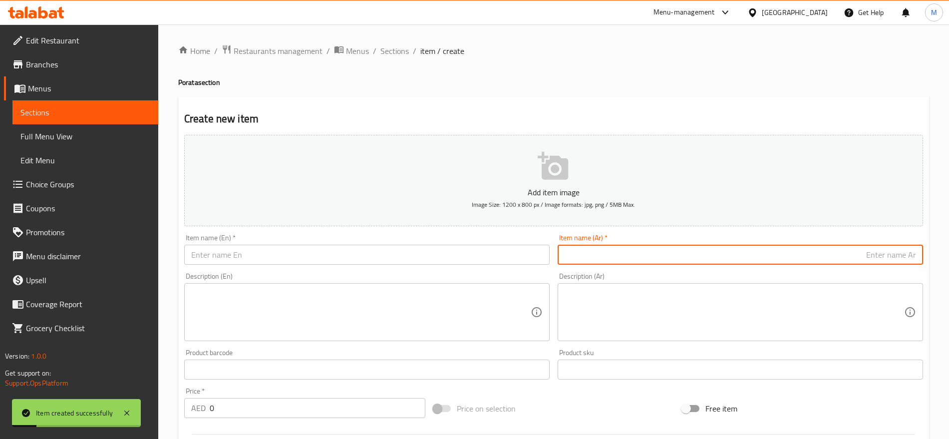
click at [857, 246] on input "text" at bounding box center [740, 255] width 365 height 20
paste input "بوراتا"
paste input "شيلي"
paste input "كرافت"
type input "بوراتا شيلي كرافت"
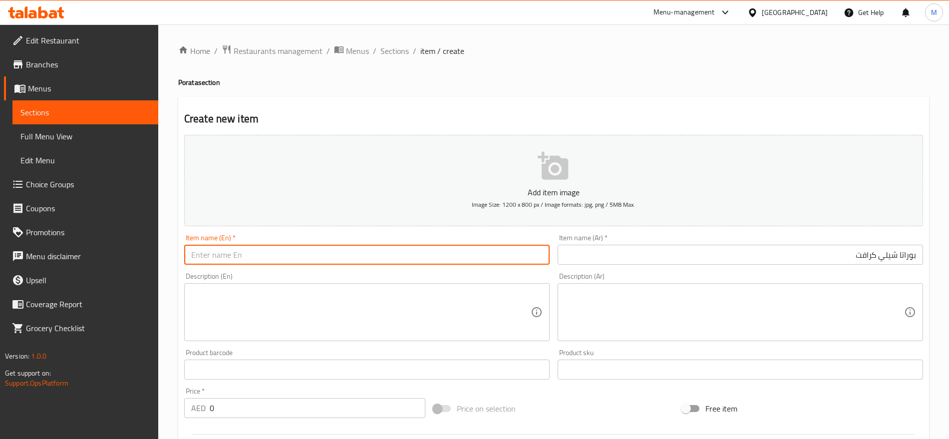
click at [292, 256] on input "text" at bounding box center [366, 255] width 365 height 20
paste input "Chilli"
paste input "Craft"
paste input "Poratta"
type input "Chilli Craft Poratta"
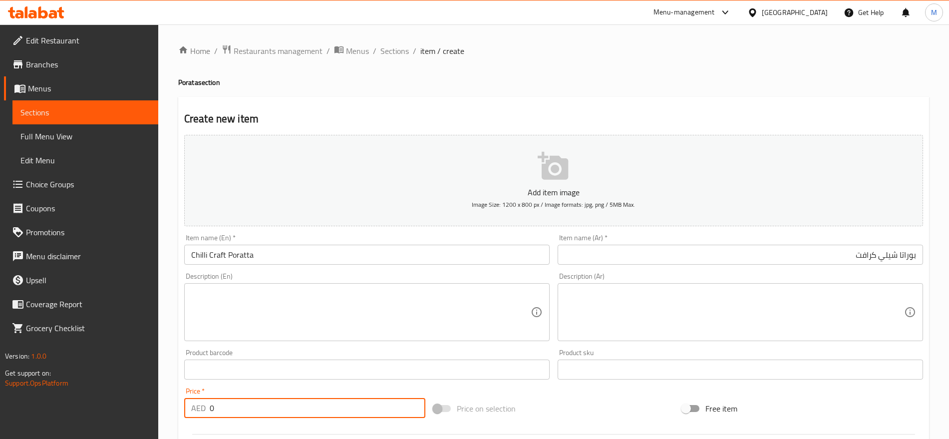
click at [228, 412] on input "0" at bounding box center [318, 408] width 216 height 20
paste input "6"
type input "6"
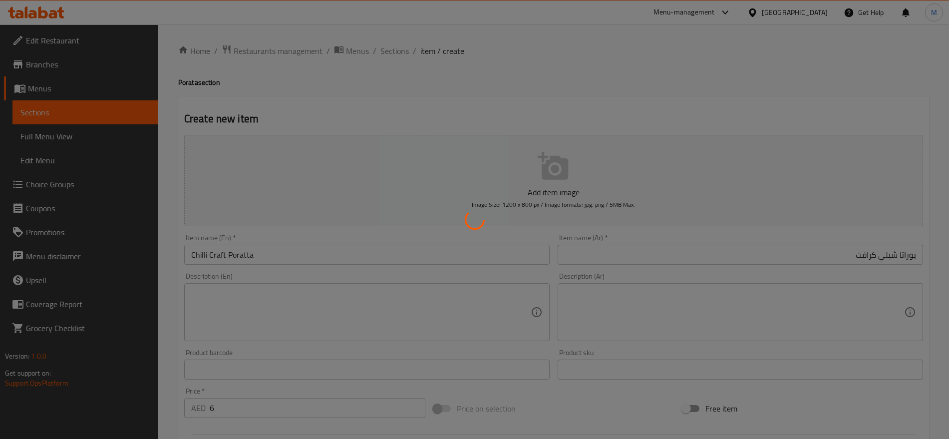
type input "0"
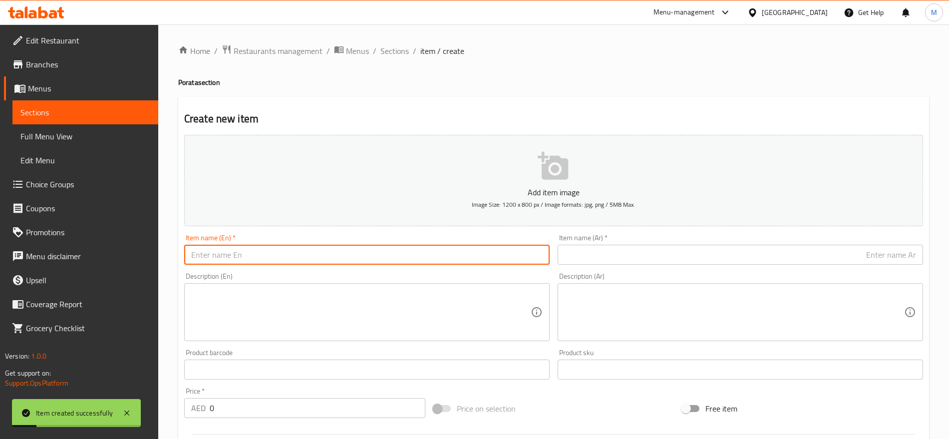
click at [286, 258] on input "text" at bounding box center [366, 255] width 365 height 20
paste input "Kabab"
paste input "Poratta"
type input "Kabab Poratta"
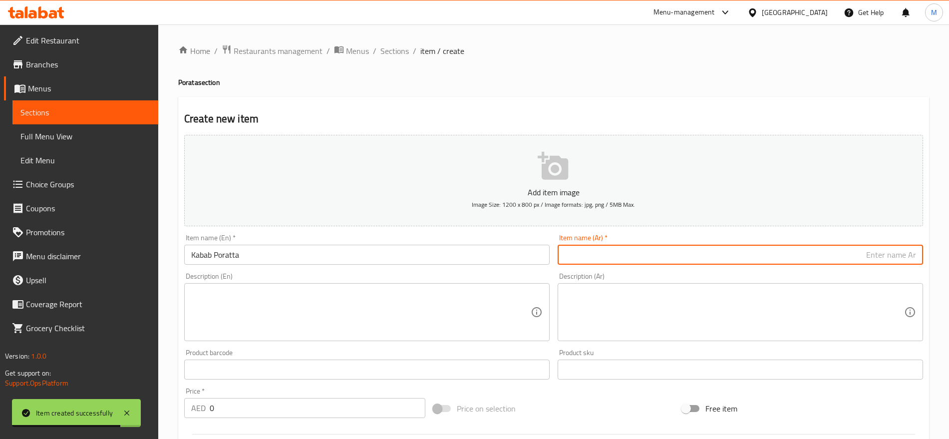
click at [764, 255] on input "text" at bounding box center [740, 255] width 365 height 20
paste input "بوراتا"
paste input "كباب"
type input "بوراتا كباب"
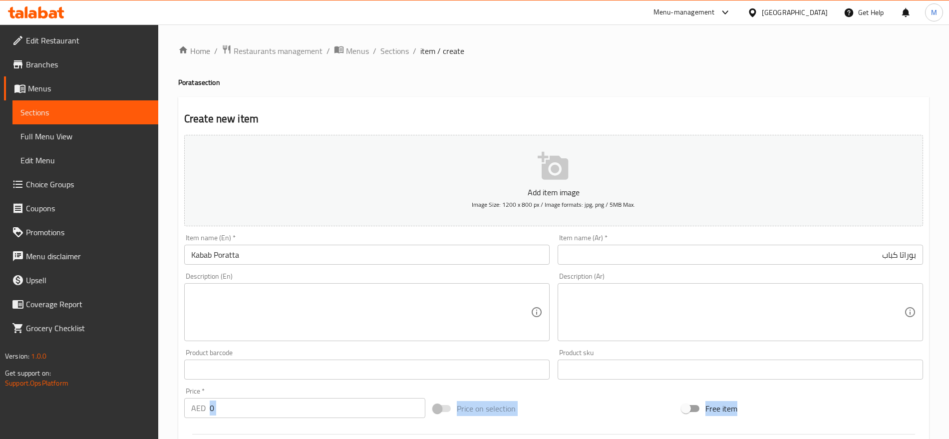
drag, startPoint x: 218, startPoint y: 423, endPoint x: 230, endPoint y: 413, distance: 15.9
click at [230, 413] on div "Add item image Image Size: 1200 x 800 px / Image formats: jpg, png / 5MB Max. I…" at bounding box center [553, 346] width 747 height 430
click at [230, 413] on input "0" at bounding box center [318, 408] width 216 height 20
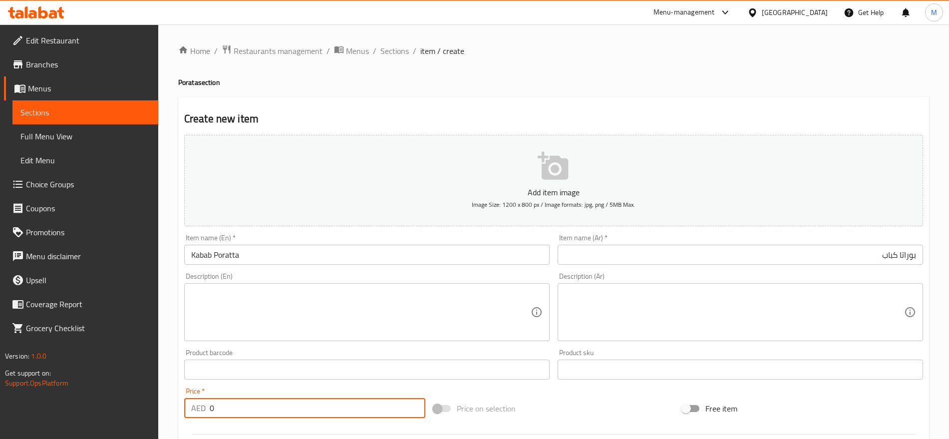
click at [230, 413] on input "0" at bounding box center [318, 408] width 216 height 20
paste input "5"
type input "5"
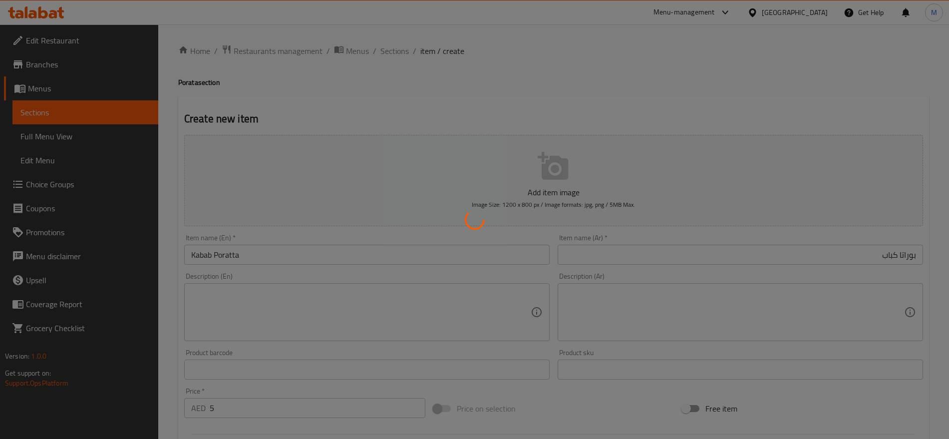
type input "0"
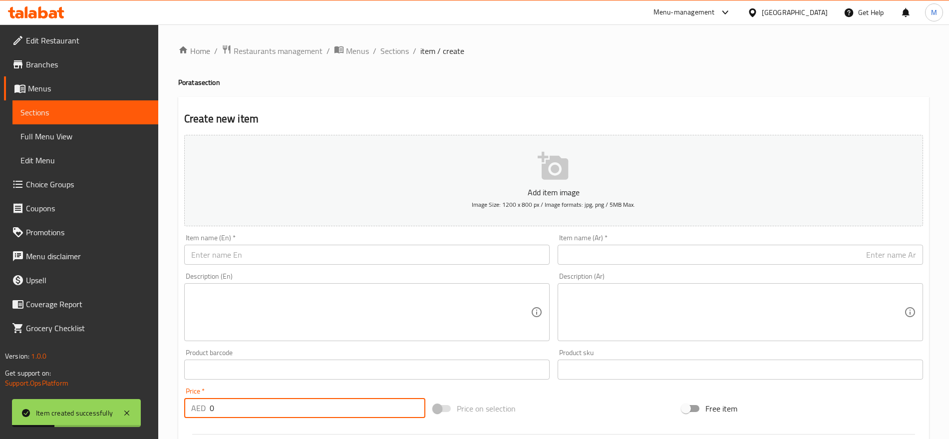
click at [858, 243] on div "Item name (Ar)   * Item name (Ar) *" at bounding box center [740, 249] width 365 height 30
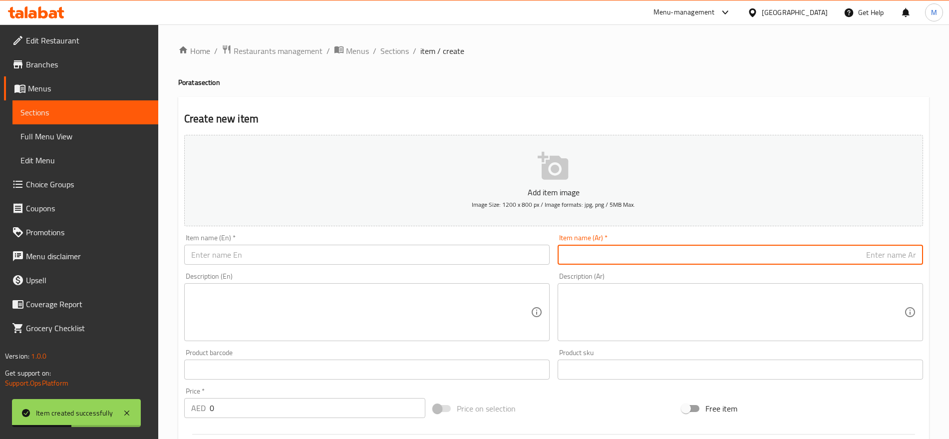
click at [860, 256] on input "text" at bounding box center [740, 255] width 365 height 20
paste input "بورانا"
paste input "نقانق"
type input "بورانا نقانق"
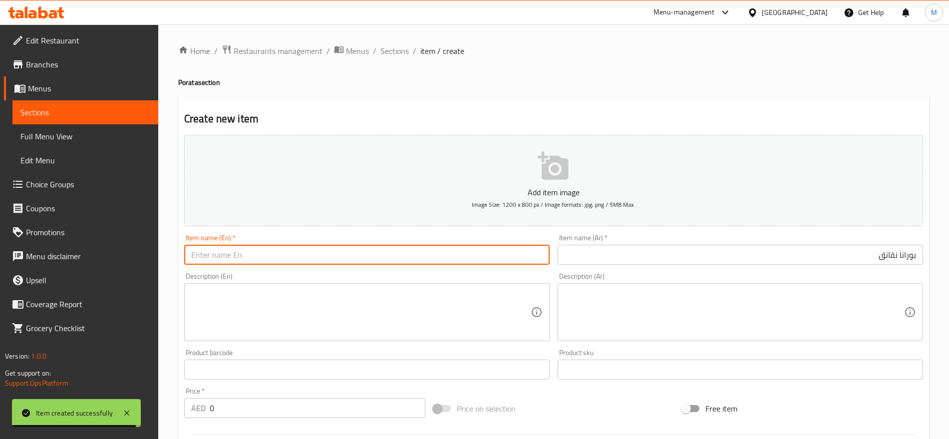
click at [317, 248] on input "text" at bounding box center [366, 255] width 365 height 20
paste input "Hotdog"
click at [203, 255] on input "Hotdog Poratta" at bounding box center [366, 255] width 365 height 20
click at [203, 255] on input "Hot dog Poratta" at bounding box center [366, 255] width 365 height 20
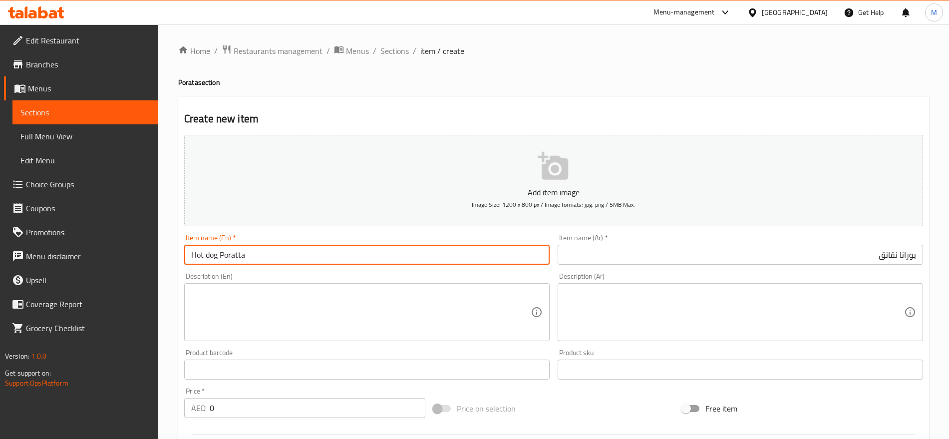
click at [203, 255] on input "Hot dog Poratta" at bounding box center [366, 255] width 365 height 20
type input "Hot Dog Poratta"
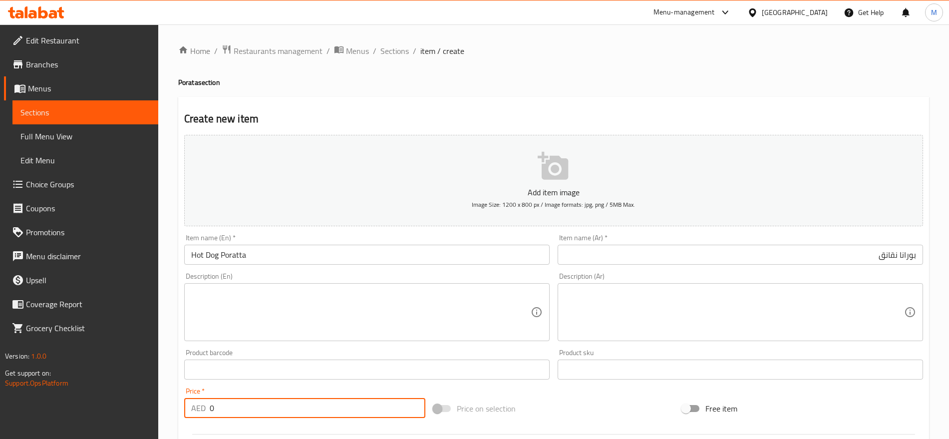
click at [226, 409] on input "0" at bounding box center [318, 408] width 216 height 20
paste input "5"
type input "5"
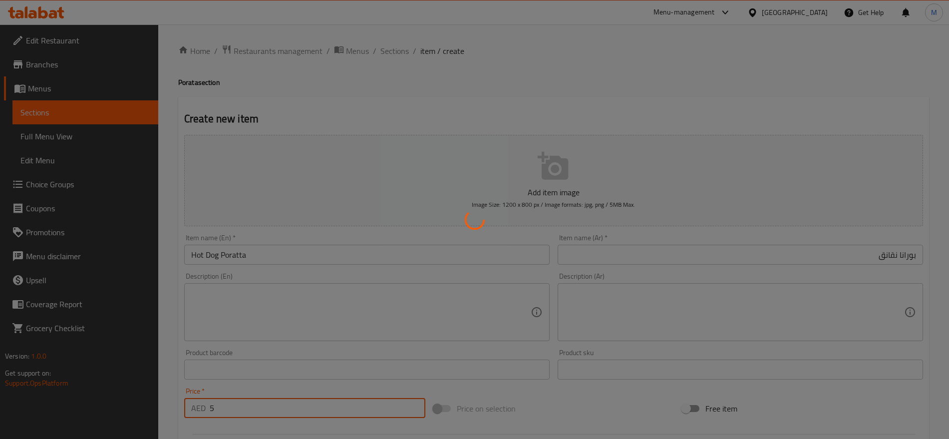
type input "0"
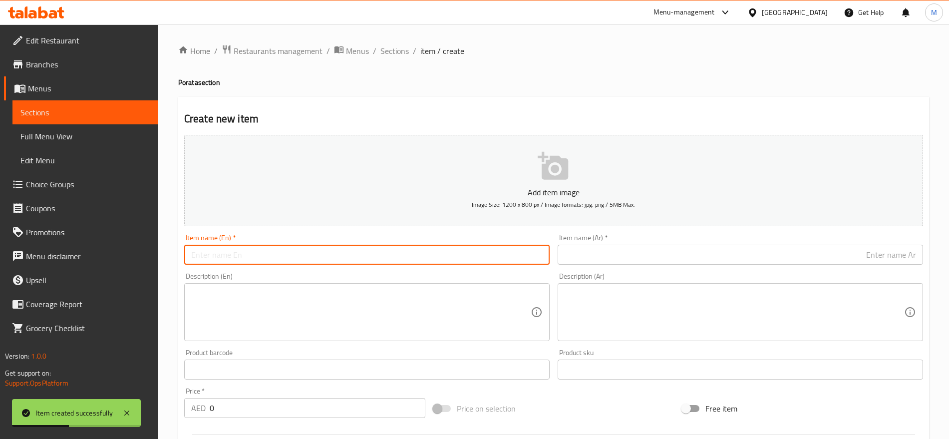
click at [361, 253] on input "text" at bounding box center [366, 255] width 365 height 20
paste input "Francisco"
paste input "Poratta"
type input "[PERSON_NAME]"
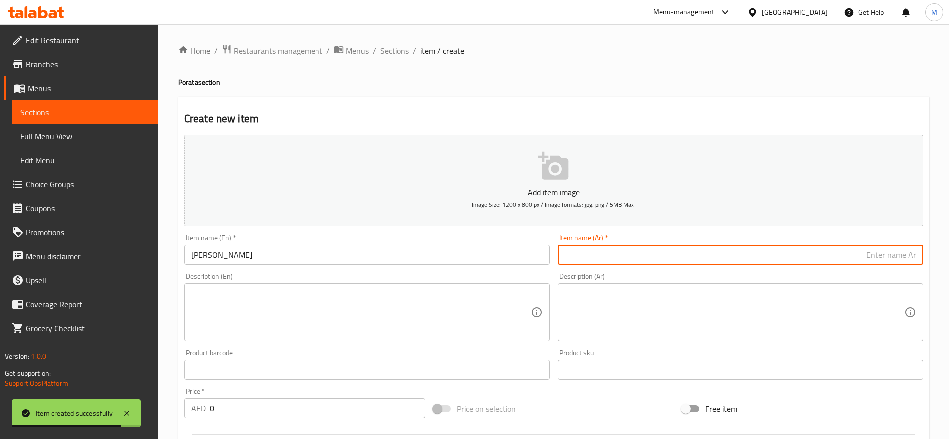
paste input "بوراتا"
paste input "فرانسيسكو"
type input "بوراتا فرانسيسكو"
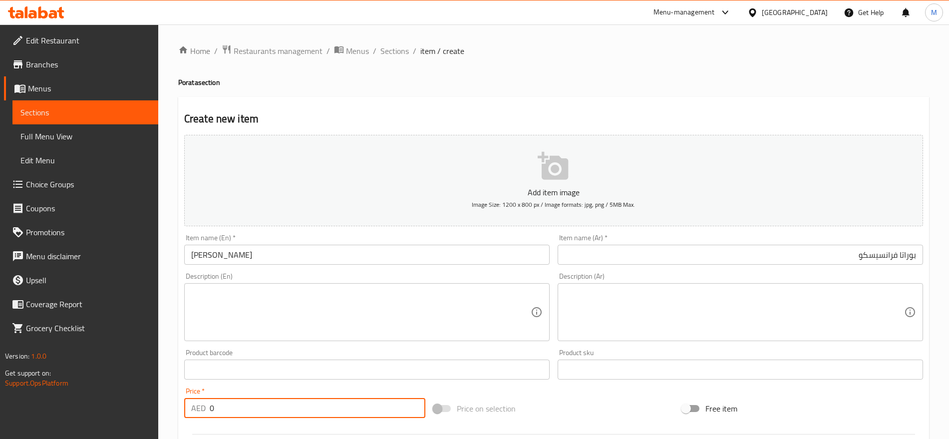
click at [263, 399] on input "0" at bounding box center [318, 408] width 216 height 20
paste input "6"
type input "6"
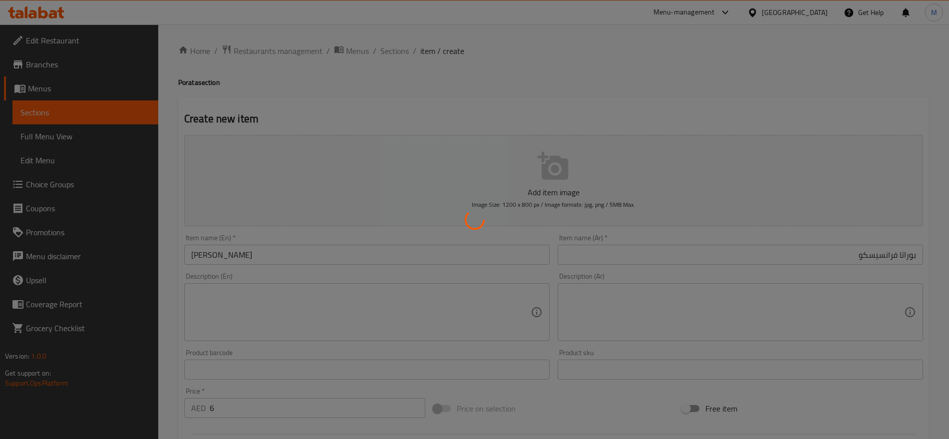
type input "0"
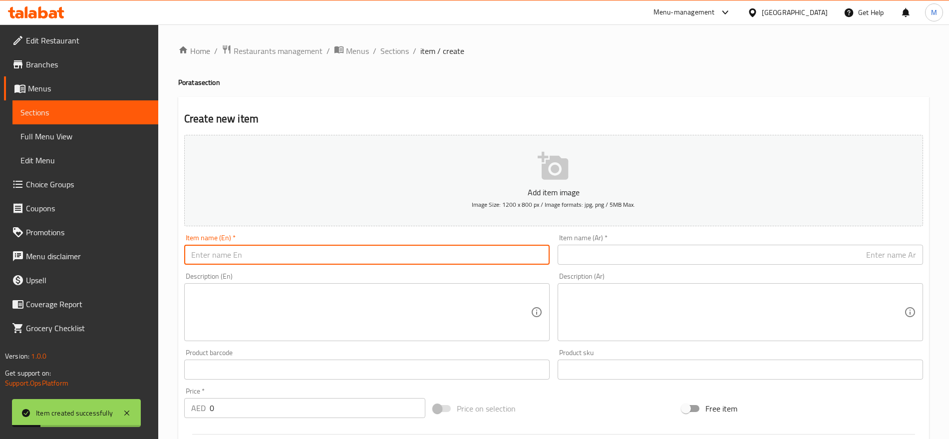
click at [254, 249] on input "text" at bounding box center [366, 255] width 365 height 20
paste input "Tikka"
type input "Tikka Poratta"
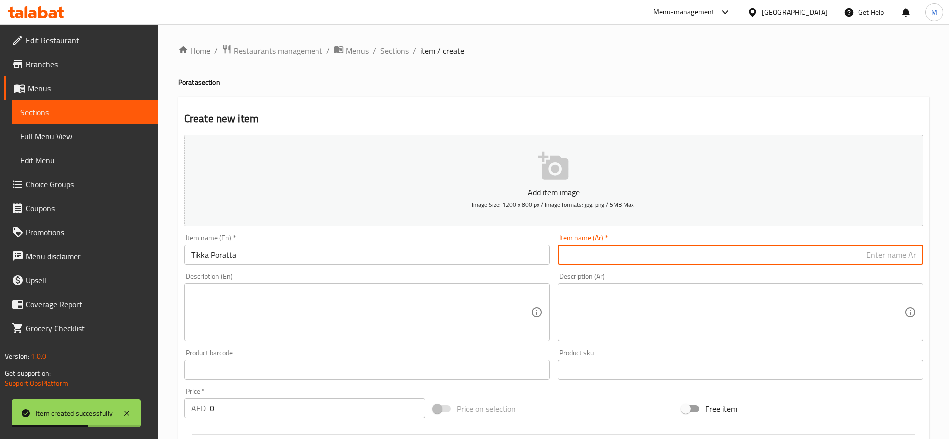
paste input "بوراتا"
paste input "تكا"
type input "بوراتا تكا"
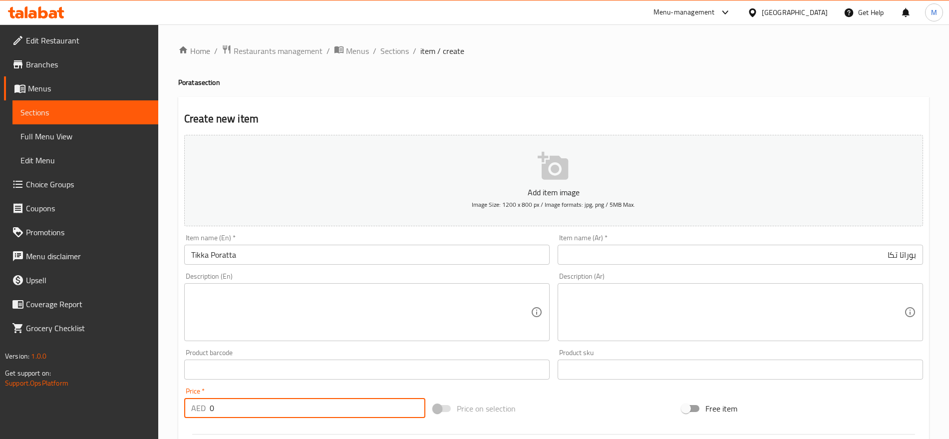
click at [219, 402] on input "0" at bounding box center [318, 408] width 216 height 20
paste input "5"
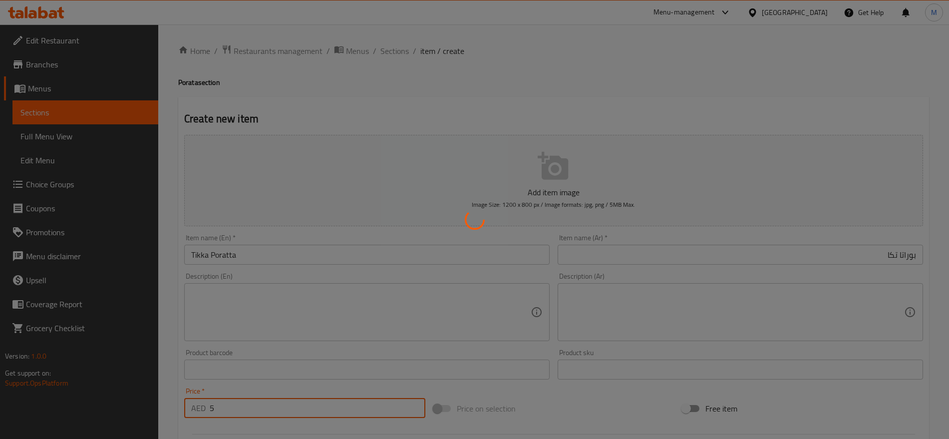
type input "0"
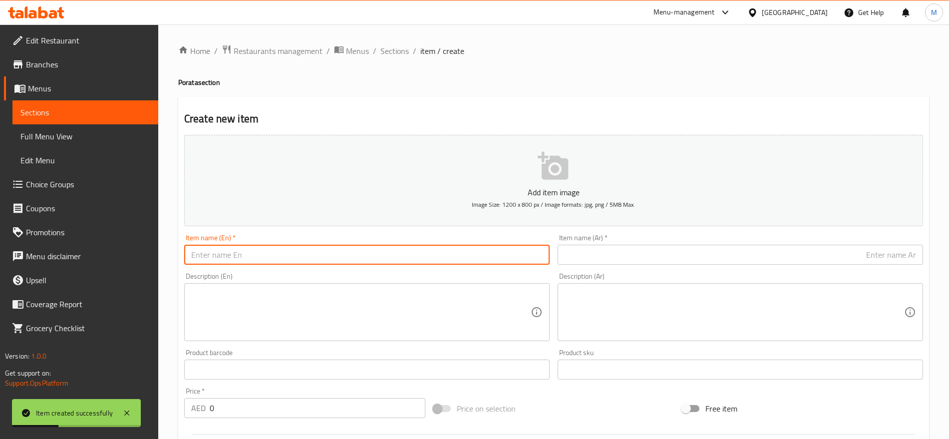
click at [296, 261] on input "text" at bounding box center [366, 255] width 365 height 20
paste input "Zinger"
paste input "Poratta"
type input "Zinger Poratta"
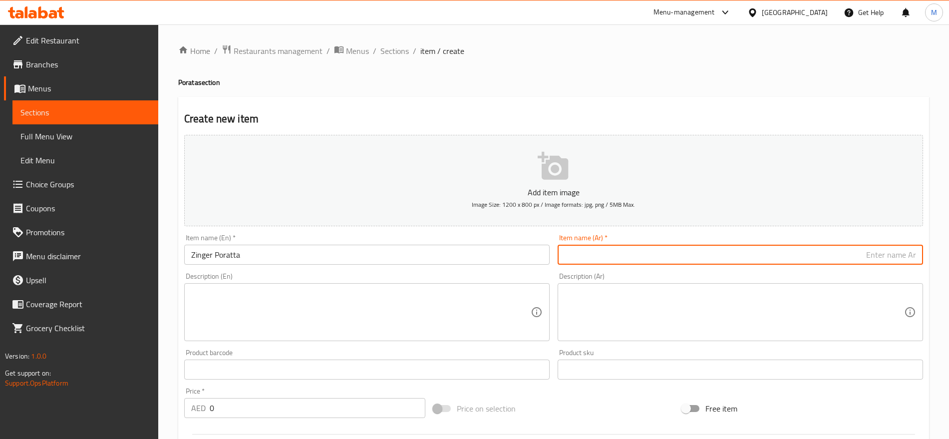
click at [581, 255] on input "text" at bounding box center [740, 255] width 365 height 20
paste input "بوراتا زنجر"
type input "بوراتا زنجر"
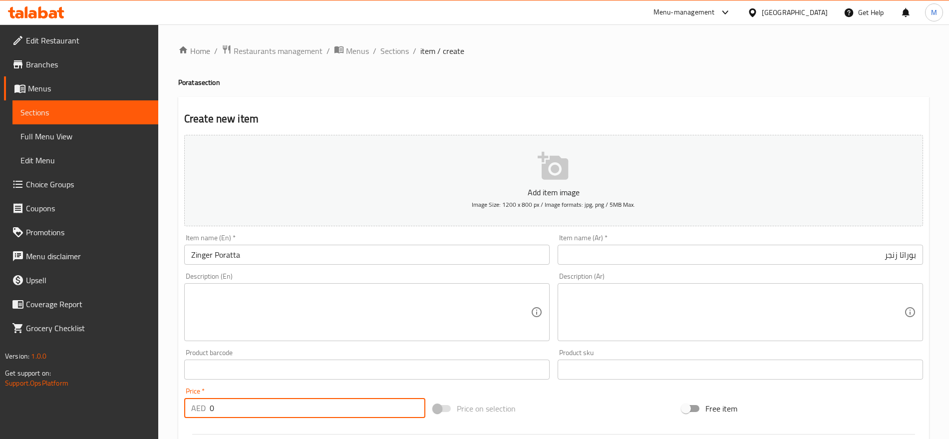
click at [263, 403] on input "0" at bounding box center [318, 408] width 216 height 20
paste input "12"
click at [263, 403] on input "12" at bounding box center [318, 408] width 216 height 20
type input "12"
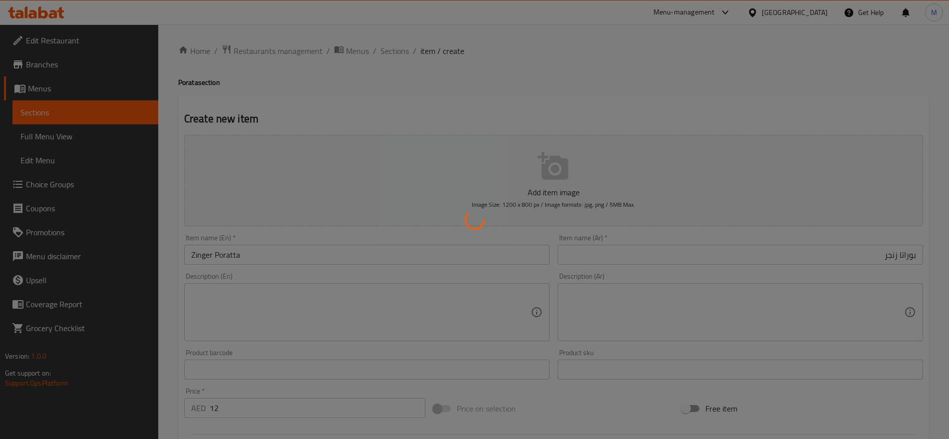
type input "0"
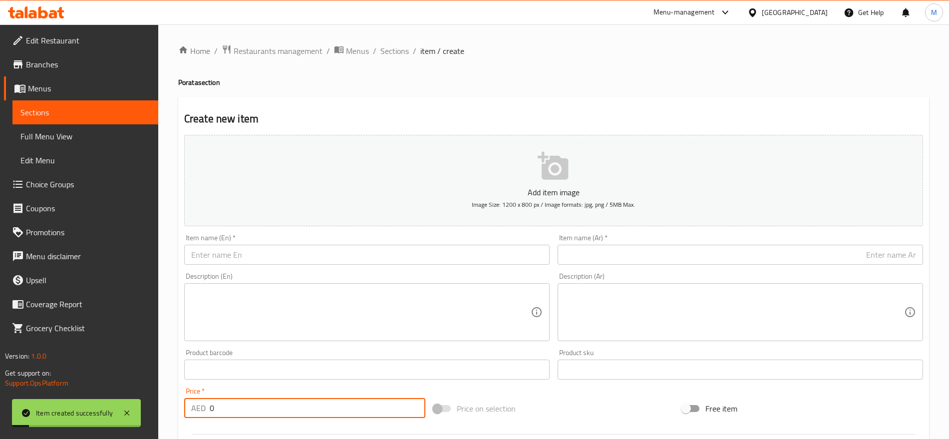
click at [379, 255] on input "text" at bounding box center [366, 255] width 365 height 20
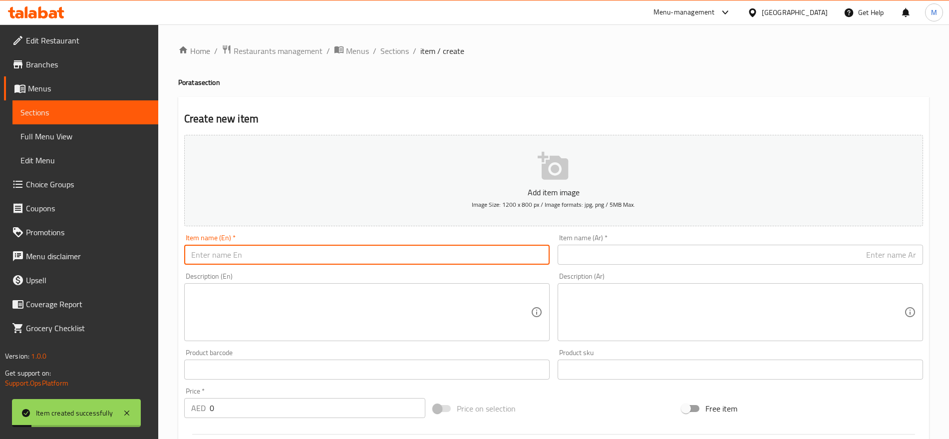
paste input "Chi./Beef Nashif Poratta"
type input "Chi./Beef Nashif Poratta"
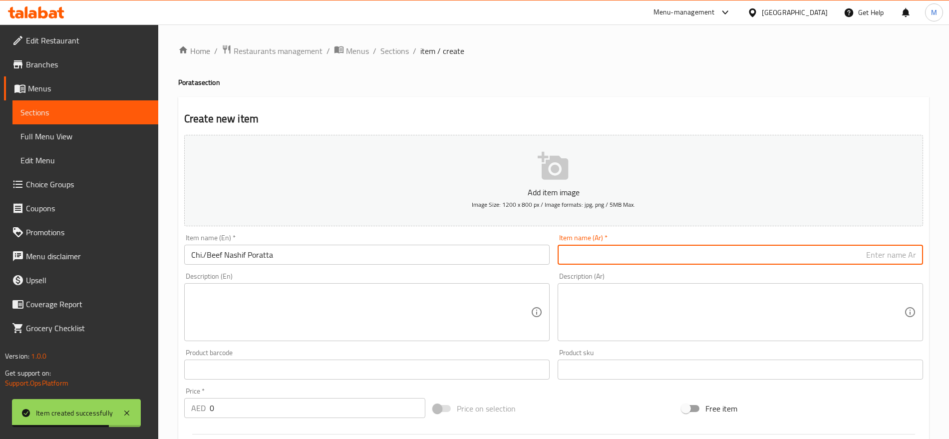
click at [833, 245] on input "text" at bounding box center [740, 255] width 365 height 20
paste input "بوراتا دجاج الحم ناشف"
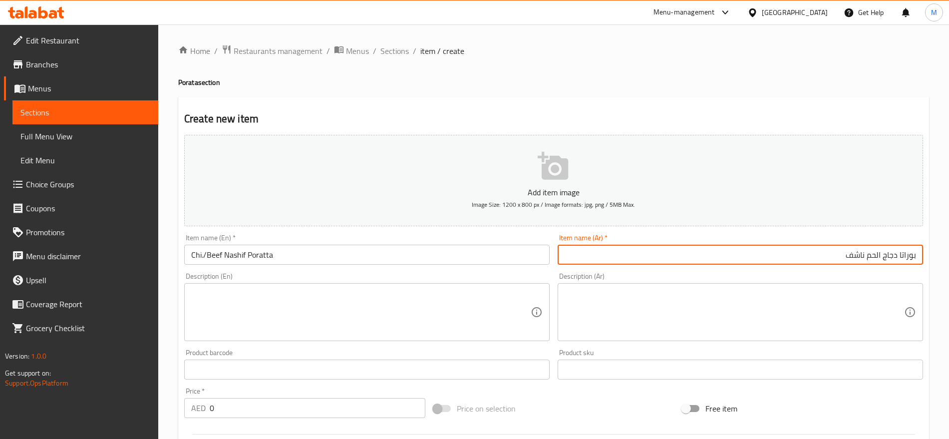
click at [879, 253] on input "بوراتا دجاج الحم ناشف" at bounding box center [740, 255] width 365 height 20
type input "بوراتا دجاج ناشف"
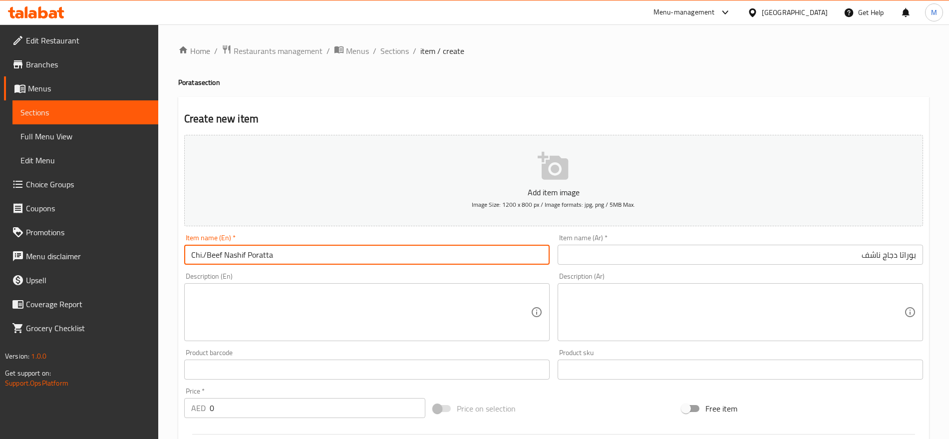
click at [217, 257] on input "Chi./Beef Nashif Poratta" at bounding box center [366, 255] width 365 height 20
type input "Chi. Nashif Poratta"
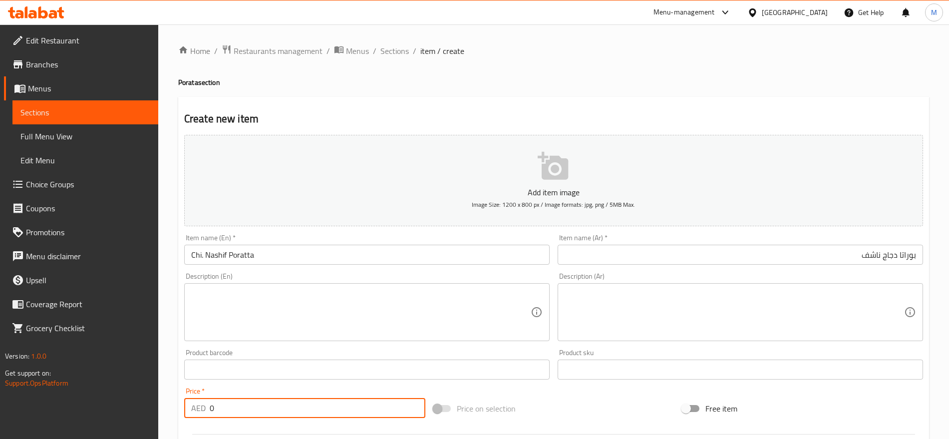
click at [240, 410] on input "0" at bounding box center [318, 408] width 216 height 20
paste input "5"
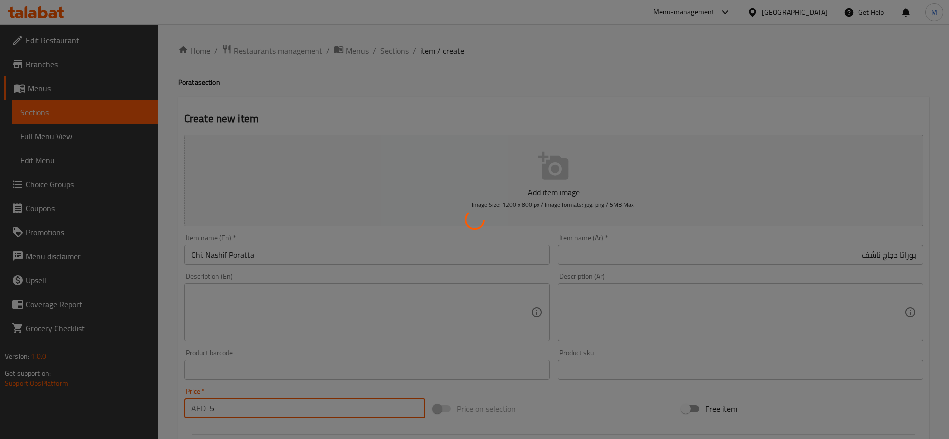
type input "0"
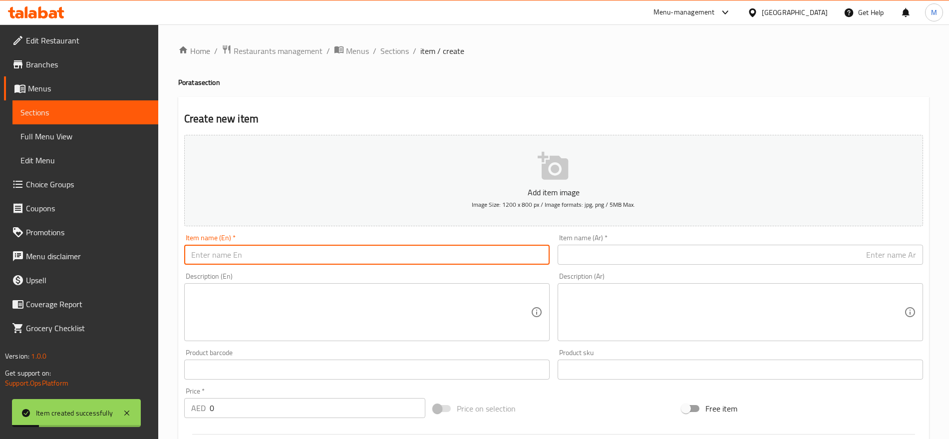
paste input "/Beef Nashif Poratta"
click at [388, 255] on input "text" at bounding box center [366, 255] width 365 height 20
click at [196, 257] on input "/Beef Nashif Poratta" at bounding box center [366, 255] width 365 height 20
type input "Beef Nashif Poratta"
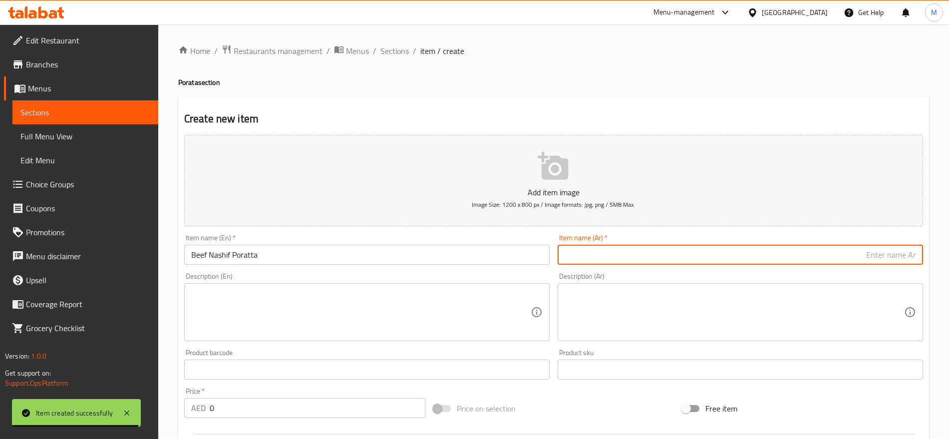
click at [887, 251] on input "text" at bounding box center [740, 255] width 365 height 20
paste input "بوراتا دجاج الحم ناشف"
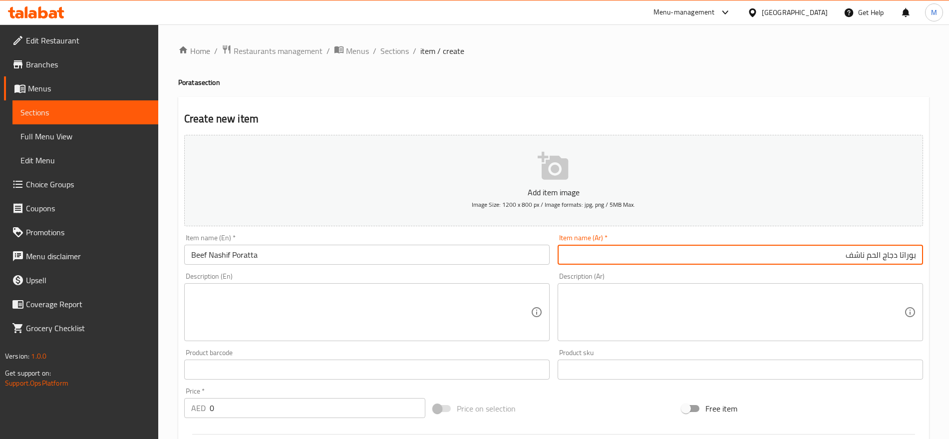
drag, startPoint x: 883, startPoint y: 256, endPoint x: 882, endPoint y: 303, distance: 46.9
click at [882, 303] on div "Add item image Image Size: 1200 x 800 px / Image formats: jpg, png / 5MB Max. I…" at bounding box center [553, 346] width 747 height 430
type input "بوراتا لحم ناشف"
click at [352, 399] on input "0" at bounding box center [318, 408] width 216 height 20
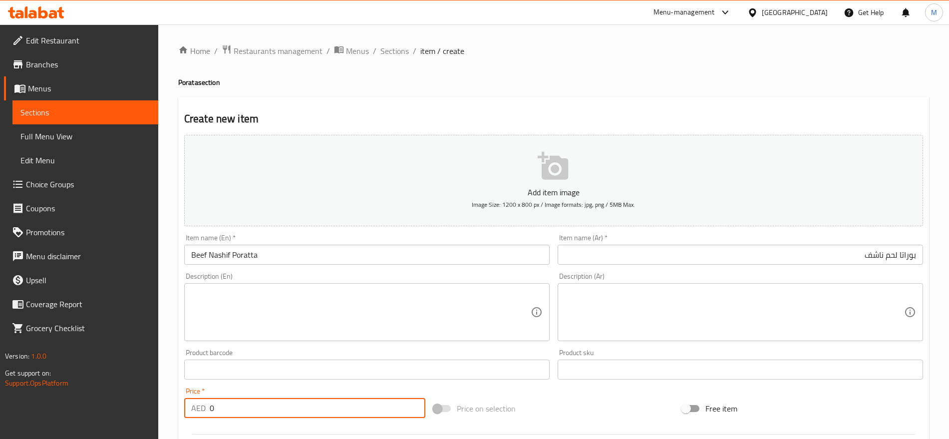
click at [352, 399] on input "0" at bounding box center [318, 408] width 216 height 20
type input "5"
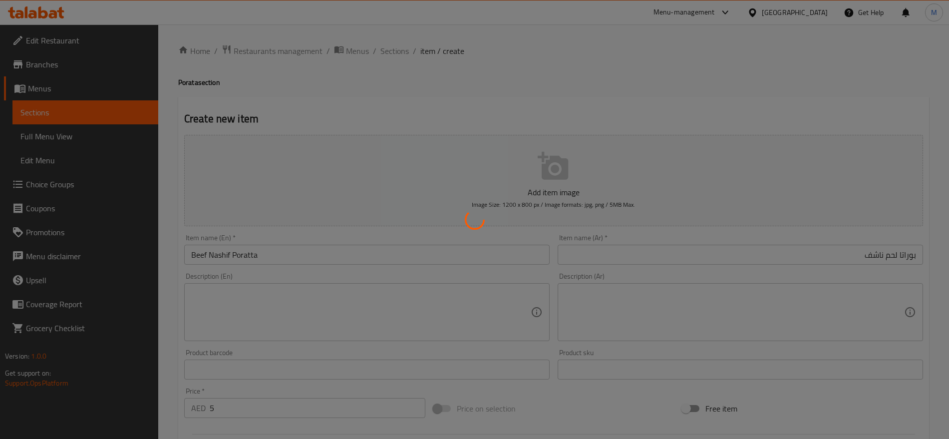
type input "0"
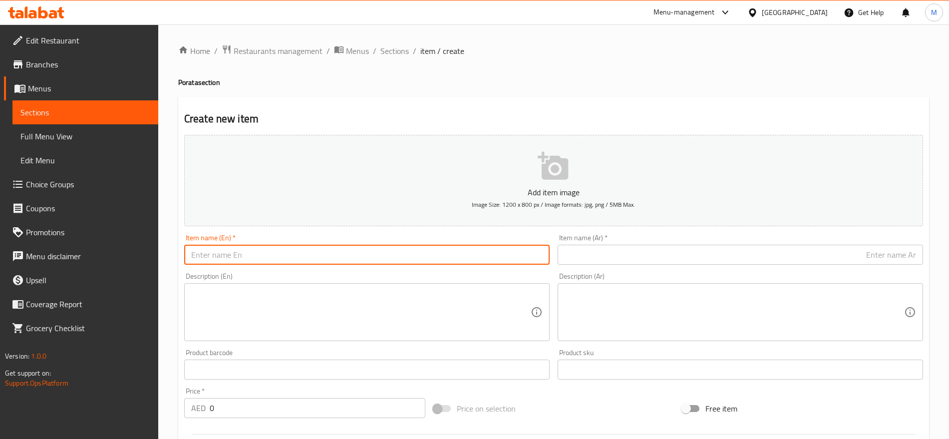
click at [452, 254] on input "text" at bounding box center [366, 255] width 365 height 20
paste input "Omelette Poratta"
type input "Omelette Poratta"
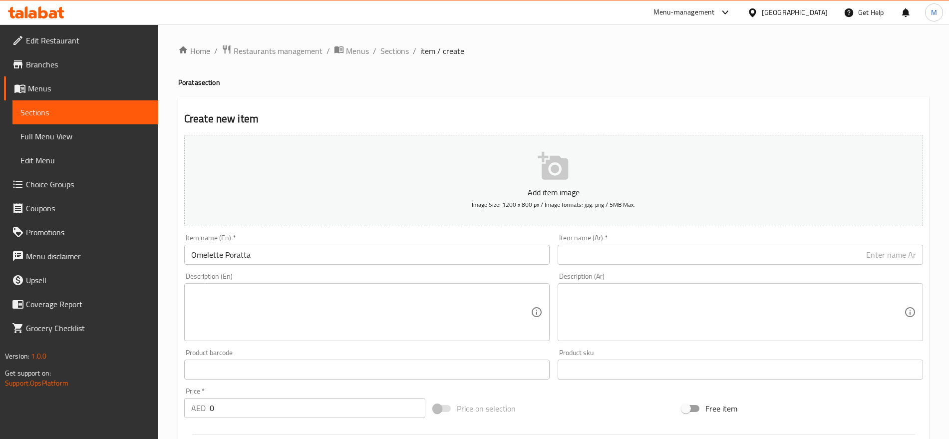
click at [736, 271] on div "Description (Ar) Description (Ar)" at bounding box center [740, 307] width 373 height 76
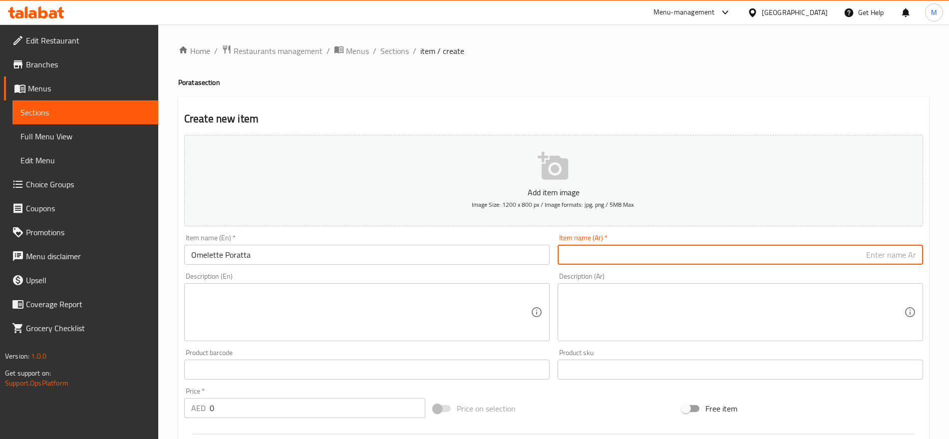
click at [762, 254] on input "text" at bounding box center [740, 255] width 365 height 20
paste input "بوراتا بيض مقلي"
type input "بوراتا بيض مقلي"
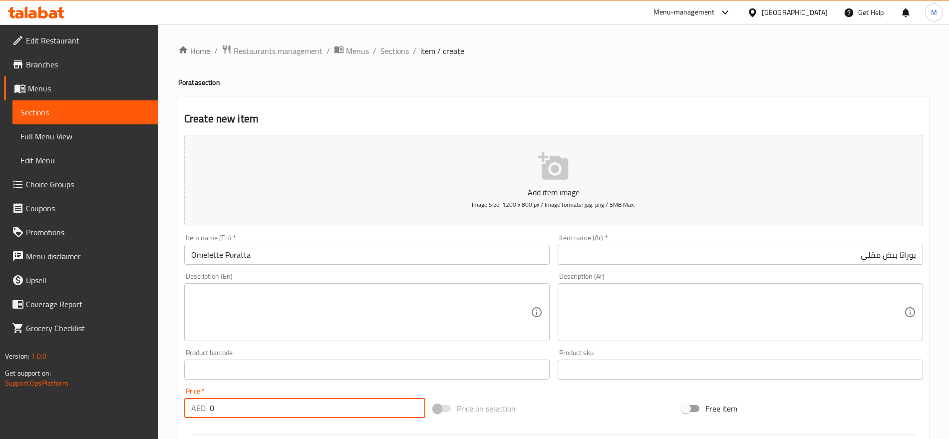
click at [229, 405] on input "0" at bounding box center [318, 408] width 216 height 20
paste input "3"
type input "3"
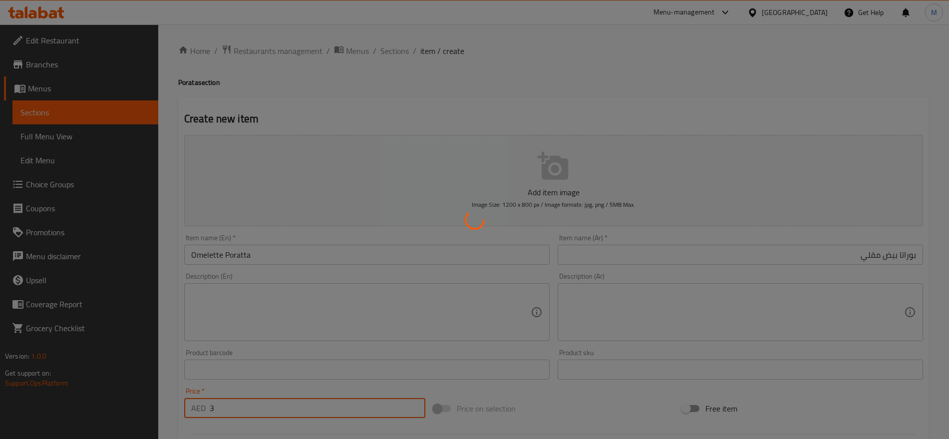
type input "0"
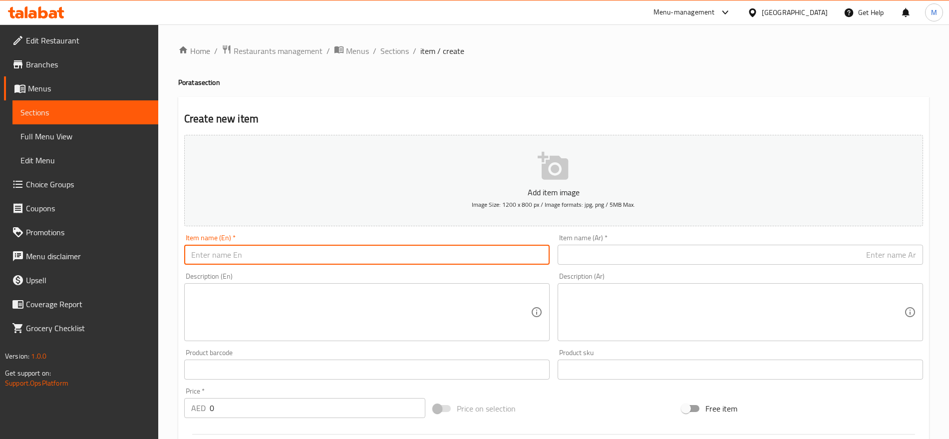
paste input "Chilli Cheetos Poratta"
click at [457, 250] on input "text" at bounding box center [366, 255] width 365 height 20
type input "Chilli Cheetos Poratta"
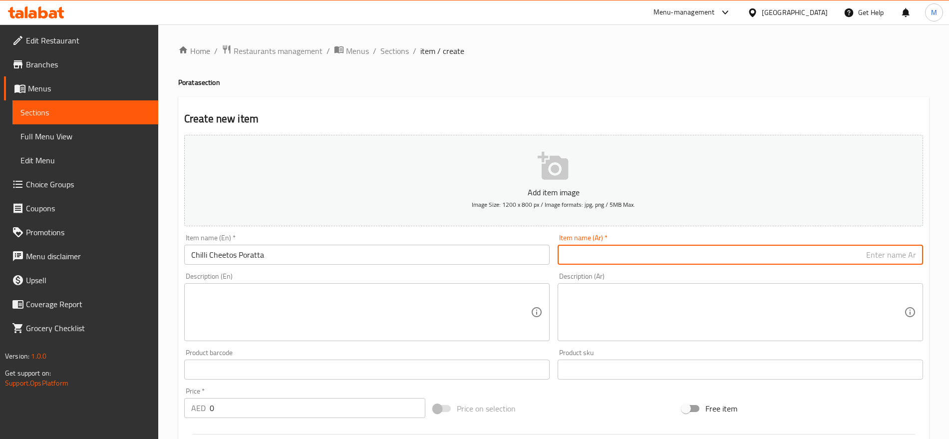
paste input "بوراتا شيلي شيتوس"
type input "بوراتا شيلي شيتوس"
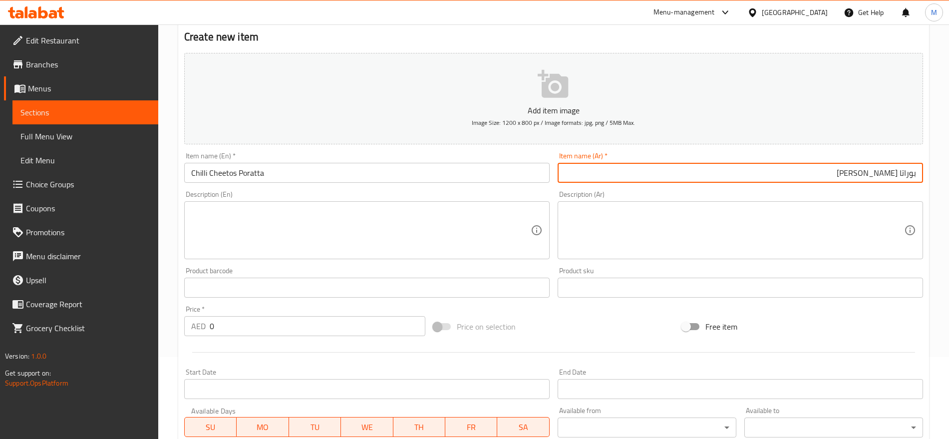
scroll to position [82, 0]
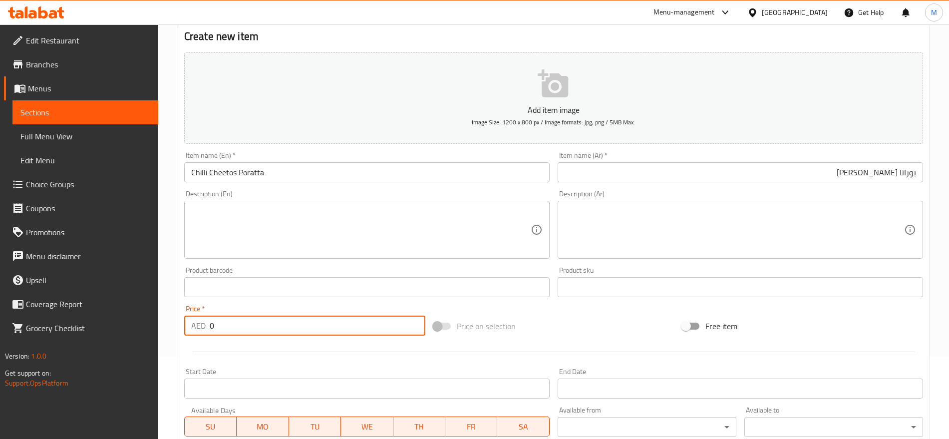
click at [261, 329] on input "0" at bounding box center [318, 325] width 216 height 20
paste input "6"
type input "6"
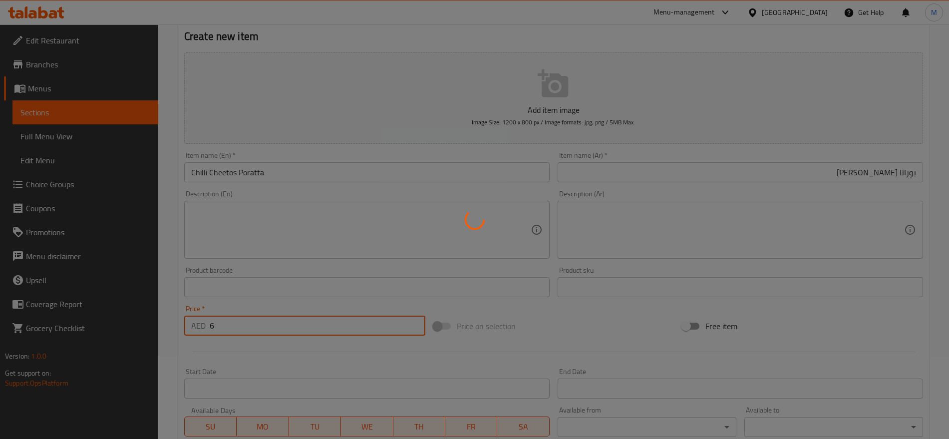
type input "0"
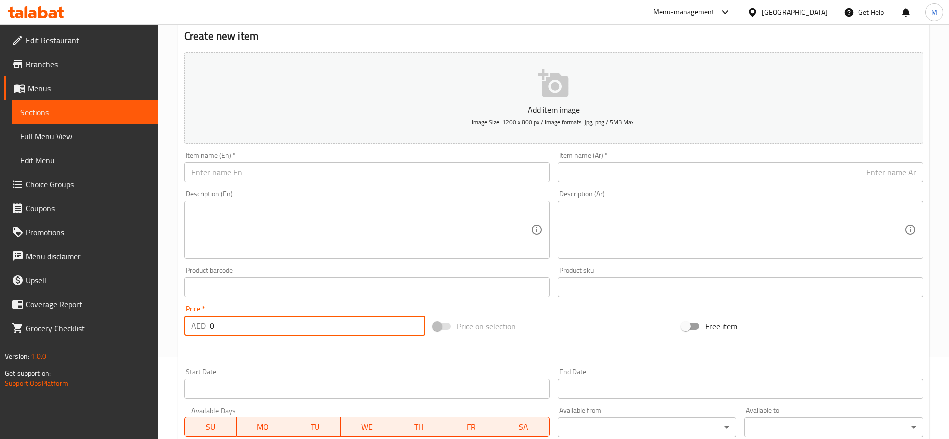
scroll to position [0, 0]
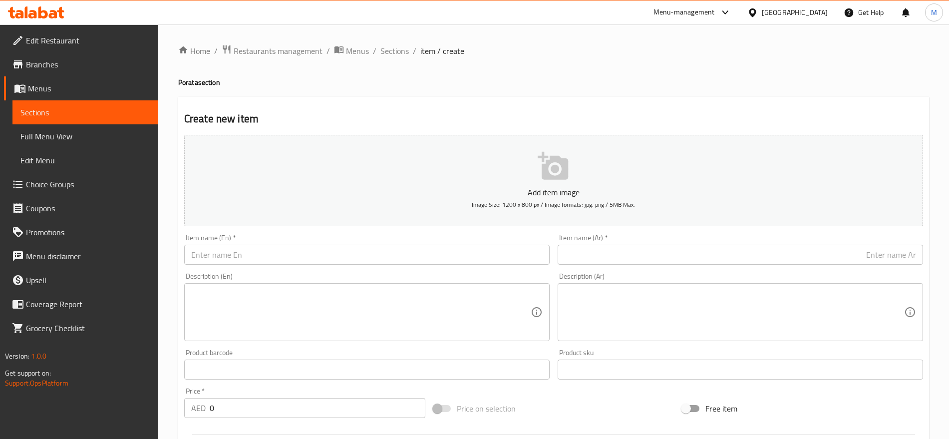
click at [384, 61] on div "Home / Restaurants management / Menus / Sections / item / create Porata section…" at bounding box center [553, 364] width 751 height 641
click at [389, 56] on span "Sections" at bounding box center [394, 51] width 28 height 12
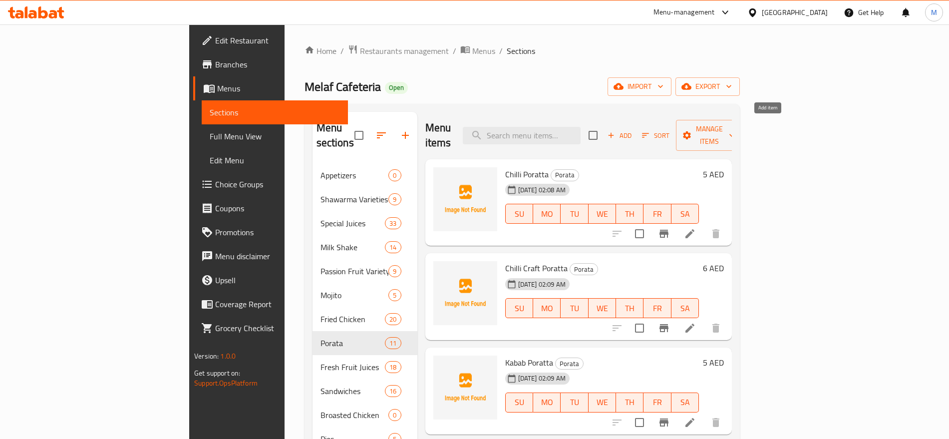
click at [633, 130] on span "Add" at bounding box center [619, 135] width 27 height 11
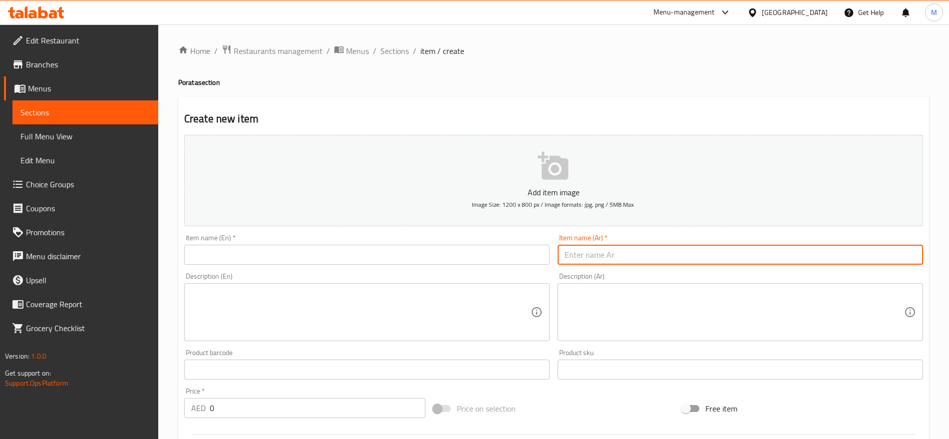
click at [755, 257] on input "text" at bounding box center [740, 255] width 365 height 20
paste input "بوراتا شيلي تهينا"
type input "بوراتا شيلي تهينا"
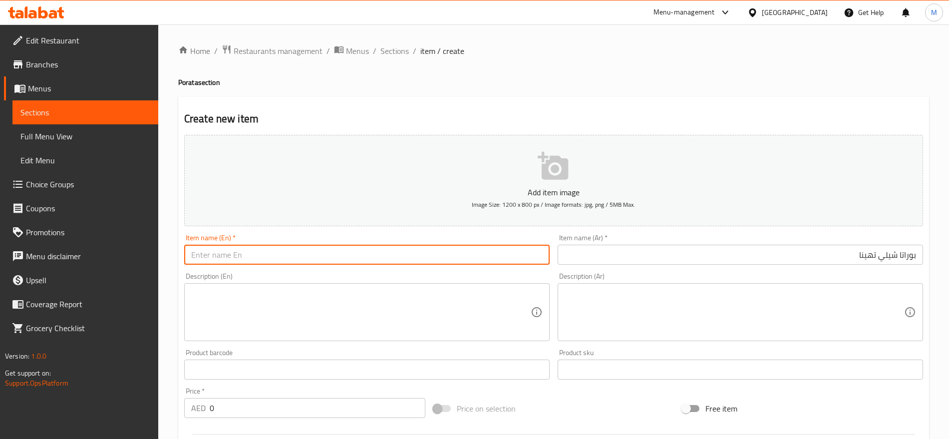
click at [255, 246] on input "text" at bounding box center [366, 255] width 365 height 20
paste input "Chilli Tahina Poratta"
type input "Chilli Tahina Poratta"
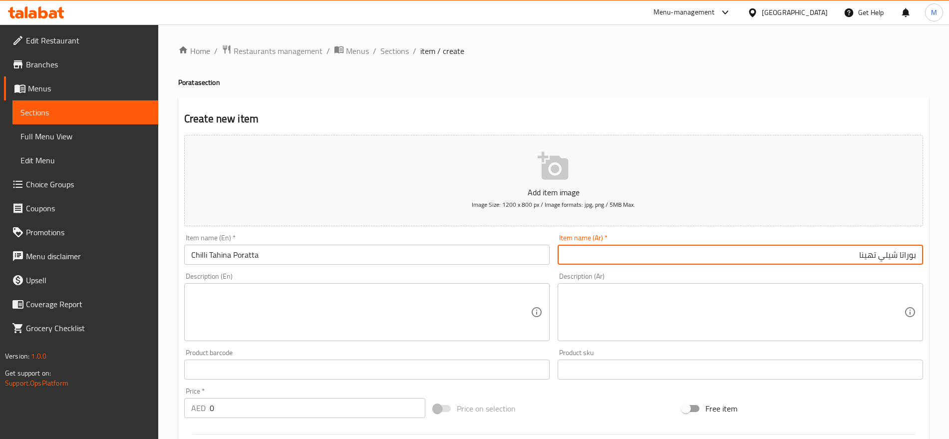
click at [865, 250] on input "بوراتا شيلي تهينا" at bounding box center [740, 255] width 365 height 20
type input "بوراتا شيلي طحينة"
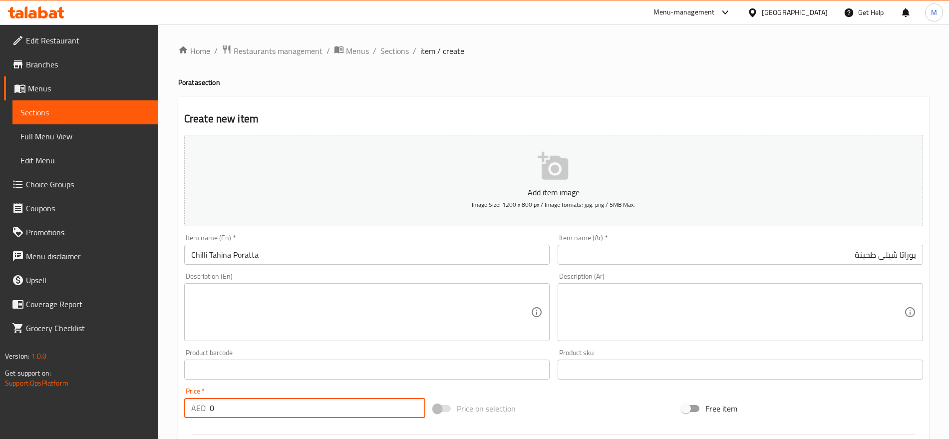
click at [215, 413] on input "0" at bounding box center [318, 408] width 216 height 20
paste input "6"
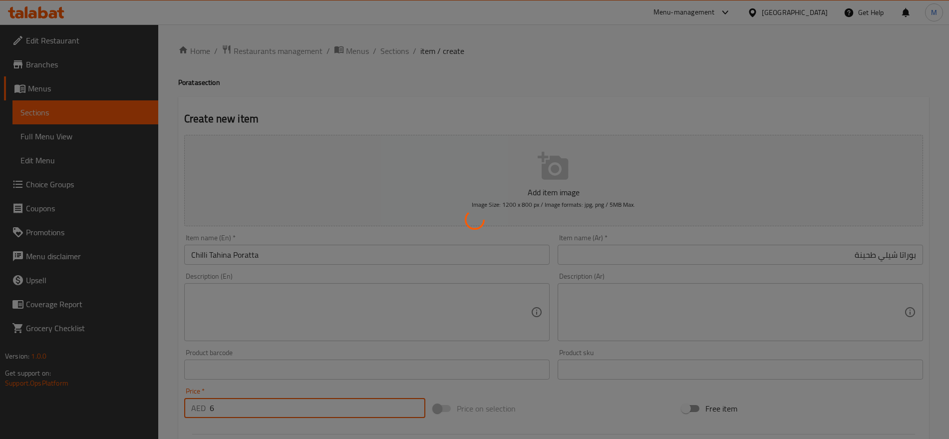
type input "0"
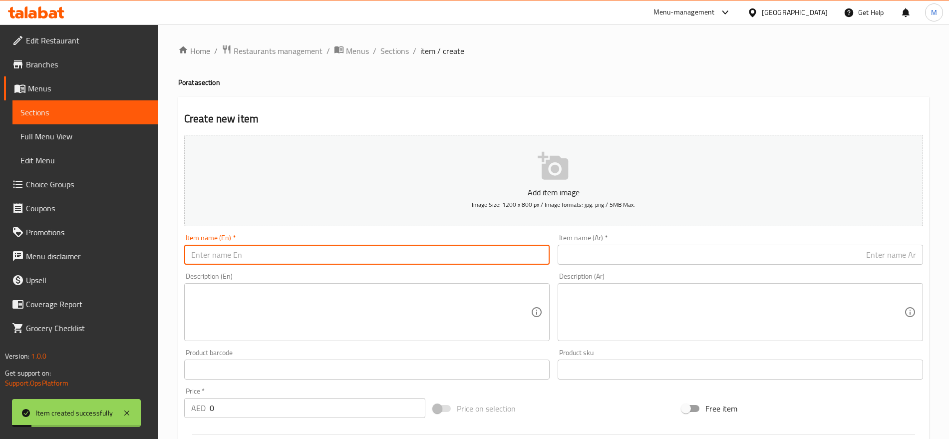
click at [251, 260] on input "text" at bounding box center [366, 255] width 365 height 20
paste input "Mathafi Poratta"
type input "Mathafi Poratta"
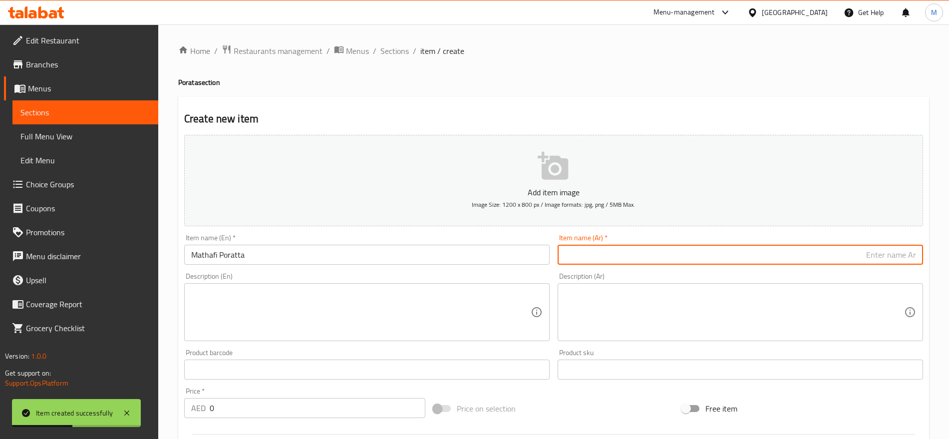
paste input "بوراتا مطافي"
type input "بوراتا مطافي"
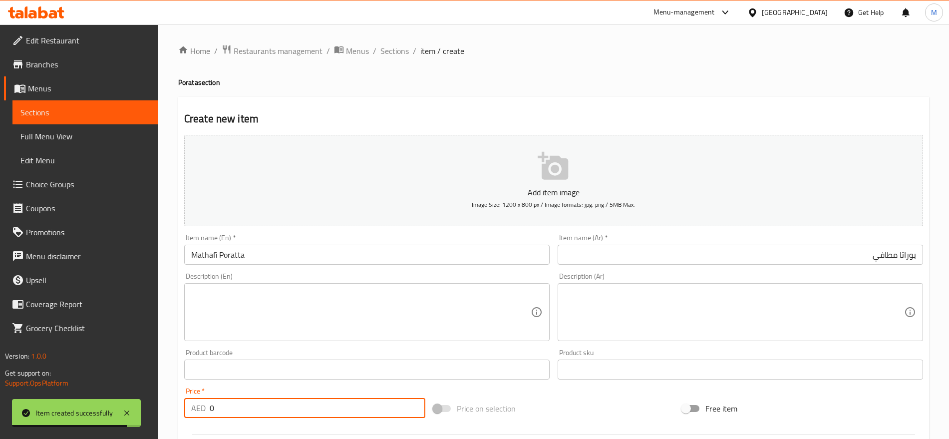
click at [240, 405] on input "0" at bounding box center [318, 408] width 216 height 20
paste
type input "13"
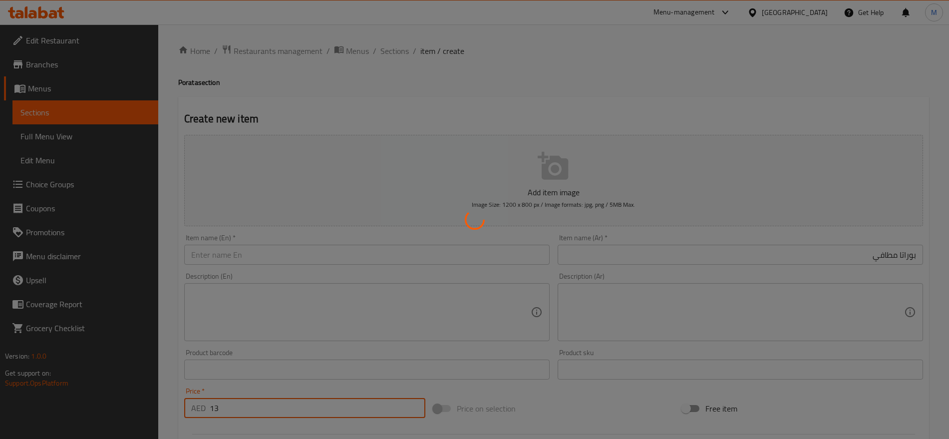
type input "0"
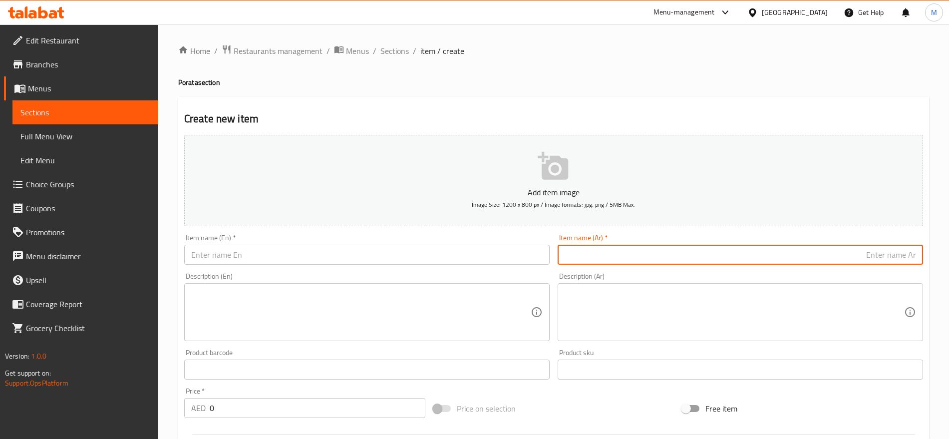
click at [676, 254] on input "text" at bounding box center [740, 255] width 365 height 20
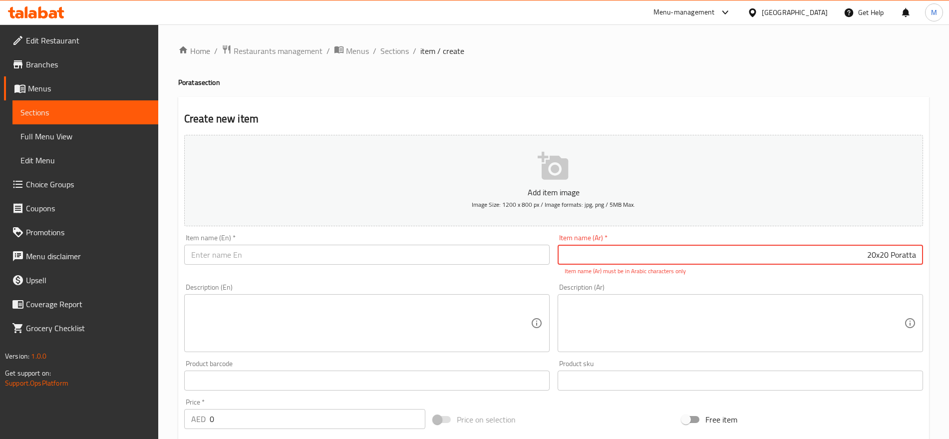
type input "20x20 Poratta"
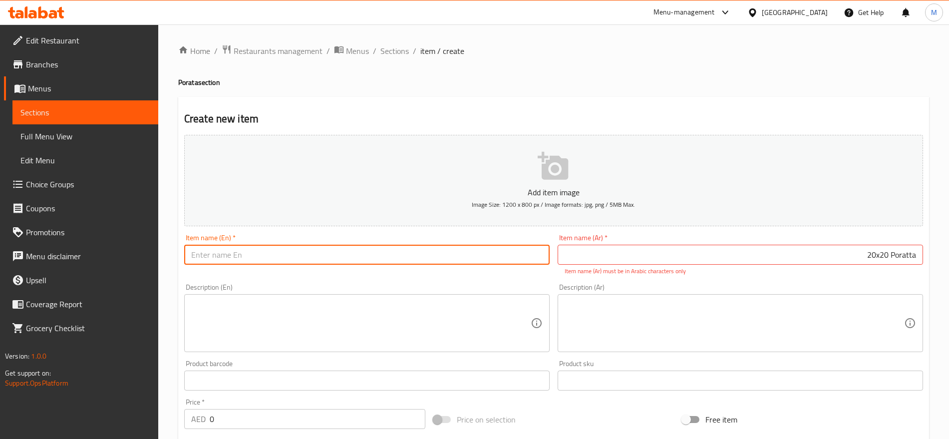
drag, startPoint x: 372, startPoint y: 243, endPoint x: 338, endPoint y: 256, distance: 36.3
click at [338, 256] on div "Item name (En)   * Item name (En) *" at bounding box center [366, 249] width 365 height 30
click at [338, 256] on input "text" at bounding box center [366, 255] width 365 height 20
type input "20x20 Poratta"
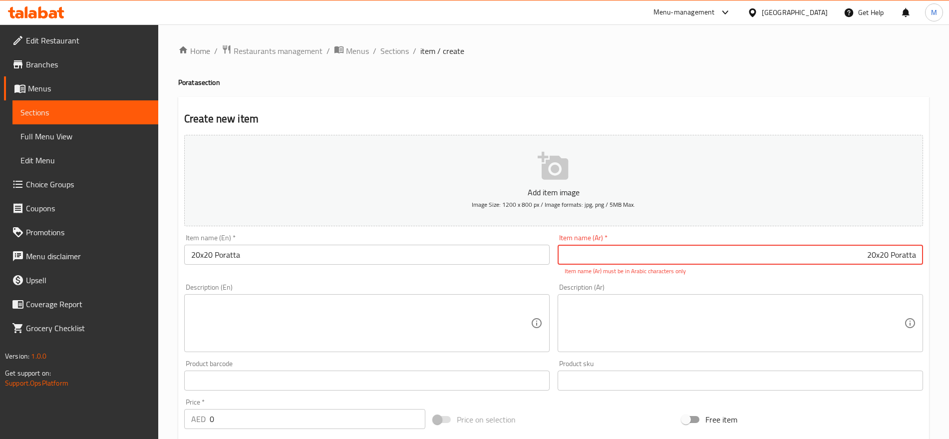
click at [906, 254] on input "20x20 Poratta" at bounding box center [740, 255] width 365 height 20
drag, startPoint x: 889, startPoint y: 253, endPoint x: 932, endPoint y: 261, distance: 44.2
click at [932, 261] on div "Home / Restaurants management / Menus / Sections / item / create Porata section…" at bounding box center [553, 370] width 791 height 692
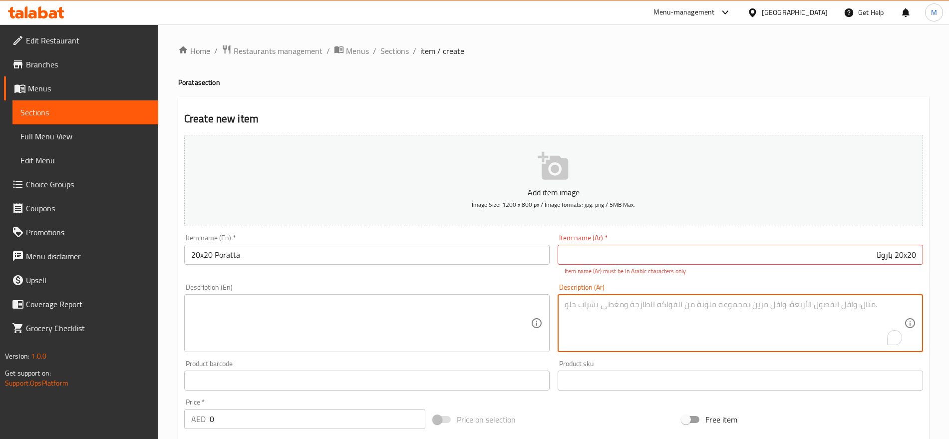
drag, startPoint x: 869, startPoint y: 328, endPoint x: 907, endPoint y: 259, distance: 79.1
click at [907, 259] on div "Add item image Image Size: 1200 x 800 px / Image formats: jpg, png / 5MB Max. I…" at bounding box center [553, 351] width 747 height 441
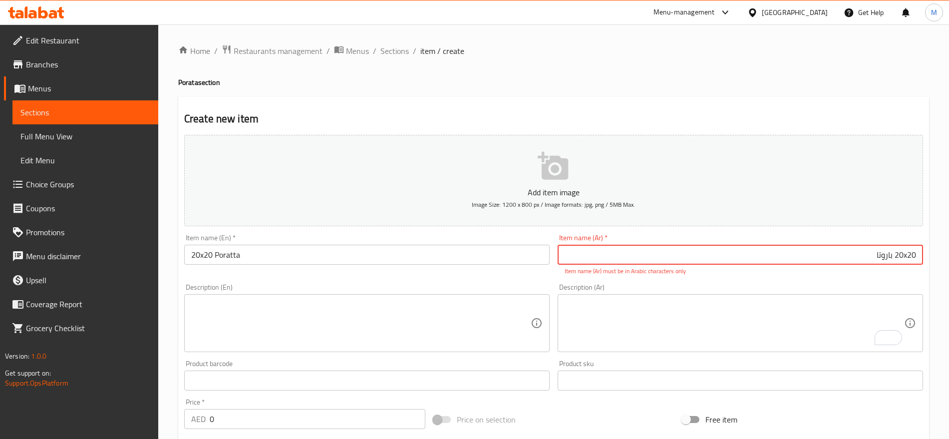
click at [904, 259] on input "20x20 باروتا" at bounding box center [740, 255] width 365 height 20
type input "20في20 باروتا"
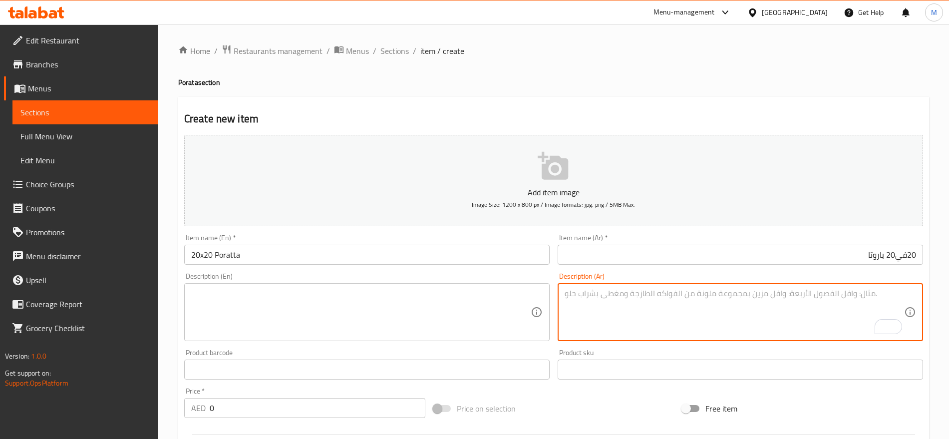
click at [838, 321] on textarea "To enrich screen reader interactions, please activate Accessibility in Grammarl…" at bounding box center [734, 312] width 339 height 47
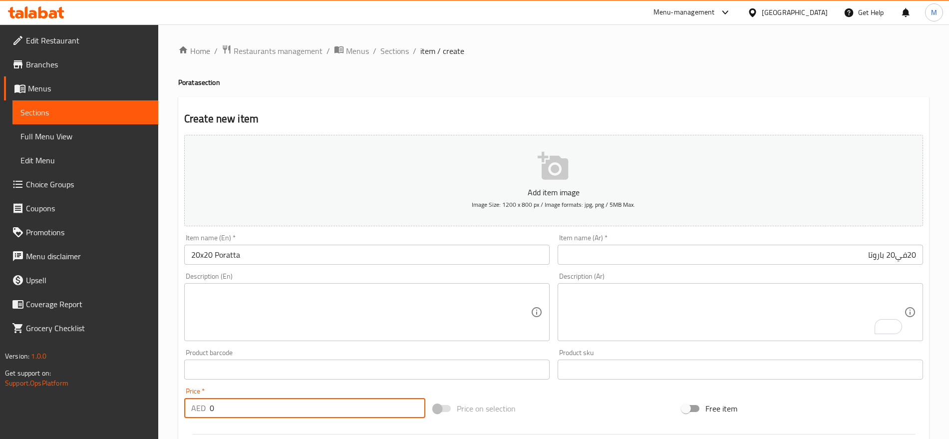
click at [310, 405] on input "0" at bounding box center [318, 408] width 216 height 20
type input "8"
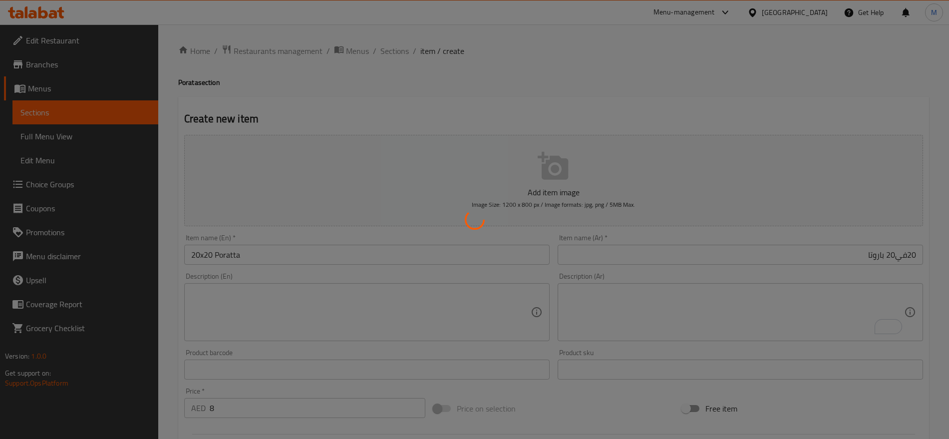
type input "0"
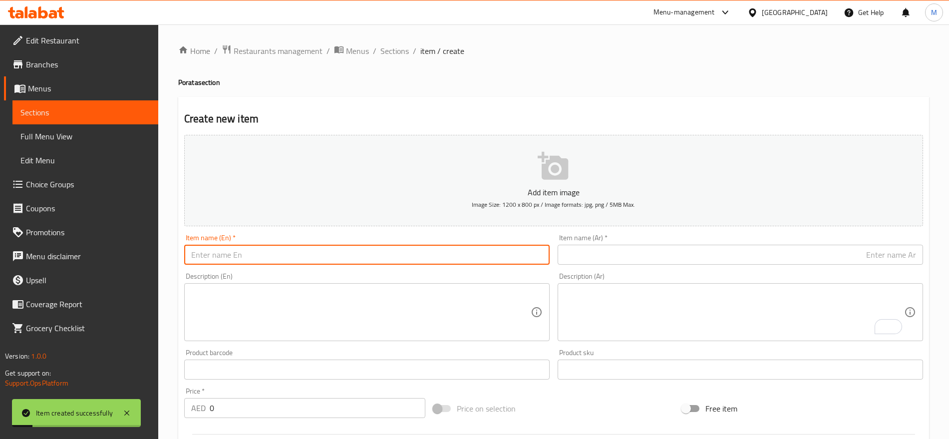
click at [442, 251] on input "text" at bounding box center [366, 255] width 365 height 20
type input "Lendon Poratta"
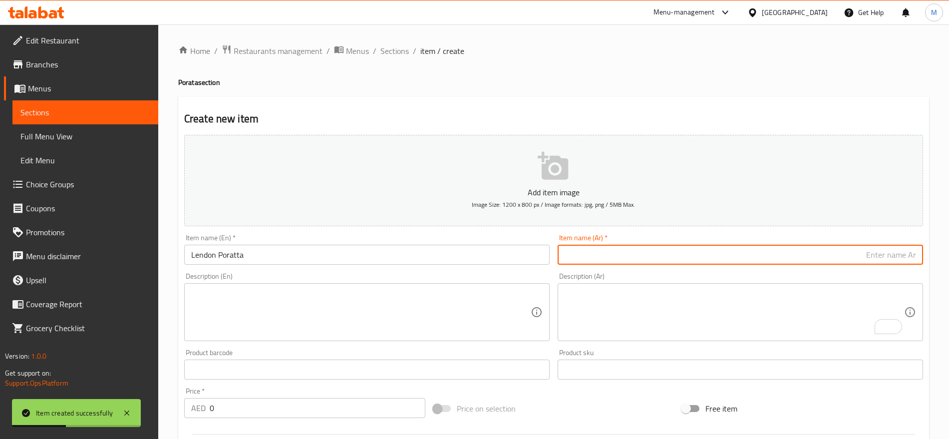
click at [773, 253] on input "text" at bounding box center [740, 255] width 365 height 20
type input "بوراتا لندن"
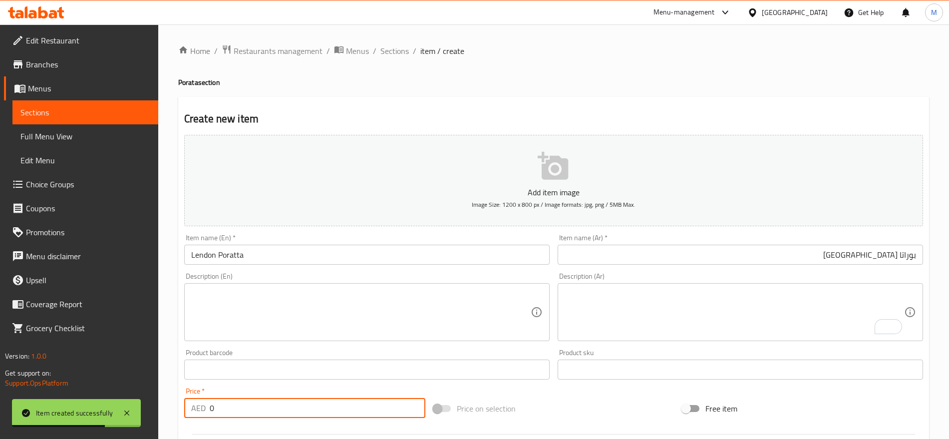
click at [297, 410] on input "0" at bounding box center [318, 408] width 216 height 20
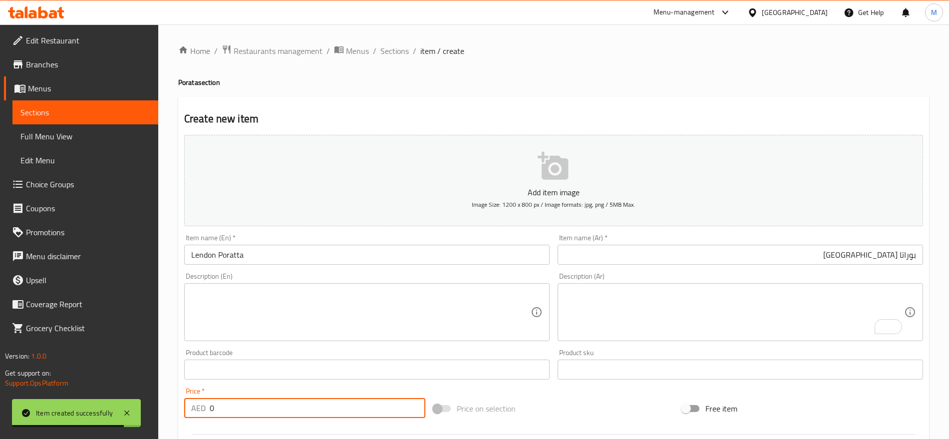
click at [297, 410] on input "0" at bounding box center [318, 408] width 216 height 20
type input "6"
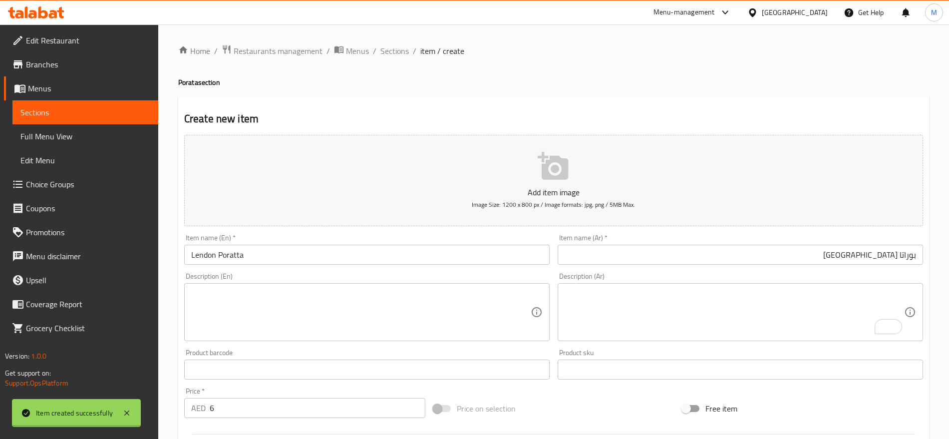
type input "0"
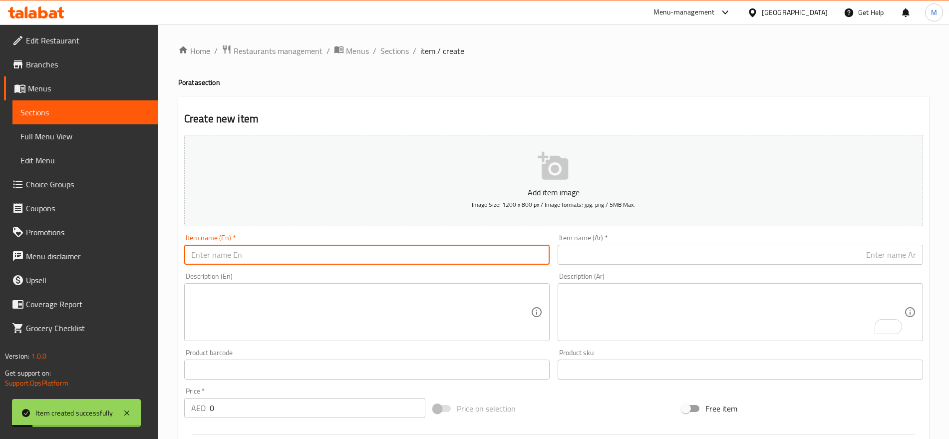
click at [398, 250] on input "text" at bounding box center [366, 255] width 365 height 20
type input "Shrimps Nashif Poratta"
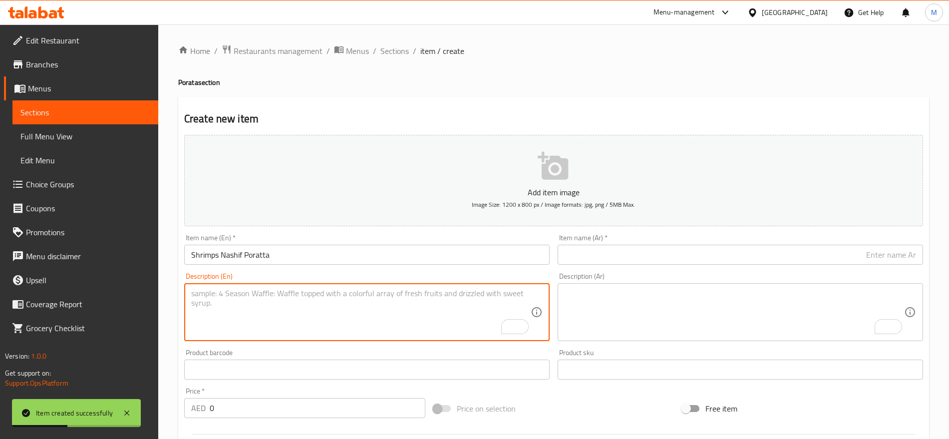
click at [868, 253] on input "text" at bounding box center [740, 255] width 365 height 20
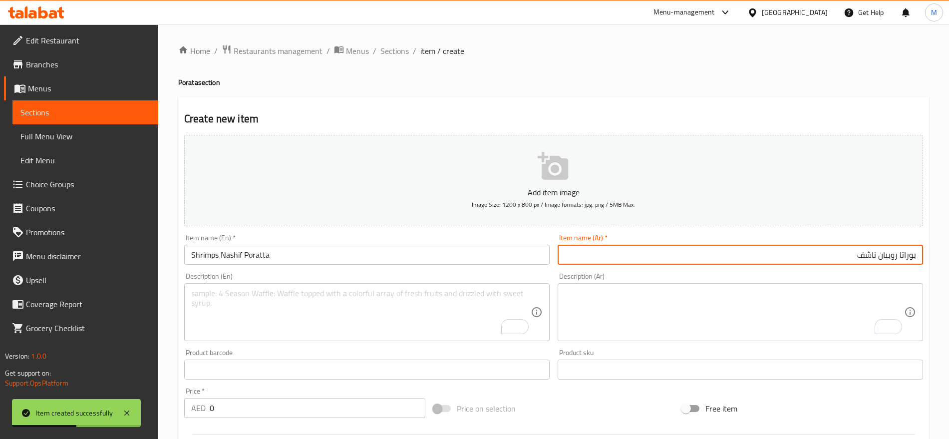
type input "بوراتا روبيان ناشف"
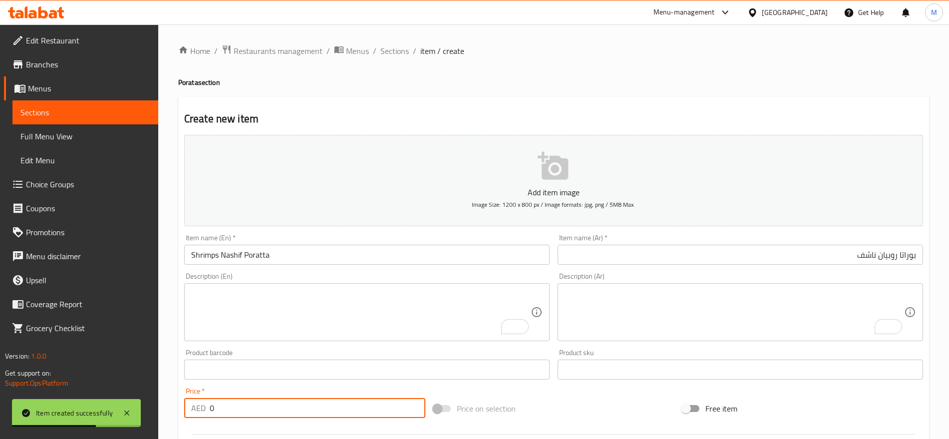
click at [297, 408] on input "0" at bounding box center [318, 408] width 216 height 20
type input "5"
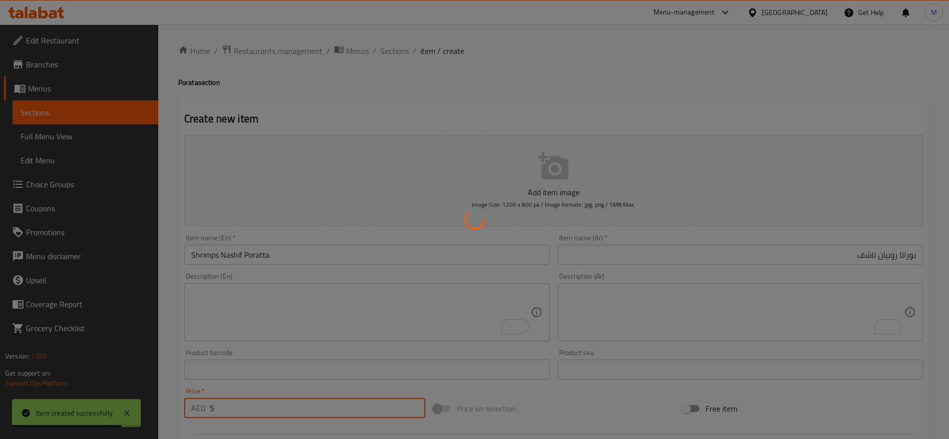
type input "0"
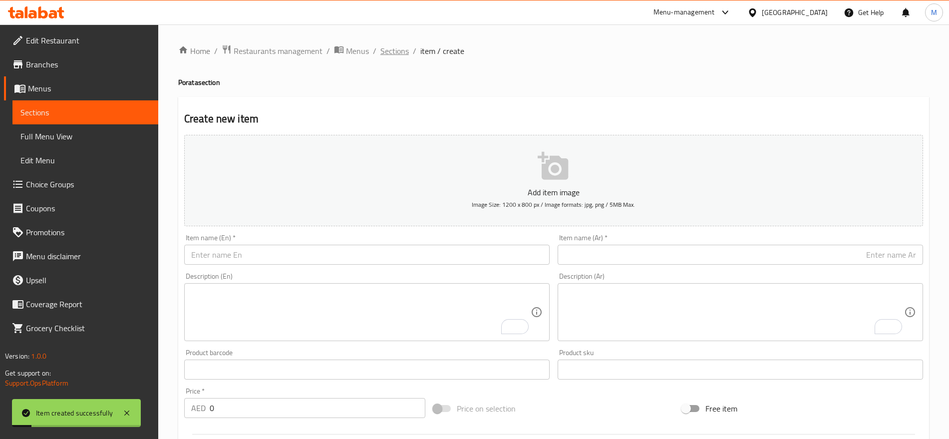
click at [401, 55] on span "Sections" at bounding box center [394, 51] width 28 height 12
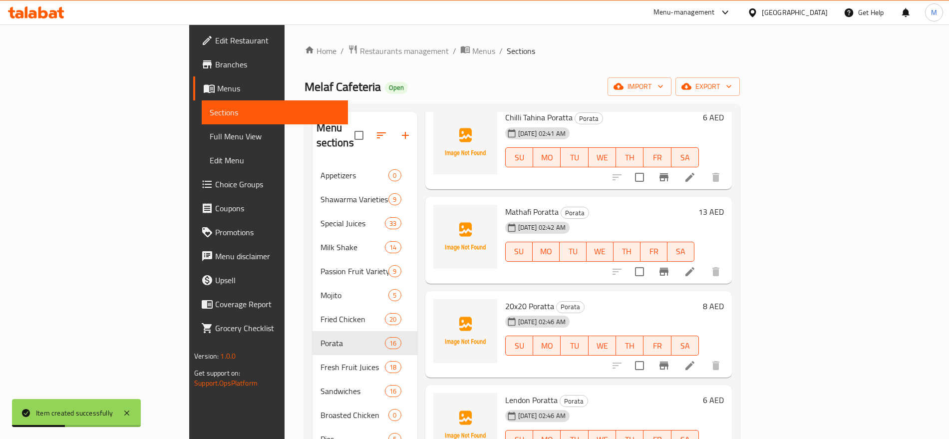
scroll to position [140, 0]
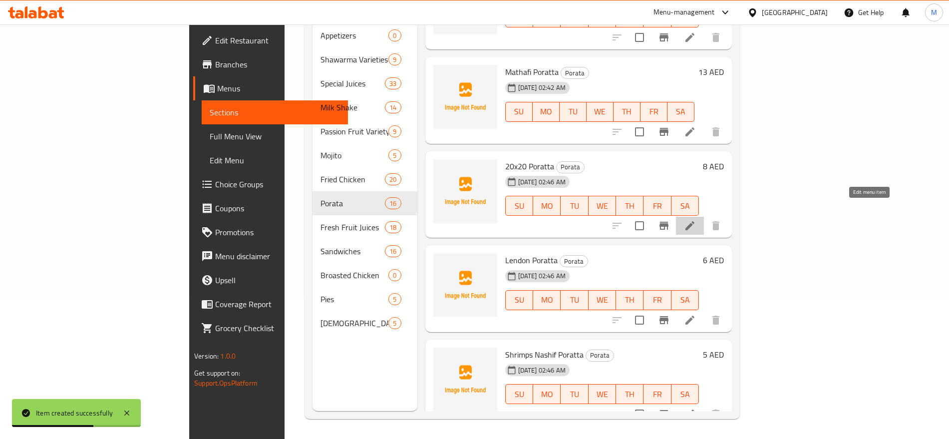
click at [694, 221] on icon at bounding box center [689, 225] width 9 height 9
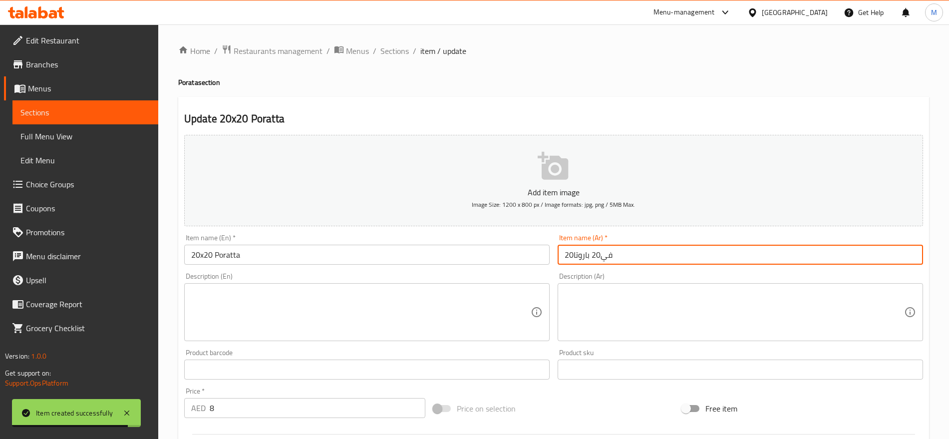
click at [631, 253] on input "20في20 باروتا" at bounding box center [740, 255] width 365 height 20
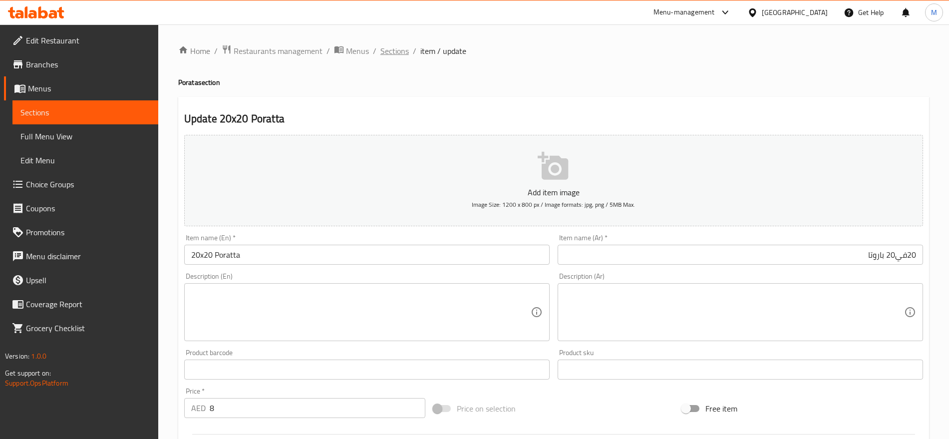
click at [389, 45] on span "Sections" at bounding box center [394, 51] width 28 height 12
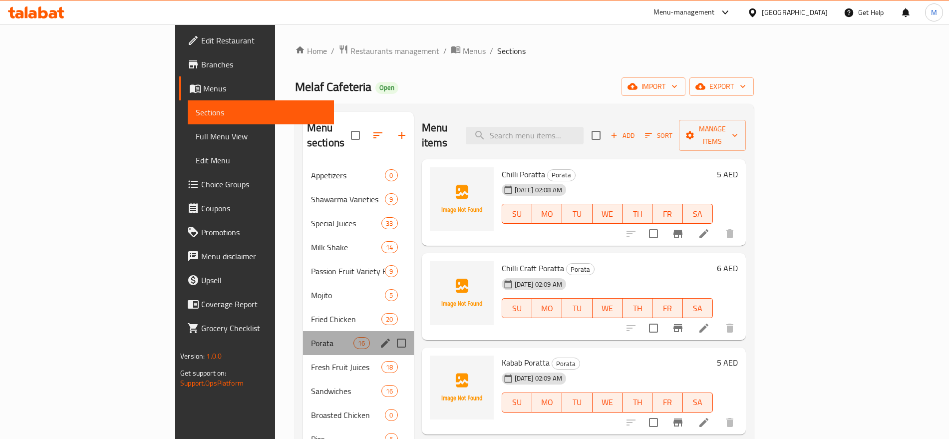
click at [333, 331] on div "Porata 16" at bounding box center [358, 343] width 111 height 24
click at [379, 337] on icon "edit" at bounding box center [385, 343] width 12 height 12
click at [391, 332] on input "Menu sections" at bounding box center [401, 342] width 21 height 21
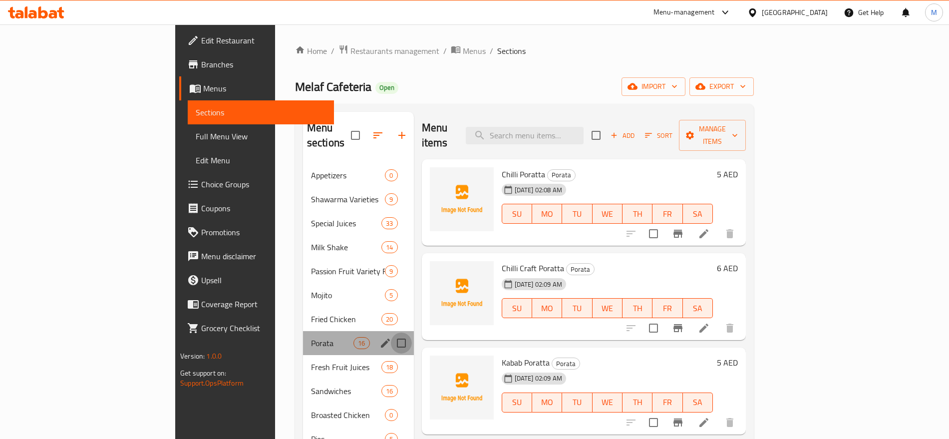
checkbox input "true"
click at [381, 338] on icon "edit" at bounding box center [385, 342] width 9 height 9
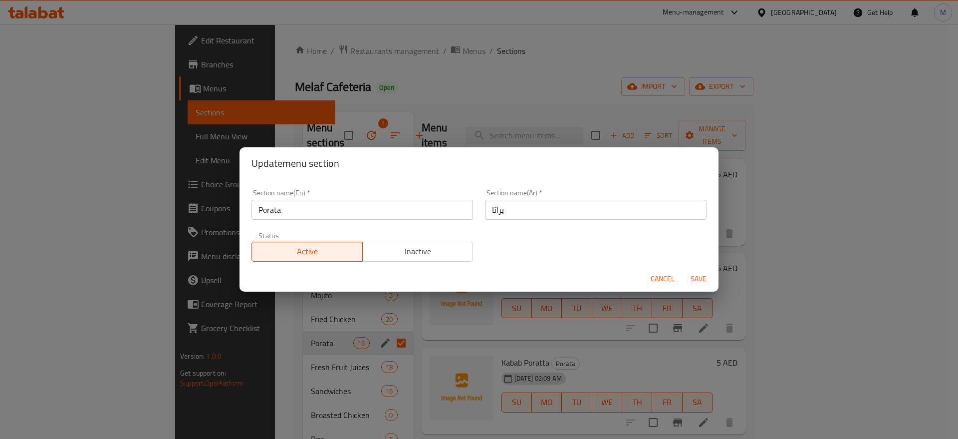
click at [502, 212] on input "براتا" at bounding box center [596, 210] width 222 height 20
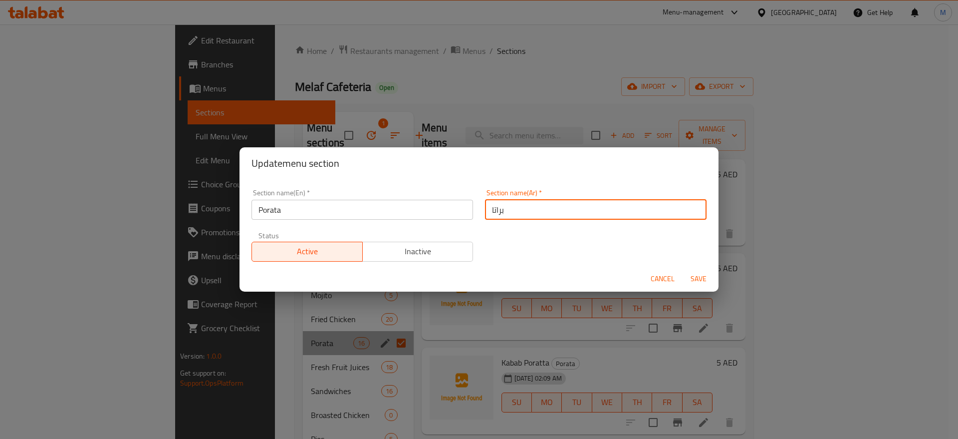
click at [502, 212] on input "براتا" at bounding box center [596, 210] width 222 height 20
paste input "و"
type input "بوراتا"
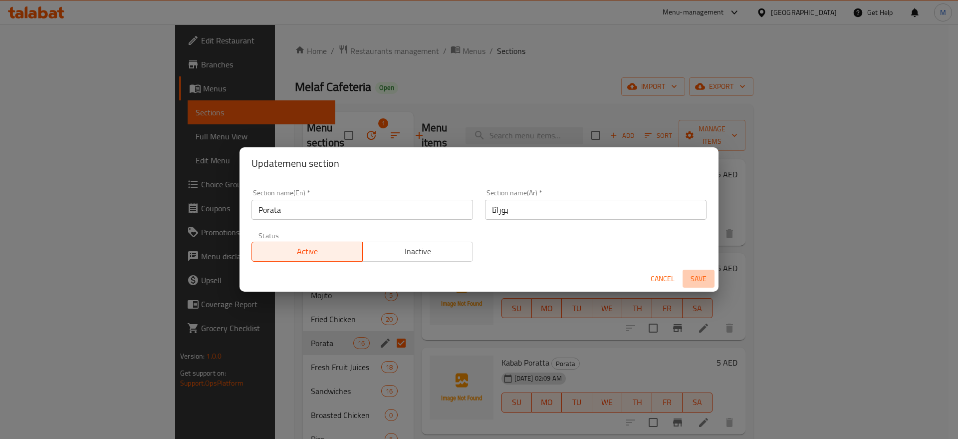
click at [696, 277] on span "Save" at bounding box center [699, 279] width 24 height 12
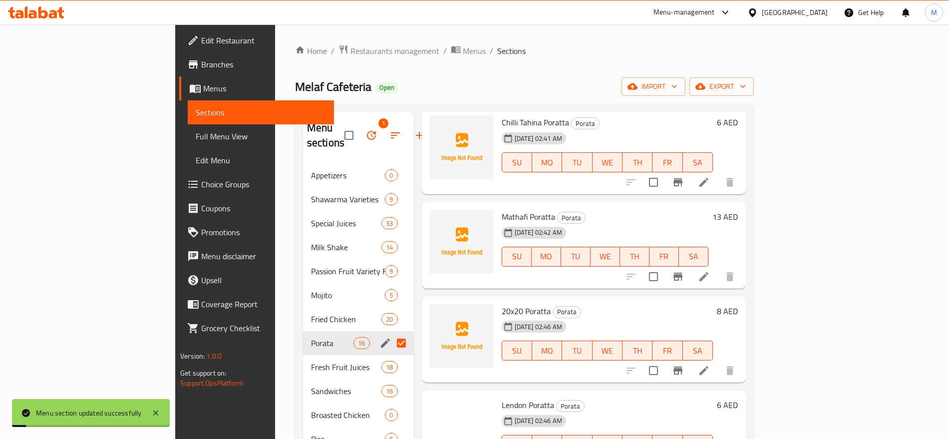
scroll to position [1092, 0]
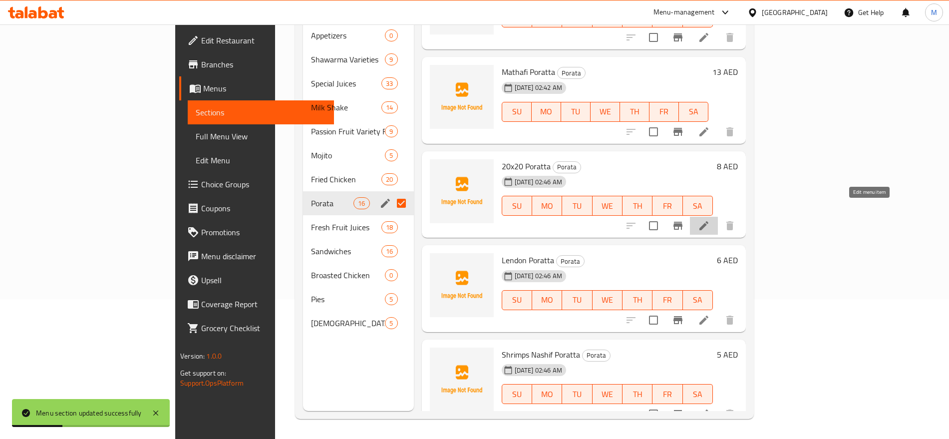
click at [710, 220] on icon at bounding box center [704, 226] width 12 height 12
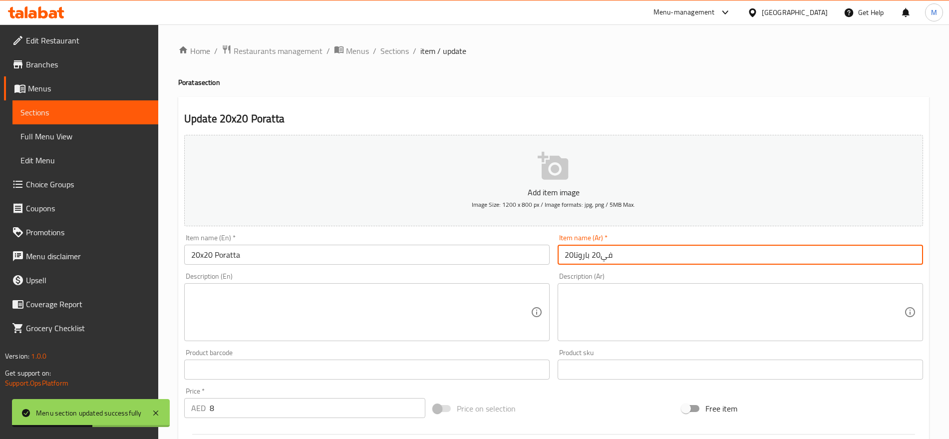
click at [649, 254] on input "20في20 باروتا" at bounding box center [740, 255] width 365 height 20
drag, startPoint x: 884, startPoint y: 253, endPoint x: 865, endPoint y: 253, distance: 19.0
click at [865, 253] on input "20في20 باروتا" at bounding box center [740, 255] width 365 height 20
paste input "ورا"
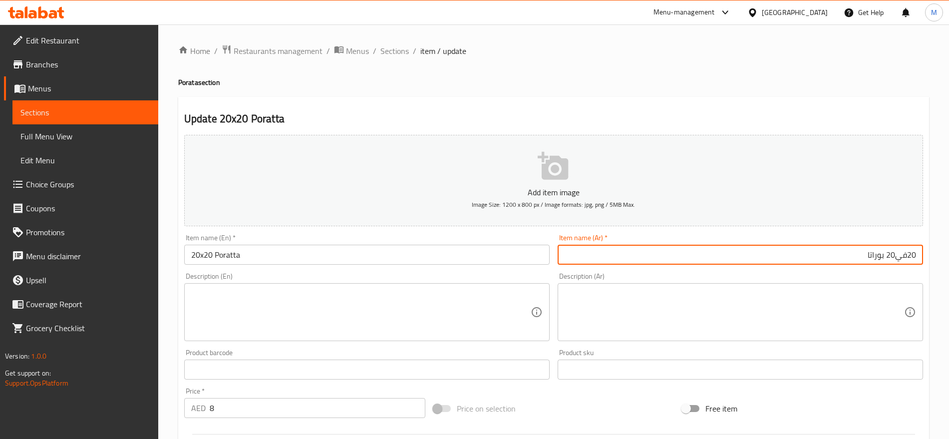
click at [912, 257] on input "20في20 بوراتا" at bounding box center [740, 255] width 365 height 20
click at [905, 255] on input "20في20 بوراتا" at bounding box center [740, 255] width 365 height 20
click at [895, 254] on input "20 في20 بوراتا" at bounding box center [740, 255] width 365 height 20
click at [834, 254] on input "20 في 20 بوراتا" at bounding box center [740, 255] width 365 height 20
type input "20 في 20 بوراتا"
